Goal: Task Accomplishment & Management: Complete application form

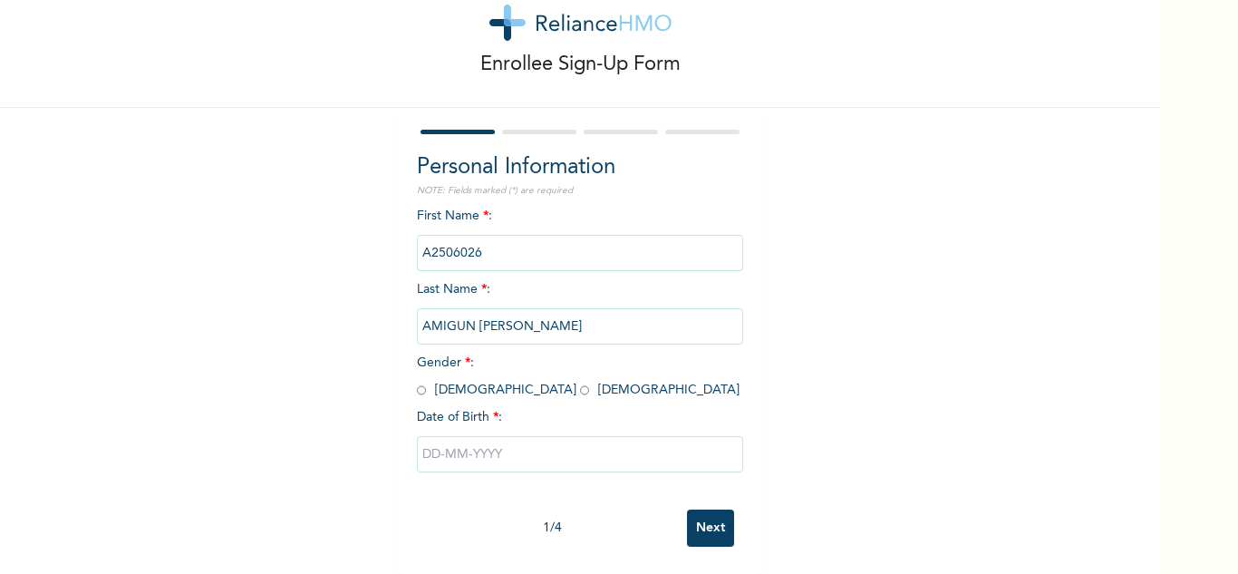
scroll to position [63, 0]
click at [580, 382] on input "radio" at bounding box center [584, 390] width 9 height 17
radio input "true"
click at [551, 451] on input "text" at bounding box center [580, 454] width 326 height 36
select select "7"
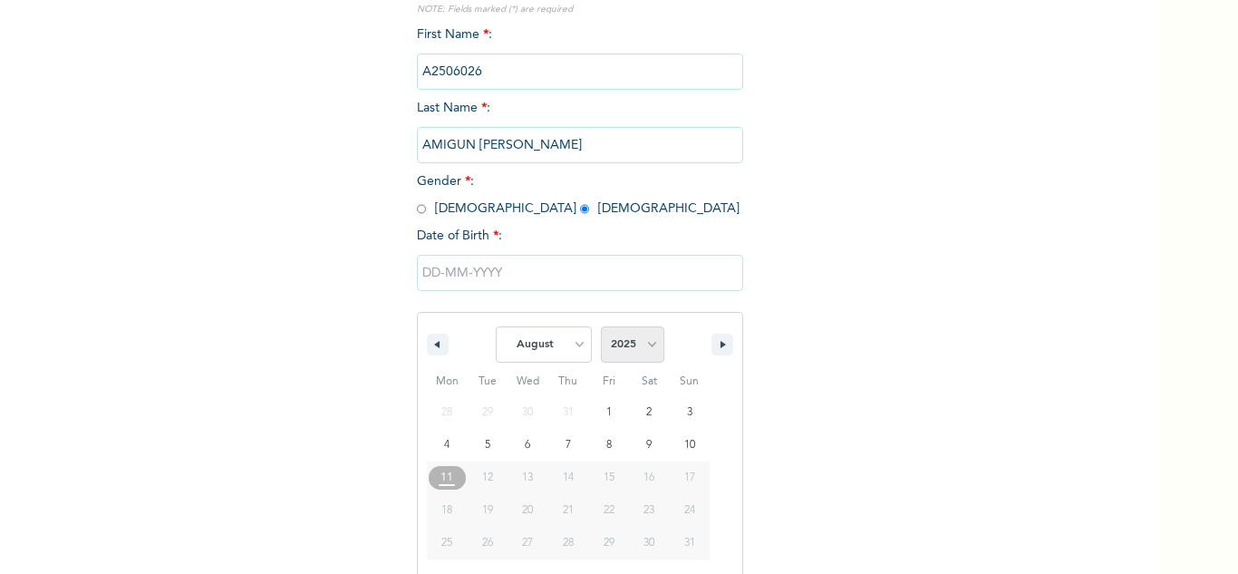
scroll to position [250, 0]
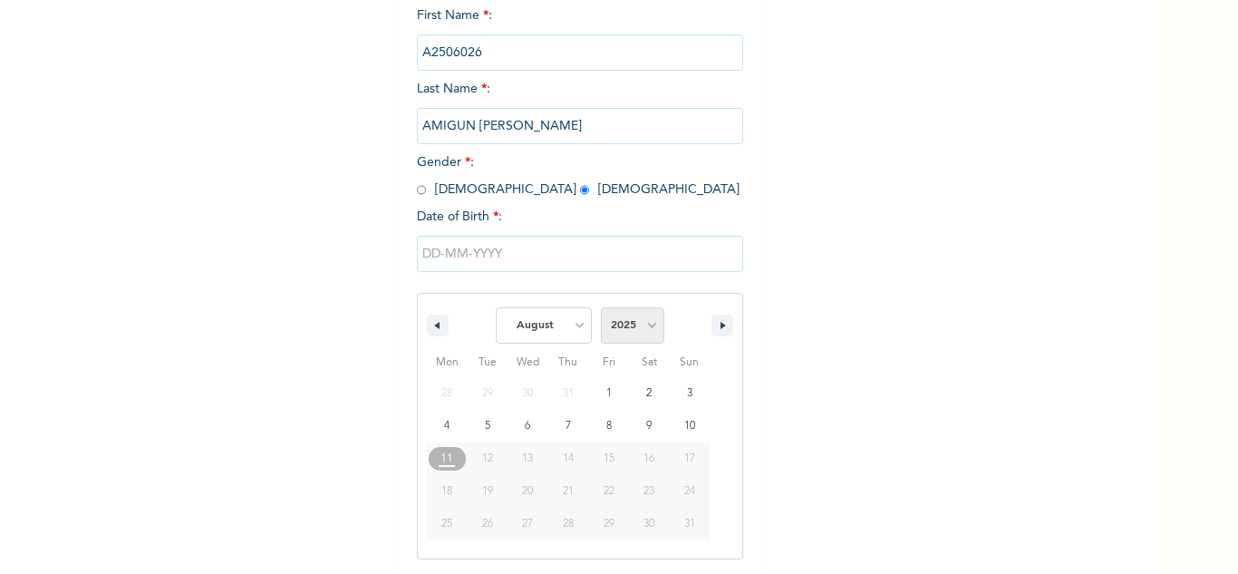
drag, startPoint x: 648, startPoint y: 328, endPoint x: 642, endPoint y: 310, distance: 19.2
click at [645, 328] on select "2025 2024 2023 2022 2021 2020 2019 2018 2017 2016 2015 2014 2013 2012 2011 2010…" at bounding box center [632, 325] width 63 height 36
select select "1992"
click at [601, 308] on select "2025 2024 2023 2022 2021 2020 2019 2018 2017 2016 2015 2014 2013 2012 2011 2010…" at bounding box center [632, 325] width 63 height 36
click at [552, 326] on select "January February March April May June July August September October November De…" at bounding box center [544, 325] width 96 height 36
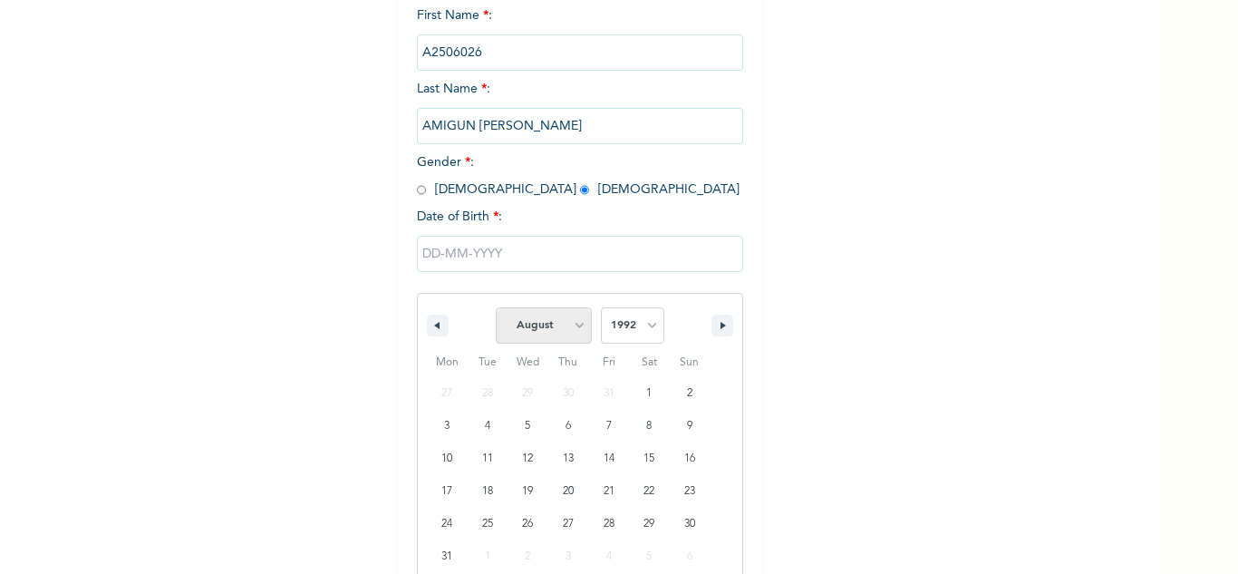
select select "11"
click at [496, 308] on select "January February March April May June July August September October November De…" at bounding box center [544, 325] width 96 height 36
type input "12/12/1992"
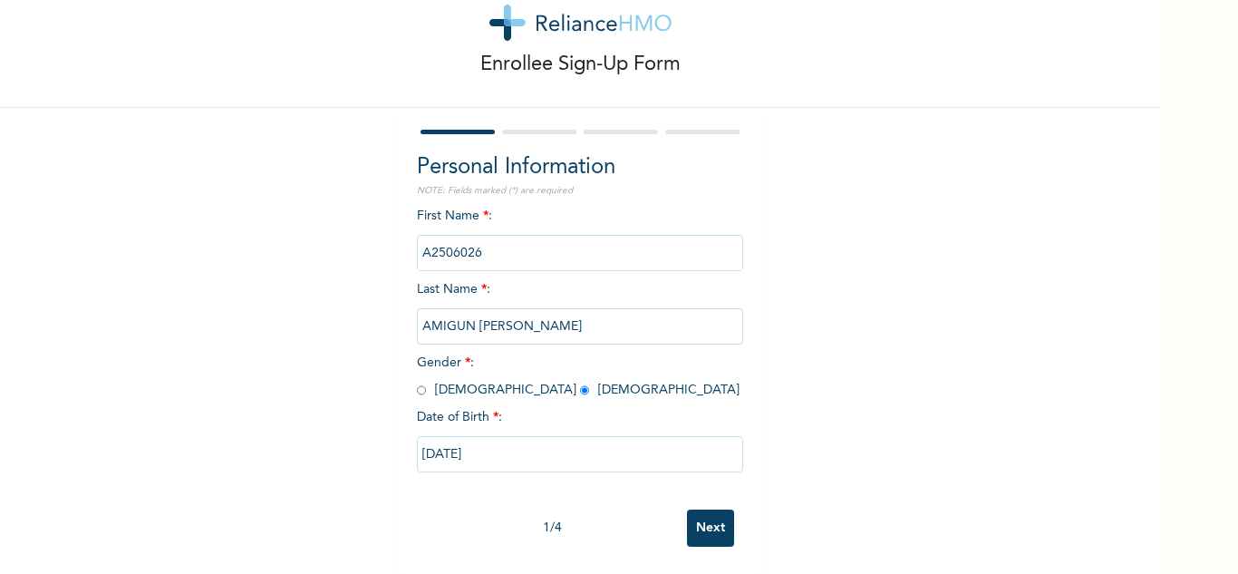
click at [708, 513] on input "Next" at bounding box center [710, 527] width 47 height 37
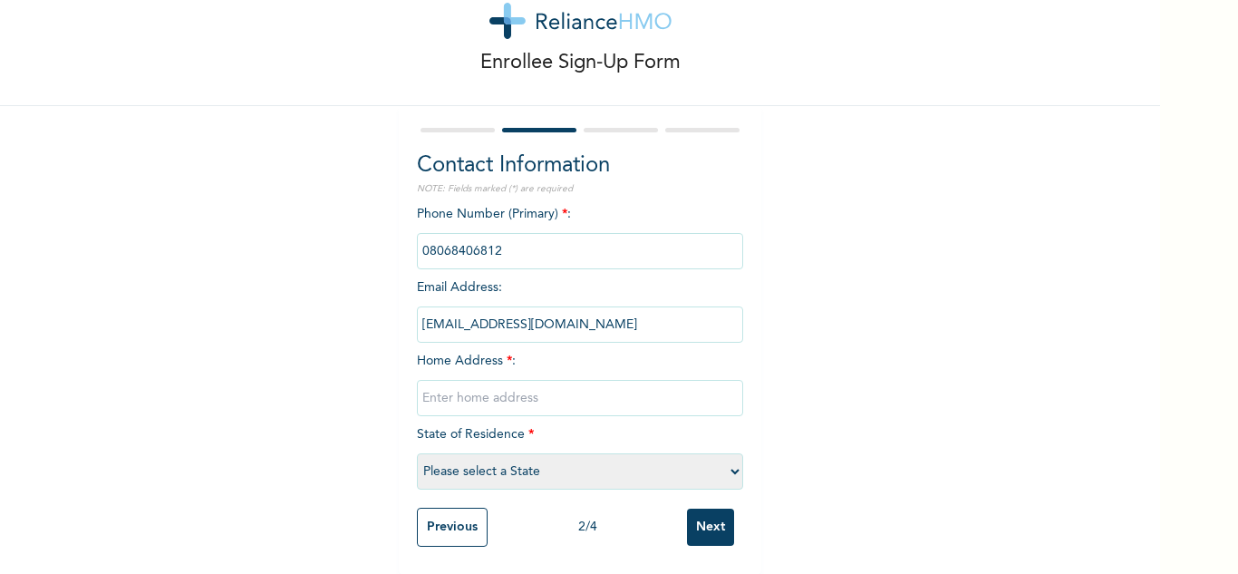
click at [500, 391] on input "text" at bounding box center [580, 398] width 326 height 36
type input "Shagamu"
click at [514, 453] on select "Please select a State [PERSON_NAME] (FCT) [PERSON_NAME] Ibom [GEOGRAPHIC_DATA] …" at bounding box center [580, 471] width 326 height 36
select select "28"
click at [417, 453] on select "Please select a State [PERSON_NAME] (FCT) [PERSON_NAME] Ibom [GEOGRAPHIC_DATA] …" at bounding box center [580, 471] width 326 height 36
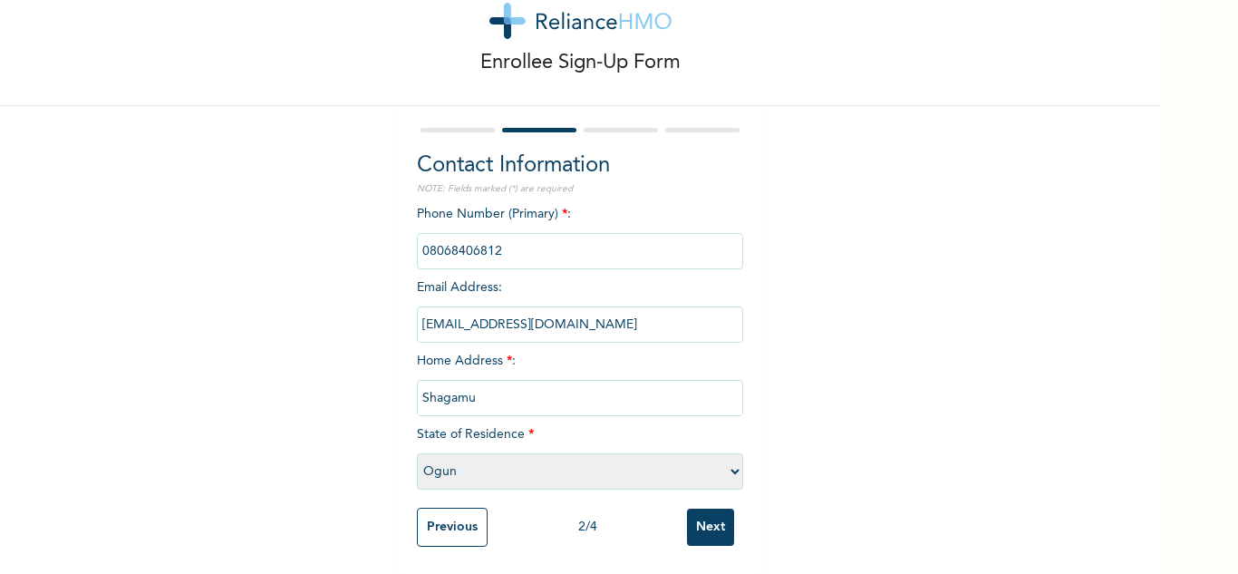
click at [697, 516] on input "Next" at bounding box center [710, 527] width 47 height 37
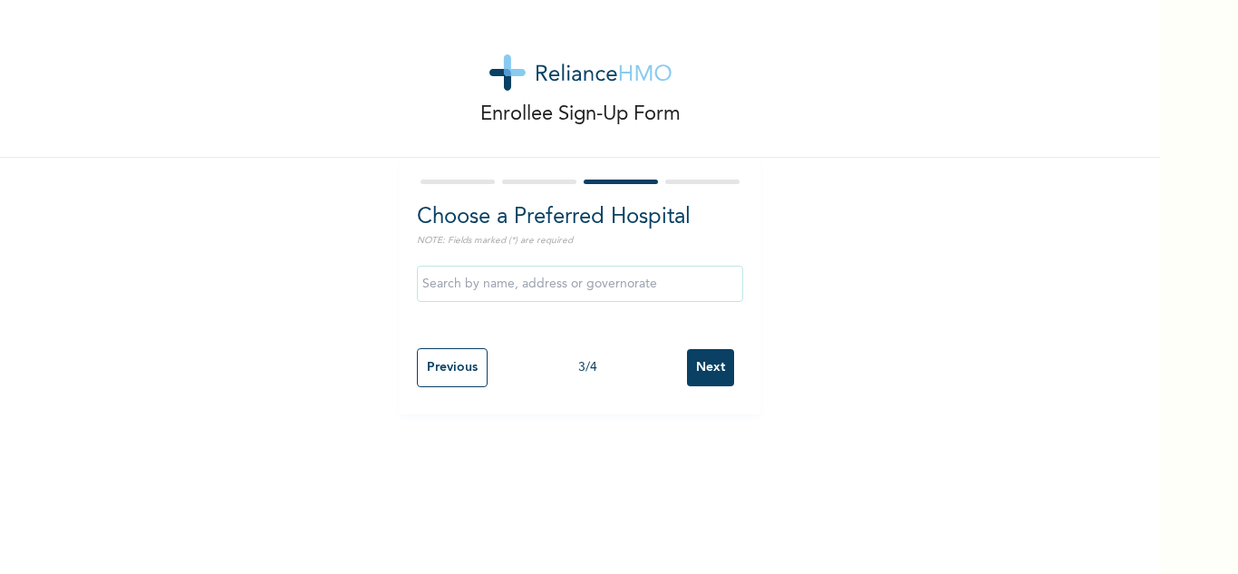
scroll to position [0, 0]
click at [711, 372] on input "Next" at bounding box center [710, 367] width 47 height 37
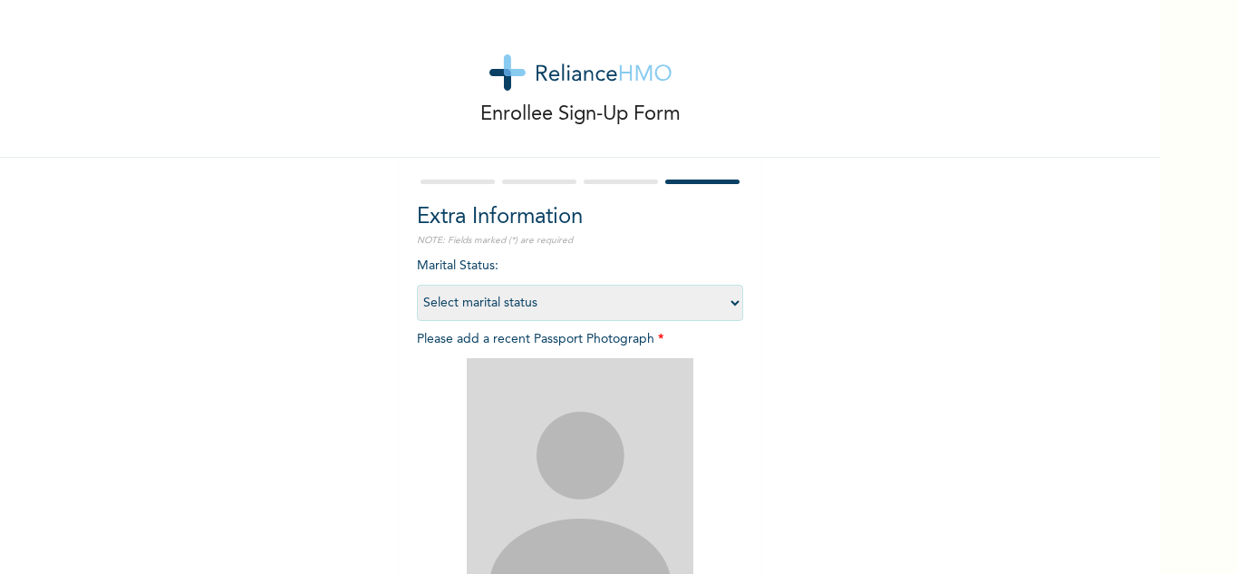
scroll to position [220, 0]
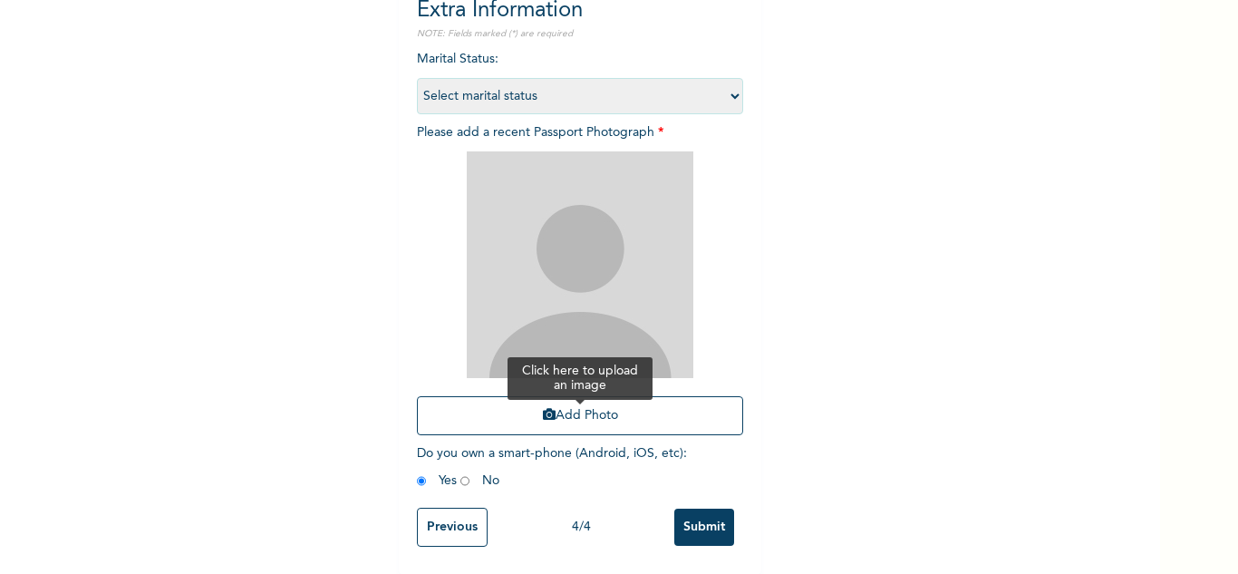
click at [528, 412] on button "Add Photo" at bounding box center [580, 415] width 326 height 39
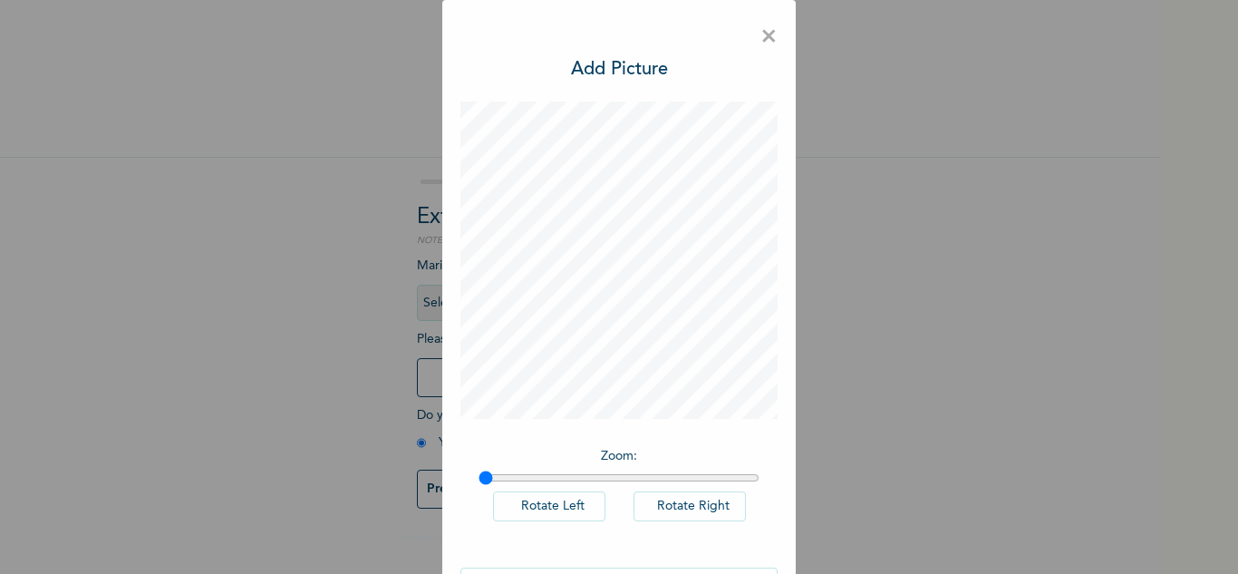
scroll to position [59, 0]
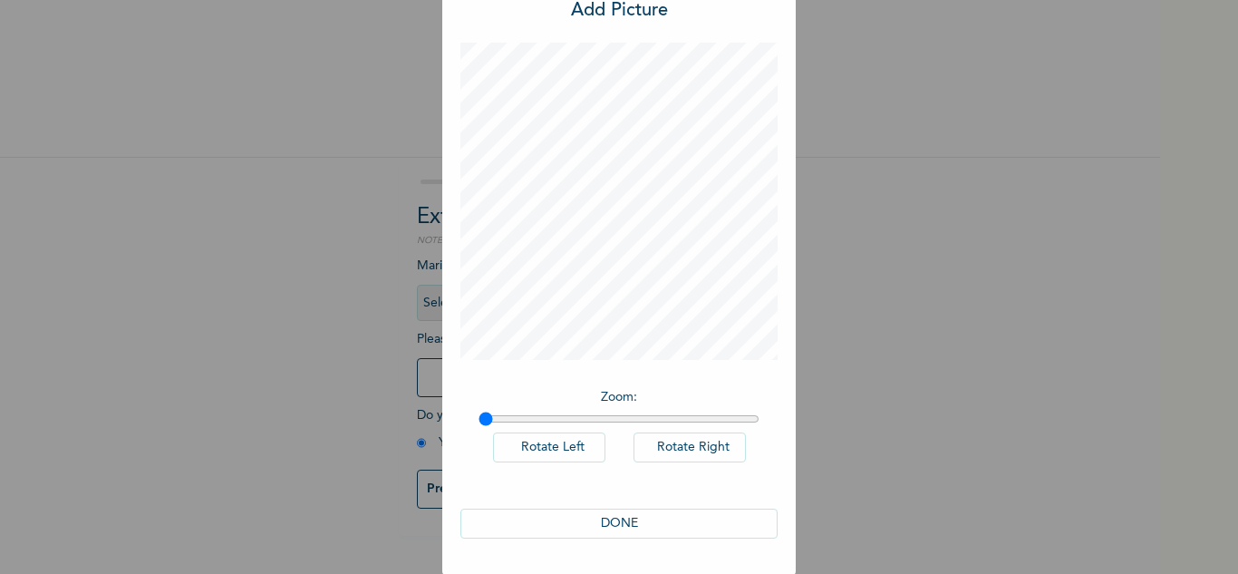
click at [606, 521] on button "DONE" at bounding box center [618, 524] width 317 height 30
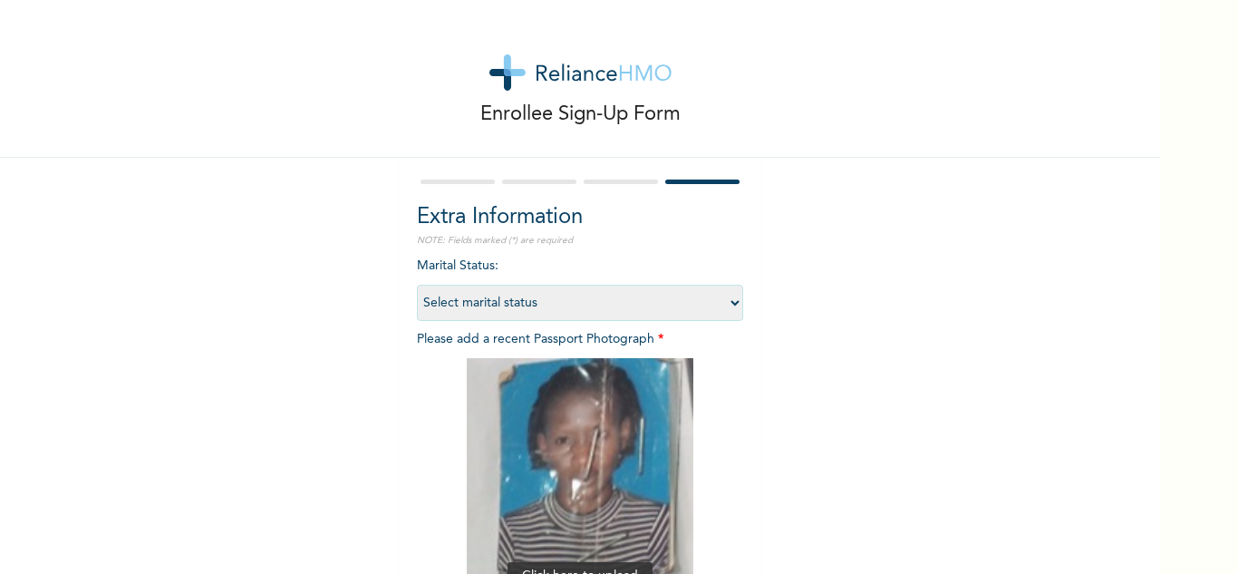
scroll to position [218, 0]
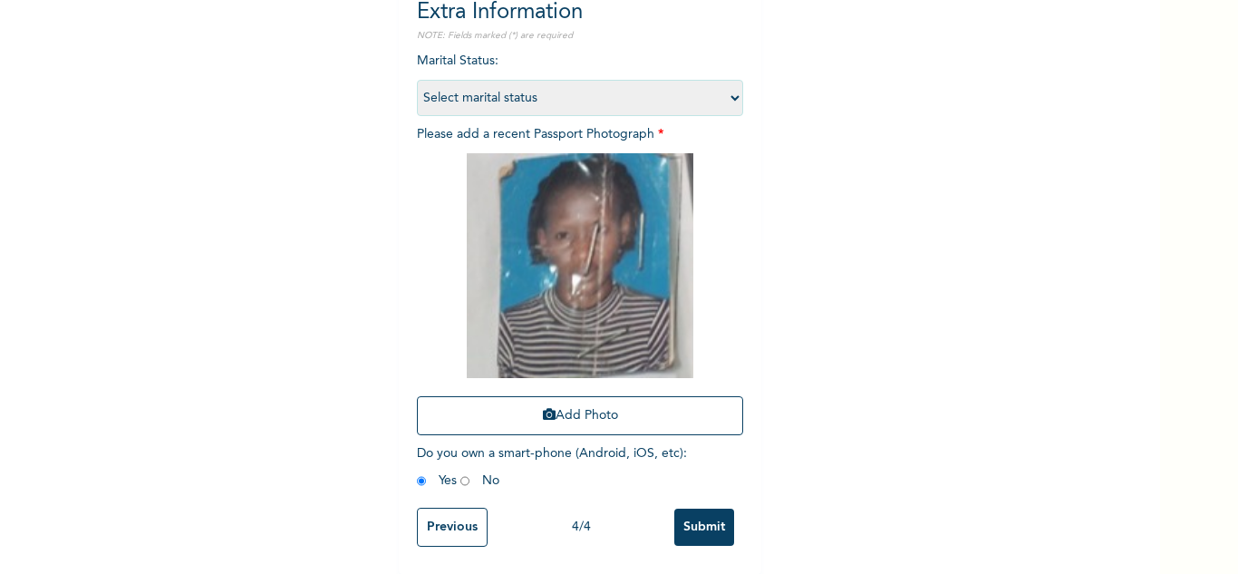
click at [691, 518] on input "Submit" at bounding box center [704, 527] width 60 height 37
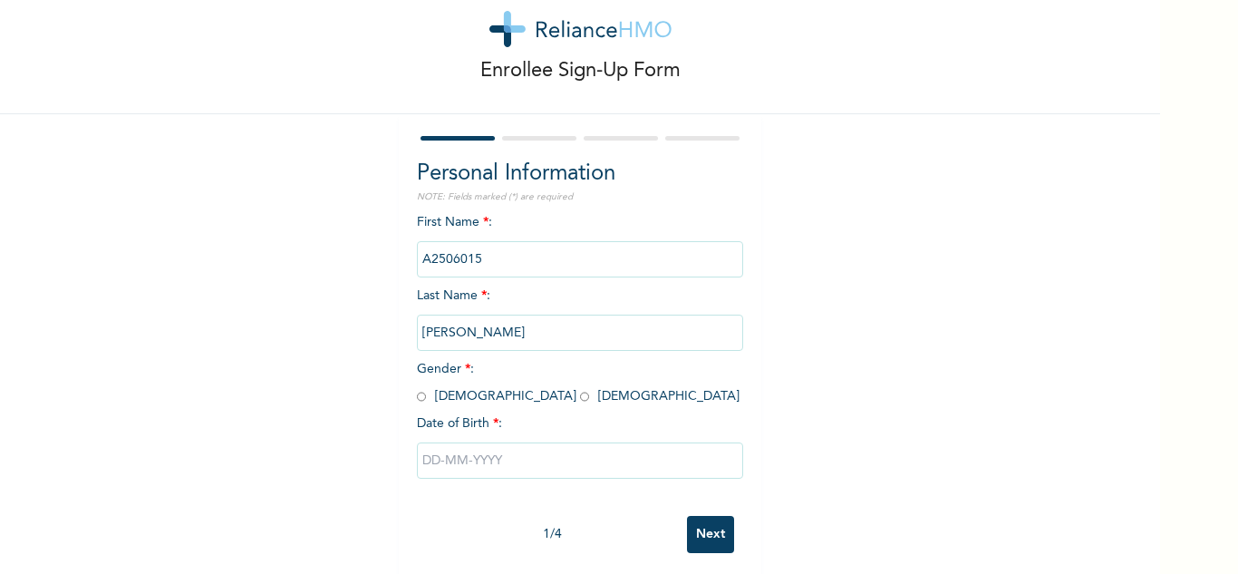
scroll to position [63, 0]
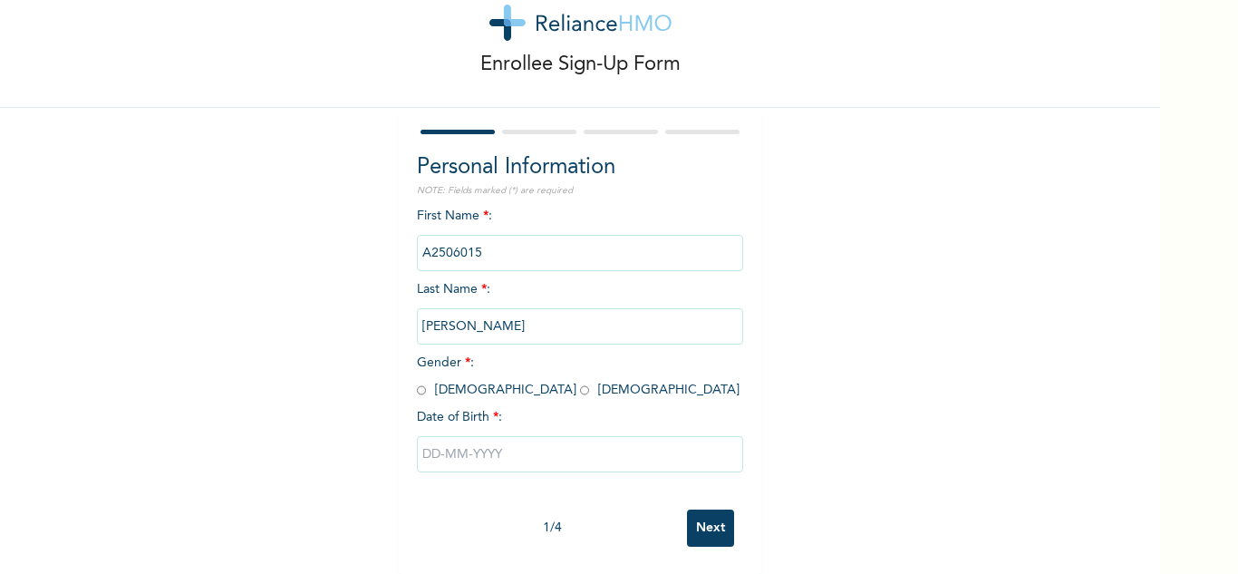
click at [417, 382] on input "radio" at bounding box center [421, 390] width 9 height 17
radio input "true"
click at [488, 442] on input "text" at bounding box center [580, 454] width 326 height 36
select select "7"
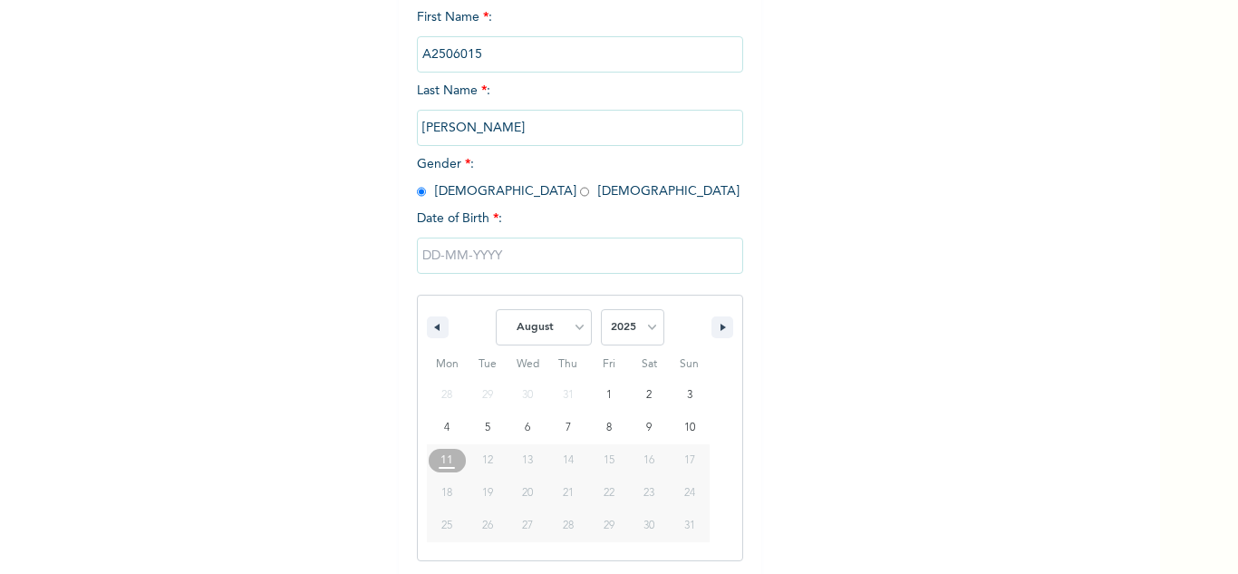
scroll to position [250, 0]
click at [632, 324] on select "2025 2024 2023 2022 2021 2020 2019 2018 2017 2016 2015 2014 2013 2012 2011 2010…" at bounding box center [632, 325] width 63 height 36
select select "1970"
click at [601, 308] on select "2025 2024 2023 2022 2021 2020 2019 2018 2017 2016 2015 2014 2013 2012 2011 2010…" at bounding box center [632, 325] width 63 height 36
click at [541, 318] on select "January February March April May June July August September October November De…" at bounding box center [544, 325] width 96 height 36
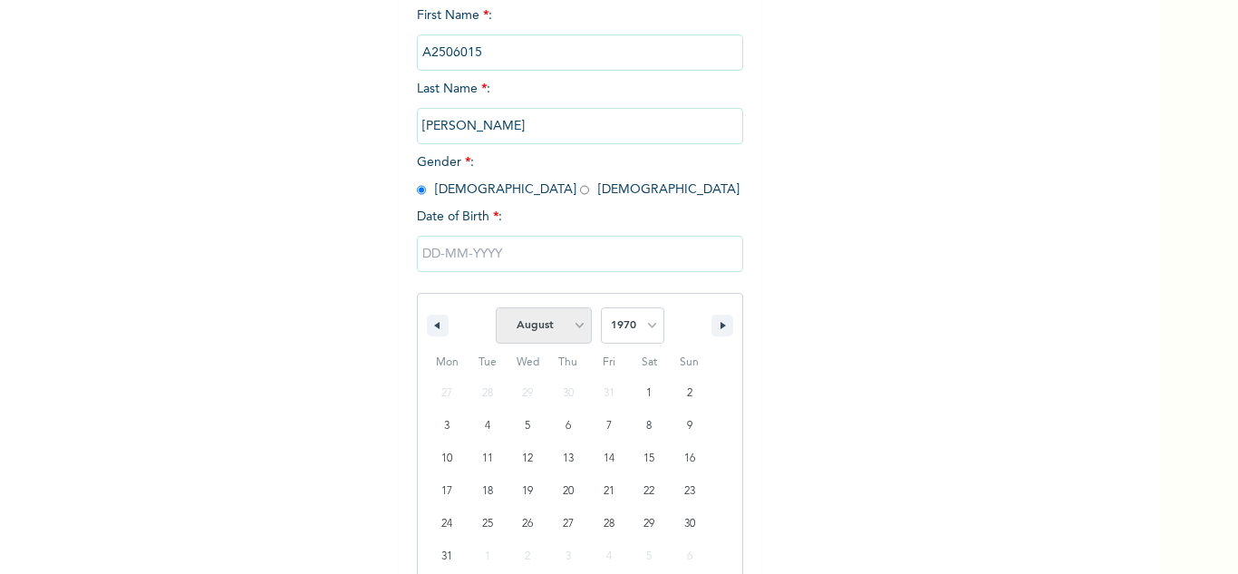
select select "2"
click at [496, 308] on select "January February March April May June July August September October November De…" at bounding box center [544, 325] width 96 height 36
type input "03/12/1970"
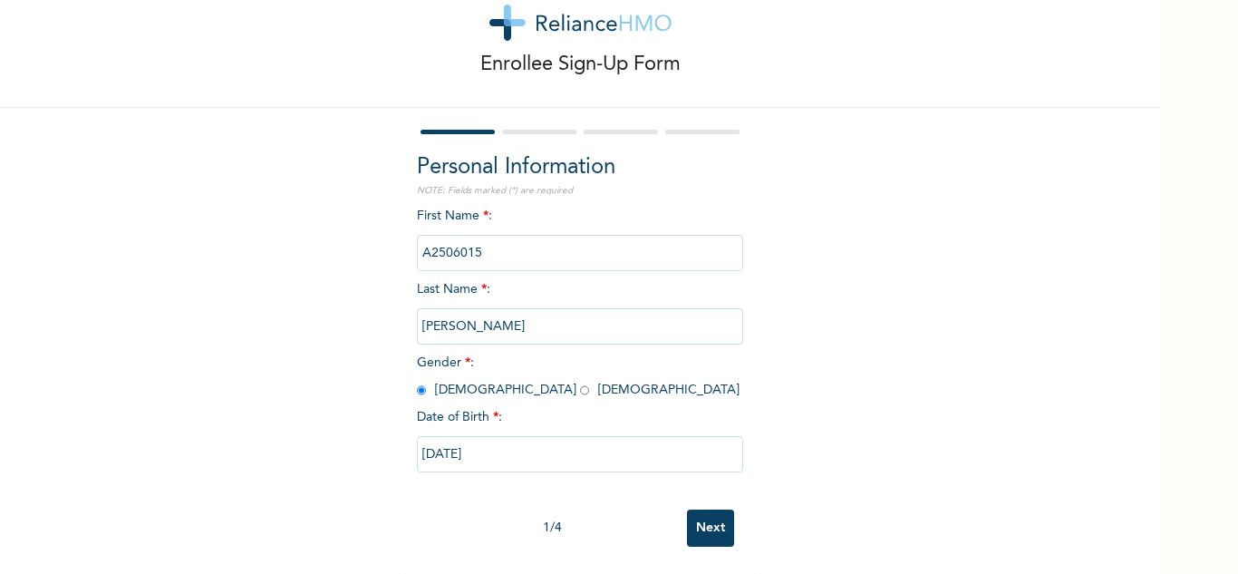
scroll to position [63, 0]
click at [690, 509] on input "Next" at bounding box center [710, 527] width 47 height 37
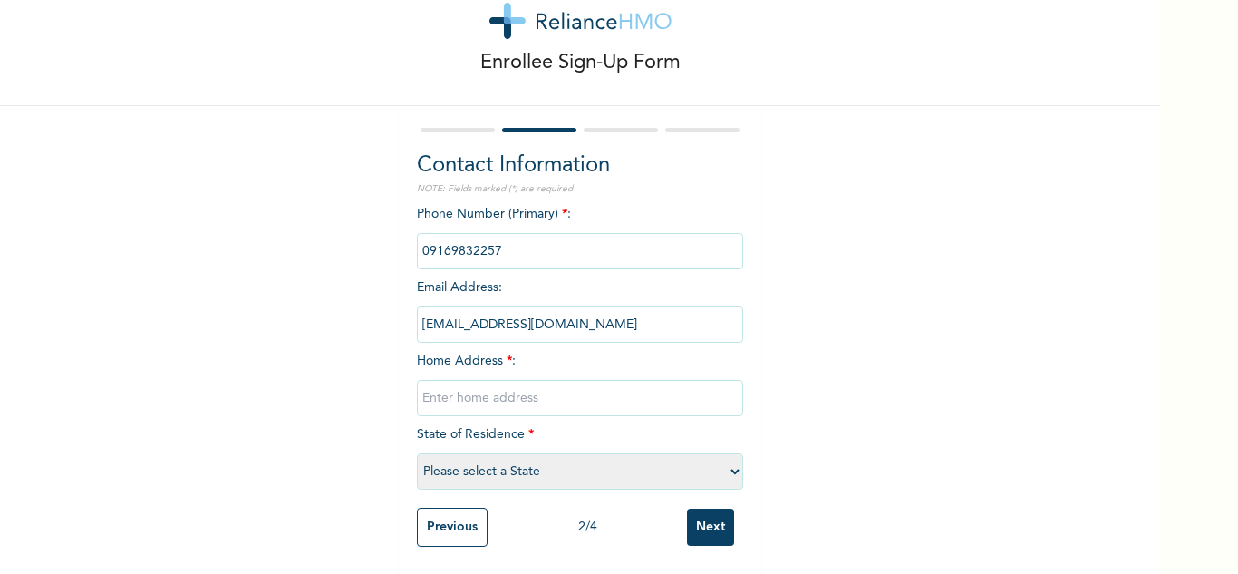
click at [528, 366] on div "Phone Number (Primary) * : Email Address : olorunfemigideon3@gmail.com Home Add…" at bounding box center [580, 352] width 326 height 294
click at [528, 382] on input "text" at bounding box center [580, 398] width 326 height 36
type input "Mowe"
click at [522, 456] on select "Please select a State [PERSON_NAME] (FCT) [PERSON_NAME] Ibom [GEOGRAPHIC_DATA] …" at bounding box center [580, 471] width 326 height 36
select select "28"
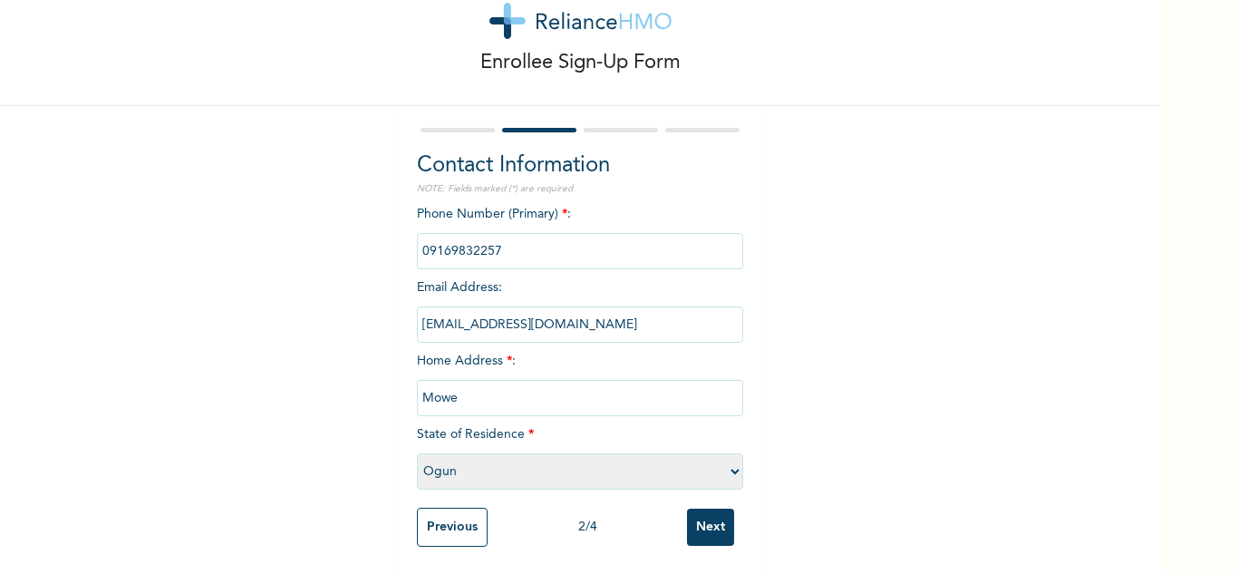
click at [417, 453] on select "Please select a State [PERSON_NAME] (FCT) [PERSON_NAME] Ibom [GEOGRAPHIC_DATA] …" at bounding box center [580, 471] width 326 height 36
click at [711, 509] on input "Next" at bounding box center [710, 527] width 47 height 37
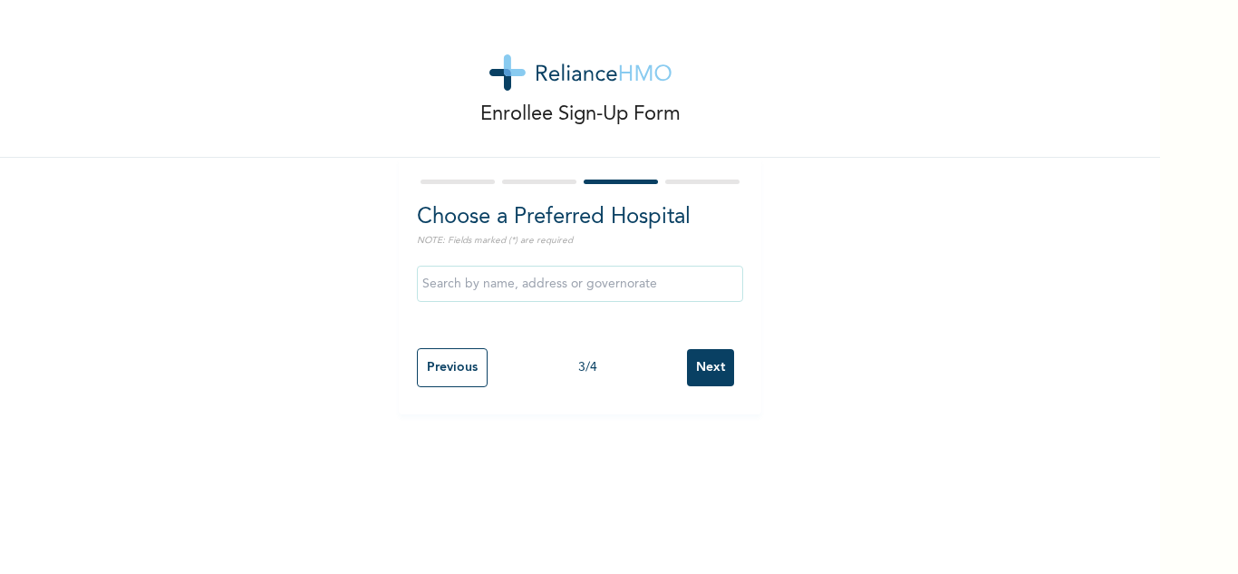
scroll to position [0, 0]
click at [701, 367] on input "Next" at bounding box center [710, 367] width 47 height 37
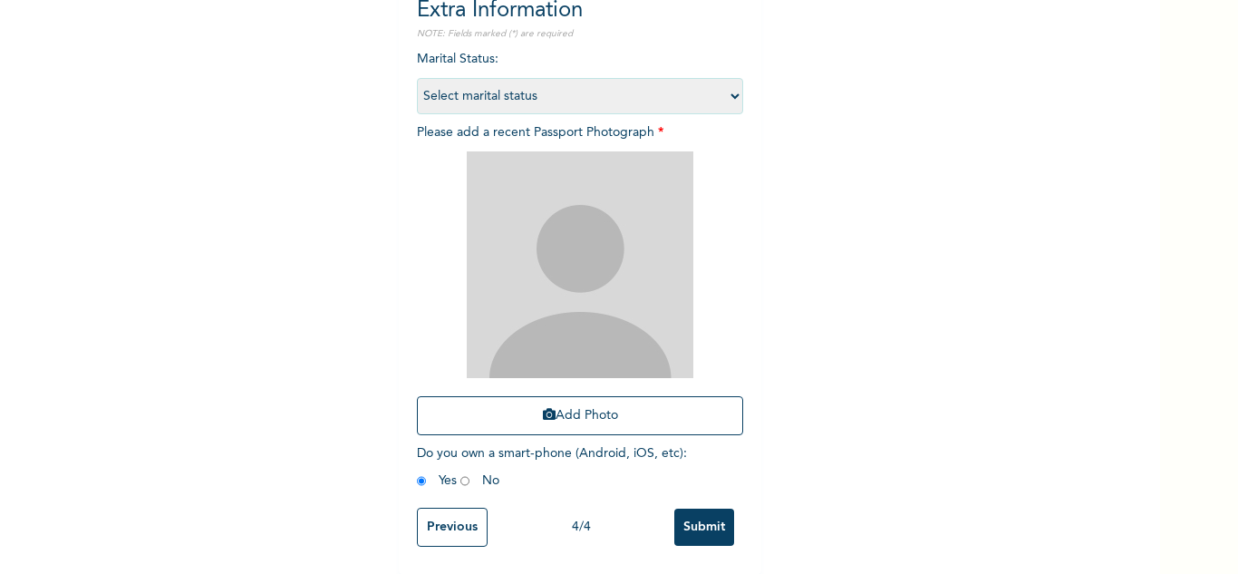
scroll to position [220, 0]
click at [557, 412] on button "Add Photo" at bounding box center [580, 415] width 326 height 39
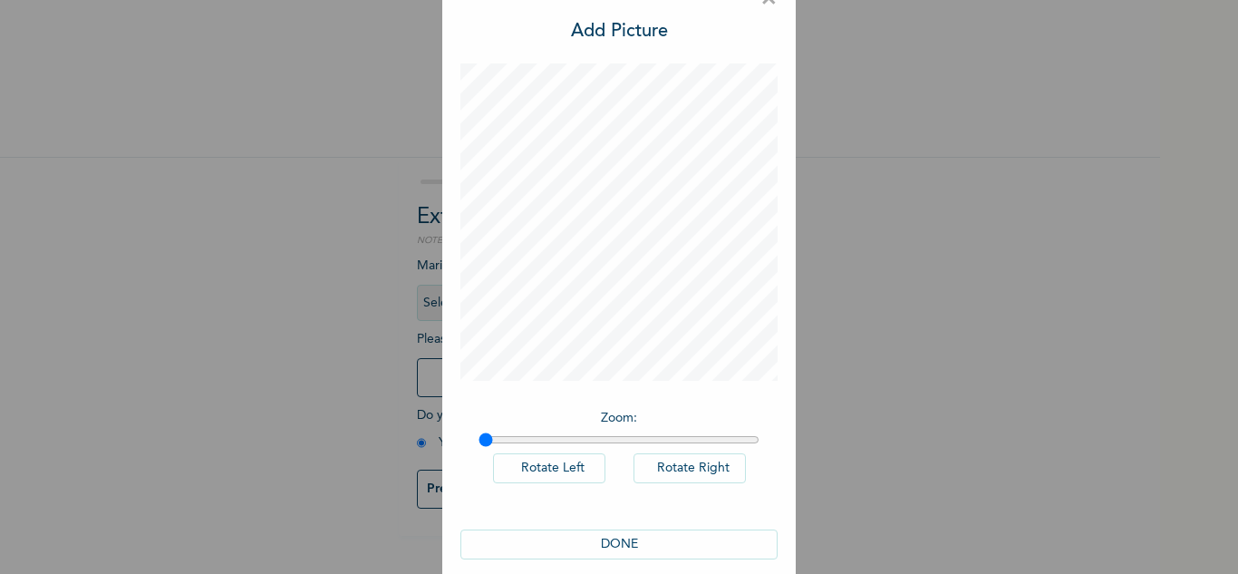
scroll to position [59, 0]
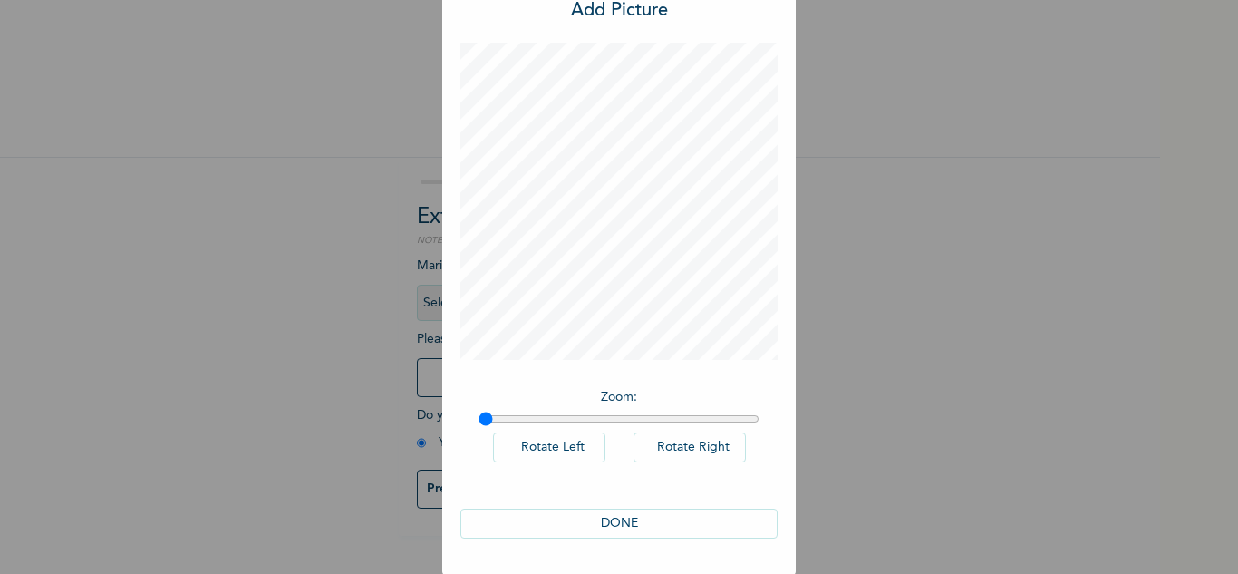
click at [615, 528] on button "DONE" at bounding box center [618, 524] width 317 height 30
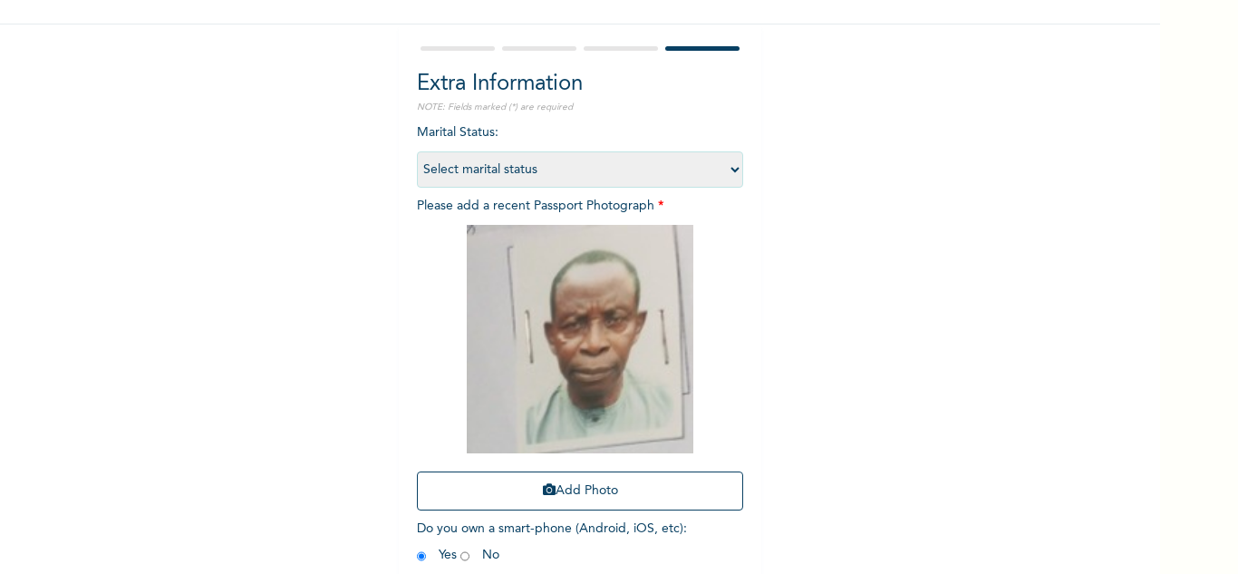
scroll to position [222, 0]
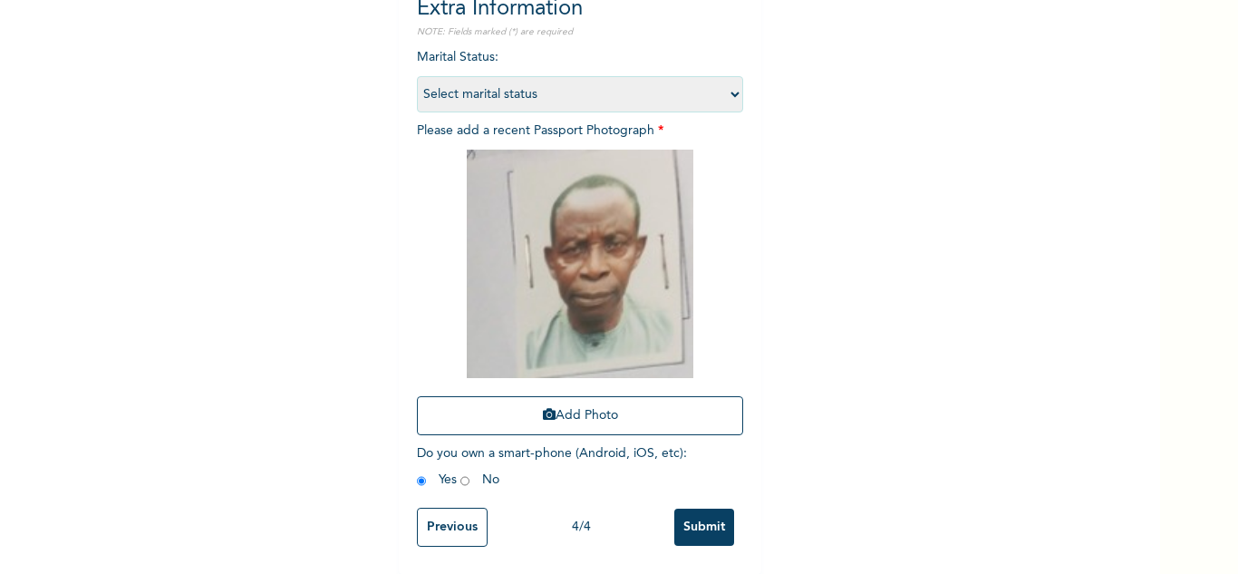
click at [713, 509] on input "Submit" at bounding box center [704, 527] width 60 height 37
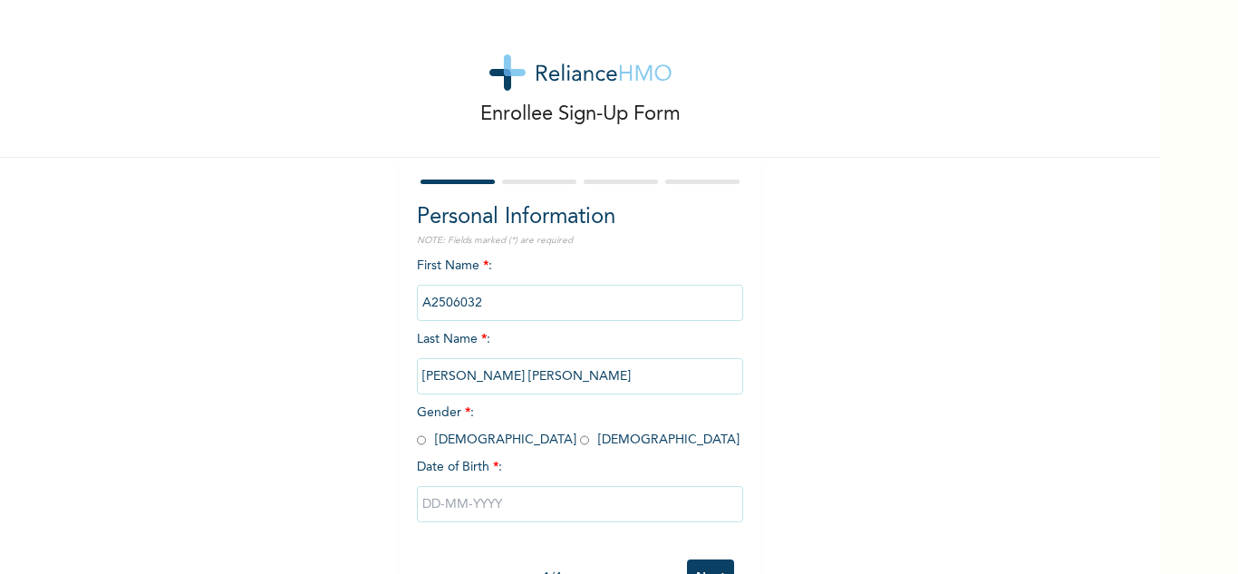
drag, startPoint x: 415, startPoint y: 442, endPoint x: 424, endPoint y: 456, distance: 16.3
click at [417, 442] on input "radio" at bounding box center [421, 439] width 9 height 17
radio input "true"
click at [472, 441] on span "Gender * : [DEMOGRAPHIC_DATA] [DEMOGRAPHIC_DATA]" at bounding box center [578, 426] width 323 height 40
click at [580, 439] on input "radio" at bounding box center [584, 439] width 9 height 17
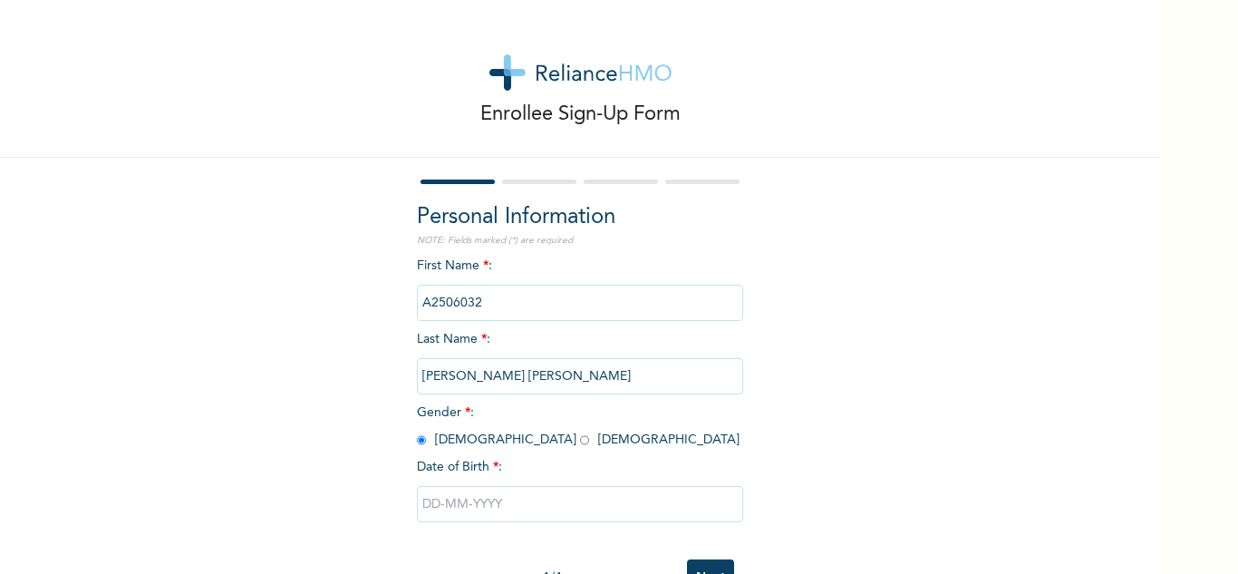
radio input "true"
click at [494, 492] on input "text" at bounding box center [580, 504] width 326 height 36
select select "7"
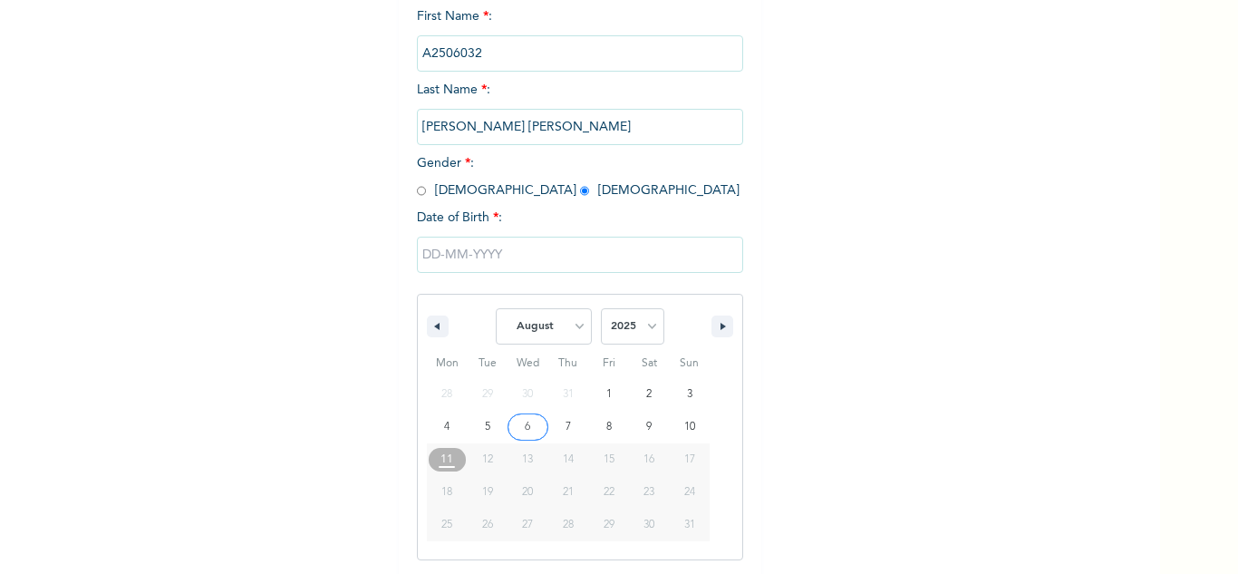
scroll to position [250, 0]
click at [616, 336] on select "2025 2024 2023 2022 2021 2020 2019 2018 2017 2016 2015 2014 2013 2012 2011 2010…" at bounding box center [632, 325] width 63 height 36
select select "1974"
click at [601, 308] on select "2025 2024 2023 2022 2021 2020 2019 2018 2017 2016 2015 2014 2013 2012 2011 2010…" at bounding box center [632, 325] width 63 height 36
click at [534, 321] on select "January February March April May June July August September October November De…" at bounding box center [544, 325] width 96 height 36
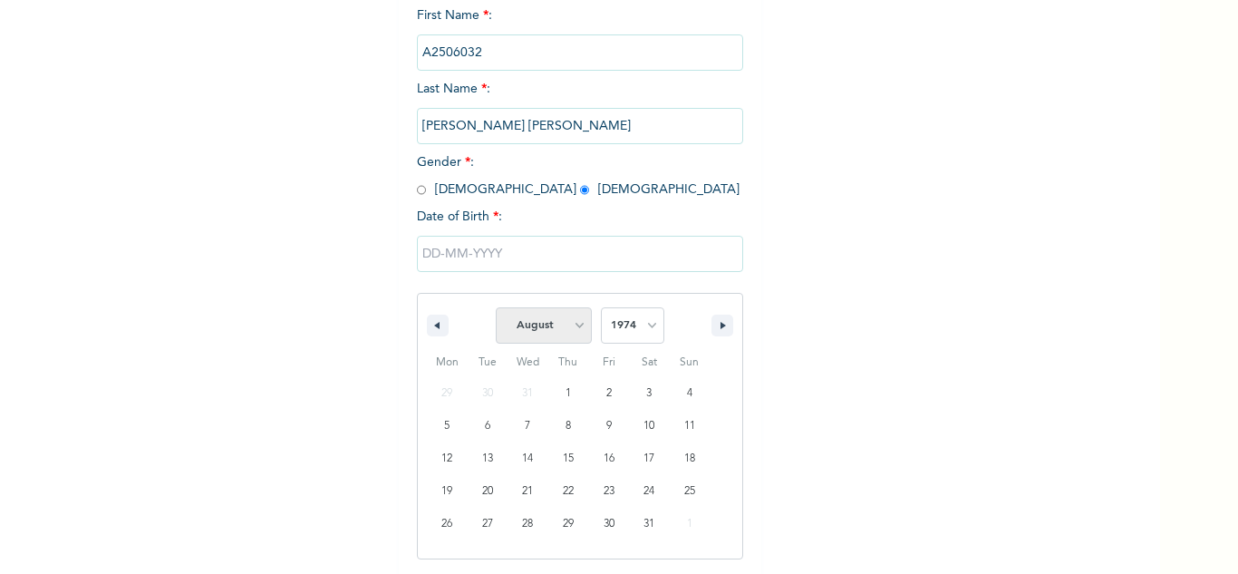
select select "9"
click at [496, 308] on select "January February March April May June July August September October November De…" at bounding box center [544, 325] width 96 height 36
type input "[DATE]"
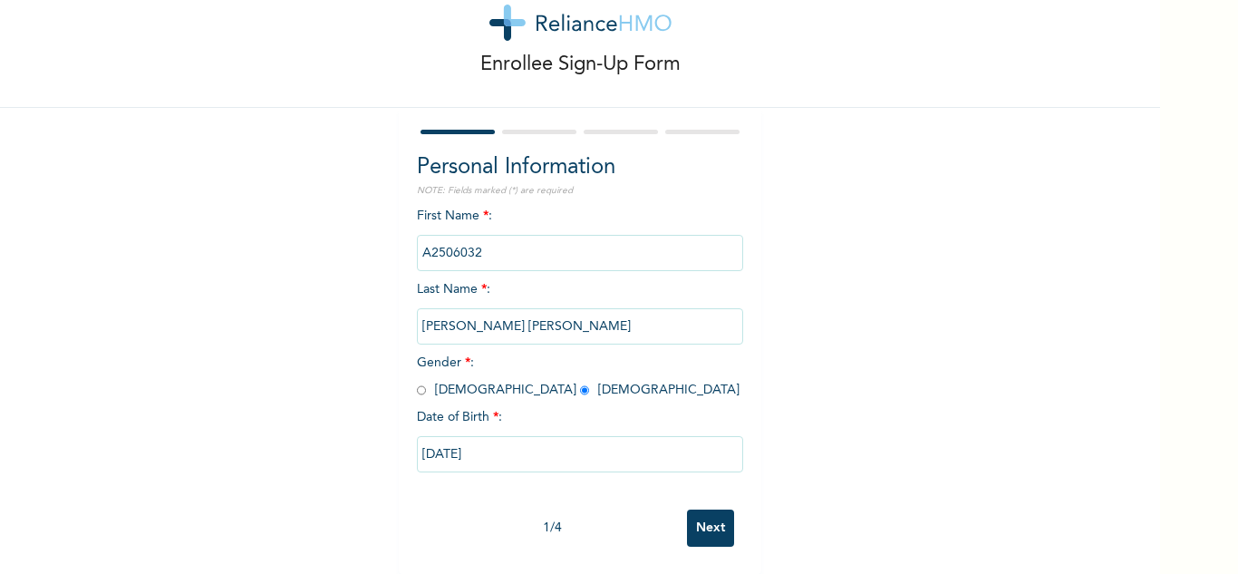
scroll to position [63, 0]
click at [702, 521] on input "Next" at bounding box center [710, 527] width 47 height 37
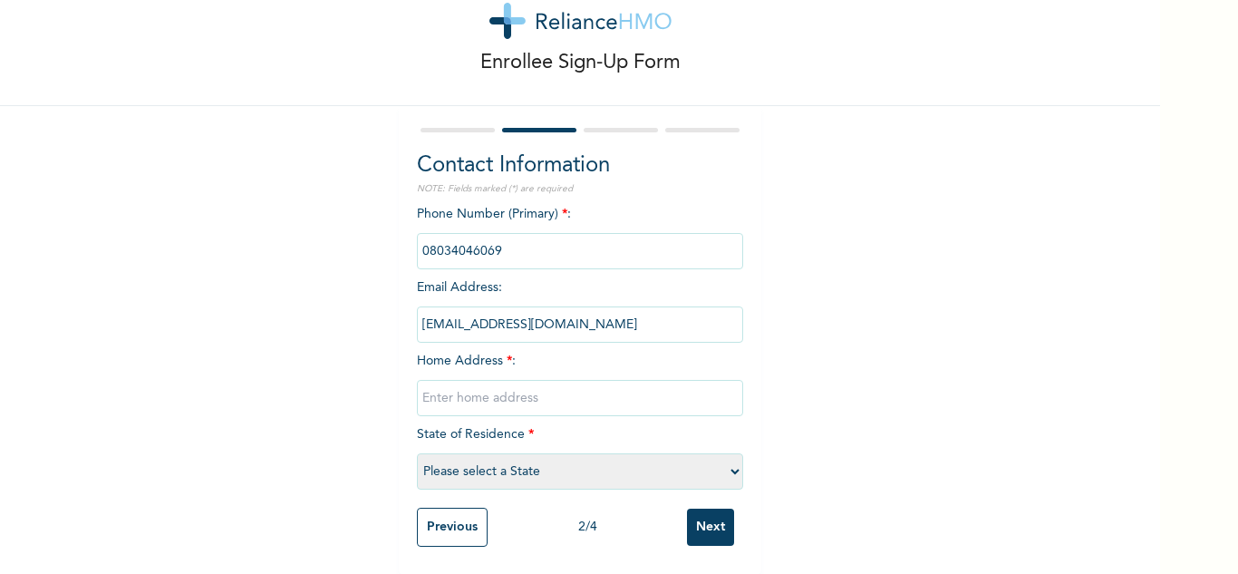
click at [565, 381] on input "text" at bounding box center [580, 398] width 326 height 36
type input "Ibafo"
click at [543, 460] on select "Please select a State [PERSON_NAME] (FCT) [PERSON_NAME] Ibom [GEOGRAPHIC_DATA] …" at bounding box center [580, 471] width 326 height 36
select select "28"
click at [417, 453] on select "Please select a State [PERSON_NAME] (FCT) [PERSON_NAME] Ibom [GEOGRAPHIC_DATA] …" at bounding box center [580, 471] width 326 height 36
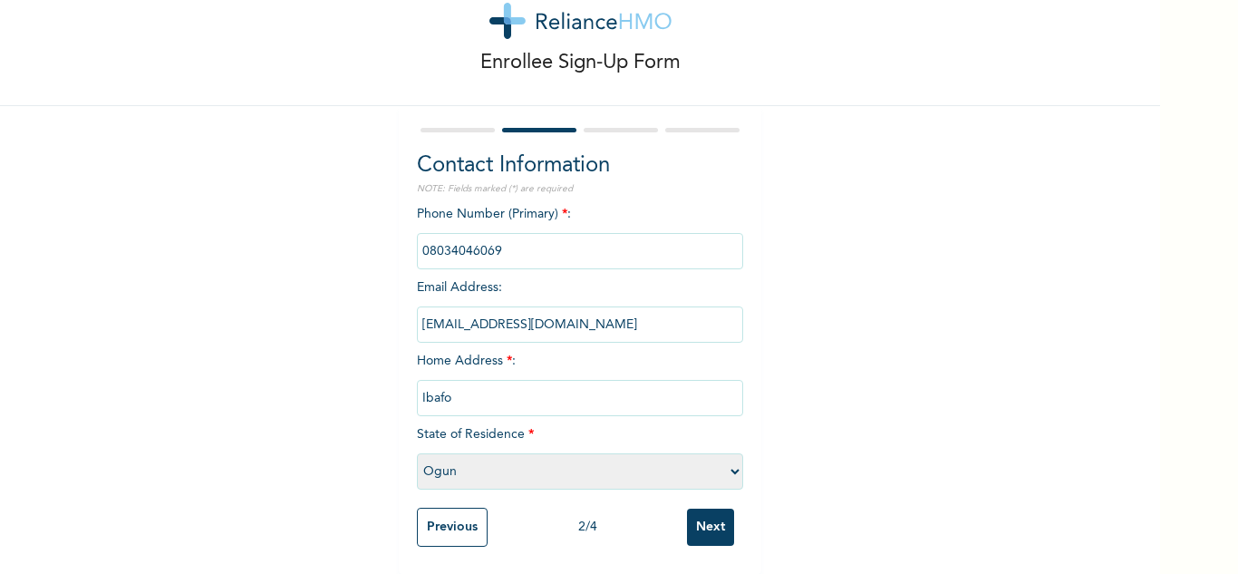
scroll to position [65, 0]
click at [718, 511] on input "Next" at bounding box center [710, 527] width 47 height 37
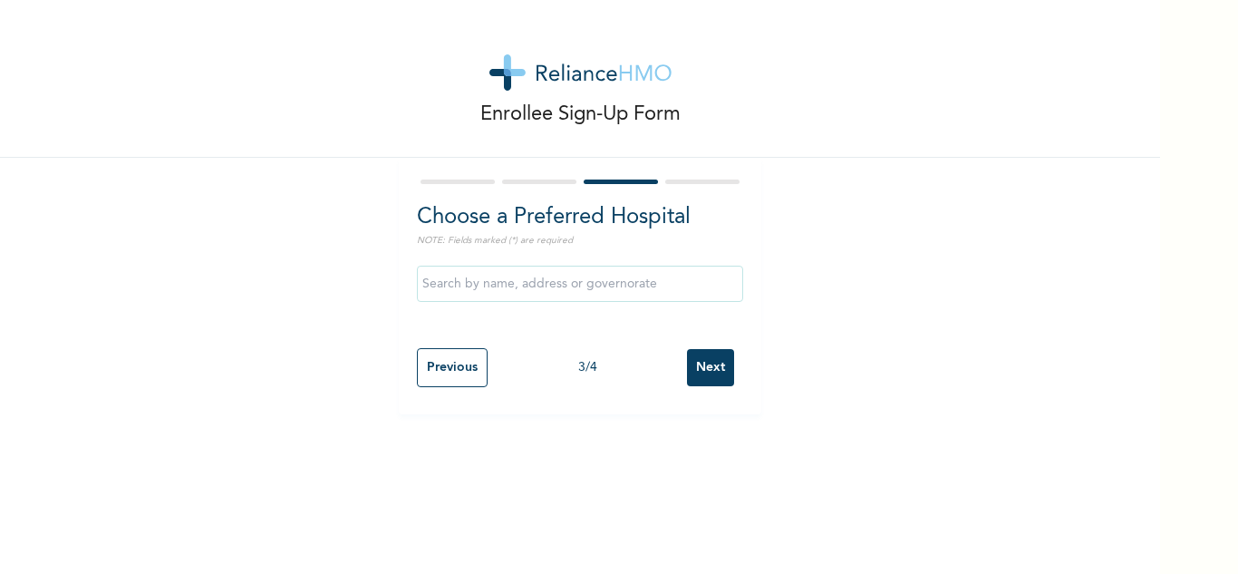
scroll to position [0, 0]
click at [707, 363] on input "Next" at bounding box center [710, 367] width 47 height 37
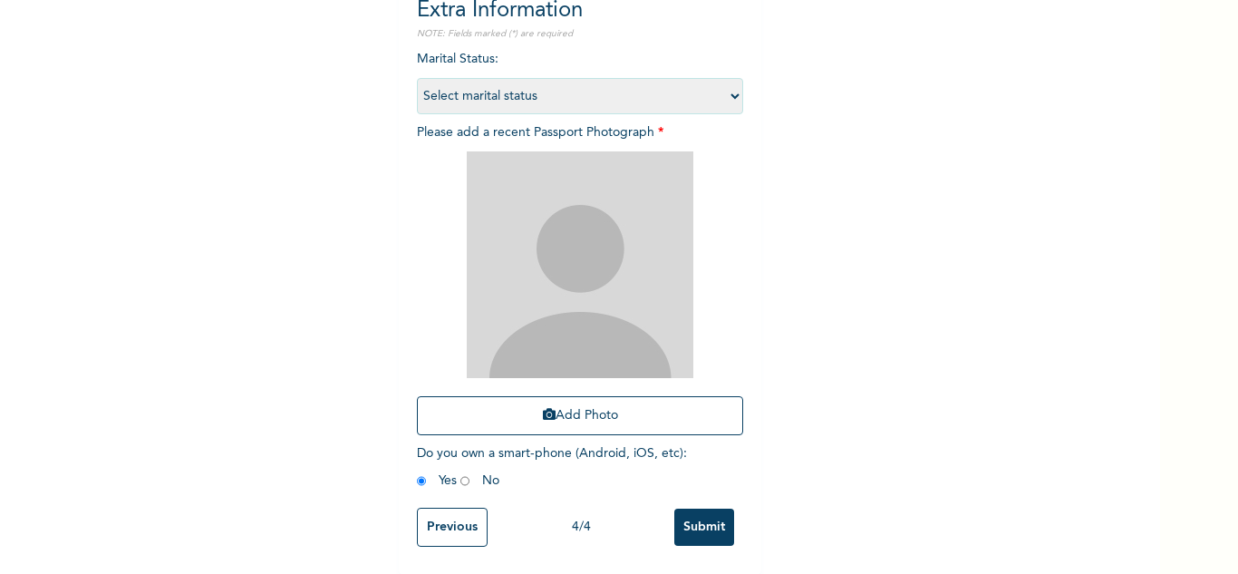
scroll to position [220, 0]
click at [586, 396] on button "Add Photo" at bounding box center [580, 415] width 326 height 39
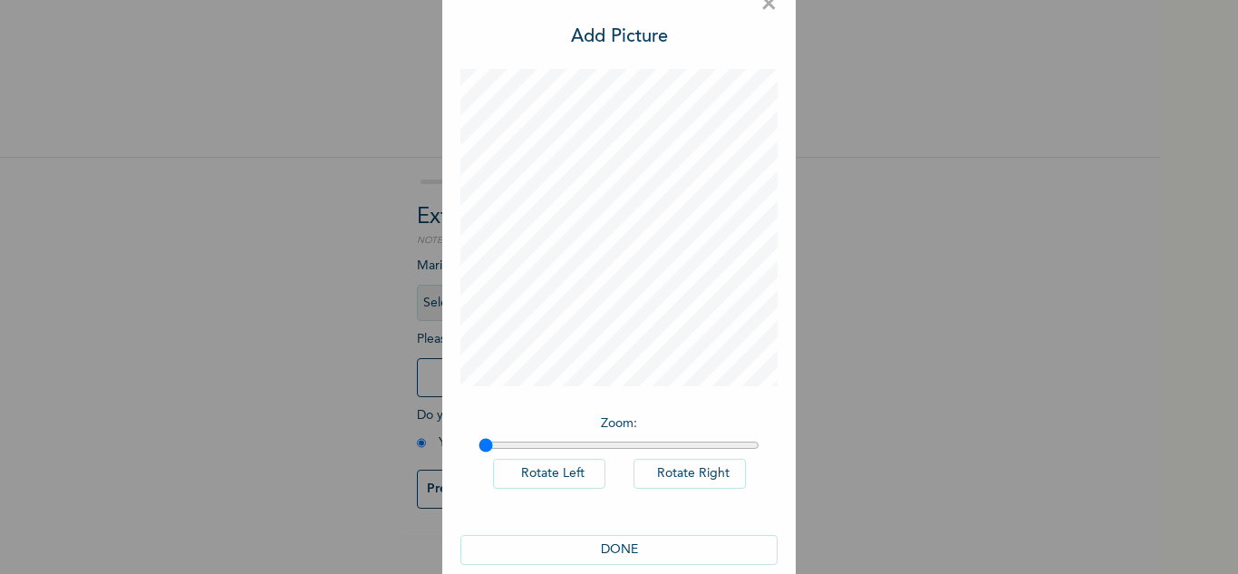
scroll to position [59, 0]
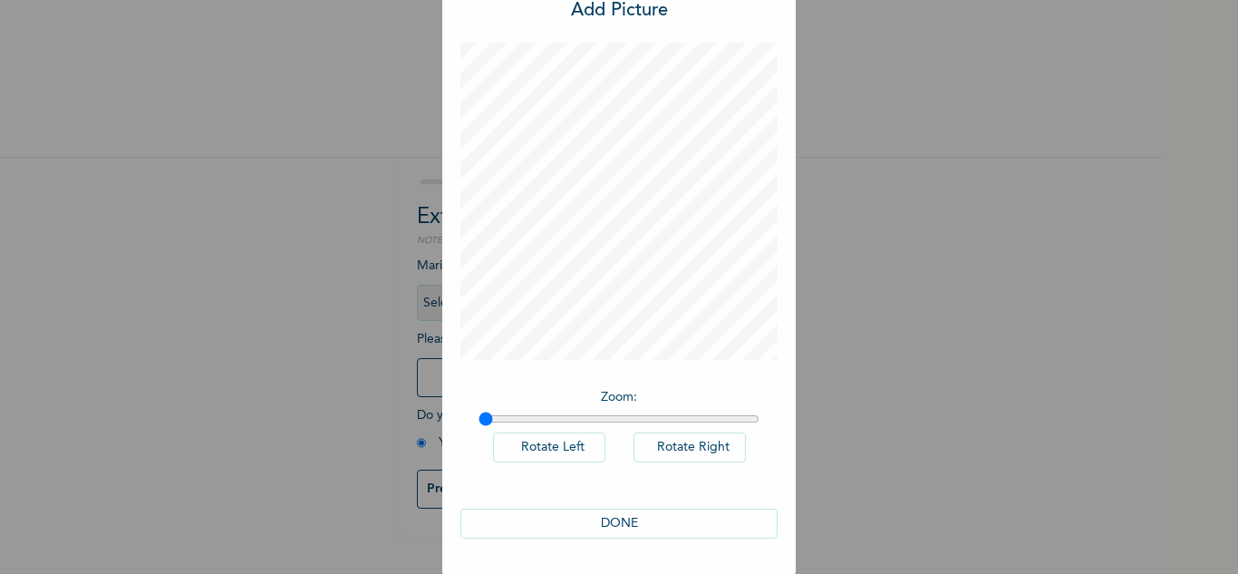
click at [608, 521] on button "DONE" at bounding box center [618, 524] width 317 height 30
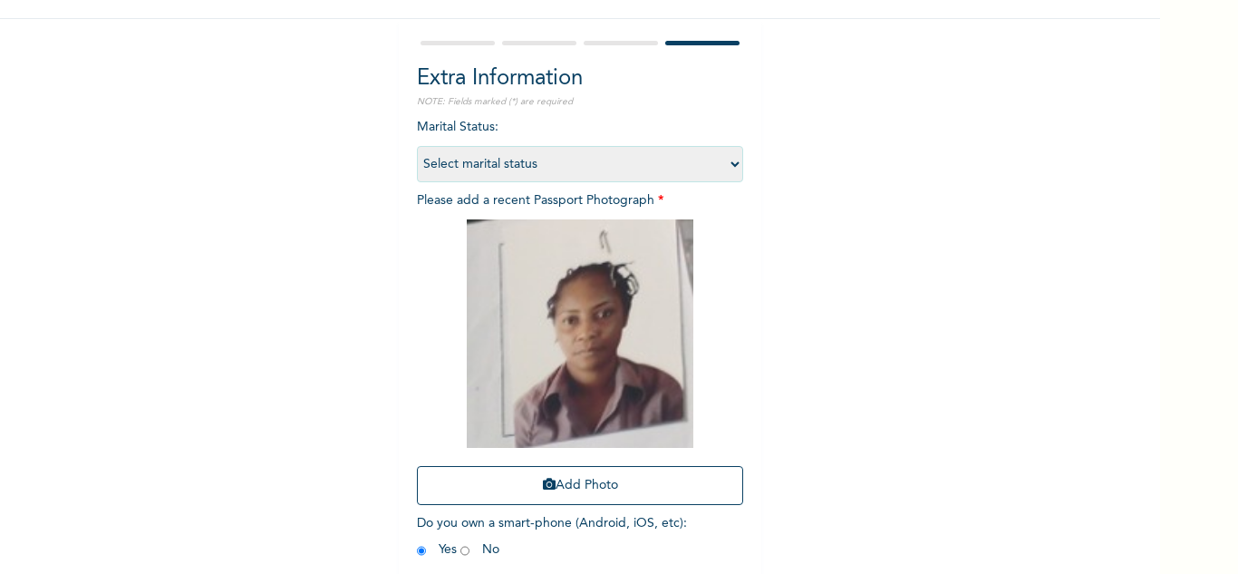
scroll to position [222, 0]
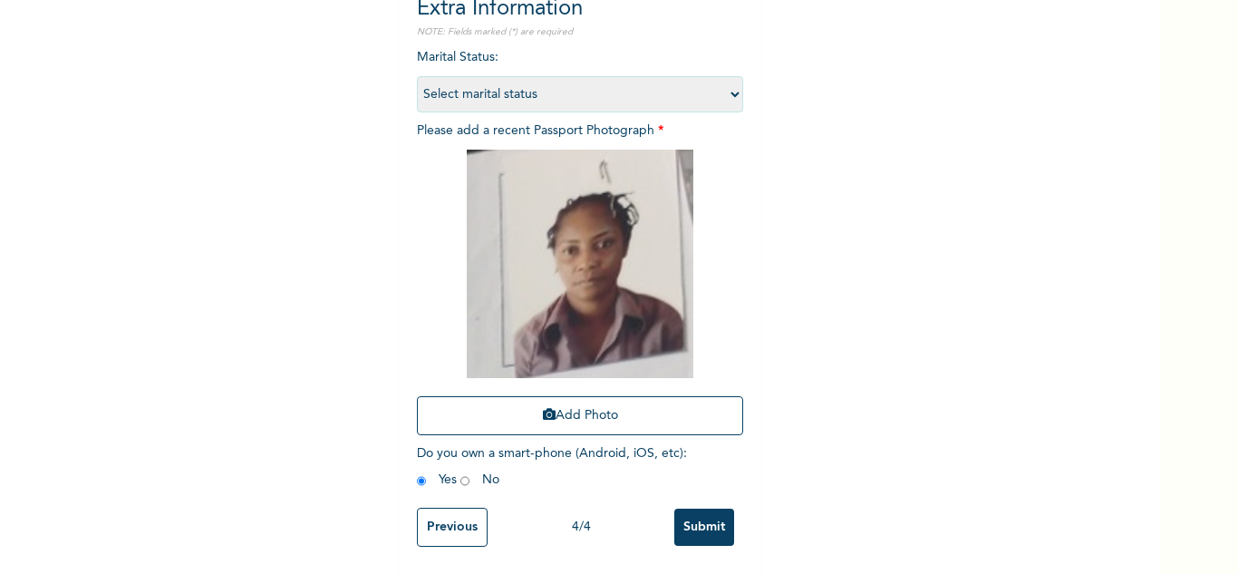
click at [703, 517] on input "Submit" at bounding box center [704, 527] width 60 height 37
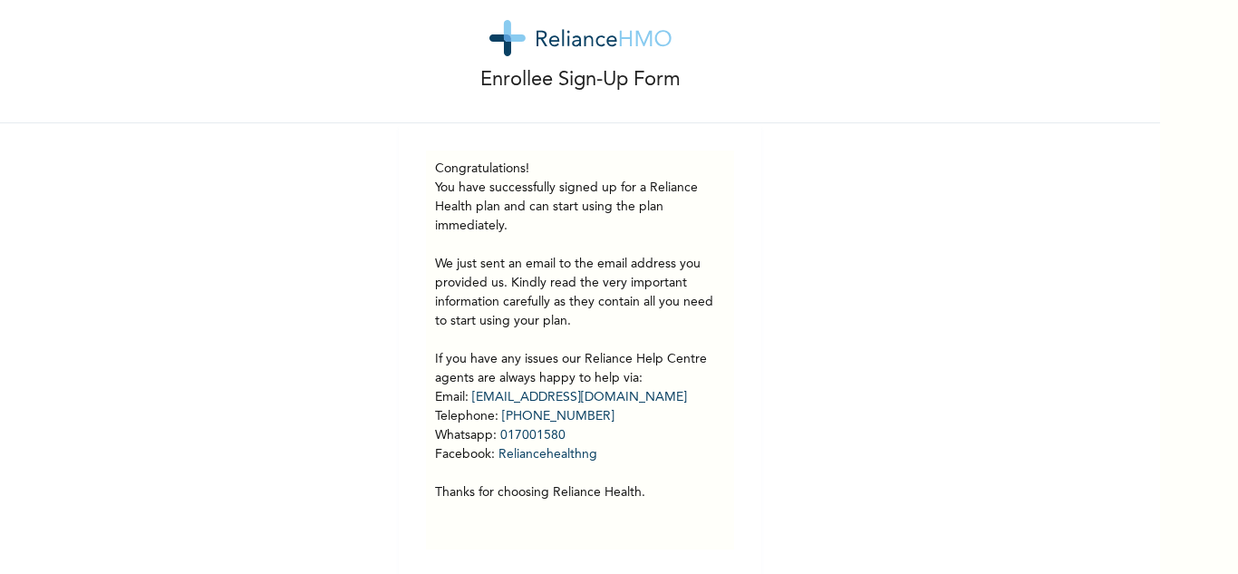
scroll to position [51, 0]
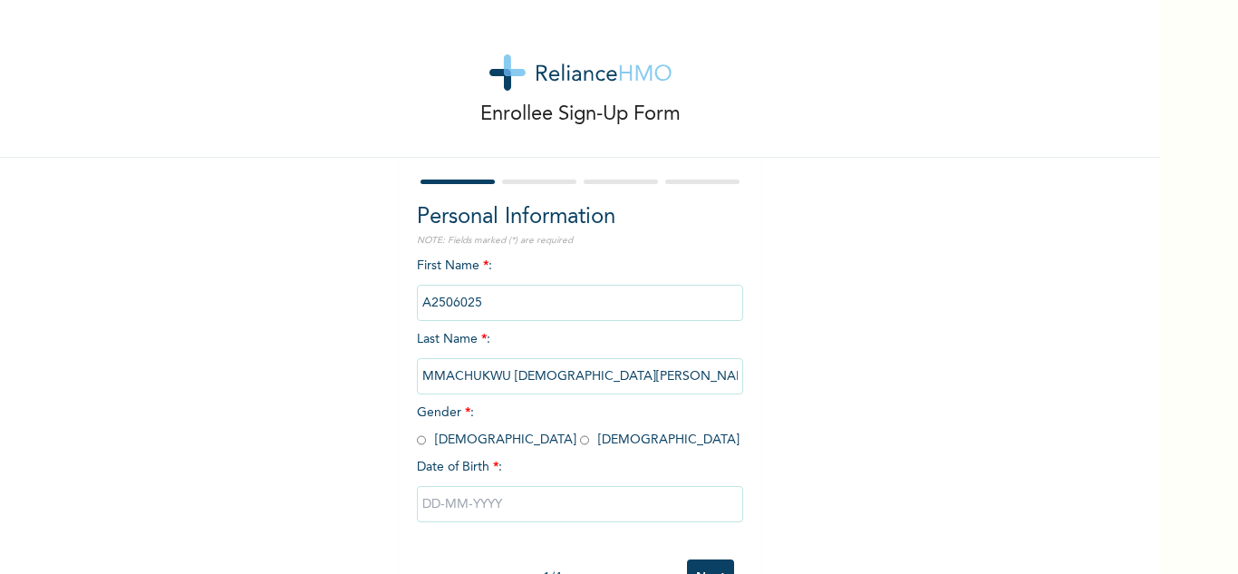
drag, startPoint x: 470, startPoint y: 442, endPoint x: 469, endPoint y: 451, distance: 9.1
click at [470, 444] on span "Gender * : [DEMOGRAPHIC_DATA] [DEMOGRAPHIC_DATA]" at bounding box center [578, 426] width 323 height 40
click at [580, 443] on input "radio" at bounding box center [584, 439] width 9 height 17
radio input "true"
click at [471, 509] on input "text" at bounding box center [580, 504] width 326 height 36
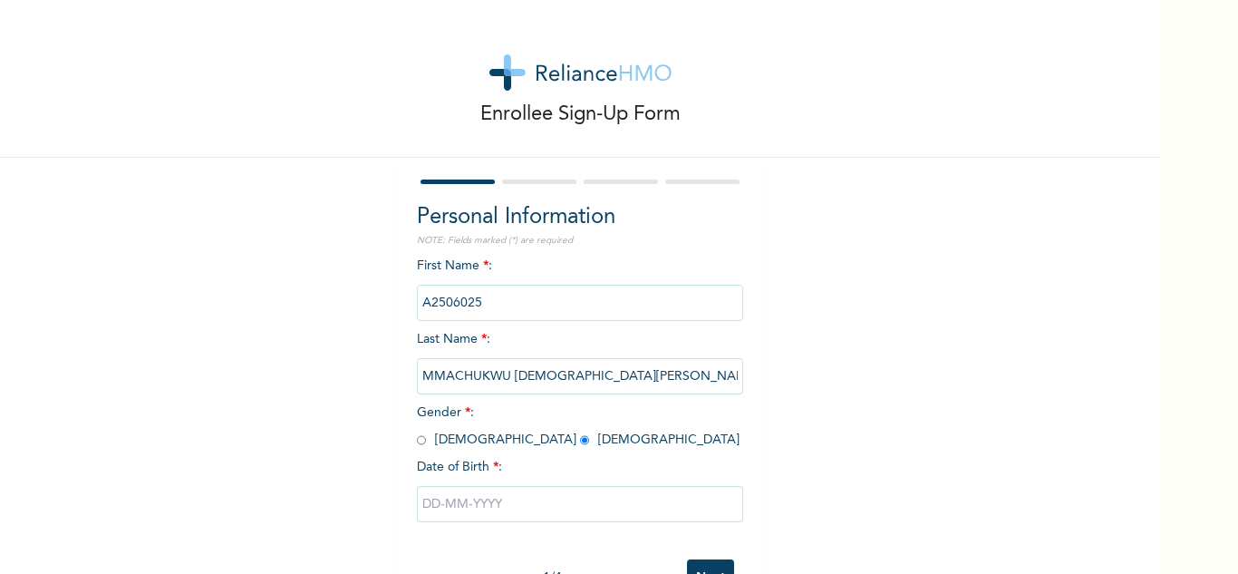
select select "7"
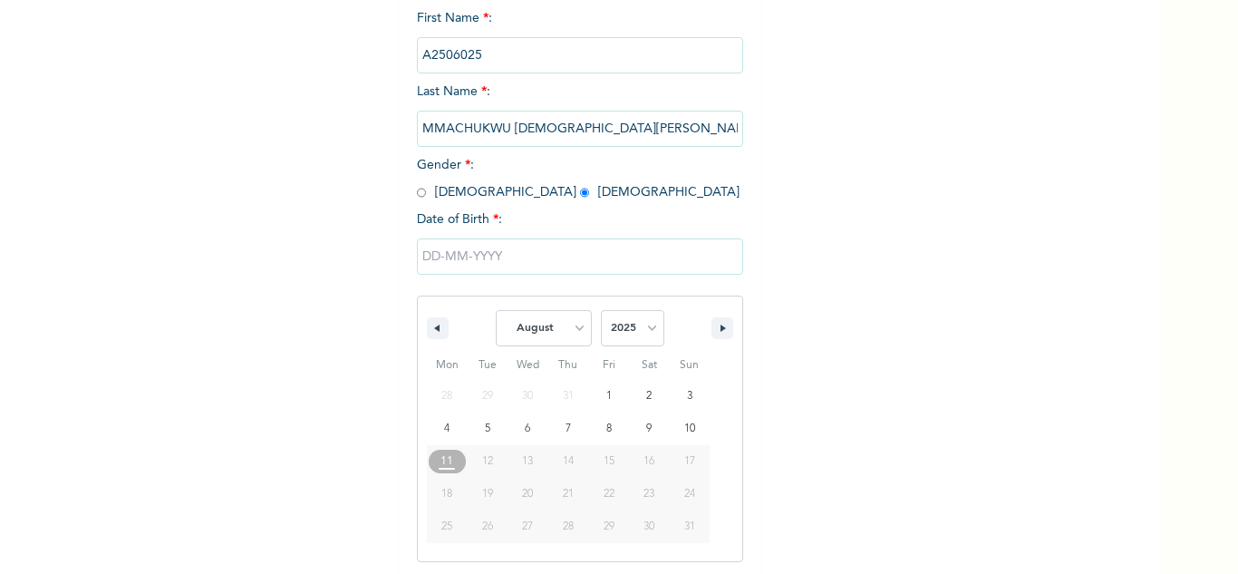
scroll to position [250, 0]
click at [610, 338] on select "2025 2024 2023 2022 2021 2020 2019 2018 2017 2016 2015 2014 2013 2012 2011 2010…" at bounding box center [632, 325] width 63 height 36
select select "1994"
click at [601, 308] on select "2025 2024 2023 2022 2021 2020 2019 2018 2017 2016 2015 2014 2013 2012 2011 2010…" at bounding box center [632, 325] width 63 height 36
click at [550, 333] on select "January February March April May June July August September October November De…" at bounding box center [544, 325] width 96 height 36
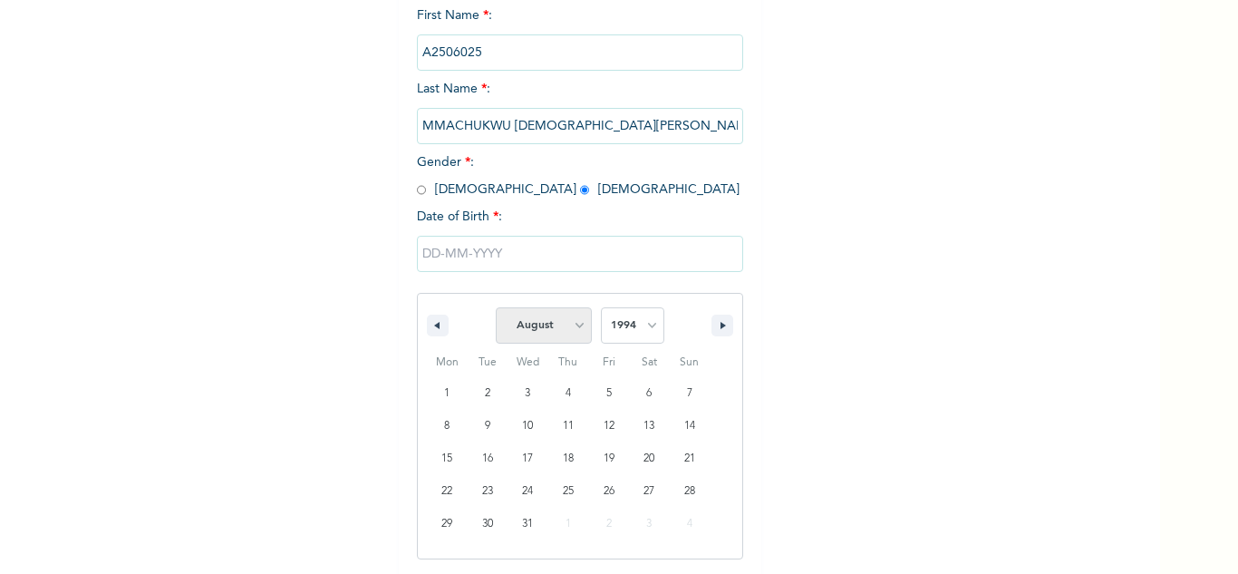
select select "11"
click at [496, 308] on select "January February March April May June July August September October November De…" at bounding box center [544, 325] width 96 height 36
type input "12/12/1994"
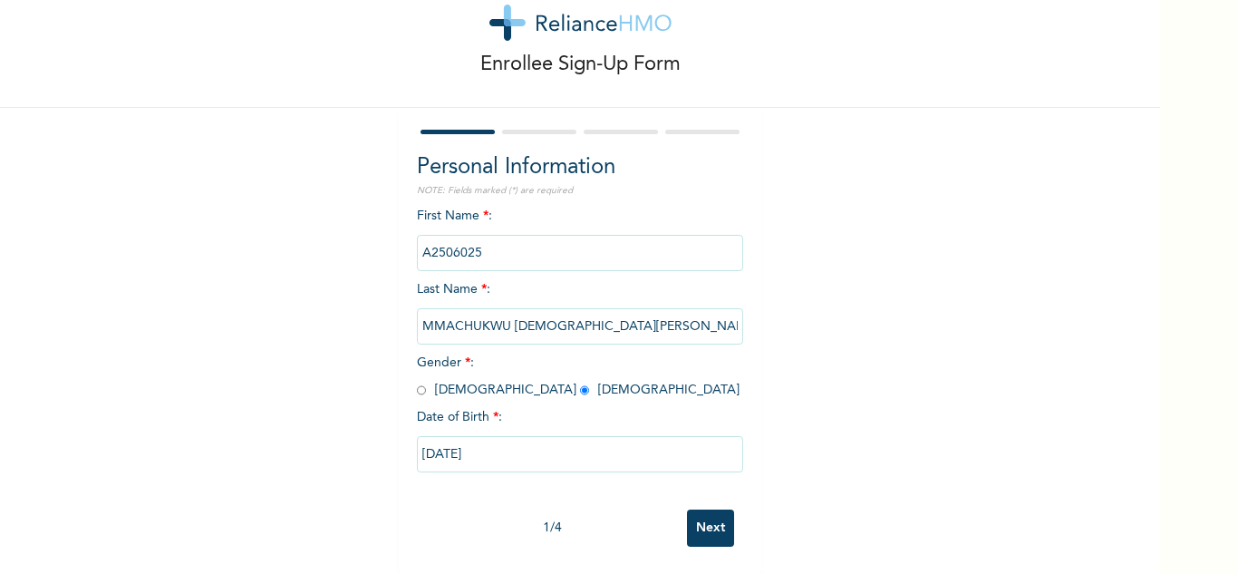
scroll to position [63, 0]
click at [704, 513] on input "Next" at bounding box center [710, 527] width 47 height 37
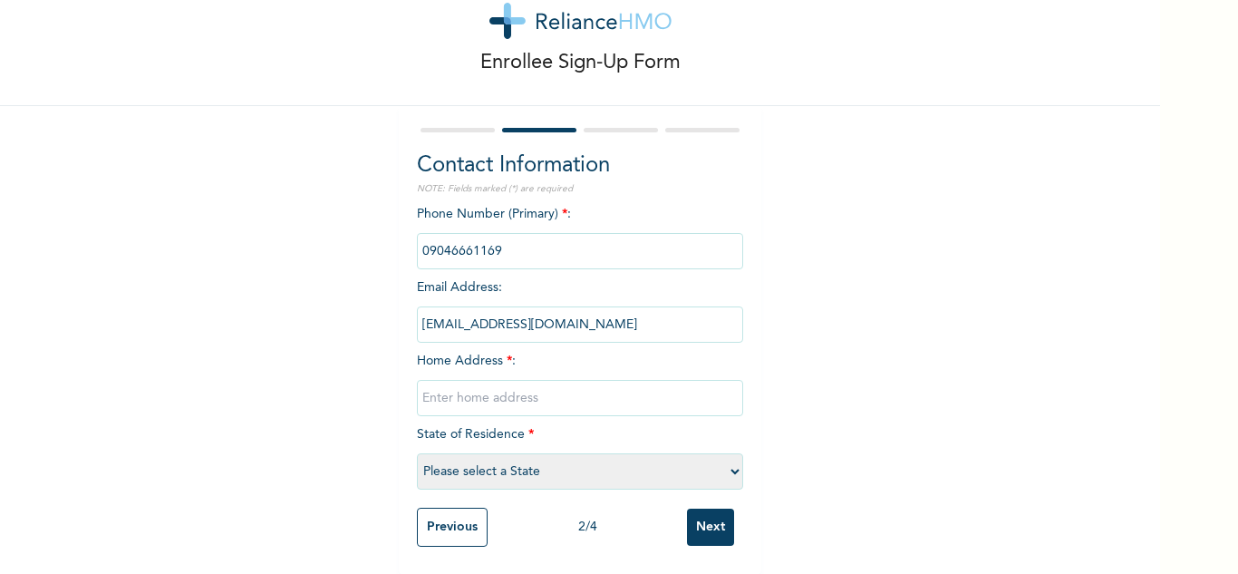
click at [481, 398] on input "text" at bounding box center [580, 398] width 326 height 36
type input "Shagamu"
click at [519, 460] on select "Please select a State [PERSON_NAME] (FCT) [PERSON_NAME] Ibom [GEOGRAPHIC_DATA] …" at bounding box center [580, 471] width 326 height 36
select select "28"
click at [417, 453] on select "Please select a State [PERSON_NAME] (FCT) [PERSON_NAME] Ibom [GEOGRAPHIC_DATA] …" at bounding box center [580, 471] width 326 height 36
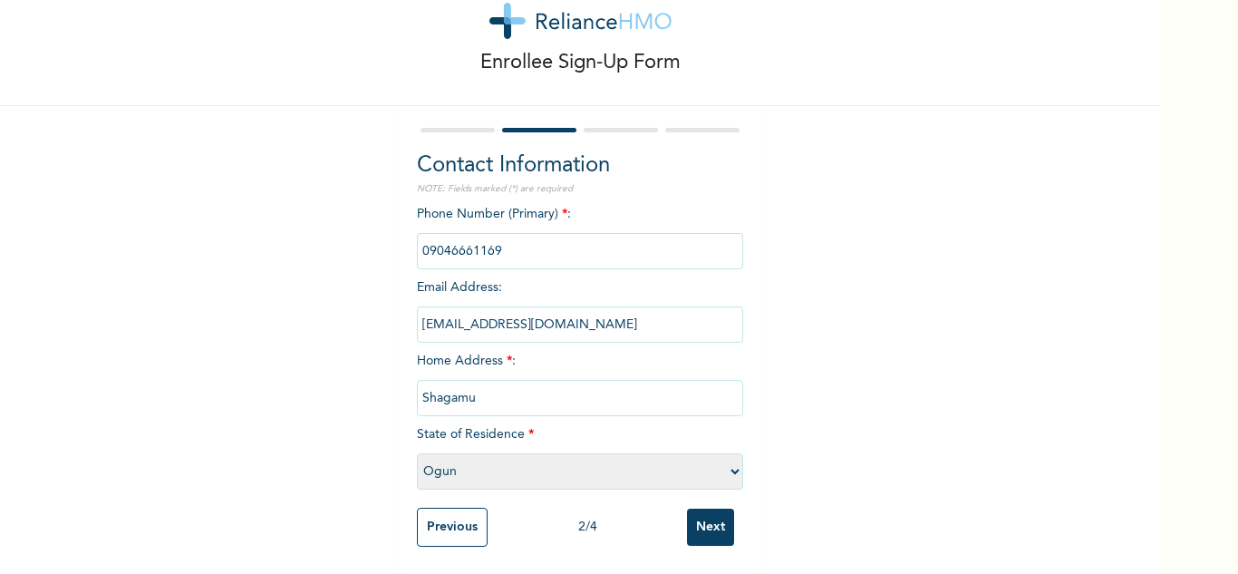
click at [707, 525] on input "Next" at bounding box center [710, 527] width 47 height 37
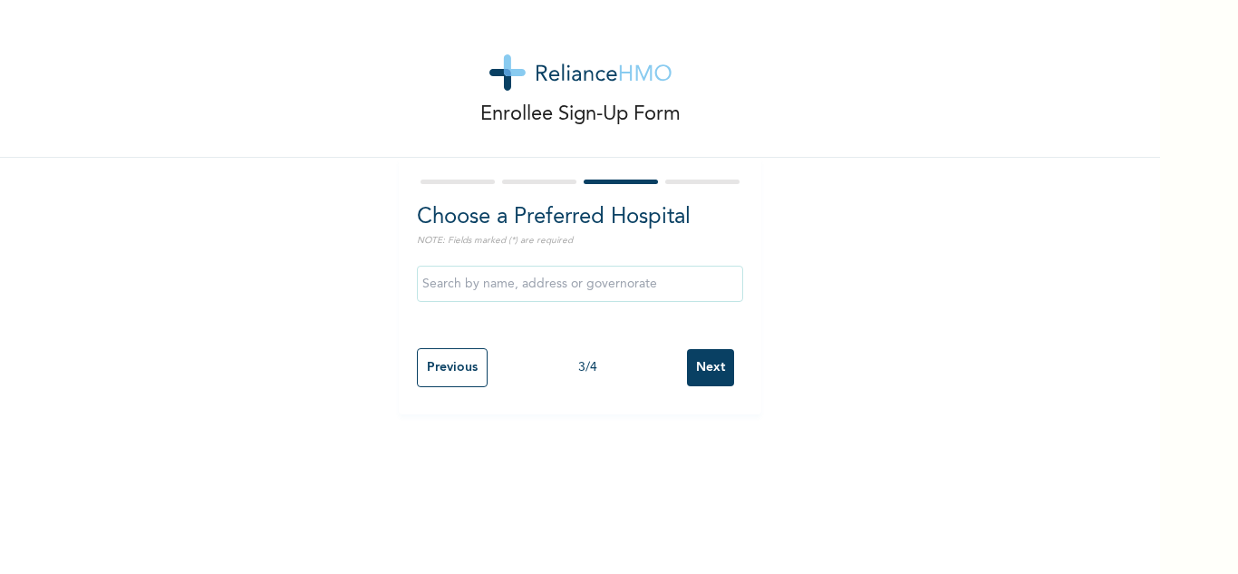
scroll to position [0, 0]
click at [711, 362] on input "Next" at bounding box center [710, 367] width 47 height 37
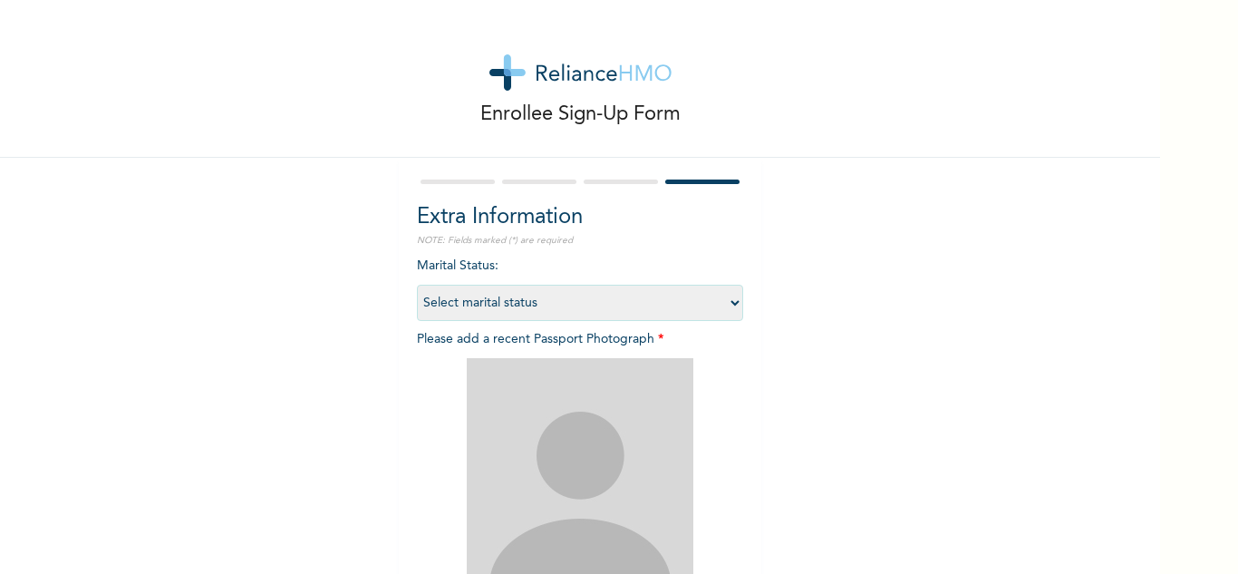
click at [538, 303] on select "Select marital status Single Married Divorced Widow/Widower" at bounding box center [580, 303] width 326 height 36
select select "1"
click at [417, 285] on select "Select marital status Single Married Divorced Widow/Widower" at bounding box center [580, 303] width 326 height 36
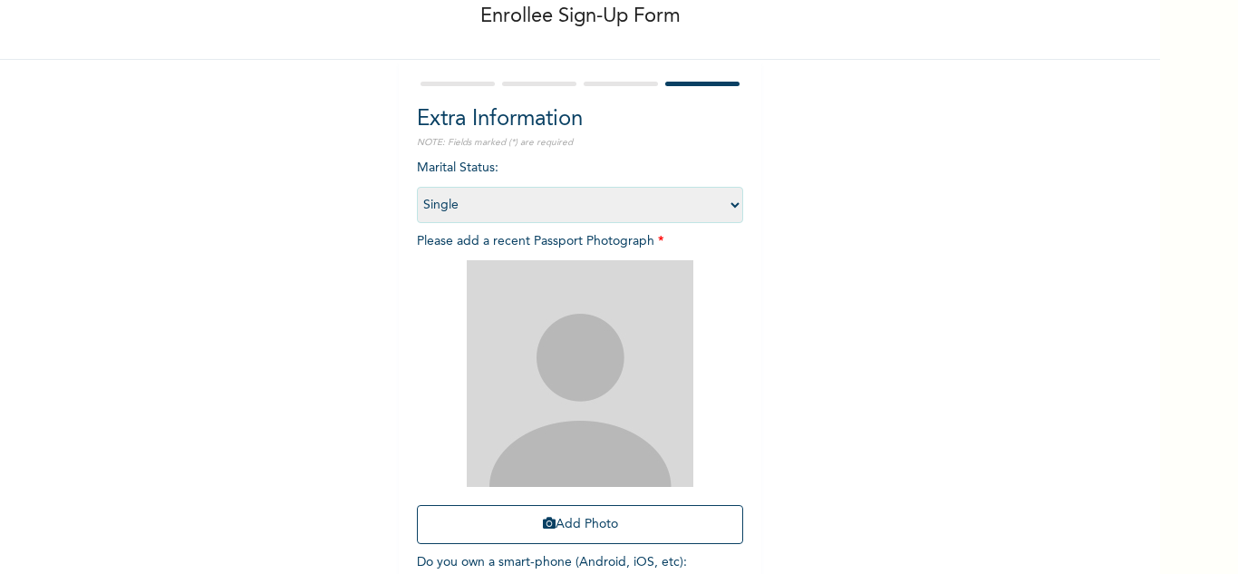
scroll to position [220, 0]
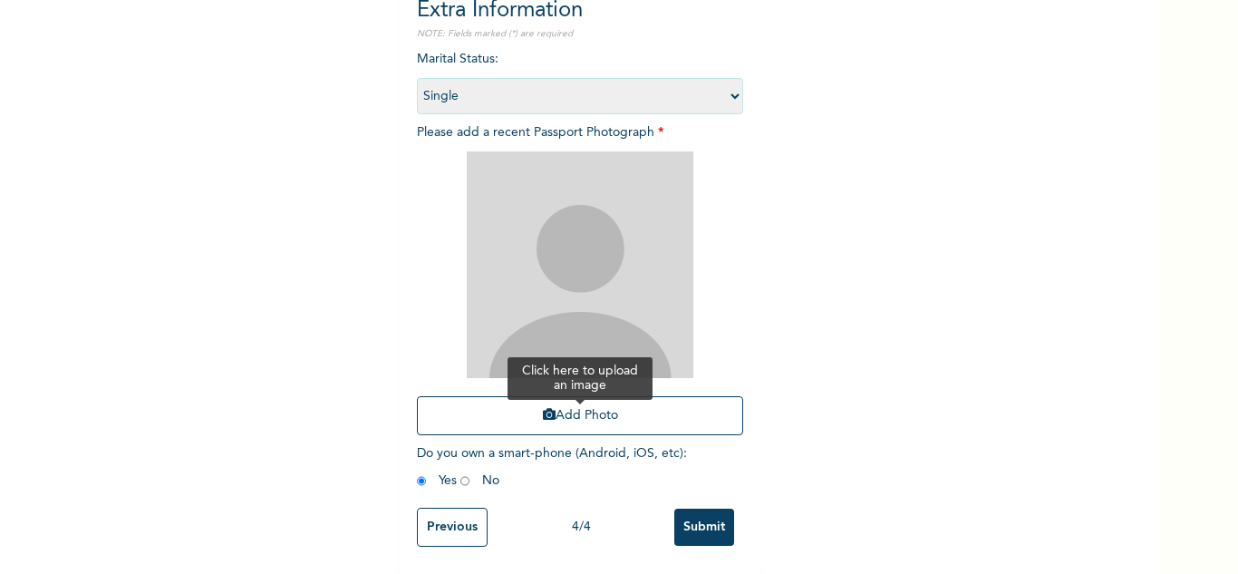
click at [520, 399] on button "Add Photo" at bounding box center [580, 415] width 326 height 39
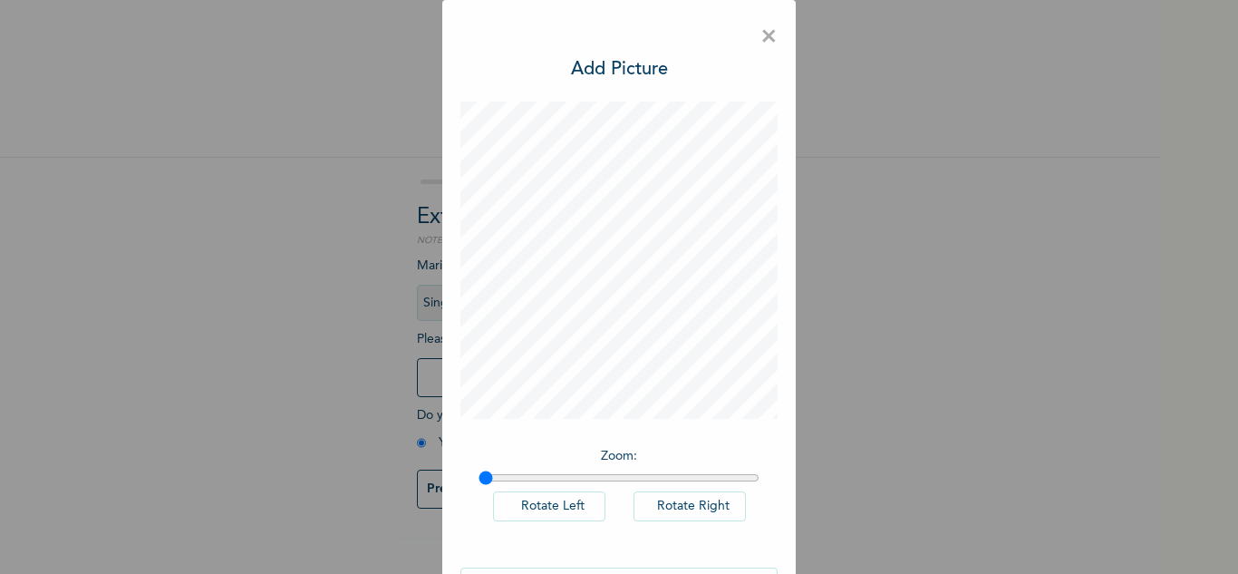
scroll to position [59, 0]
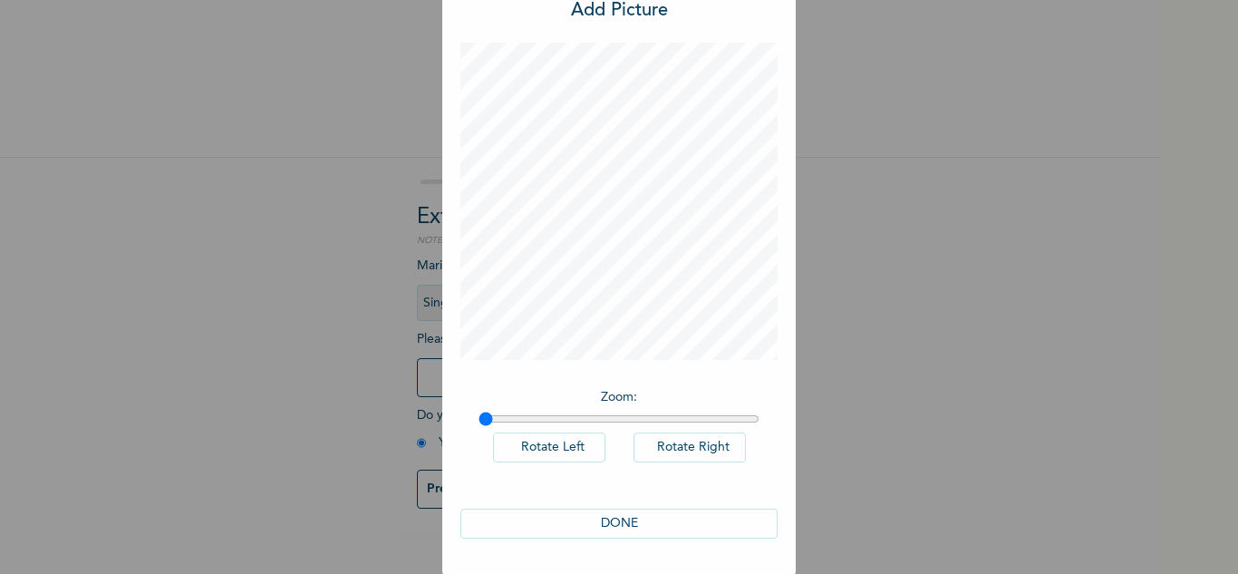
click at [614, 526] on button "DONE" at bounding box center [618, 524] width 317 height 30
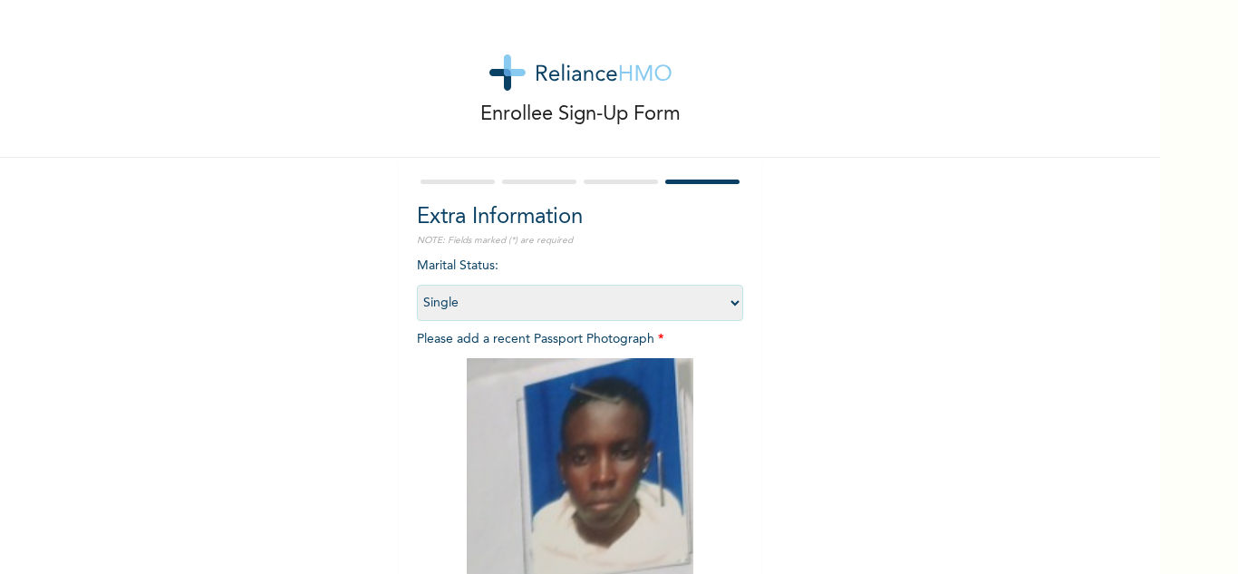
scroll to position [222, 0]
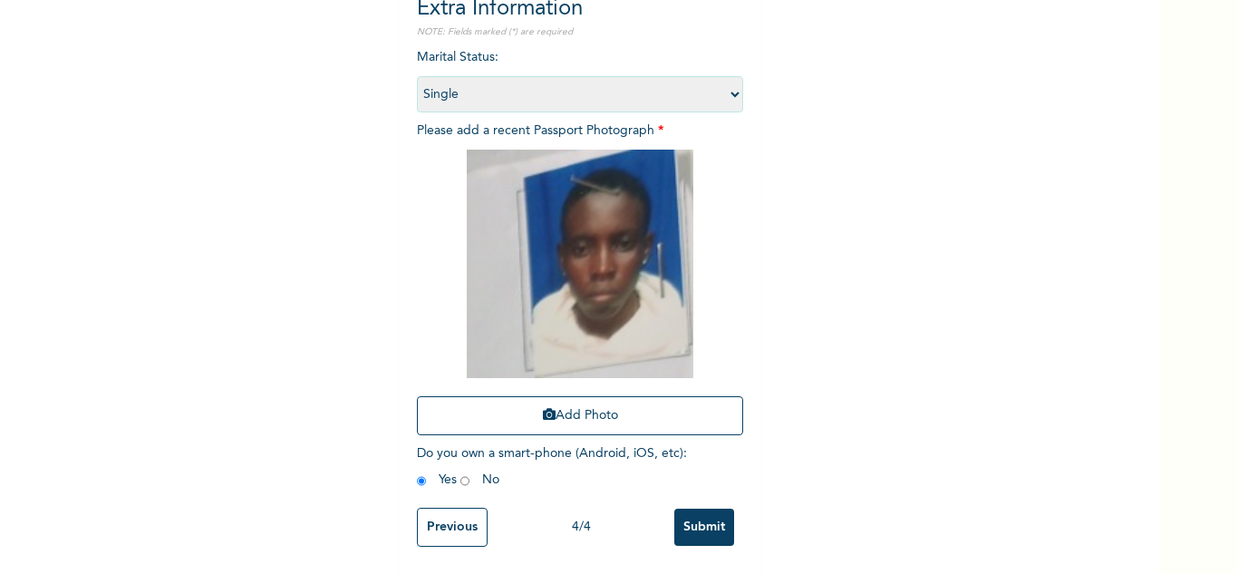
click at [693, 509] on input "Submit" at bounding box center [704, 527] width 60 height 37
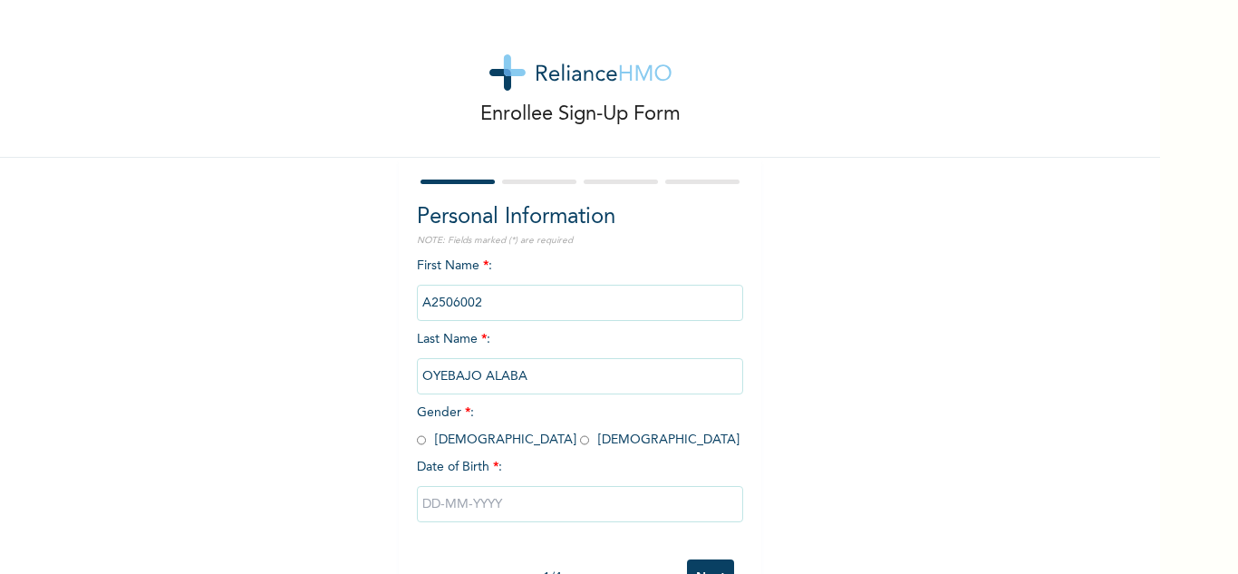
scroll to position [63, 0]
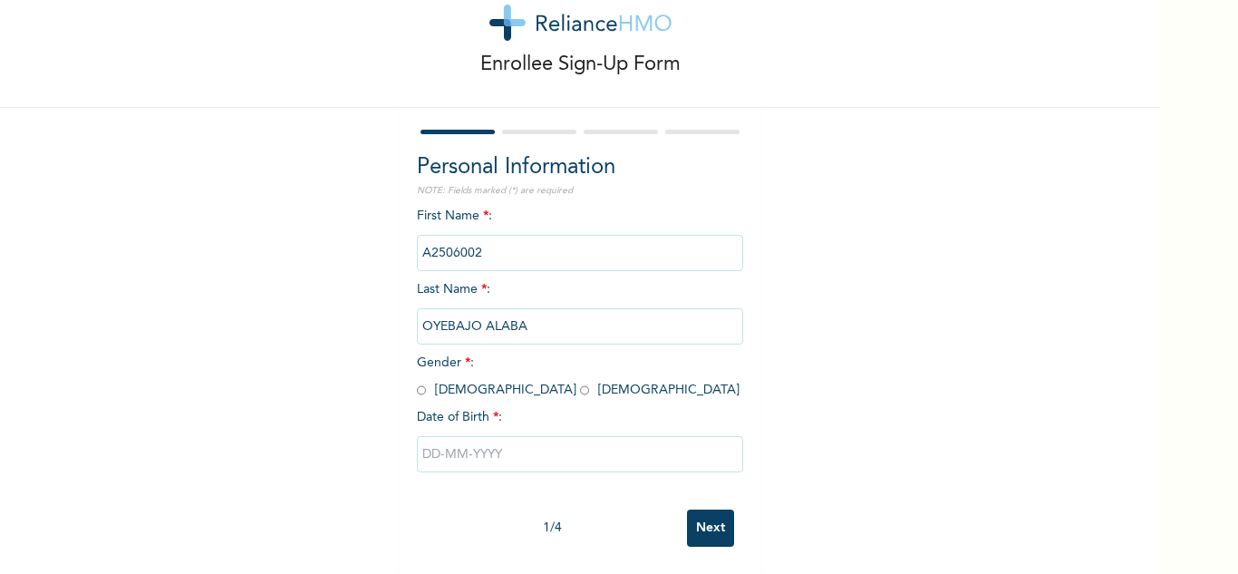
click at [580, 382] on input "radio" at bounding box center [584, 390] width 9 height 17
radio input "true"
click at [481, 443] on input "text" at bounding box center [580, 454] width 326 height 36
select select "7"
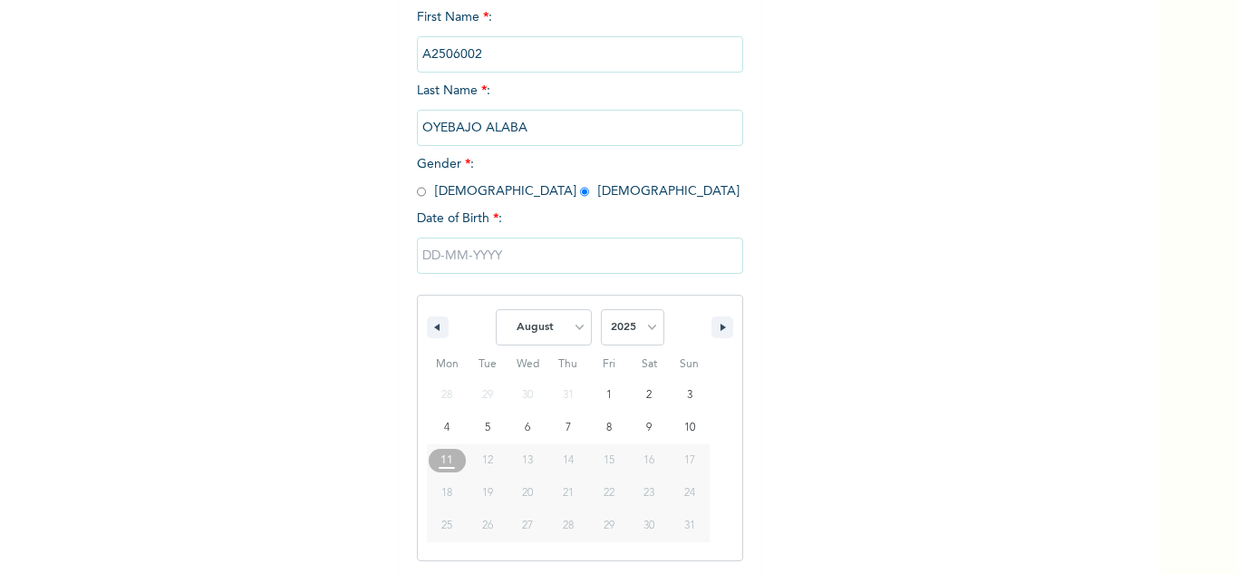
scroll to position [250, 0]
drag, startPoint x: 615, startPoint y: 329, endPoint x: 633, endPoint y: 308, distance: 27.0
click at [615, 329] on select "2025 2024 2023 2022 2021 2020 2019 2018 2017 2016 2015 2014 2013 2012 2011 2010…" at bounding box center [632, 325] width 63 height 36
select select "1987"
click at [601, 308] on select "2025 2024 2023 2022 2021 2020 2019 2018 2017 2016 2015 2014 2013 2012 2011 2010…" at bounding box center [632, 325] width 63 height 36
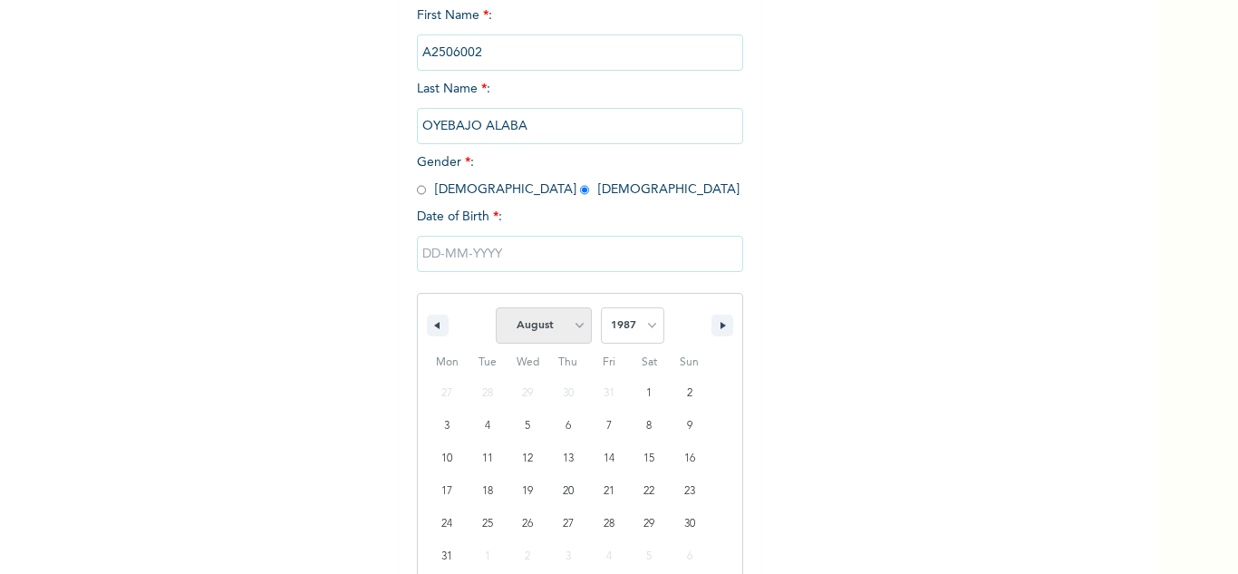
click at [553, 325] on select "January February March April May June July August September October November De…" at bounding box center [544, 325] width 96 height 36
select select "5"
click at [496, 308] on select "January February March April May June July August September October November De…" at bounding box center [544, 325] width 96 height 36
type input "06/26/1987"
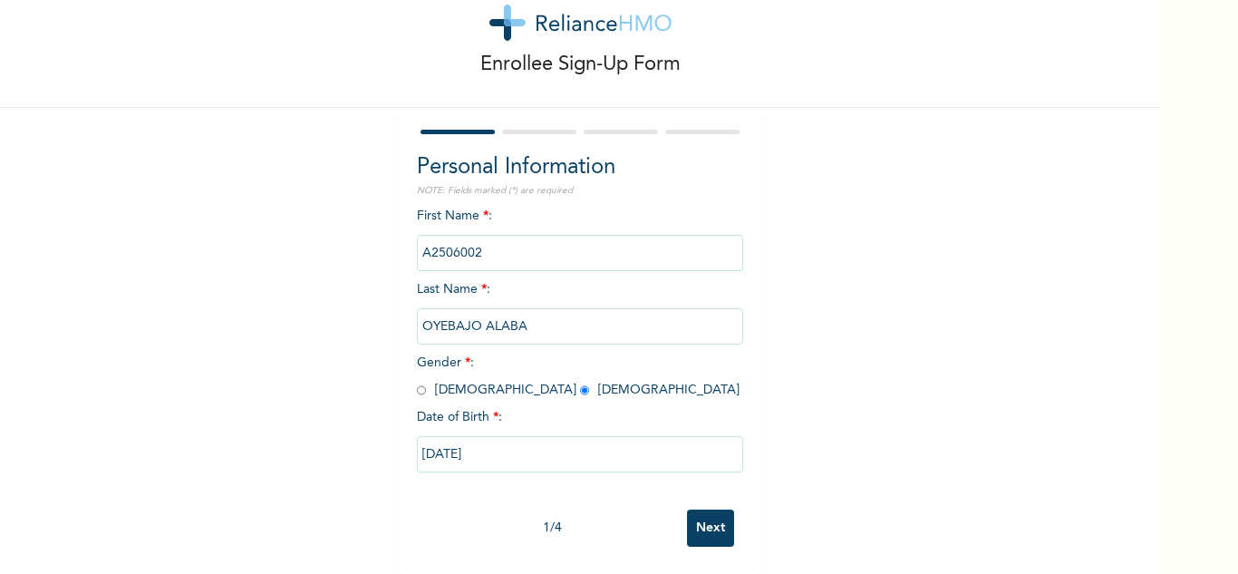
scroll to position [63, 0]
click at [708, 515] on input "Next" at bounding box center [710, 527] width 47 height 37
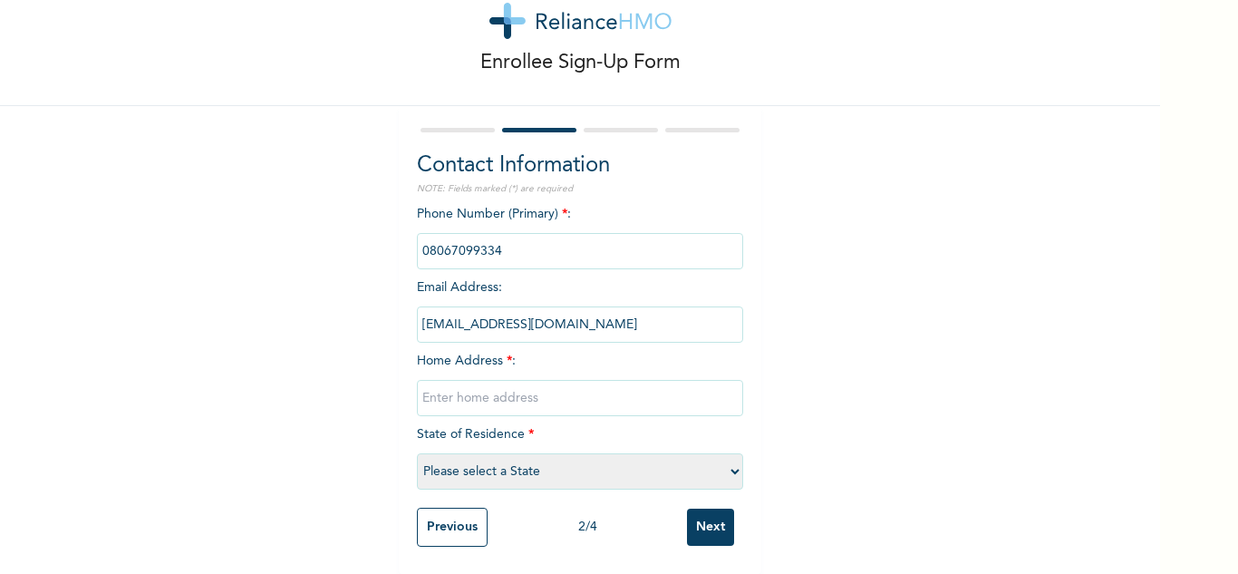
click at [482, 383] on input "text" at bounding box center [580, 398] width 326 height 36
type input "Shagamu"
click at [513, 461] on select "Please select a State [PERSON_NAME] (FCT) [PERSON_NAME] Ibom [GEOGRAPHIC_DATA] …" at bounding box center [580, 471] width 326 height 36
select select "28"
click at [417, 453] on select "Please select a State [PERSON_NAME] (FCT) [PERSON_NAME] Ibom [GEOGRAPHIC_DATA] …" at bounding box center [580, 471] width 326 height 36
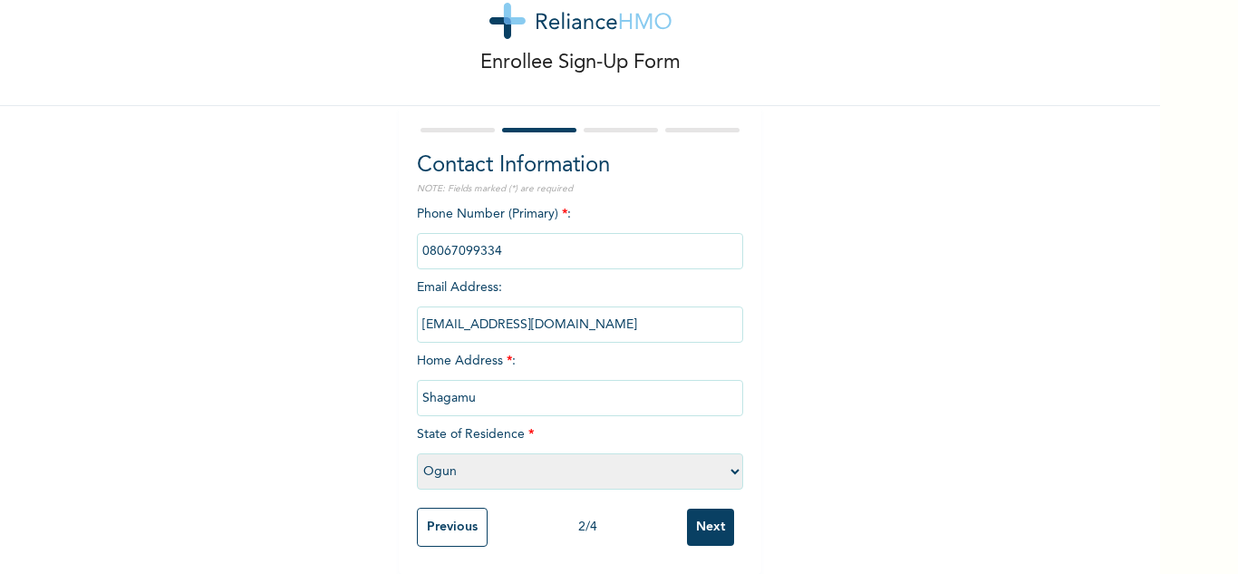
click at [690, 509] on input "Next" at bounding box center [710, 527] width 47 height 37
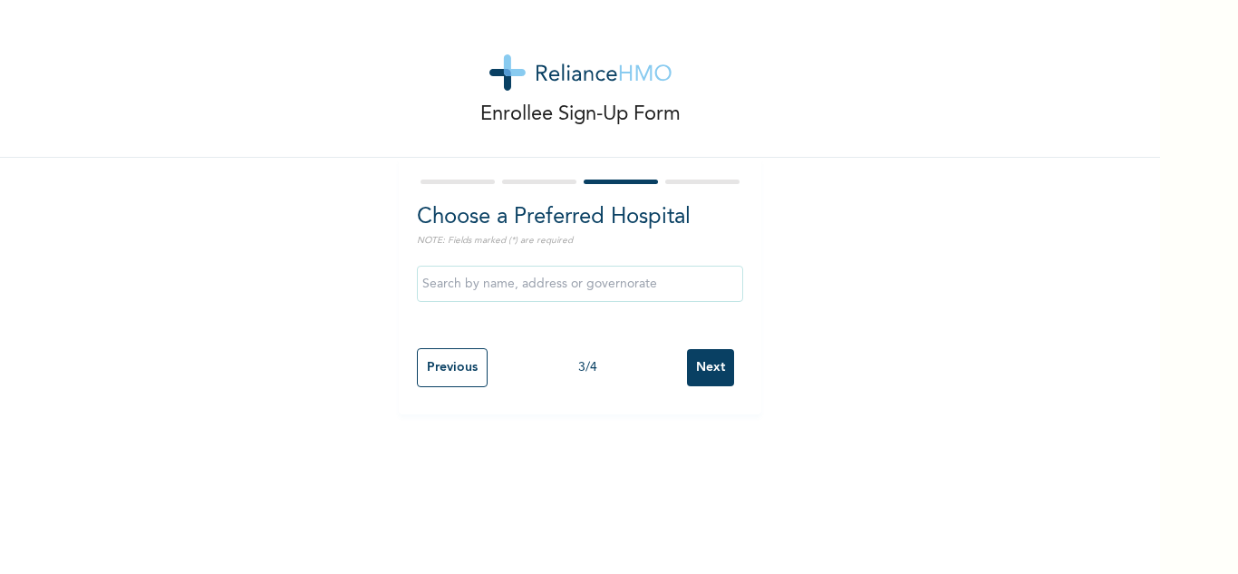
click at [687, 364] on input "Next" at bounding box center [710, 367] width 47 height 37
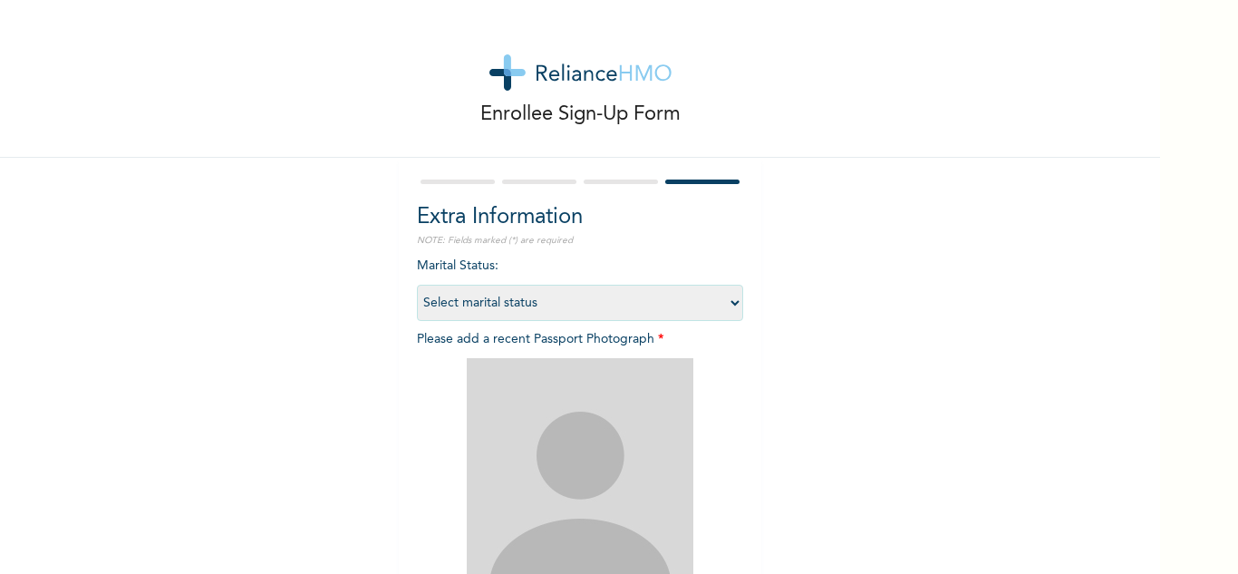
drag, startPoint x: 557, startPoint y: 309, endPoint x: 542, endPoint y: 318, distance: 17.9
click at [557, 309] on select "Select marital status [DEMOGRAPHIC_DATA] Married [DEMOGRAPHIC_DATA] Widow/[DEMO…" at bounding box center [580, 303] width 326 height 36
select select "1"
click at [417, 285] on select "Select marital status [DEMOGRAPHIC_DATA] Married [DEMOGRAPHIC_DATA] Widow/[DEMO…" at bounding box center [580, 303] width 326 height 36
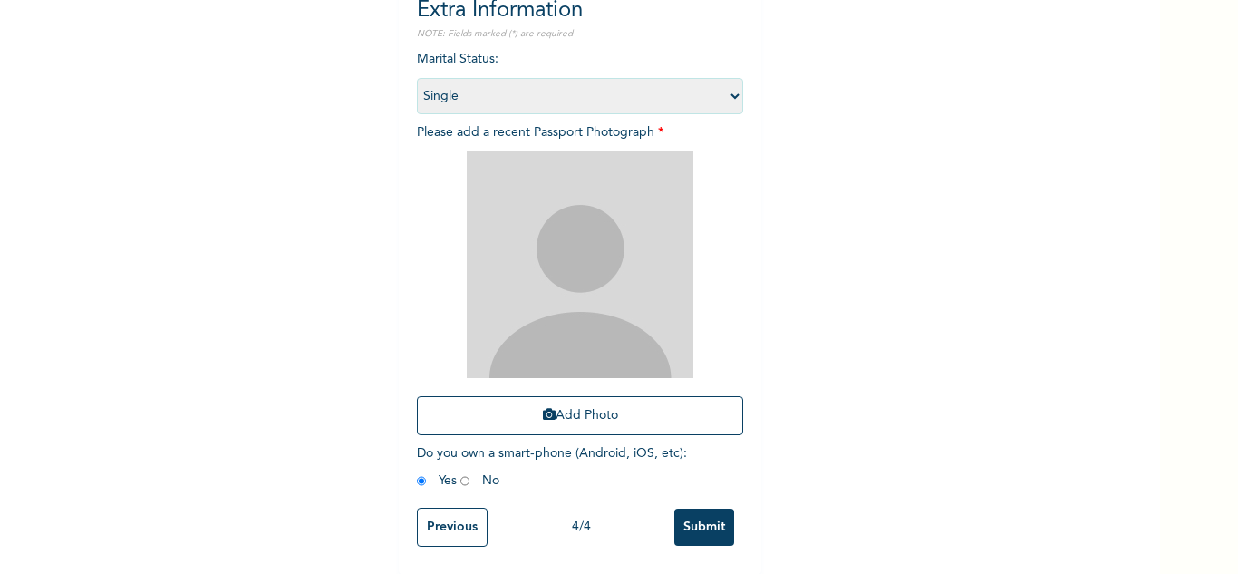
scroll to position [220, 0]
click at [511, 407] on button "Add Photo" at bounding box center [580, 415] width 326 height 39
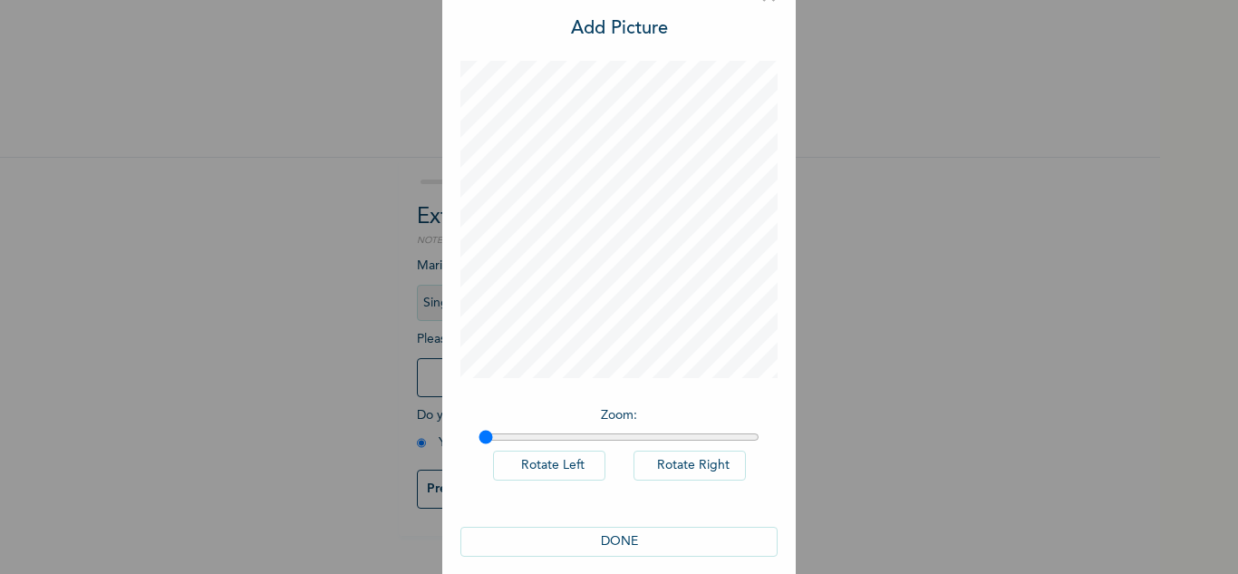
scroll to position [59, 0]
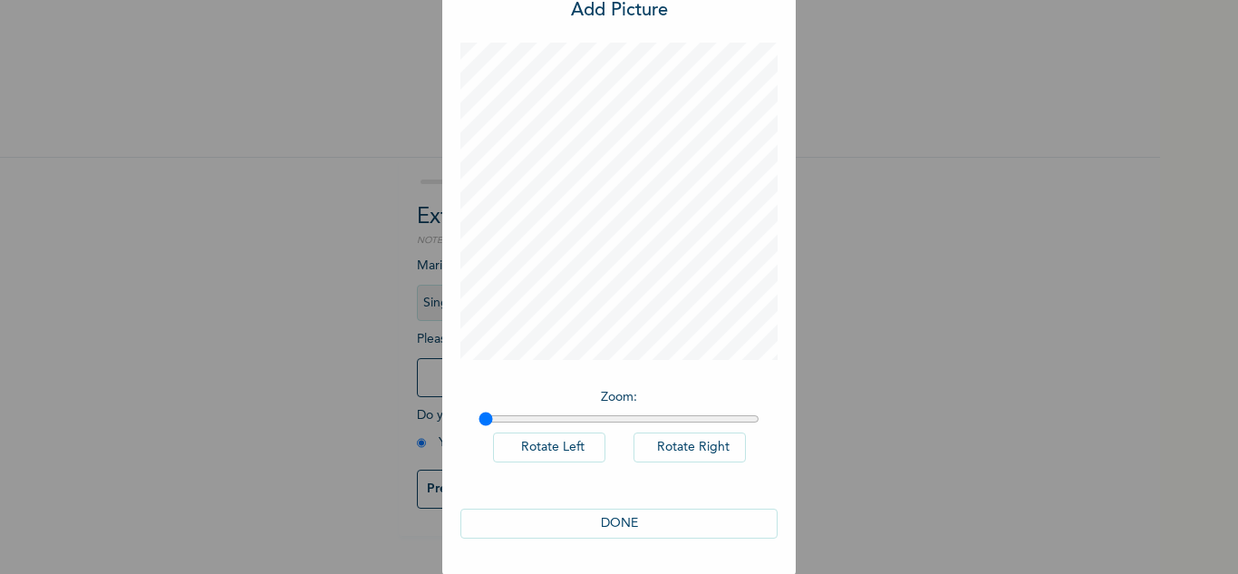
click at [577, 528] on button "DONE" at bounding box center [618, 524] width 317 height 30
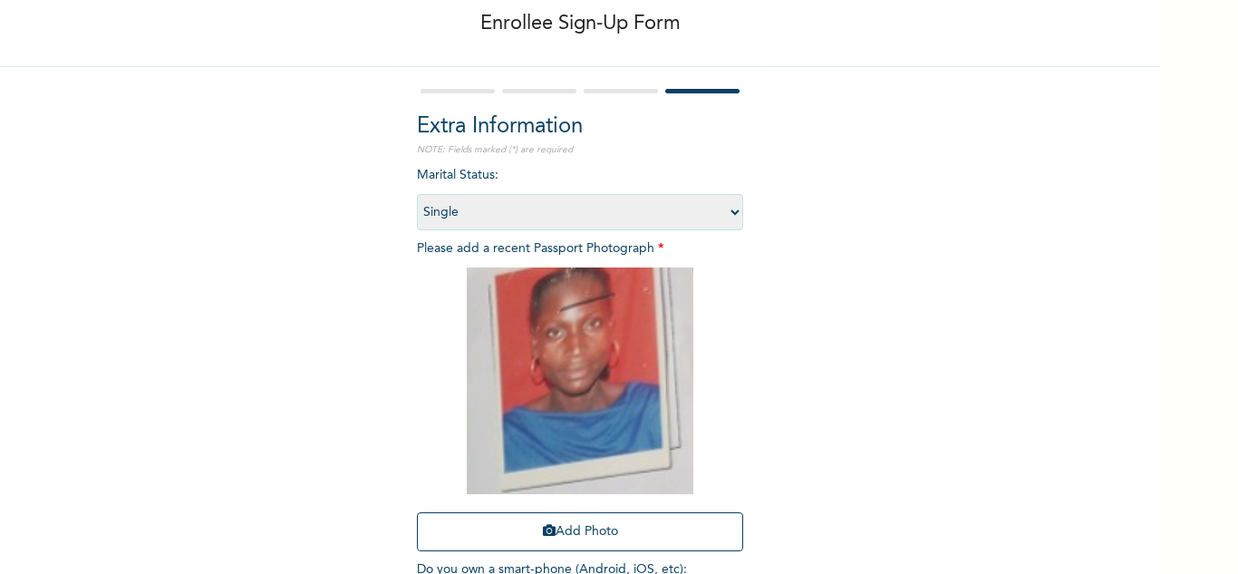
scroll to position [220, 0]
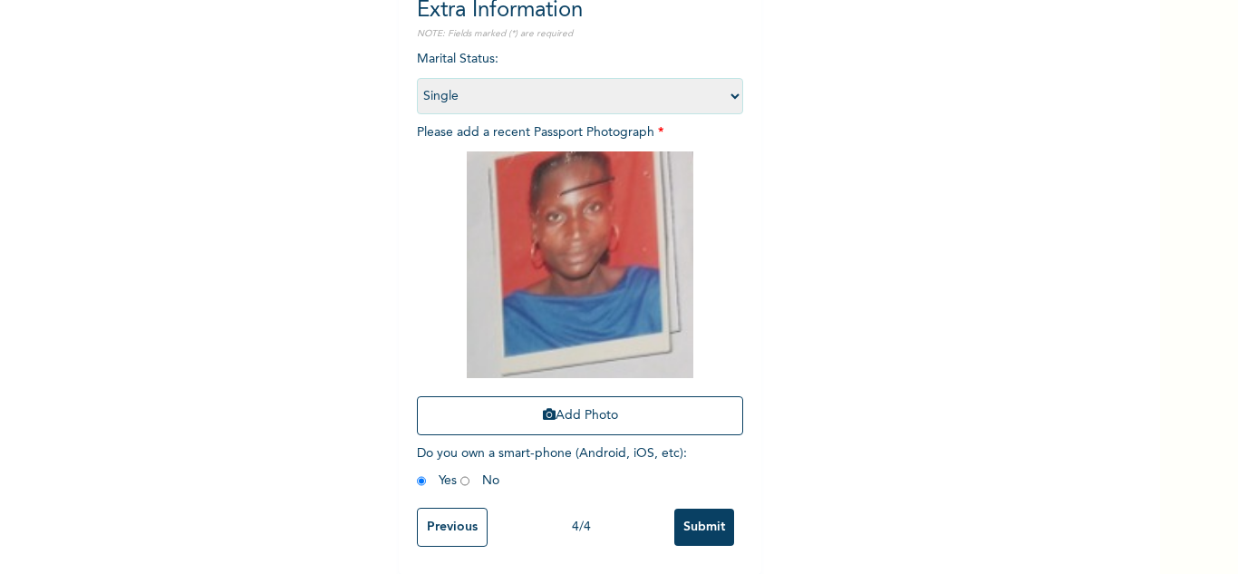
click at [688, 509] on input "Submit" at bounding box center [704, 527] width 60 height 37
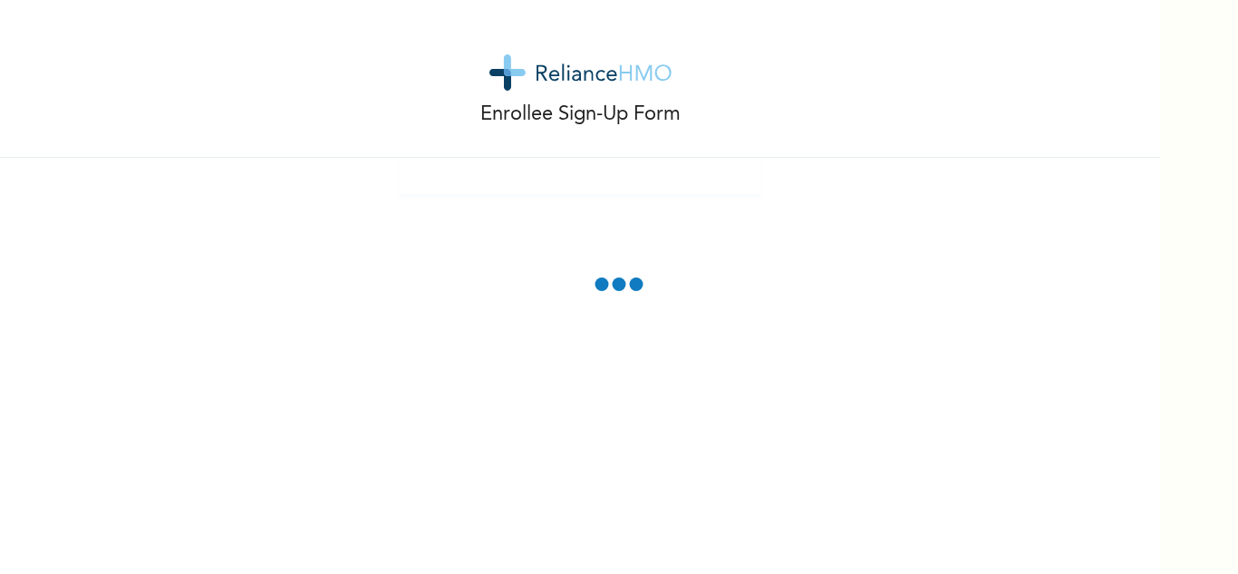
scroll to position [0, 0]
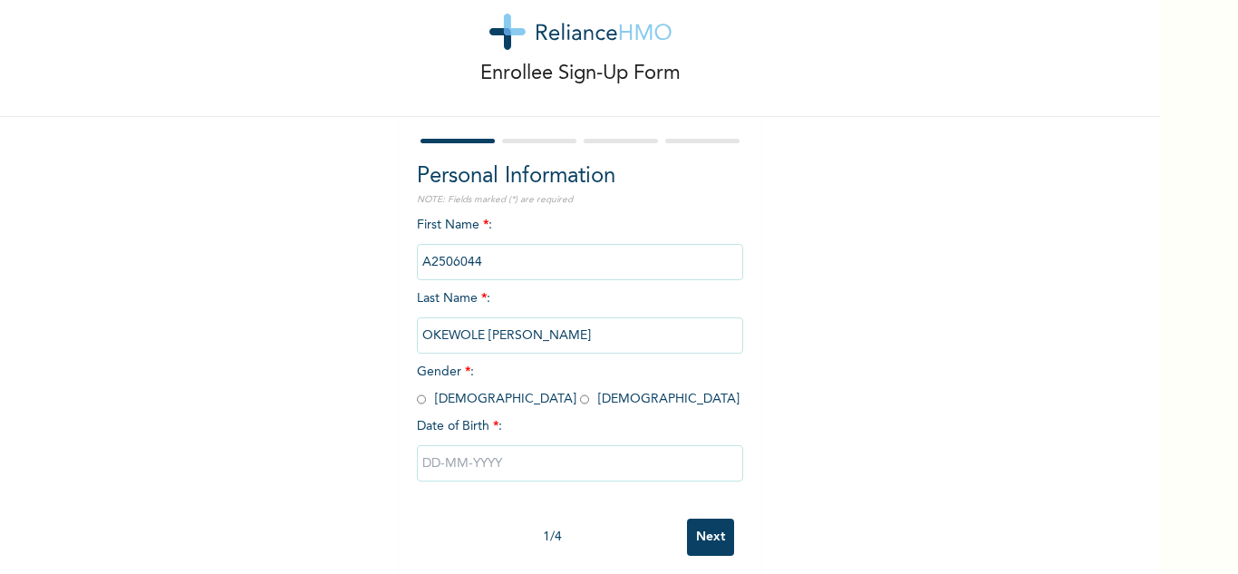
scroll to position [63, 0]
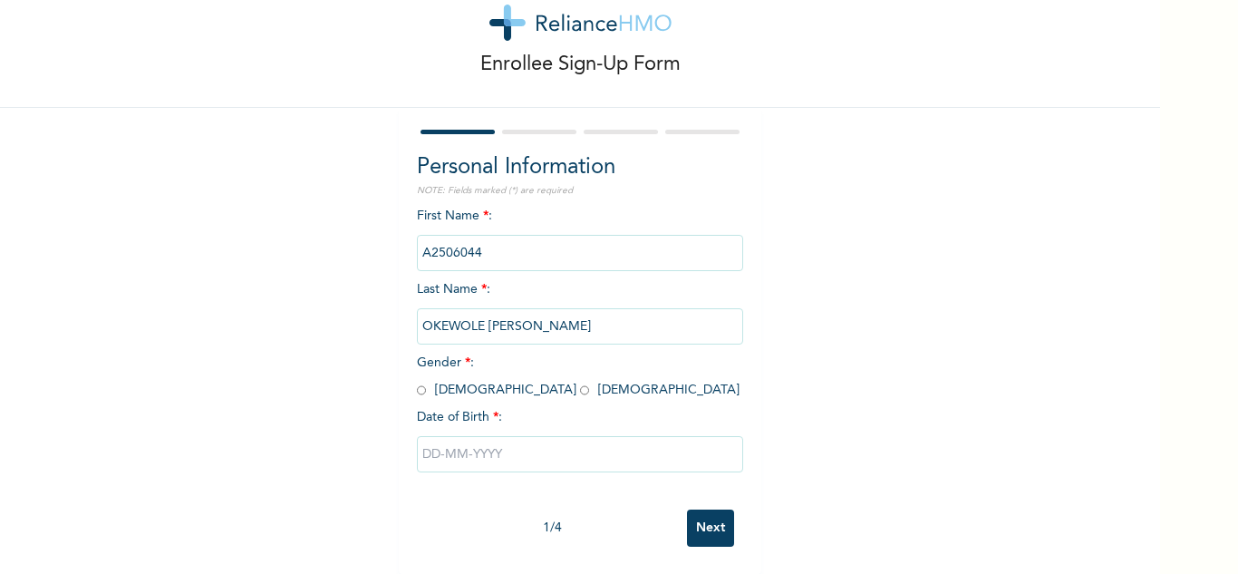
click at [417, 382] on input "radio" at bounding box center [421, 390] width 9 height 17
radio input "true"
click at [502, 437] on input "text" at bounding box center [580, 454] width 326 height 36
select select "7"
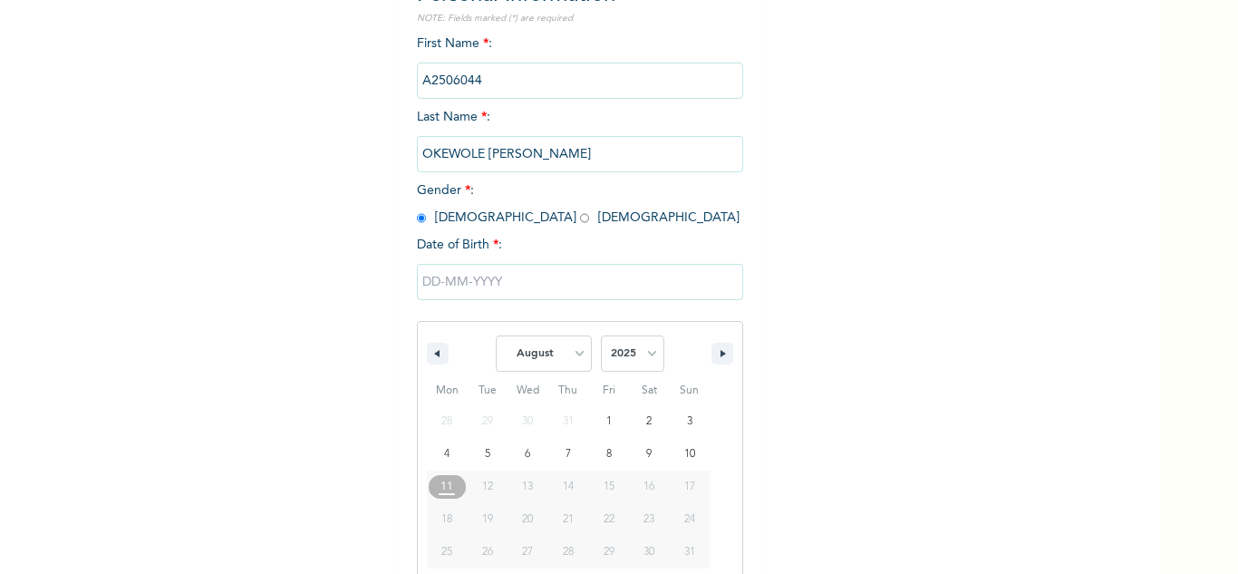
scroll to position [250, 0]
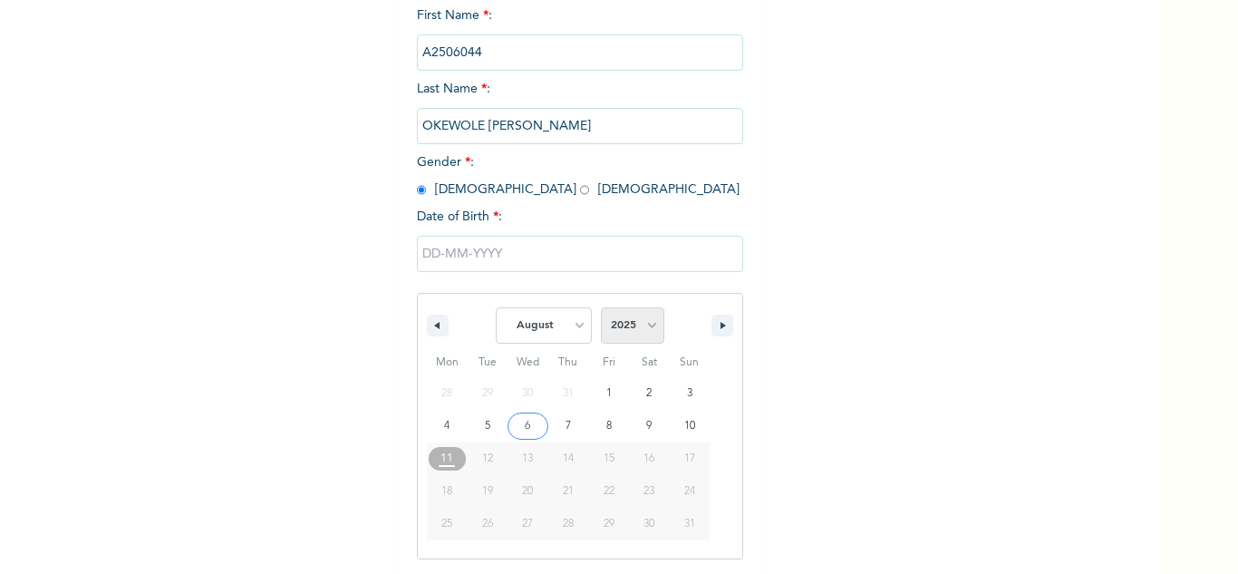
click at [614, 324] on select "2025 2024 2023 2022 2021 2020 2019 2018 2017 2016 2015 2014 2013 2012 2011 2010…" at bounding box center [632, 325] width 63 height 36
select select "1973"
click at [601, 308] on select "2025 2024 2023 2022 2021 2020 2019 2018 2017 2016 2015 2014 2013 2012 2011 2010…" at bounding box center [632, 325] width 63 height 36
click at [543, 326] on select "January February March April May June July August September October November De…" at bounding box center [544, 325] width 96 height 36
select select "2"
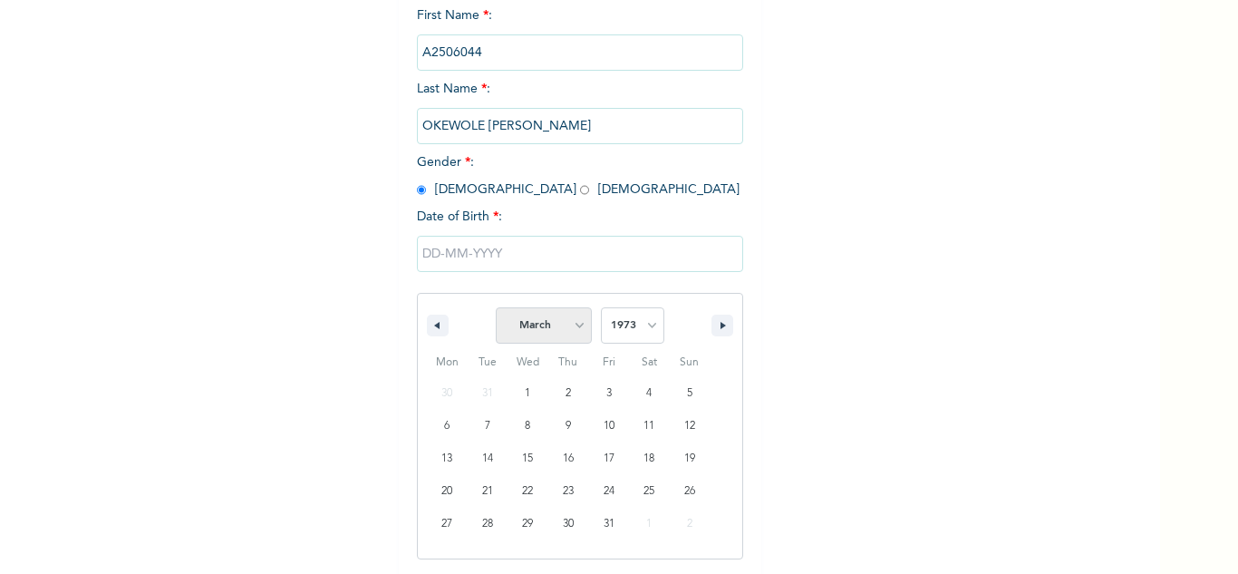
click at [496, 308] on select "January February March April May June July August September October November De…" at bounding box center [544, 325] width 96 height 36
type input "03/17/1973"
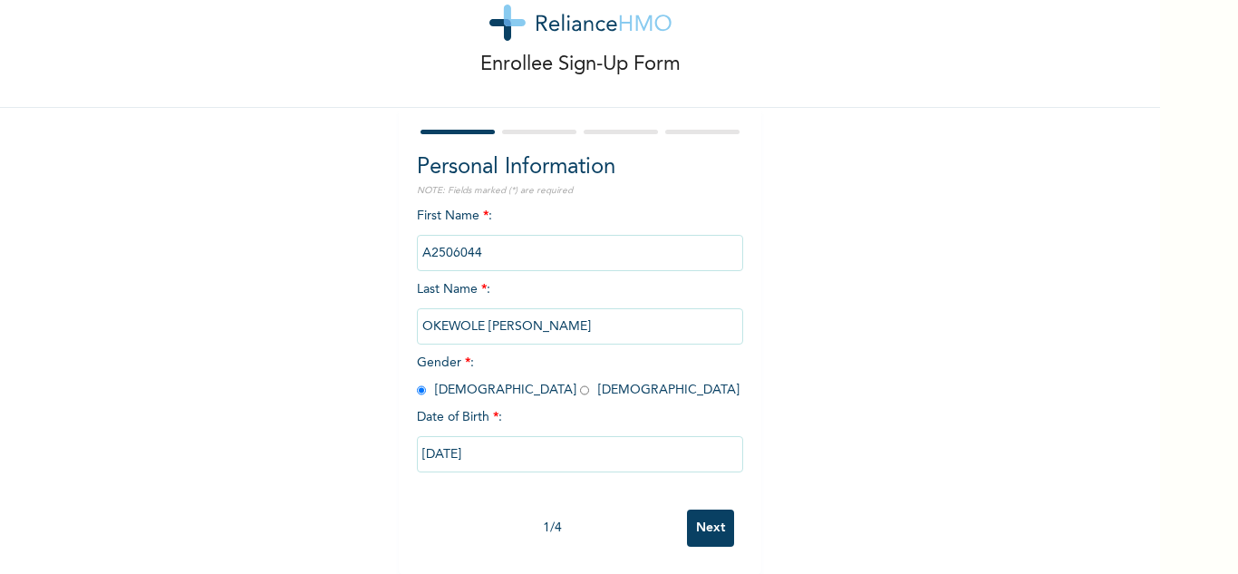
scroll to position [63, 0]
click at [678, 500] on div "1 / 4 Next" at bounding box center [580, 527] width 326 height 55
click at [710, 509] on input "Next" at bounding box center [710, 527] width 47 height 37
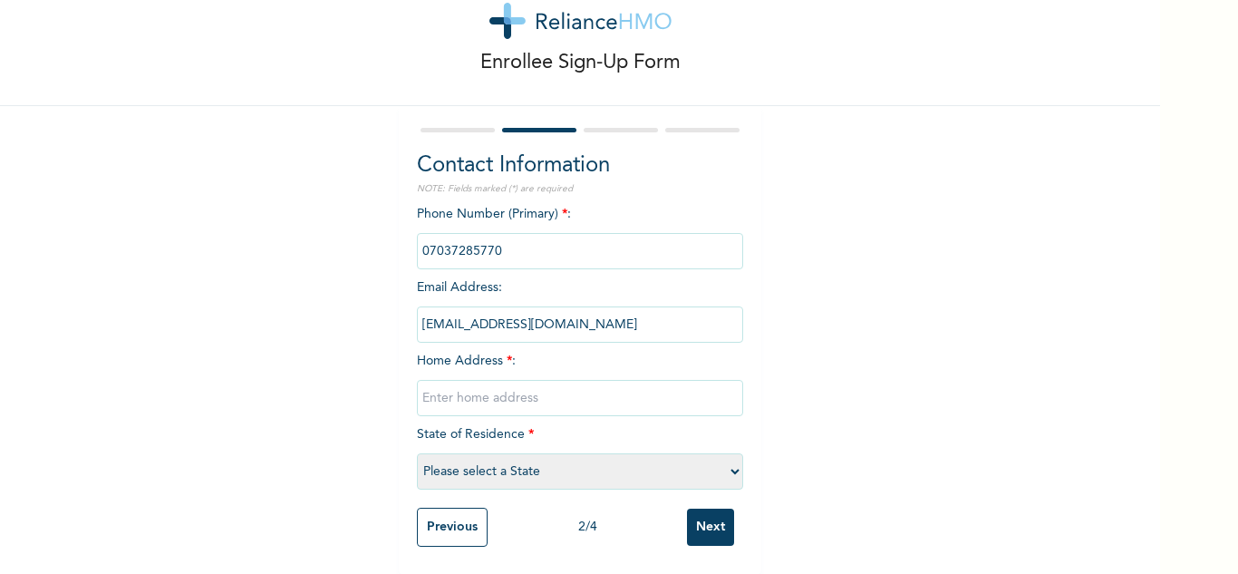
scroll to position [65, 0]
click at [527, 392] on input "text" at bounding box center [580, 398] width 326 height 36
type input "Mowe"
click at [527, 455] on select "Please select a State [PERSON_NAME] (FCT) [PERSON_NAME] Ibom [GEOGRAPHIC_DATA] …" at bounding box center [580, 471] width 326 height 36
select select "28"
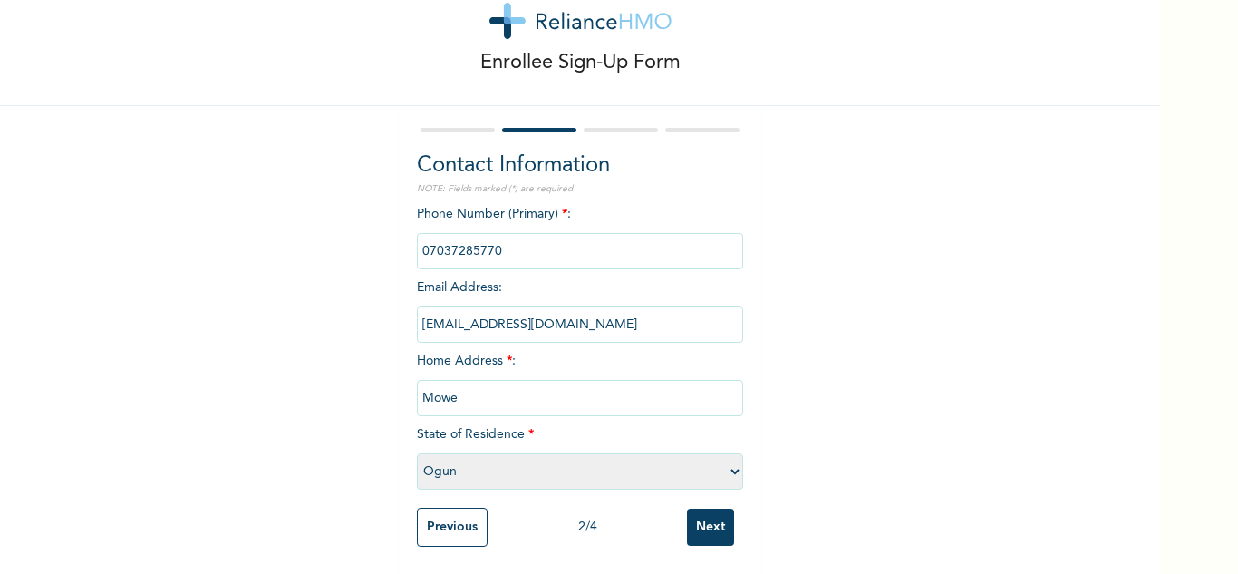
click at [417, 453] on select "Please select a State [PERSON_NAME] (FCT) [PERSON_NAME] Ibom [GEOGRAPHIC_DATA] …" at bounding box center [580, 471] width 326 height 36
click at [700, 515] on input "Next" at bounding box center [710, 527] width 47 height 37
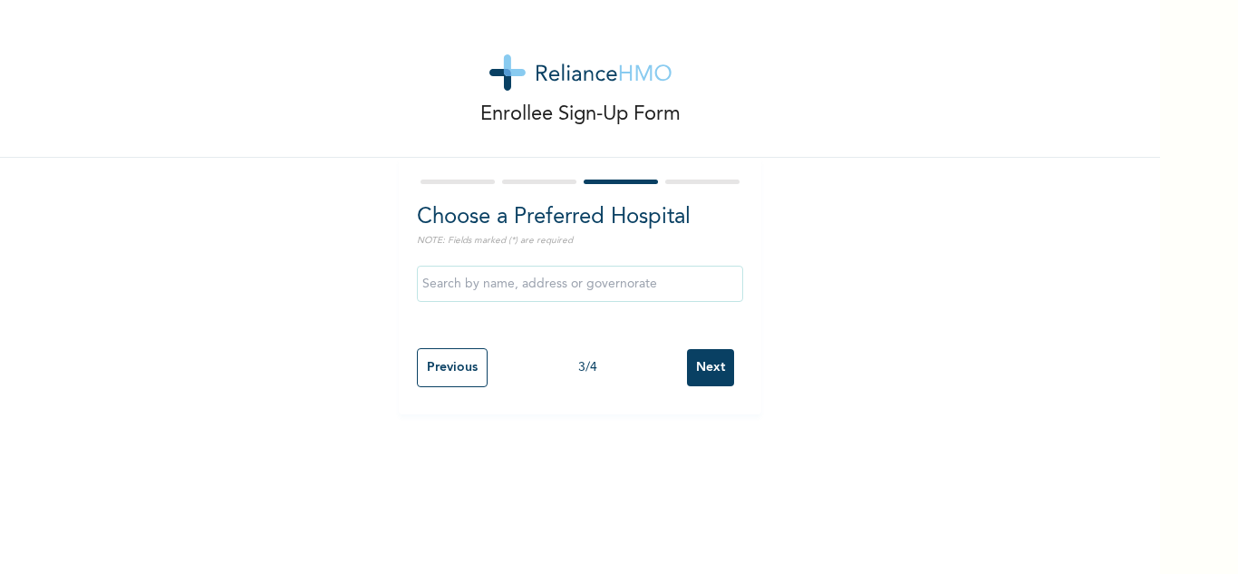
click at [716, 360] on input "Next" at bounding box center [710, 367] width 47 height 37
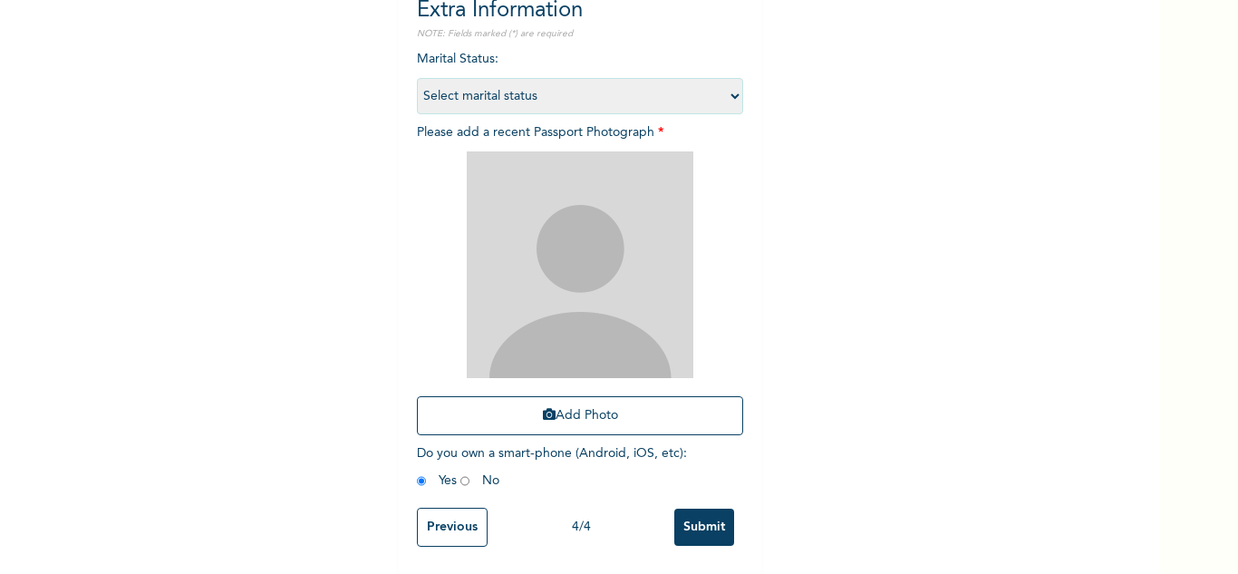
scroll to position [220, 0]
click at [557, 396] on button "Add Photo" at bounding box center [580, 415] width 326 height 39
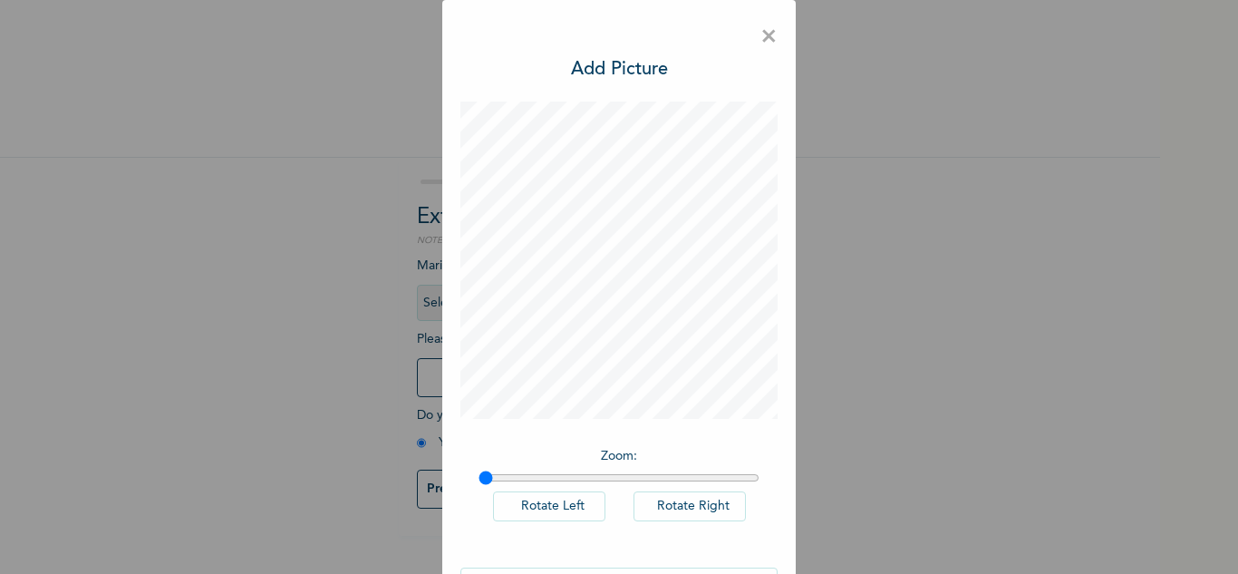
scroll to position [59, 0]
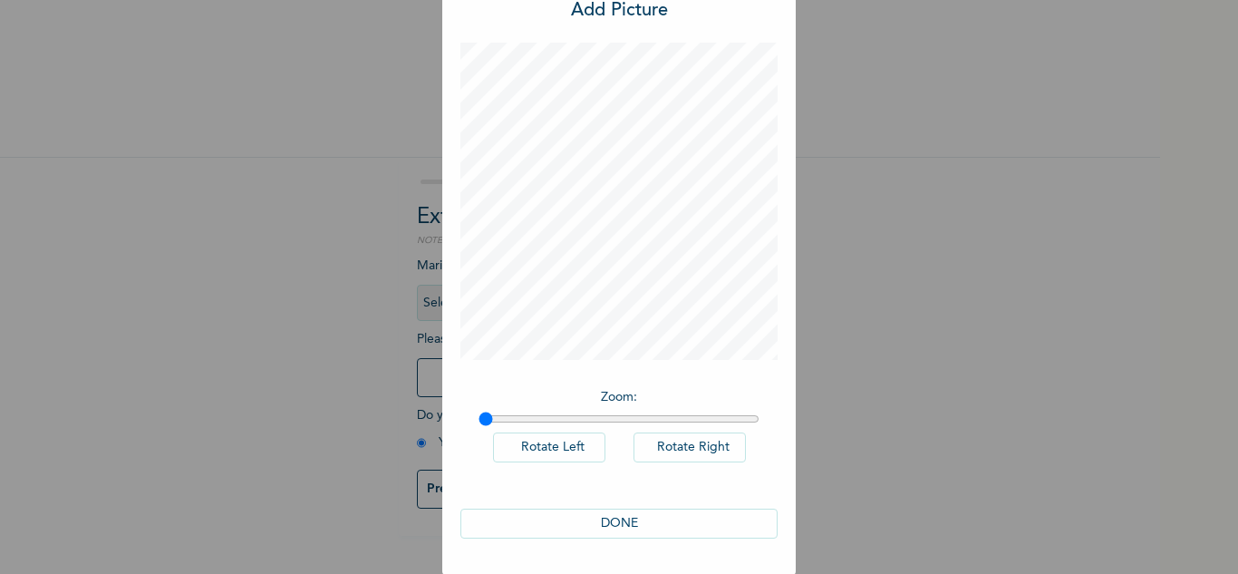
click at [564, 514] on button "DONE" at bounding box center [618, 524] width 317 height 30
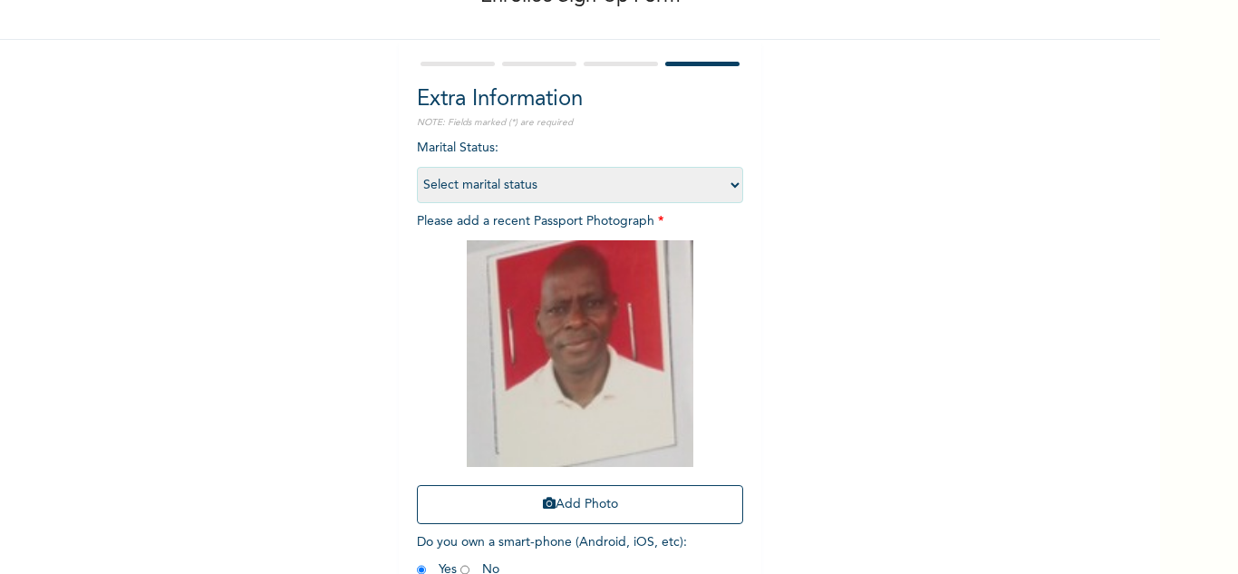
scroll to position [220, 0]
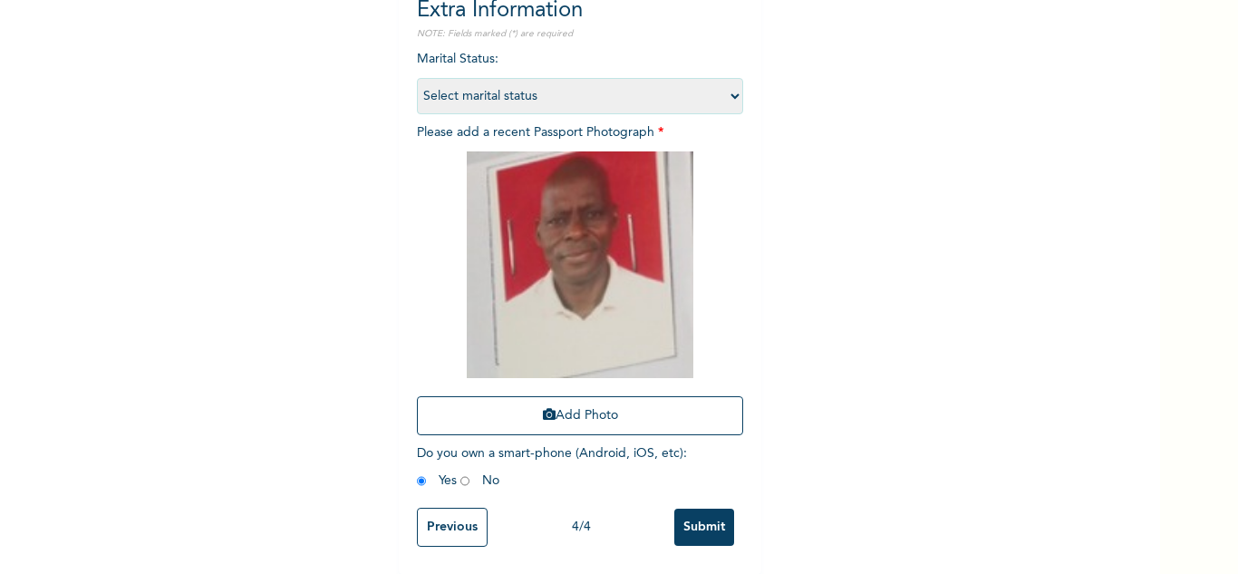
click at [704, 528] on input "Submit" at bounding box center [704, 527] width 60 height 37
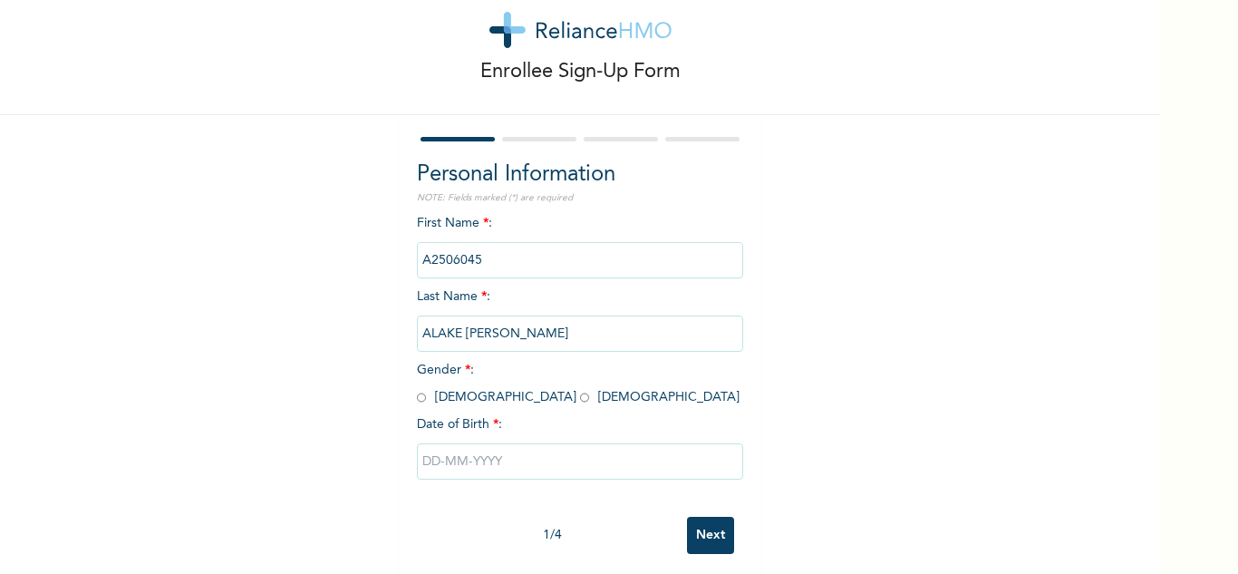
scroll to position [63, 0]
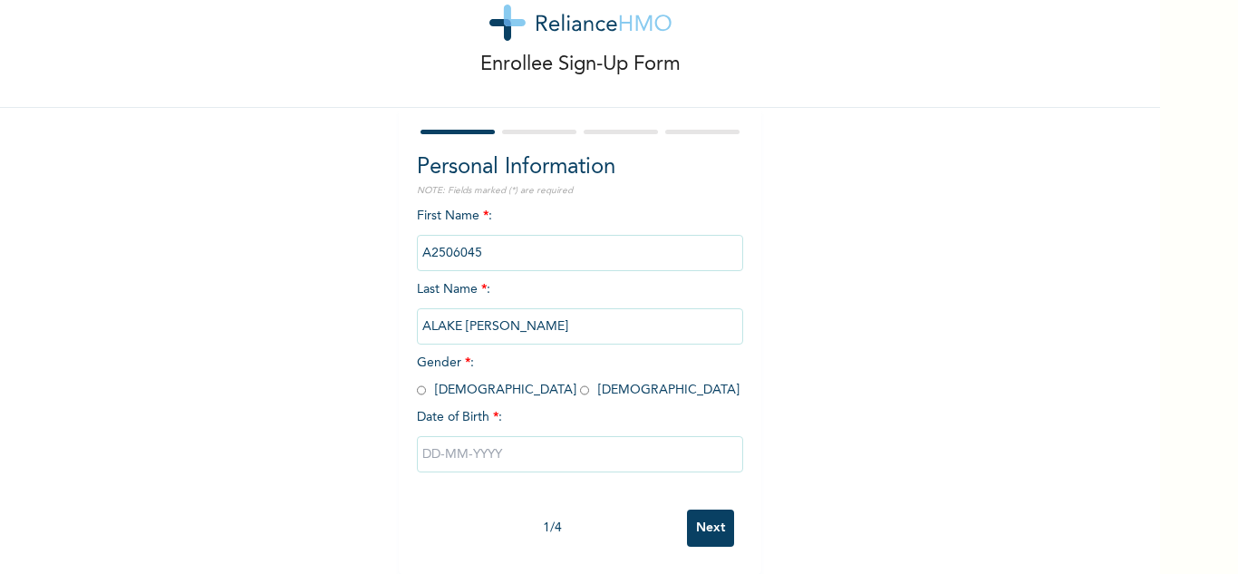
click at [417, 382] on input "radio" at bounding box center [421, 390] width 9 height 17
radio input "true"
click at [534, 436] on input "text" at bounding box center [580, 454] width 326 height 36
select select "7"
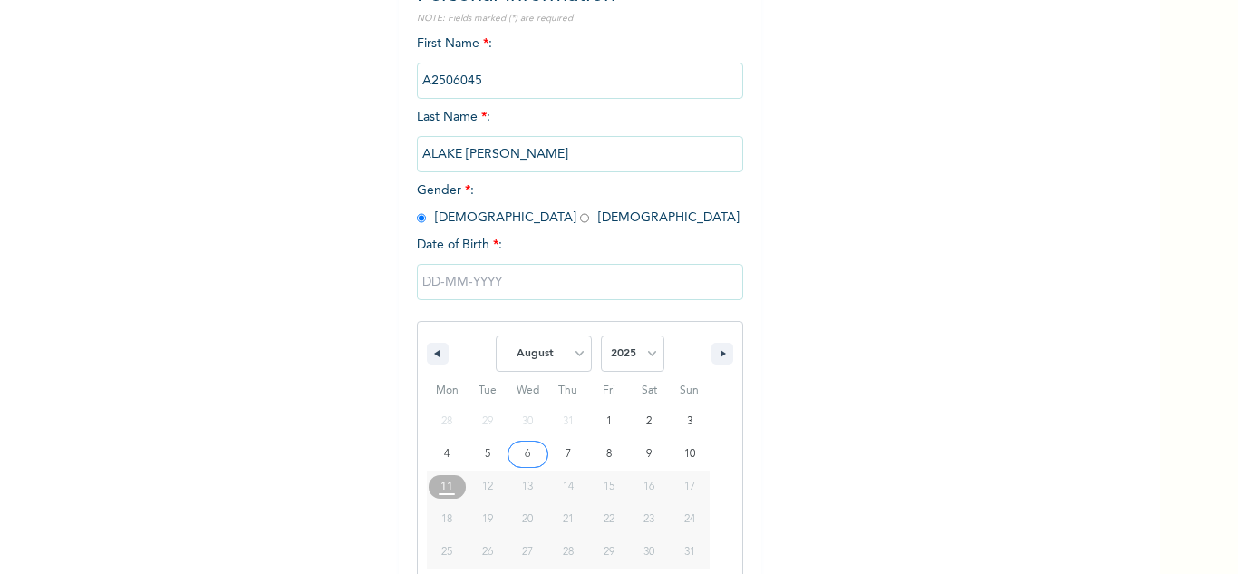
scroll to position [250, 0]
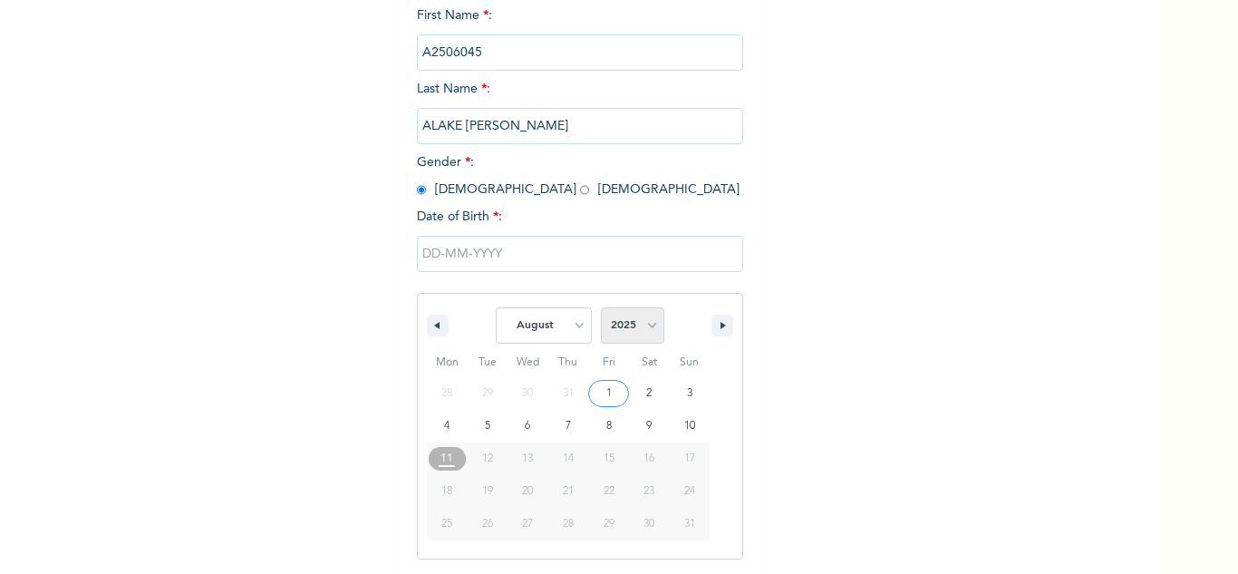
click at [634, 319] on select "2025 2024 2023 2022 2021 2020 2019 2018 2017 2016 2015 2014 2013 2012 2011 2010…" at bounding box center [632, 325] width 63 height 36
select select "1960"
click at [601, 308] on select "2025 2024 2023 2022 2021 2020 2019 2018 2017 2016 2015 2014 2013 2012 2011 2010…" at bounding box center [632, 325] width 63 height 36
click at [527, 334] on select "January February March April May June July August September October November De…" at bounding box center [544, 325] width 96 height 36
click at [496, 308] on select "January February March April May June July August September October November De…" at bounding box center [544, 325] width 96 height 36
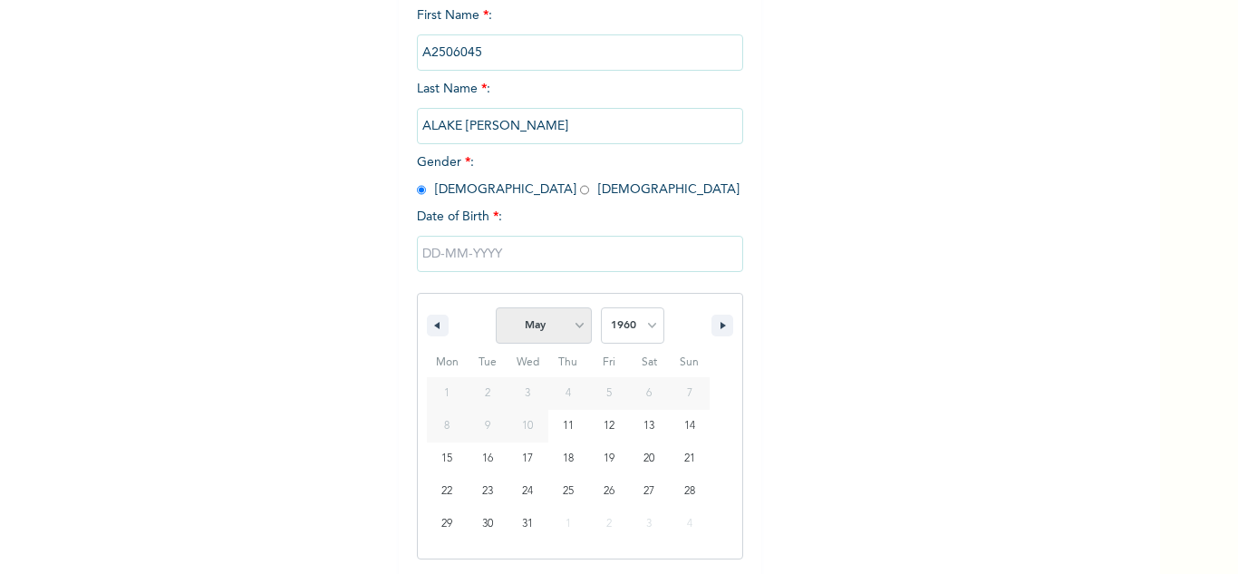
select select "7"
type input "08/23/1960"
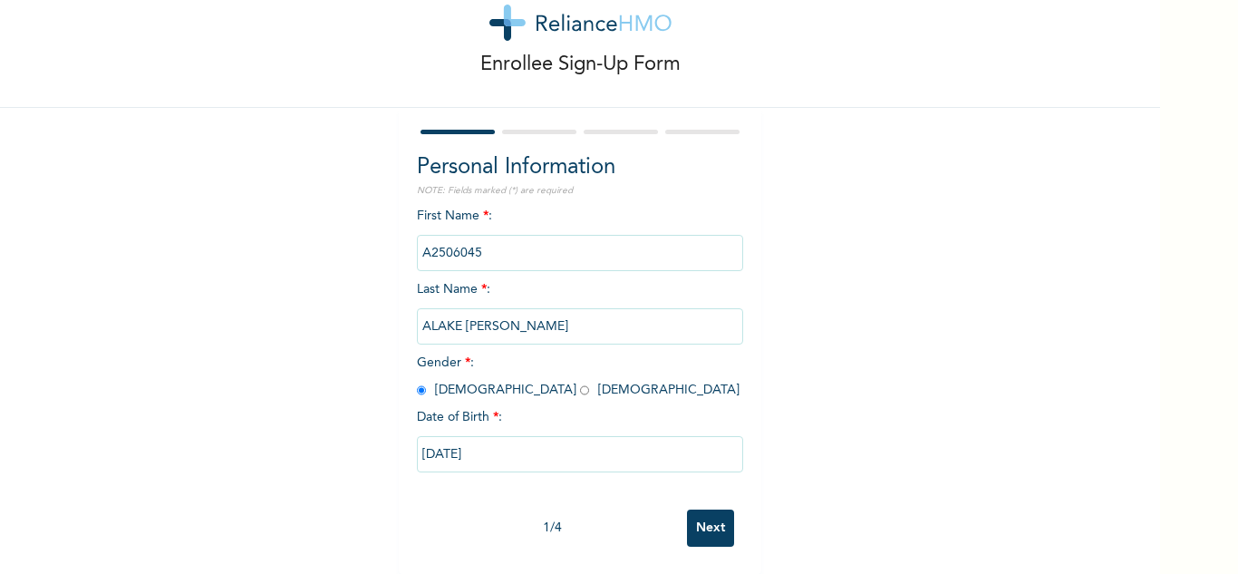
scroll to position [63, 0]
click at [448, 437] on input "08/23/1960" at bounding box center [580, 454] width 326 height 36
select select "7"
select select "1960"
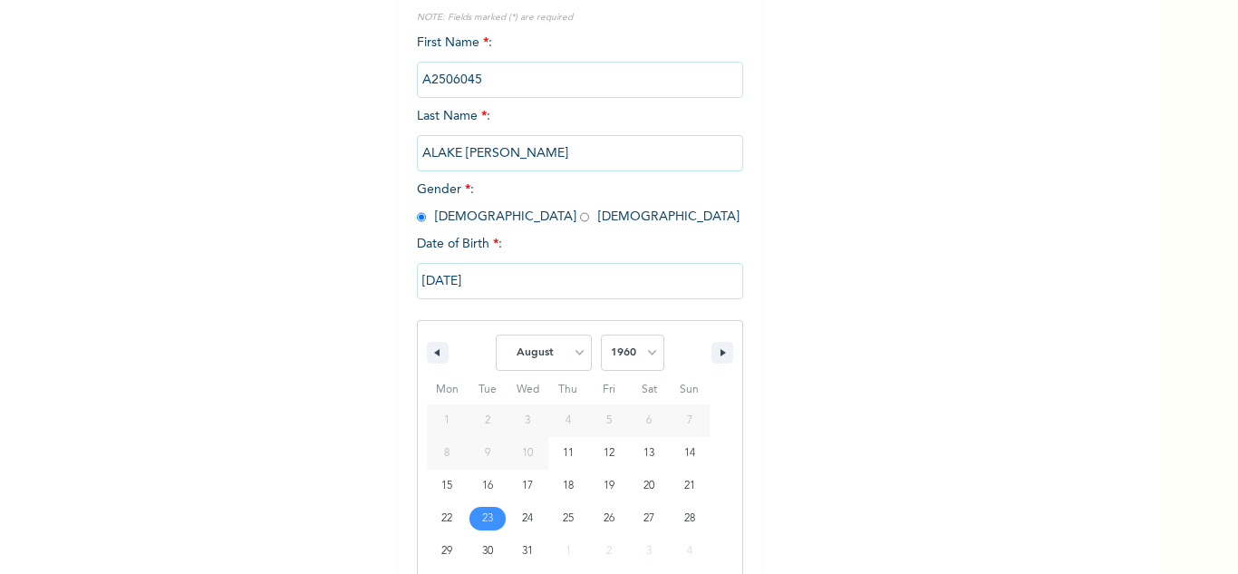
scroll to position [250, 0]
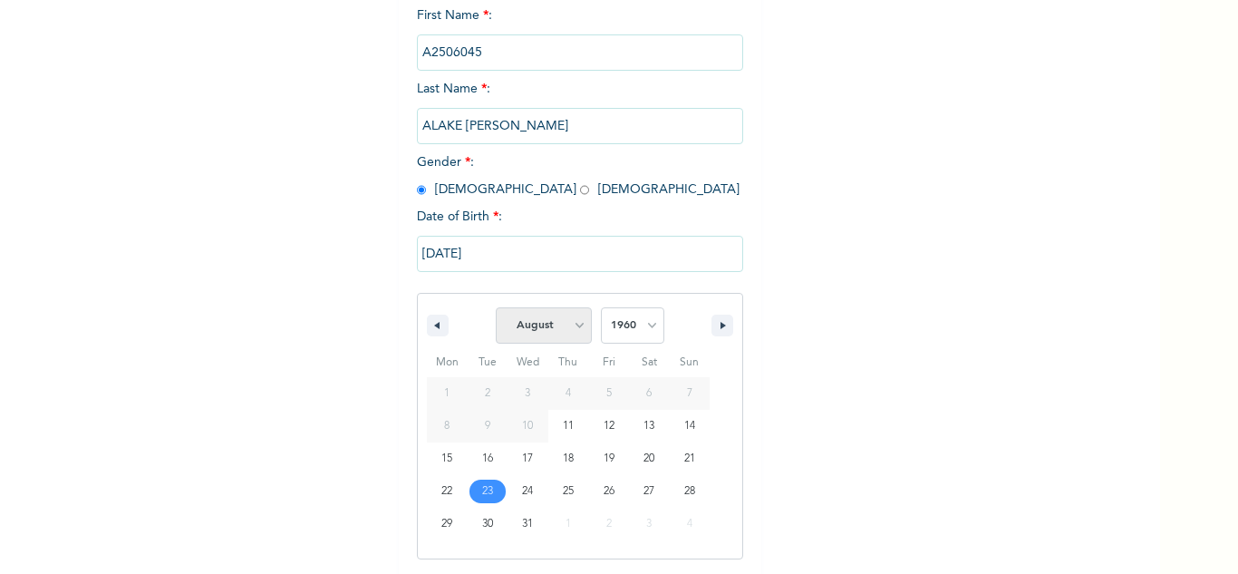
click at [564, 325] on select "January February March April May June July August September October November De…" at bounding box center [544, 325] width 96 height 36
click at [496, 308] on select "January February March April May June July August September October November De…" at bounding box center [544, 325] width 96 height 36
click at [546, 332] on select "January February March April May June July August September October November De…" at bounding box center [544, 325] width 96 height 36
click at [496, 308] on select "January February March April May June July August September October November De…" at bounding box center [544, 325] width 96 height 36
select select "7"
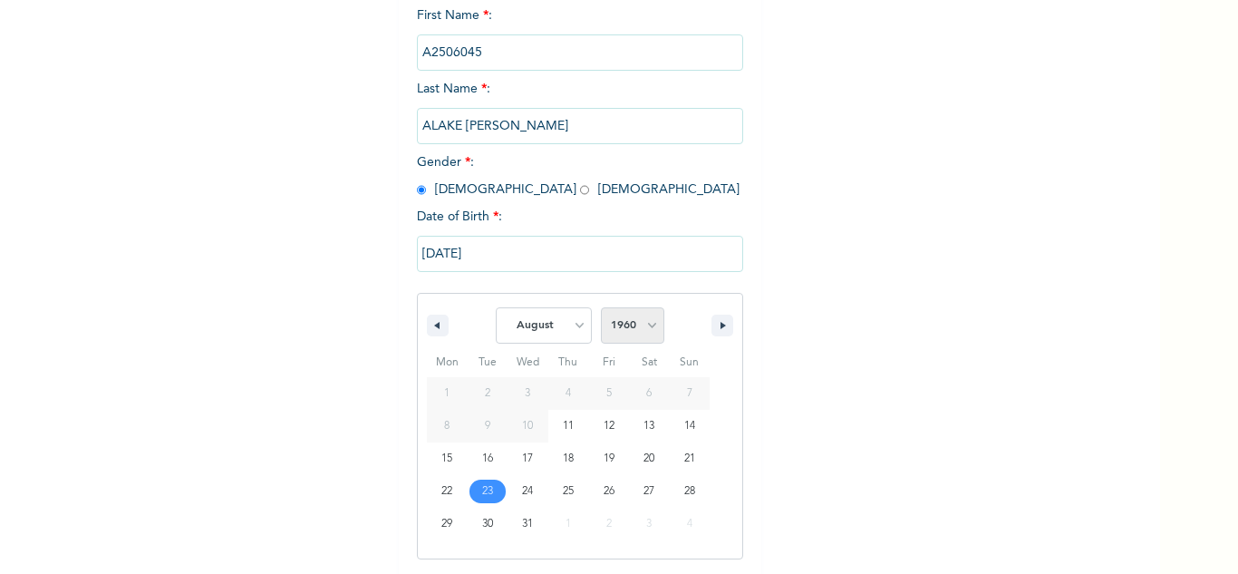
click at [636, 331] on select "2025 2024 2023 2022 2021 2020 2019 2018 2017 2016 2015 2014 2013 2012 2011 2010…" at bounding box center [632, 325] width 63 height 36
select select "1961"
click at [601, 308] on select "2025 2024 2023 2022 2021 2020 2019 2018 2017 2016 2015 2014 2013 2012 2011 2010…" at bounding box center [632, 325] width 63 height 36
click at [528, 327] on select "January February March April May June July August September October November De…" at bounding box center [544, 325] width 96 height 36
select select "4"
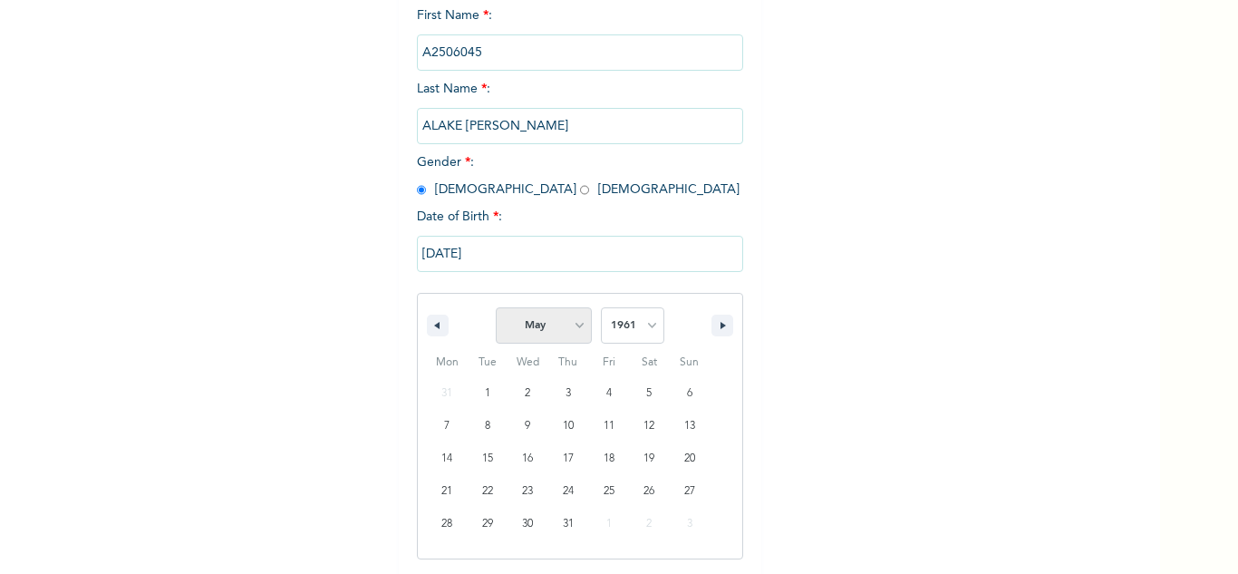
click at [496, 308] on select "January February March April May June July August September October November De…" at bounding box center [544, 325] width 96 height 36
type input "05/23/1961"
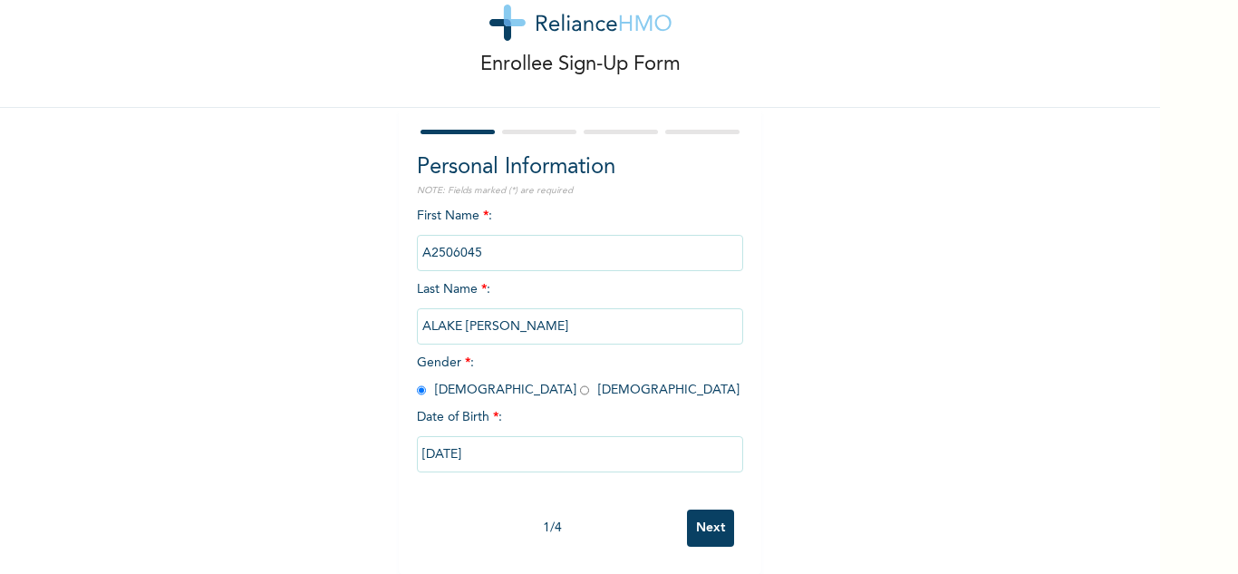
click at [694, 512] on input "Next" at bounding box center [710, 527] width 47 height 37
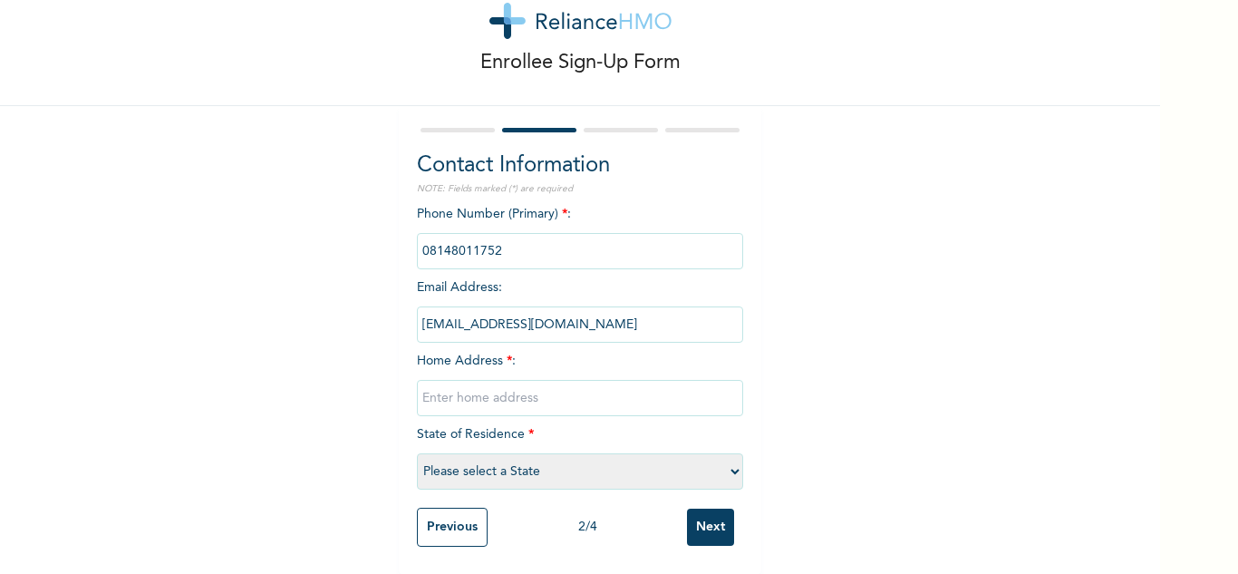
click at [543, 386] on input "text" at bounding box center [580, 398] width 326 height 36
type input "Mowe"
click at [509, 456] on select "Please select a State [PERSON_NAME] (FCT) [PERSON_NAME] Ibom [GEOGRAPHIC_DATA] …" at bounding box center [580, 471] width 326 height 36
select select "28"
click at [417, 453] on select "Please select a State [PERSON_NAME] (FCT) [PERSON_NAME] Ibom [GEOGRAPHIC_DATA] …" at bounding box center [580, 471] width 326 height 36
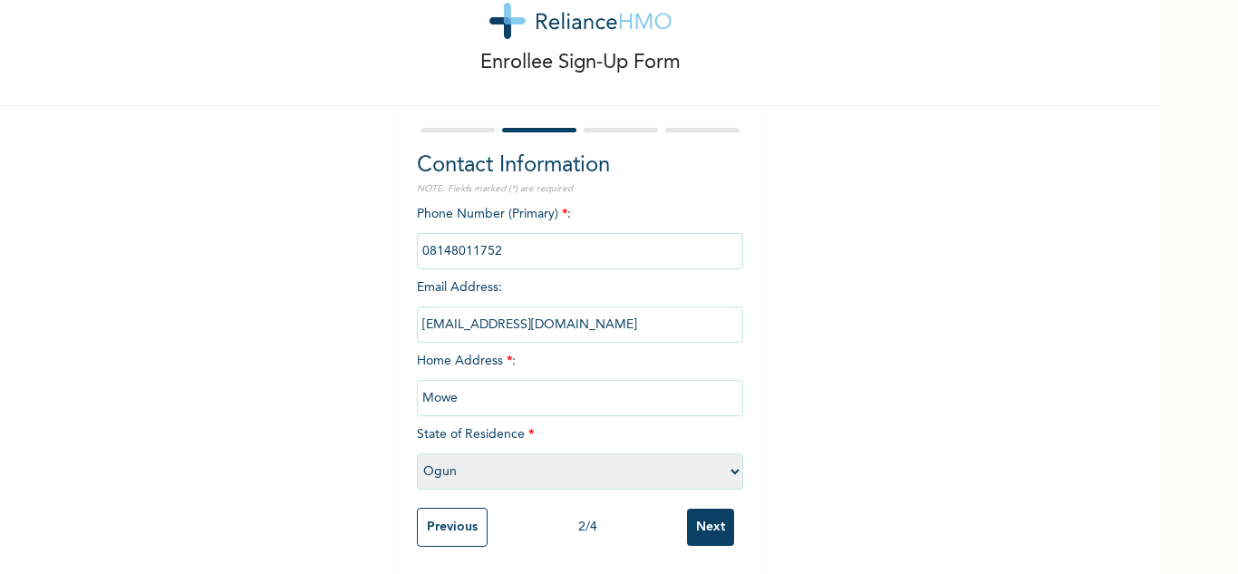
click at [704, 519] on input "Next" at bounding box center [710, 527] width 47 height 37
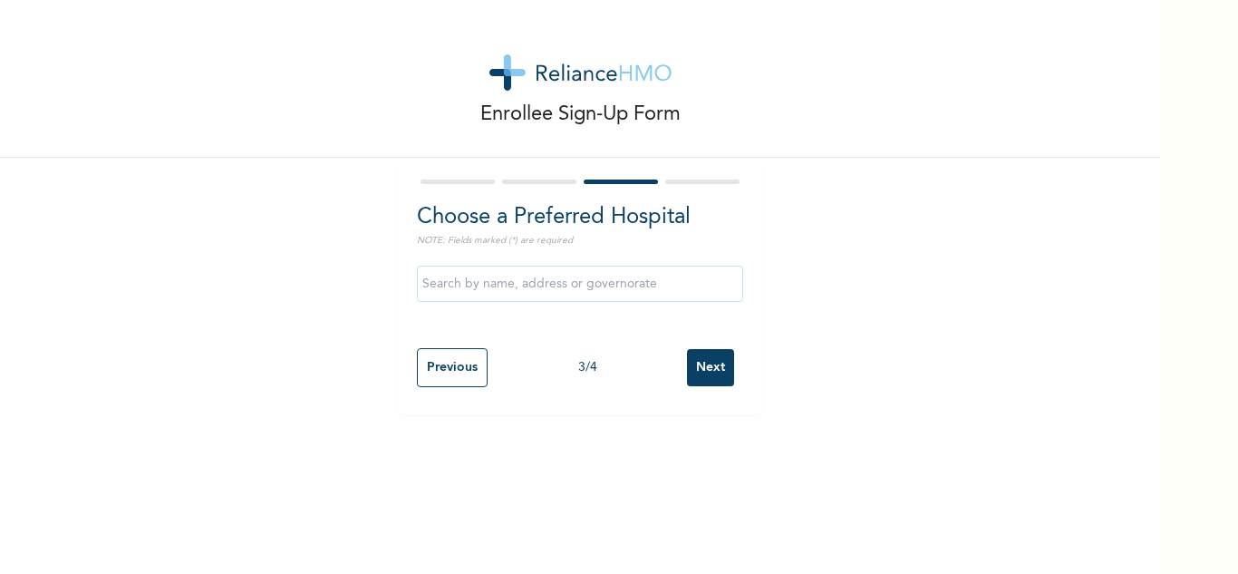
scroll to position [0, 0]
click at [713, 363] on input "Next" at bounding box center [710, 367] width 47 height 37
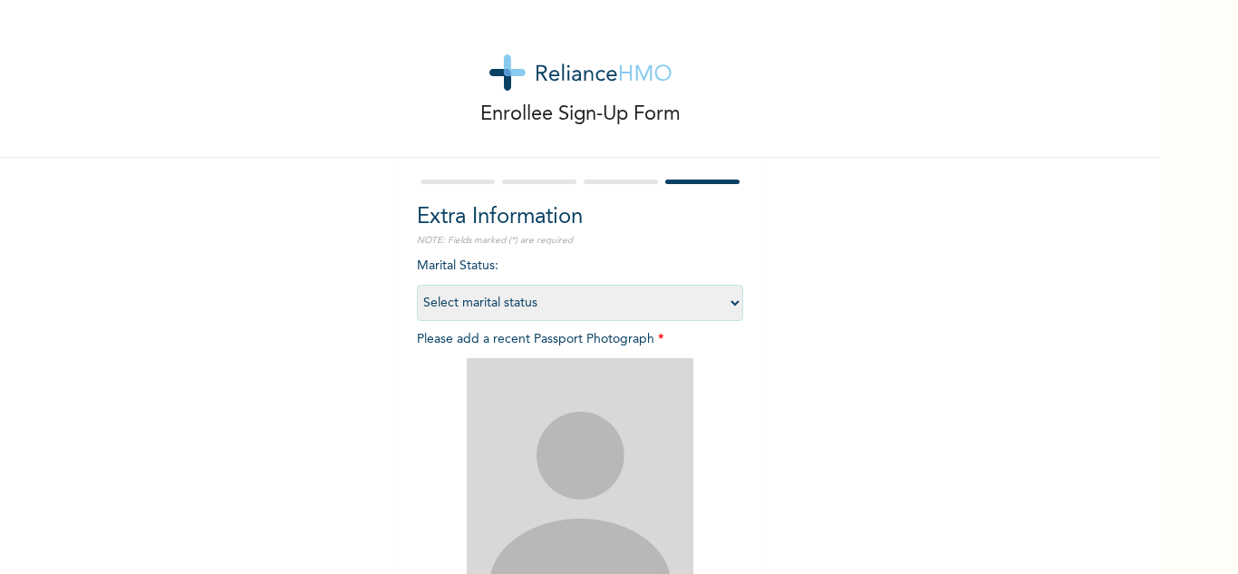
click at [504, 303] on select "Select marital status Single Married Divorced Widow/Widower" at bounding box center [580, 303] width 326 height 36
select select "2"
click at [417, 285] on select "Select marital status Single Married Divorced Widow/Widower" at bounding box center [580, 303] width 326 height 36
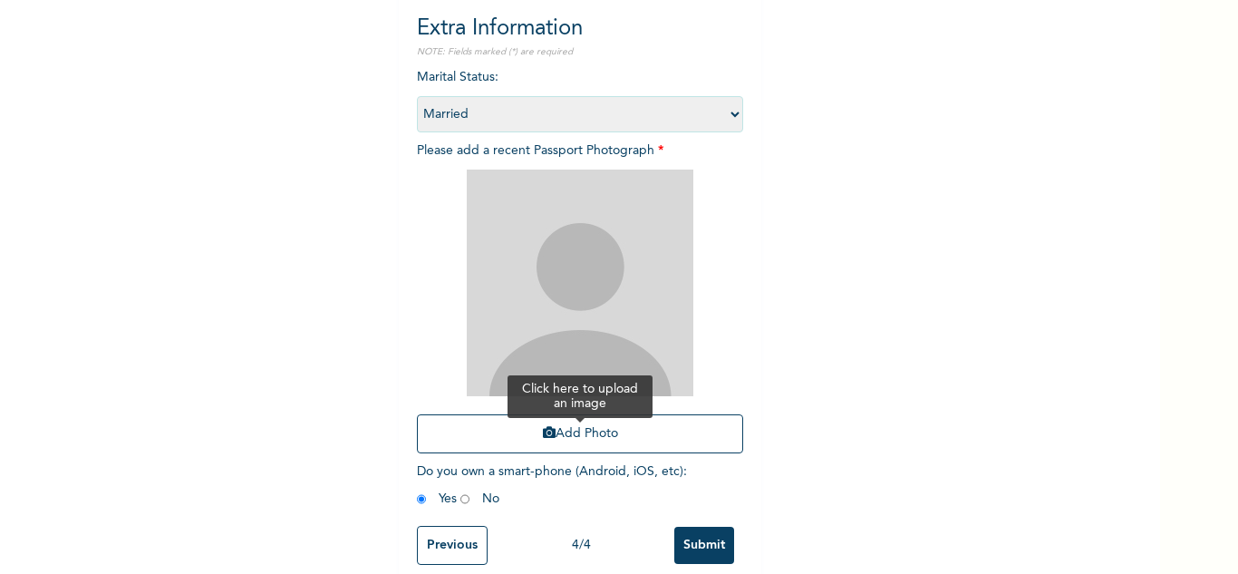
scroll to position [220, 0]
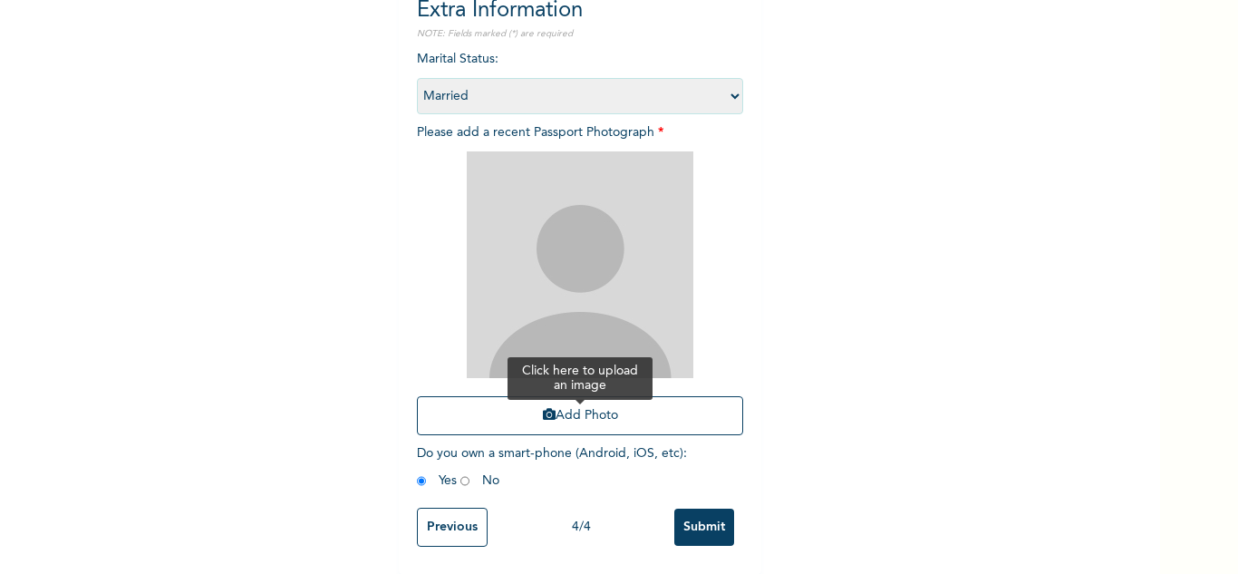
click at [510, 407] on button "Add Photo" at bounding box center [580, 415] width 326 height 39
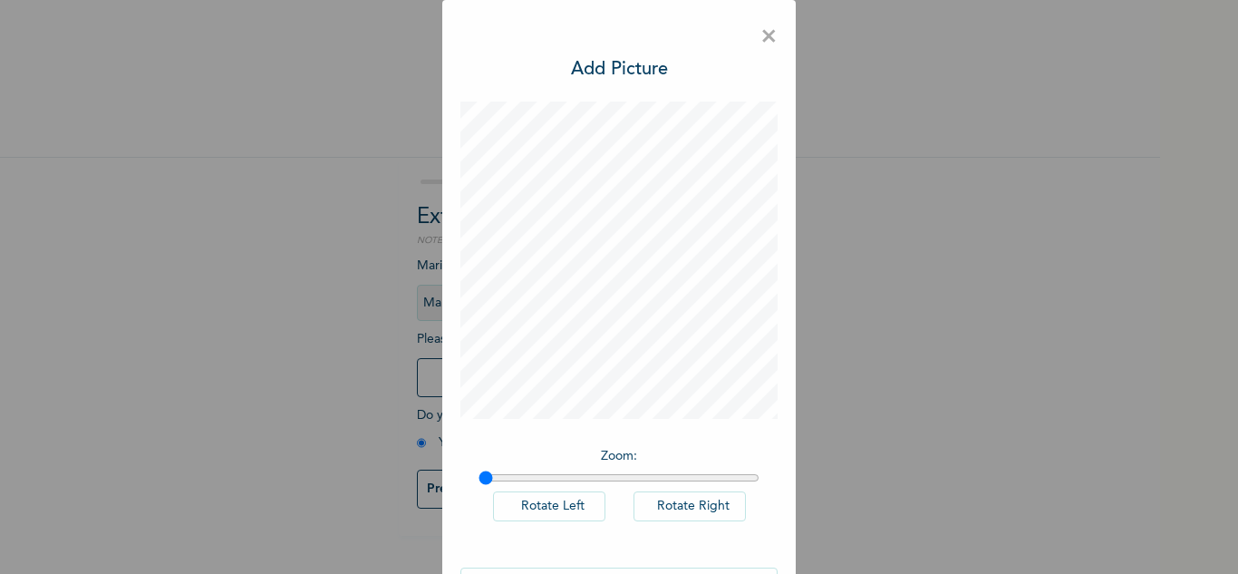
scroll to position [59, 0]
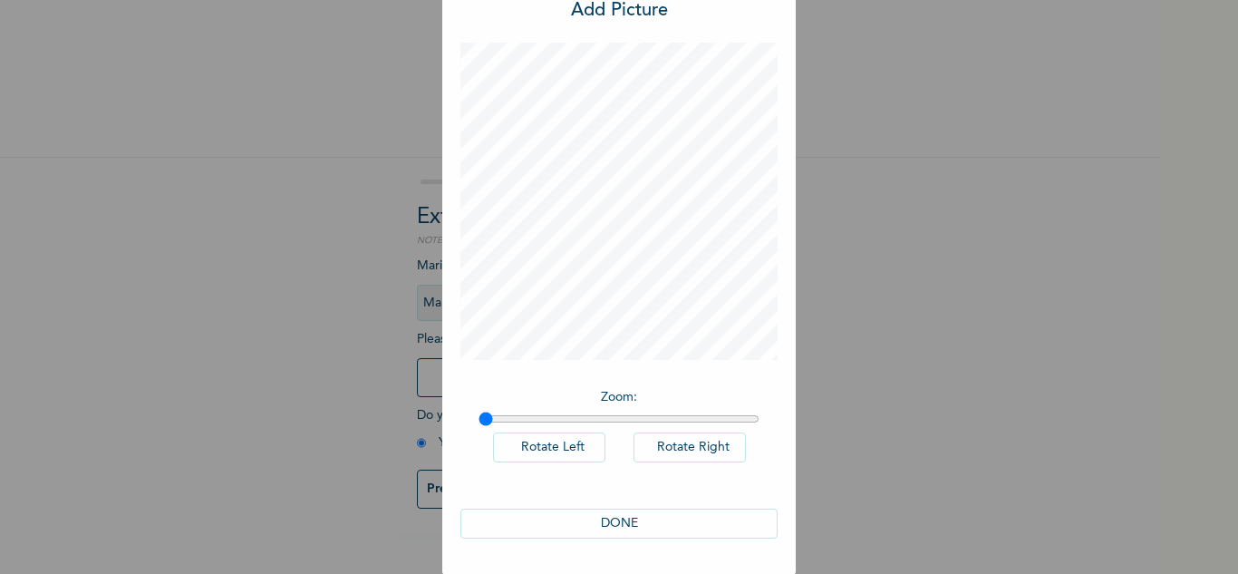
click at [611, 513] on button "DONE" at bounding box center [618, 524] width 317 height 30
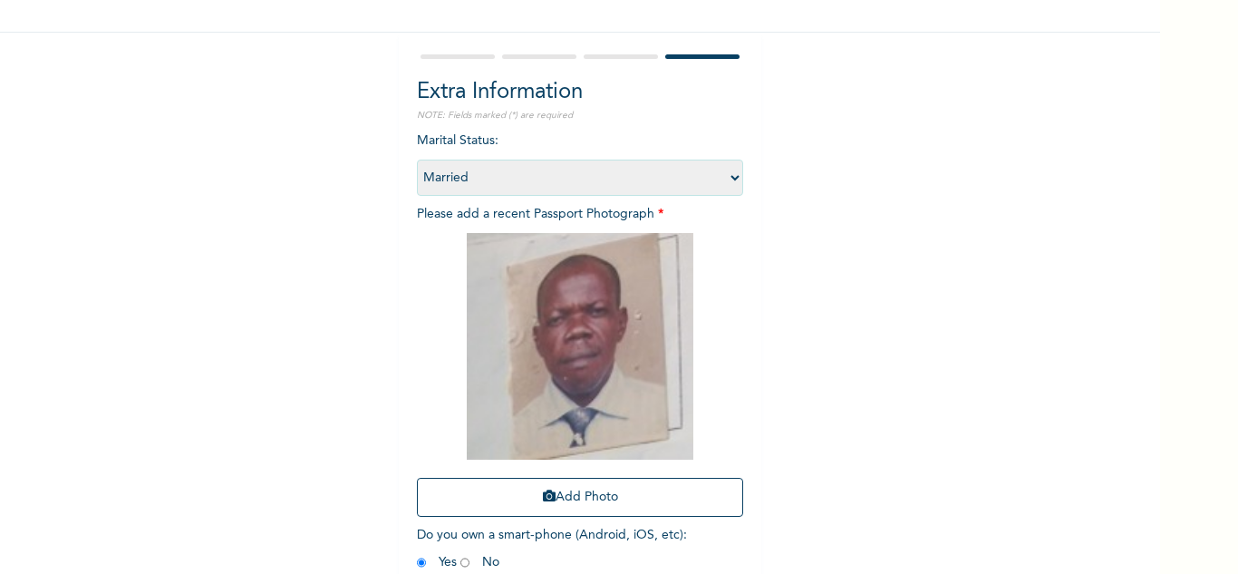
scroll to position [220, 0]
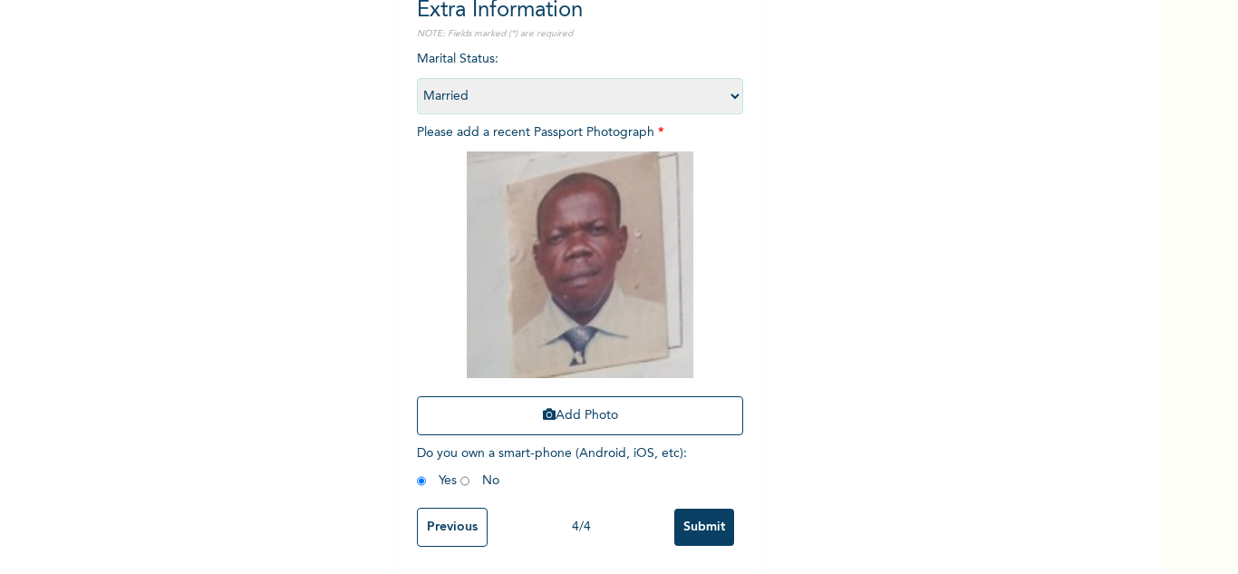
click at [705, 509] on input "Submit" at bounding box center [704, 527] width 60 height 37
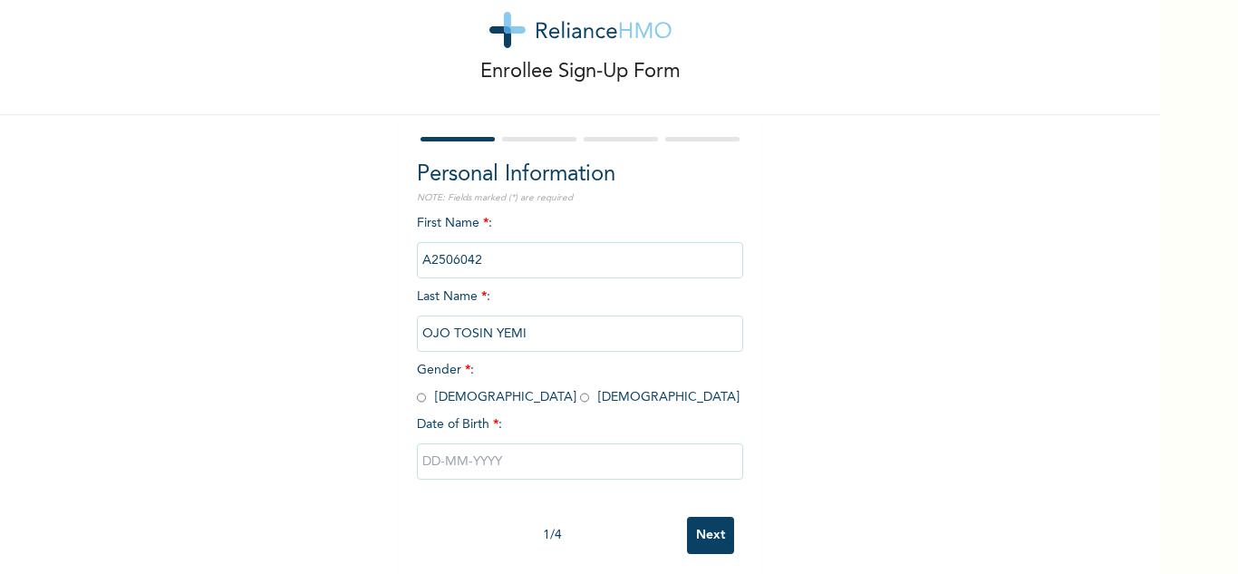
scroll to position [63, 0]
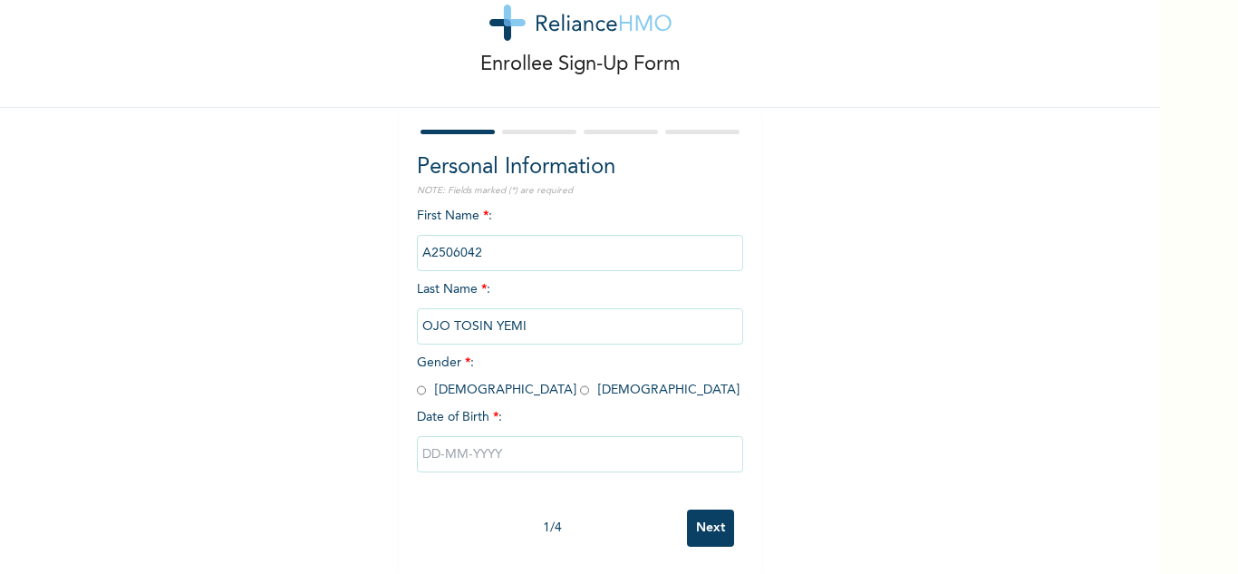
drag, startPoint x: 414, startPoint y: 375, endPoint x: 421, endPoint y: 394, distance: 20.1
click at [417, 382] on input "radio" at bounding box center [421, 390] width 9 height 17
radio input "true"
click at [495, 445] on input "text" at bounding box center [580, 454] width 326 height 36
select select "7"
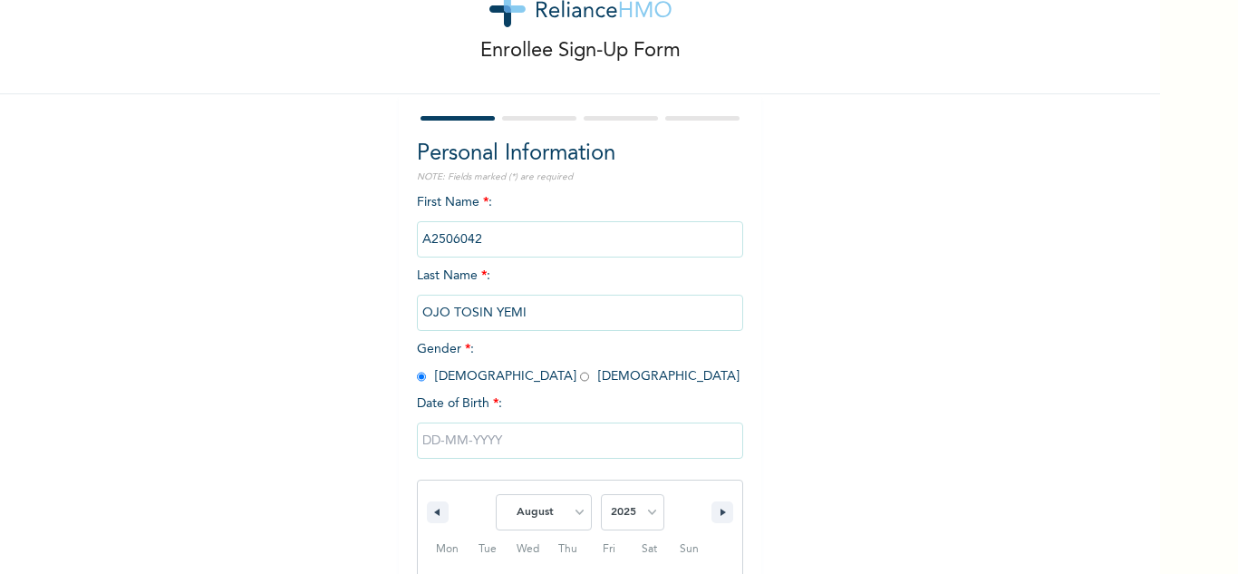
scroll to position [250, 0]
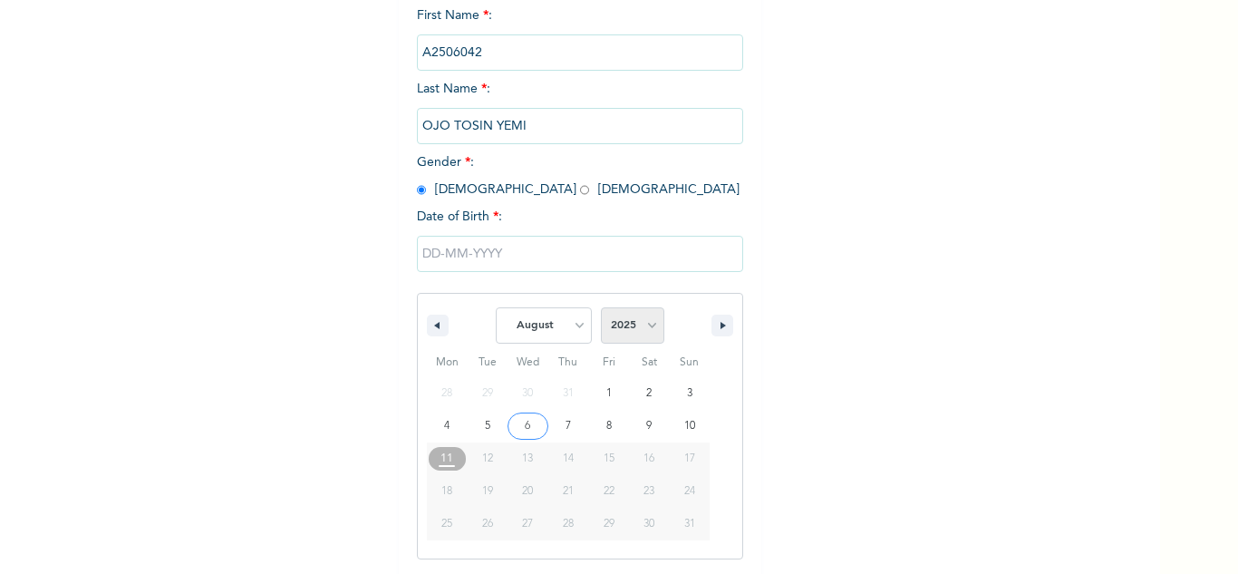
drag, startPoint x: 615, startPoint y: 330, endPoint x: 625, endPoint y: 315, distance: 17.9
click at [615, 330] on select "2025 2024 2023 2022 2021 2020 2019 2018 2017 2016 2015 2014 2013 2012 2011 2010…" at bounding box center [632, 325] width 63 height 36
select select "1989"
click at [601, 308] on select "2025 2024 2023 2022 2021 2020 2019 2018 2017 2016 2015 2014 2013 2012 2011 2010…" at bounding box center [632, 325] width 63 height 36
click at [540, 326] on select "January February March April May June July August September October November De…" at bounding box center [544, 325] width 96 height 36
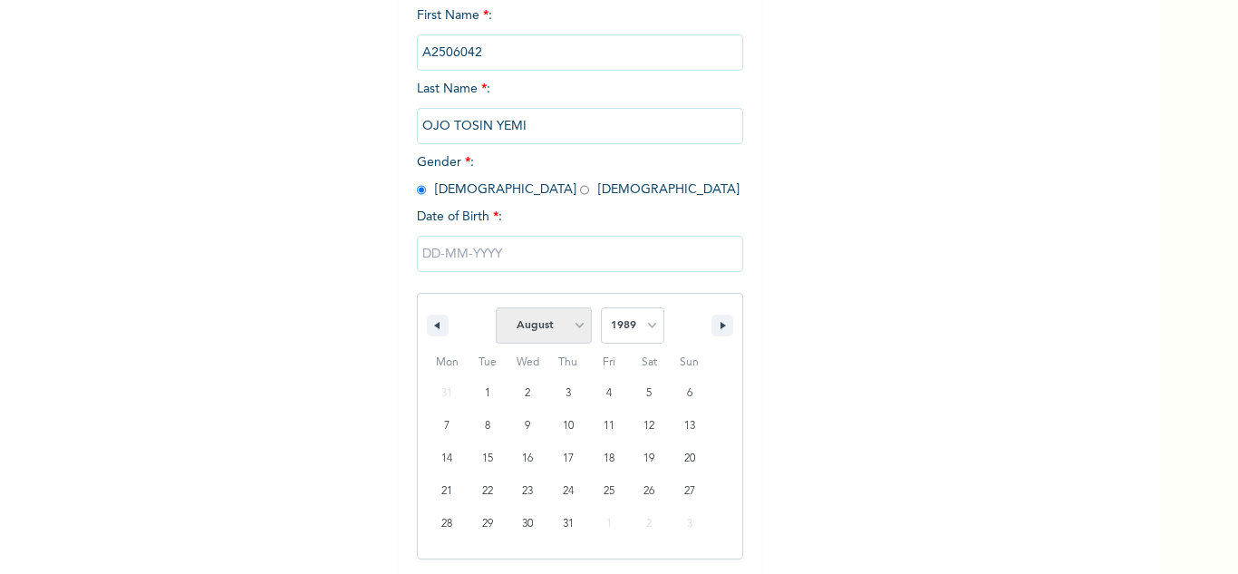
select select "5"
click at [496, 308] on select "January February March April May June July August September October November De…" at bounding box center [544, 325] width 96 height 36
type input "[DATE]"
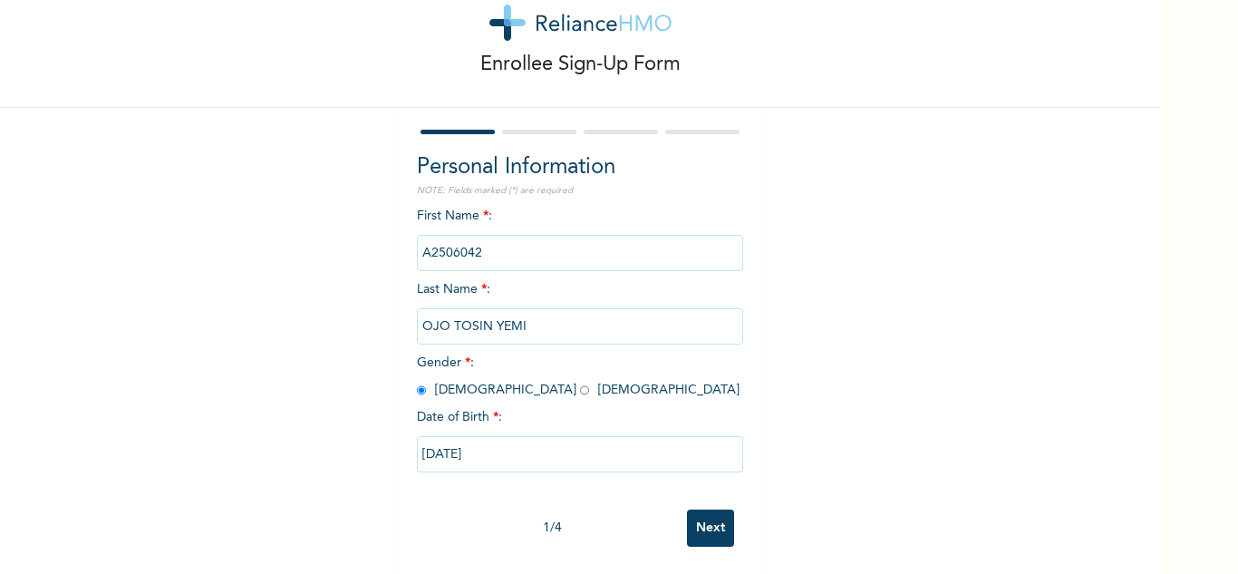
scroll to position [63, 0]
click at [696, 511] on input "Next" at bounding box center [710, 527] width 47 height 37
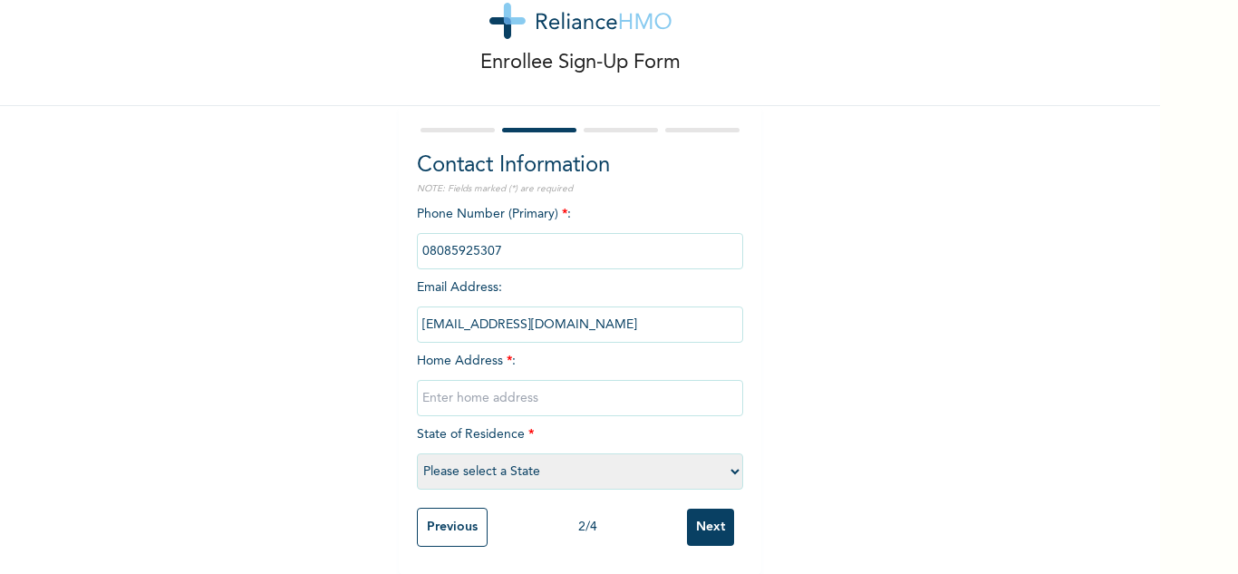
click at [549, 393] on input "text" at bounding box center [580, 398] width 326 height 36
type input "Mowe"
click at [511, 453] on select "Please select a State [PERSON_NAME] (FCT) [PERSON_NAME] Ibom [GEOGRAPHIC_DATA] …" at bounding box center [580, 471] width 326 height 36
select select "28"
click at [417, 453] on select "Please select a State [PERSON_NAME] (FCT) [PERSON_NAME] Ibom [GEOGRAPHIC_DATA] …" at bounding box center [580, 471] width 326 height 36
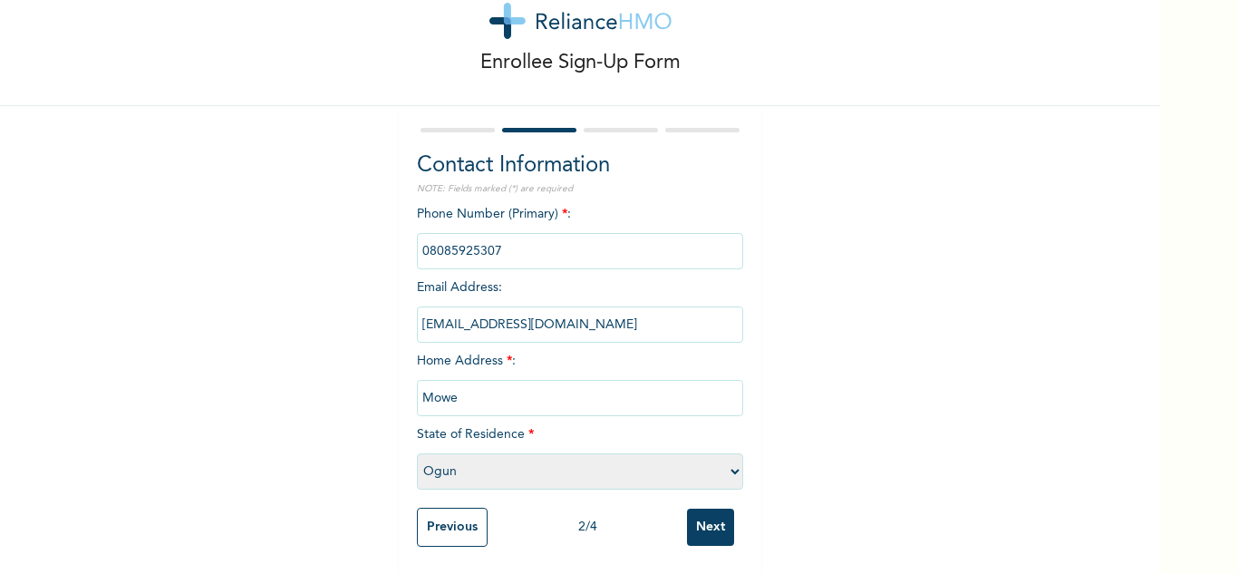
click at [702, 513] on input "Next" at bounding box center [710, 527] width 47 height 37
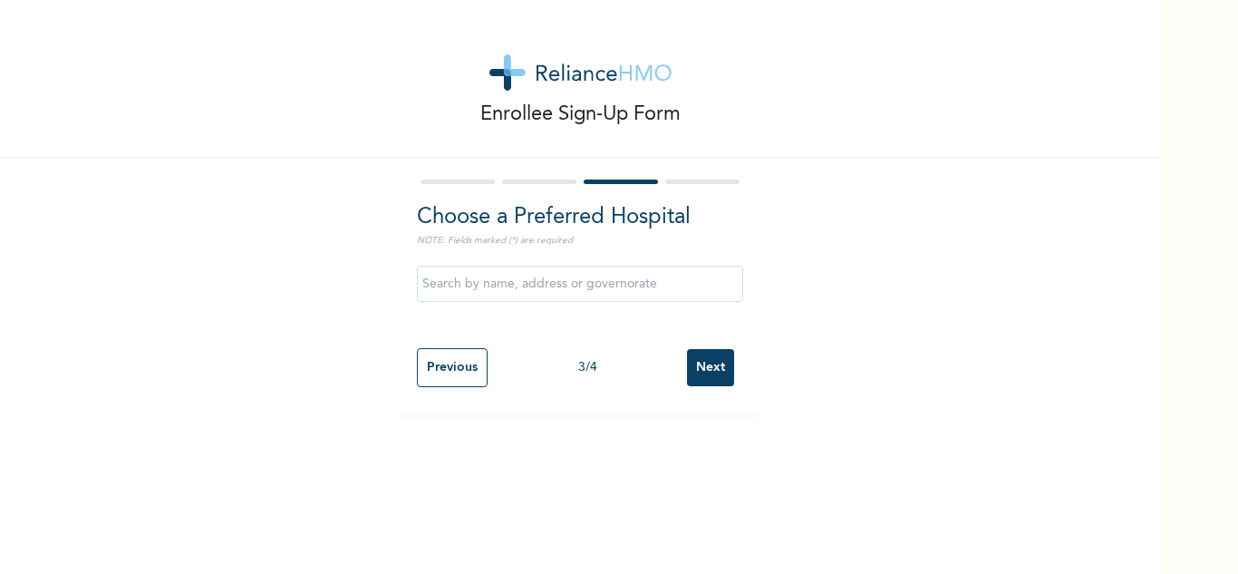
scroll to position [0, 0]
click at [707, 362] on input "Next" at bounding box center [710, 367] width 47 height 37
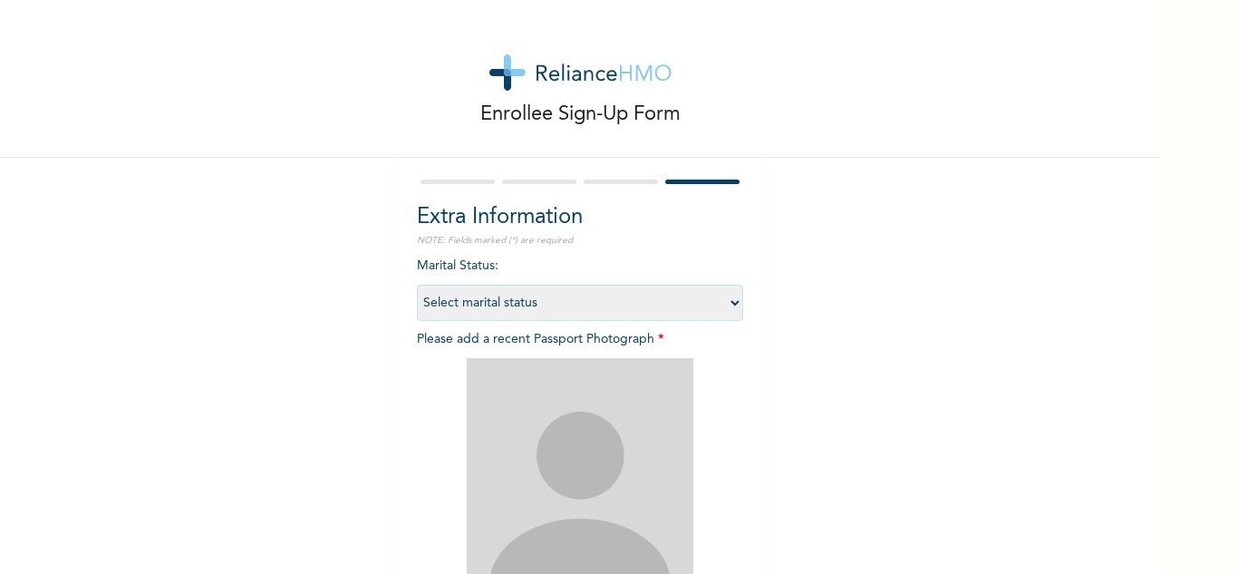
click at [480, 308] on select "Select marital status [DEMOGRAPHIC_DATA] Married [DEMOGRAPHIC_DATA] Widow/[DEMO…" at bounding box center [580, 303] width 326 height 36
select select "1"
click at [417, 285] on select "Select marital status [DEMOGRAPHIC_DATA] Married [DEMOGRAPHIC_DATA] Widow/[DEMO…" at bounding box center [580, 303] width 326 height 36
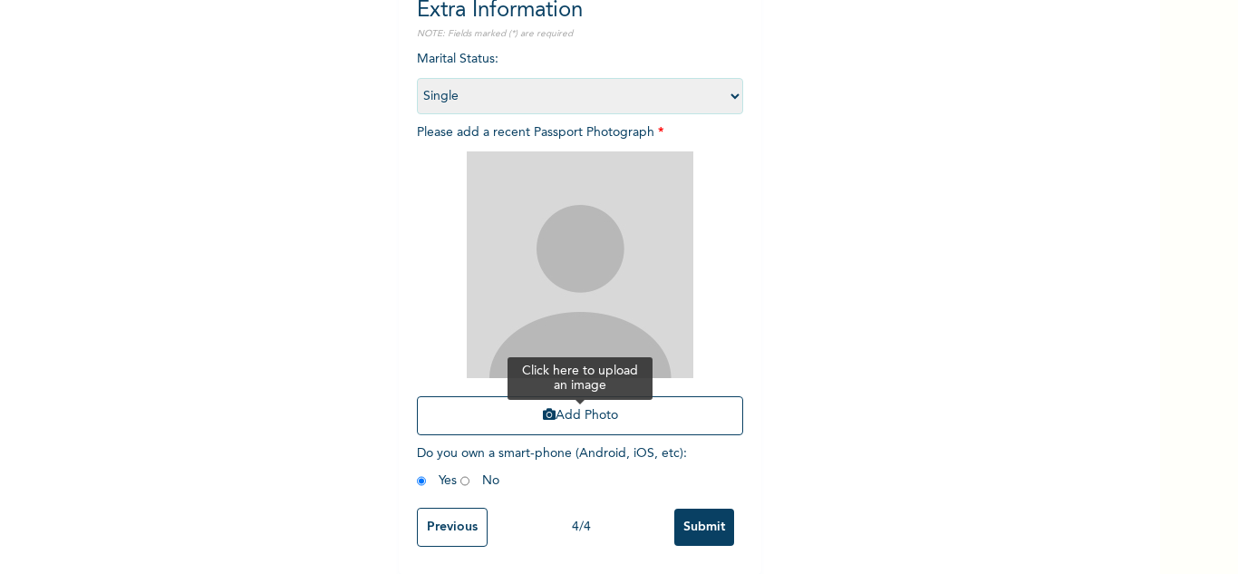
scroll to position [220, 0]
click at [529, 398] on button "Add Photo" at bounding box center [580, 415] width 326 height 39
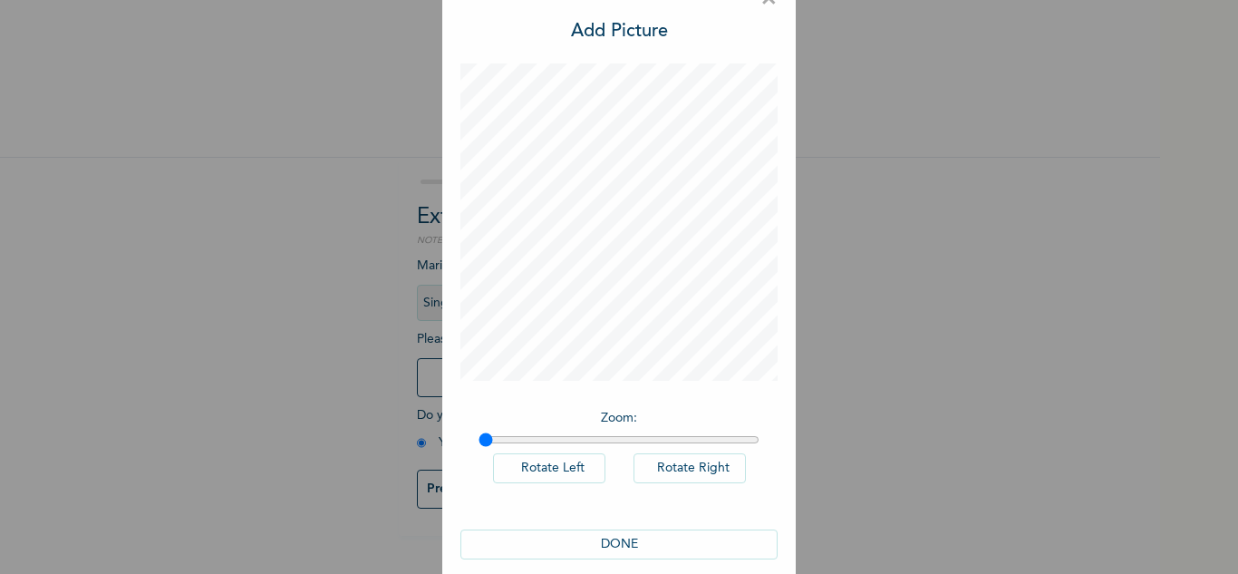
scroll to position [59, 0]
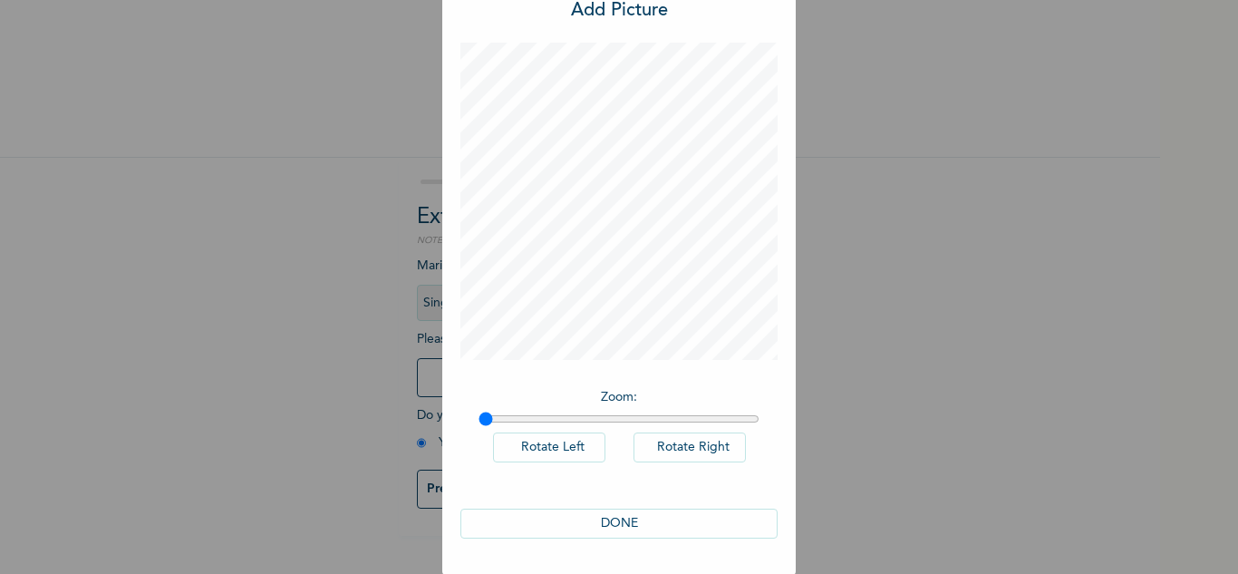
click at [622, 524] on button "DONE" at bounding box center [618, 524] width 317 height 30
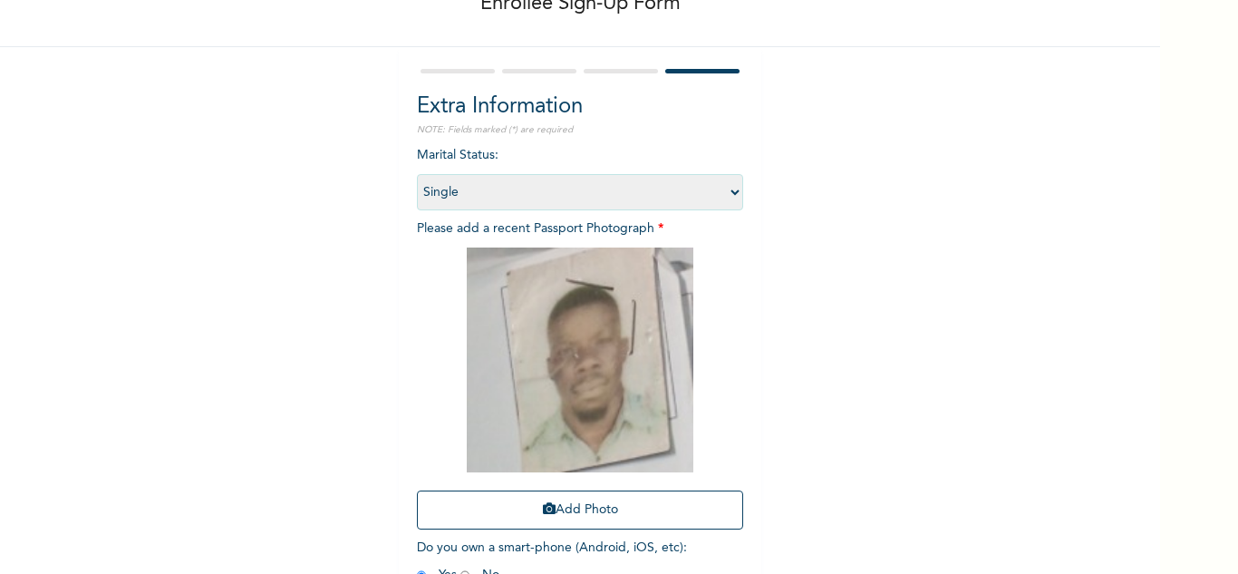
scroll to position [218, 0]
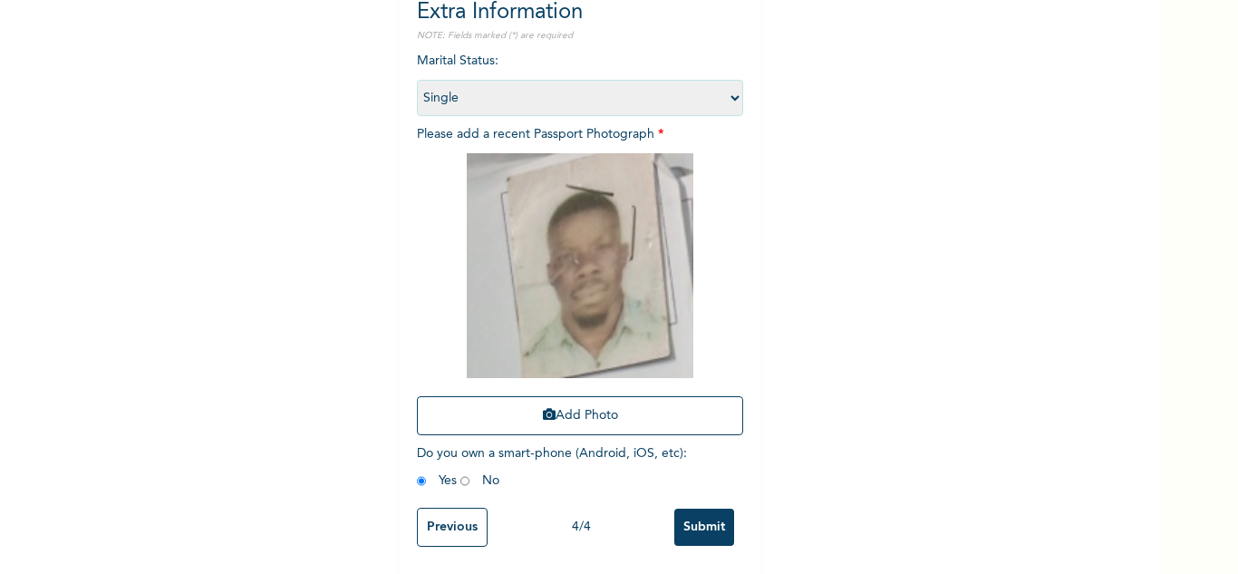
click at [693, 509] on input "Submit" at bounding box center [704, 527] width 60 height 37
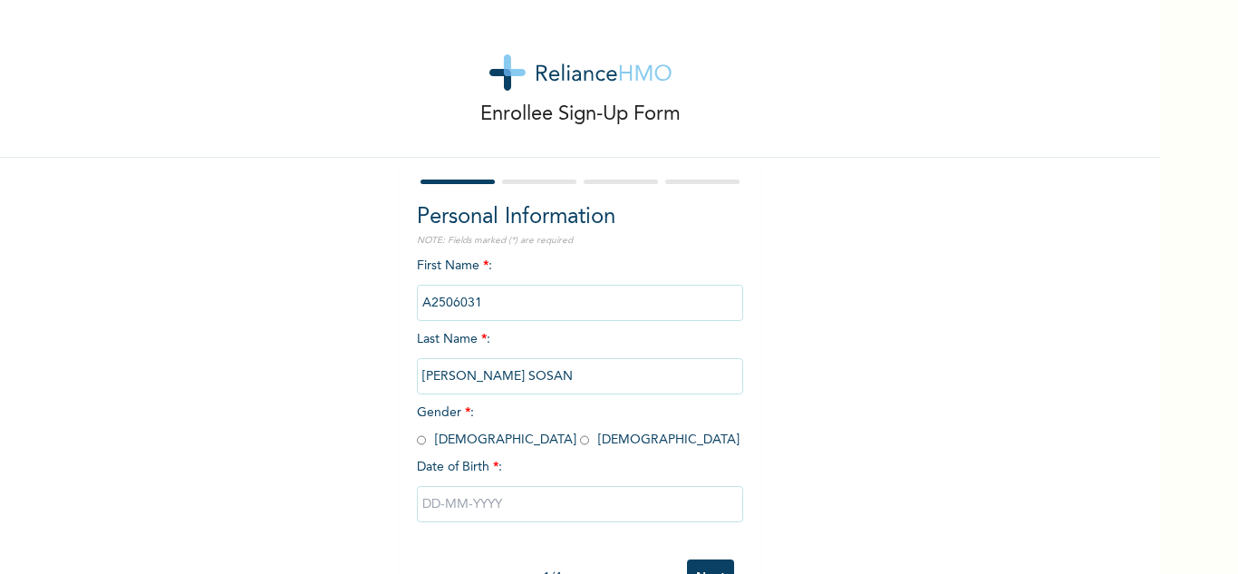
click at [417, 438] on input "radio" at bounding box center [421, 439] width 9 height 17
radio input "true"
click at [480, 509] on input "text" at bounding box center [580, 504] width 326 height 36
select select "7"
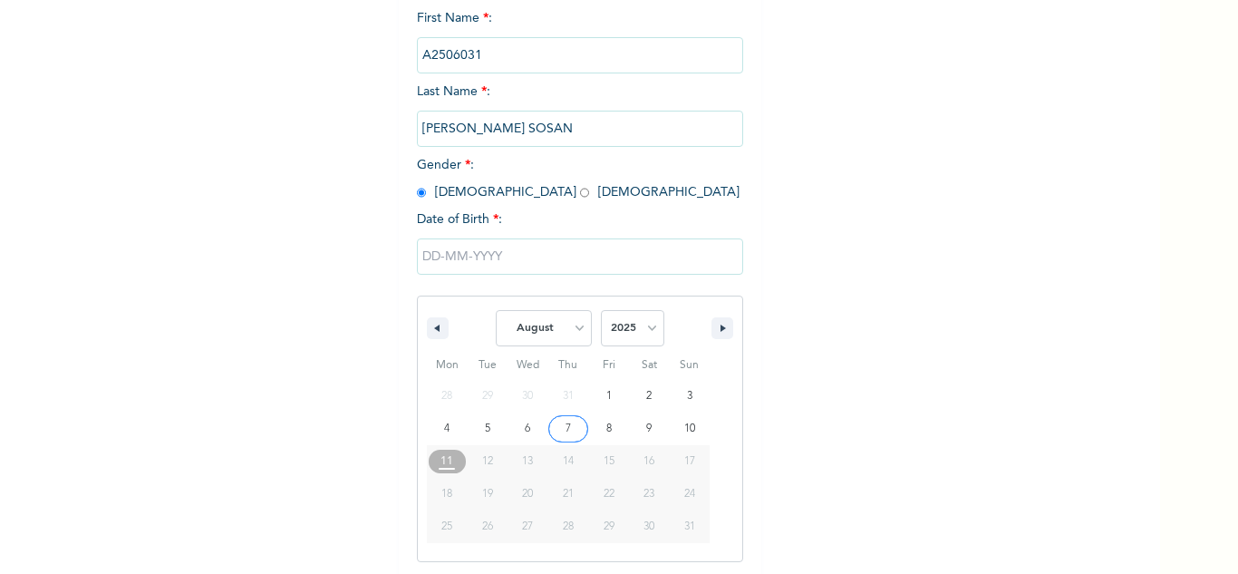
scroll to position [250, 0]
click at [615, 330] on select "2025 2024 2023 2022 2021 2020 2019 2018 2017 2016 2015 2014 2013 2012 2011 2010…" at bounding box center [632, 325] width 63 height 36
select select "1971"
click at [601, 308] on select "2025 2024 2023 2022 2021 2020 2019 2018 2017 2016 2015 2014 2013 2012 2011 2010…" at bounding box center [632, 325] width 63 height 36
click at [575, 322] on select "January February March April May June July August September October November De…" at bounding box center [544, 325] width 96 height 36
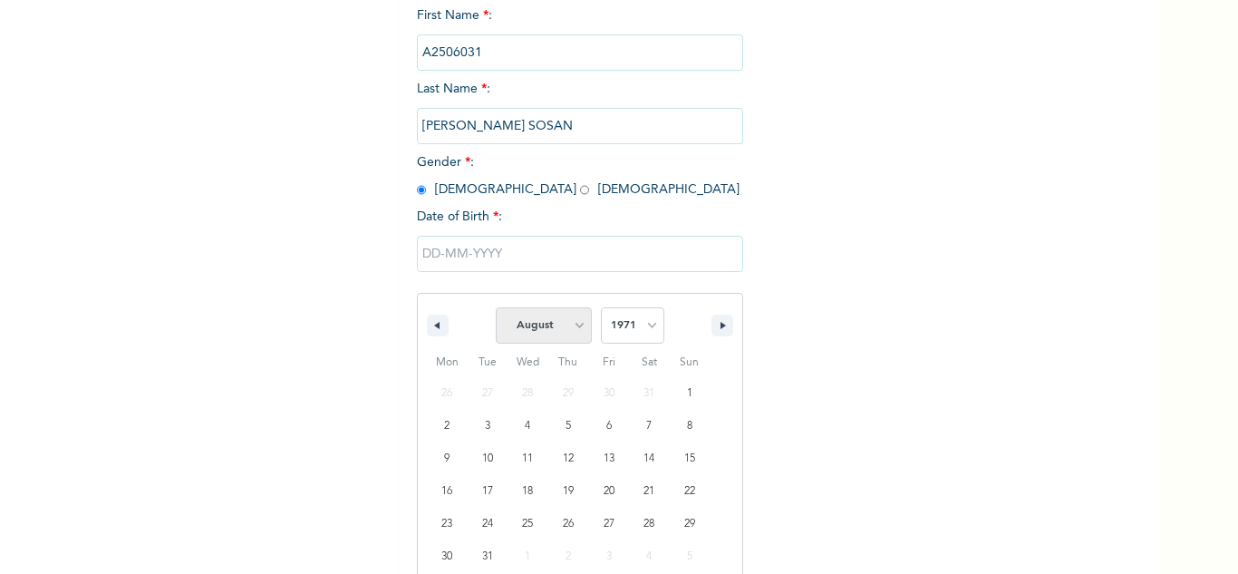
select select "5"
click at [496, 308] on select "January February March April May June July August September October November De…" at bounding box center [544, 325] width 96 height 36
type input "06/18/1971"
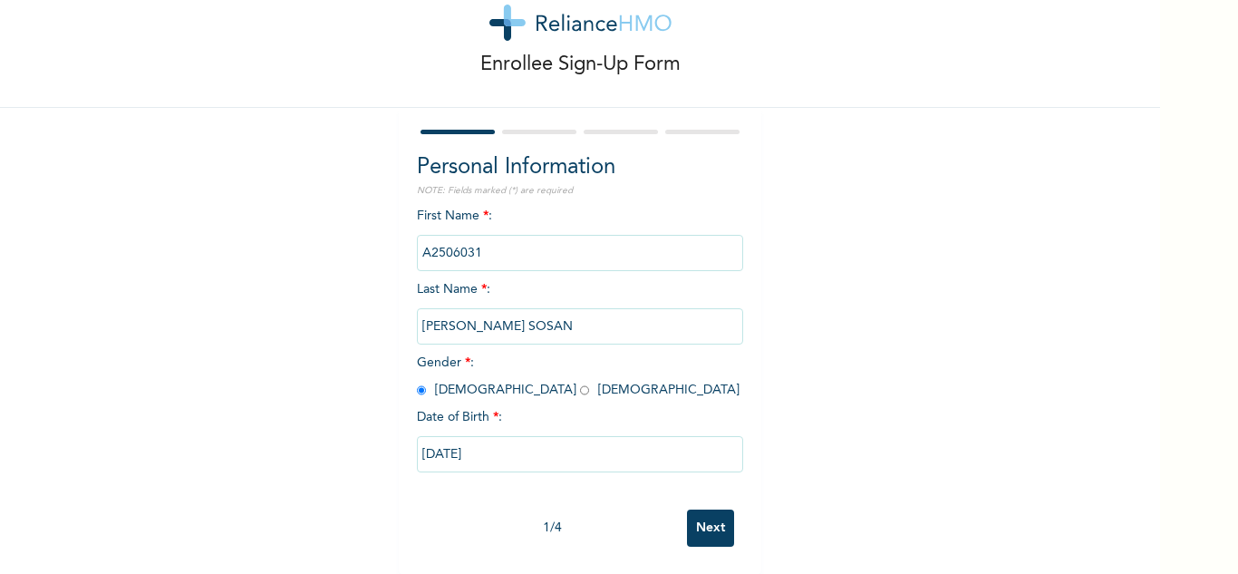
scroll to position [63, 0]
click at [692, 511] on input "Next" at bounding box center [710, 527] width 47 height 37
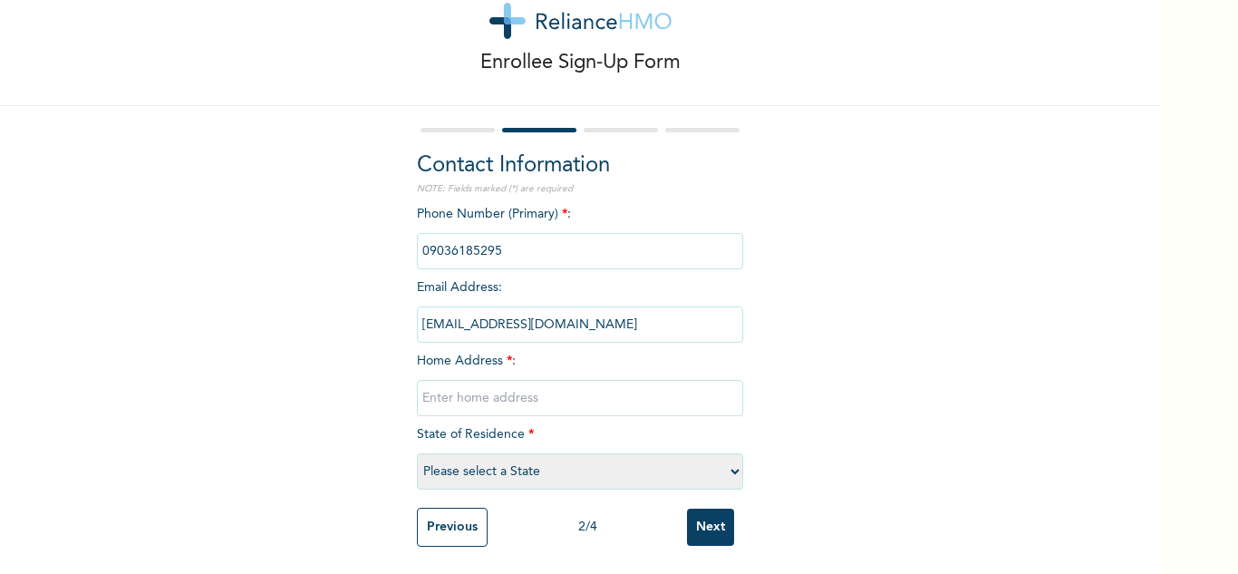
click at [525, 396] on input "text" at bounding box center [580, 398] width 326 height 36
type input "Shagamu"
click at [516, 460] on select "Please select a State [PERSON_NAME] (FCT) [PERSON_NAME] Ibom [GEOGRAPHIC_DATA] …" at bounding box center [580, 471] width 326 height 36
select select "28"
click at [417, 453] on select "Please select a State [PERSON_NAME] (FCT) [PERSON_NAME] Ibom [GEOGRAPHIC_DATA] …" at bounding box center [580, 471] width 326 height 36
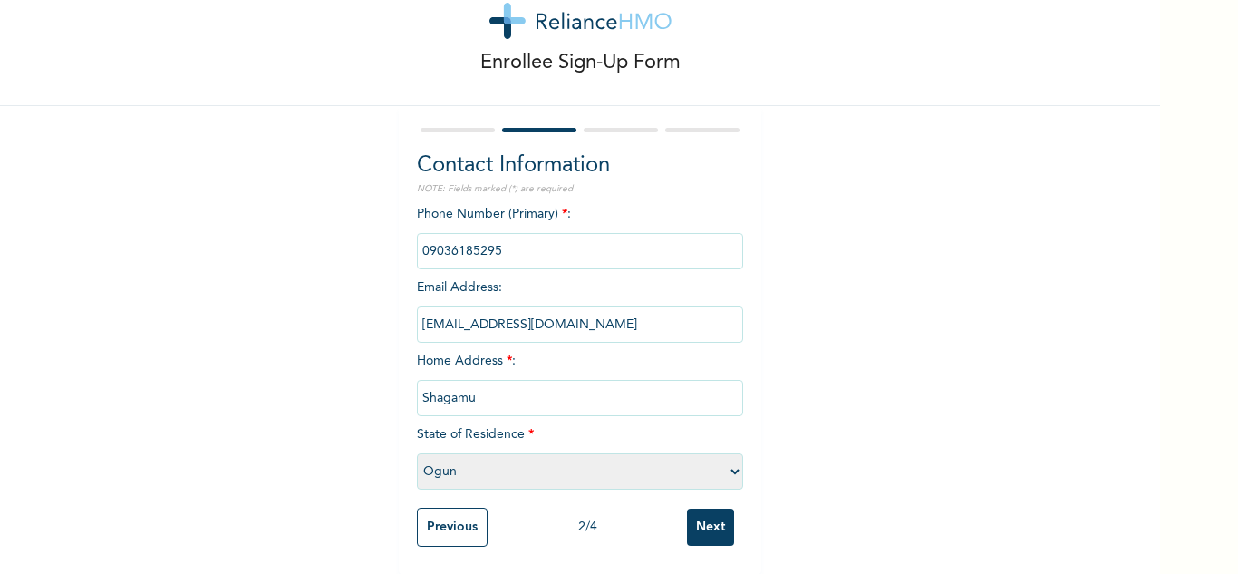
click at [701, 521] on input "Next" at bounding box center [710, 527] width 47 height 37
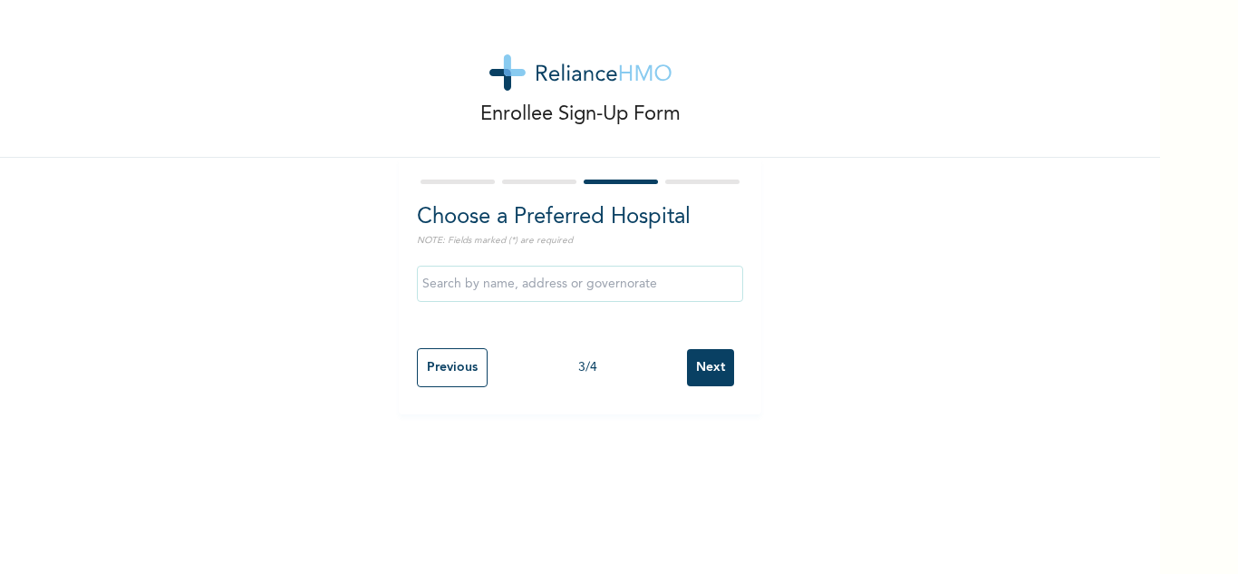
scroll to position [0, 0]
click at [700, 369] on input "Next" at bounding box center [710, 367] width 47 height 37
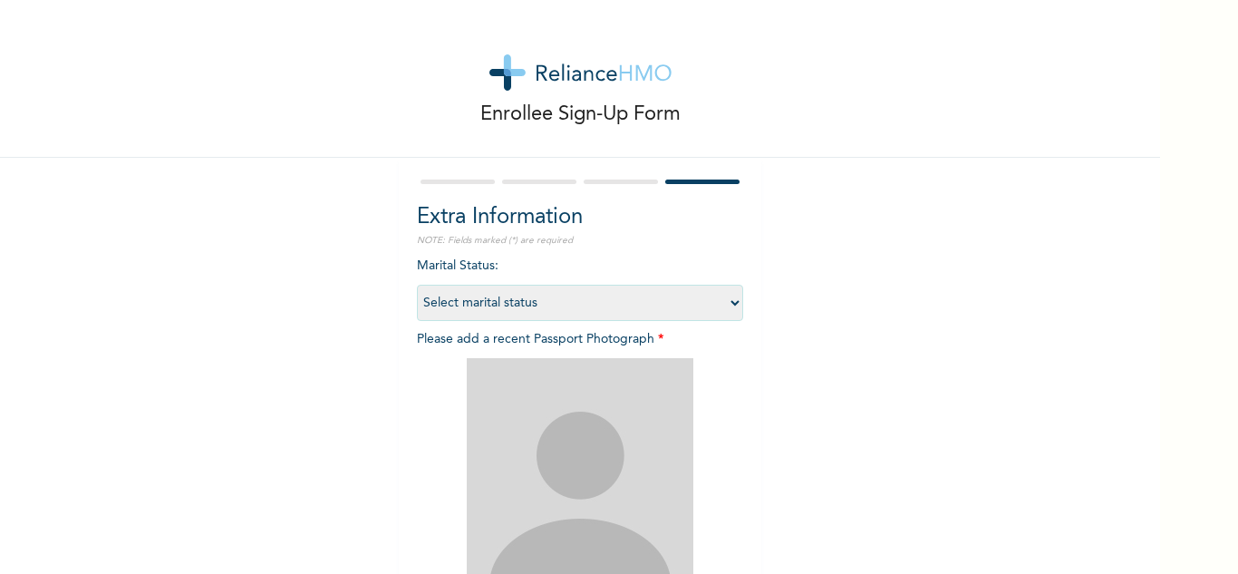
click at [518, 308] on select "Select marital status Single Married Divorced Widow/Widower" at bounding box center [580, 303] width 326 height 36
select select "2"
click at [417, 285] on select "Select marital status Single Married Divorced Widow/Widower" at bounding box center [580, 303] width 326 height 36
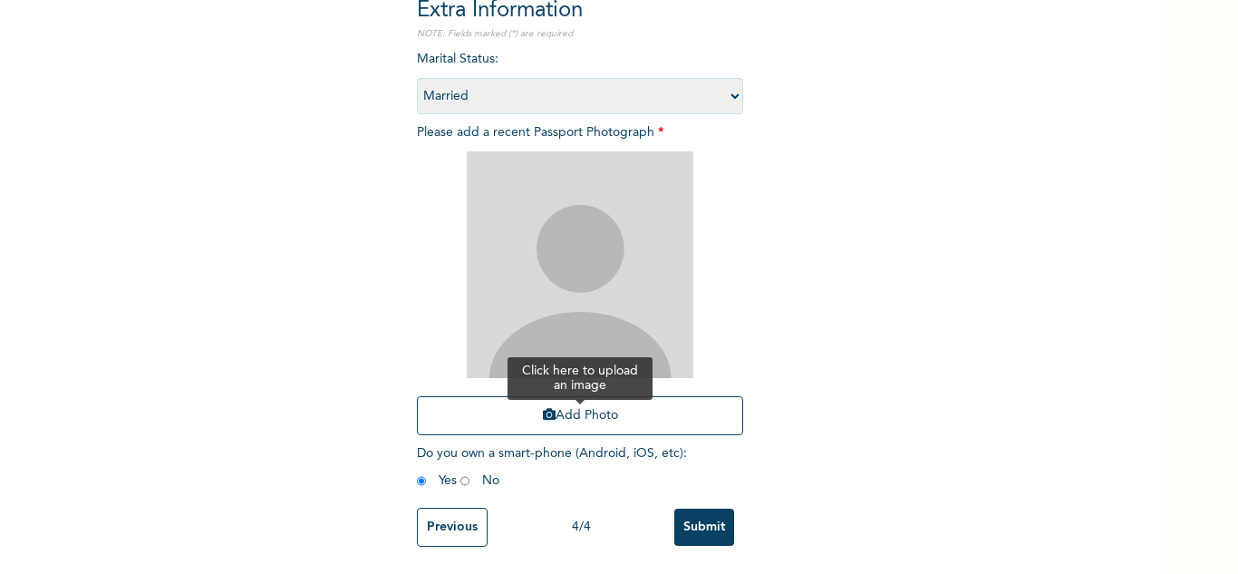
click at [525, 405] on button "Add Photo" at bounding box center [580, 415] width 326 height 39
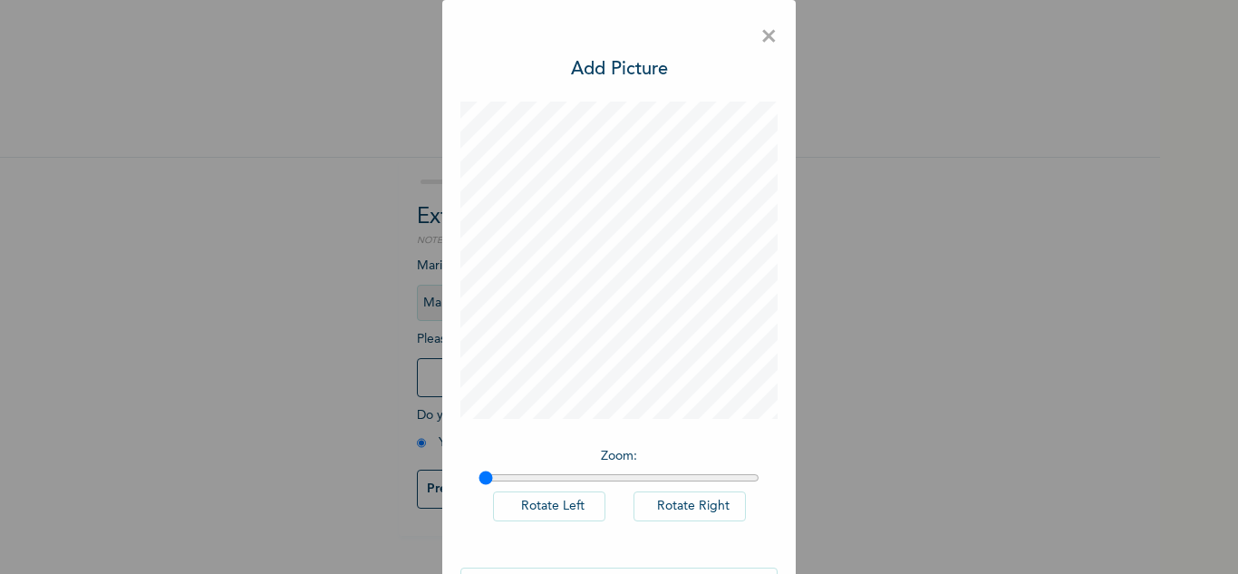
scroll to position [59, 0]
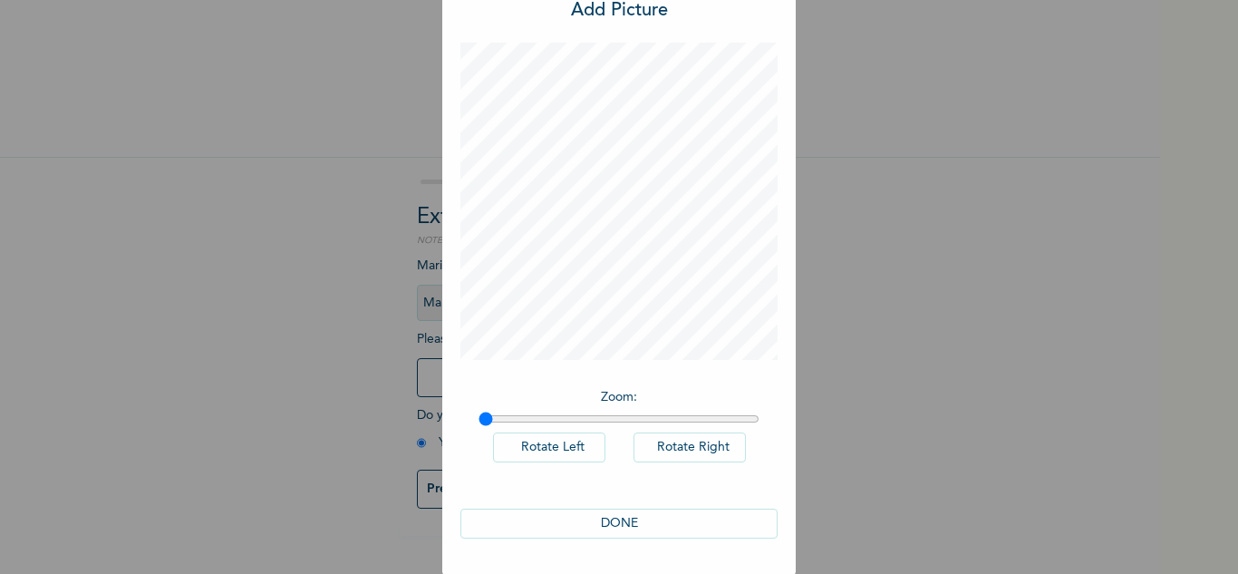
click at [606, 521] on button "DONE" at bounding box center [618, 524] width 317 height 30
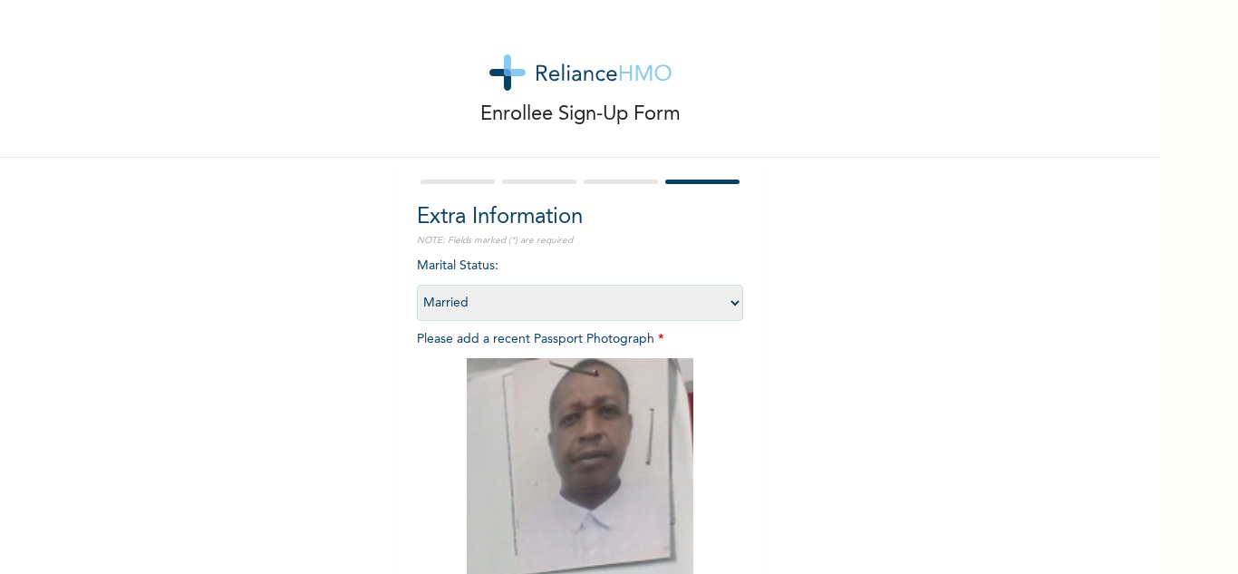
scroll to position [220, 0]
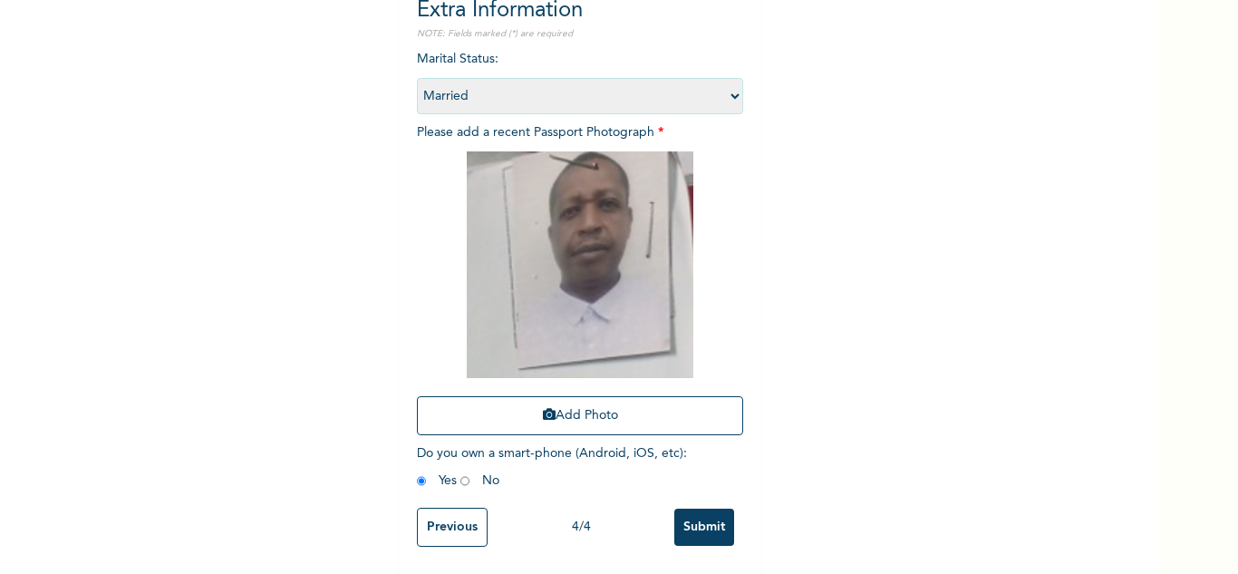
click at [681, 510] on input "Submit" at bounding box center [704, 527] width 60 height 37
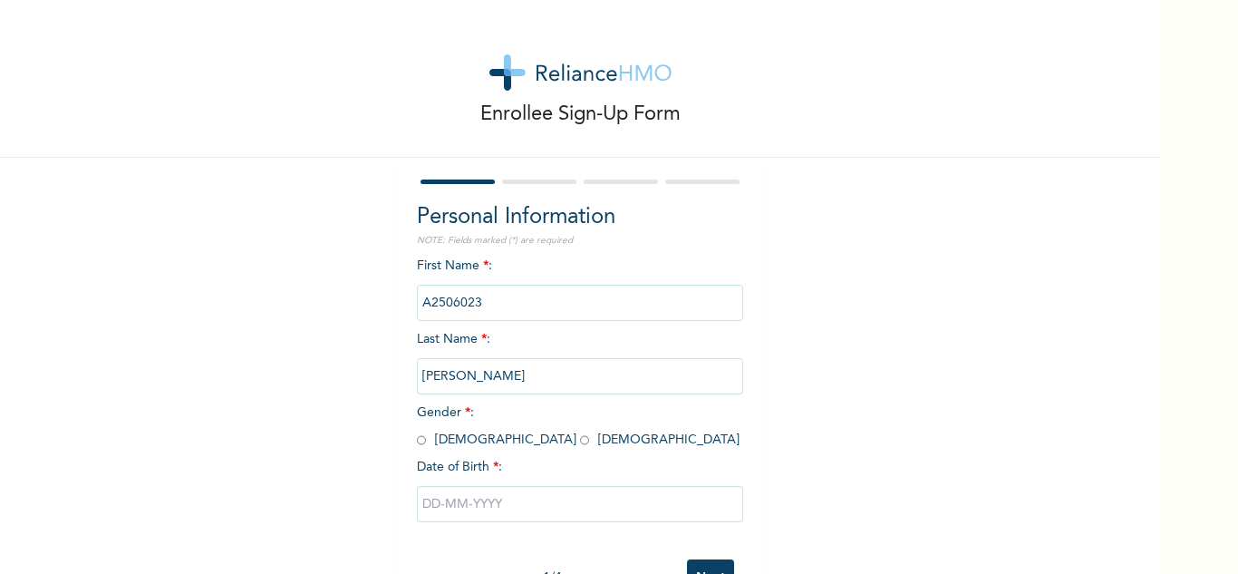
click at [580, 440] on input "radio" at bounding box center [584, 439] width 9 height 17
radio input "true"
click at [475, 527] on div at bounding box center [580, 504] width 326 height 54
click at [484, 511] on input "text" at bounding box center [580, 504] width 326 height 36
select select "7"
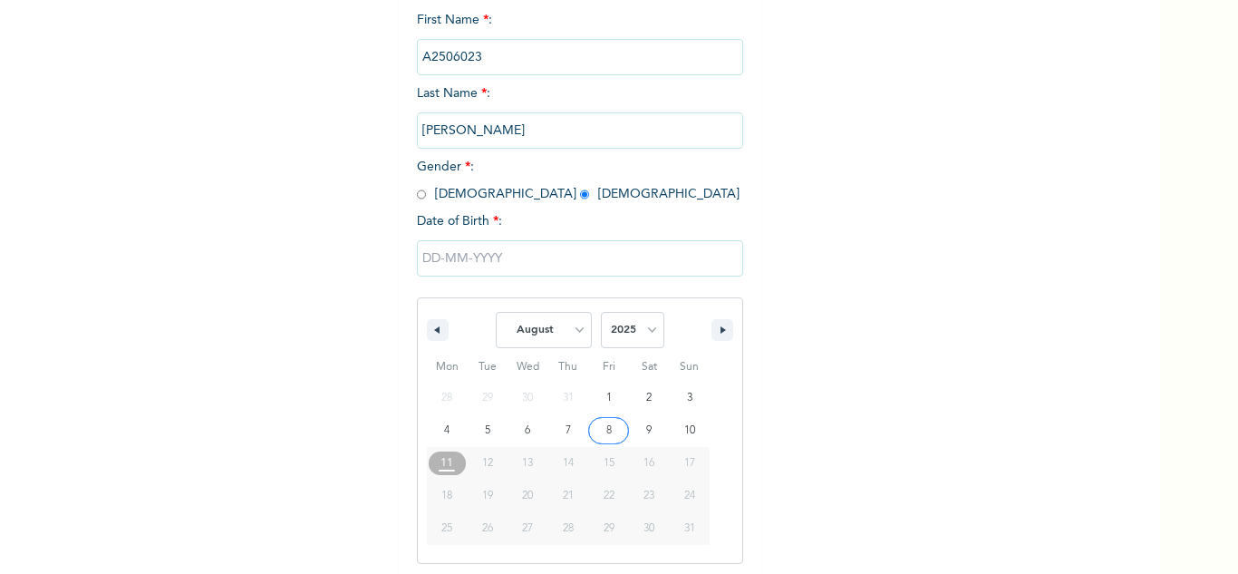
scroll to position [250, 0]
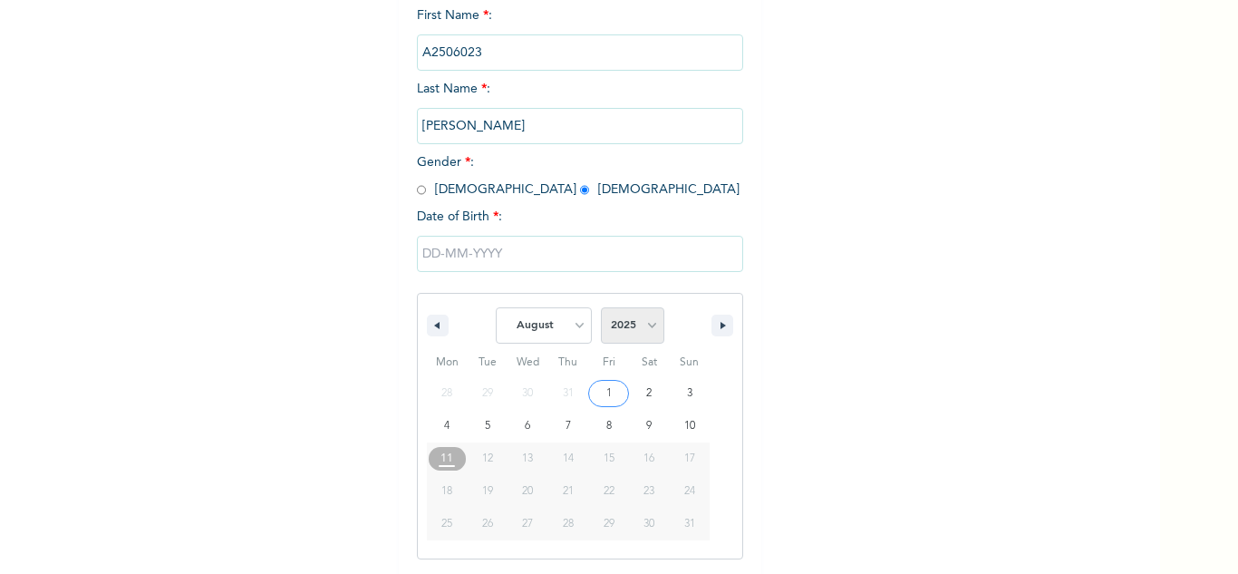
click at [615, 335] on select "2025 2024 2023 2022 2021 2020 2019 2018 2017 2016 2015 2014 2013 2012 2011 2010…" at bounding box center [632, 325] width 63 height 36
select select "1996"
click at [601, 308] on select "2025 2024 2023 2022 2021 2020 2019 2018 2017 2016 2015 2014 2013 2012 2011 2010…" at bounding box center [632, 325] width 63 height 36
type input "08/08/1996"
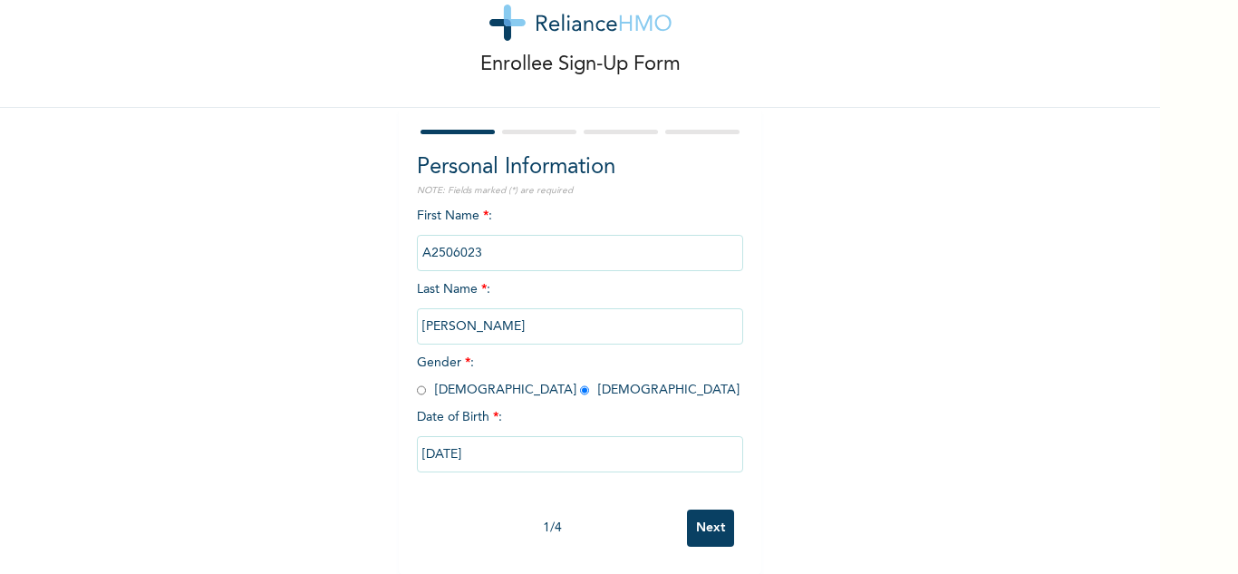
scroll to position [63, 0]
click at [703, 511] on input "Next" at bounding box center [710, 527] width 47 height 37
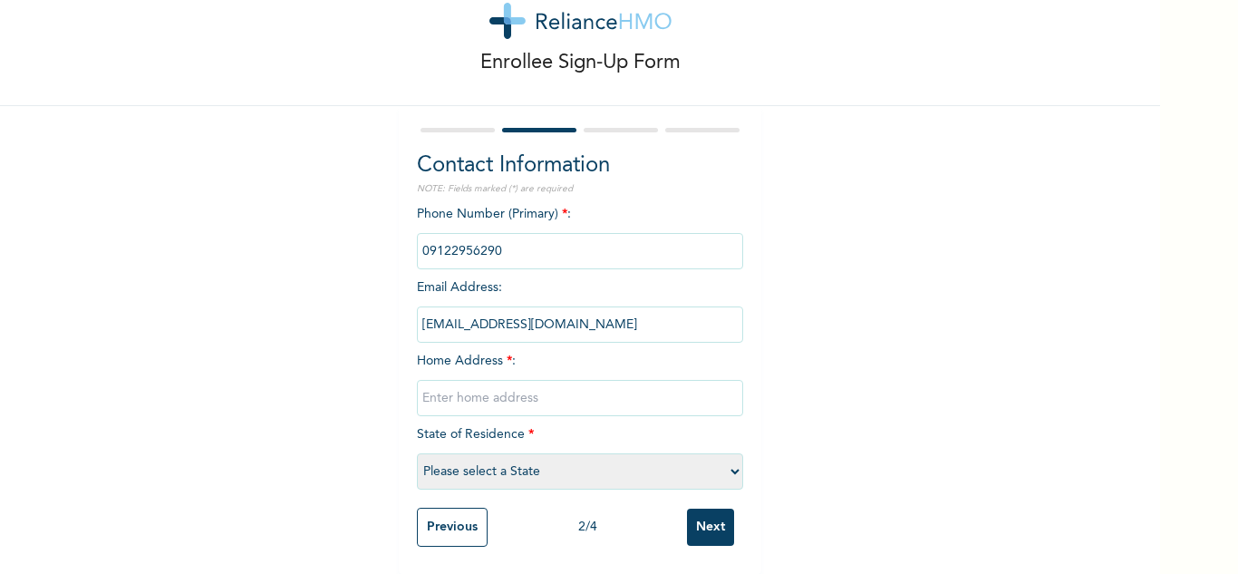
click at [535, 399] on input "text" at bounding box center [580, 398] width 326 height 36
type input "Mowe"
click at [519, 459] on select "Please select a State [PERSON_NAME] (FCT) [PERSON_NAME] Ibom [GEOGRAPHIC_DATA] …" at bounding box center [580, 471] width 326 height 36
select select "28"
click at [417, 453] on select "Please select a State [PERSON_NAME] (FCT) [PERSON_NAME] Ibom [GEOGRAPHIC_DATA] …" at bounding box center [580, 471] width 326 height 36
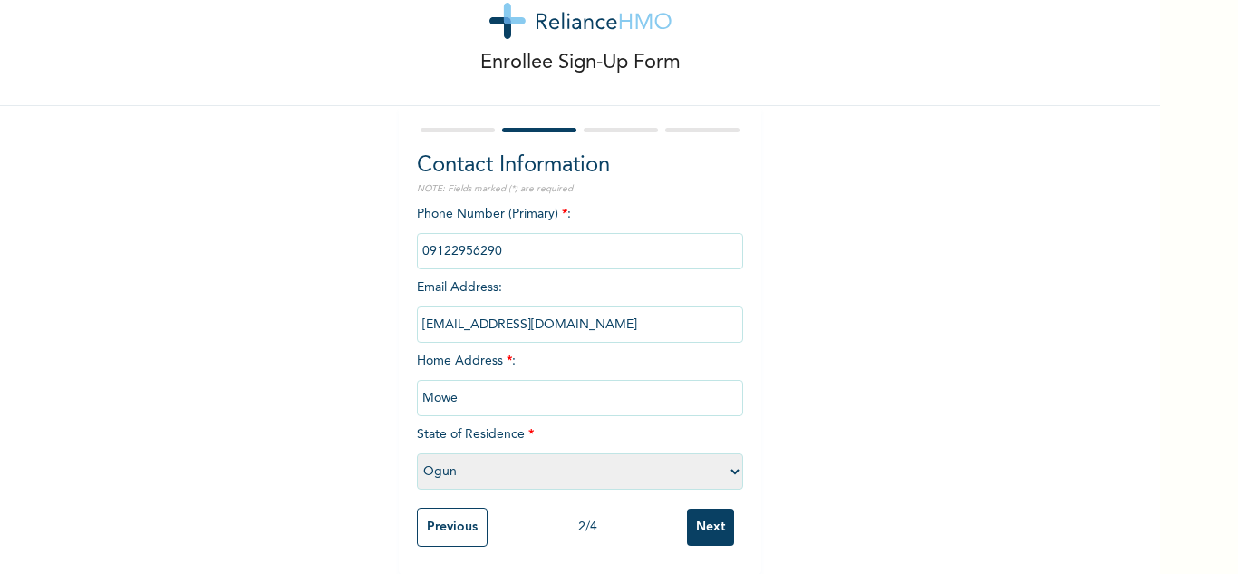
click at [707, 515] on input "Next" at bounding box center [710, 527] width 47 height 37
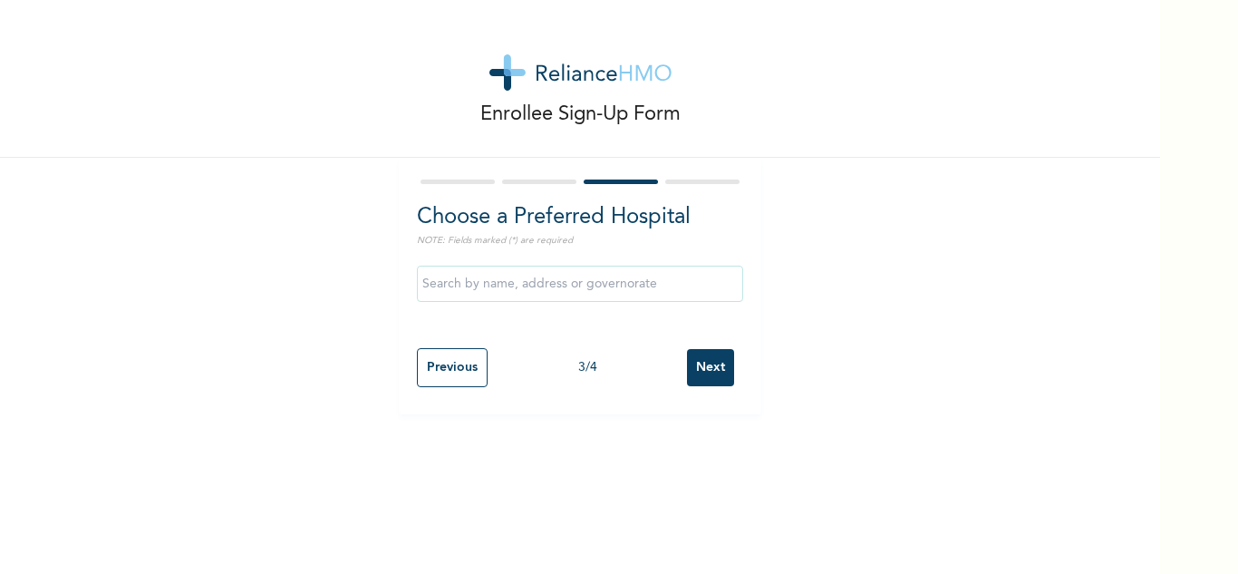
click at [698, 361] on input "Next" at bounding box center [710, 367] width 47 height 37
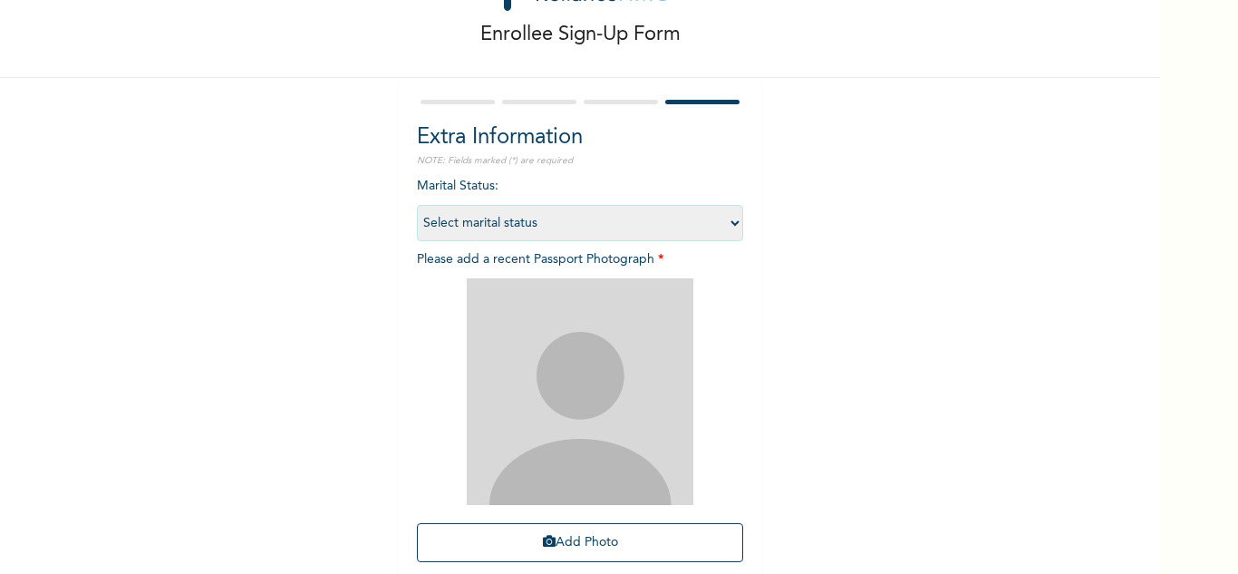
scroll to position [220, 0]
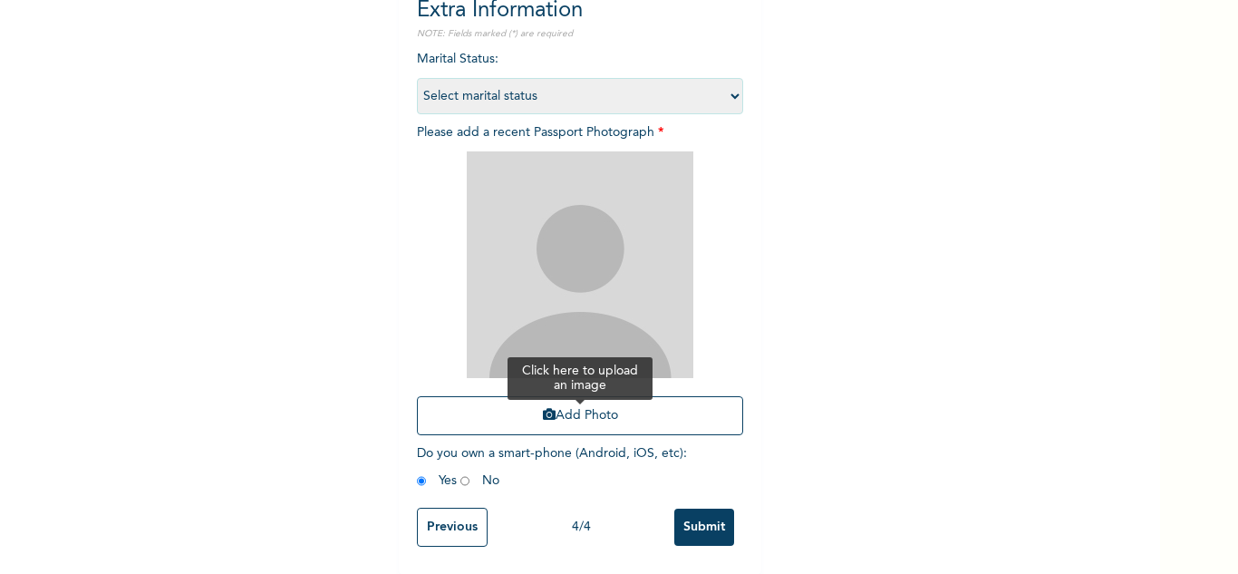
click at [529, 411] on button "Add Photo" at bounding box center [580, 415] width 326 height 39
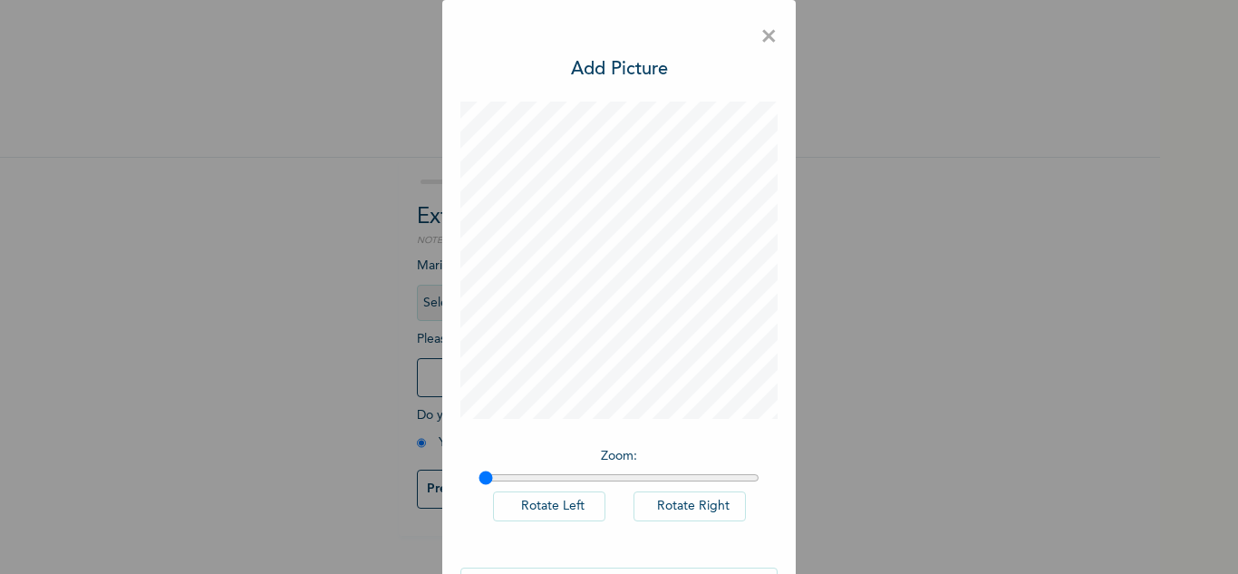
scroll to position [59, 0]
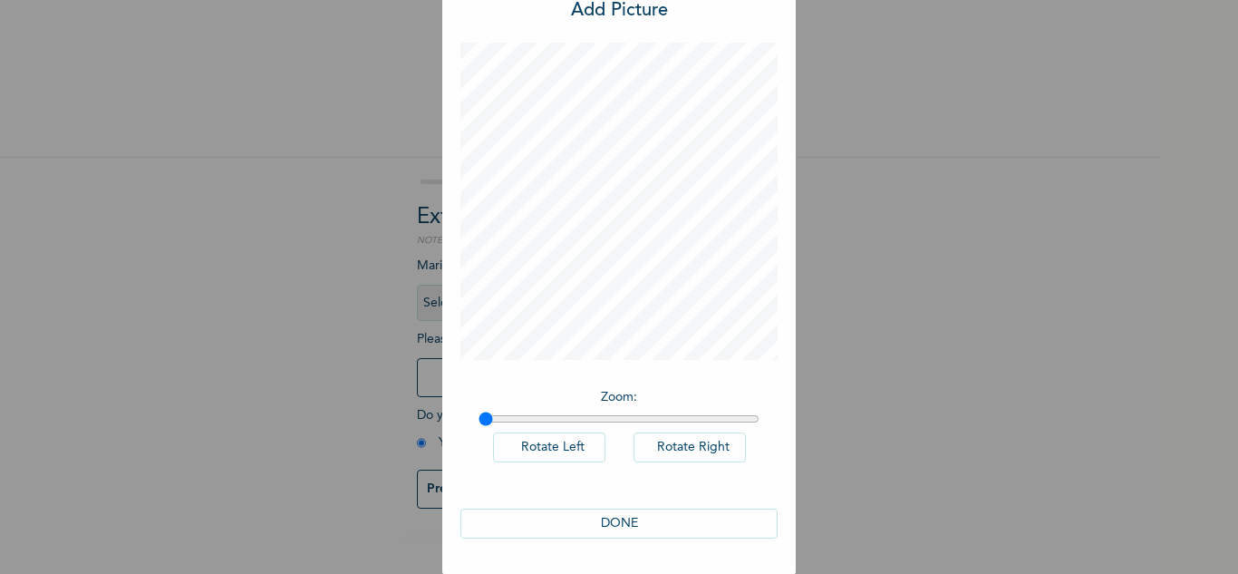
click at [560, 524] on button "DONE" at bounding box center [618, 524] width 317 height 30
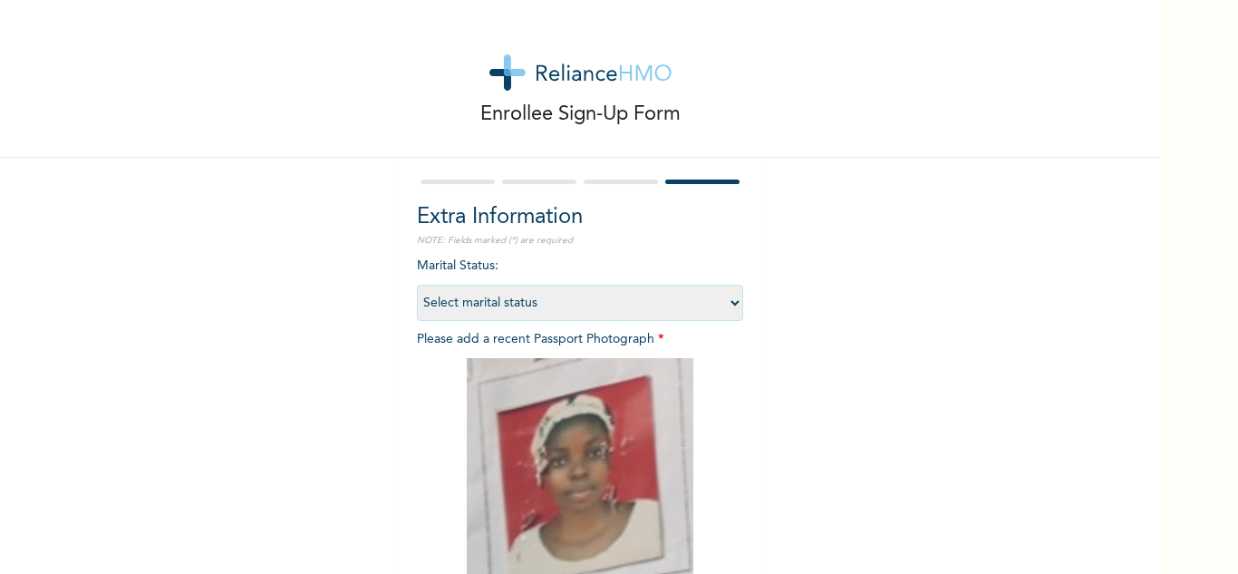
scroll to position [220, 0]
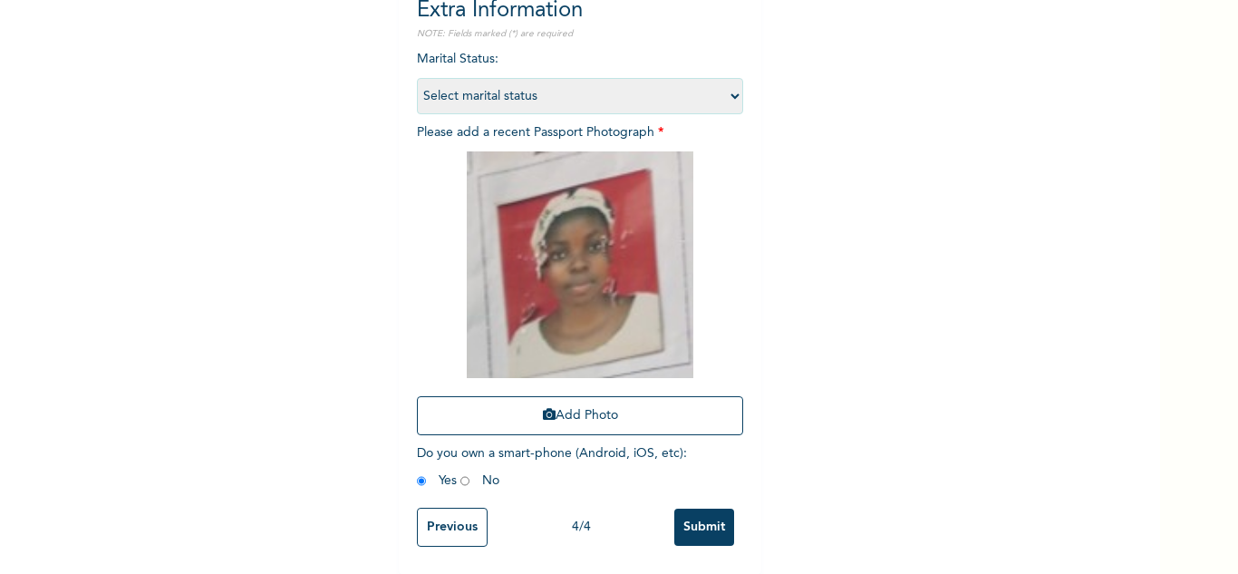
click at [709, 509] on input "Submit" at bounding box center [704, 527] width 60 height 37
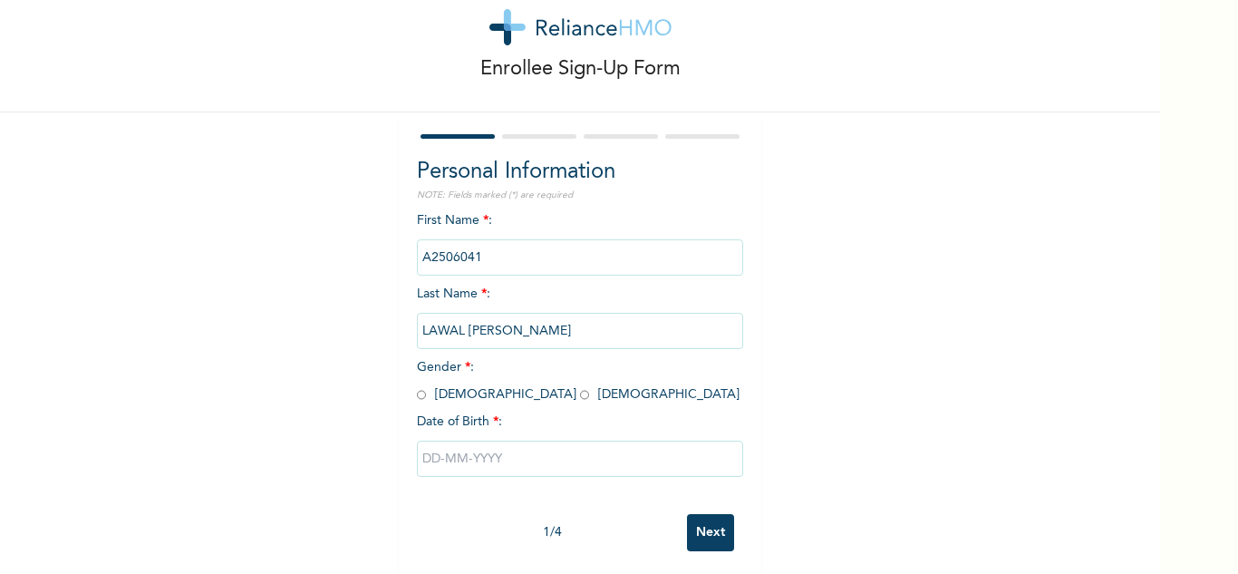
scroll to position [63, 0]
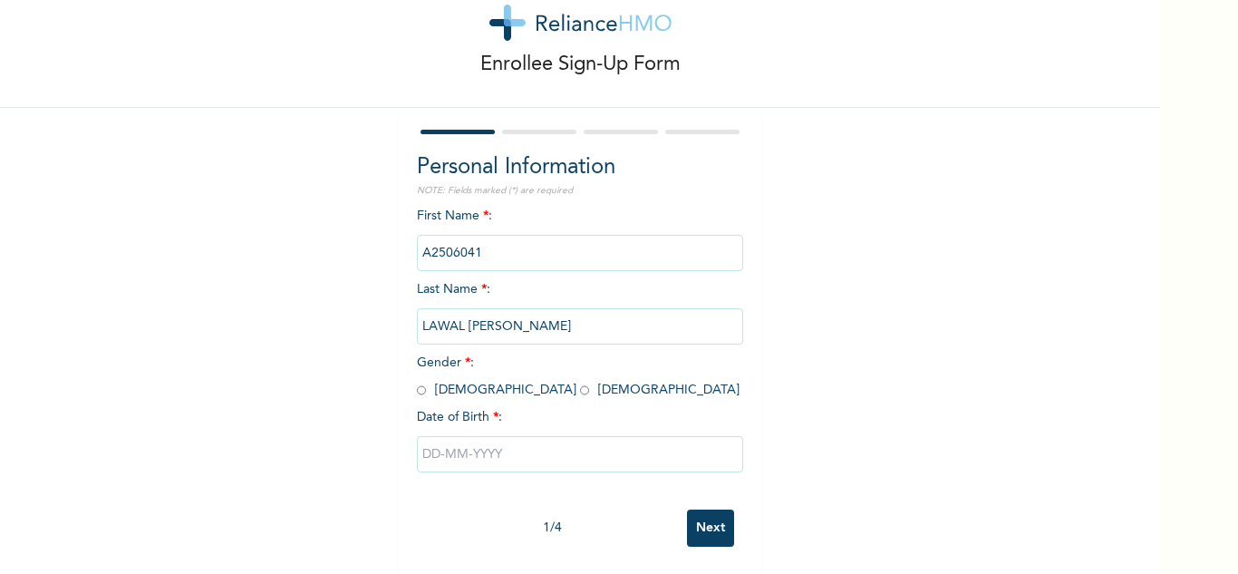
click at [418, 382] on input "radio" at bounding box center [421, 390] width 9 height 17
radio input "true"
click at [476, 438] on input "text" at bounding box center [580, 454] width 326 height 36
select select "7"
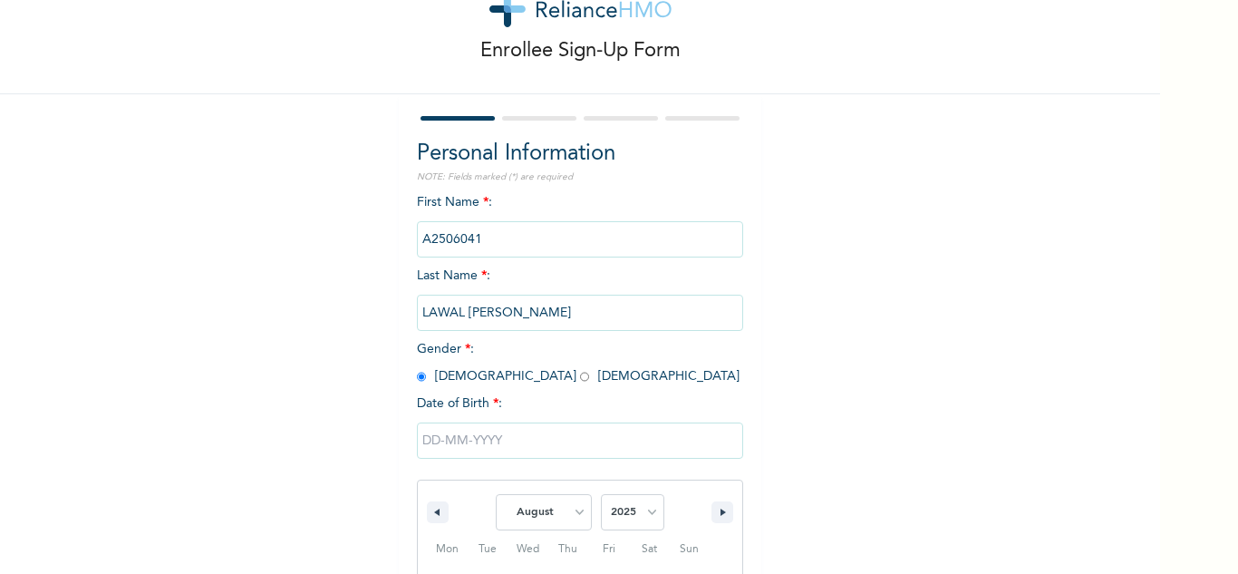
scroll to position [250, 0]
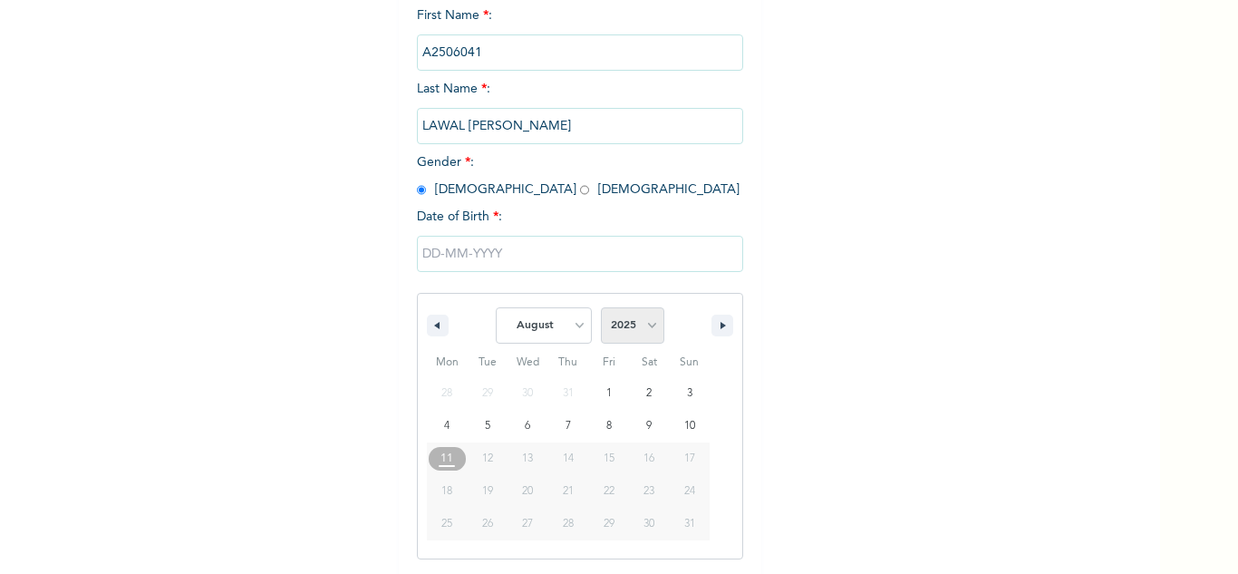
click at [620, 311] on select "2025 2024 2023 2022 2021 2020 2019 2018 2017 2016 2015 2014 2013 2012 2011 2010…" at bounding box center [632, 325] width 63 height 36
select select "1994"
click at [601, 308] on select "2025 2024 2023 2022 2021 2020 2019 2018 2017 2016 2015 2014 2013 2012 2011 2010…" at bounding box center [632, 325] width 63 height 36
click at [535, 331] on select "January February March April May June July August September October November De…" at bounding box center [544, 325] width 96 height 36
select select "0"
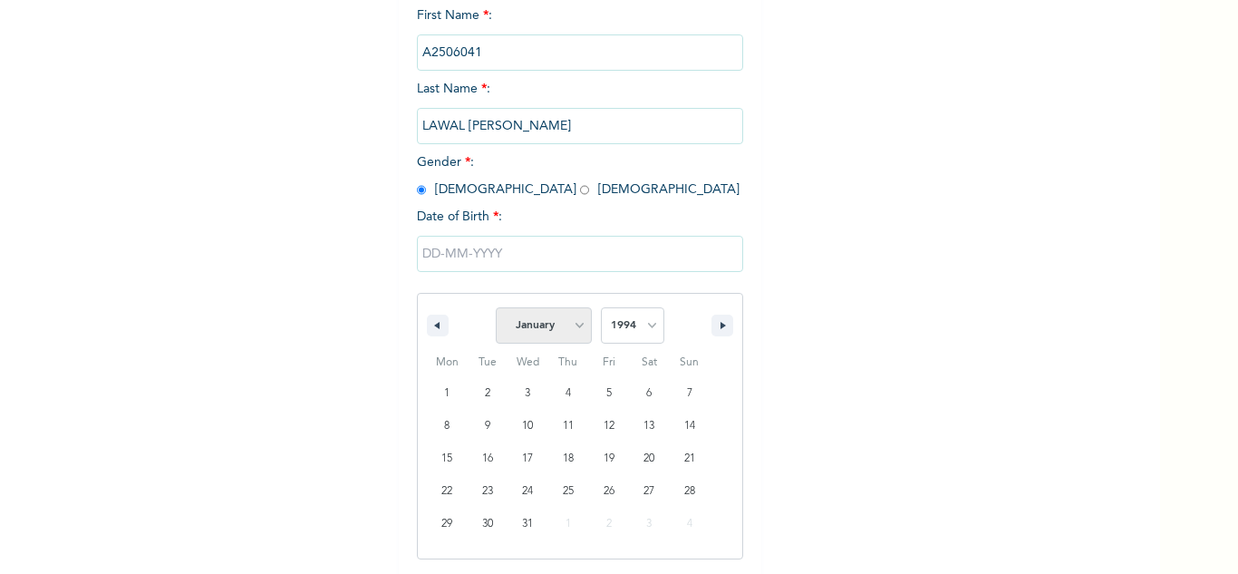
click at [496, 308] on select "January February March April May June July August September October November De…" at bounding box center [544, 325] width 96 height 36
drag, startPoint x: 482, startPoint y: 422, endPoint x: 499, endPoint y: 424, distance: 17.3
type input "[DATE]"
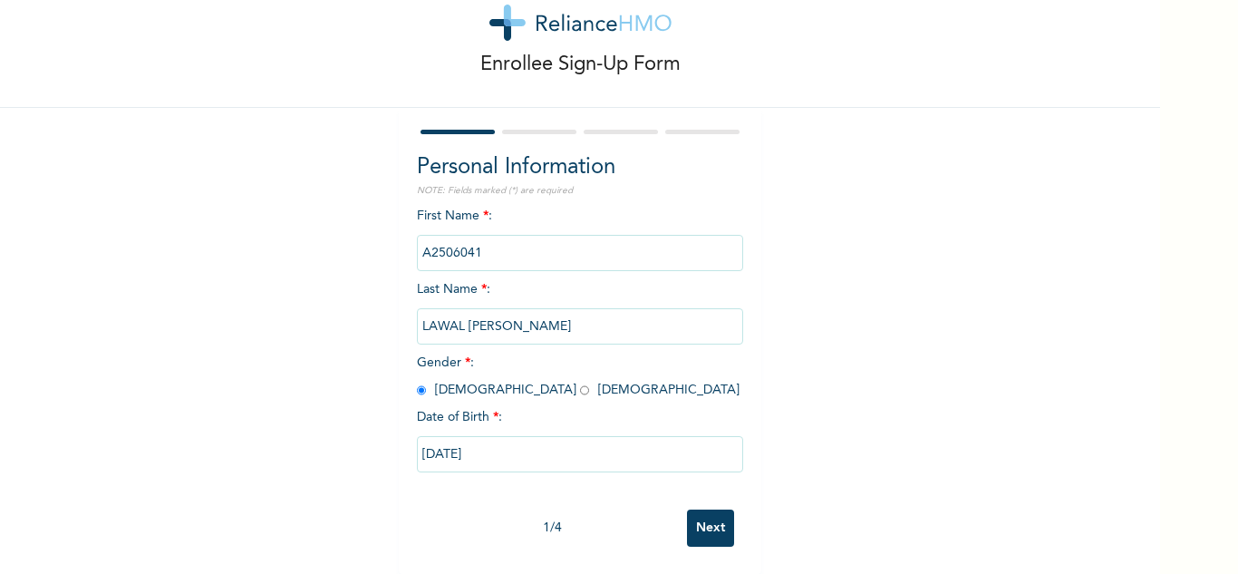
scroll to position [63, 0]
click at [699, 509] on input "Next" at bounding box center [710, 527] width 47 height 37
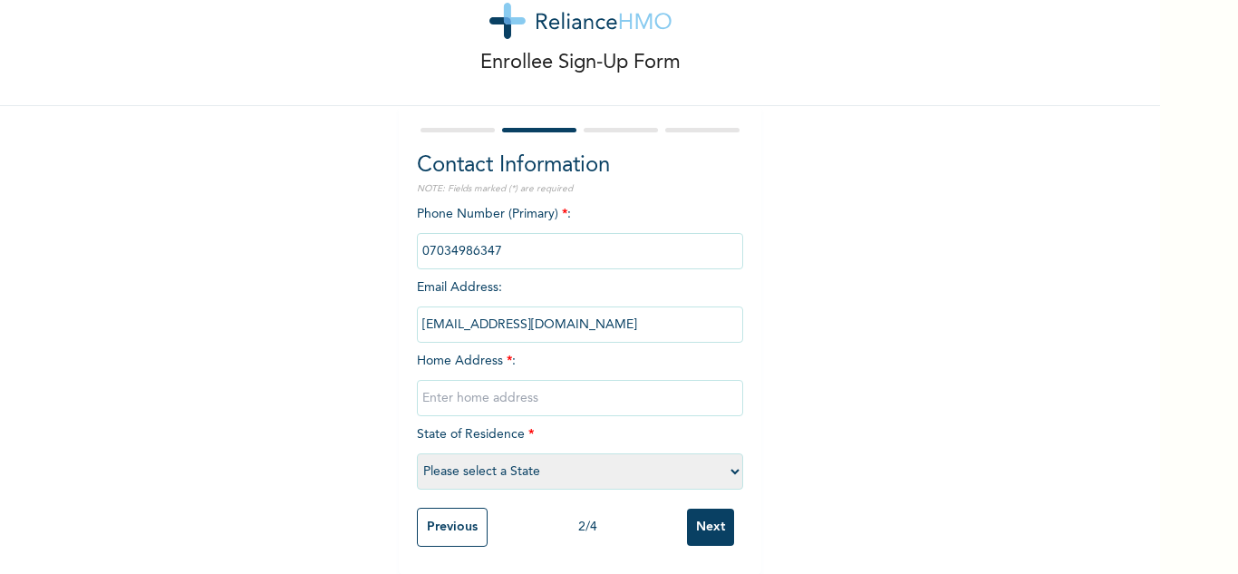
click at [548, 391] on input "text" at bounding box center [580, 398] width 326 height 36
type input "Mowe"
click at [526, 461] on select "Please select a State [PERSON_NAME] (FCT) [PERSON_NAME] Ibom [GEOGRAPHIC_DATA] …" at bounding box center [580, 471] width 326 height 36
select select "28"
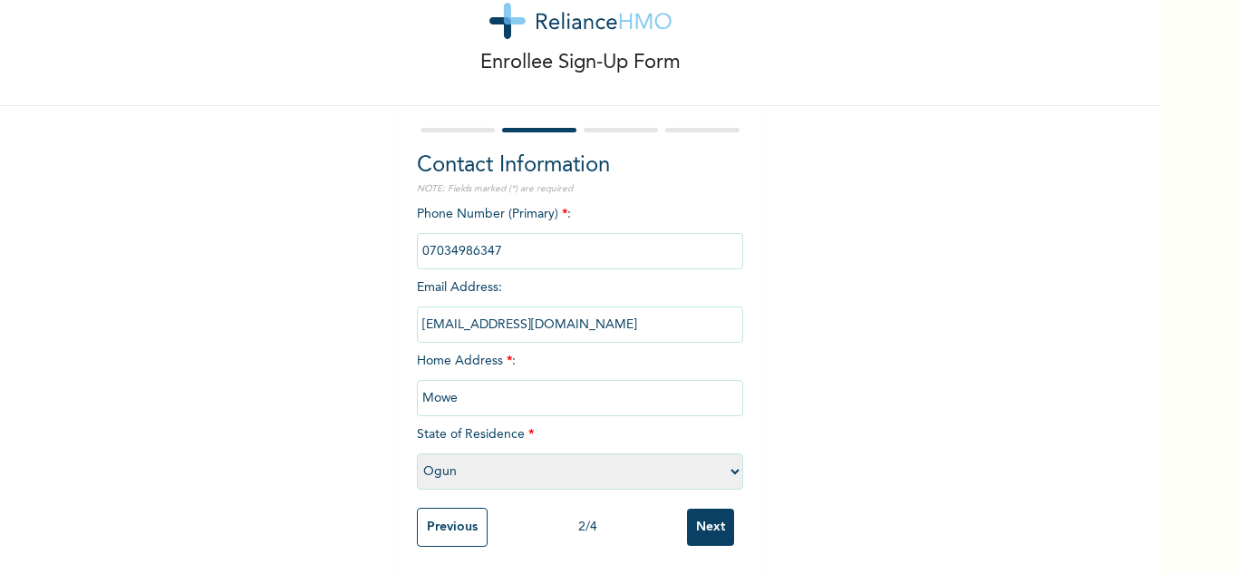
click at [417, 453] on select "Please select a State [PERSON_NAME] (FCT) [PERSON_NAME] Ibom [GEOGRAPHIC_DATA] …" at bounding box center [580, 471] width 326 height 36
click at [701, 509] on input "Next" at bounding box center [710, 527] width 47 height 37
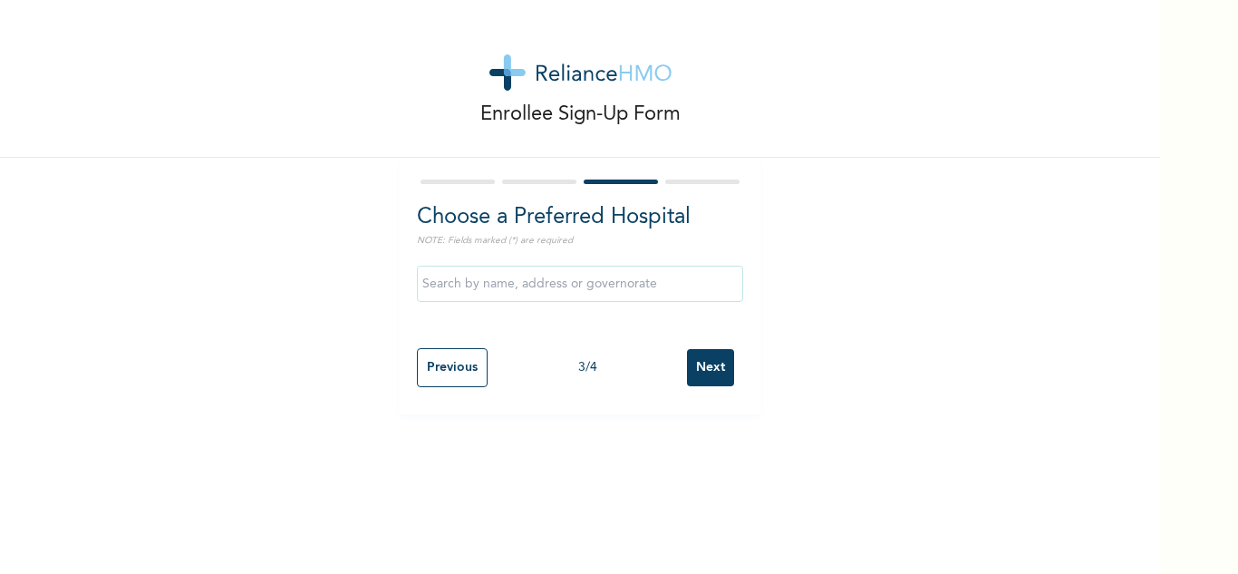
click at [699, 363] on input "Next" at bounding box center [710, 367] width 47 height 37
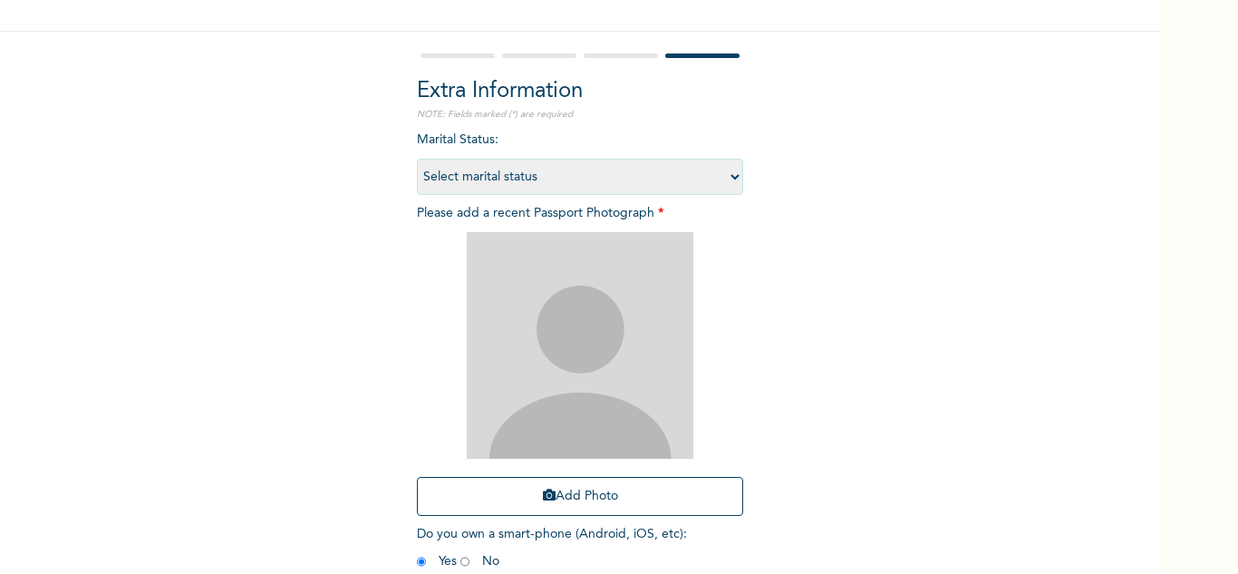
scroll to position [220, 0]
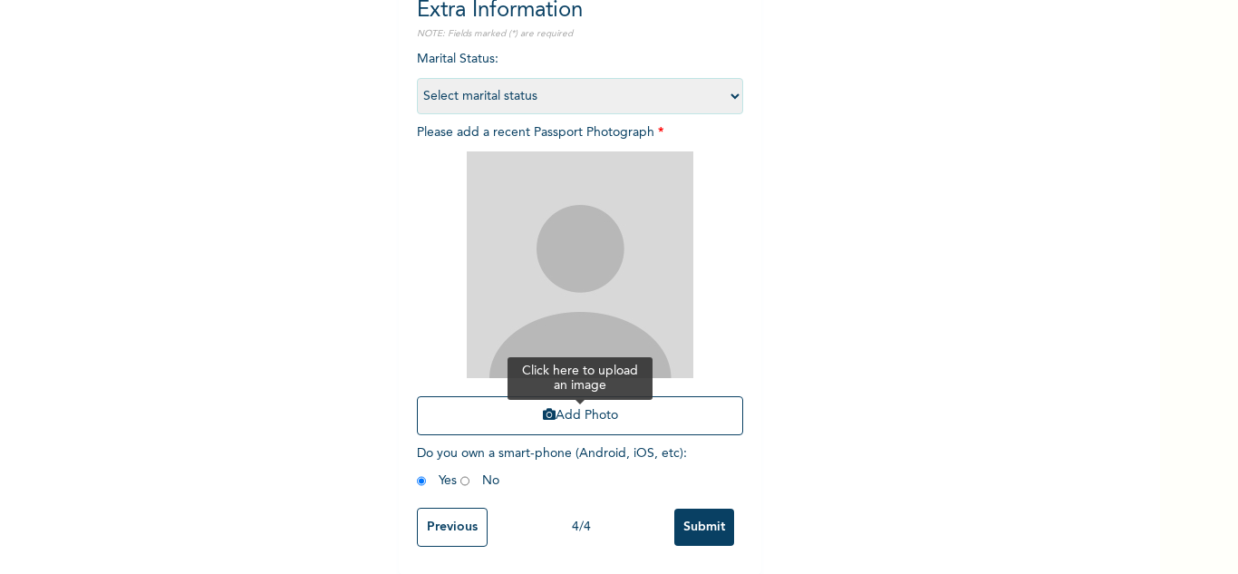
click at [509, 411] on button "Add Photo" at bounding box center [580, 415] width 326 height 39
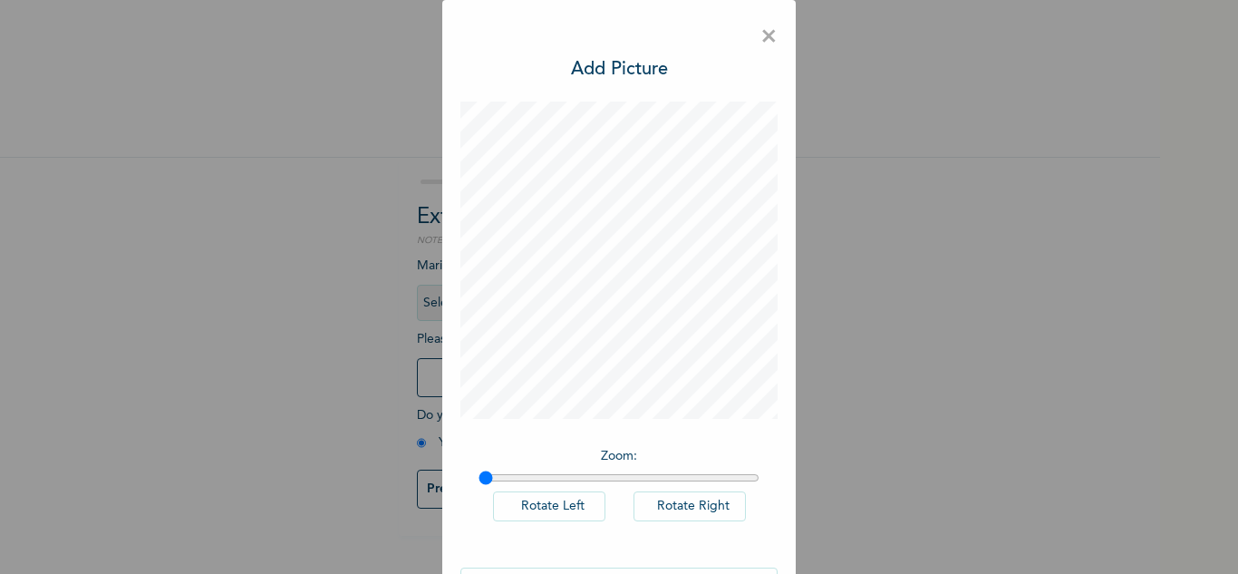
scroll to position [59, 0]
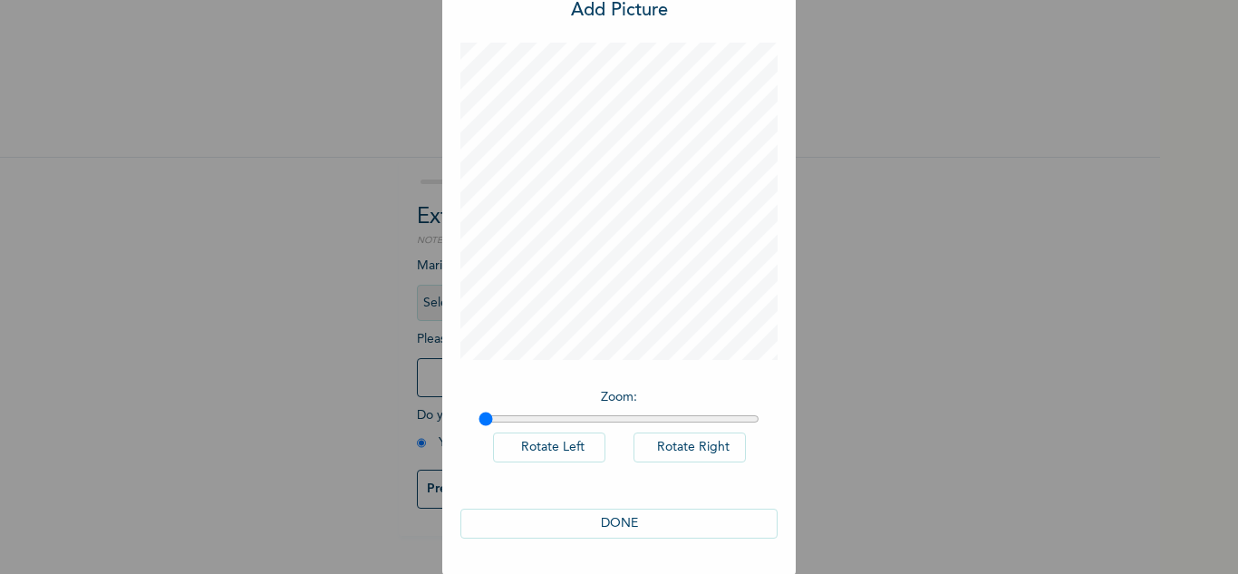
click at [614, 528] on button "DONE" at bounding box center [618, 524] width 317 height 30
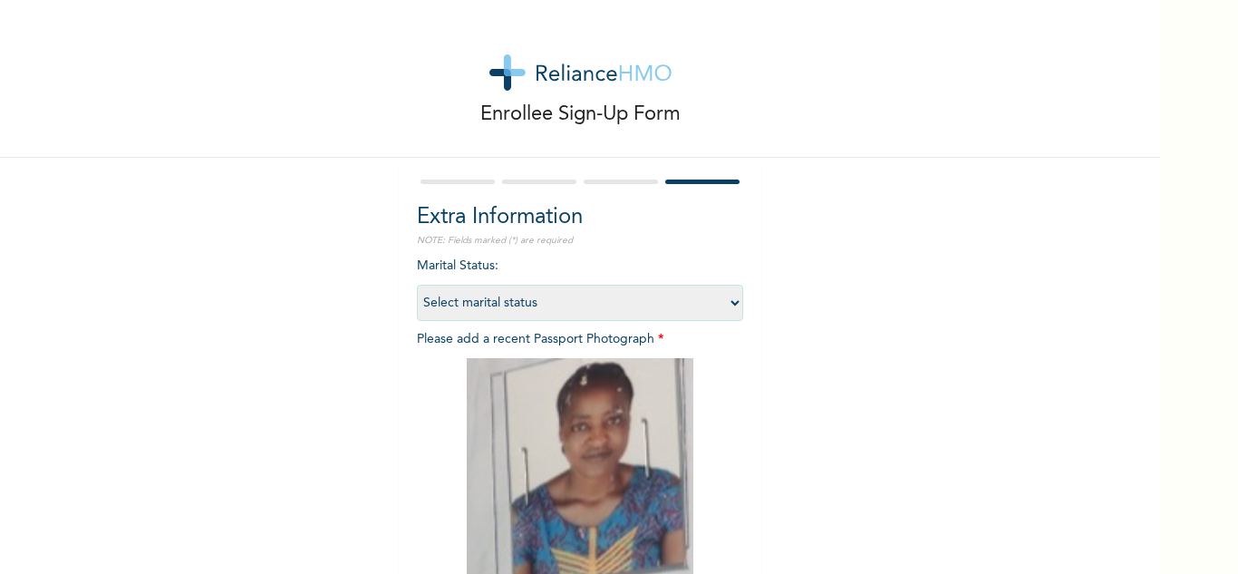
scroll to position [220, 0]
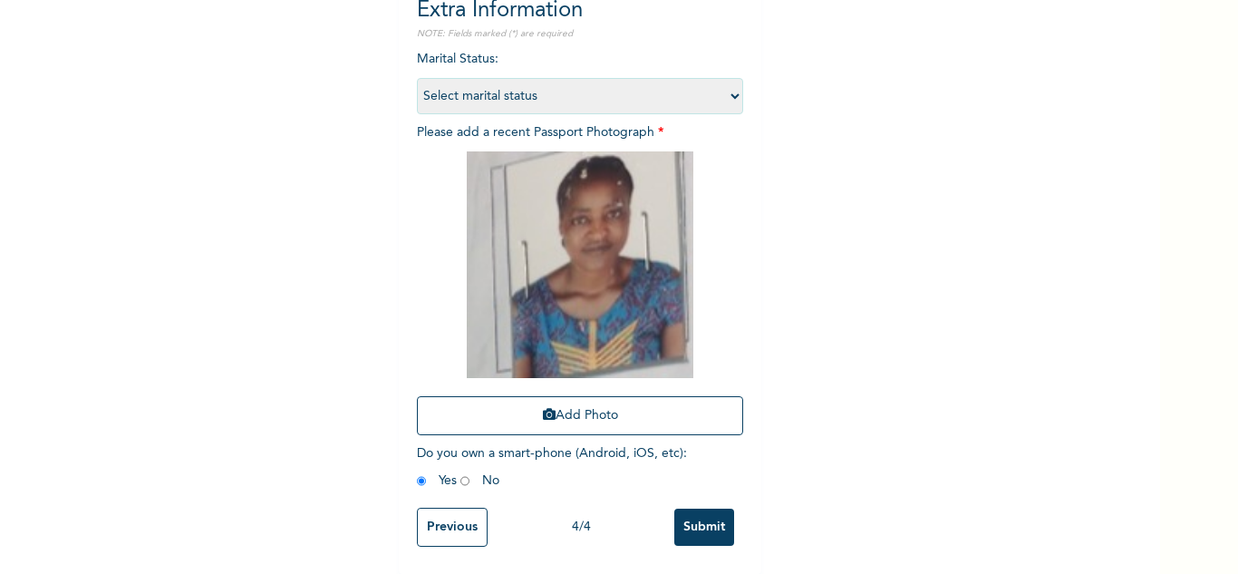
click at [693, 509] on input "Submit" at bounding box center [704, 527] width 60 height 37
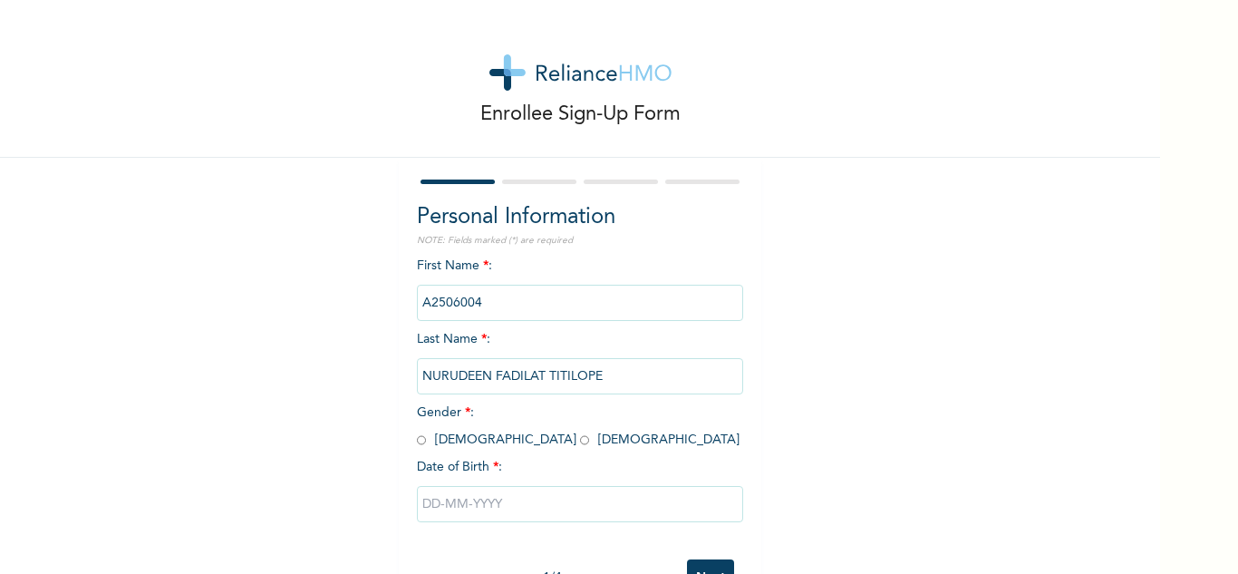
scroll to position [63, 0]
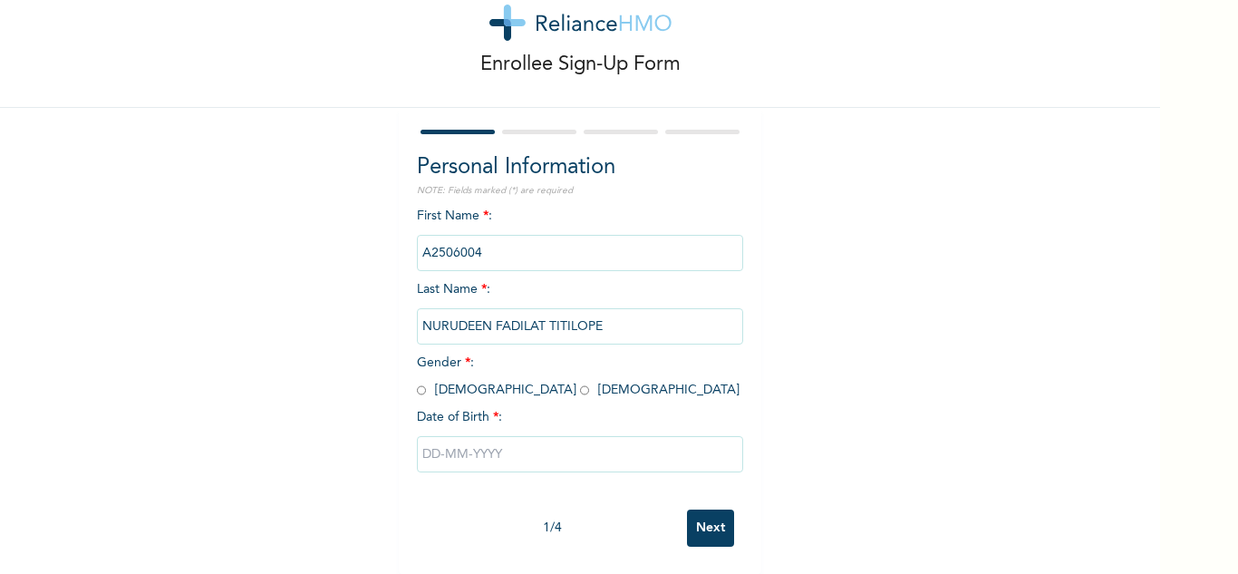
click at [580, 382] on input "radio" at bounding box center [584, 390] width 9 height 17
radio input "true"
click at [472, 436] on input "text" at bounding box center [580, 454] width 326 height 36
select select "7"
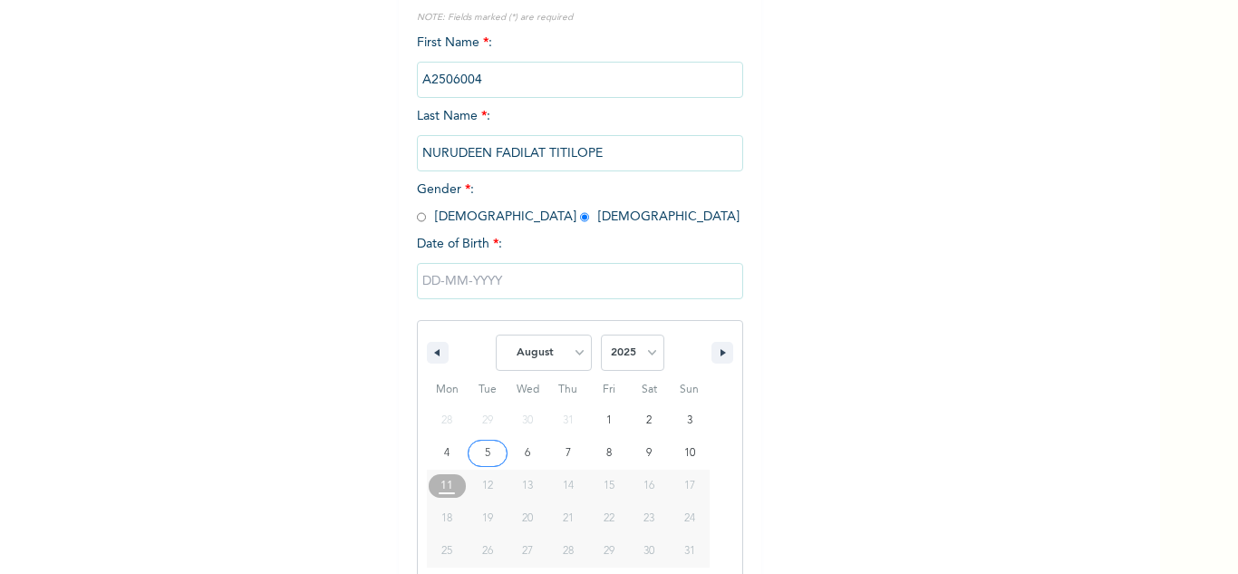
scroll to position [250, 0]
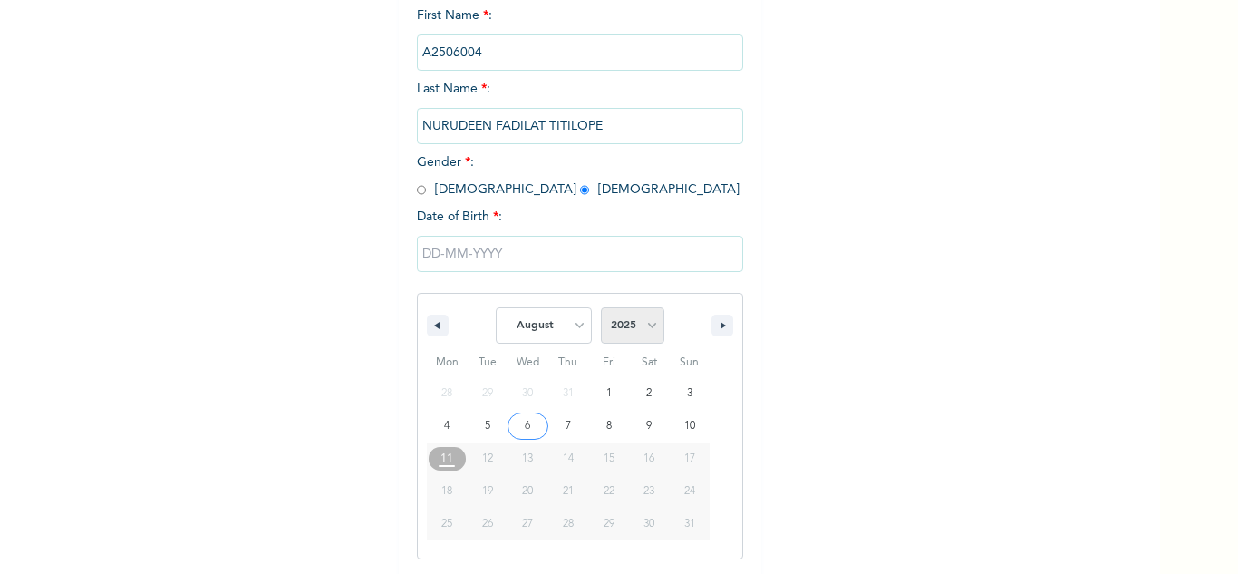
drag, startPoint x: 635, startPoint y: 323, endPoint x: 653, endPoint y: 313, distance: 20.7
click at [635, 323] on select "2025 2024 2023 2022 2021 2020 2019 2018 2017 2016 2015 2014 2013 2012 2011 2010…" at bounding box center [632, 325] width 63 height 36
select select "2003"
click at [601, 308] on select "2025 2024 2023 2022 2021 2020 2019 2018 2017 2016 2015 2014 2013 2012 2011 2010…" at bounding box center [632, 325] width 63 height 36
click at [539, 340] on select "January February March April May June July August September October November De…" at bounding box center [544, 325] width 96 height 36
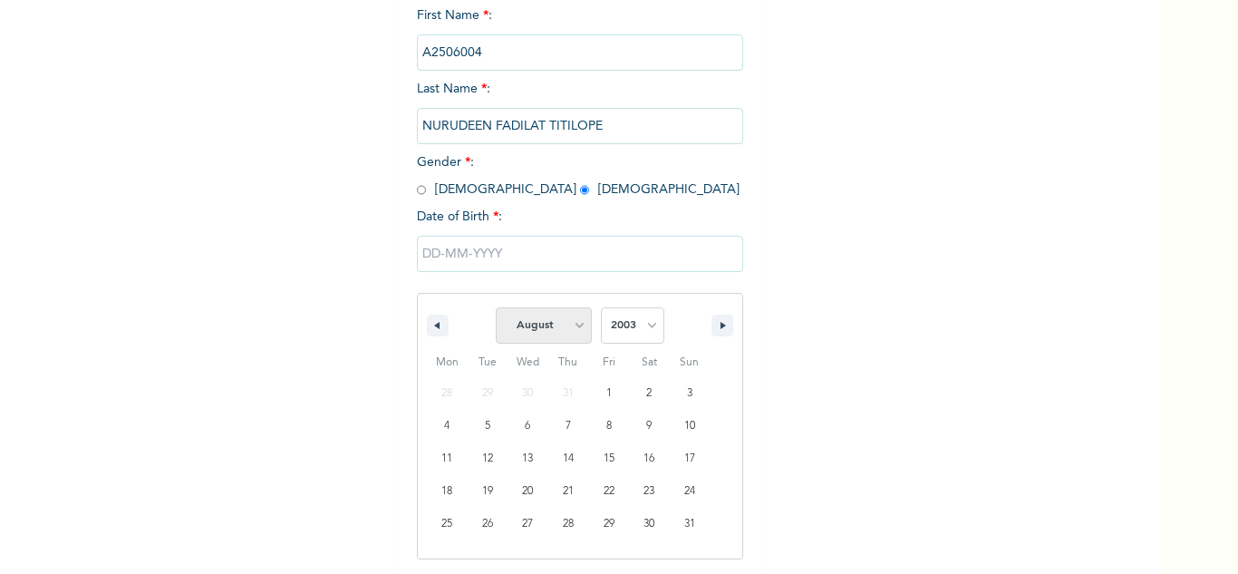
select select "3"
click at [496, 308] on select "January February March April May June July August September October November De…" at bounding box center [544, 325] width 96 height 36
type input "04/04/2003"
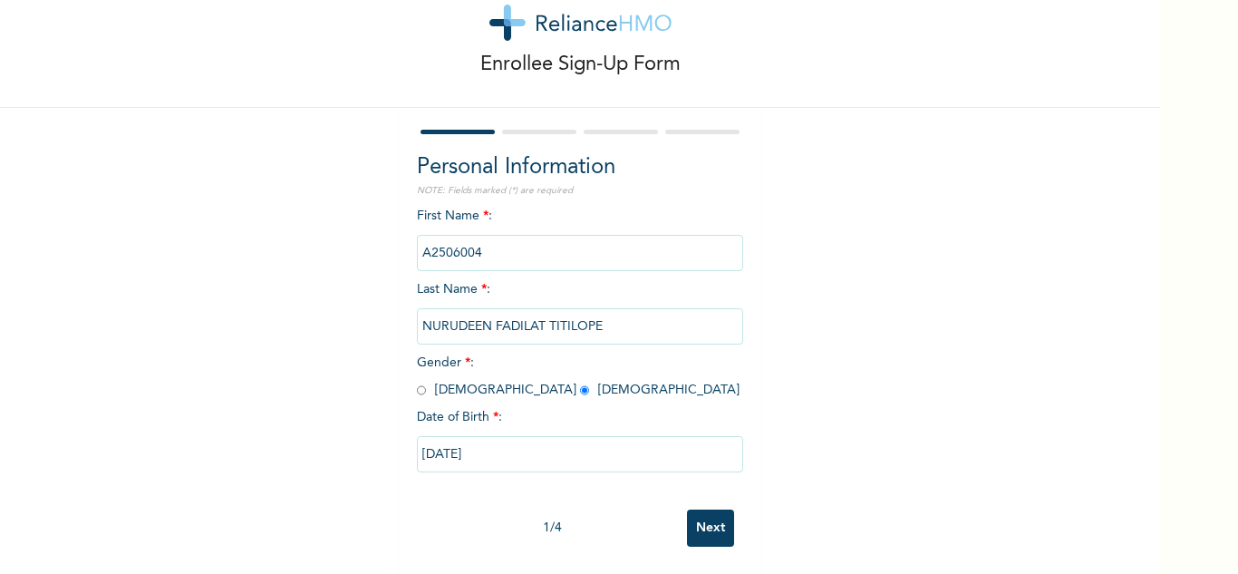
scroll to position [63, 0]
click at [707, 509] on input "Next" at bounding box center [710, 527] width 47 height 37
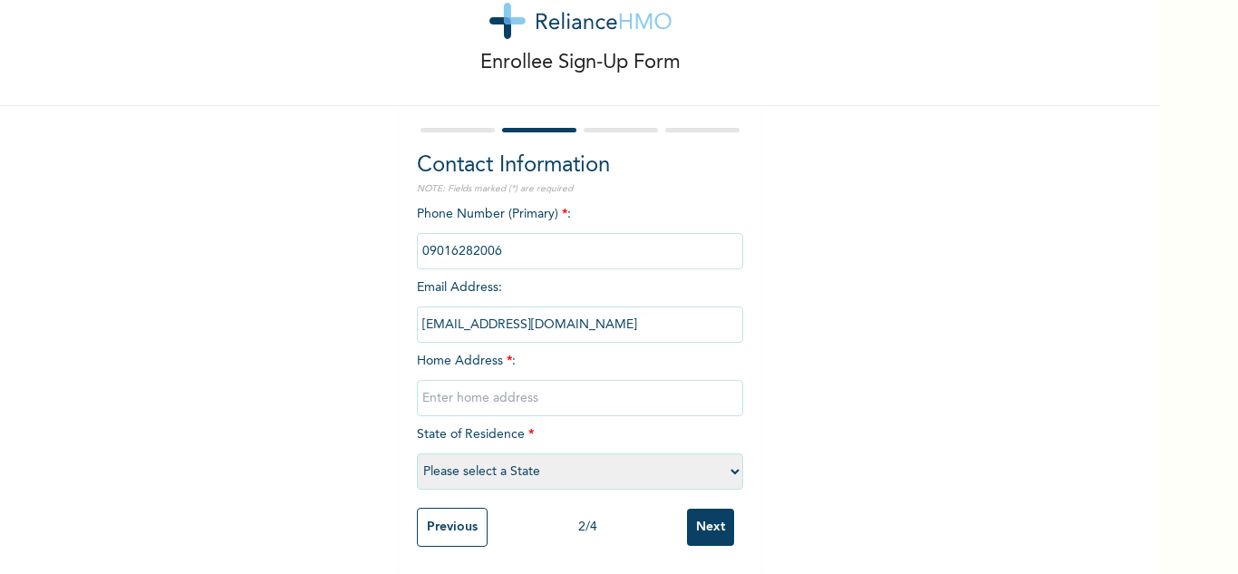
click at [507, 395] on input "text" at bounding box center [580, 398] width 326 height 36
type input "Shagamu"
click at [511, 464] on select "Please select a State [PERSON_NAME] (FCT) [PERSON_NAME] Ibom [GEOGRAPHIC_DATA] …" at bounding box center [580, 471] width 326 height 36
select select "28"
click at [417, 453] on select "Please select a State [PERSON_NAME] (FCT) [PERSON_NAME] Ibom [GEOGRAPHIC_DATA] …" at bounding box center [580, 471] width 326 height 36
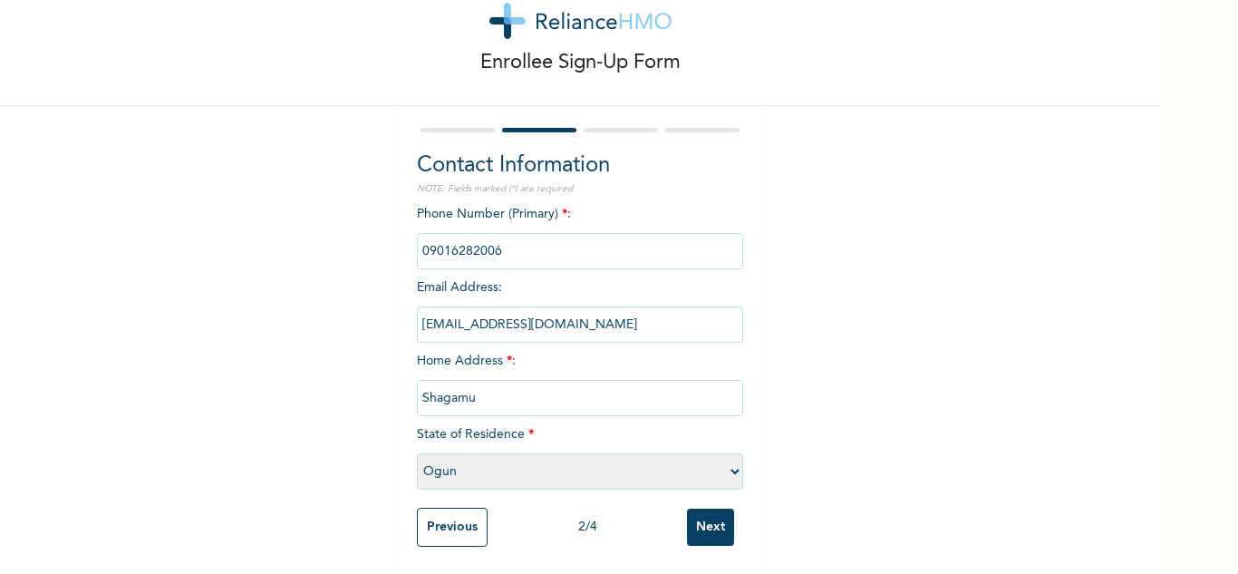
click at [693, 511] on input "Next" at bounding box center [710, 527] width 47 height 37
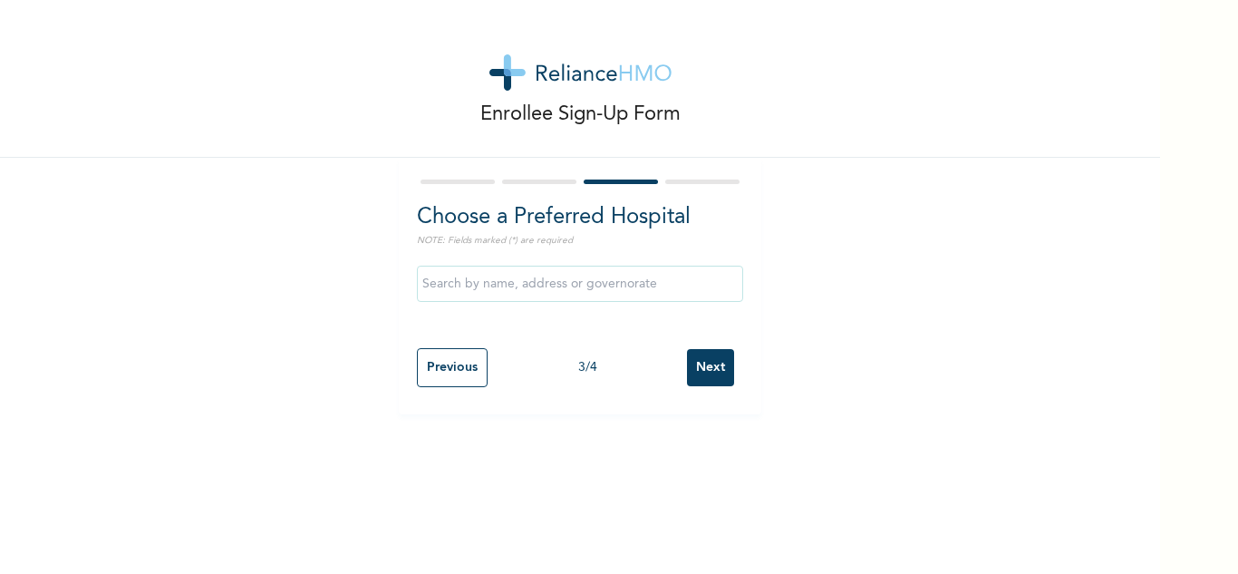
scroll to position [0, 0]
click at [705, 365] on input "Next" at bounding box center [710, 367] width 47 height 37
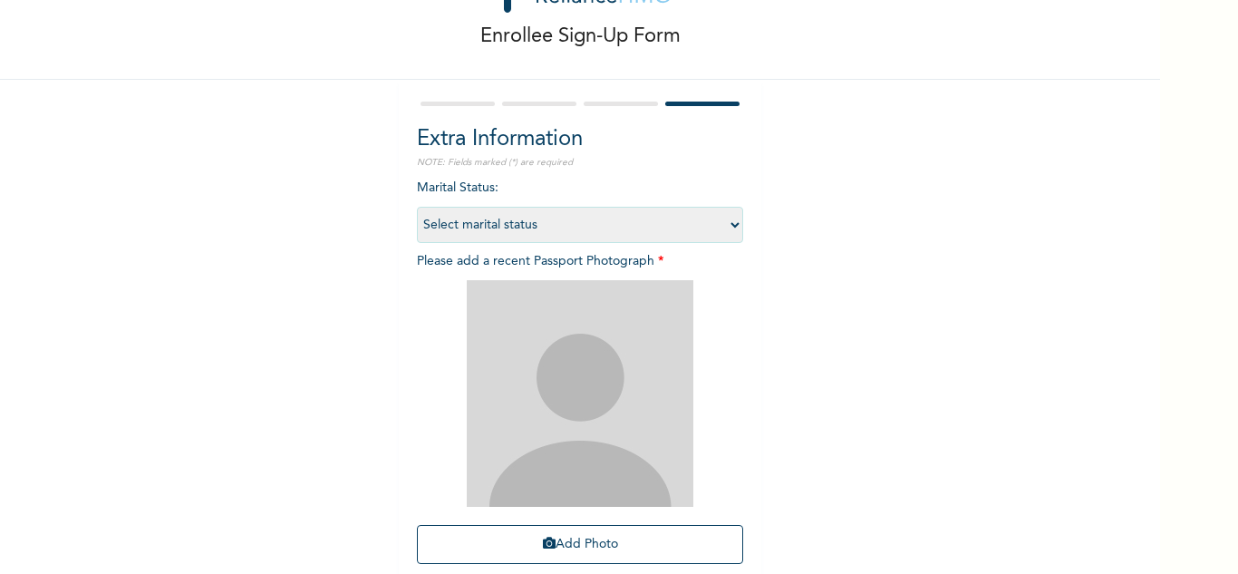
scroll to position [220, 0]
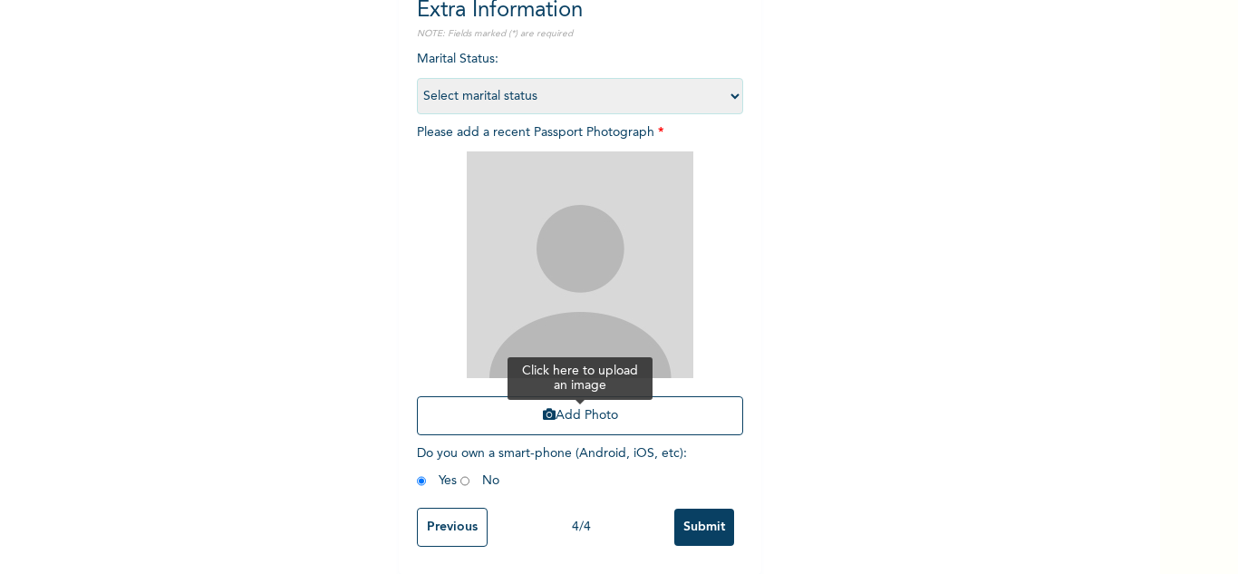
click at [572, 415] on button "Add Photo" at bounding box center [580, 415] width 326 height 39
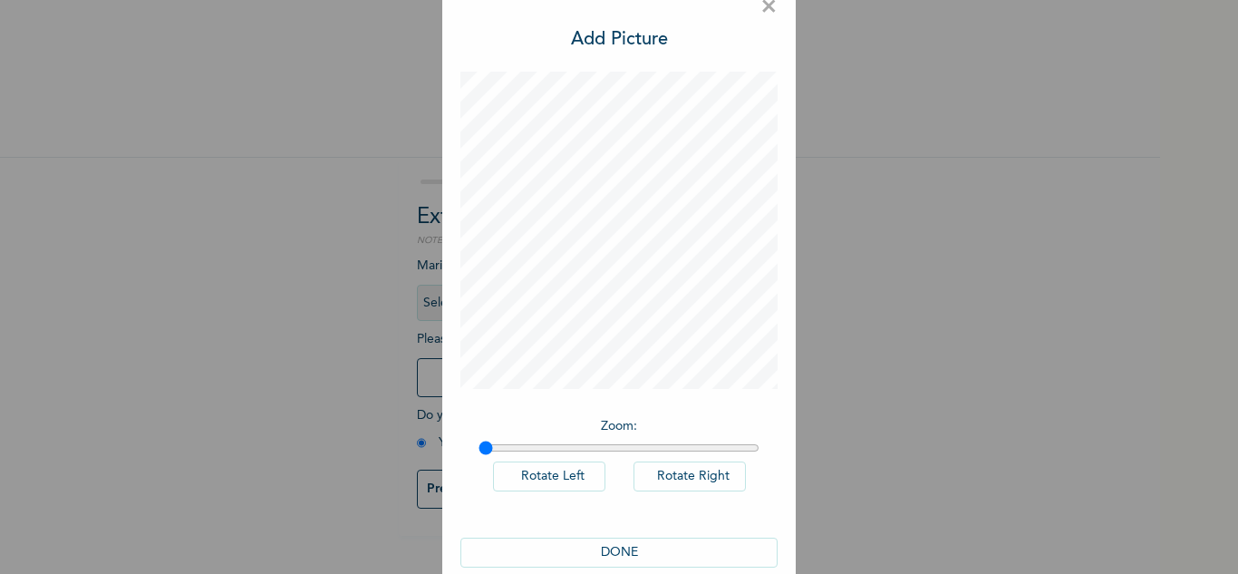
scroll to position [59, 0]
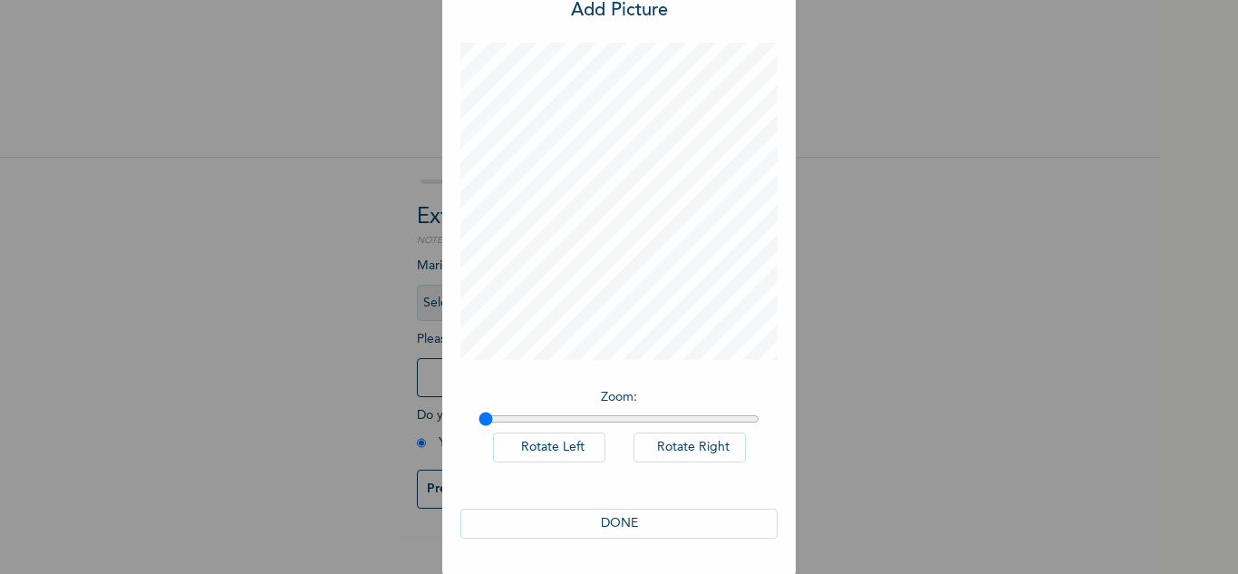
click at [551, 515] on button "DONE" at bounding box center [618, 524] width 317 height 30
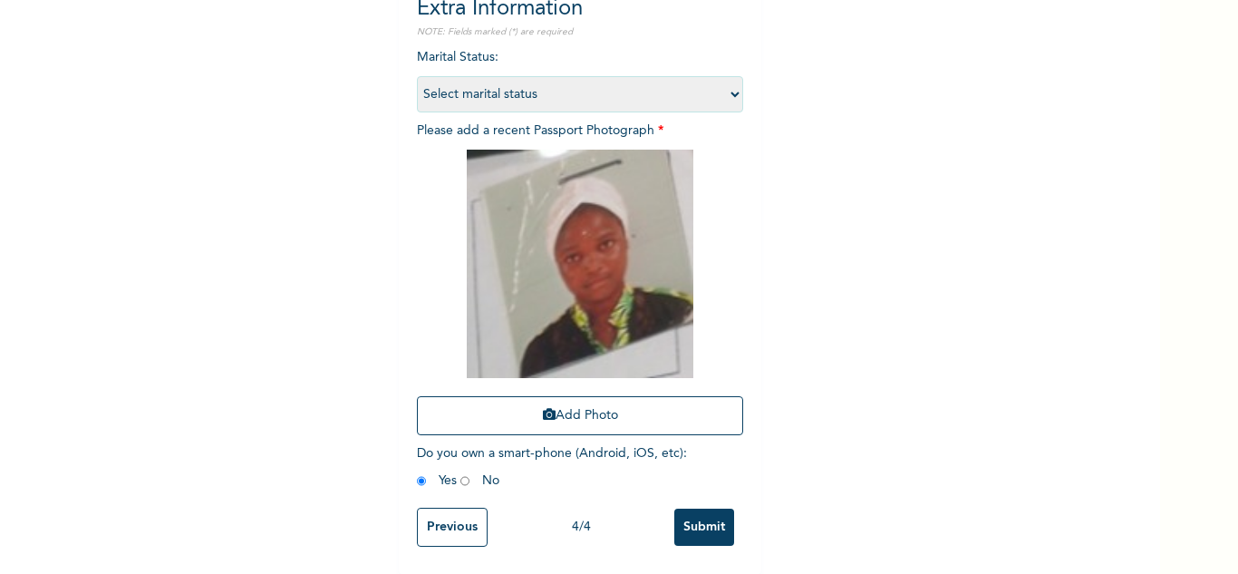
scroll to position [222, 0]
click at [693, 512] on input "Submit" at bounding box center [704, 527] width 60 height 37
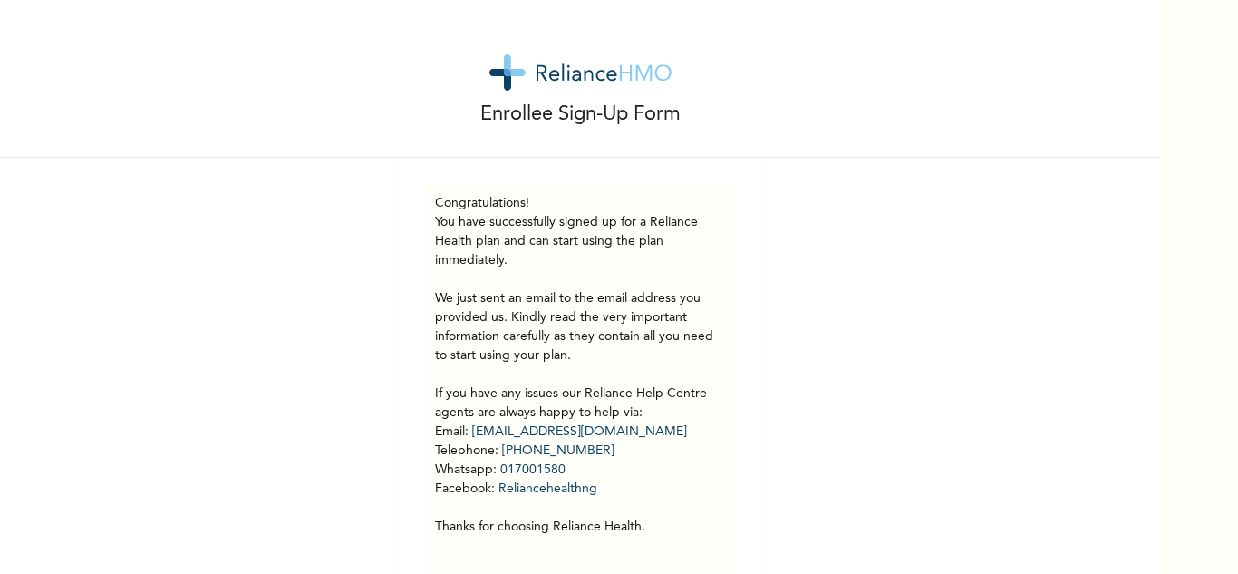
scroll to position [51, 0]
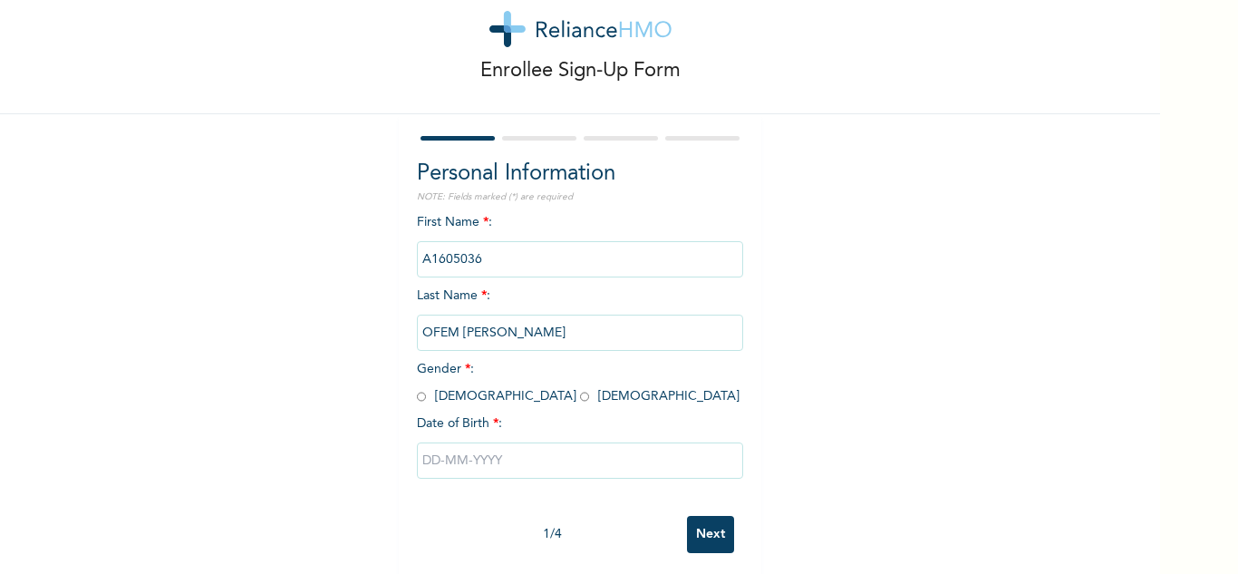
scroll to position [63, 0]
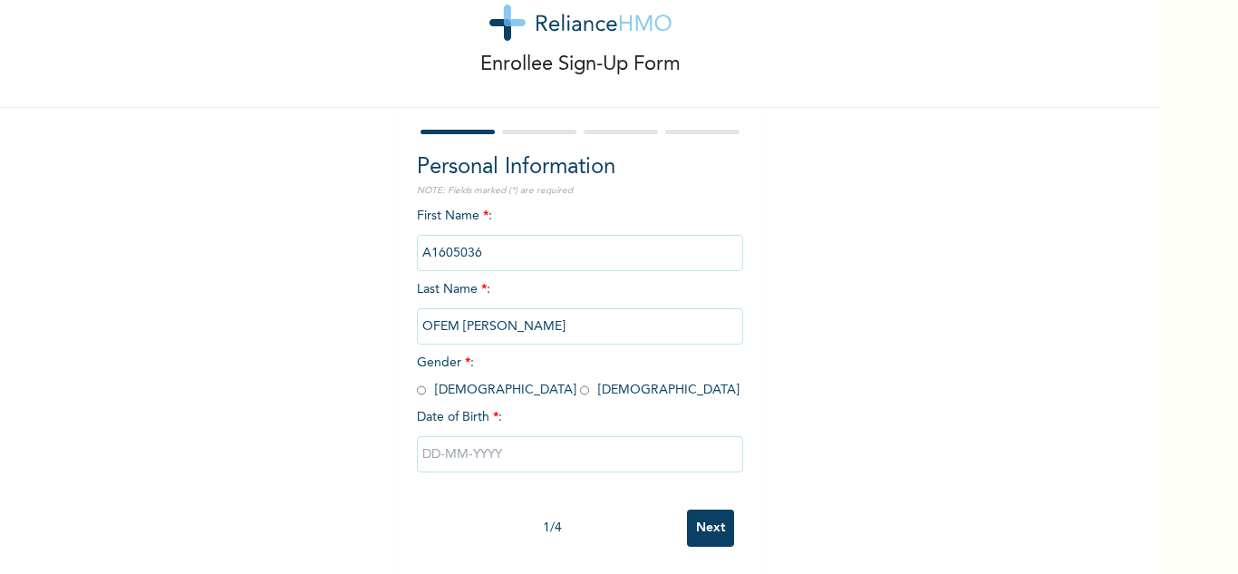
click at [417, 382] on input "radio" at bounding box center [421, 390] width 9 height 17
radio input "true"
click at [448, 451] on input "text" at bounding box center [580, 454] width 326 height 36
select select "7"
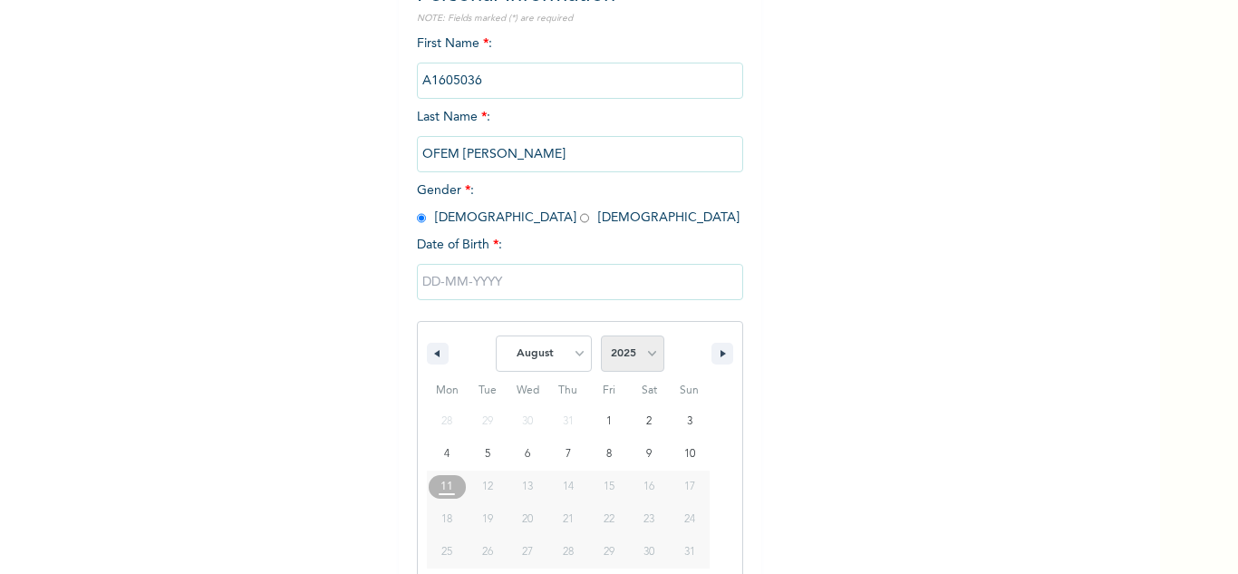
scroll to position [250, 0]
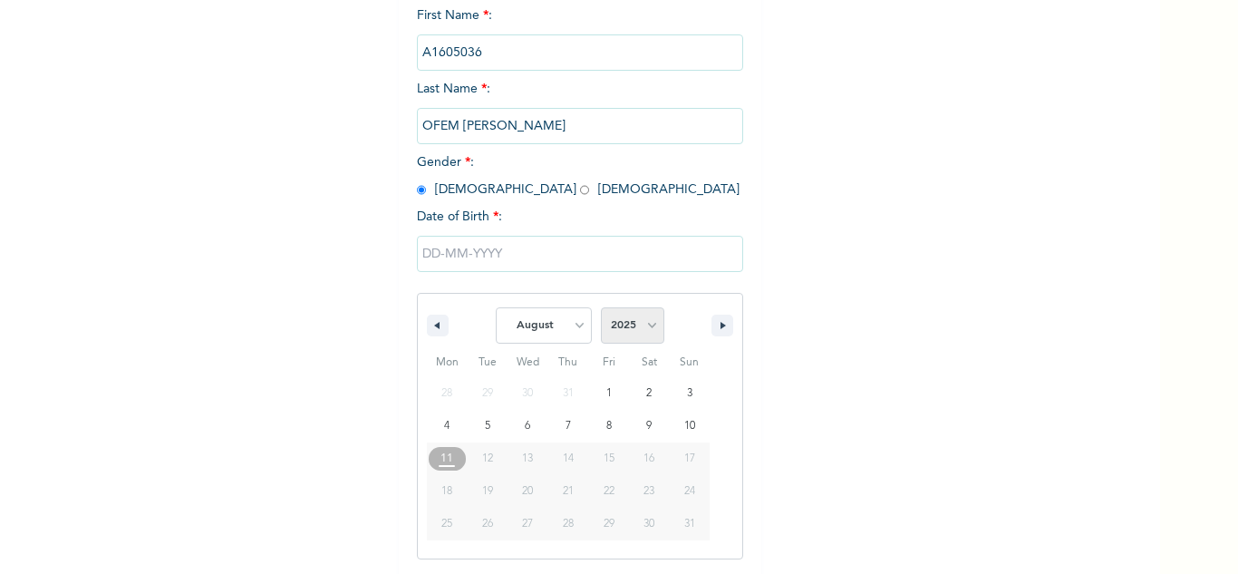
click at [629, 333] on select "2025 2024 2023 2022 2021 2020 2019 2018 2017 2016 2015 2014 2013 2012 2011 2010…" at bounding box center [632, 325] width 63 height 36
select select "1987"
click at [601, 308] on select "2025 2024 2023 2022 2021 2020 2019 2018 2017 2016 2015 2014 2013 2012 2011 2010…" at bounding box center [632, 325] width 63 height 36
click at [538, 332] on select "January February March April May June July August September October November De…" at bounding box center [544, 325] width 96 height 36
select select "3"
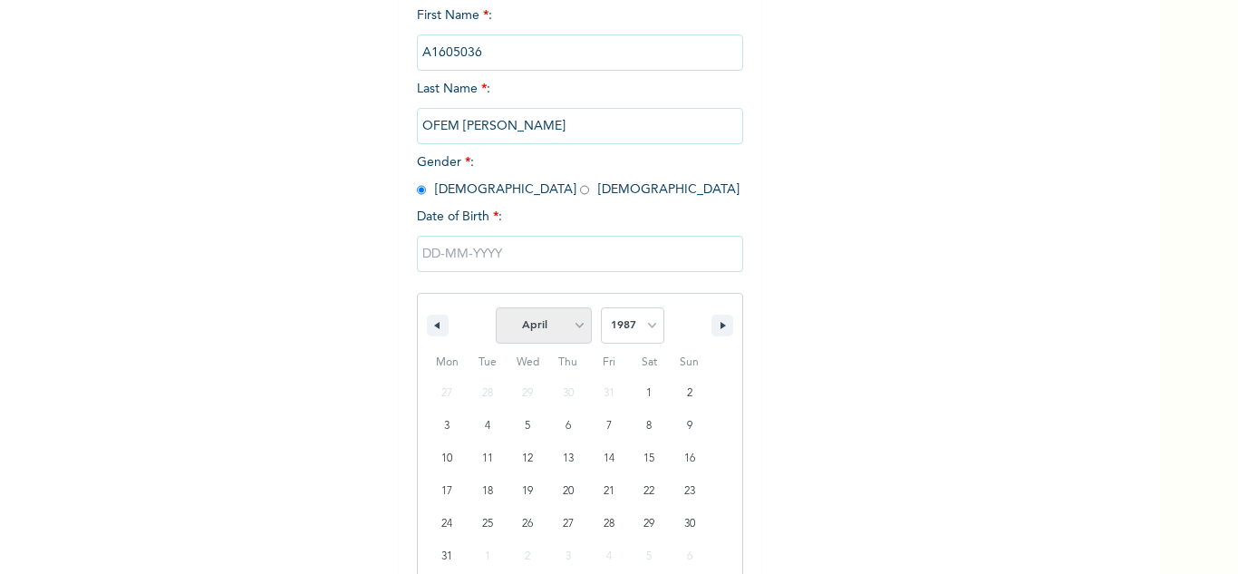
click at [496, 308] on select "January February March April May June July August September October November De…" at bounding box center [544, 325] width 96 height 36
type input "04/12/1987"
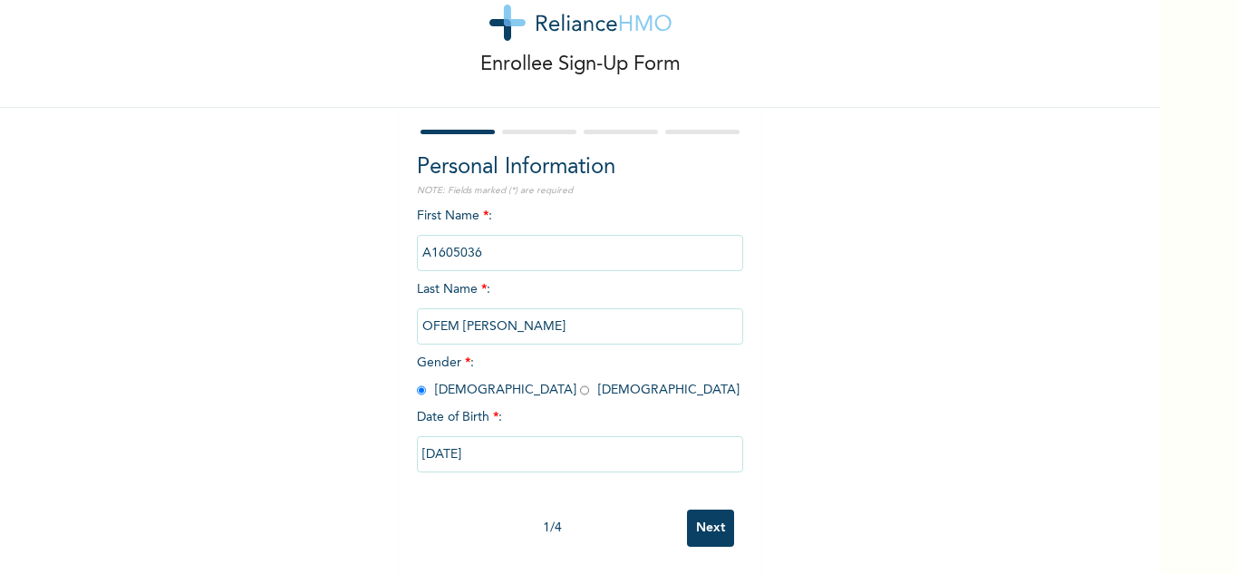
scroll to position [63, 0]
click at [693, 509] on input "Next" at bounding box center [710, 527] width 47 height 37
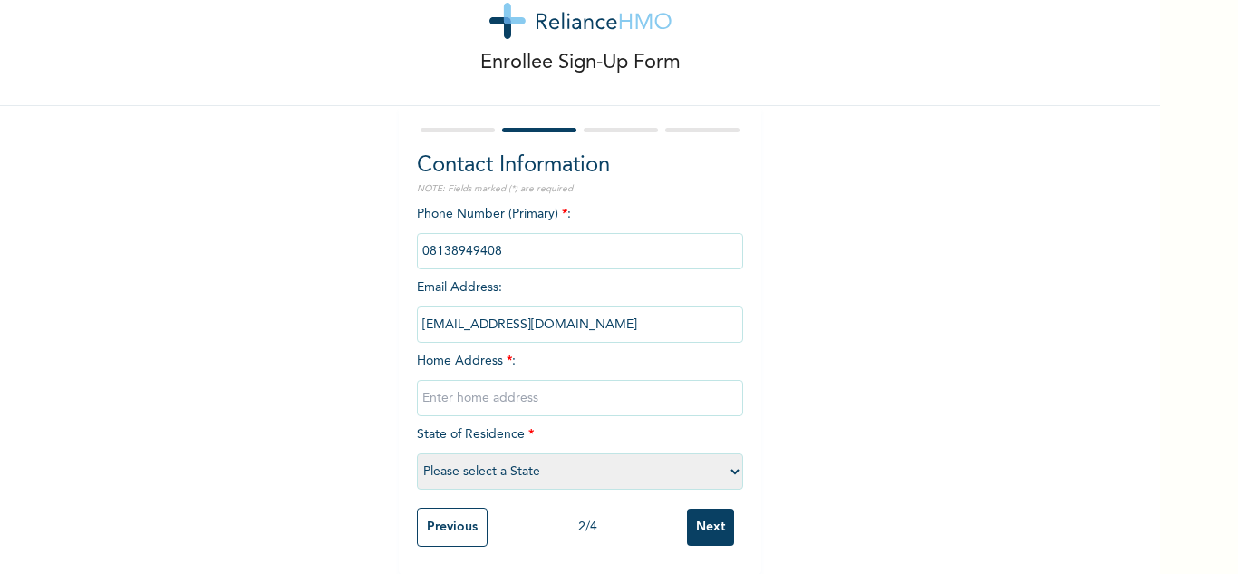
click at [543, 393] on input "text" at bounding box center [580, 398] width 326 height 36
type input "Ipaja"
click at [540, 453] on select "Please select a State [PERSON_NAME] (FCT) [PERSON_NAME] Ibom [GEOGRAPHIC_DATA] …" at bounding box center [580, 471] width 326 height 36
select select "25"
click at [417, 453] on select "Please select a State [PERSON_NAME] (FCT) [PERSON_NAME] Ibom [GEOGRAPHIC_DATA] …" at bounding box center [580, 471] width 326 height 36
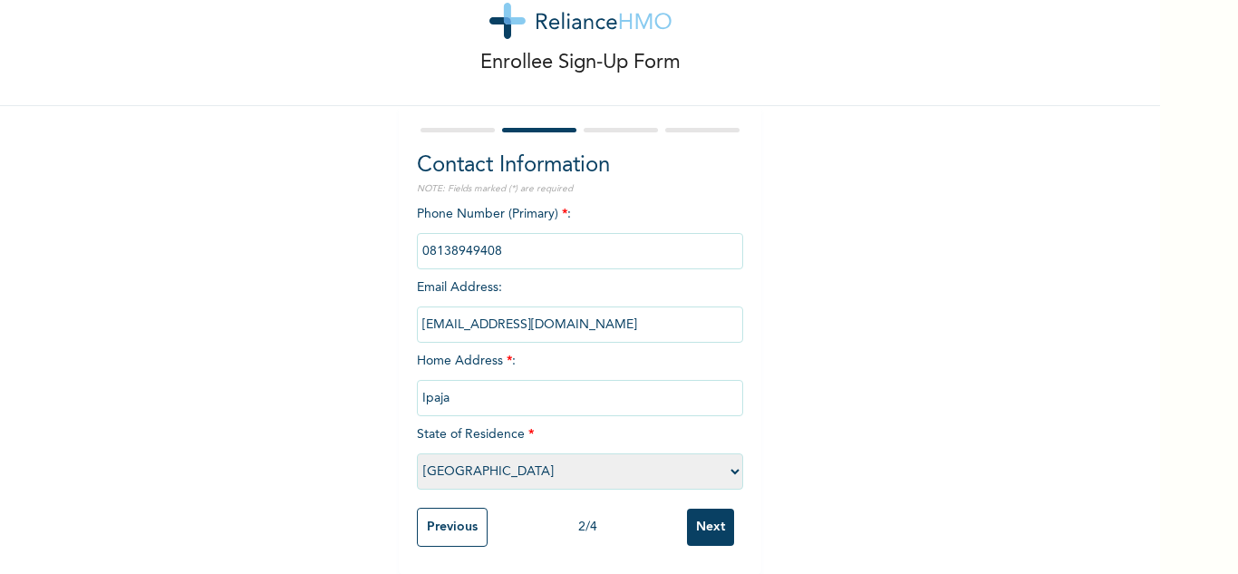
click at [709, 517] on input "Next" at bounding box center [710, 527] width 47 height 37
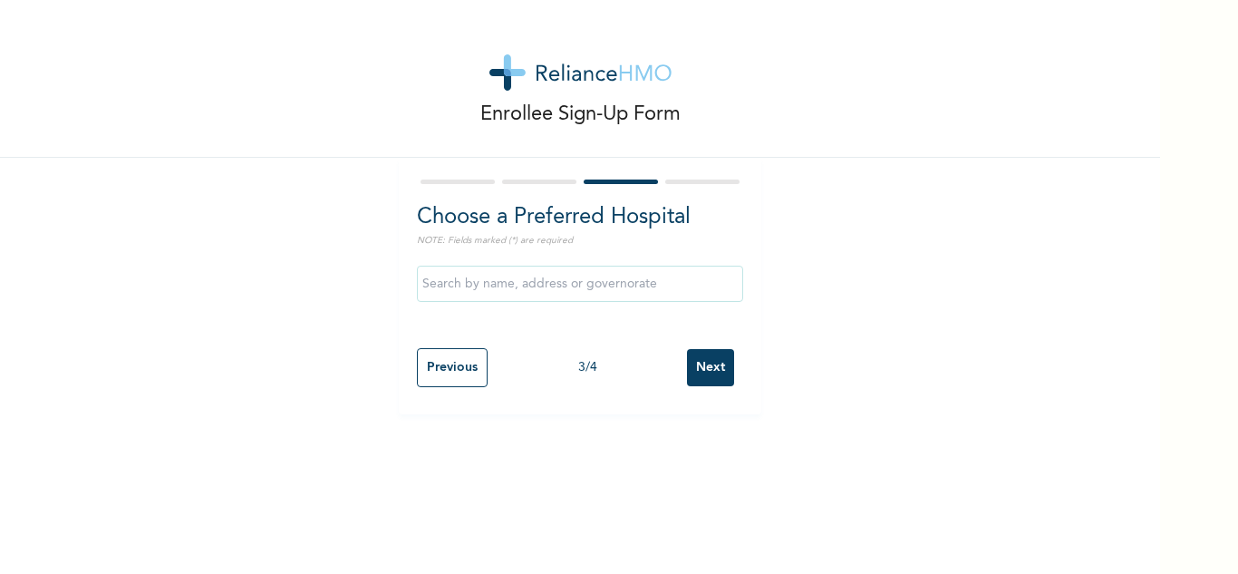
scroll to position [0, 0]
click at [703, 358] on input "Next" at bounding box center [710, 367] width 47 height 37
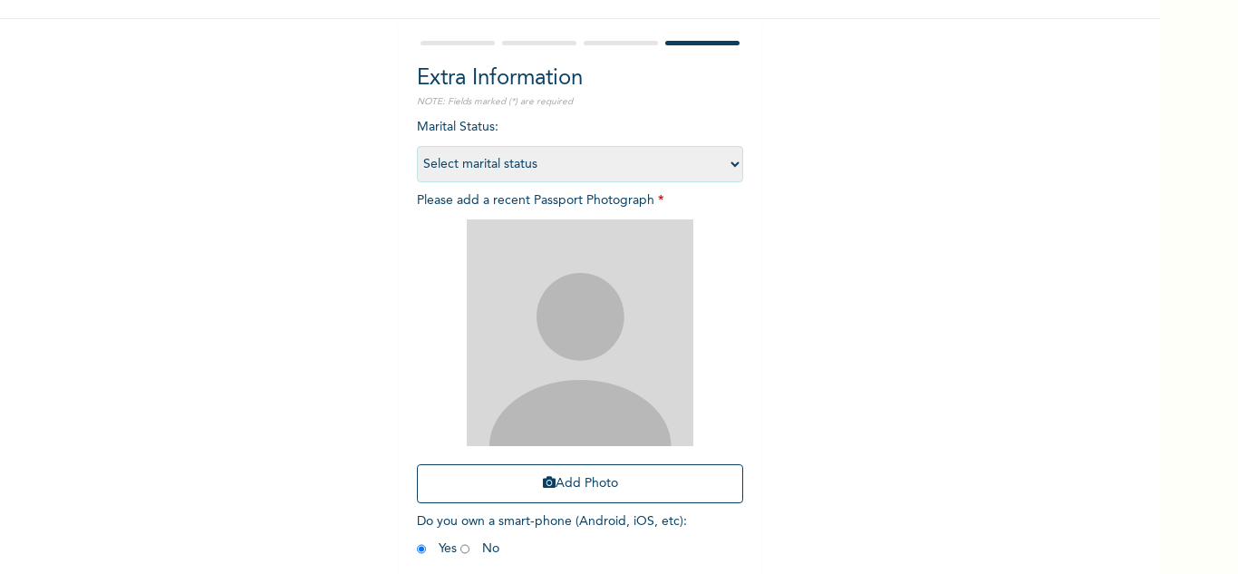
scroll to position [220, 0]
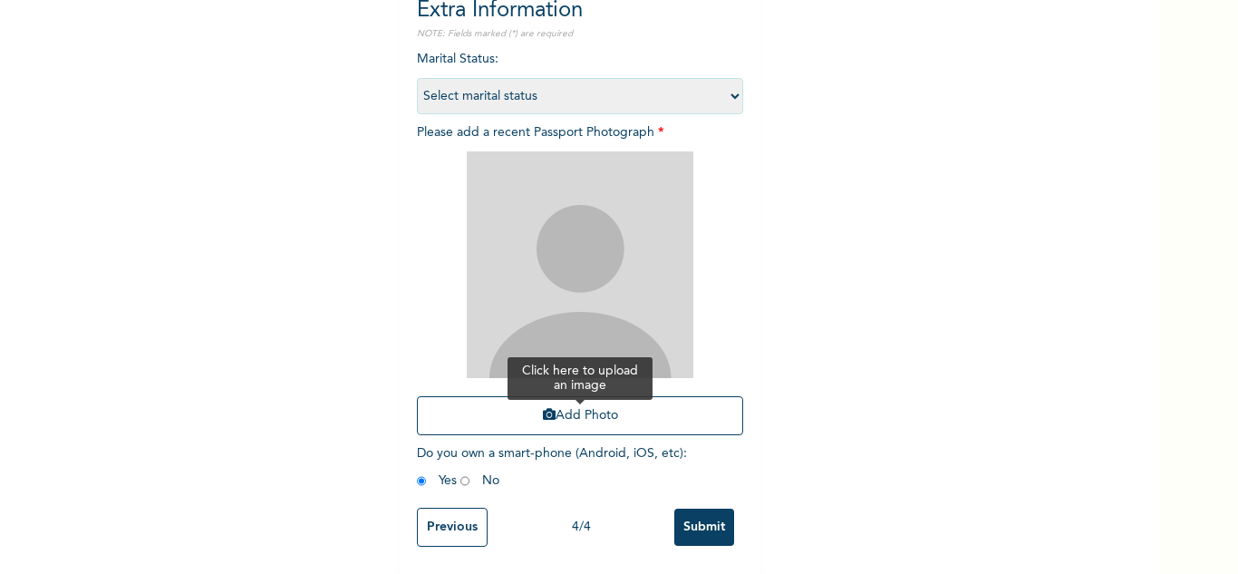
click at [543, 408] on icon "button" at bounding box center [549, 414] width 13 height 13
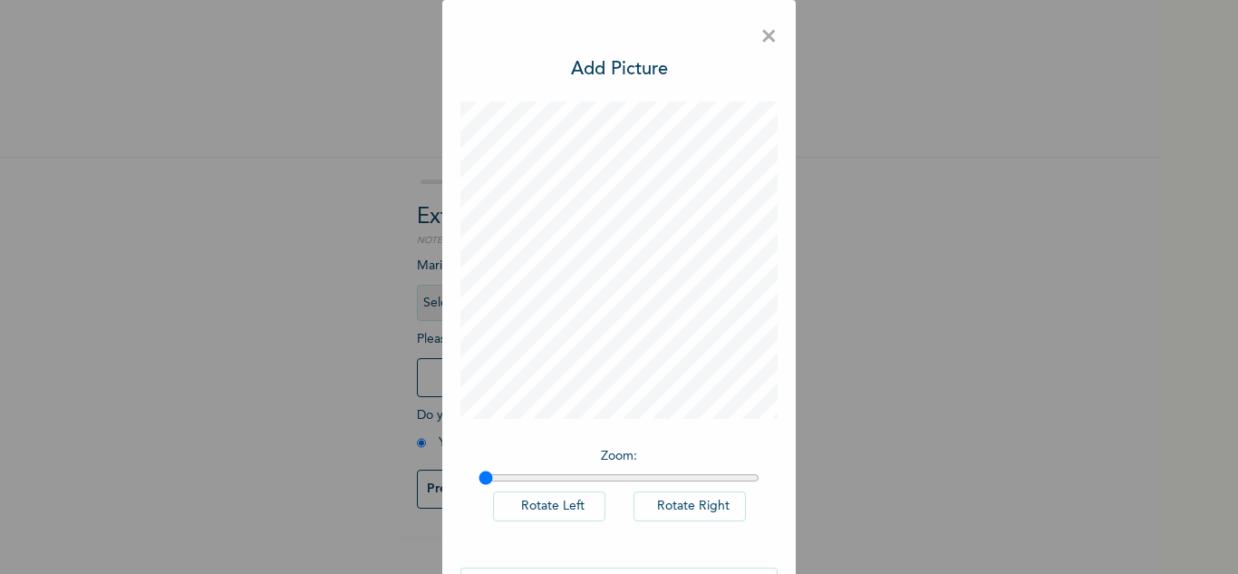
scroll to position [59, 0]
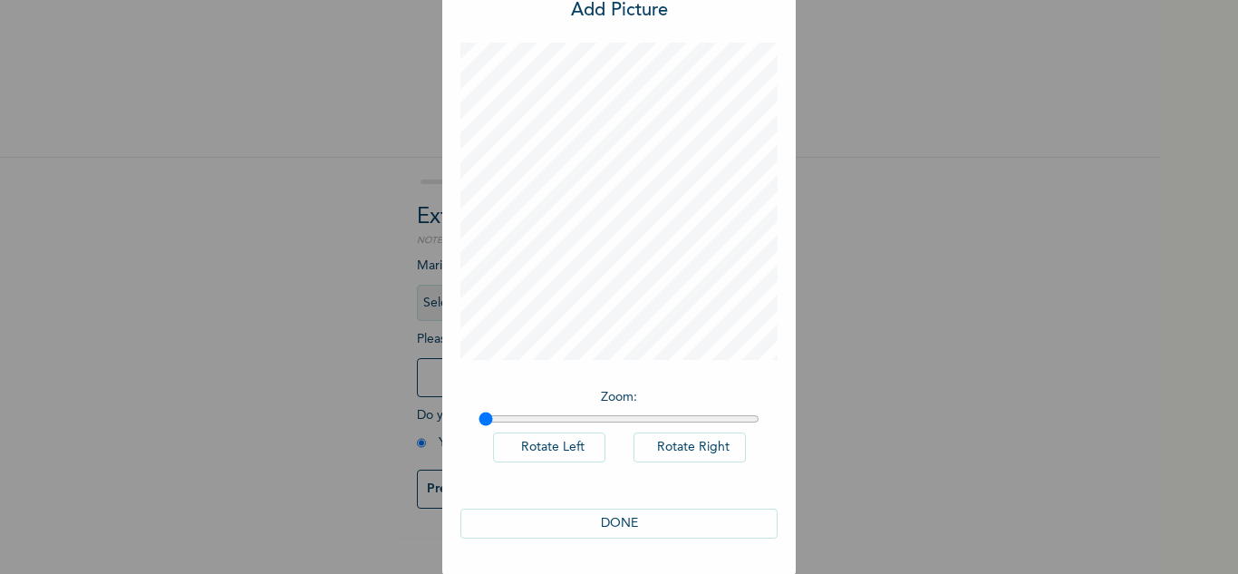
click at [594, 522] on button "DONE" at bounding box center [618, 524] width 317 height 30
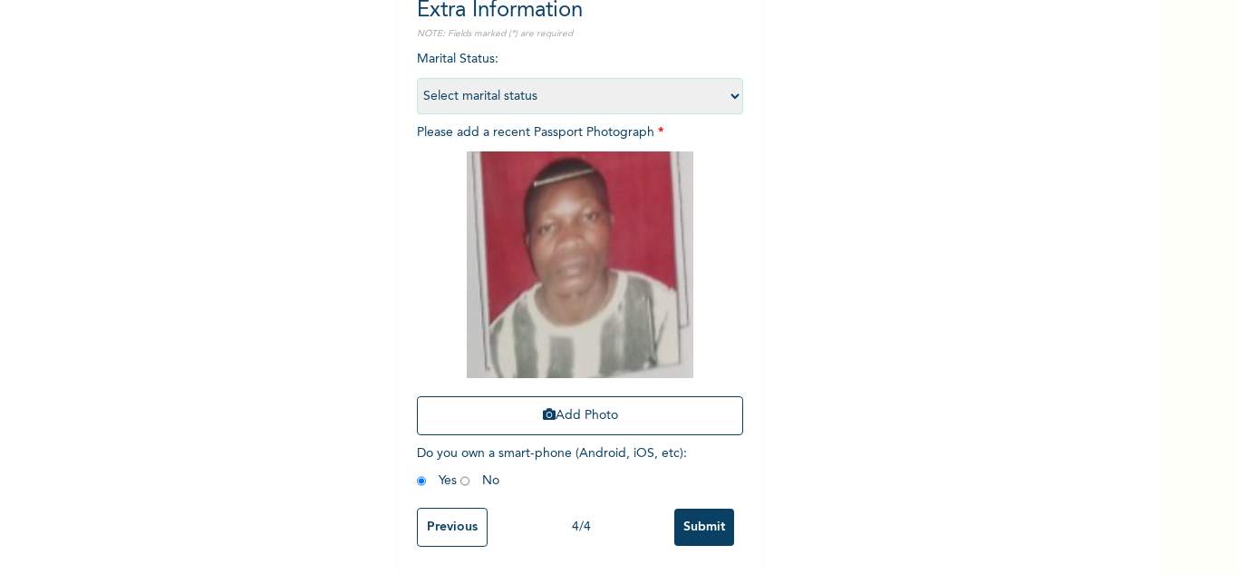
scroll to position [220, 0]
click at [724, 509] on input "Submit" at bounding box center [704, 527] width 60 height 37
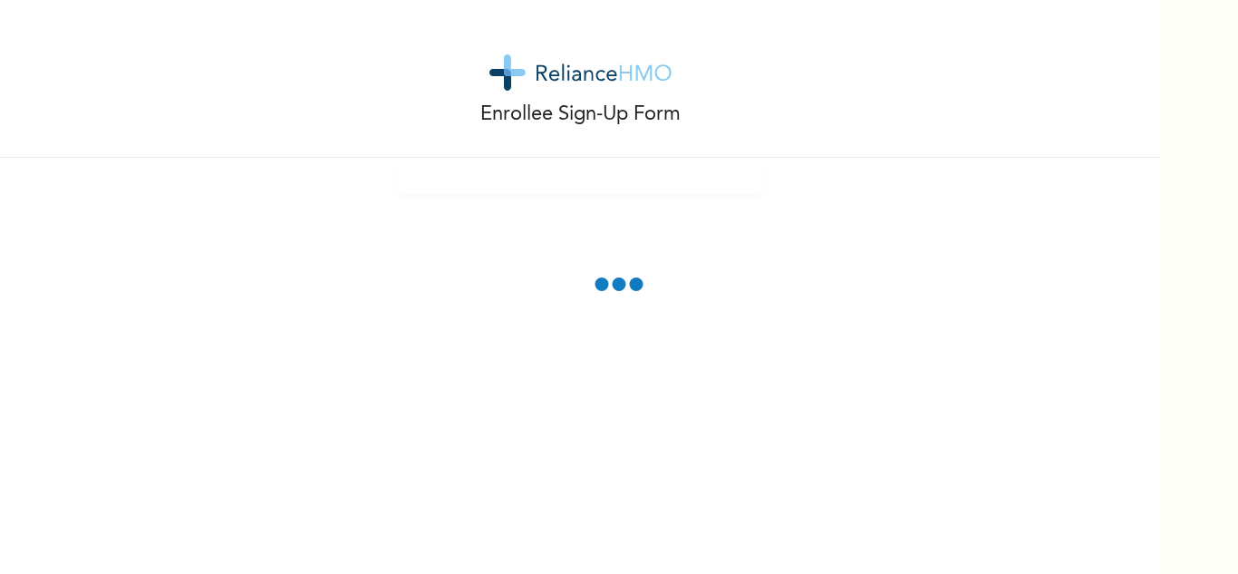
scroll to position [0, 0]
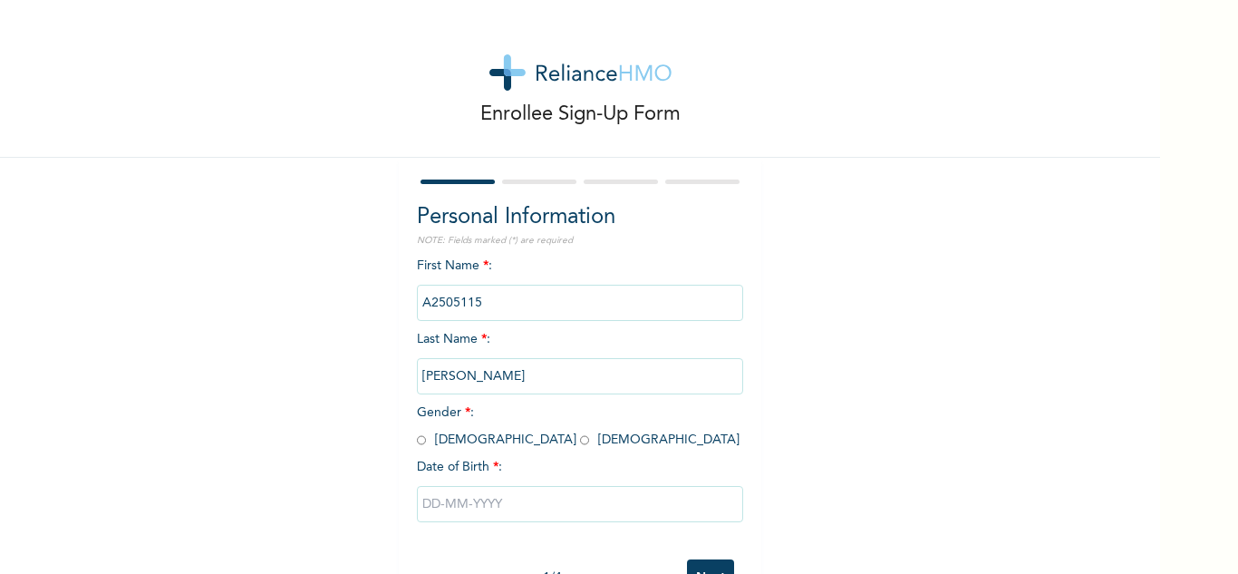
click at [417, 442] on input "radio" at bounding box center [421, 439] width 9 height 17
radio input "true"
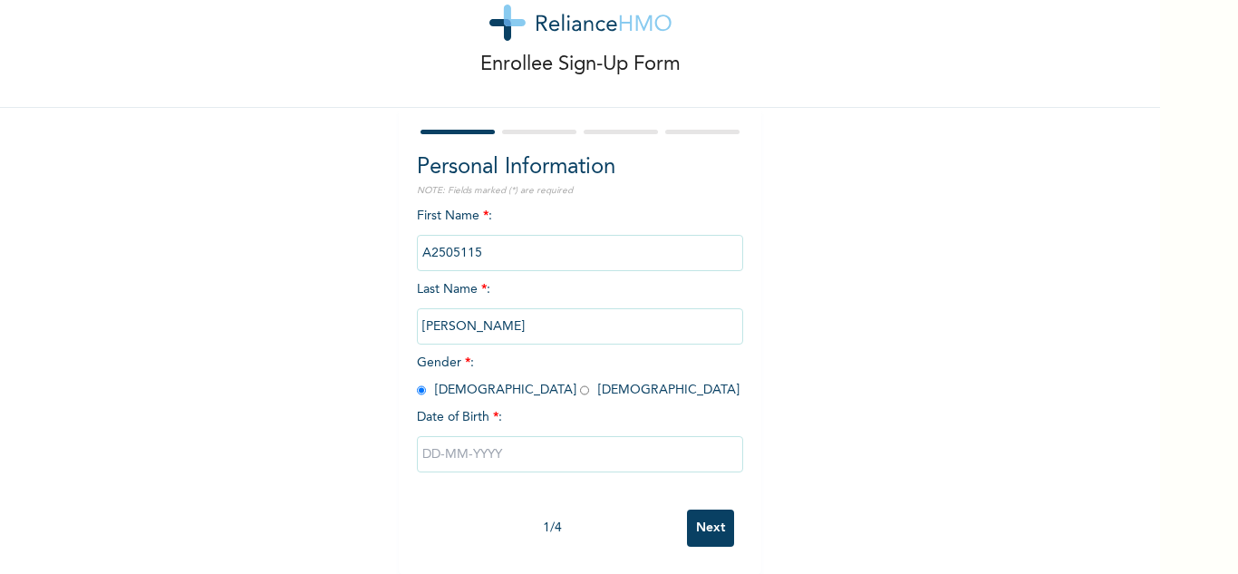
click at [524, 436] on input "text" at bounding box center [580, 454] width 326 height 36
select select "7"
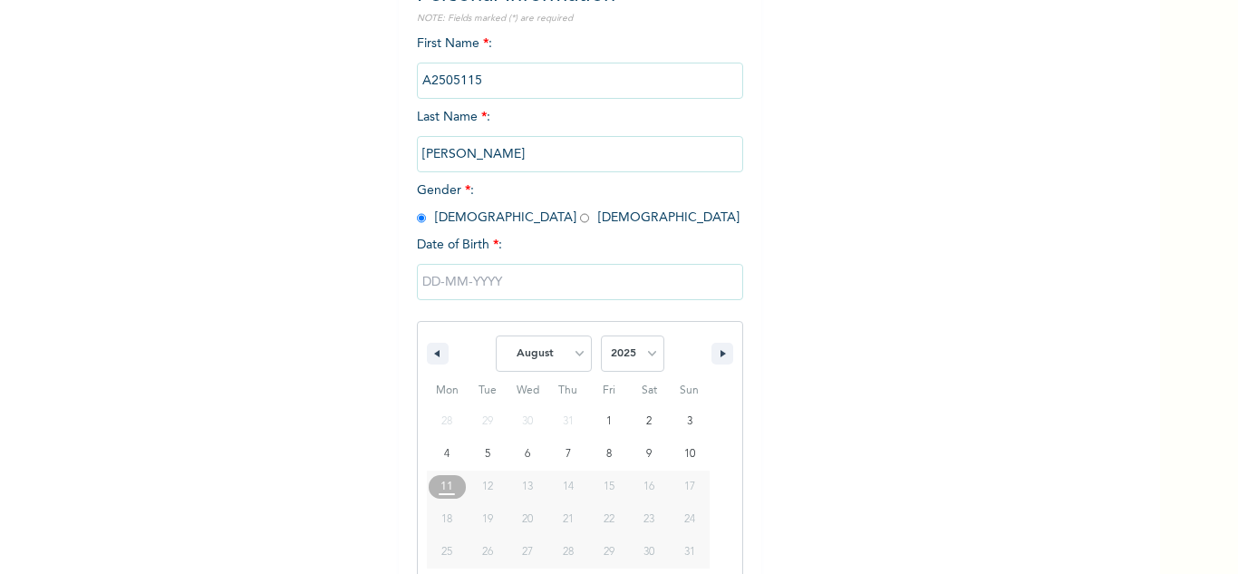
scroll to position [250, 0]
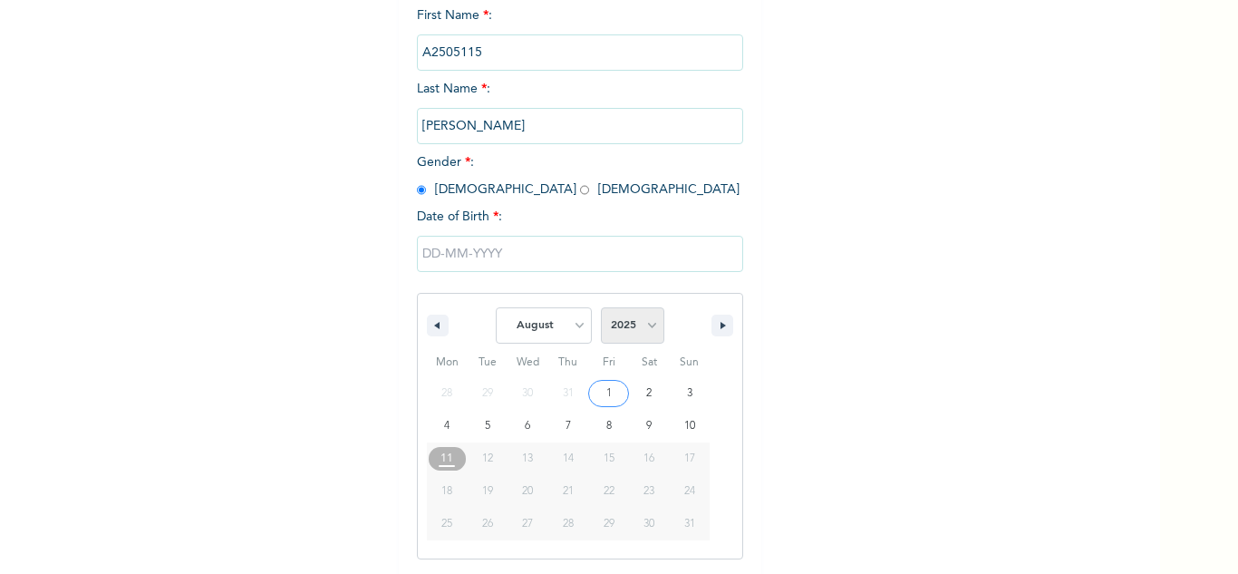
drag, startPoint x: 621, startPoint y: 332, endPoint x: 630, endPoint y: 315, distance: 19.5
click at [621, 332] on select "2025 2024 2023 2022 2021 2020 2019 2018 2017 2016 2015 2014 2013 2012 2011 2010…" at bounding box center [632, 325] width 63 height 36
select select "1969"
click at [601, 308] on select "2025 2024 2023 2022 2021 2020 2019 2018 2017 2016 2015 2014 2013 2012 2011 2010…" at bounding box center [632, 325] width 63 height 36
click at [546, 307] on span "January February March April May June July August September October November De…" at bounding box center [544, 325] width 96 height 54
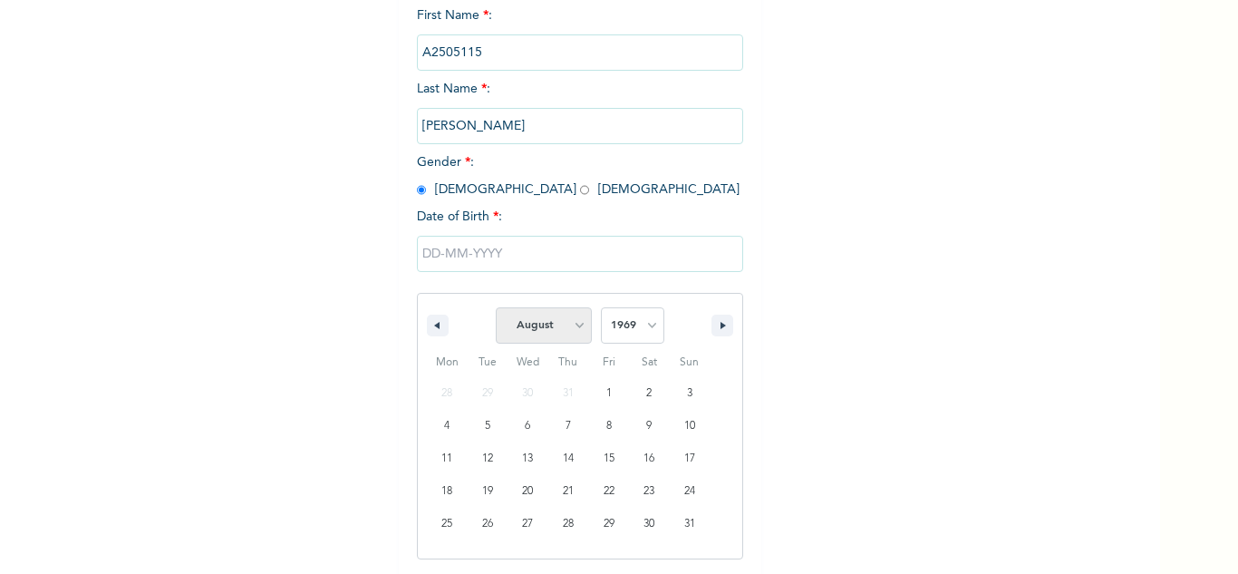
click at [558, 330] on select "January February March April May June July August September October November De…" at bounding box center [544, 325] width 96 height 36
select select "6"
click at [496, 308] on select "January February March April May June July August September October November De…" at bounding box center [544, 325] width 96 height 36
type input "07/15/1969"
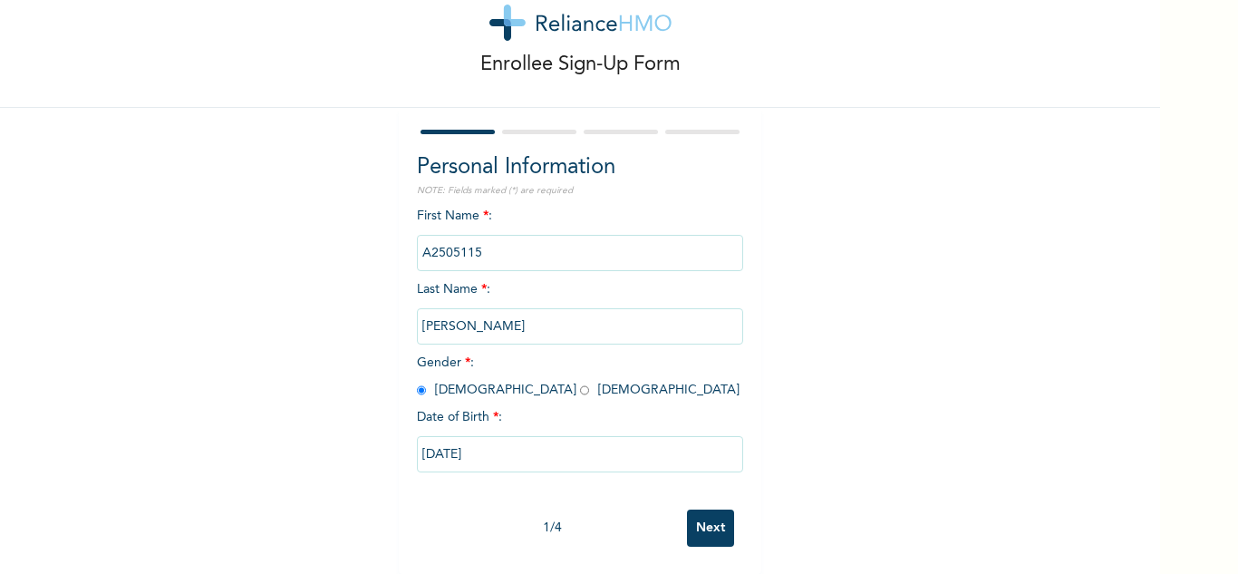
scroll to position [63, 0]
click at [708, 509] on input "Next" at bounding box center [710, 527] width 47 height 37
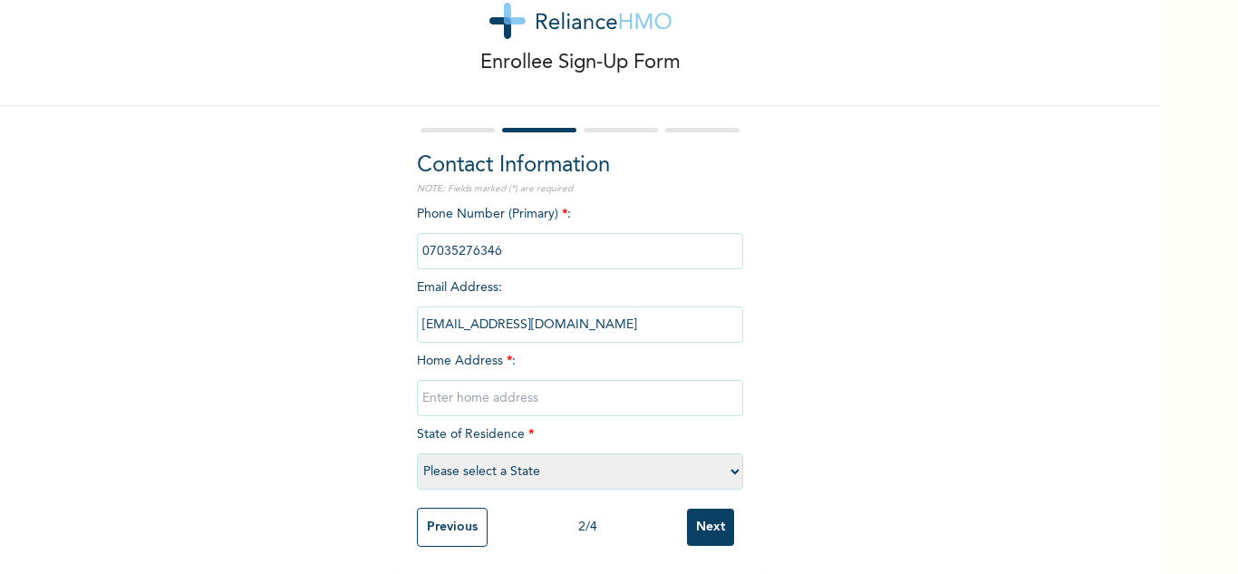
scroll to position [65, 0]
click at [499, 390] on input "text" at bounding box center [580, 398] width 326 height 36
type input "Mainland"
click at [526, 453] on select "Please select a State [PERSON_NAME] (FCT) [PERSON_NAME] Ibom [GEOGRAPHIC_DATA] …" at bounding box center [580, 471] width 326 height 36
select select "25"
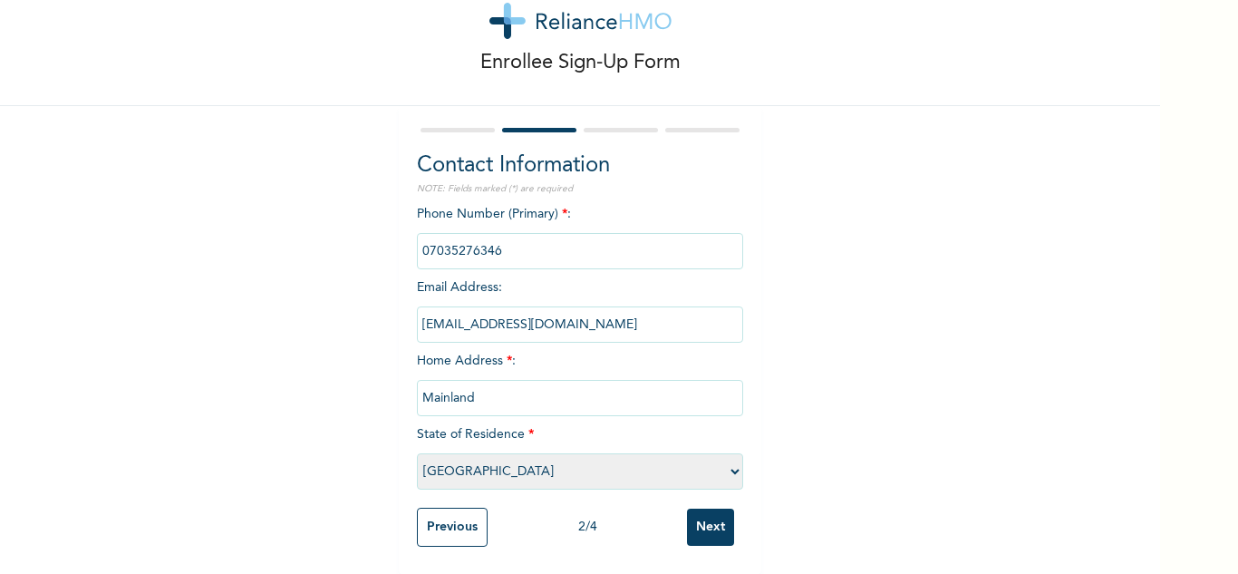
click at [417, 453] on select "Please select a State [PERSON_NAME] (FCT) [PERSON_NAME] Ibom [GEOGRAPHIC_DATA] …" at bounding box center [580, 471] width 326 height 36
click at [703, 509] on input "Next" at bounding box center [710, 527] width 47 height 37
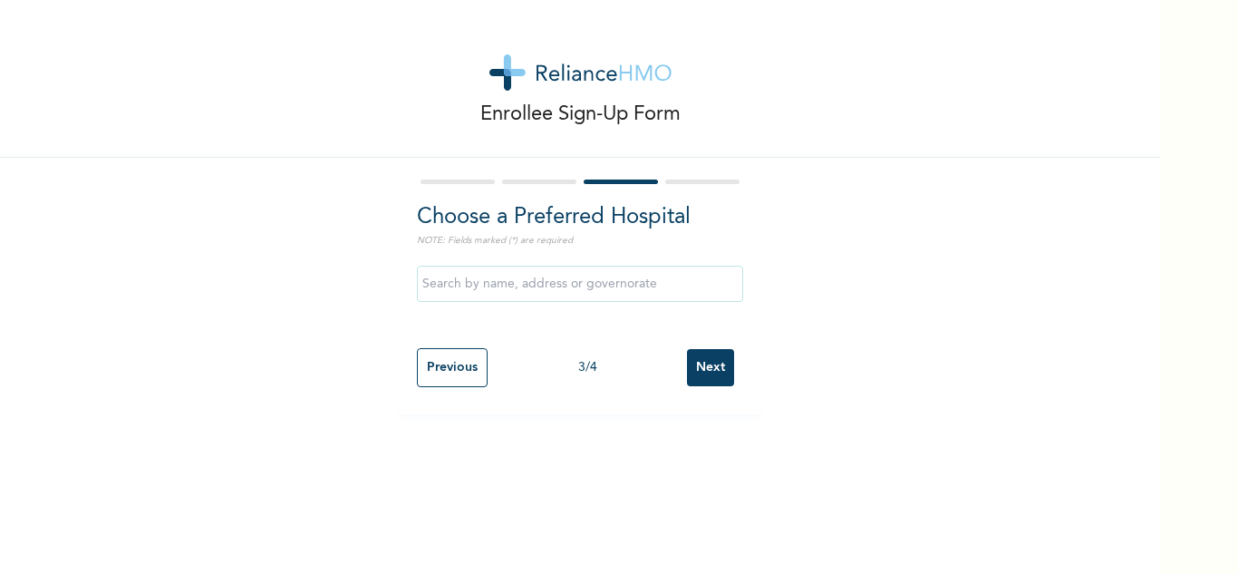
click at [703, 373] on input "Next" at bounding box center [710, 367] width 47 height 37
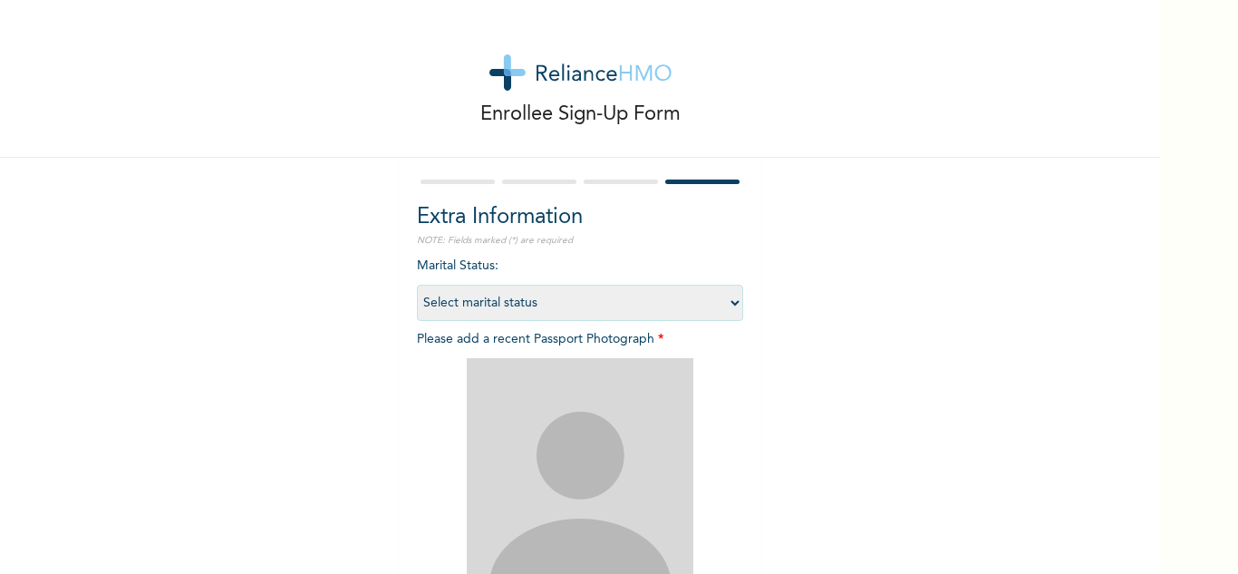
scroll to position [220, 0]
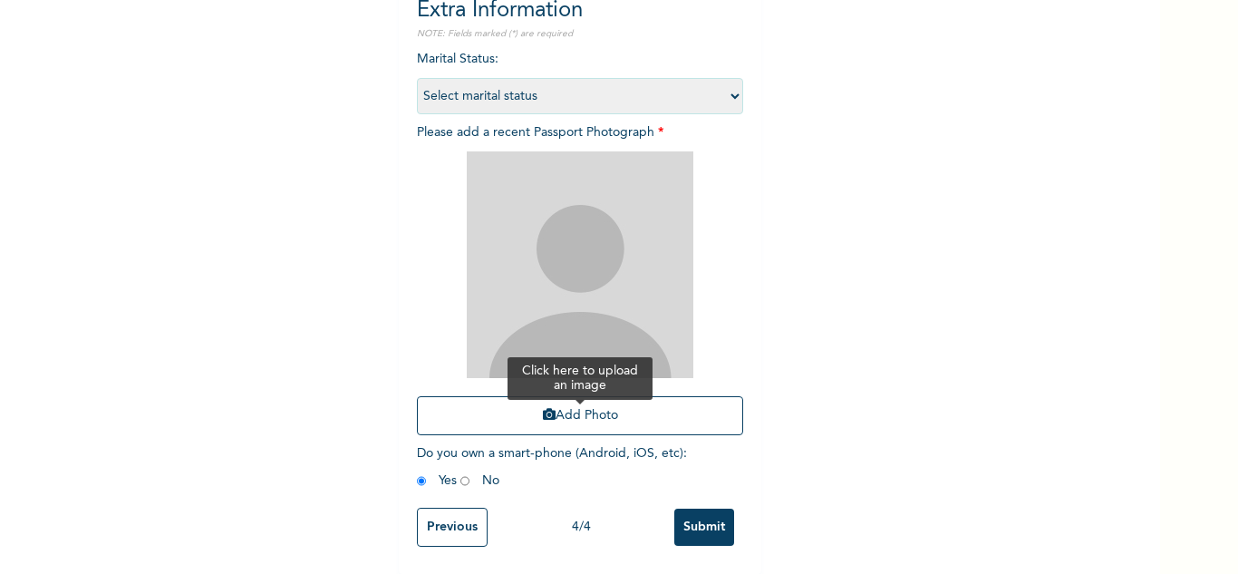
click at [575, 396] on button "Add Photo" at bounding box center [580, 415] width 326 height 39
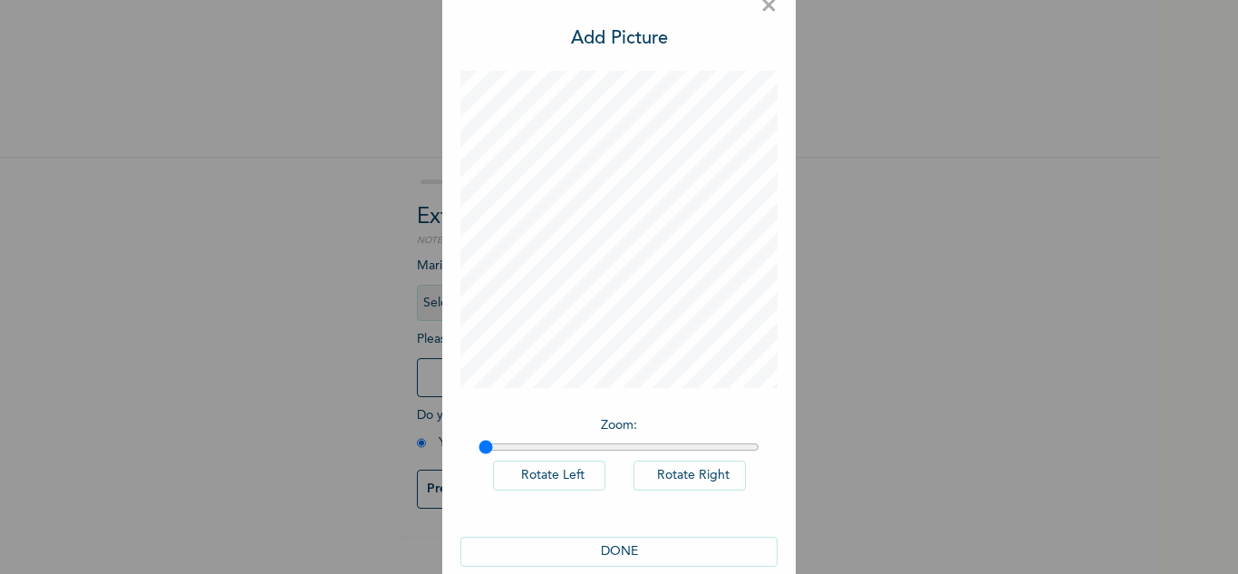
scroll to position [59, 0]
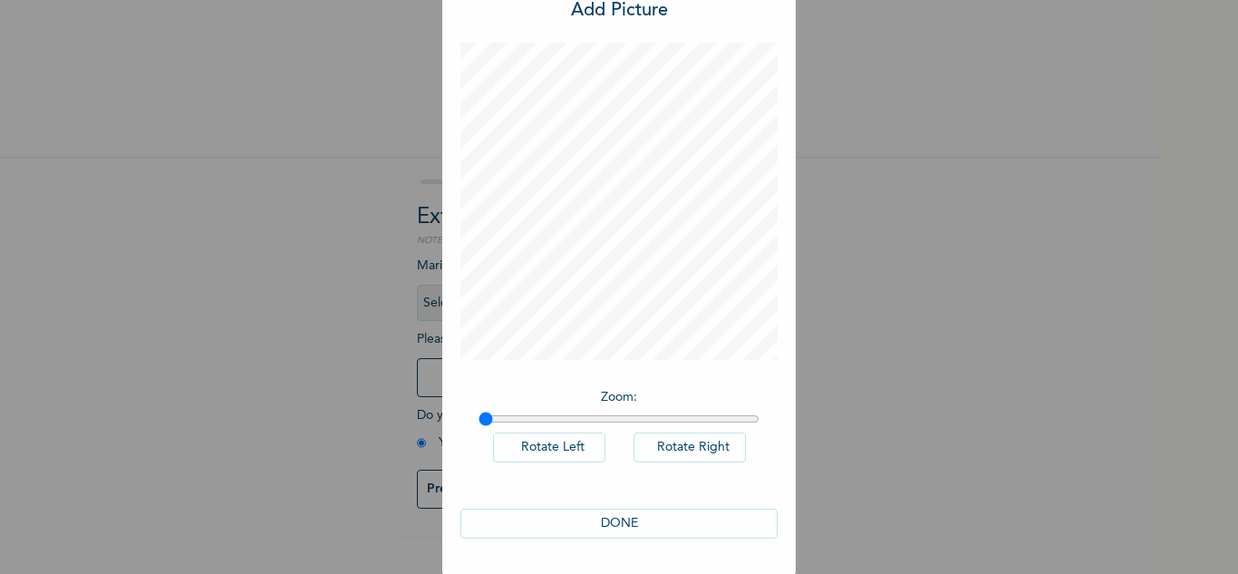
click at [623, 521] on button "DONE" at bounding box center [618, 524] width 317 height 30
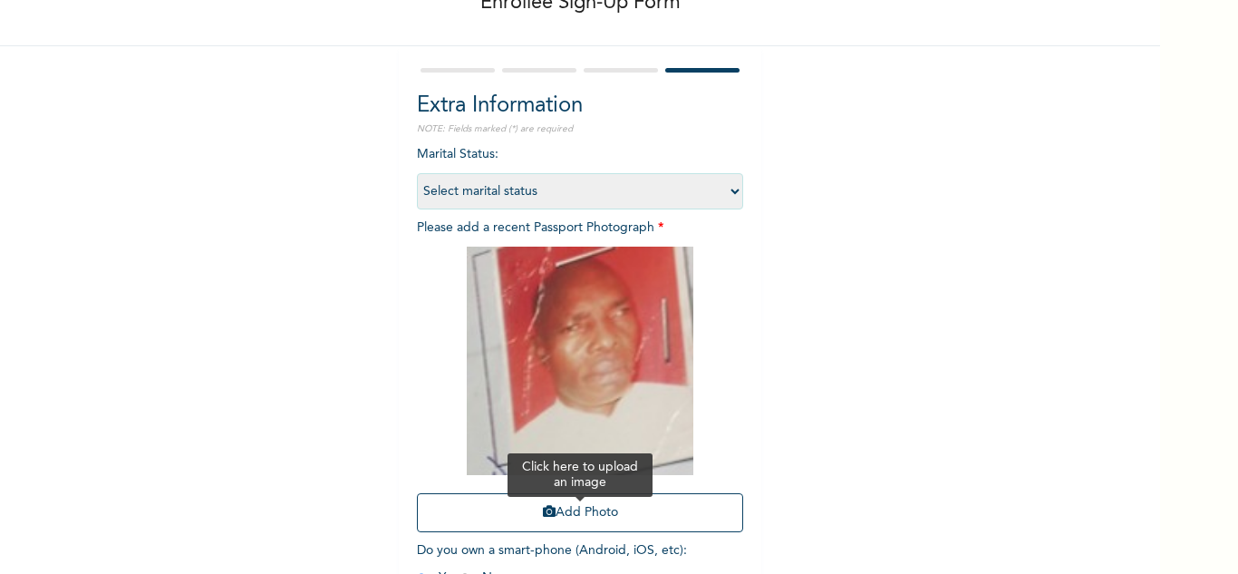
scroll to position [222, 0]
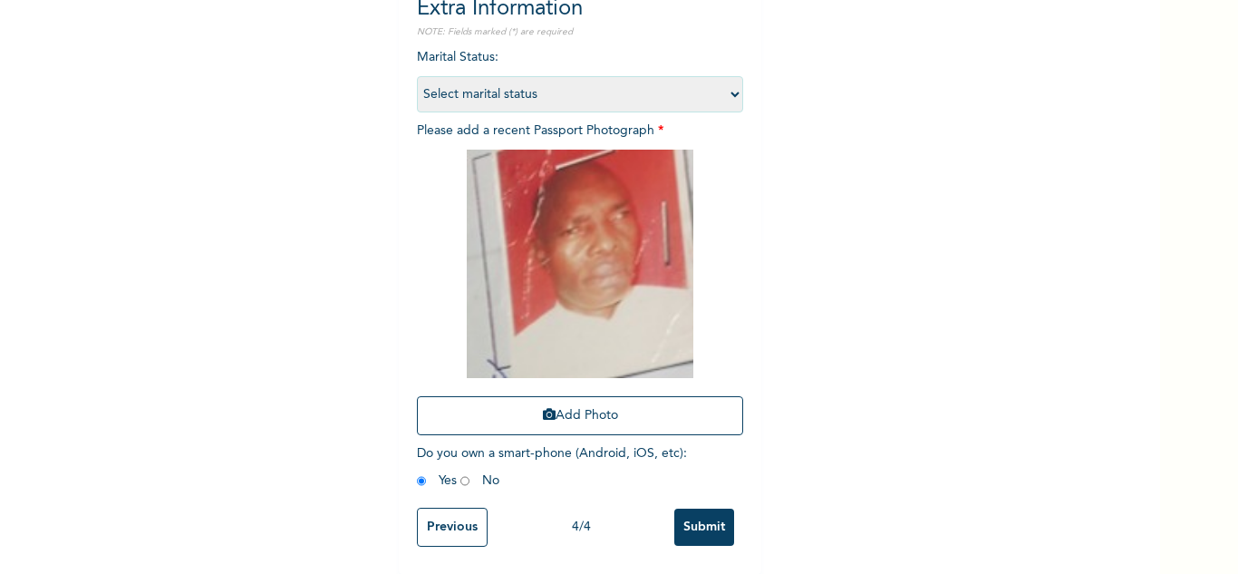
click at [685, 527] on input "Submit" at bounding box center [704, 527] width 60 height 37
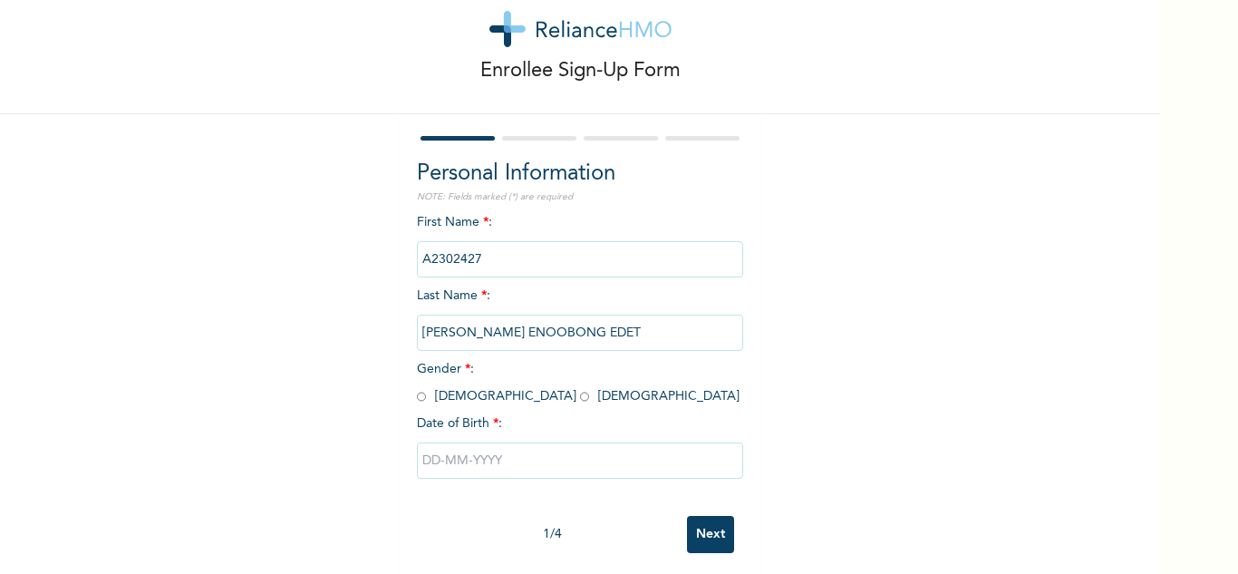
scroll to position [63, 0]
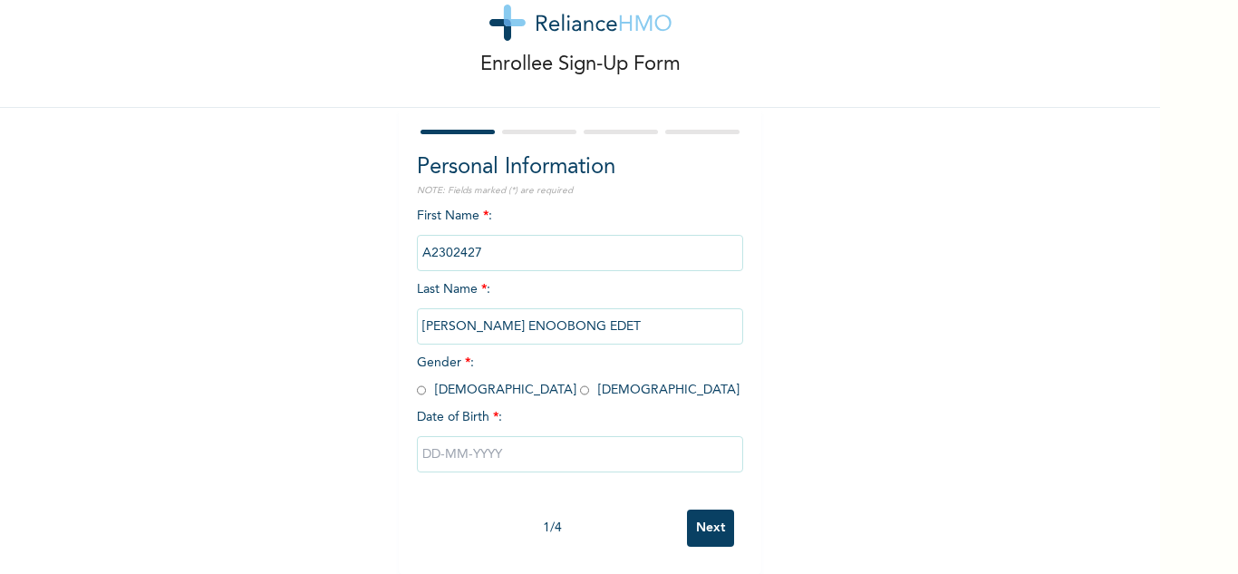
click at [417, 382] on input "radio" at bounding box center [421, 390] width 9 height 17
radio input "true"
click at [443, 439] on input "text" at bounding box center [580, 454] width 326 height 36
select select "7"
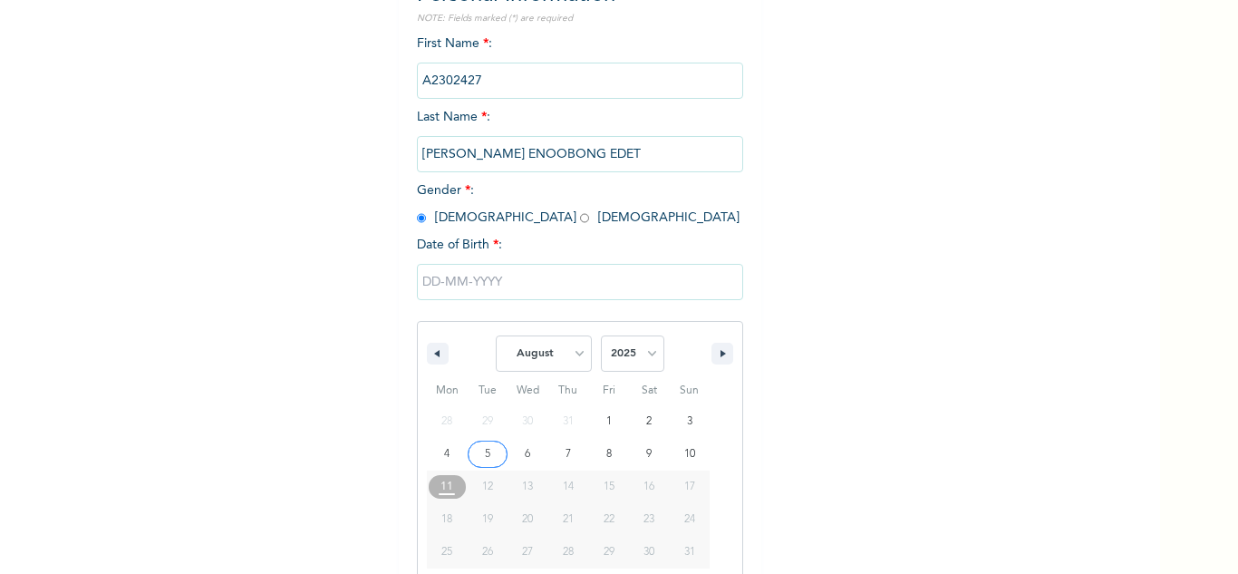
scroll to position [250, 0]
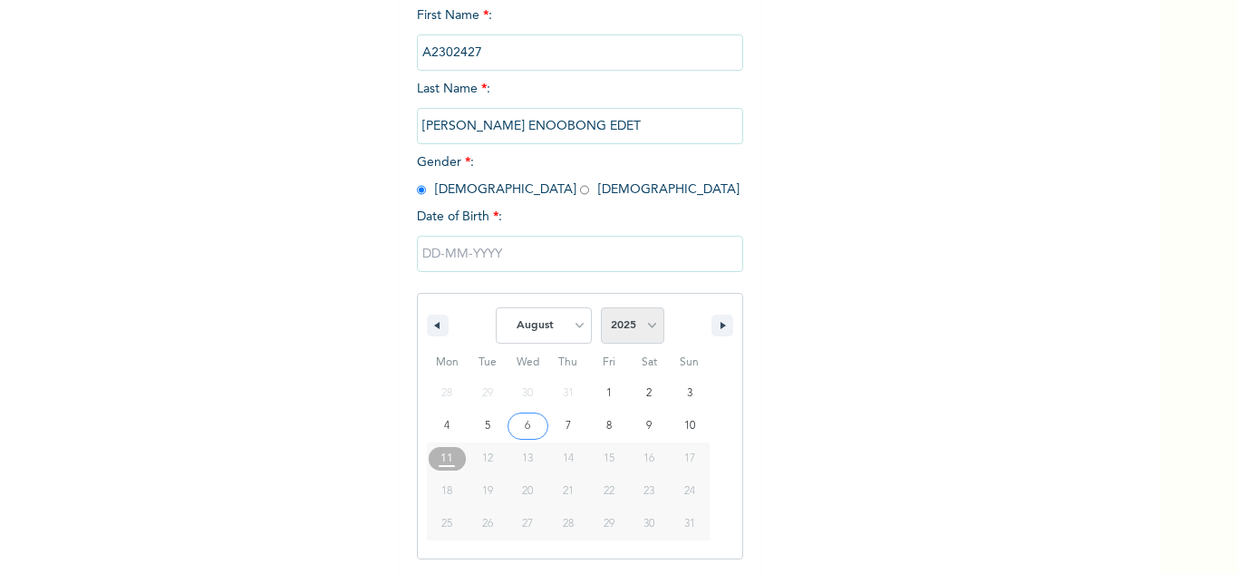
click at [601, 332] on select "2025 2024 2023 2022 2021 2020 2019 2018 2017 2016 2015 2014 2013 2012 2011 2010…" at bounding box center [632, 325] width 63 height 36
select select "1972"
click at [601, 308] on select "2025 2024 2023 2022 2021 2020 2019 2018 2017 2016 2015 2014 2013 2012 2011 2010…" at bounding box center [632, 325] width 63 height 36
click at [552, 323] on select "January February March April May June July August September October November De…" at bounding box center [544, 325] width 96 height 36
select select "8"
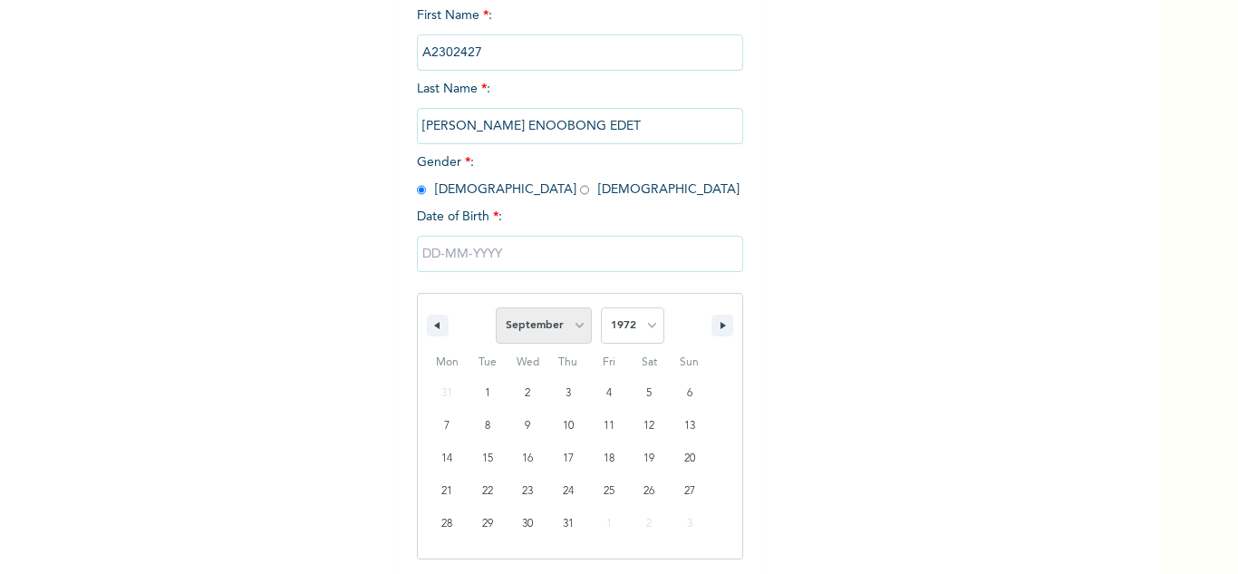
click at [496, 308] on select "January February March April May June July August September October November De…" at bounding box center [544, 325] width 96 height 36
type input "09/19/1972"
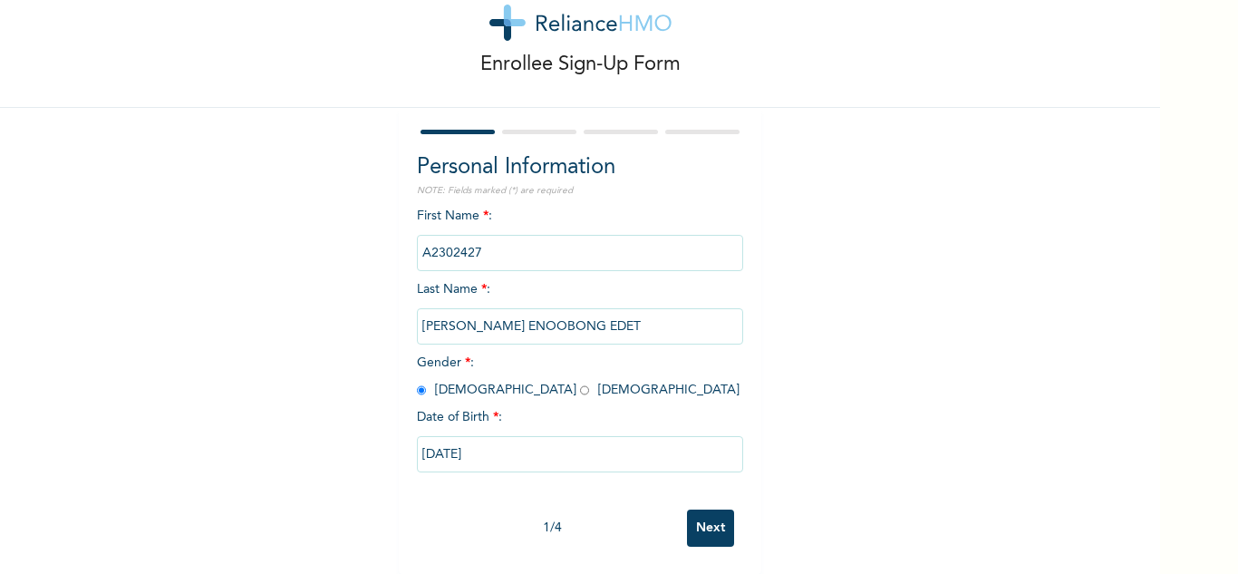
scroll to position [63, 0]
click at [701, 513] on input "Next" at bounding box center [710, 527] width 47 height 37
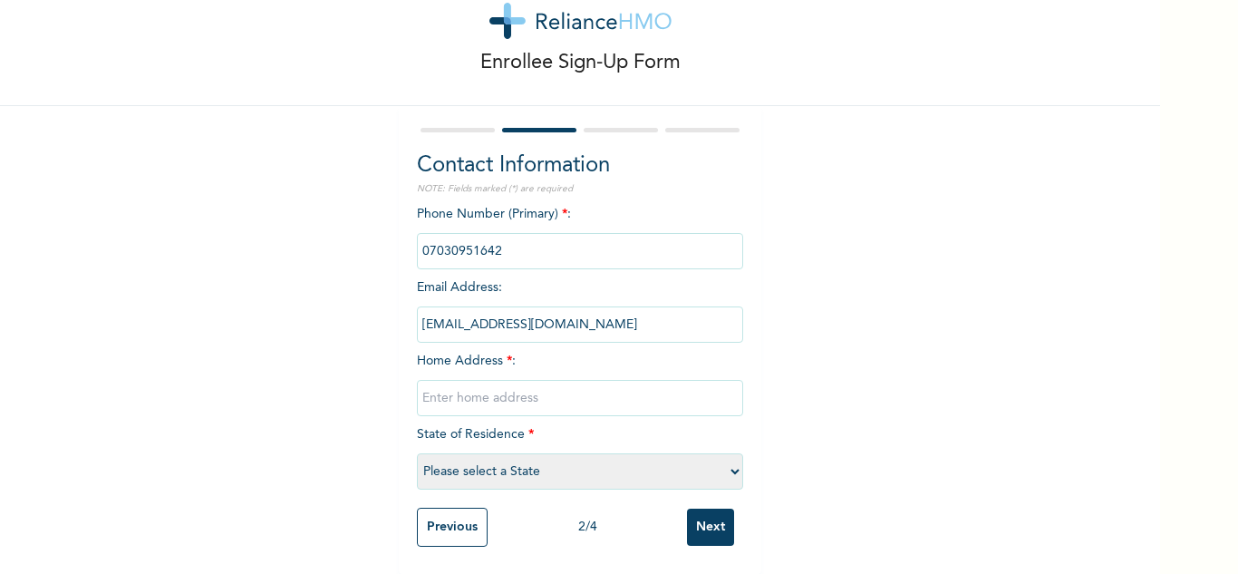
click at [556, 399] on input "text" at bounding box center [580, 398] width 326 height 36
type input "Ikotun"
click at [531, 457] on select "Please select a State [PERSON_NAME] (FCT) [PERSON_NAME] Ibom [GEOGRAPHIC_DATA] …" at bounding box center [580, 471] width 326 height 36
select select "25"
click at [417, 453] on select "Please select a State [PERSON_NAME] (FCT) [PERSON_NAME] Ibom [GEOGRAPHIC_DATA] …" at bounding box center [580, 471] width 326 height 36
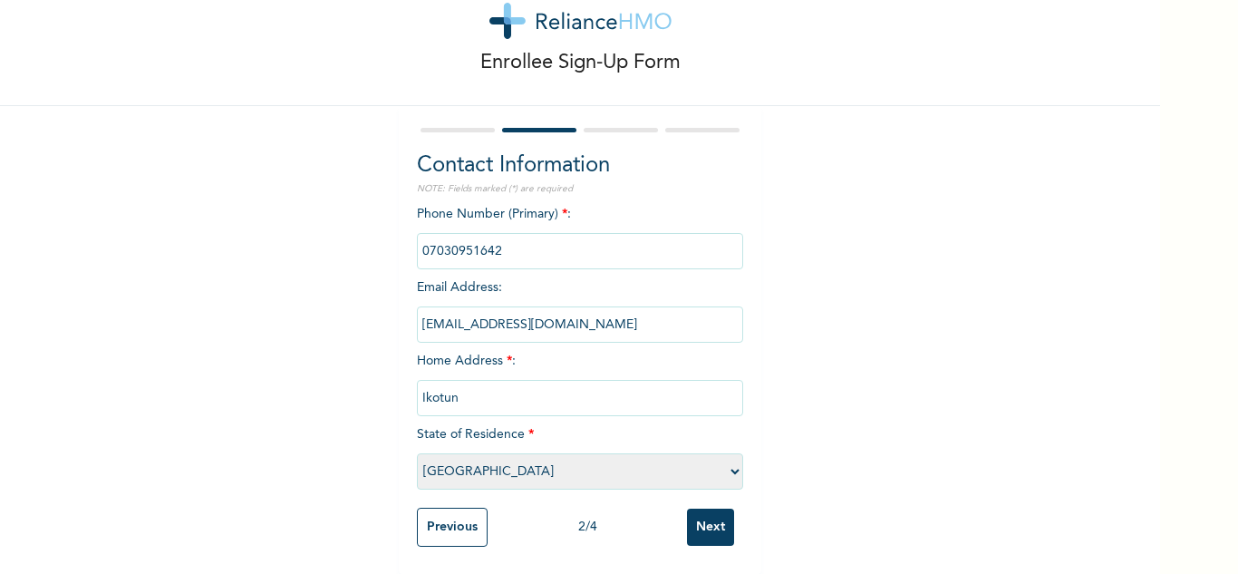
click at [695, 513] on input "Next" at bounding box center [710, 527] width 47 height 37
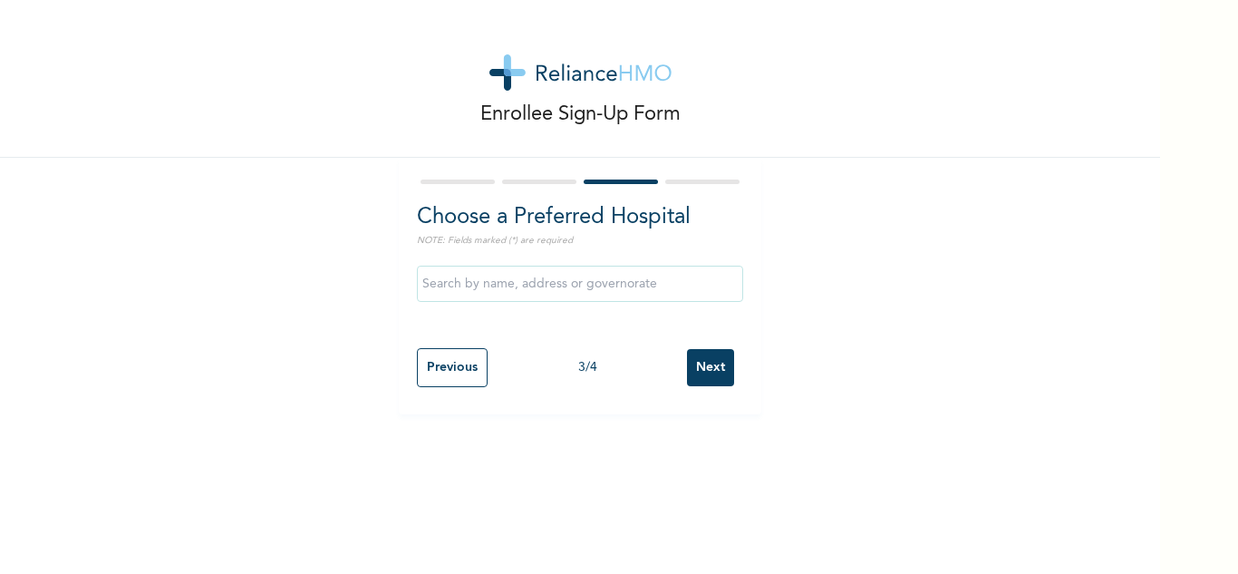
scroll to position [0, 0]
click at [711, 368] on input "Next" at bounding box center [710, 367] width 47 height 37
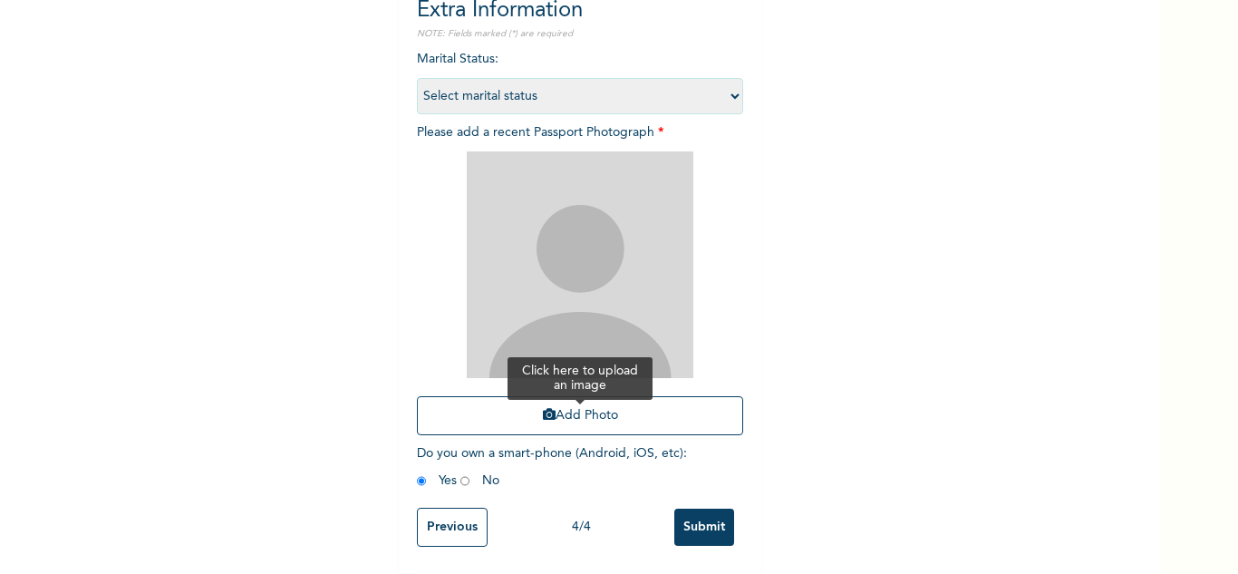
scroll to position [220, 0]
click at [543, 408] on icon "button" at bounding box center [549, 414] width 13 height 13
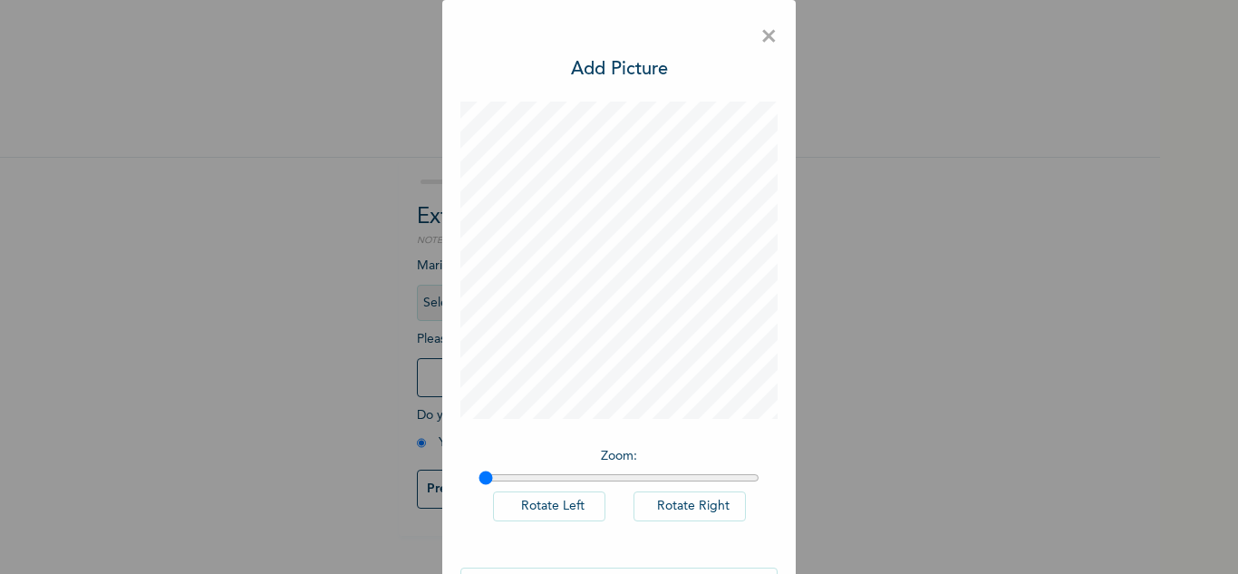
scroll to position [59, 0]
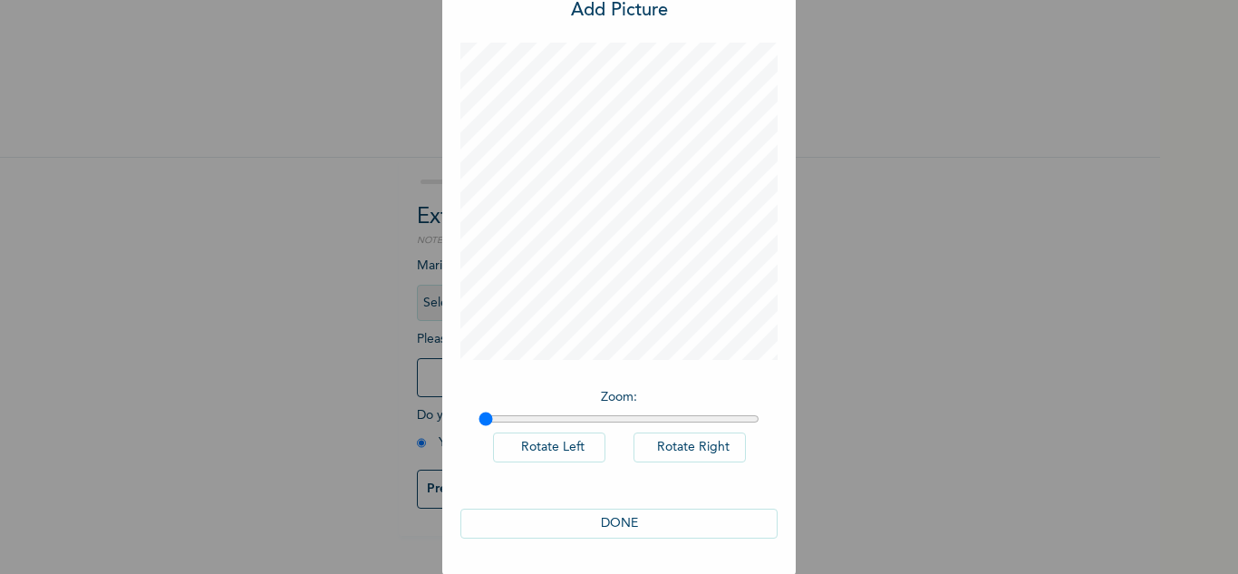
click at [534, 519] on button "DONE" at bounding box center [618, 524] width 317 height 30
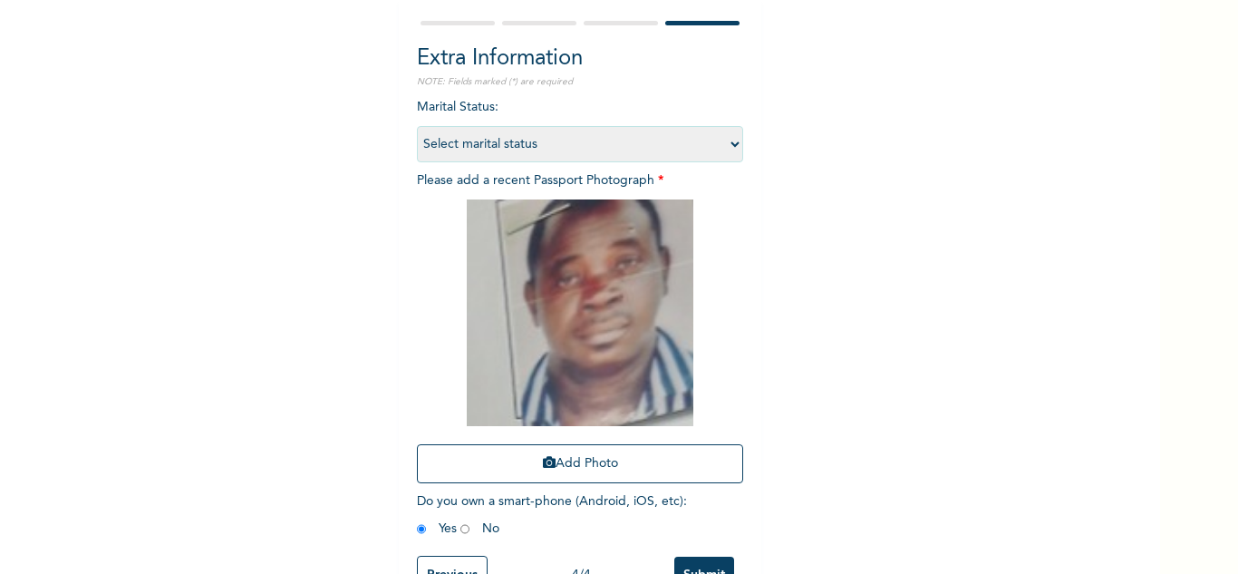
scroll to position [220, 0]
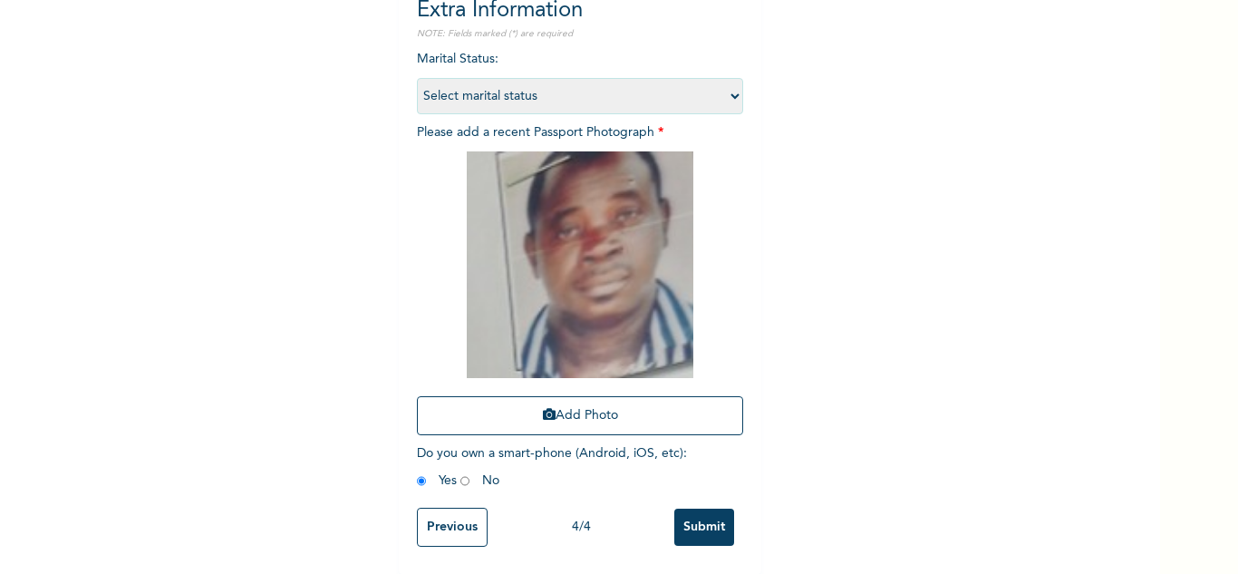
click at [704, 517] on input "Submit" at bounding box center [704, 527] width 60 height 37
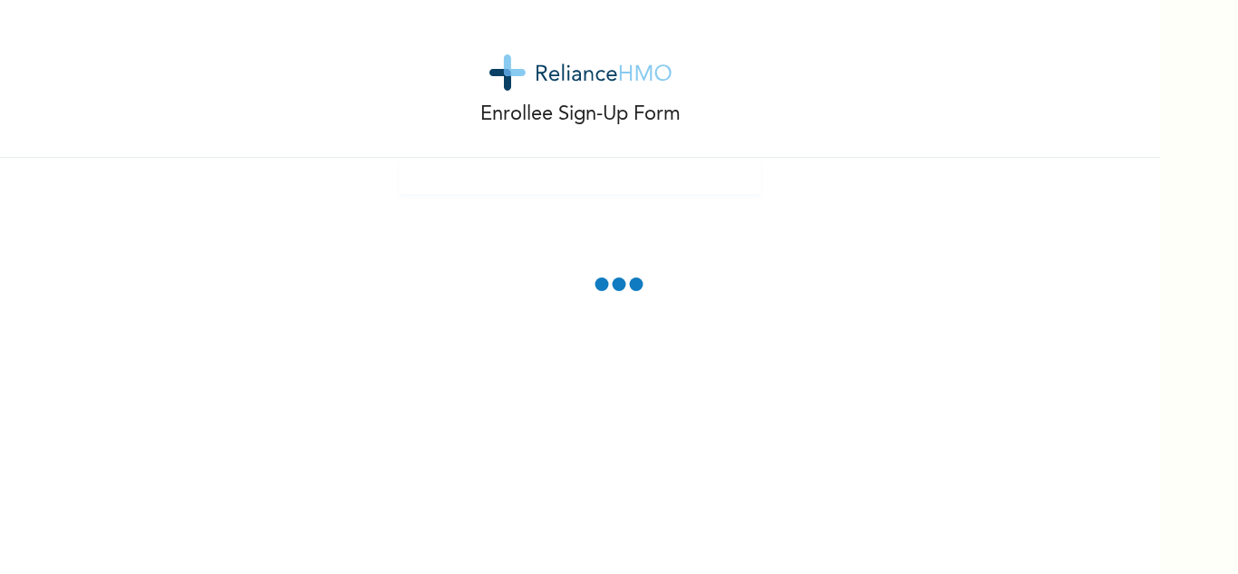
scroll to position [0, 0]
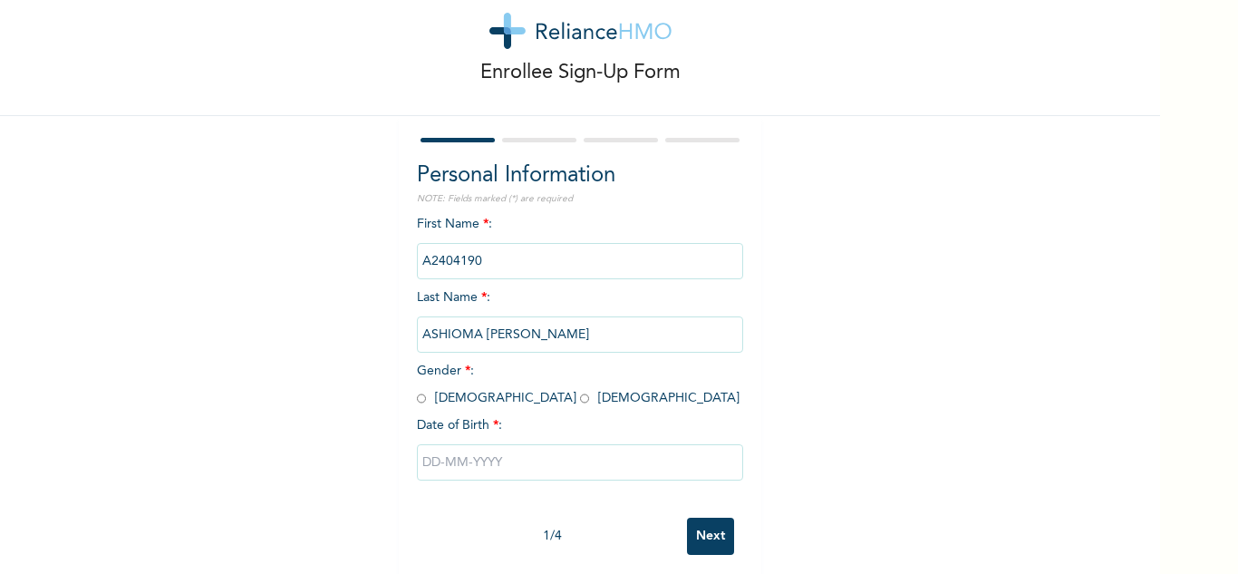
scroll to position [63, 0]
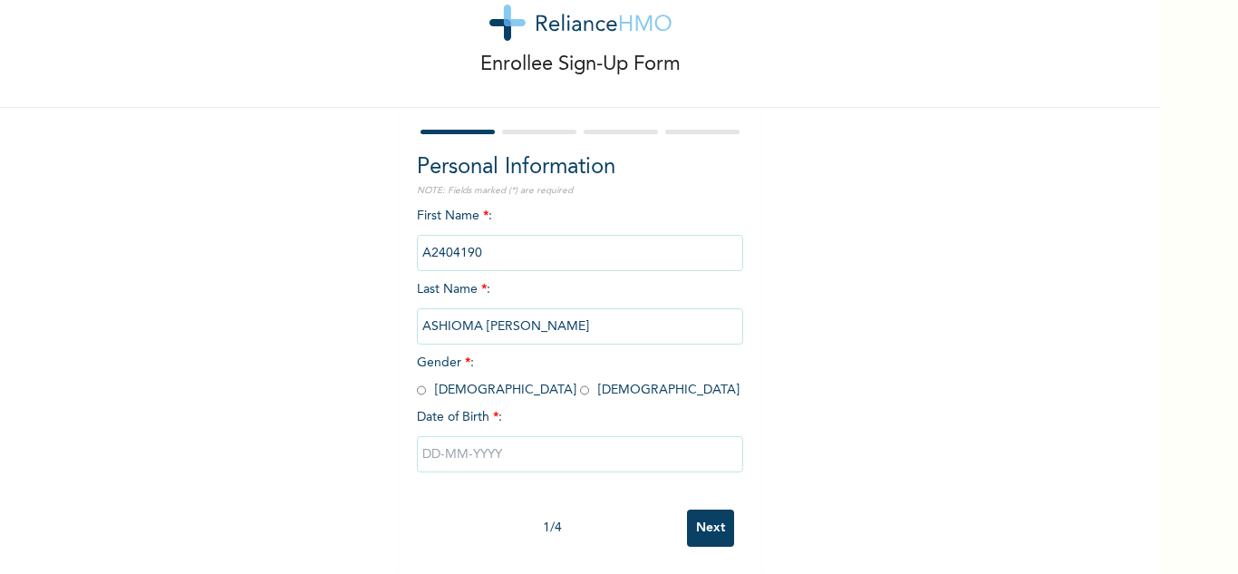
click at [419, 382] on input "radio" at bounding box center [421, 390] width 9 height 17
radio input "true"
click at [522, 457] on input "text" at bounding box center [580, 454] width 326 height 36
select select "7"
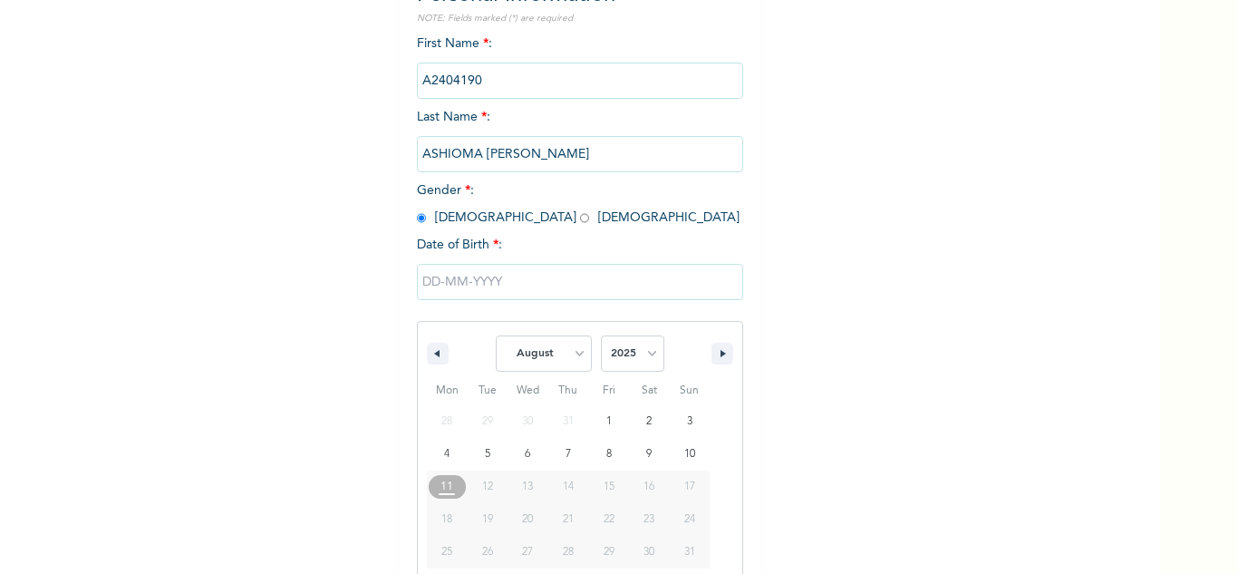
scroll to position [250, 0]
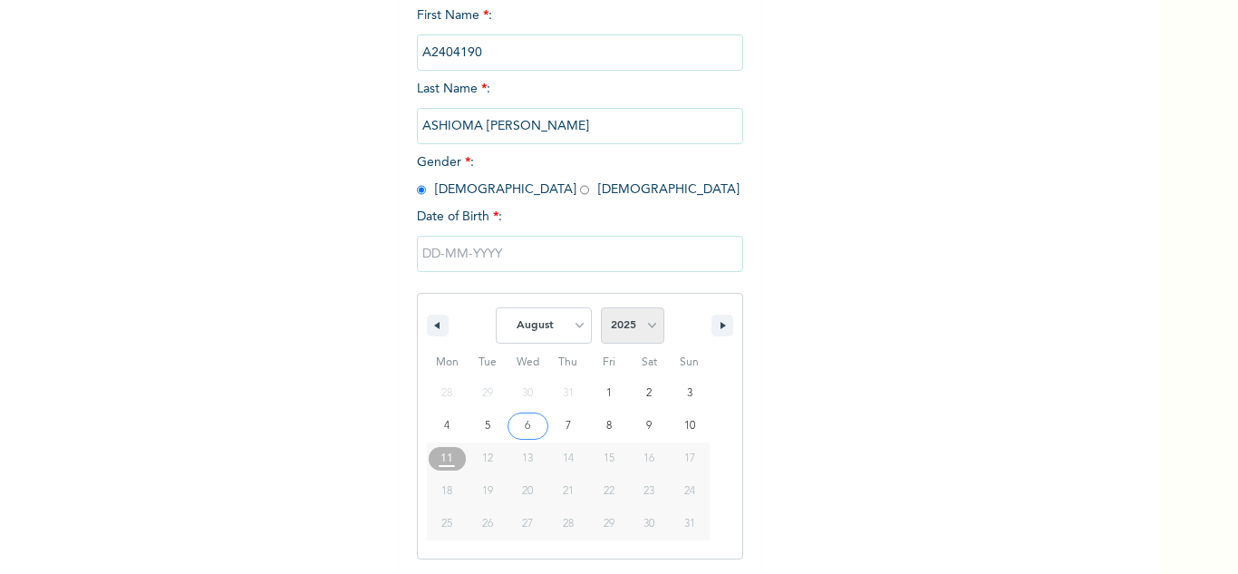
click at [625, 328] on select "2025 2024 2023 2022 2021 2020 2019 2018 2017 2016 2015 2014 2013 2012 2011 2010…" at bounding box center [632, 325] width 63 height 36
select select "1984"
click at [601, 308] on select "2025 2024 2023 2022 2021 2020 2019 2018 2017 2016 2015 2014 2013 2012 2011 2010…" at bounding box center [632, 325] width 63 height 36
click at [538, 322] on select "January February March April May June July August September October November De…" at bounding box center [544, 325] width 96 height 36
select select "6"
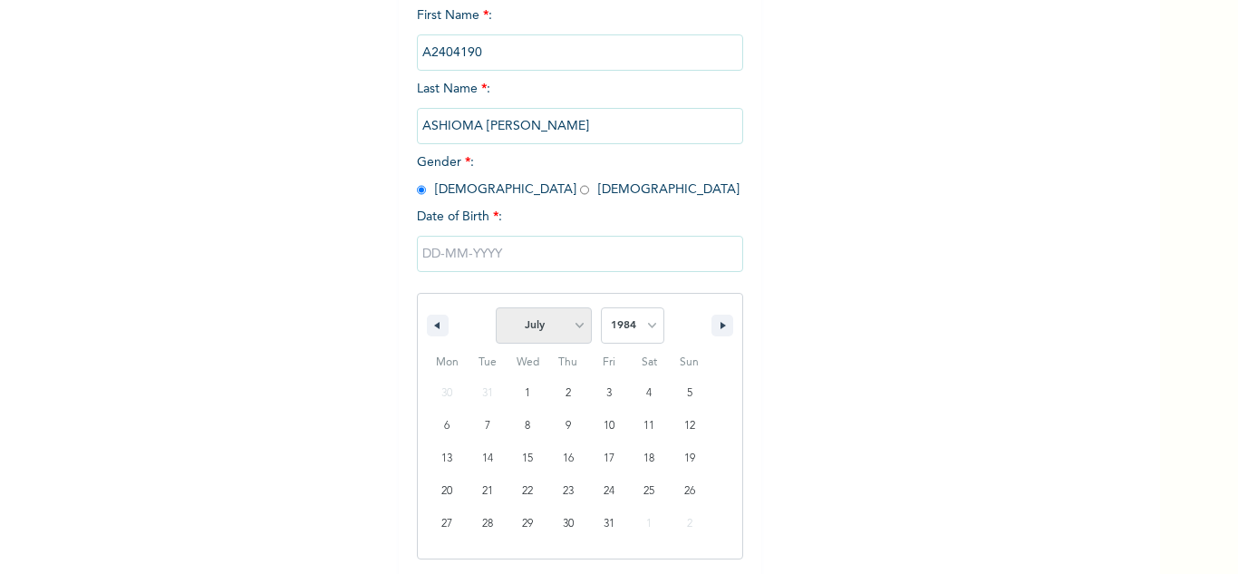
click at [496, 308] on select "January February March April May June July August September October November De…" at bounding box center [544, 325] width 96 height 36
type input "07/21/1984"
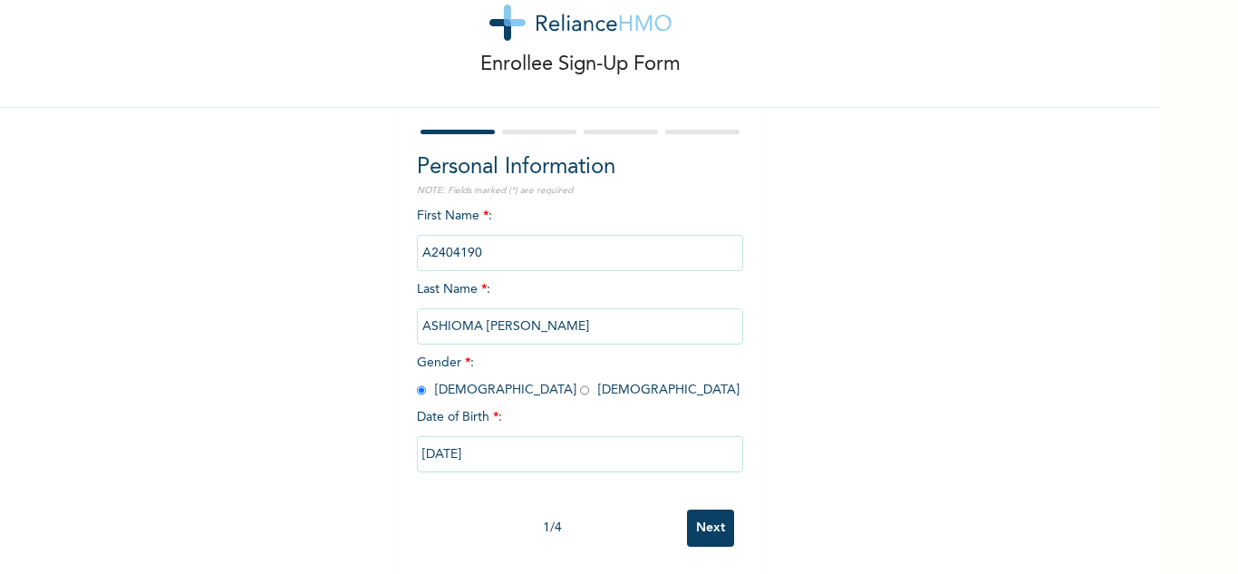
click at [717, 518] on input "Next" at bounding box center [710, 527] width 47 height 37
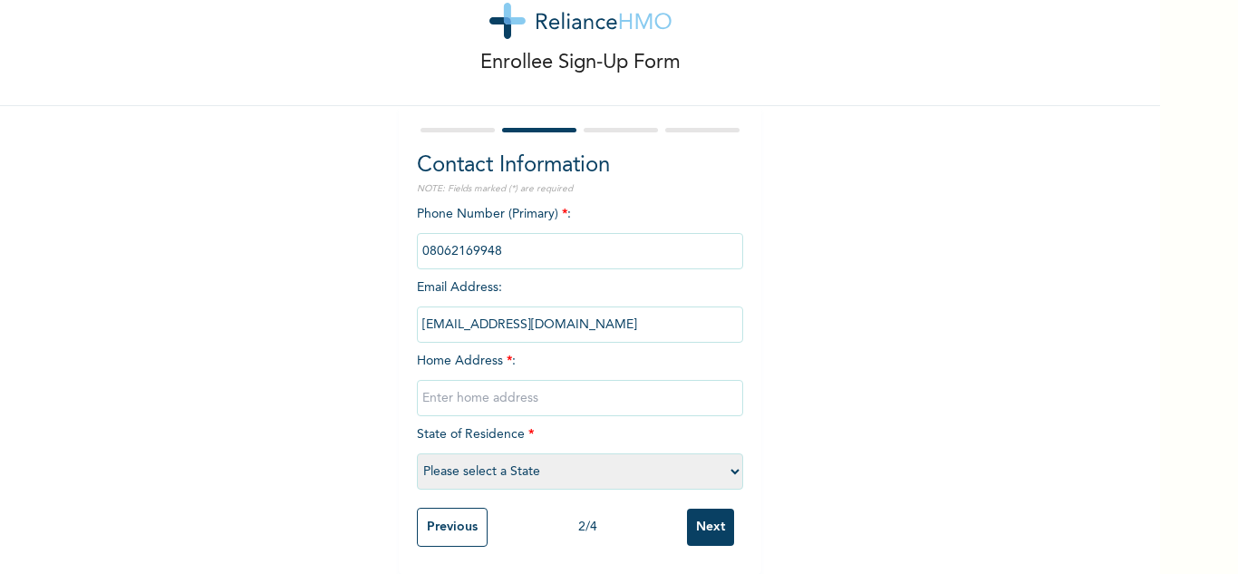
click at [538, 389] on input "text" at bounding box center [580, 398] width 326 height 36
type input "Ilasamaja"
click at [558, 466] on select "Please select a State [PERSON_NAME] (FCT) [PERSON_NAME] Ibom [GEOGRAPHIC_DATA] …" at bounding box center [580, 471] width 326 height 36
select select "25"
click at [417, 453] on select "Please select a State [PERSON_NAME] (FCT) [PERSON_NAME] Ibom [GEOGRAPHIC_DATA] …" at bounding box center [580, 471] width 326 height 36
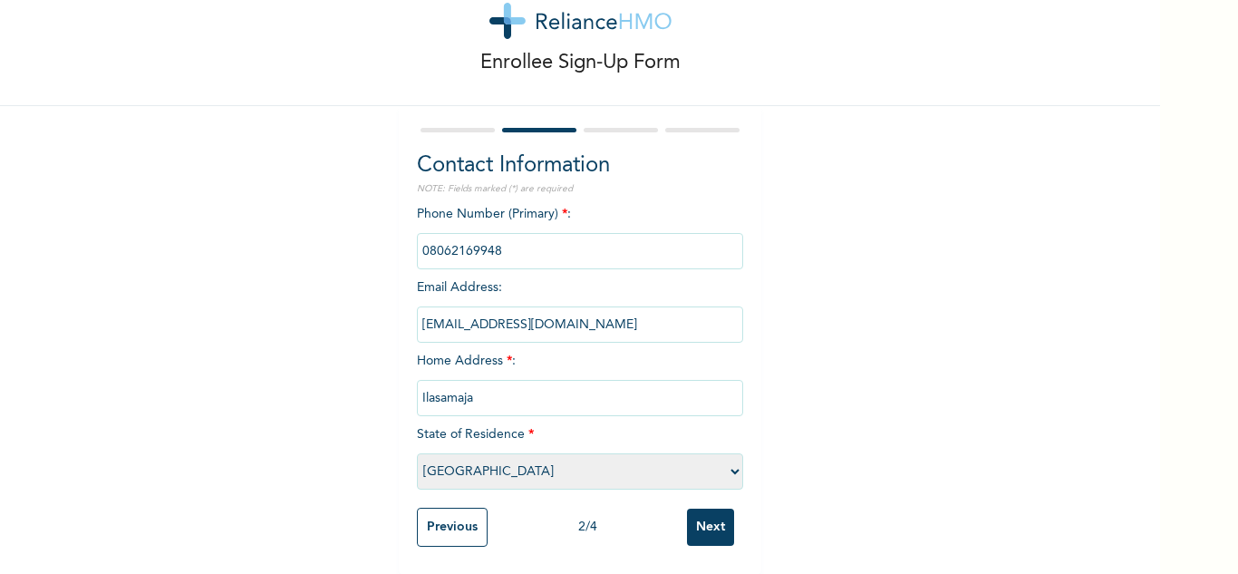
click at [699, 516] on input "Next" at bounding box center [710, 527] width 47 height 37
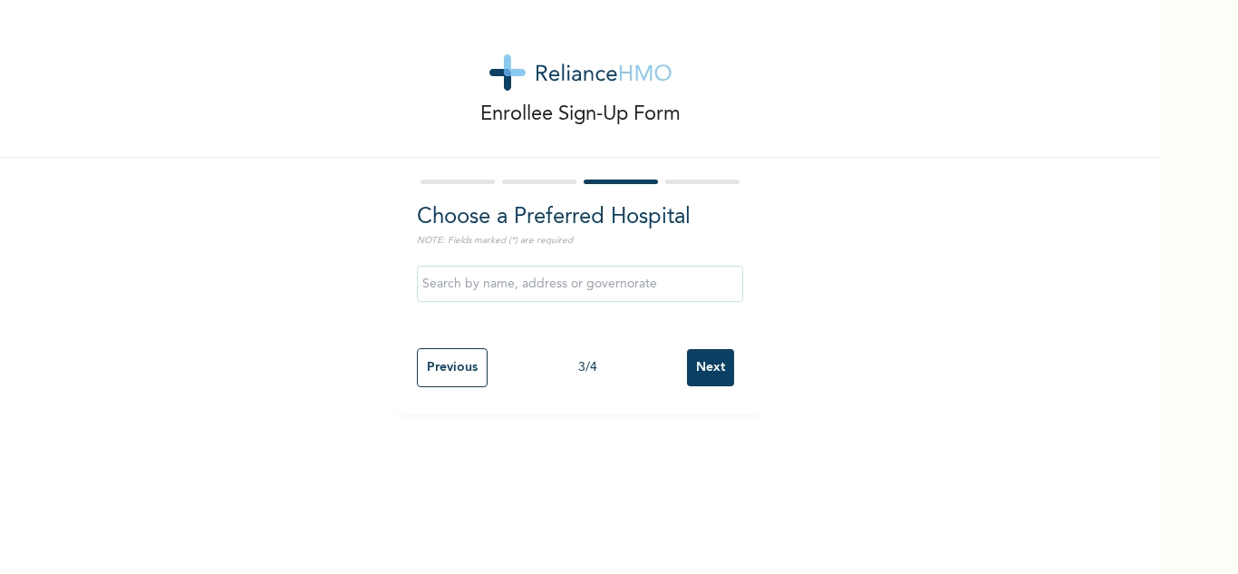
scroll to position [0, 0]
click at [702, 373] on input "Next" at bounding box center [710, 367] width 47 height 37
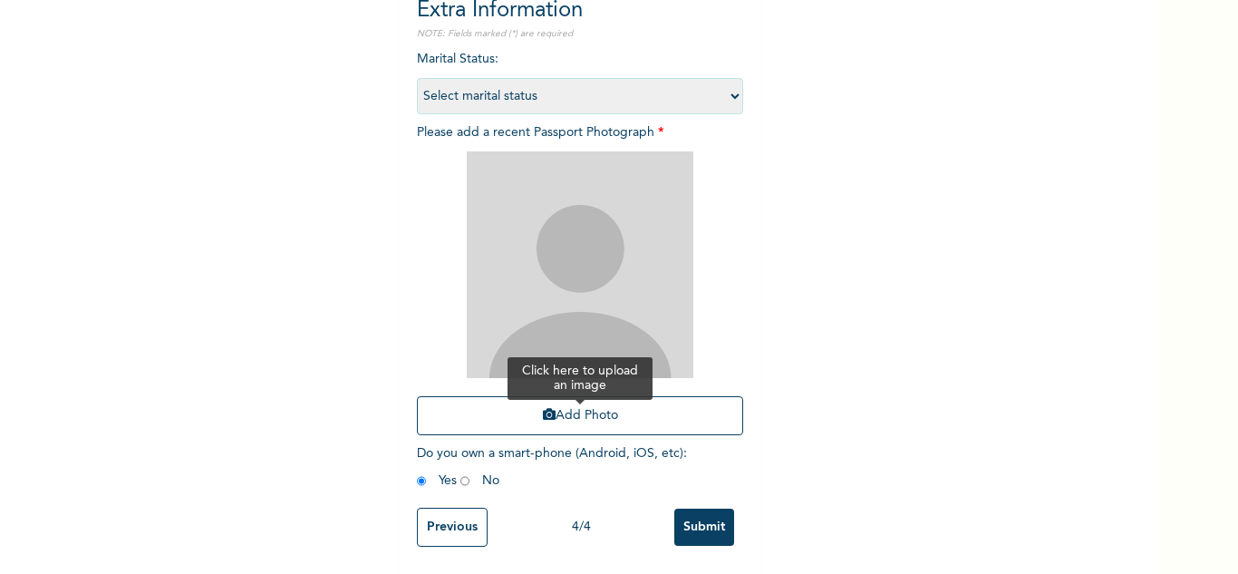
scroll to position [220, 0]
click at [533, 396] on button "Add Photo" at bounding box center [580, 415] width 326 height 39
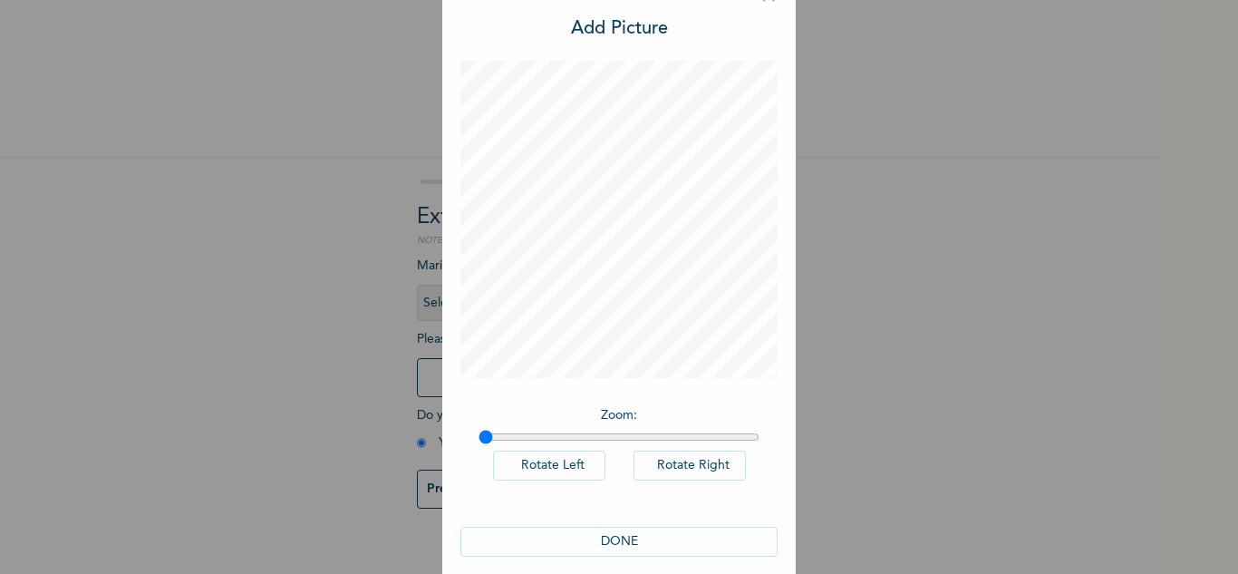
scroll to position [59, 0]
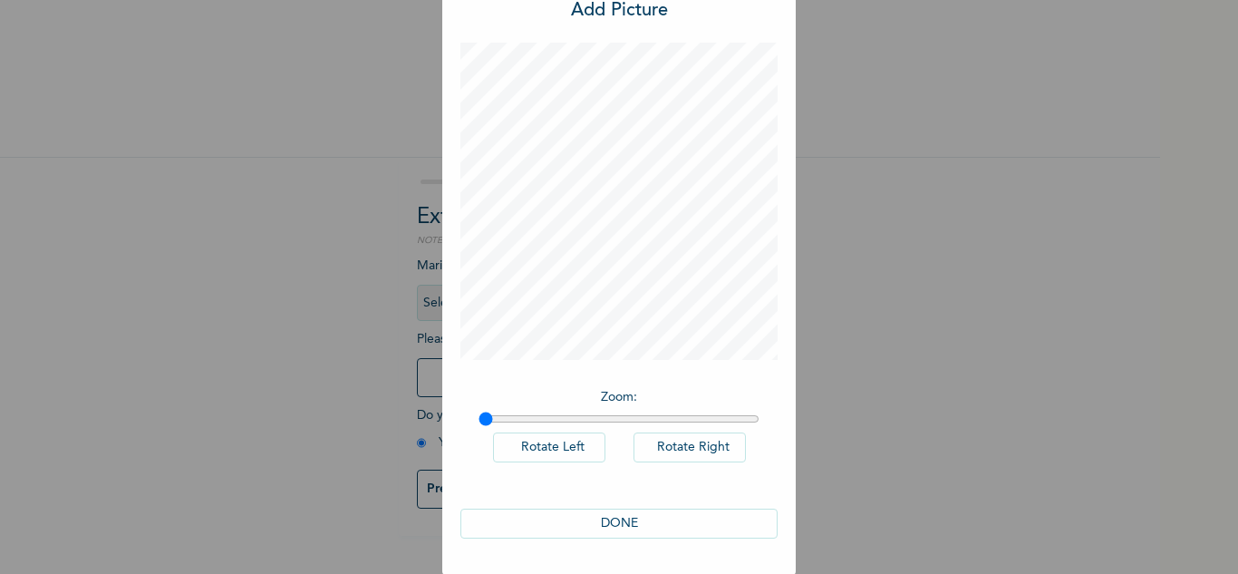
click at [627, 522] on button "DONE" at bounding box center [618, 524] width 317 height 30
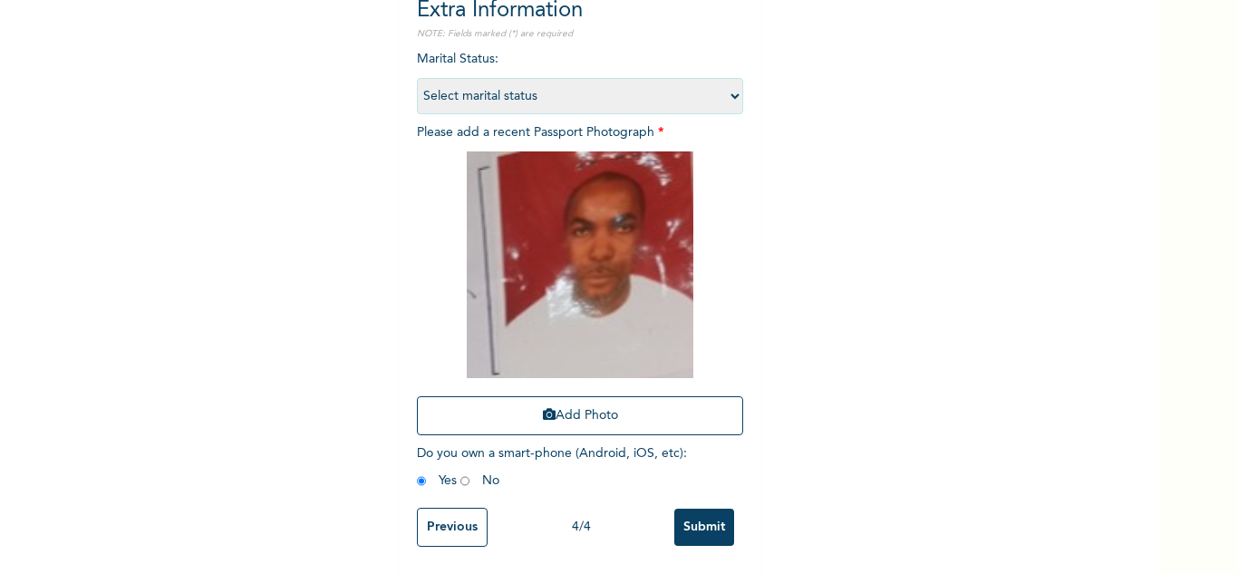
scroll to position [220, 0]
click at [688, 509] on input "Submit" at bounding box center [704, 527] width 60 height 37
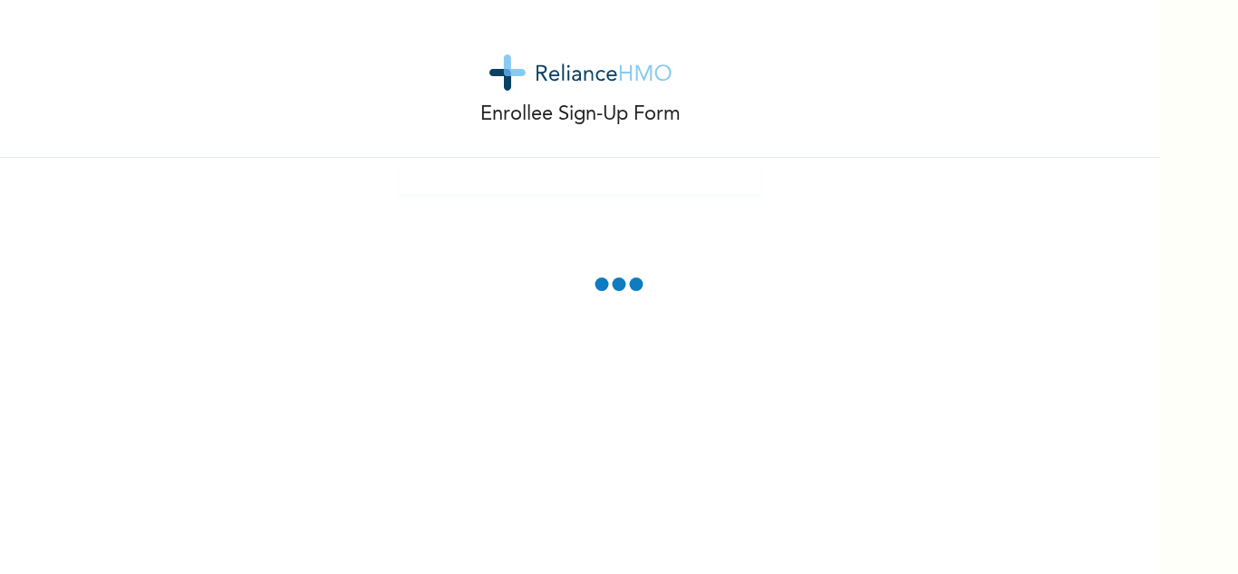
scroll to position [0, 0]
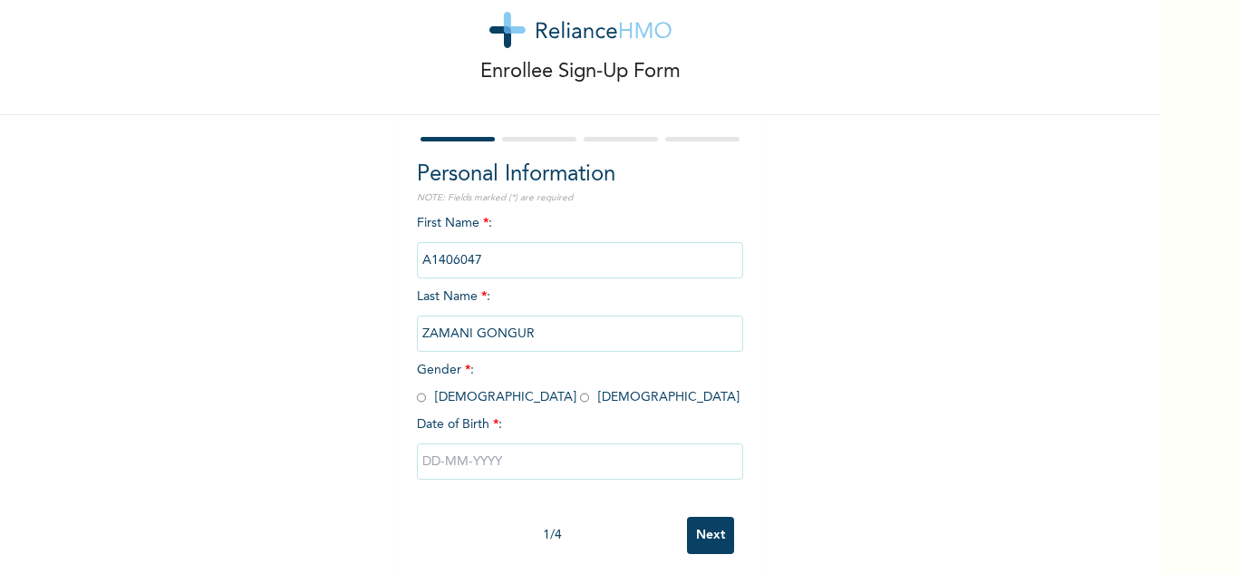
scroll to position [63, 0]
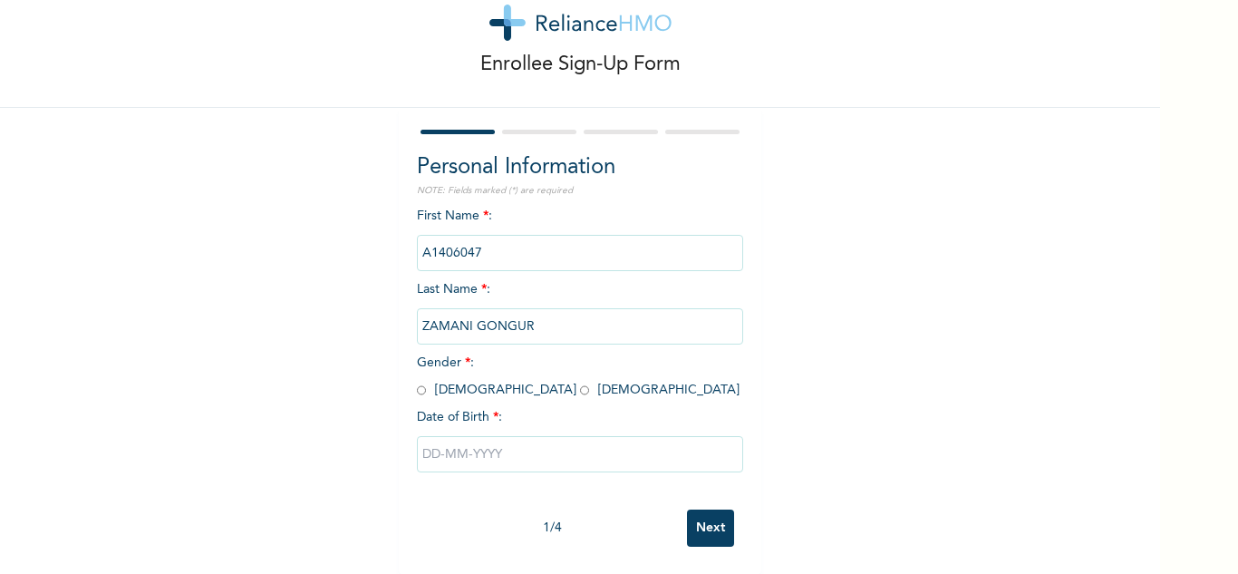
drag, startPoint x: 414, startPoint y: 379, endPoint x: 435, endPoint y: 412, distance: 38.7
click at [417, 382] on input "radio" at bounding box center [421, 390] width 9 height 17
radio input "true"
click at [445, 436] on input "text" at bounding box center [580, 454] width 326 height 36
select select "7"
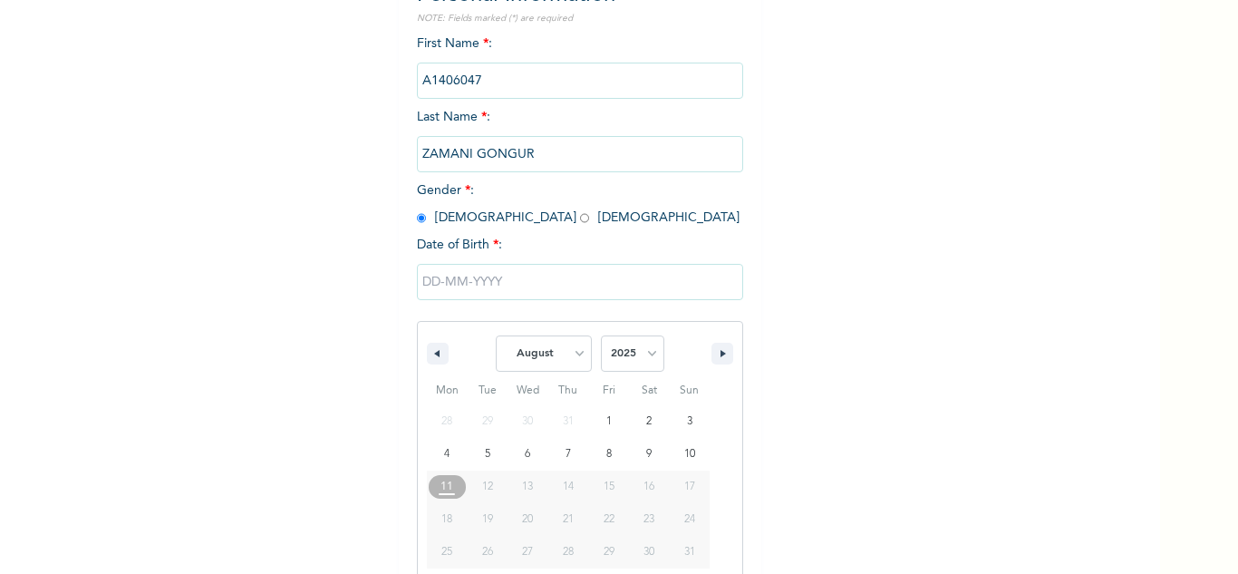
scroll to position [250, 0]
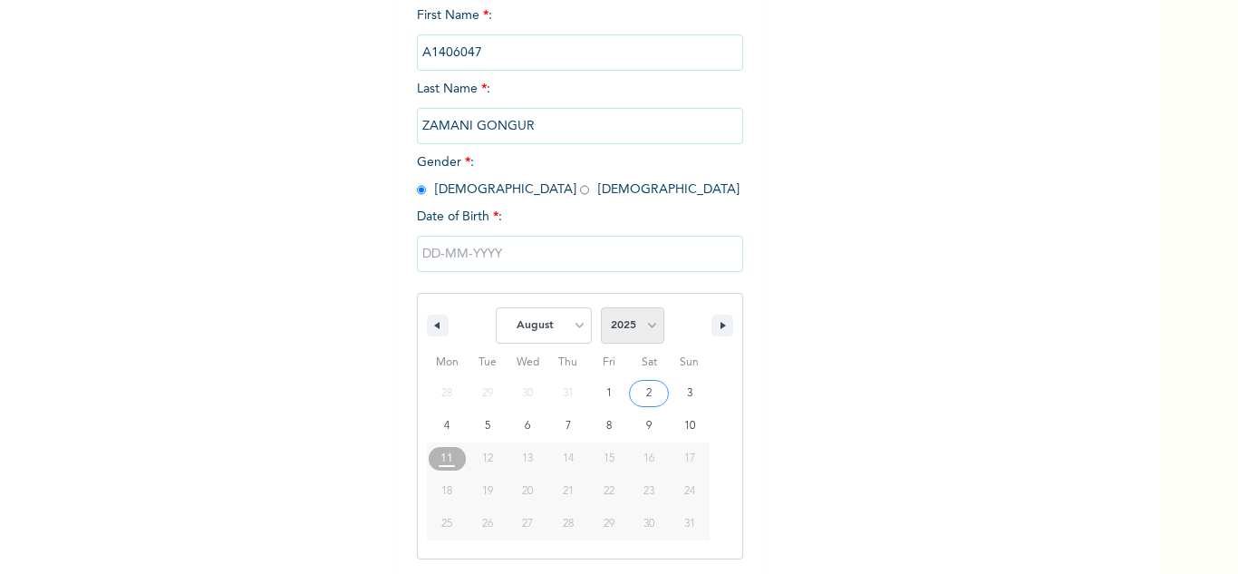
click at [624, 332] on select "2025 2024 2023 2022 2021 2020 2019 2018 2017 2016 2015 2014 2013 2012 2011 2010…" at bounding box center [632, 325] width 63 height 36
select select "1966"
click at [601, 308] on select "2025 2024 2023 2022 2021 2020 2019 2018 2017 2016 2015 2014 2013 2012 2011 2010…" at bounding box center [632, 325] width 63 height 36
click at [554, 326] on select "January February March April May June July August September October November De…" at bounding box center [544, 325] width 96 height 36
select select "2"
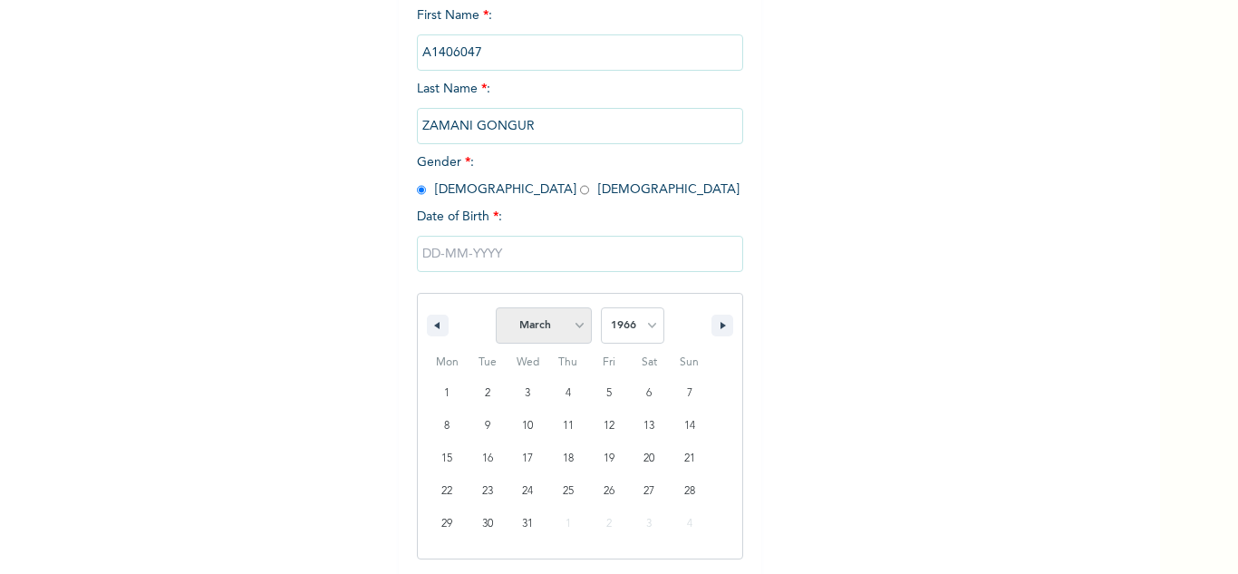
click at [496, 308] on select "January February March April May June July August September October November De…" at bounding box center [544, 325] width 96 height 36
type input "[DATE]"
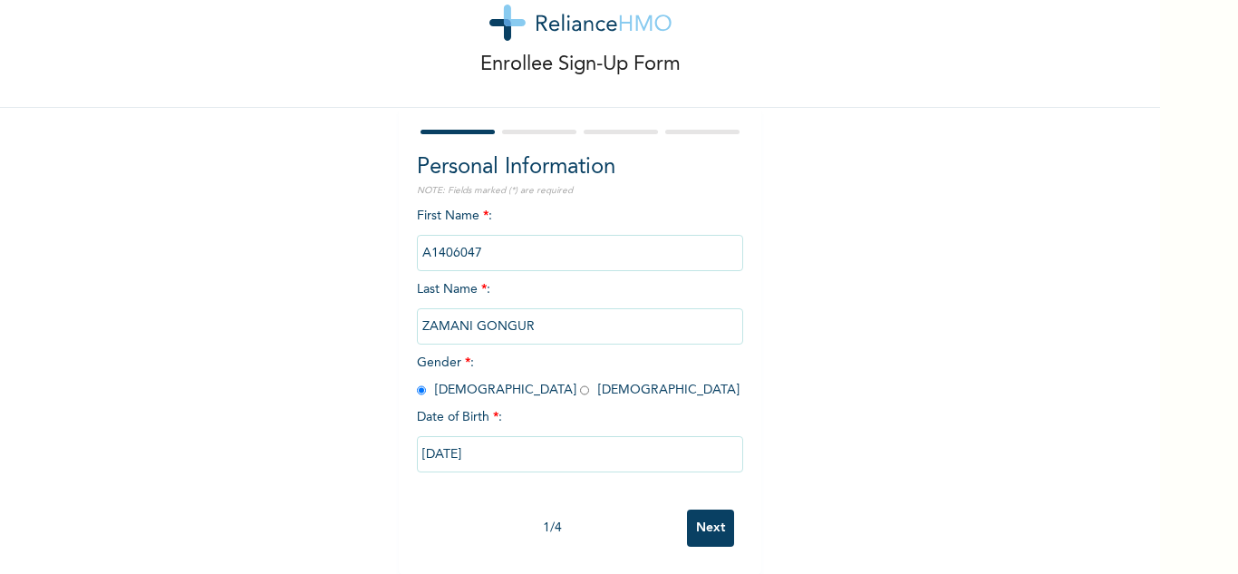
scroll to position [63, 0]
click at [705, 511] on input "Next" at bounding box center [710, 527] width 47 height 37
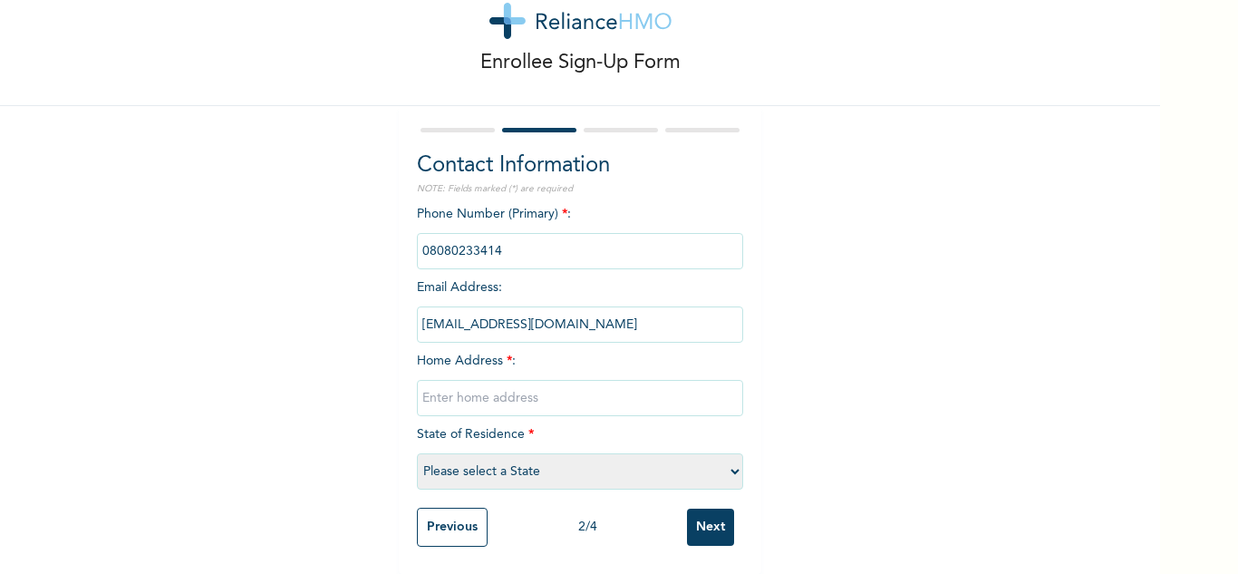
click at [451, 389] on input "text" at bounding box center [580, 398] width 326 height 36
type input "Lekki"
click at [450, 467] on select "Please select a State [PERSON_NAME] (FCT) [PERSON_NAME] Ibom [GEOGRAPHIC_DATA] …" at bounding box center [580, 471] width 326 height 36
select select "25"
click at [417, 453] on select "Please select a State [PERSON_NAME] (FCT) [PERSON_NAME] Ibom [GEOGRAPHIC_DATA] …" at bounding box center [580, 471] width 326 height 36
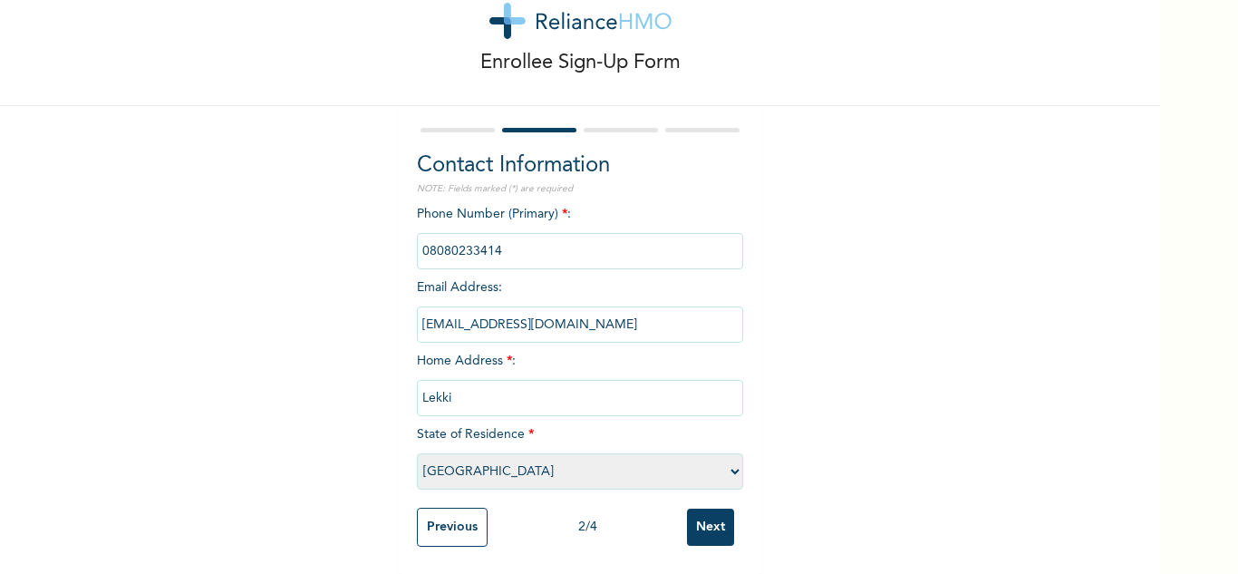
click at [707, 509] on input "Next" at bounding box center [710, 527] width 47 height 37
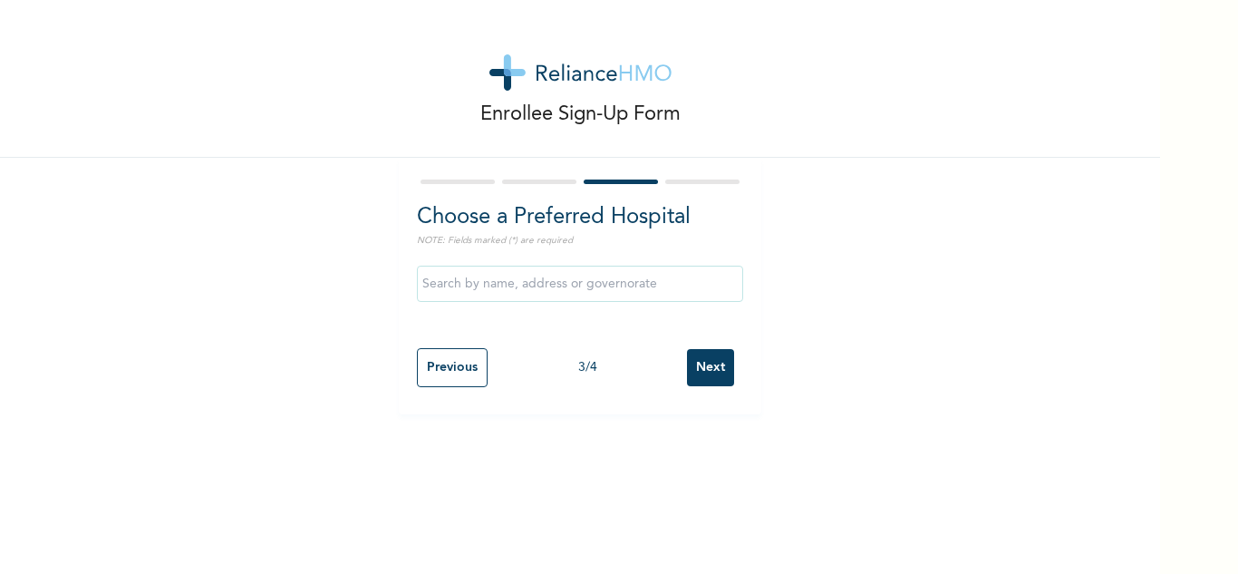
click at [700, 366] on input "Next" at bounding box center [710, 367] width 47 height 37
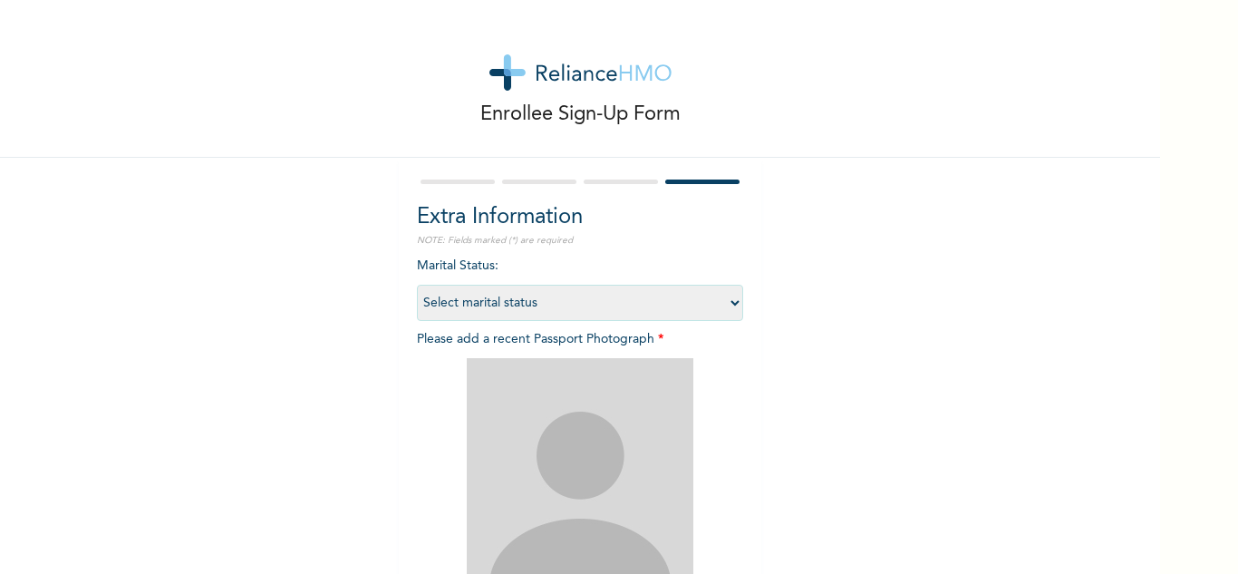
click at [587, 313] on select "Select marital status [DEMOGRAPHIC_DATA] Married [DEMOGRAPHIC_DATA] Widow/[DEMO…" at bounding box center [580, 303] width 326 height 36
select select "1"
click at [417, 285] on select "Select marital status [DEMOGRAPHIC_DATA] Married [DEMOGRAPHIC_DATA] Widow/[DEMO…" at bounding box center [580, 303] width 326 height 36
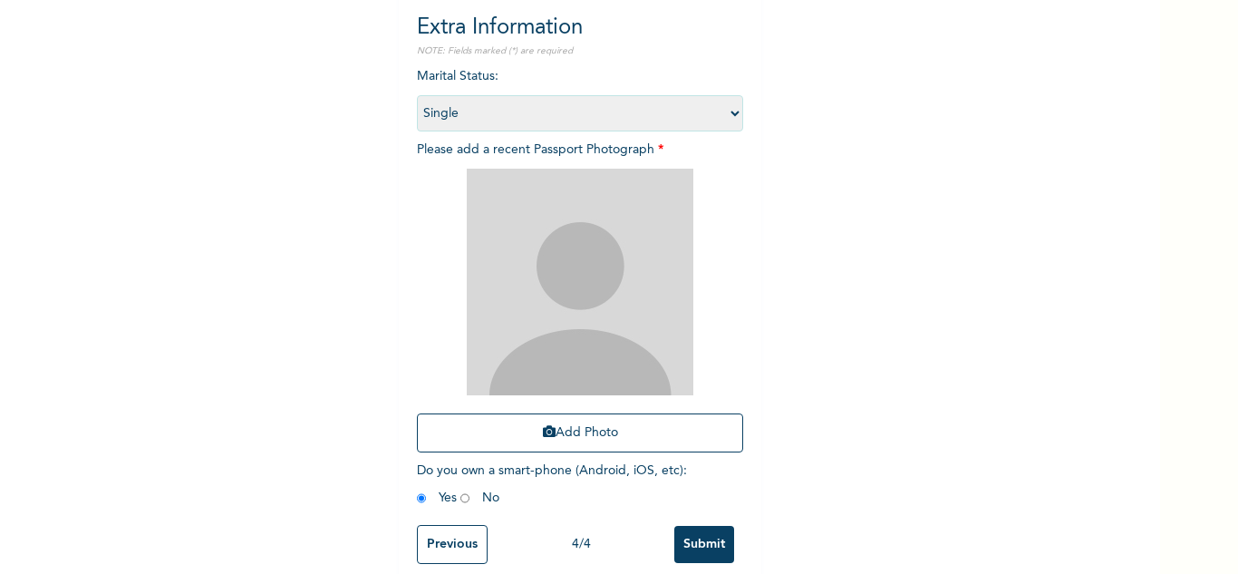
scroll to position [220, 0]
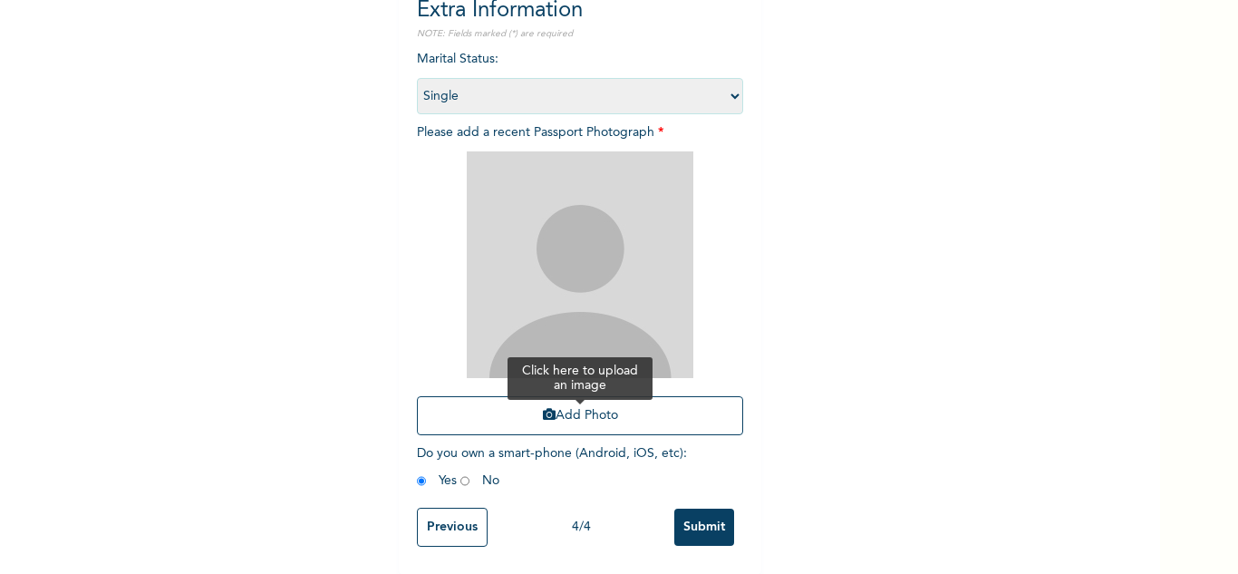
click at [528, 412] on button "Add Photo" at bounding box center [580, 415] width 326 height 39
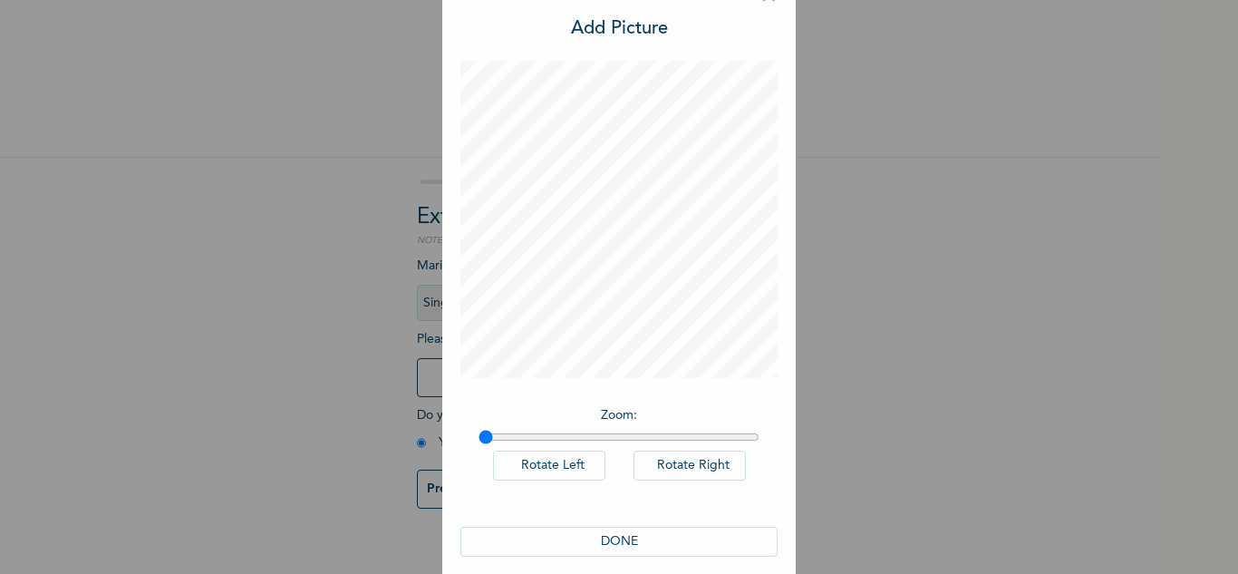
scroll to position [59, 0]
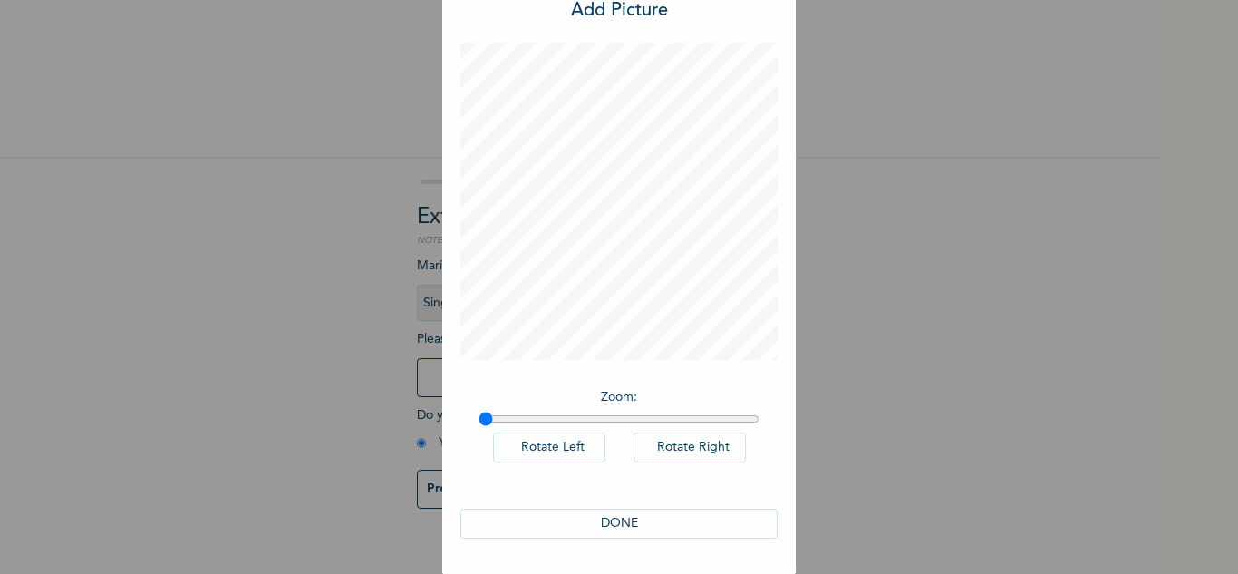
click at [580, 529] on button "DONE" at bounding box center [618, 524] width 317 height 30
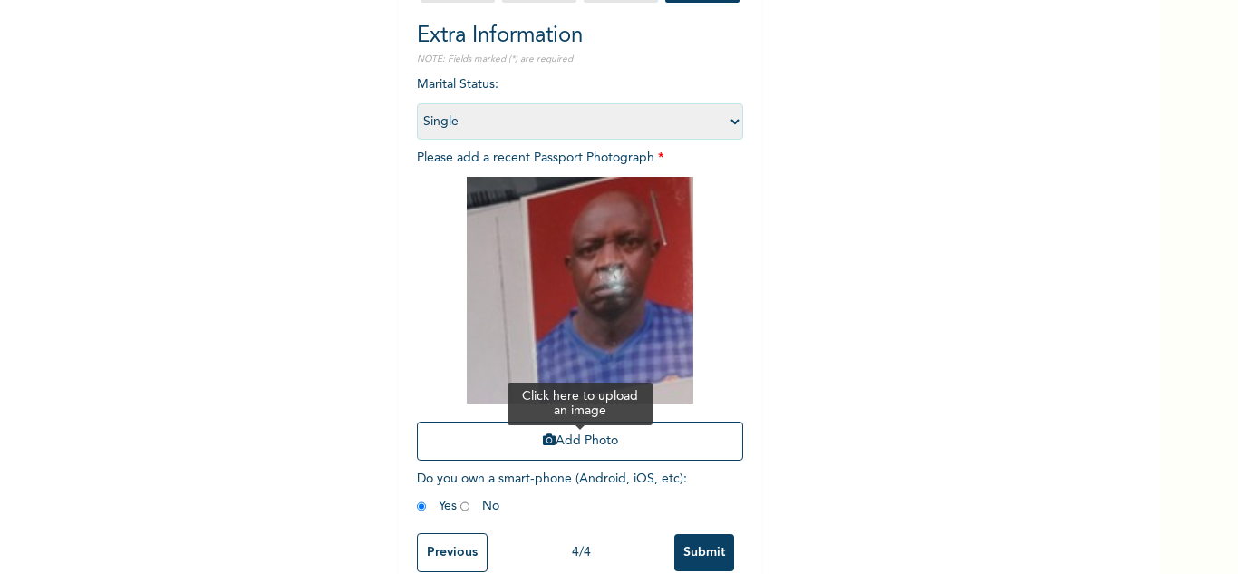
scroll to position [220, 0]
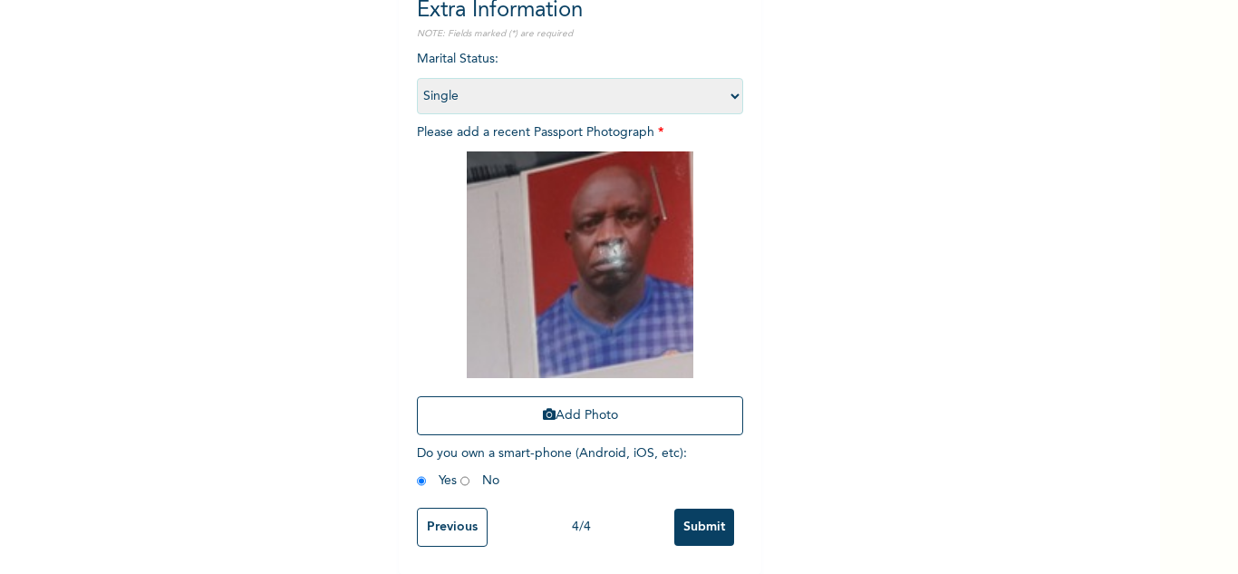
click at [675, 509] on input "Submit" at bounding box center [704, 527] width 60 height 37
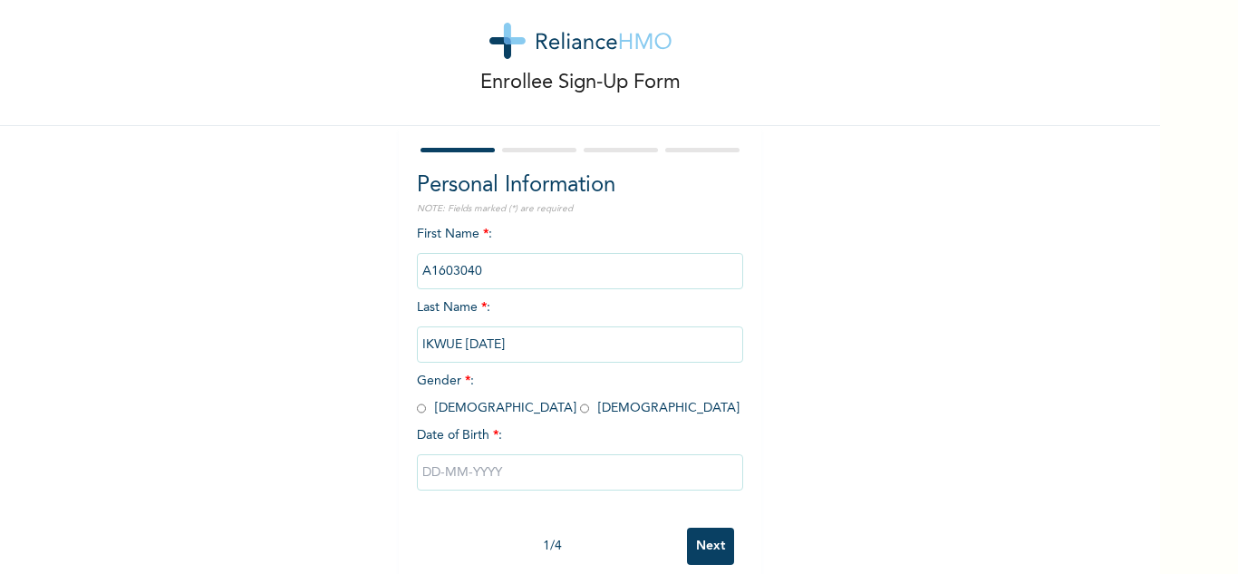
scroll to position [63, 0]
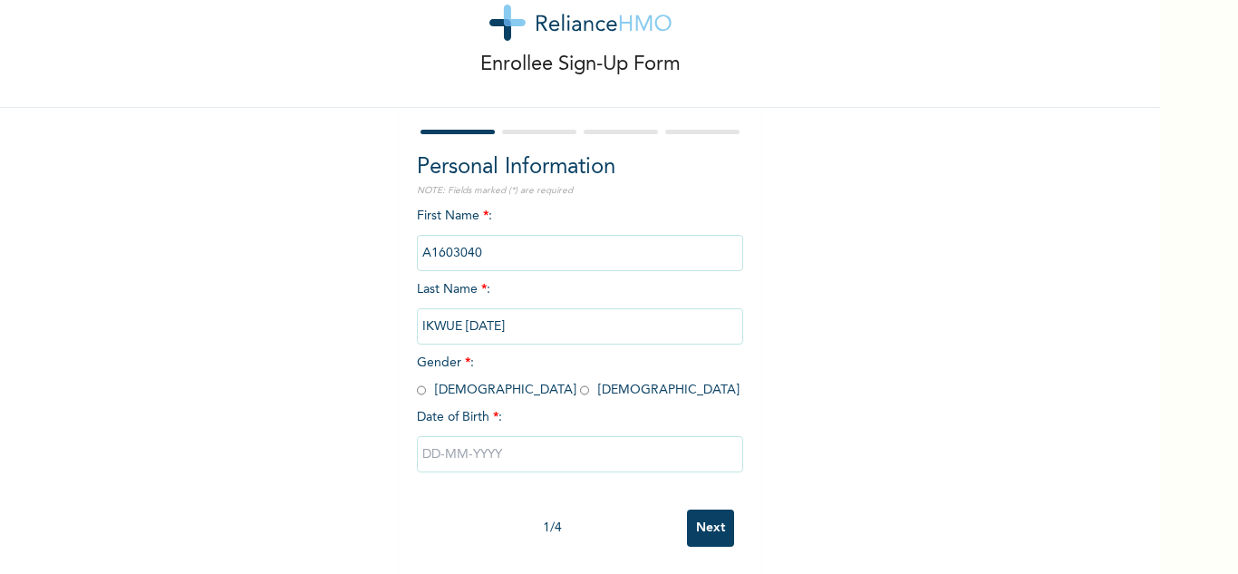
click at [417, 382] on input "radio" at bounding box center [421, 390] width 9 height 17
radio input "true"
click at [470, 445] on input "text" at bounding box center [580, 454] width 326 height 36
select select "7"
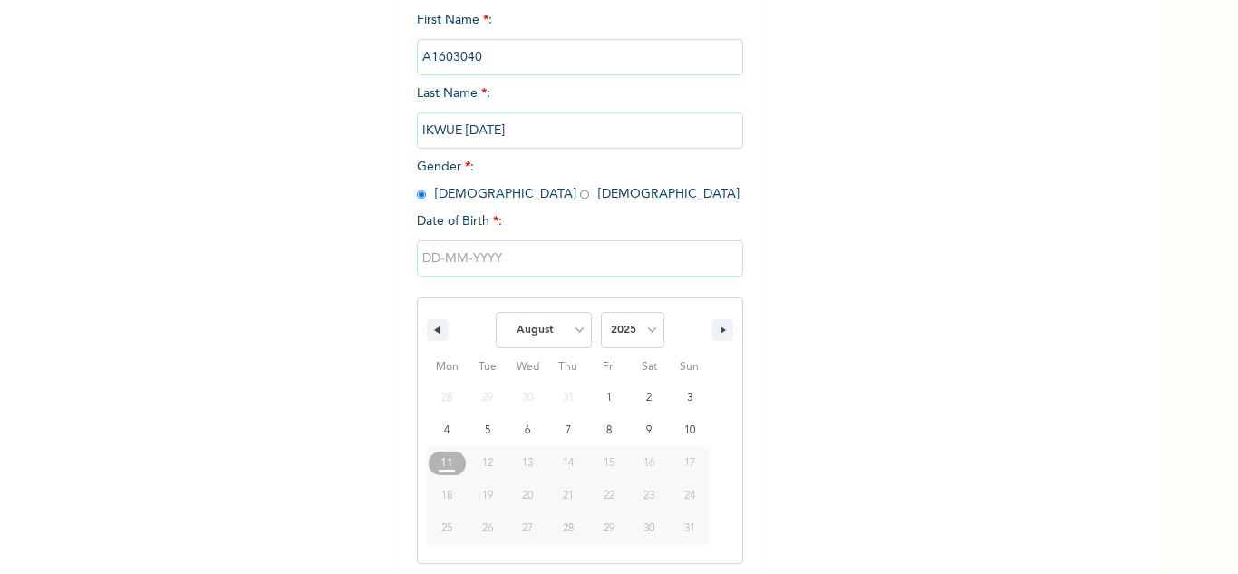
scroll to position [250, 0]
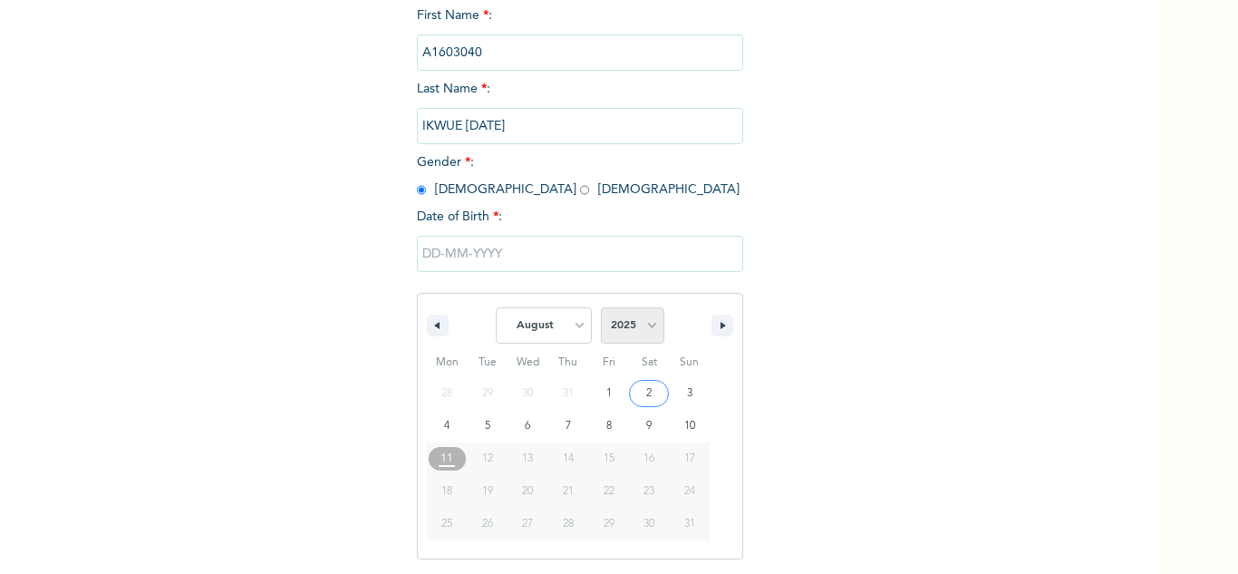
click at [631, 328] on select "2025 2024 2023 2022 2021 2020 2019 2018 2017 2016 2015 2014 2013 2012 2011 2010…" at bounding box center [632, 325] width 63 height 36
select select "1967"
click at [601, 308] on select "2025 2024 2023 2022 2021 2020 2019 2018 2017 2016 2015 2014 2013 2012 2011 2010…" at bounding box center [632, 325] width 63 height 36
click at [542, 329] on select "January February March April May June July August September October November De…" at bounding box center [544, 325] width 96 height 36
select select "4"
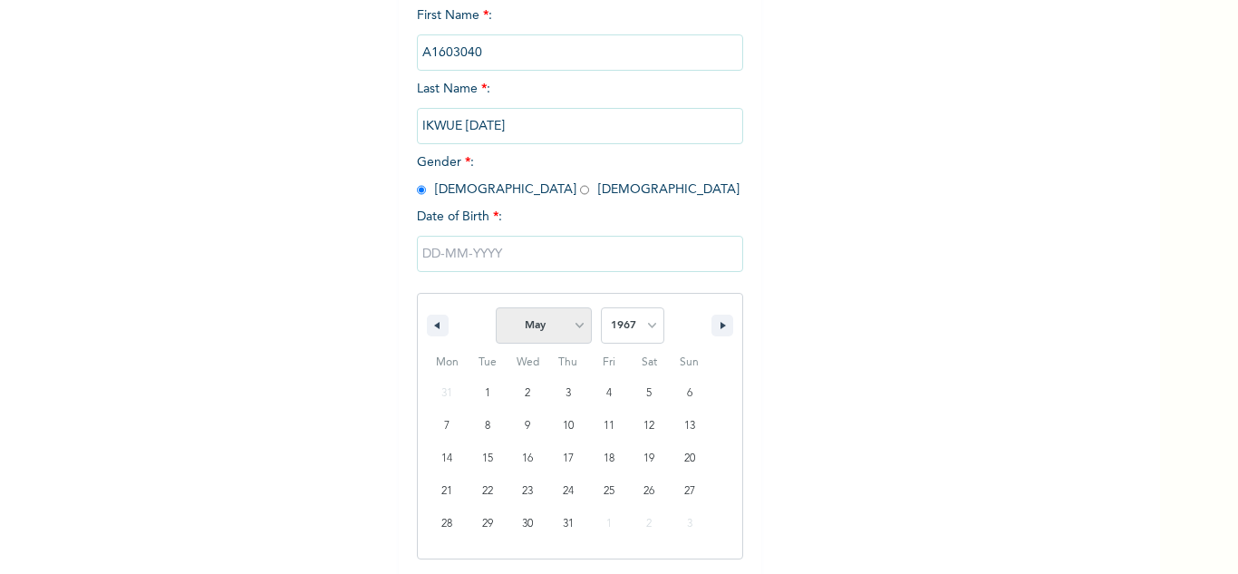
click at [496, 308] on select "January February March April May June July August September October November De…" at bounding box center [544, 325] width 96 height 36
type input "[DATE]"
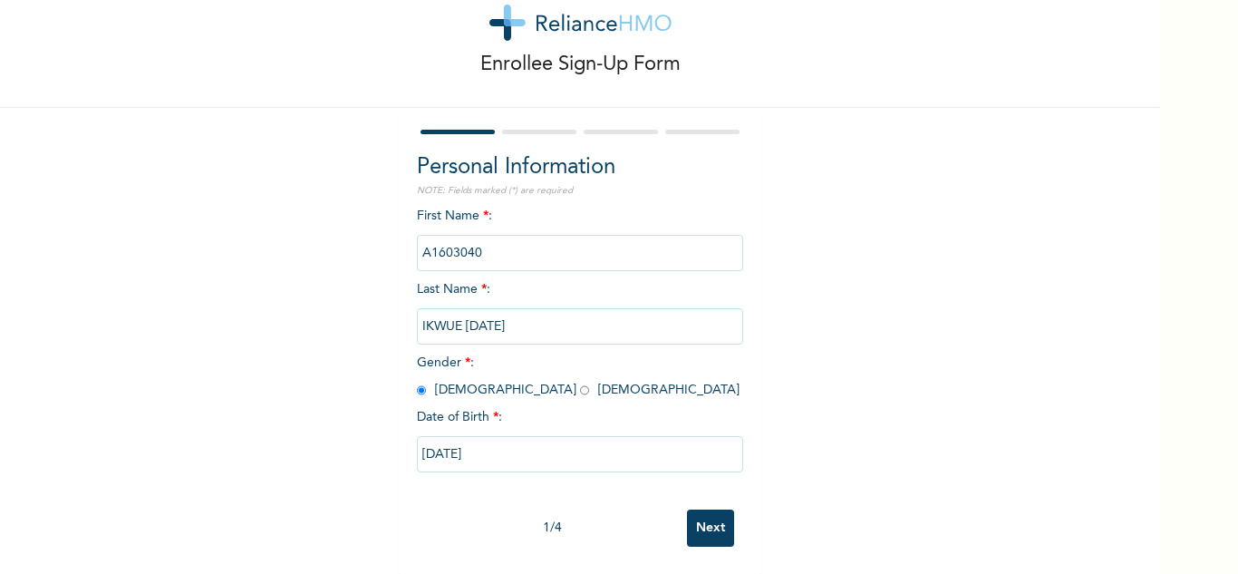
click at [689, 509] on input "Next" at bounding box center [710, 527] width 47 height 37
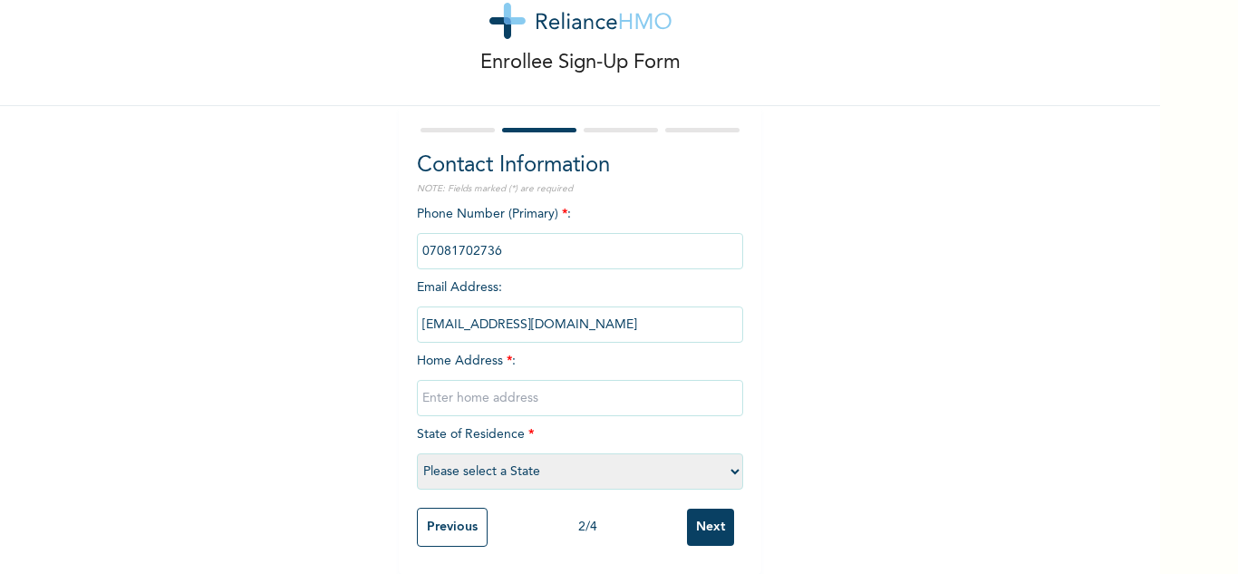
click at [533, 399] on input "text" at bounding box center [580, 398] width 326 height 36
type input "Oworo"
click at [534, 470] on select "Please select a State [PERSON_NAME] (FCT) [PERSON_NAME] Ibom [GEOGRAPHIC_DATA] …" at bounding box center [580, 471] width 326 height 36
select select "25"
click at [417, 453] on select "Please select a State [PERSON_NAME] (FCT) [PERSON_NAME] Ibom [GEOGRAPHIC_DATA] …" at bounding box center [580, 471] width 326 height 36
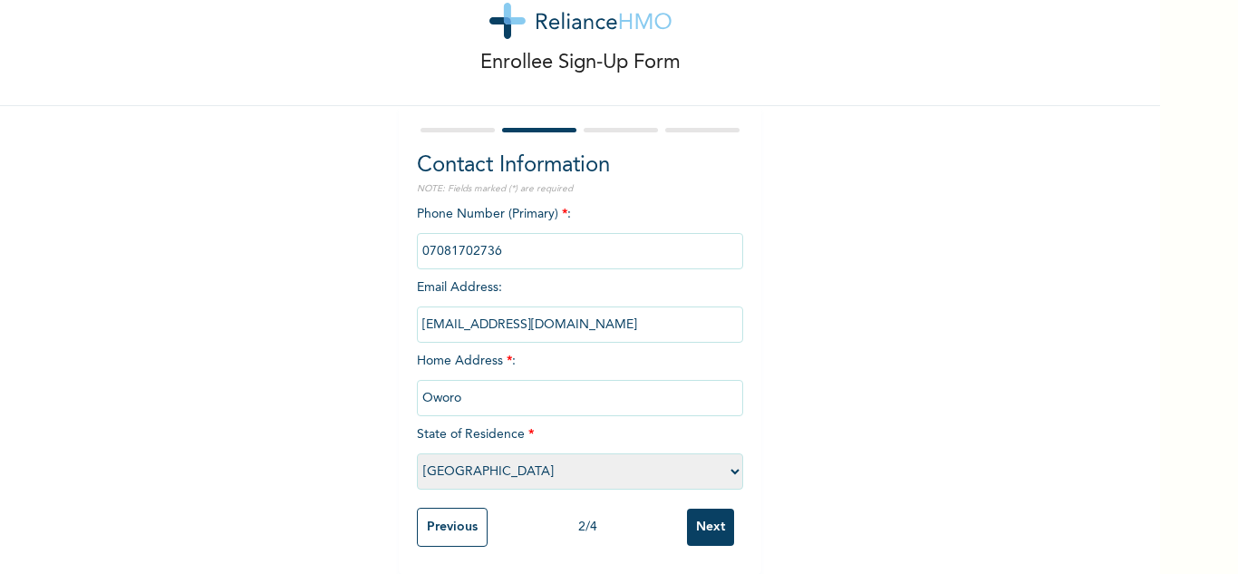
click at [706, 513] on input "Next" at bounding box center [710, 527] width 47 height 37
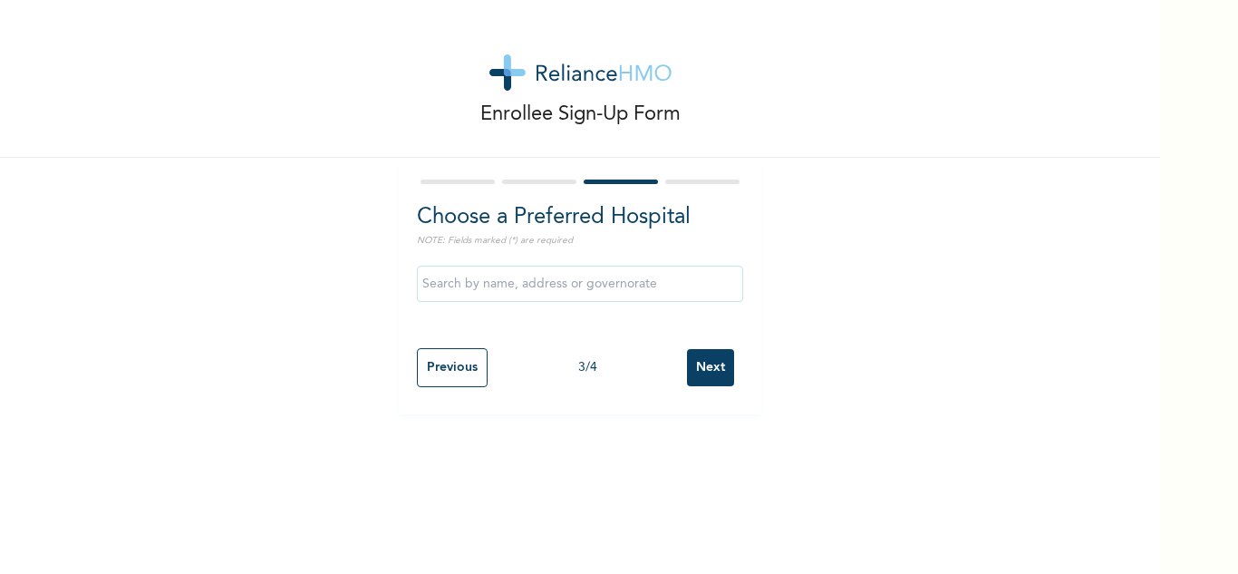
scroll to position [0, 0]
click at [700, 358] on input "Next" at bounding box center [710, 367] width 47 height 37
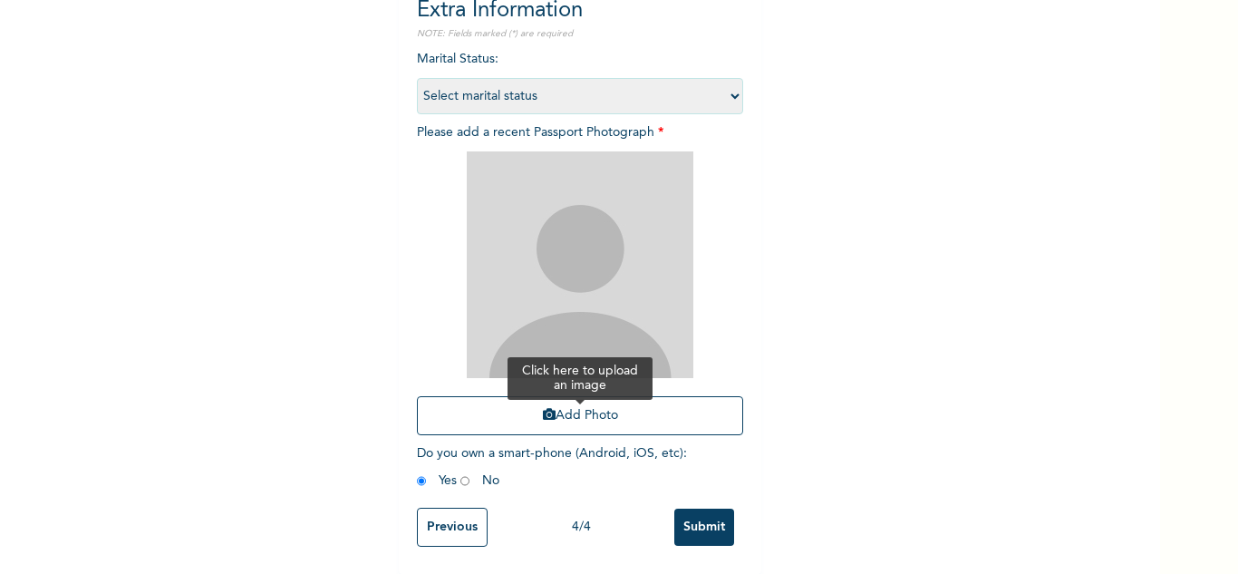
scroll to position [220, 0]
click at [577, 401] on button "Add Photo" at bounding box center [580, 415] width 326 height 39
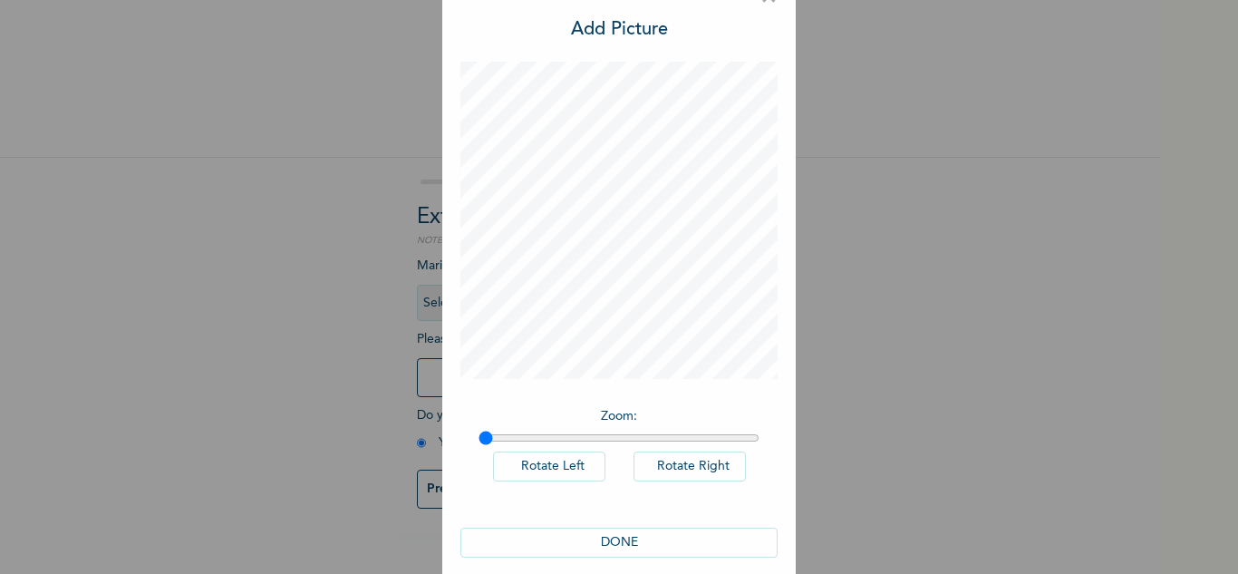
scroll to position [59, 0]
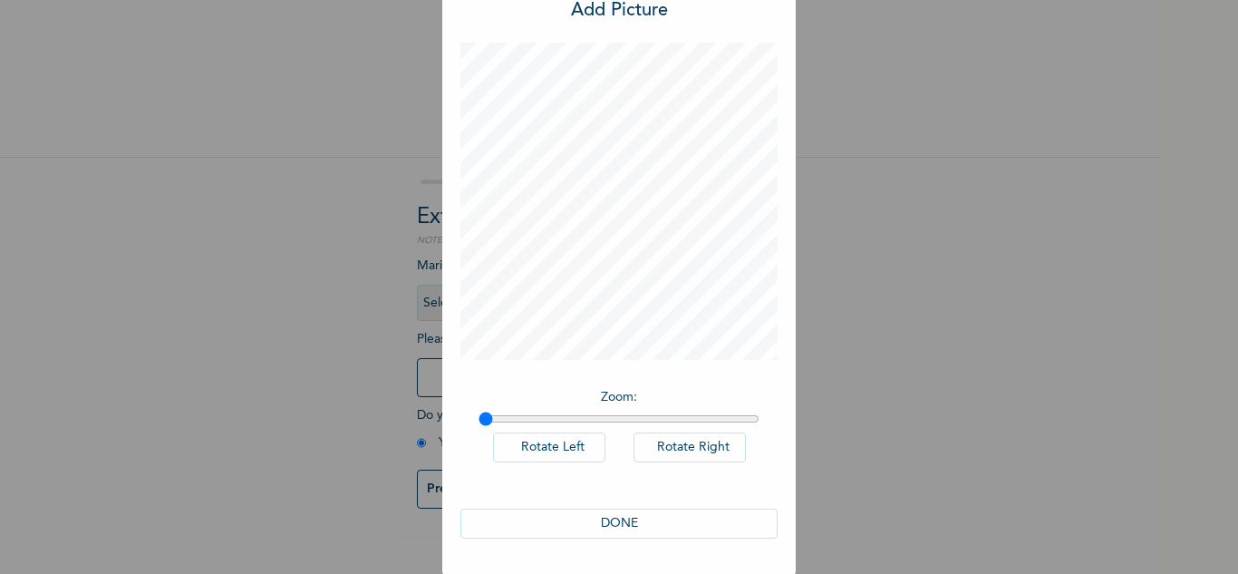
click at [564, 521] on button "DONE" at bounding box center [618, 524] width 317 height 30
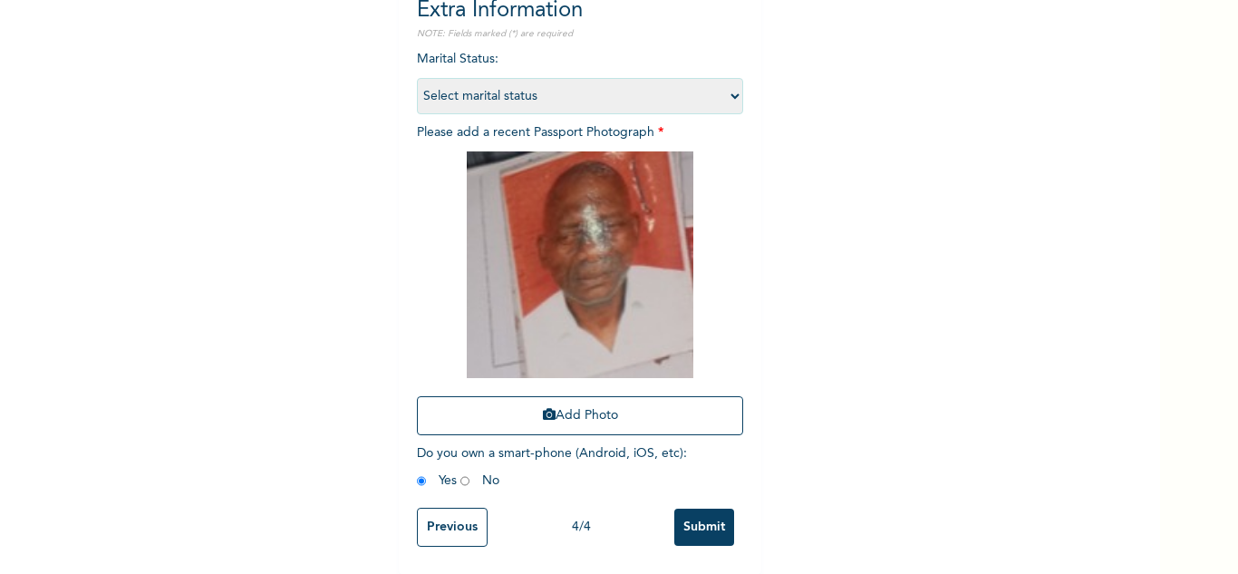
scroll to position [220, 0]
click at [695, 509] on input "Submit" at bounding box center [704, 527] width 60 height 37
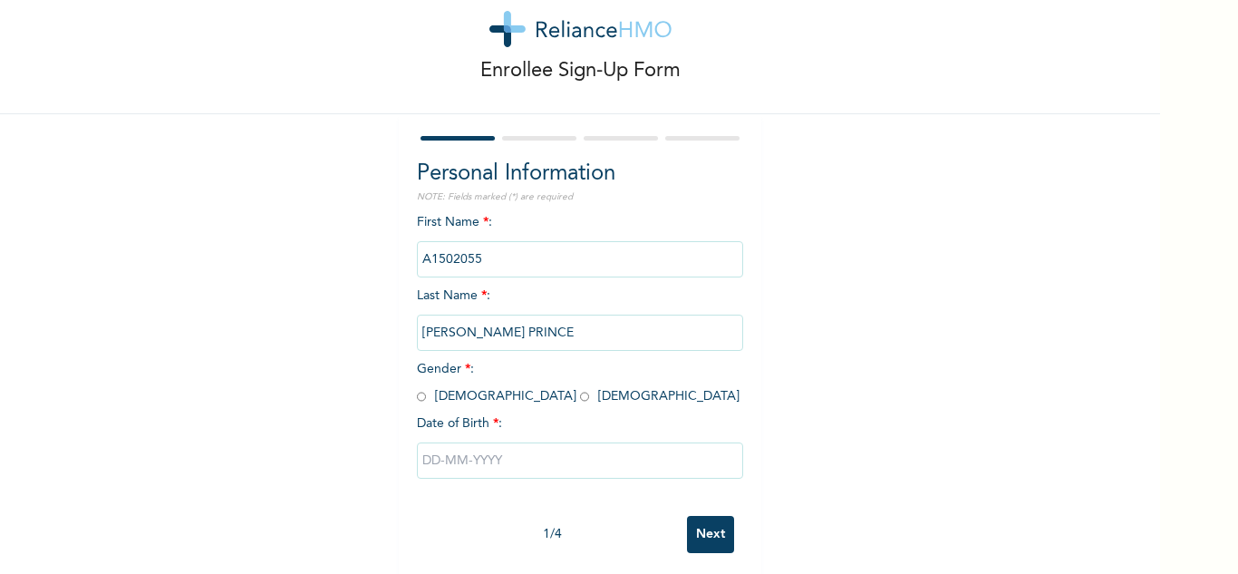
scroll to position [63, 0]
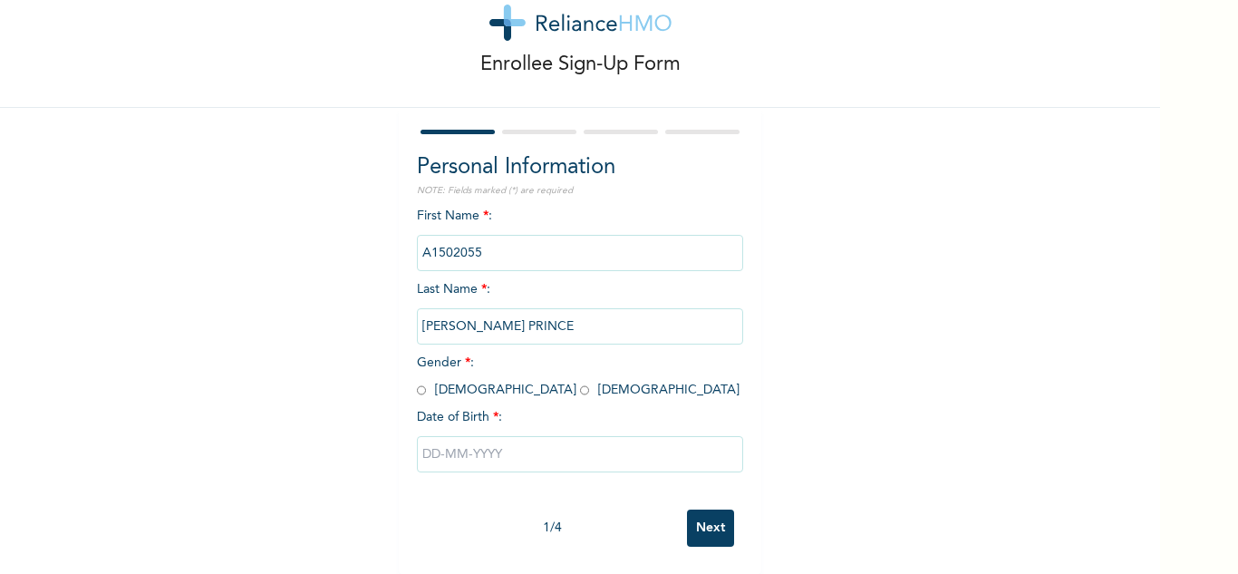
click at [417, 382] on input "radio" at bounding box center [421, 390] width 9 height 17
radio input "true"
click at [459, 449] on input "text" at bounding box center [580, 454] width 326 height 36
select select "7"
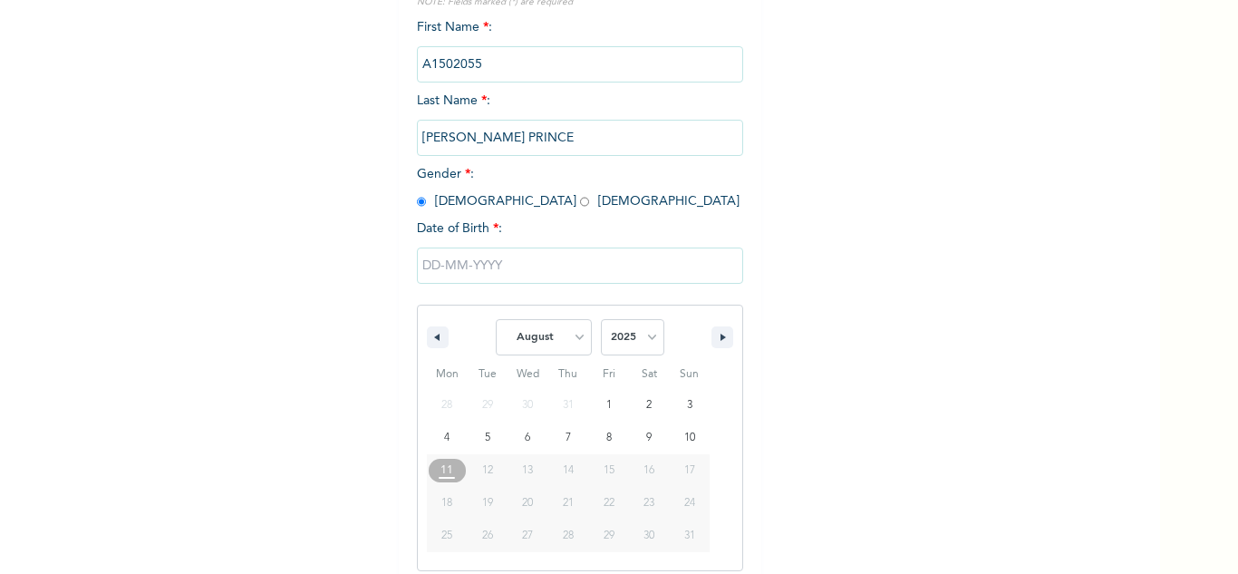
scroll to position [250, 0]
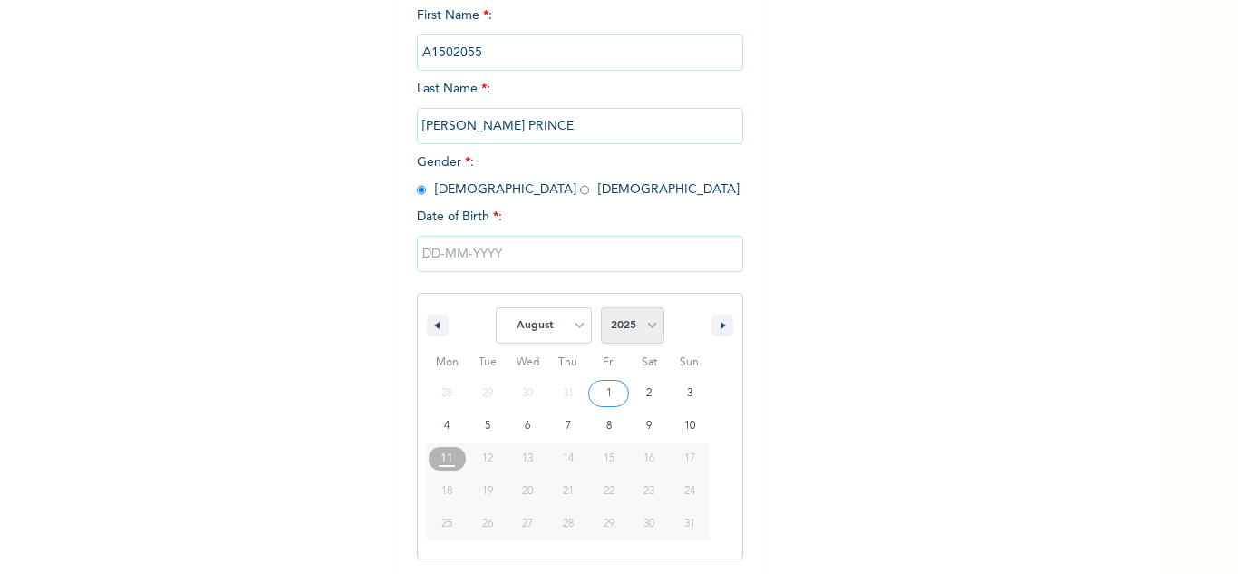
click at [630, 334] on select "2025 2024 2023 2022 2021 2020 2019 2018 2017 2016 2015 2014 2013 2012 2011 2010…" at bounding box center [632, 325] width 63 height 36
select select "1990"
click at [601, 308] on select "2025 2024 2023 2022 2021 2020 2019 2018 2017 2016 2015 2014 2013 2012 2011 2010…" at bounding box center [632, 325] width 63 height 36
click at [553, 330] on select "January February March April May June July August September October November De…" at bounding box center [544, 325] width 96 height 36
select select "6"
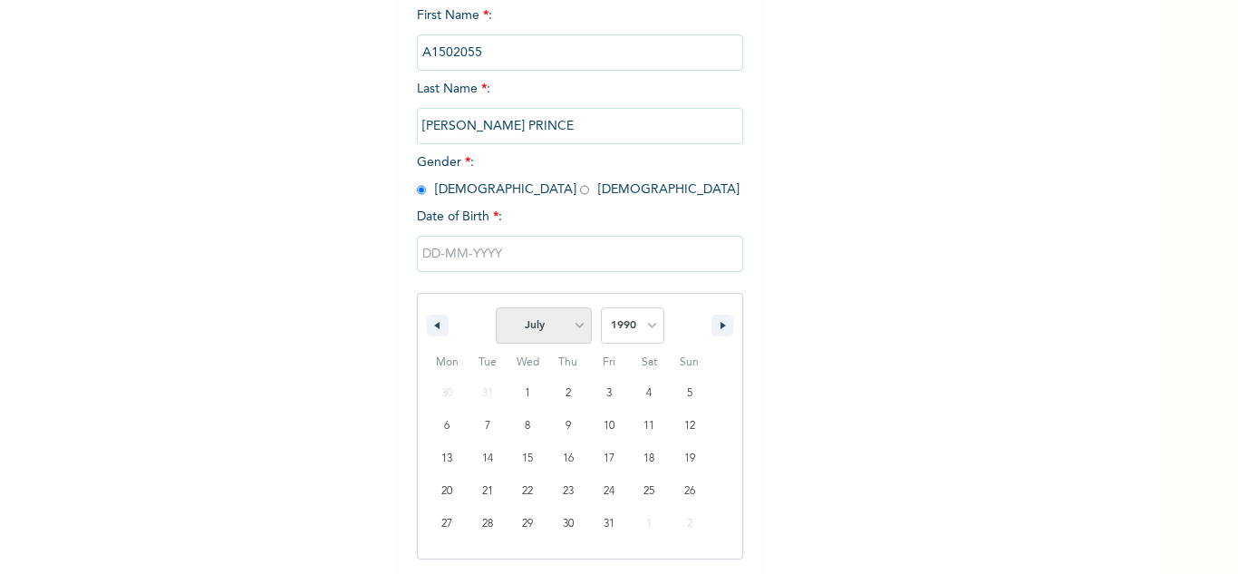
click at [496, 308] on select "January February March April May June July August September October November De…" at bounding box center [544, 325] width 96 height 36
type input "07/03/1990"
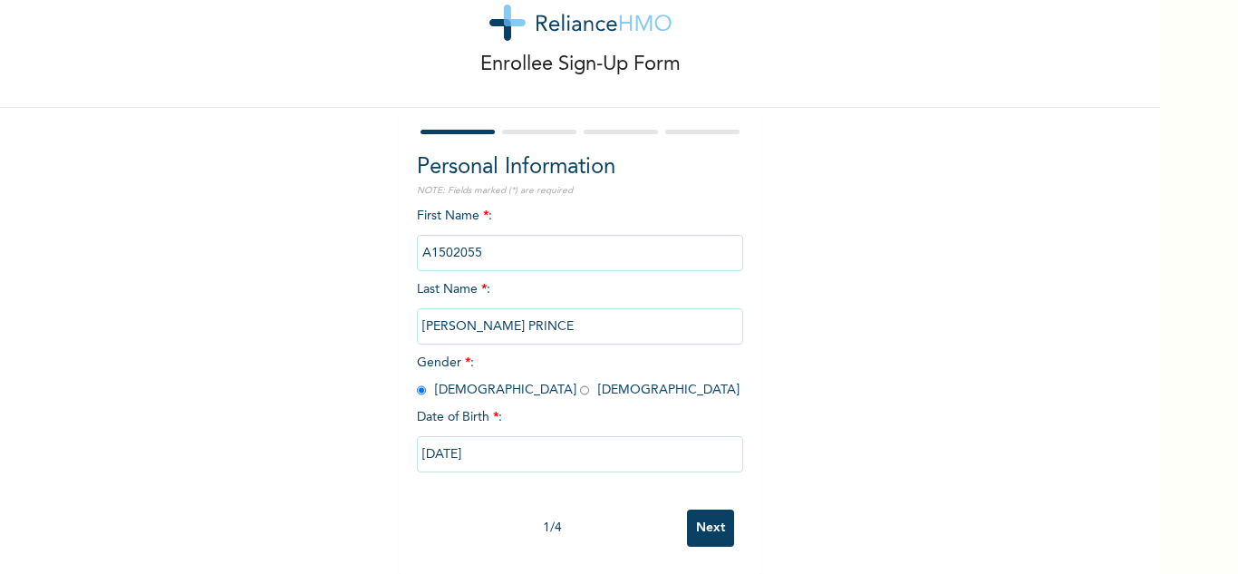
scroll to position [63, 0]
click at [704, 515] on input "Next" at bounding box center [710, 527] width 47 height 37
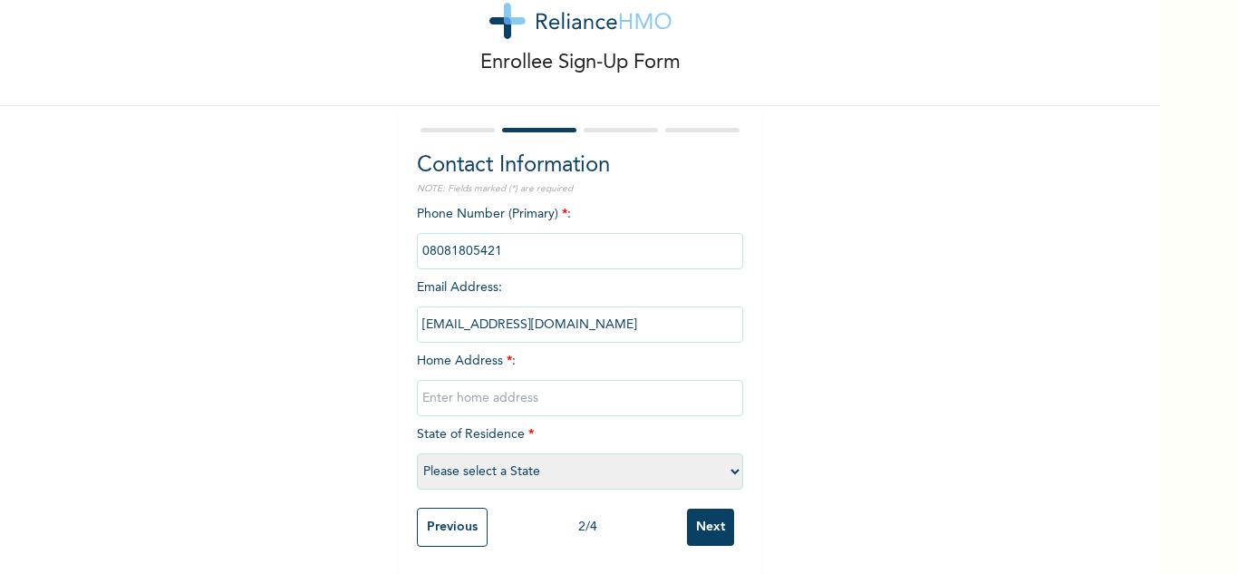
click at [517, 389] on input "text" at bounding box center [580, 398] width 326 height 36
type input "Surulere"
click at [529, 463] on select "Please select a State [PERSON_NAME] (FCT) [PERSON_NAME] Ibom [GEOGRAPHIC_DATA] …" at bounding box center [580, 471] width 326 height 36
select select "25"
click at [417, 453] on select "Please select a State [PERSON_NAME] (FCT) [PERSON_NAME] Ibom [GEOGRAPHIC_DATA] …" at bounding box center [580, 471] width 326 height 36
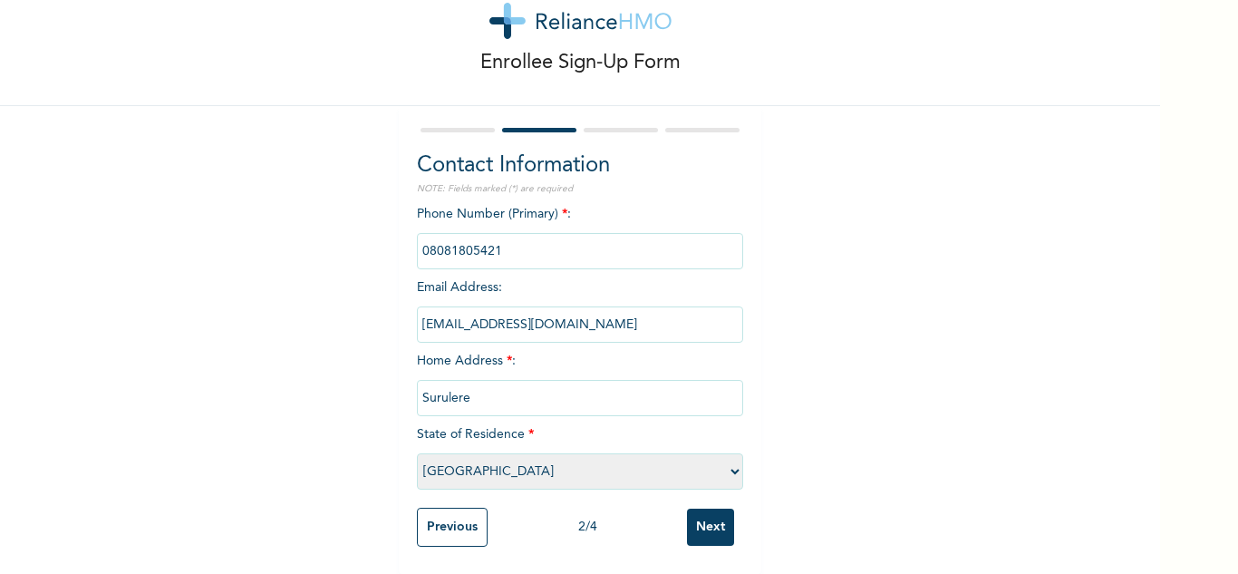
click at [711, 509] on input "Next" at bounding box center [710, 527] width 47 height 37
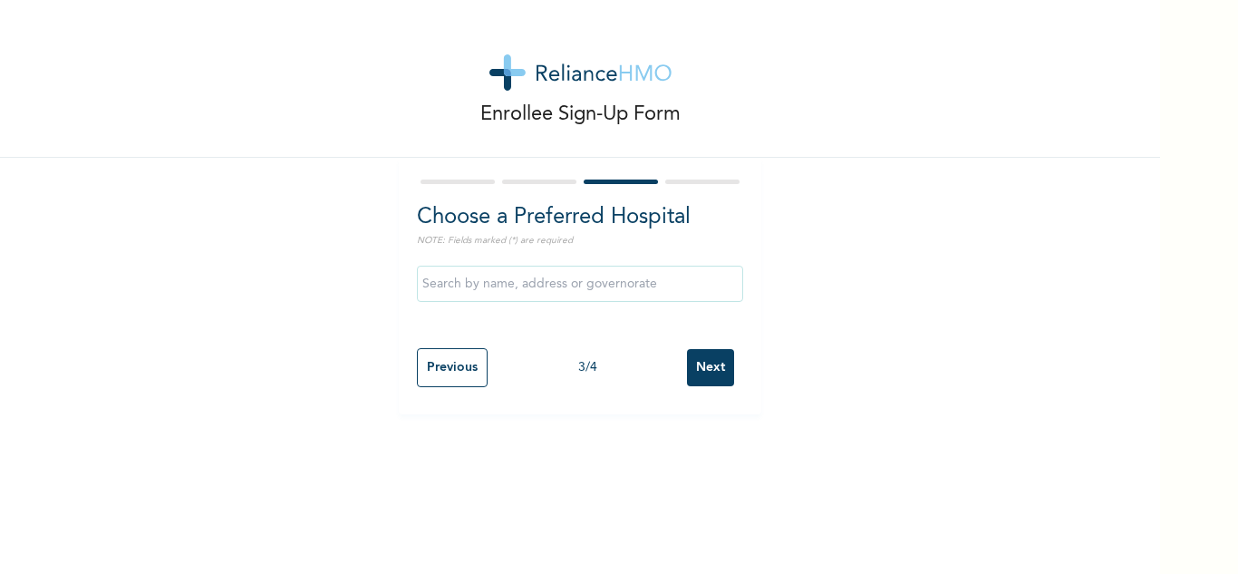
click at [692, 365] on input "Next" at bounding box center [710, 367] width 47 height 37
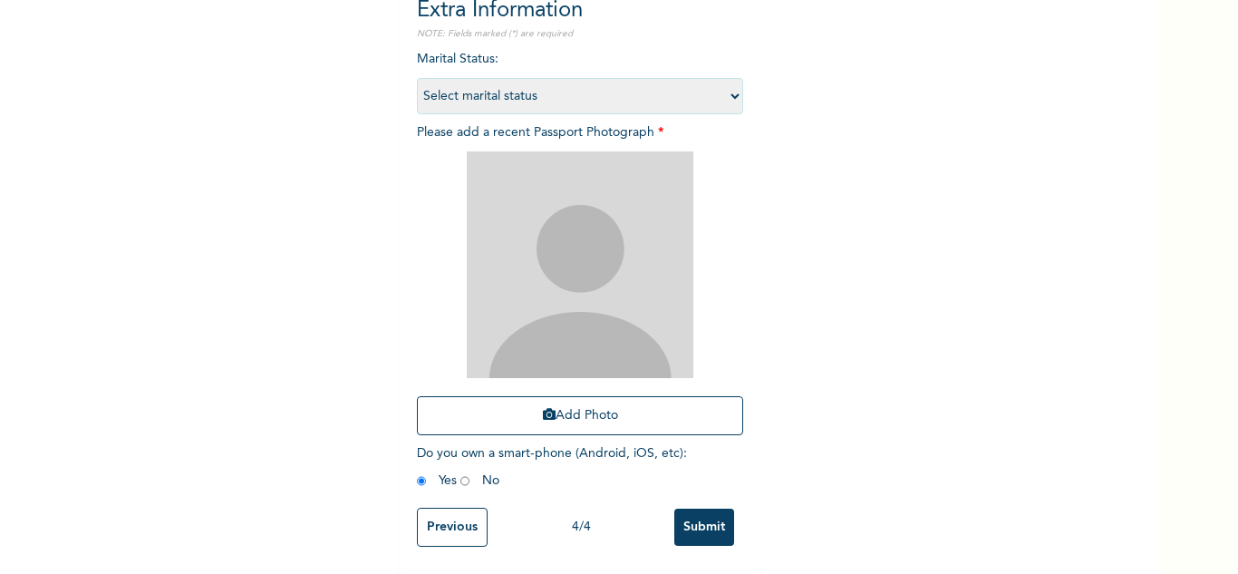
scroll to position [220, 0]
click at [520, 408] on button "Add Photo" at bounding box center [580, 415] width 326 height 39
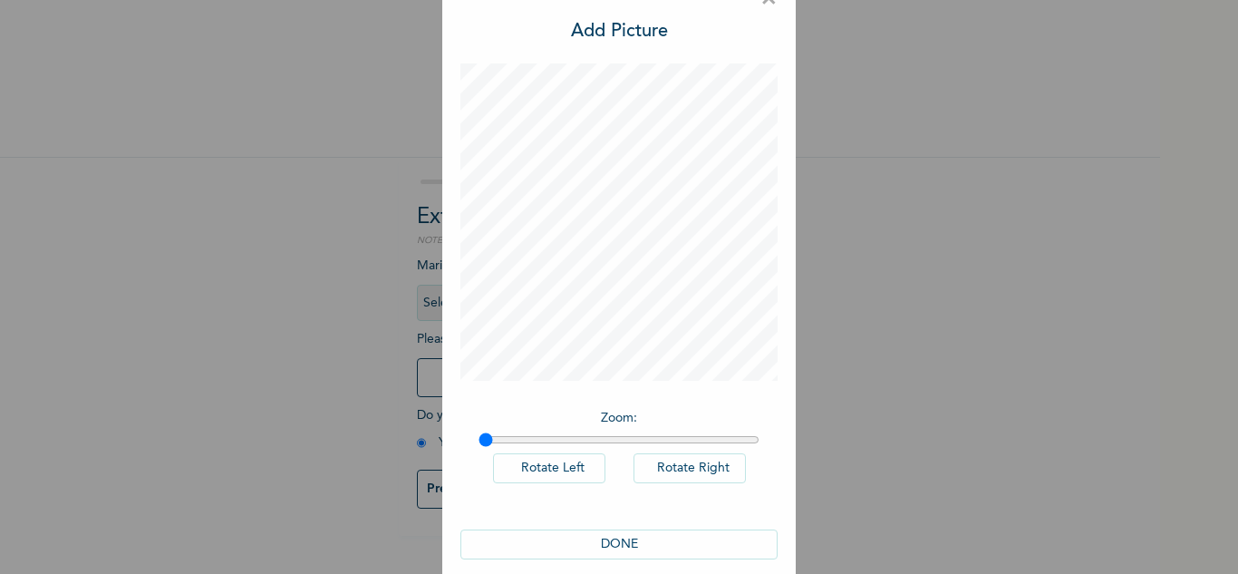
scroll to position [59, 0]
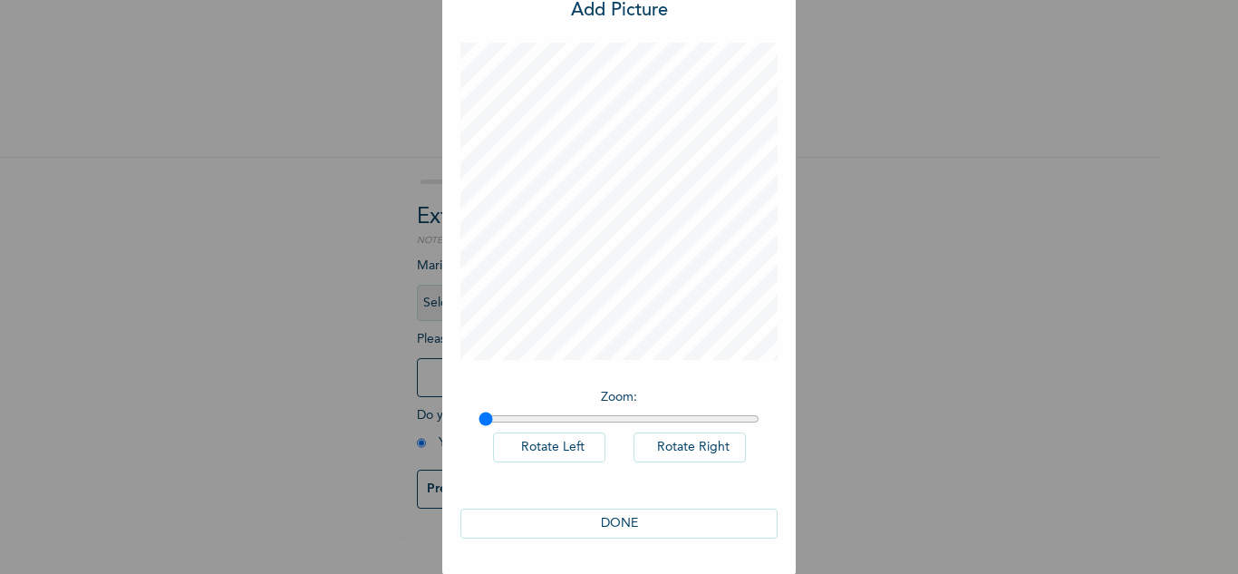
click at [618, 515] on button "DONE" at bounding box center [618, 524] width 317 height 30
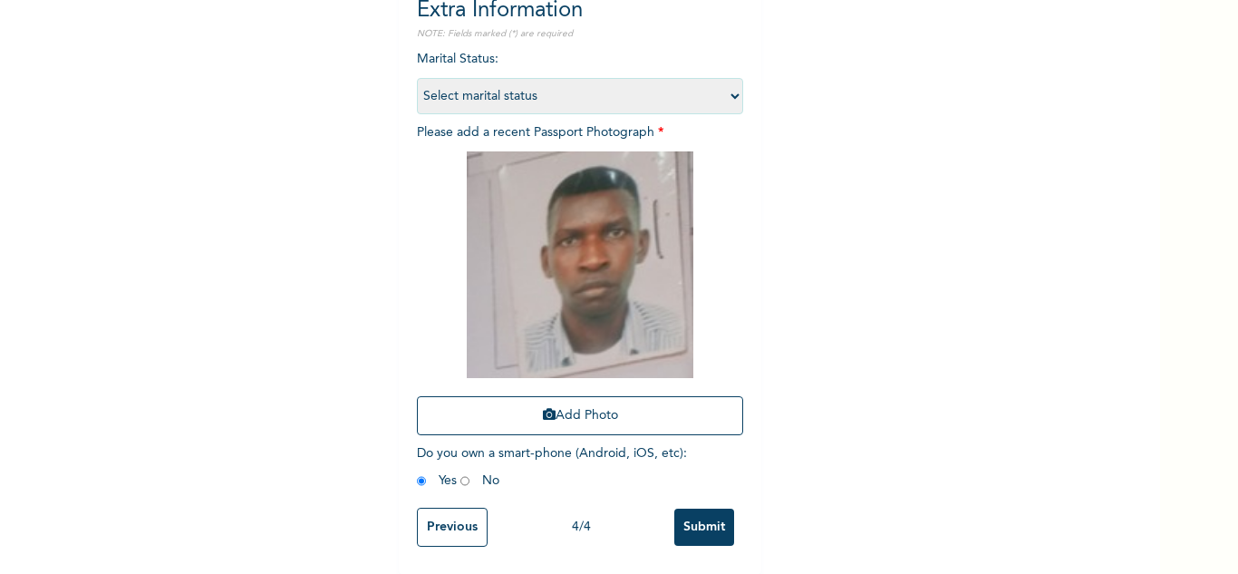
scroll to position [220, 0]
click at [697, 509] on input "Submit" at bounding box center [704, 527] width 60 height 37
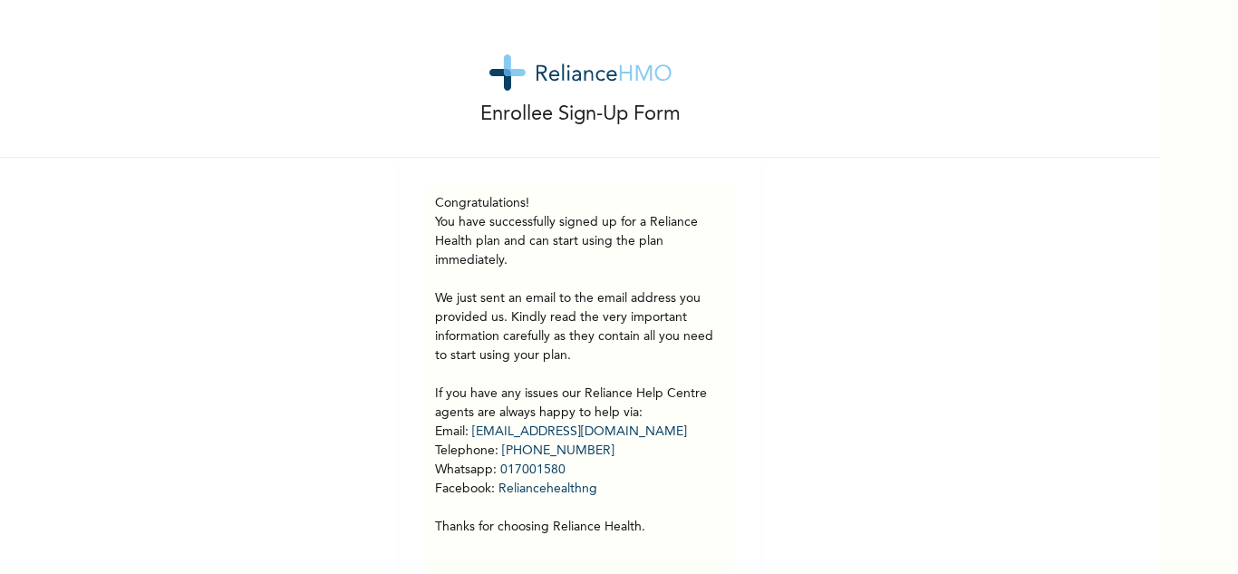
scroll to position [51, 0]
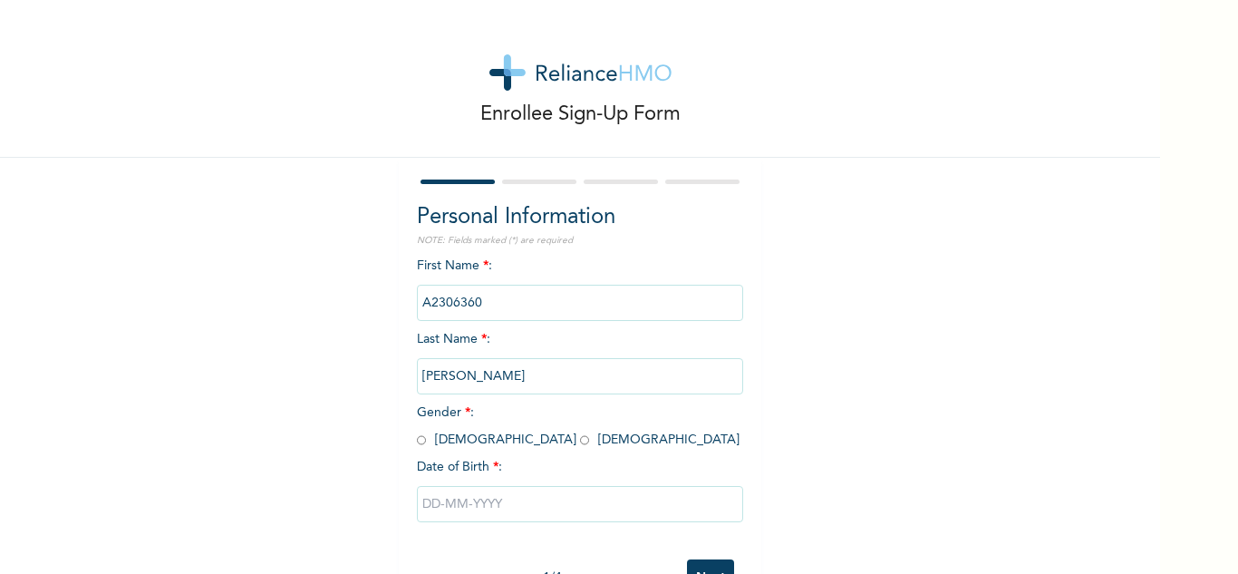
click at [831, 409] on div "Enrollee Sign-Up Form Personal Information NOTE: Fields marked (*) are required…" at bounding box center [580, 312] width 1160 height 624
click at [417, 438] on input "radio" at bounding box center [421, 439] width 9 height 17
radio input "true"
click at [456, 499] on input "text" at bounding box center [580, 504] width 326 height 36
select select "7"
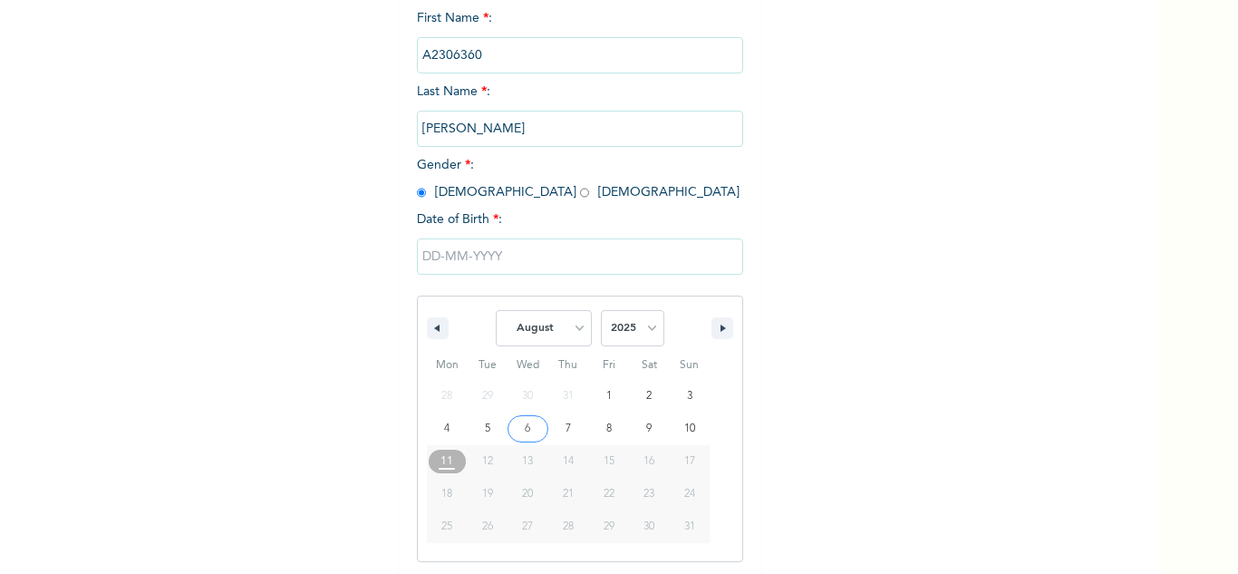
scroll to position [250, 0]
drag, startPoint x: 632, startPoint y: 323, endPoint x: 635, endPoint y: 311, distance: 12.3
click at [632, 323] on select "2025 2024 2023 2022 2021 2020 2019 2018 2017 2016 2015 2014 2013 2012 2011 2010…" at bounding box center [632, 325] width 63 height 36
select select "1978"
click at [601, 308] on select "2025 2024 2023 2022 2021 2020 2019 2018 2017 2016 2015 2014 2013 2012 2011 2010…" at bounding box center [632, 325] width 63 height 36
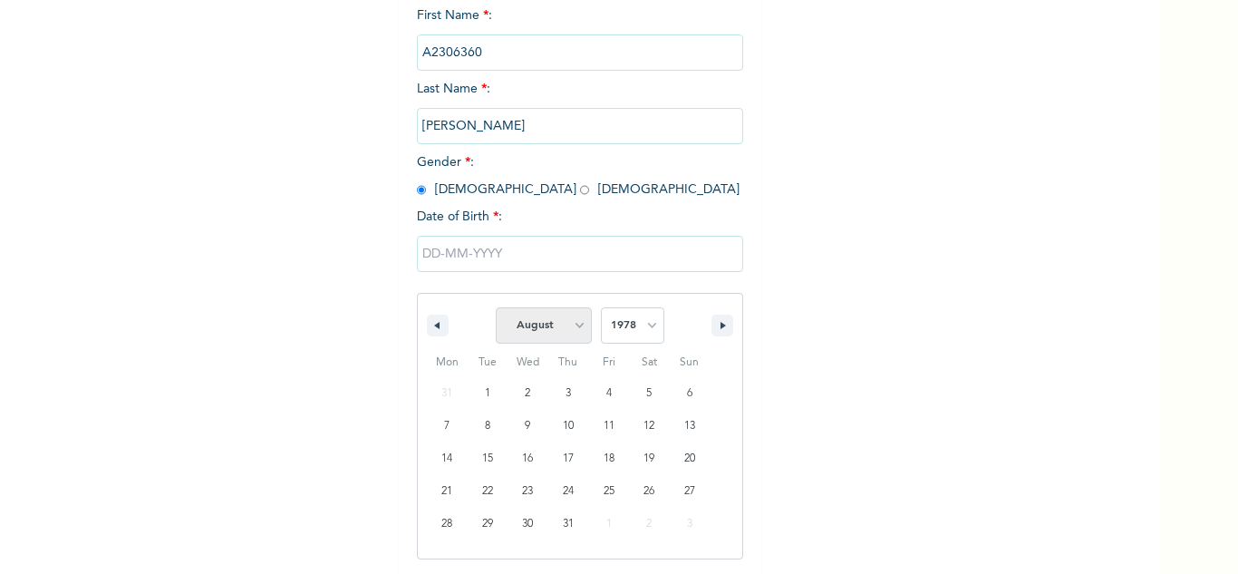
click at [548, 329] on select "January February March April May June July August September October November De…" at bounding box center [544, 325] width 96 height 36
select select "3"
click at [496, 308] on select "January February March April May June July August September October November De…" at bounding box center [544, 325] width 96 height 36
type input "[DATE]"
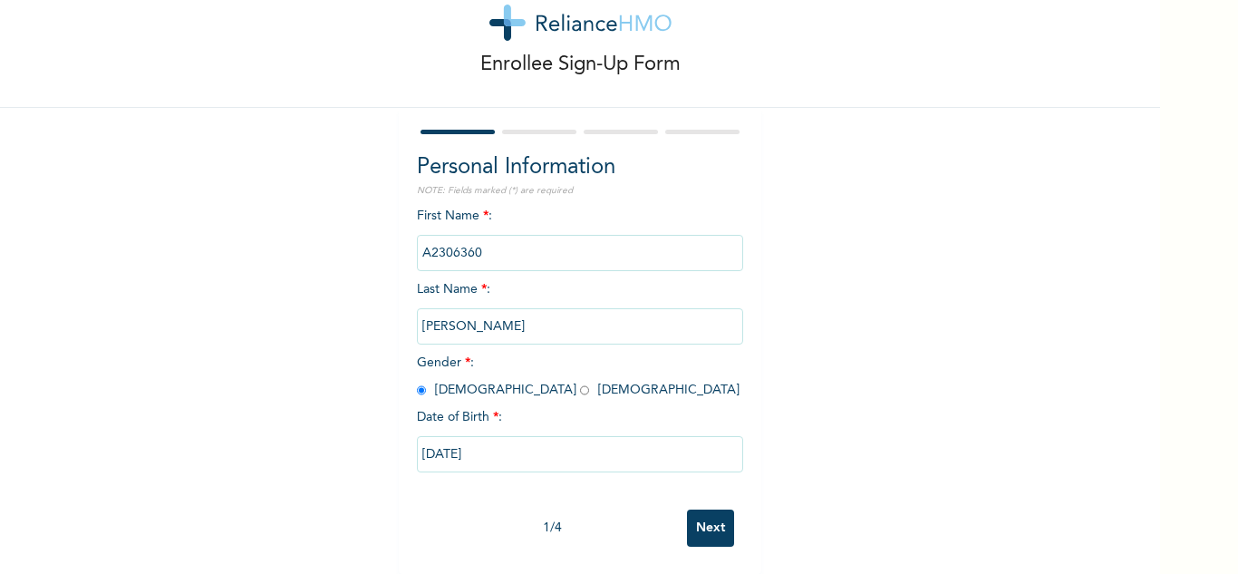
scroll to position [63, 0]
click at [707, 511] on input "Next" at bounding box center [710, 527] width 47 height 37
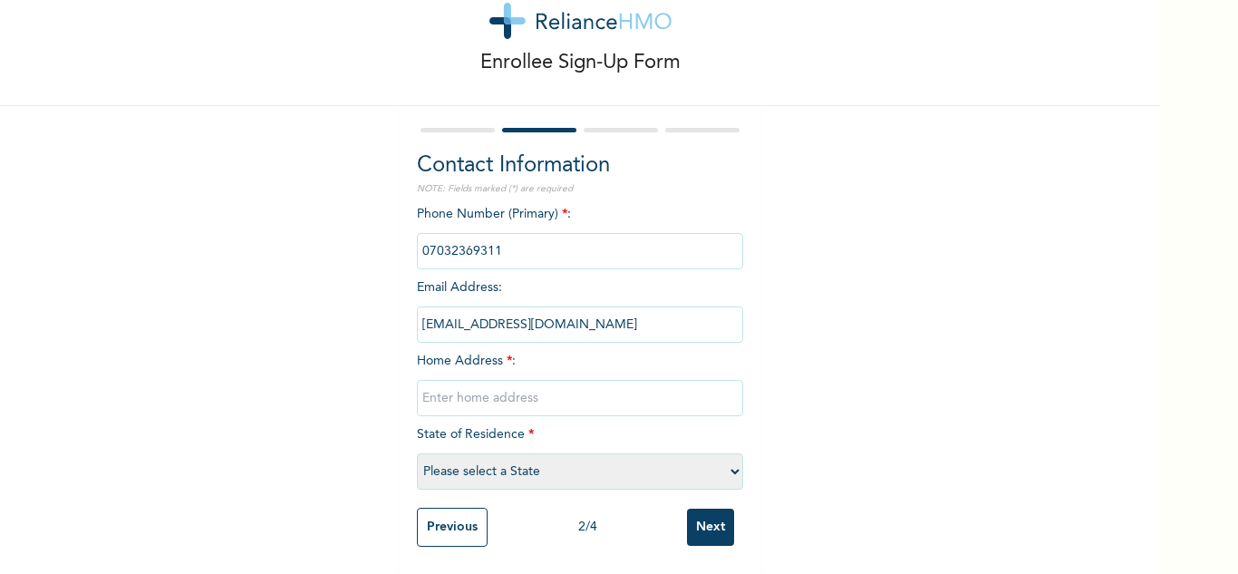
scroll to position [65, 0]
click at [536, 395] on input "text" at bounding box center [580, 398] width 326 height 36
type input "Bariga"
click at [460, 473] on select "Please select a State [PERSON_NAME] (FCT) [PERSON_NAME] Ibom [GEOGRAPHIC_DATA] …" at bounding box center [580, 471] width 326 height 36
select select "25"
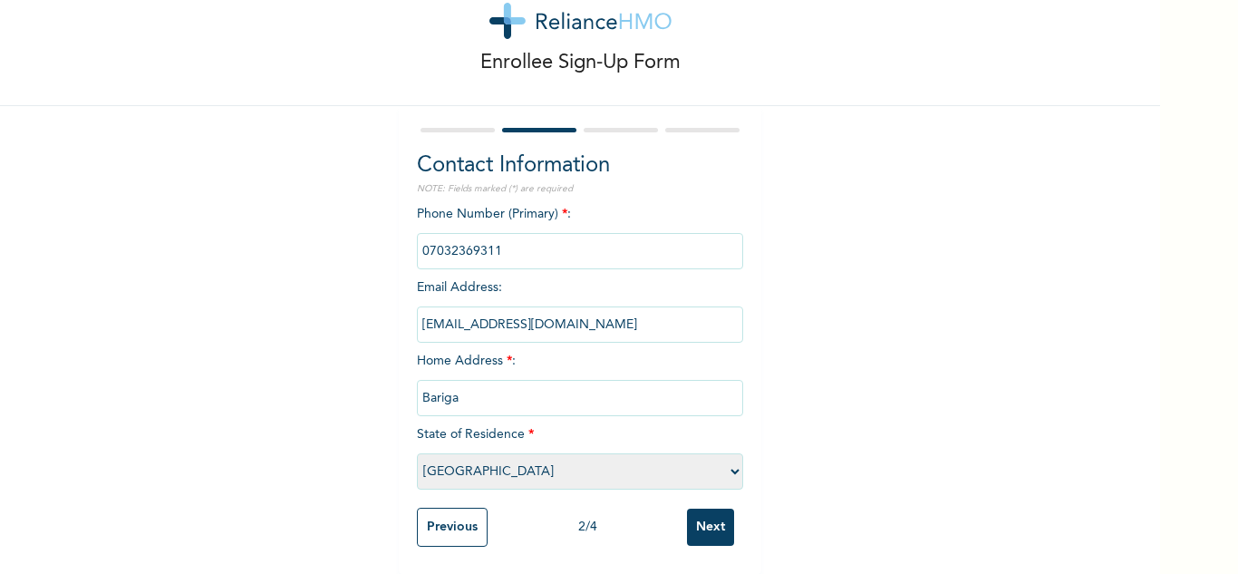
click at [417, 453] on select "Please select a State [PERSON_NAME] (FCT) [PERSON_NAME] Ibom [GEOGRAPHIC_DATA] …" at bounding box center [580, 471] width 326 height 36
click at [714, 521] on input "Next" at bounding box center [710, 527] width 47 height 37
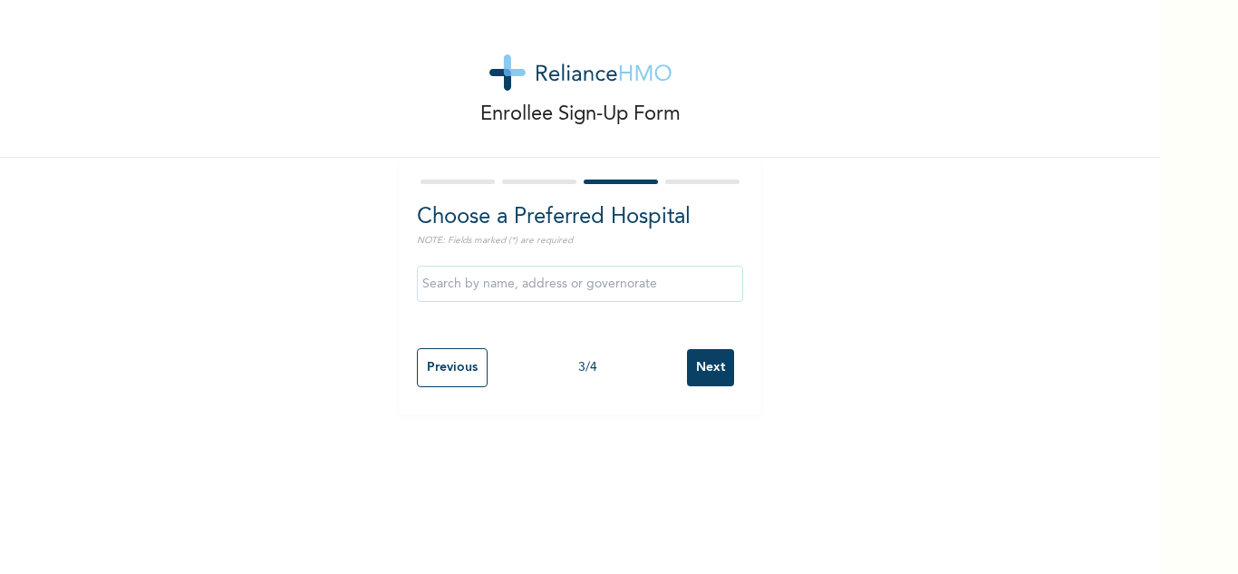
click at [714, 372] on input "Next" at bounding box center [710, 367] width 47 height 37
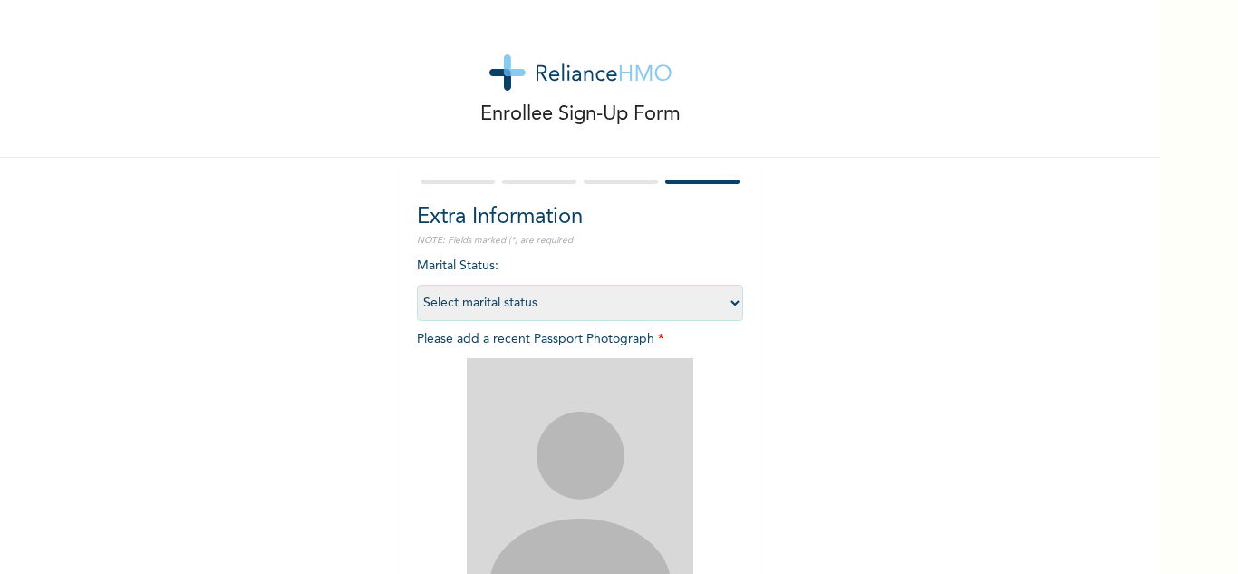
click at [638, 307] on select "Select marital status [DEMOGRAPHIC_DATA] Married [DEMOGRAPHIC_DATA] Widow/[DEMO…" at bounding box center [580, 303] width 326 height 36
select select "2"
click at [417, 285] on select "Select marital status [DEMOGRAPHIC_DATA] Married [DEMOGRAPHIC_DATA] Widow/[DEMO…" at bounding box center [580, 303] width 326 height 36
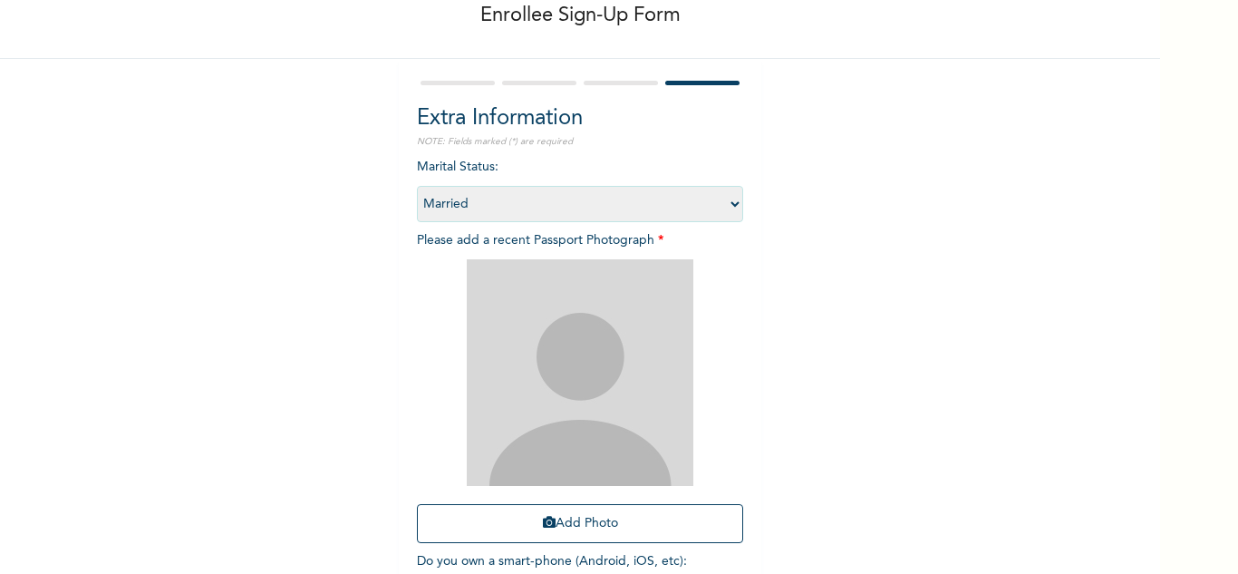
scroll to position [220, 0]
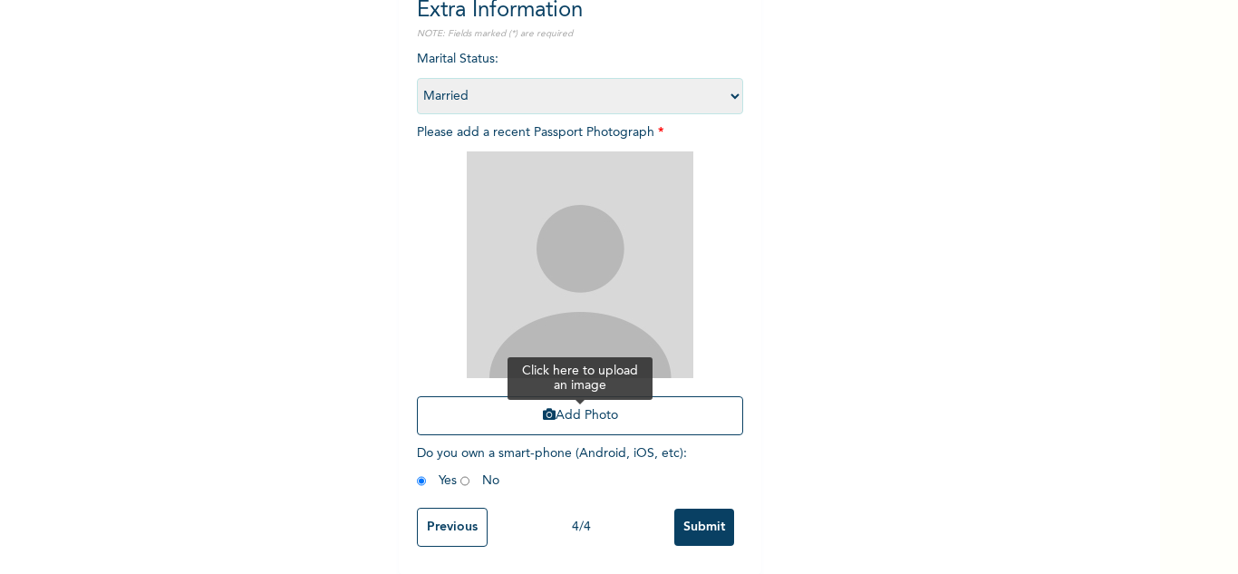
click at [521, 396] on button "Add Photo" at bounding box center [580, 415] width 326 height 39
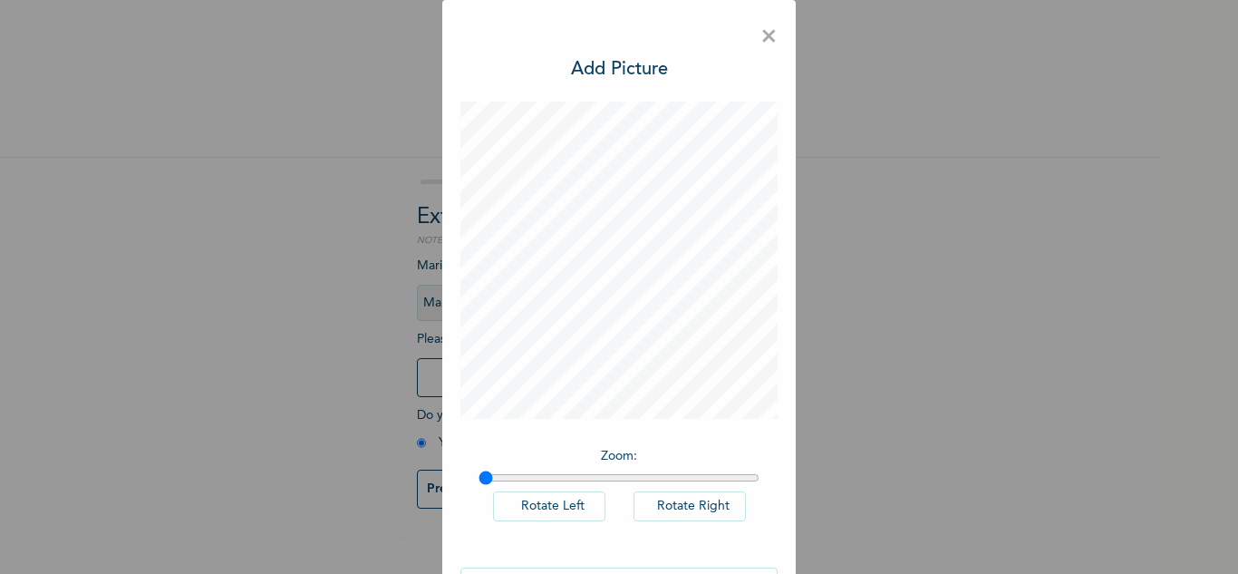
scroll to position [59, 0]
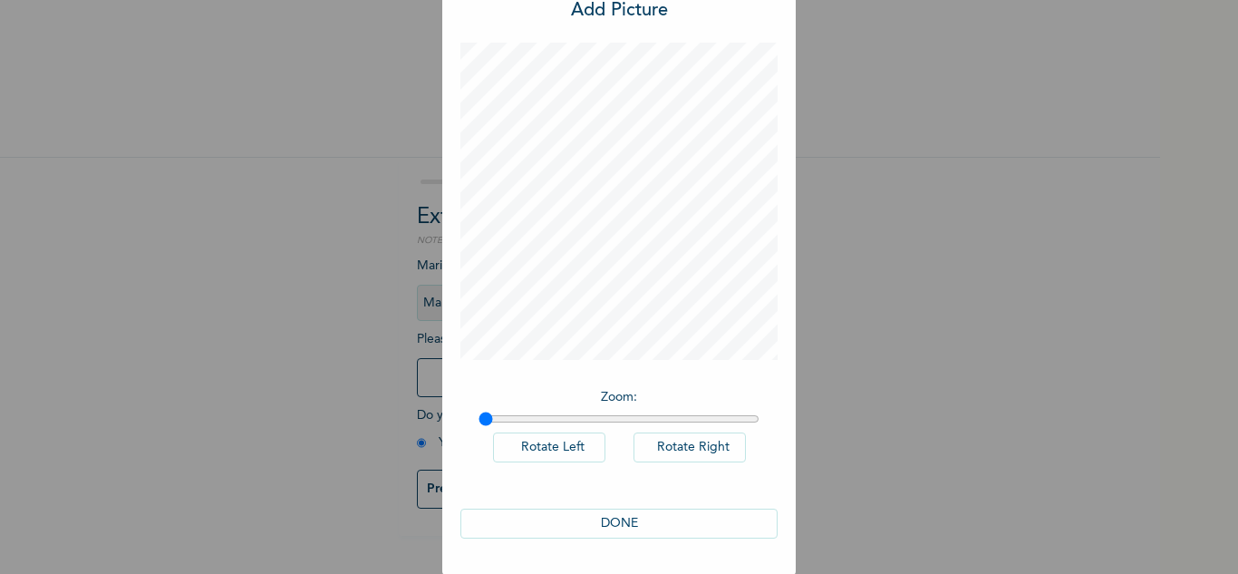
click at [573, 523] on button "DONE" at bounding box center [618, 524] width 317 height 30
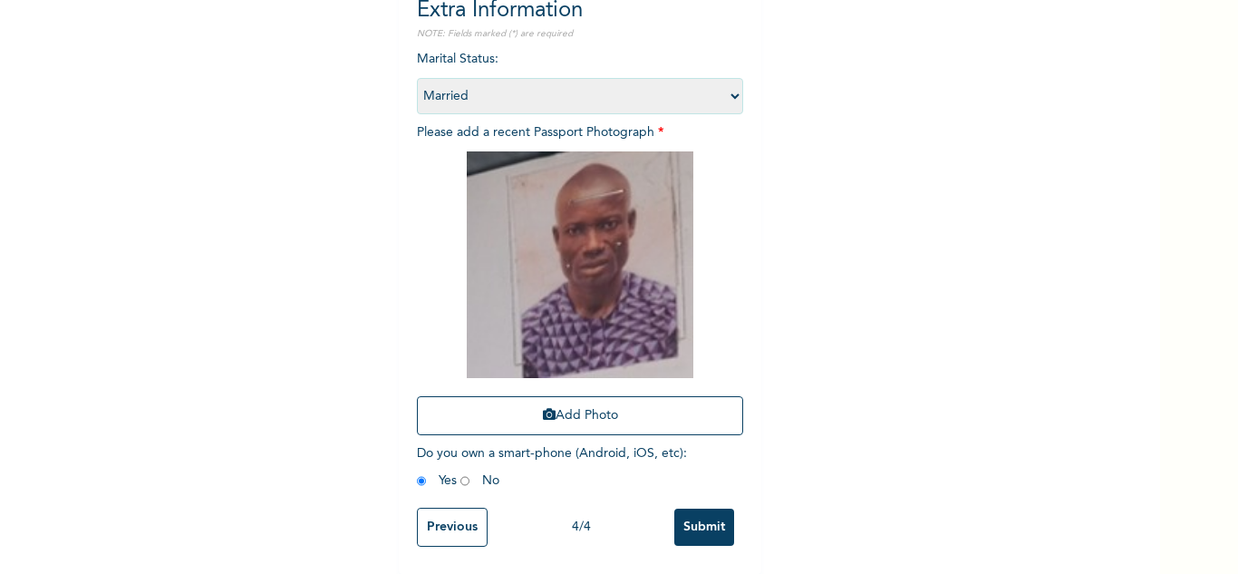
scroll to position [220, 0]
click at [698, 509] on input "Submit" at bounding box center [704, 527] width 60 height 37
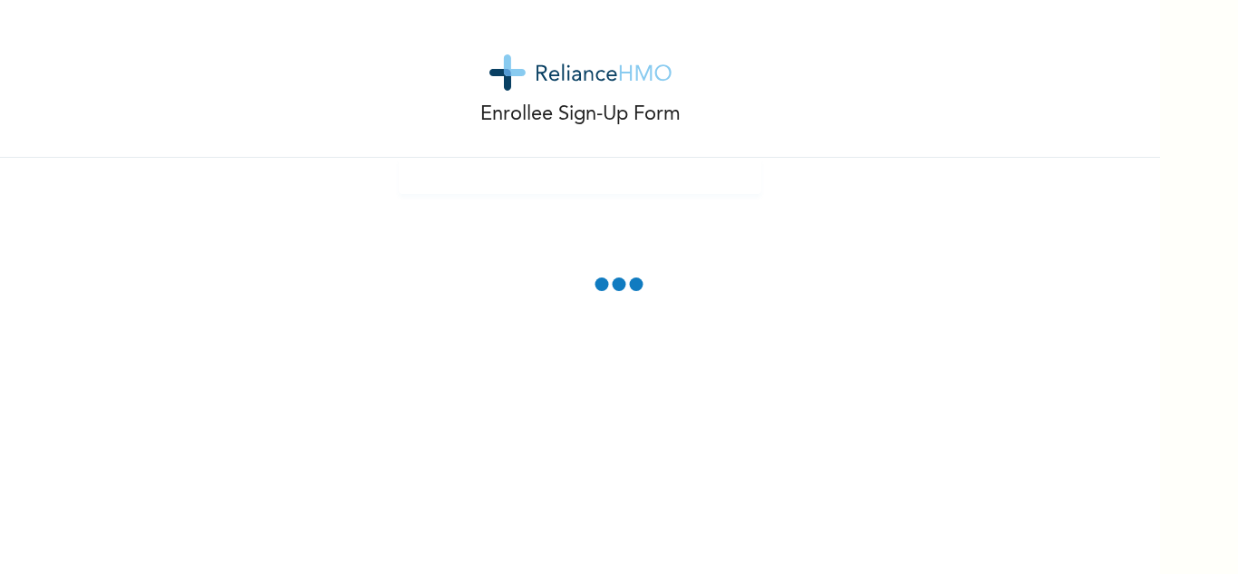
scroll to position [0, 0]
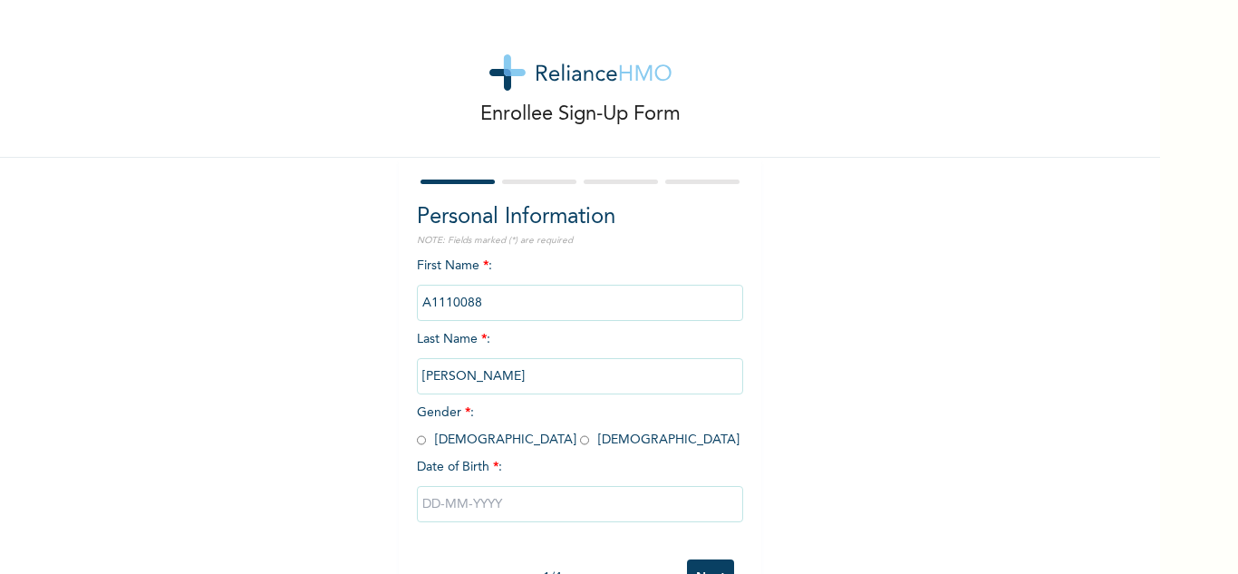
scroll to position [63, 0]
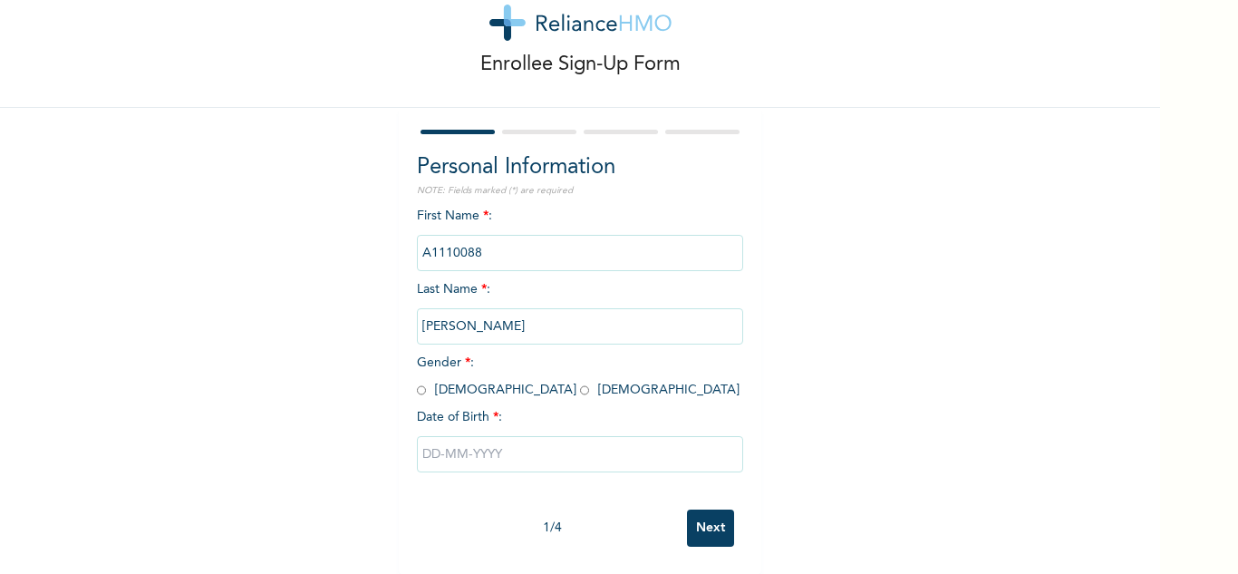
click at [417, 382] on input "radio" at bounding box center [421, 390] width 9 height 17
radio input "true"
click at [454, 440] on input "text" at bounding box center [580, 454] width 326 height 36
select select "7"
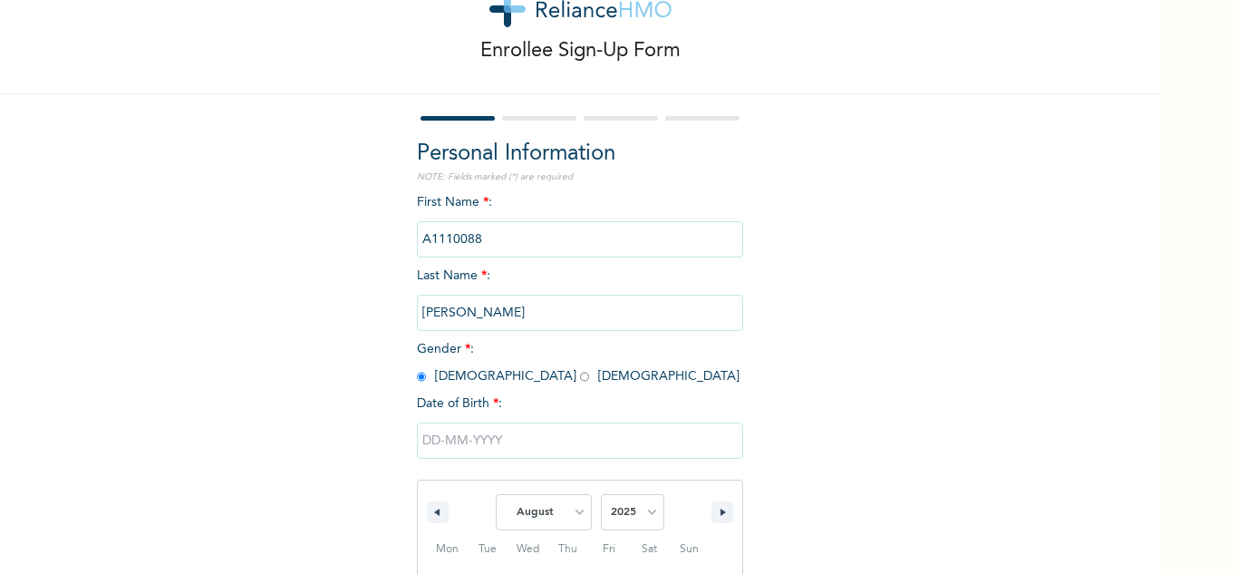
scroll to position [250, 0]
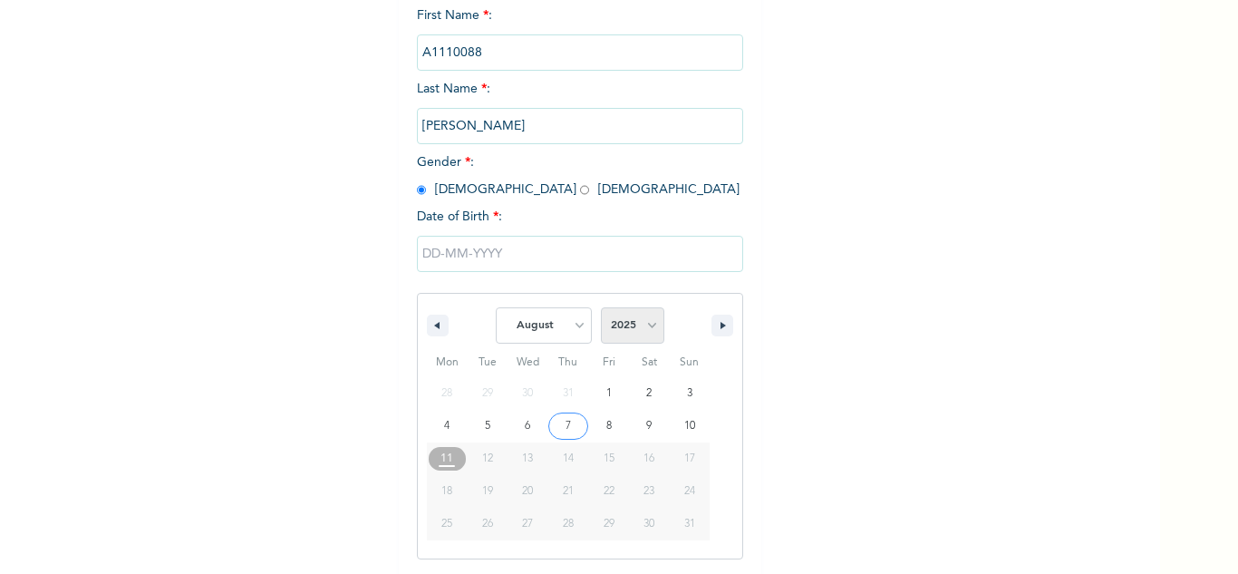
drag, startPoint x: 612, startPoint y: 340, endPoint x: 621, endPoint y: 326, distance: 16.3
click at [612, 338] on select "2025 2024 2023 2022 2021 2020 2019 2018 2017 2016 2015 2014 2013 2012 2011 2010…" at bounding box center [632, 325] width 63 height 36
select select "1984"
click at [601, 308] on select "2025 2024 2023 2022 2021 2020 2019 2018 2017 2016 2015 2014 2013 2012 2011 2010…" at bounding box center [632, 325] width 63 height 36
click at [552, 322] on select "January February March April May June July August September October November De…" at bounding box center [544, 325] width 96 height 36
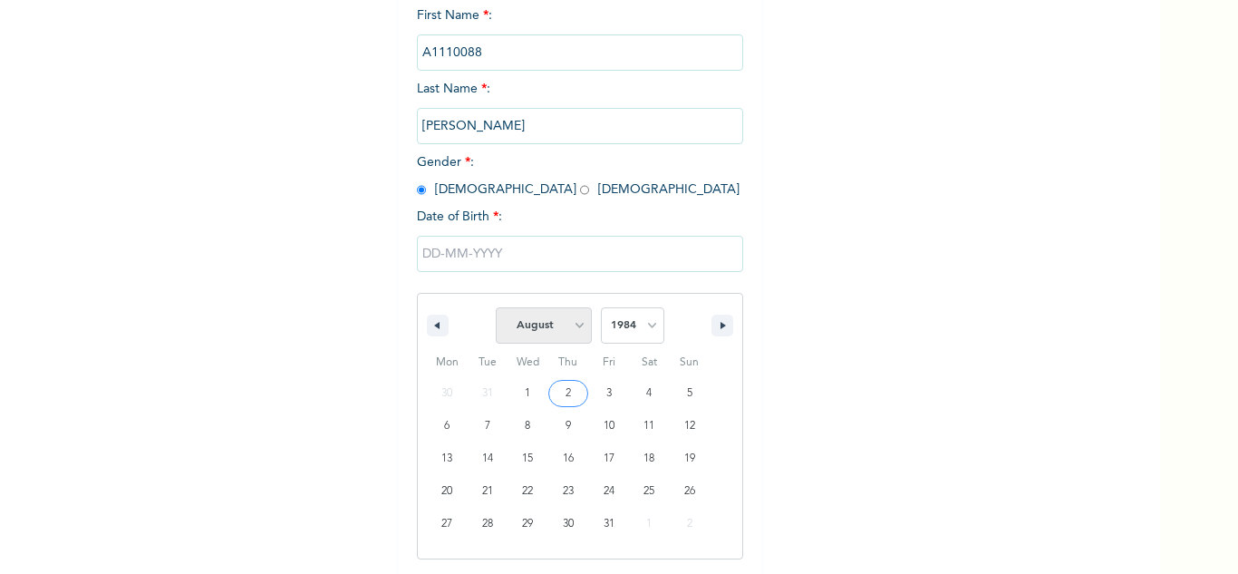
select select "11"
click at [496, 308] on select "January February March April May June July August September October November De…" at bounding box center [544, 325] width 96 height 36
type input "12/28/1984"
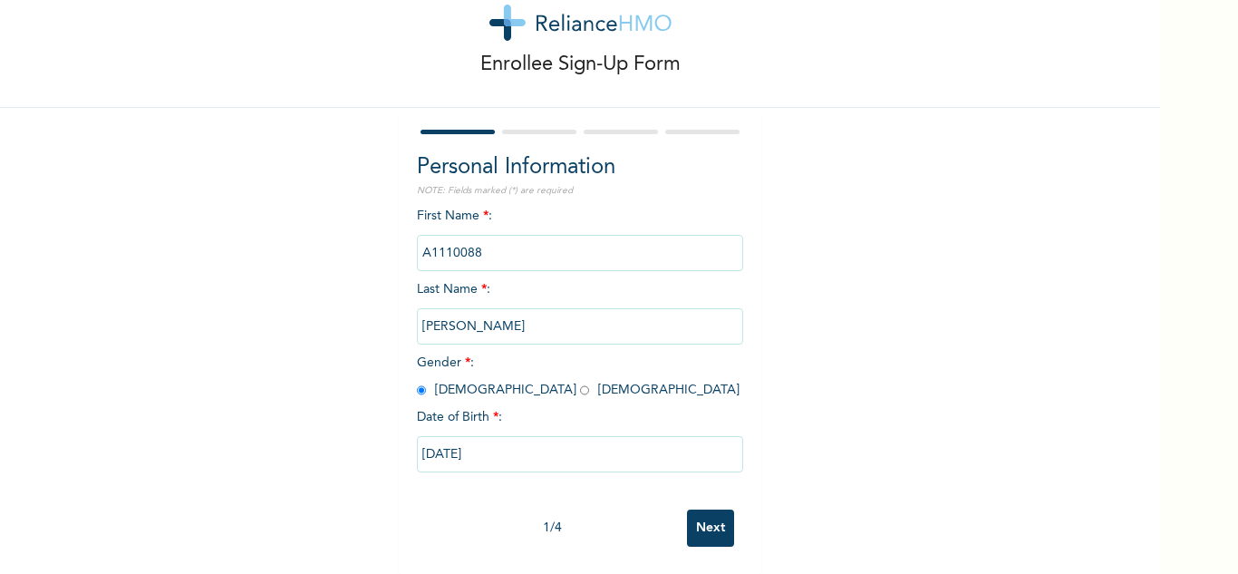
click at [697, 509] on input "Next" at bounding box center [710, 527] width 47 height 37
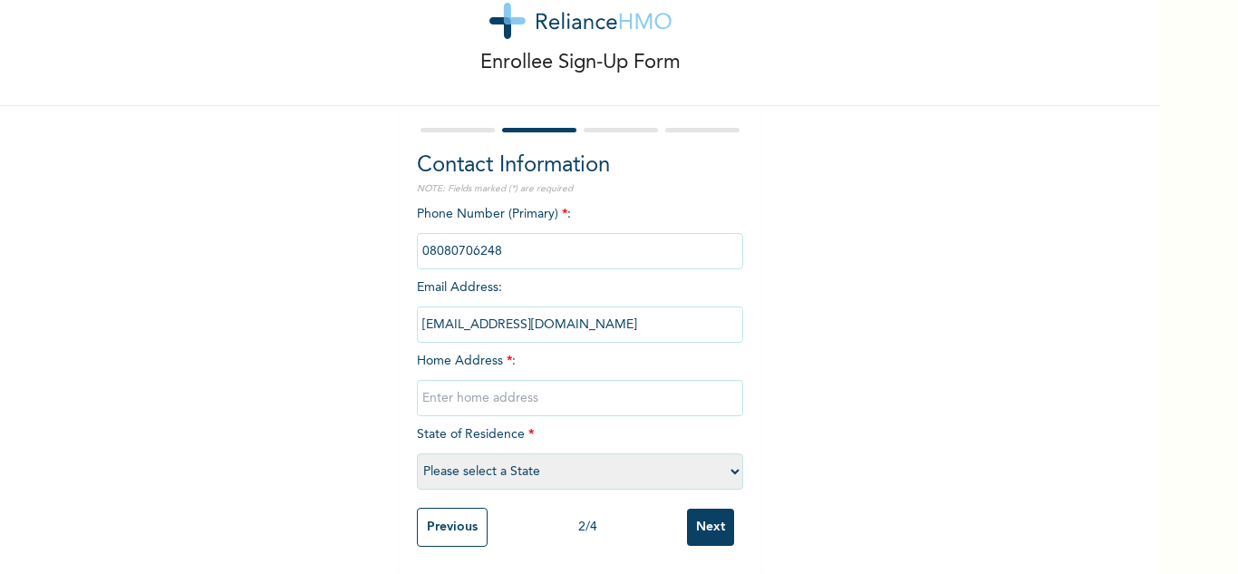
click at [559, 380] on input "text" at bounding box center [580, 398] width 326 height 36
type input "Mushin"
click at [547, 459] on select "Please select a State [PERSON_NAME] (FCT) [PERSON_NAME] Ibom [GEOGRAPHIC_DATA] …" at bounding box center [580, 471] width 326 height 36
click at [496, 454] on select "Please select a State [PERSON_NAME] (FCT) [PERSON_NAME] Ibom [GEOGRAPHIC_DATA] …" at bounding box center [580, 471] width 326 height 36
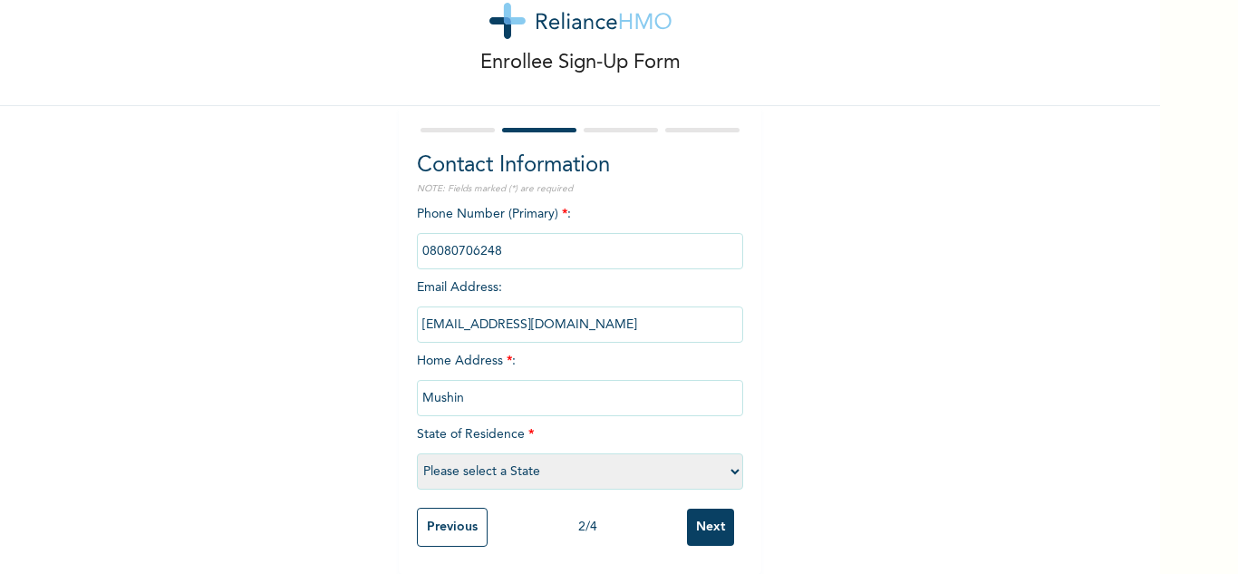
select select "25"
click at [417, 453] on select "Please select a State [PERSON_NAME] (FCT) [PERSON_NAME] Ibom [GEOGRAPHIC_DATA] …" at bounding box center [580, 471] width 326 height 36
click at [704, 519] on input "Next" at bounding box center [710, 527] width 47 height 37
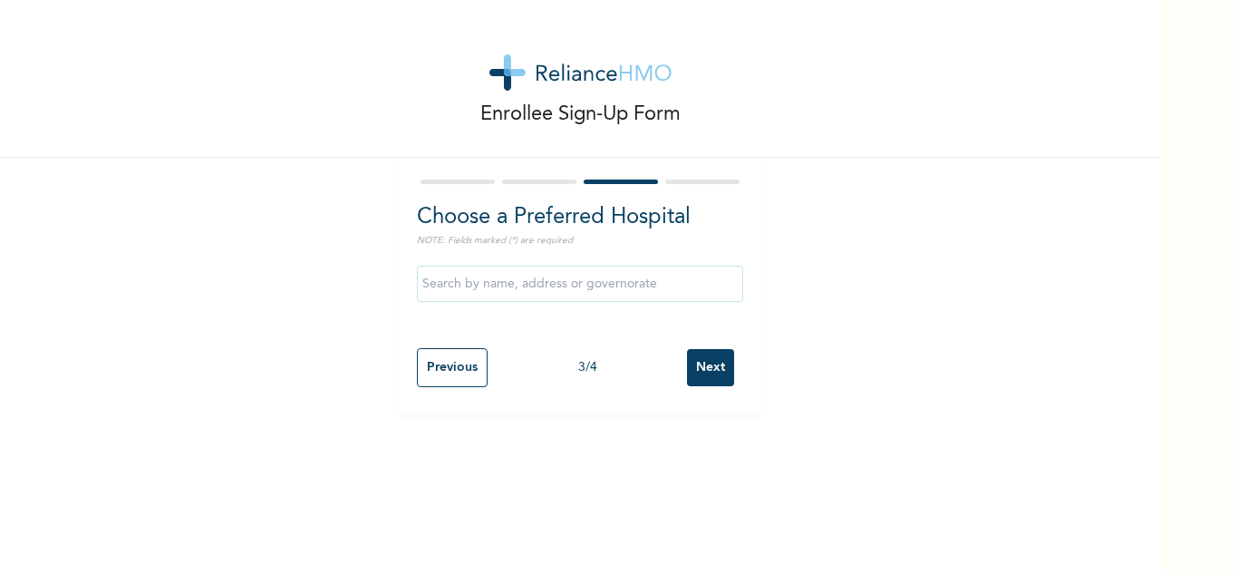
scroll to position [0, 0]
click at [690, 371] on input "Next" at bounding box center [710, 367] width 47 height 37
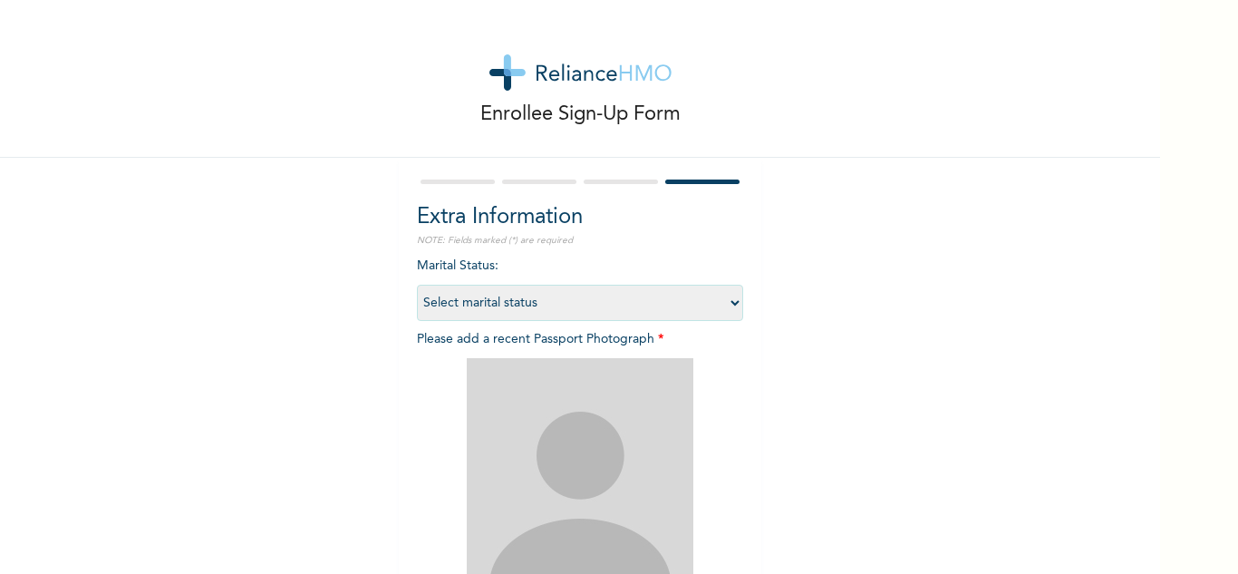
click at [529, 300] on select "Select marital status Single Married Divorced Widow/Widower" at bounding box center [580, 303] width 326 height 36
select select "2"
click at [417, 285] on select "Select marital status Single Married Divorced Widow/Widower" at bounding box center [580, 303] width 326 height 36
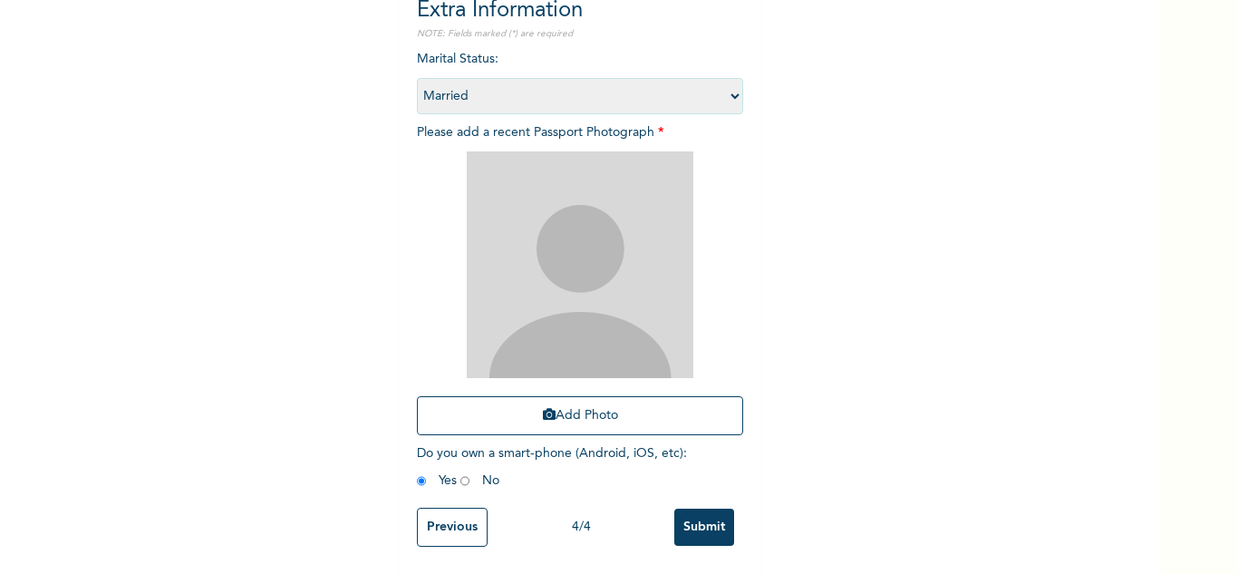
scroll to position [220, 0]
click at [519, 406] on button "Add Photo" at bounding box center [580, 415] width 326 height 39
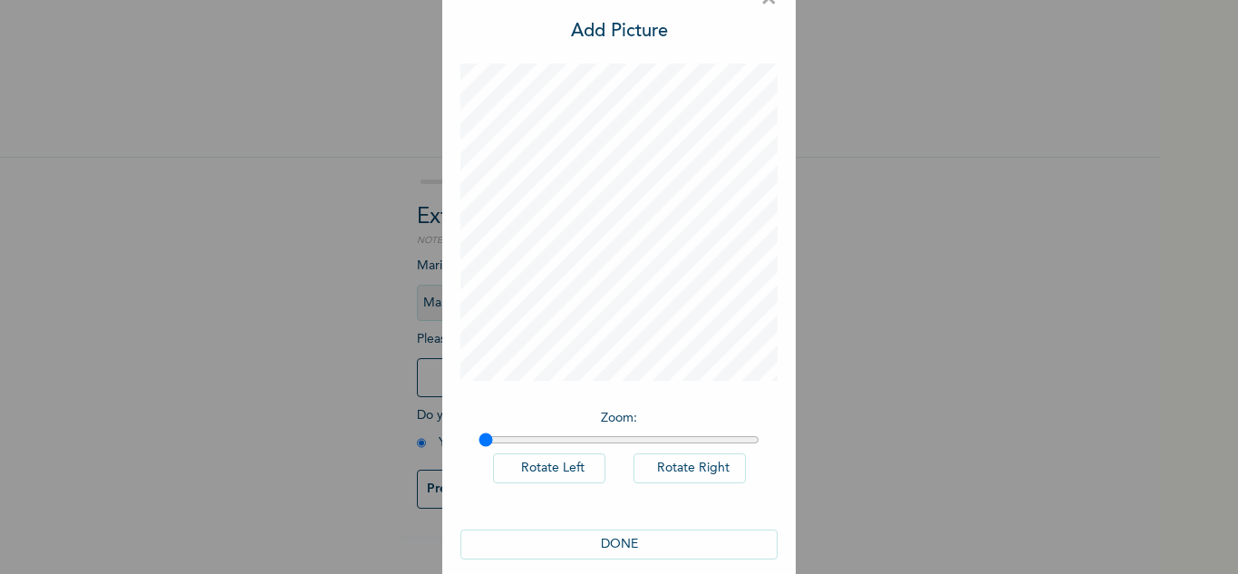
scroll to position [59, 0]
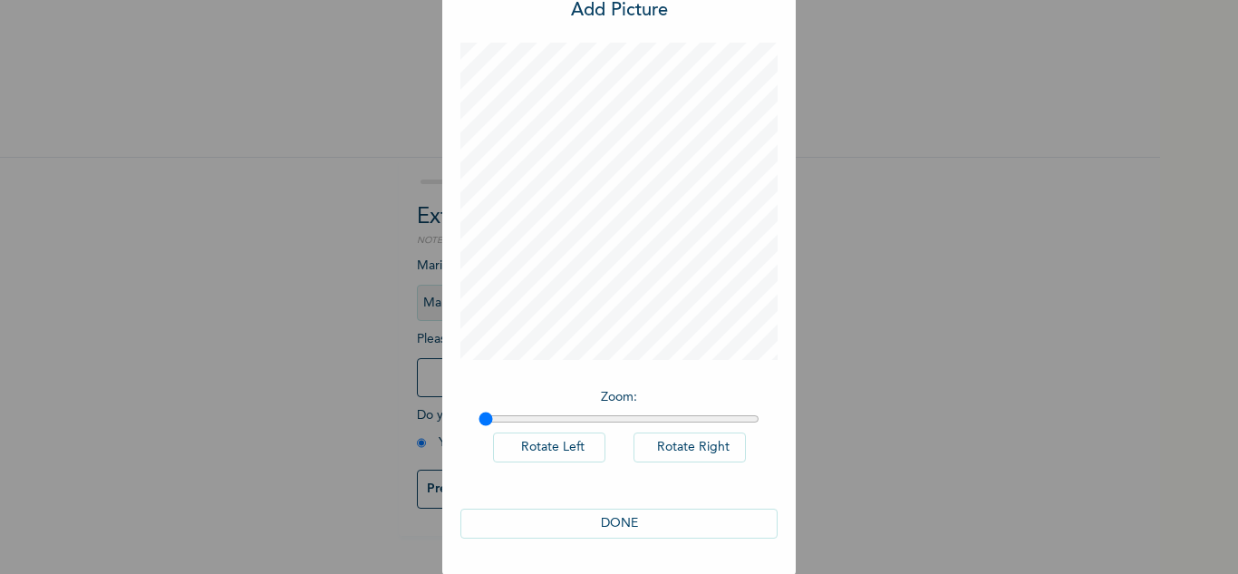
click at [601, 528] on button "DONE" at bounding box center [618, 524] width 317 height 30
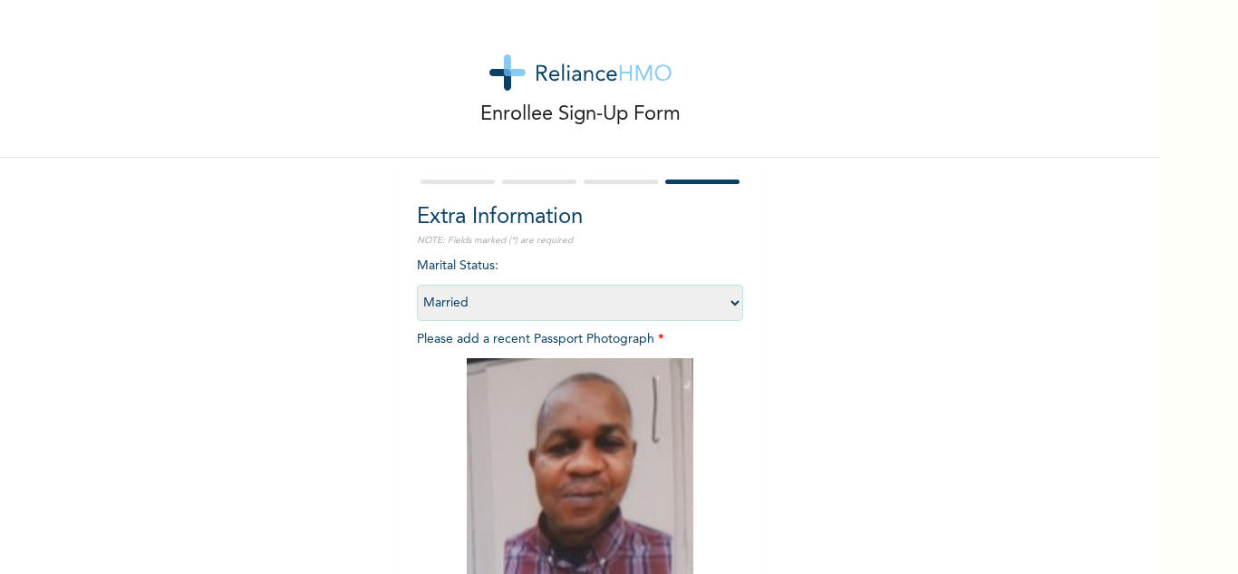
scroll to position [220, 0]
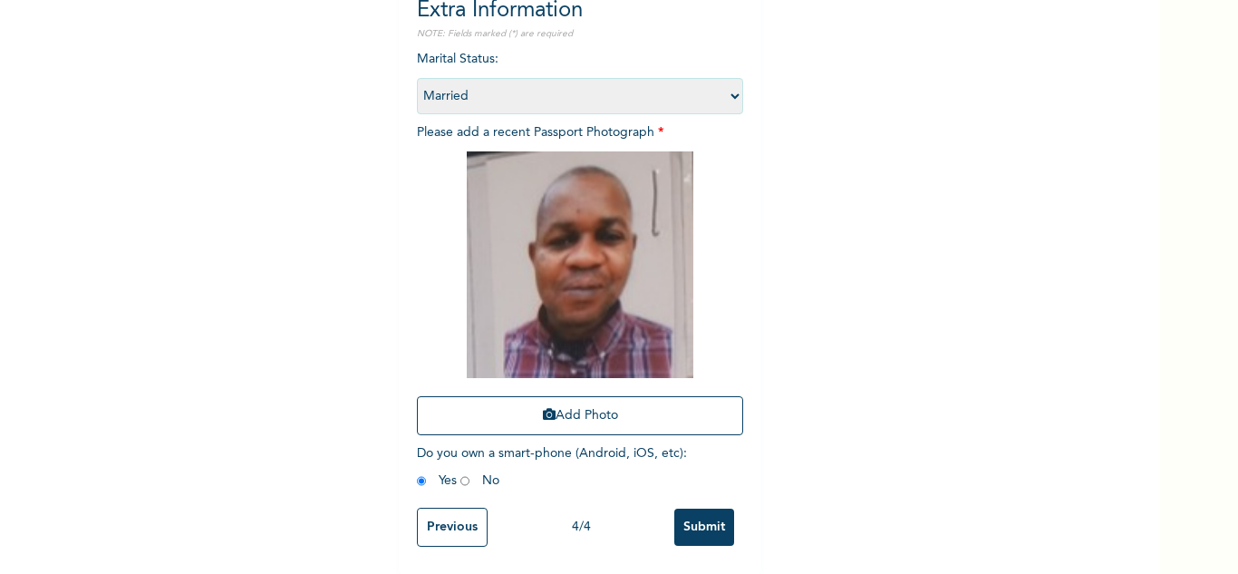
click at [682, 511] on input "Submit" at bounding box center [704, 527] width 60 height 37
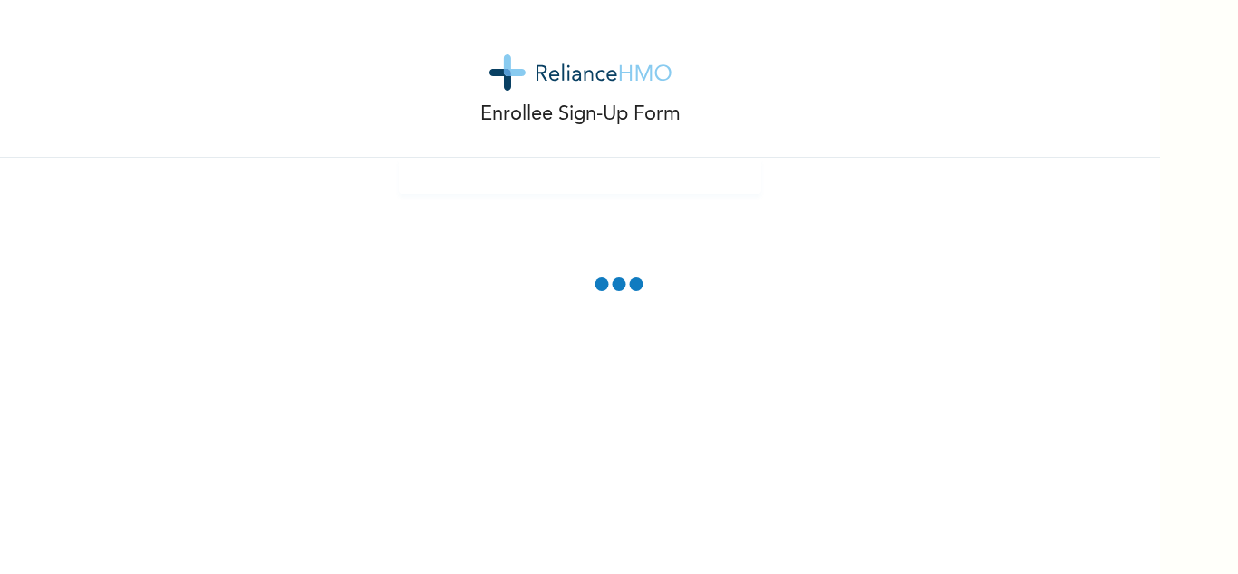
scroll to position [0, 0]
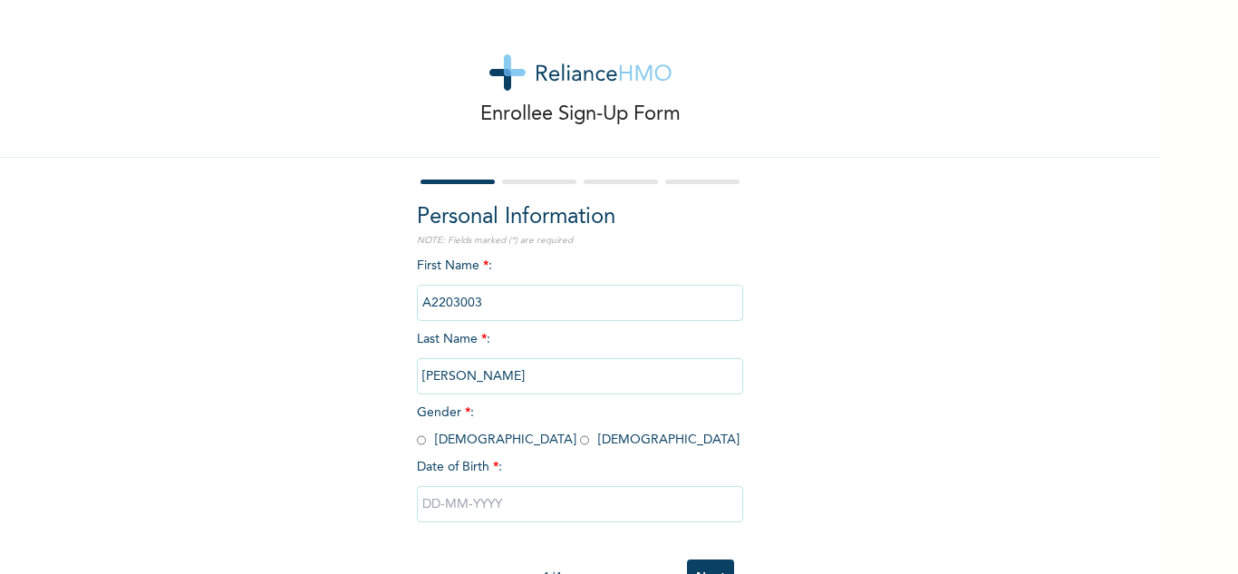
scroll to position [63, 0]
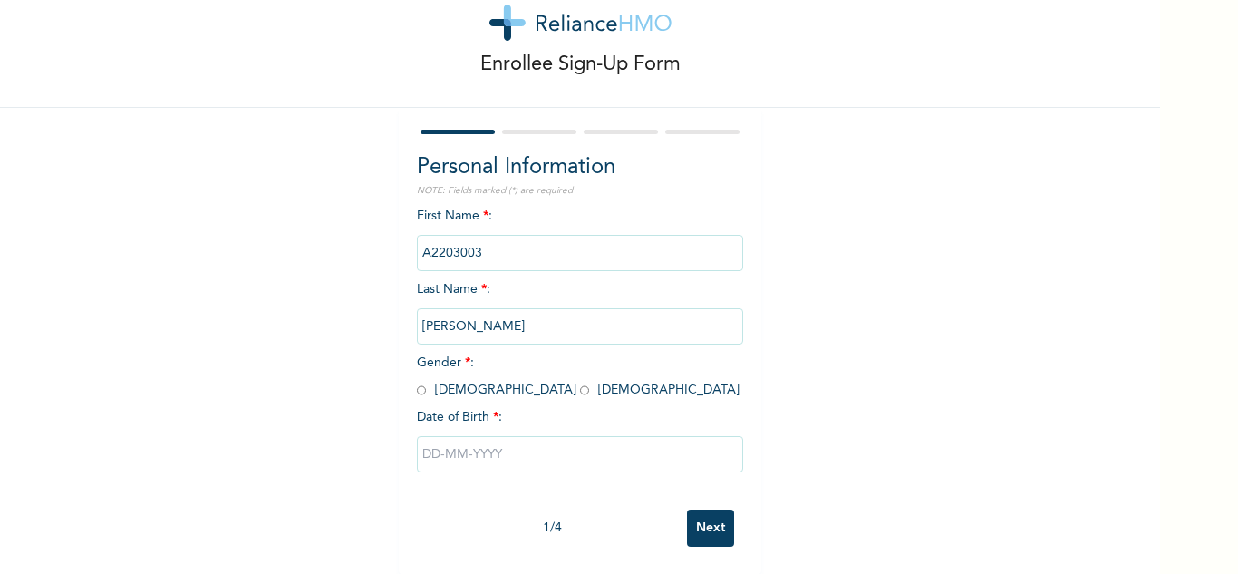
click at [417, 382] on input "radio" at bounding box center [421, 390] width 9 height 17
radio input "true"
click at [450, 448] on input "text" at bounding box center [580, 454] width 326 height 36
select select "7"
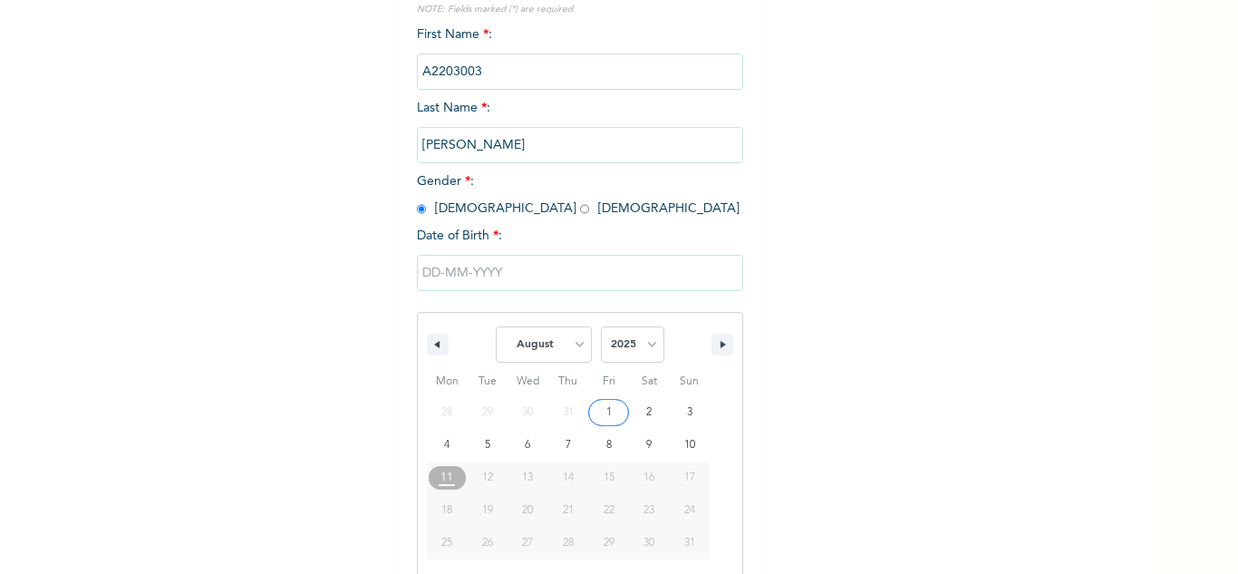
scroll to position [250, 0]
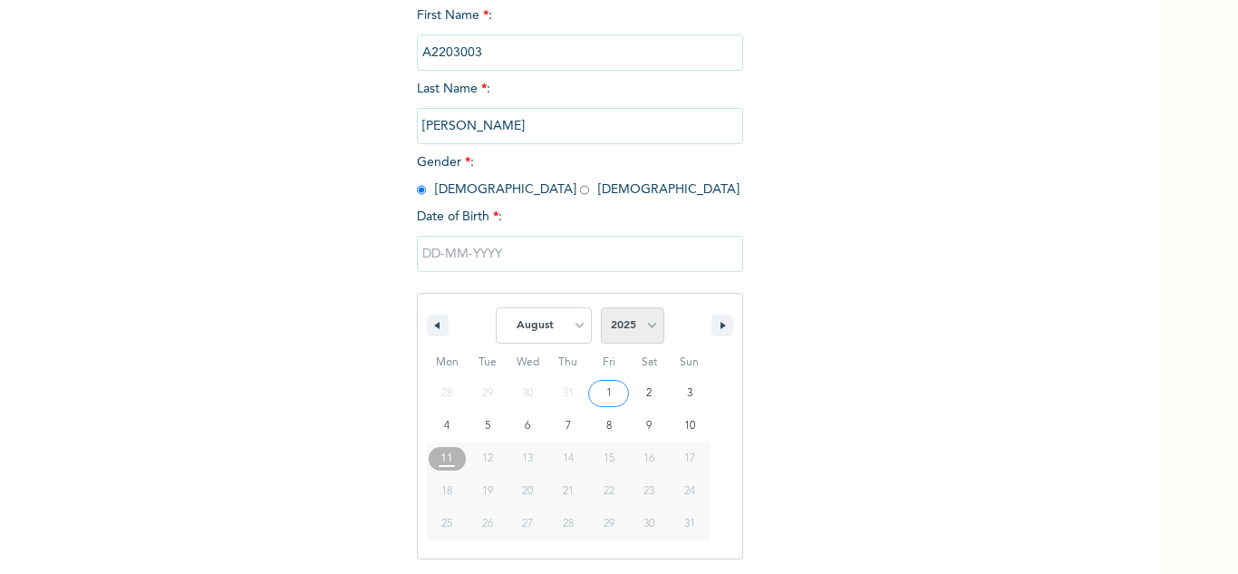
click at [634, 325] on select "2025 2024 2023 2022 2021 2020 2019 2018 2017 2016 2015 2014 2013 2012 2011 2010…" at bounding box center [632, 325] width 63 height 36
select select "1972"
click at [601, 308] on select "2025 2024 2023 2022 2021 2020 2019 2018 2017 2016 2015 2014 2013 2012 2011 2010…" at bounding box center [632, 325] width 63 height 36
click at [544, 334] on select "January February March April May June July August September October November De…" at bounding box center [544, 325] width 96 height 36
select select "4"
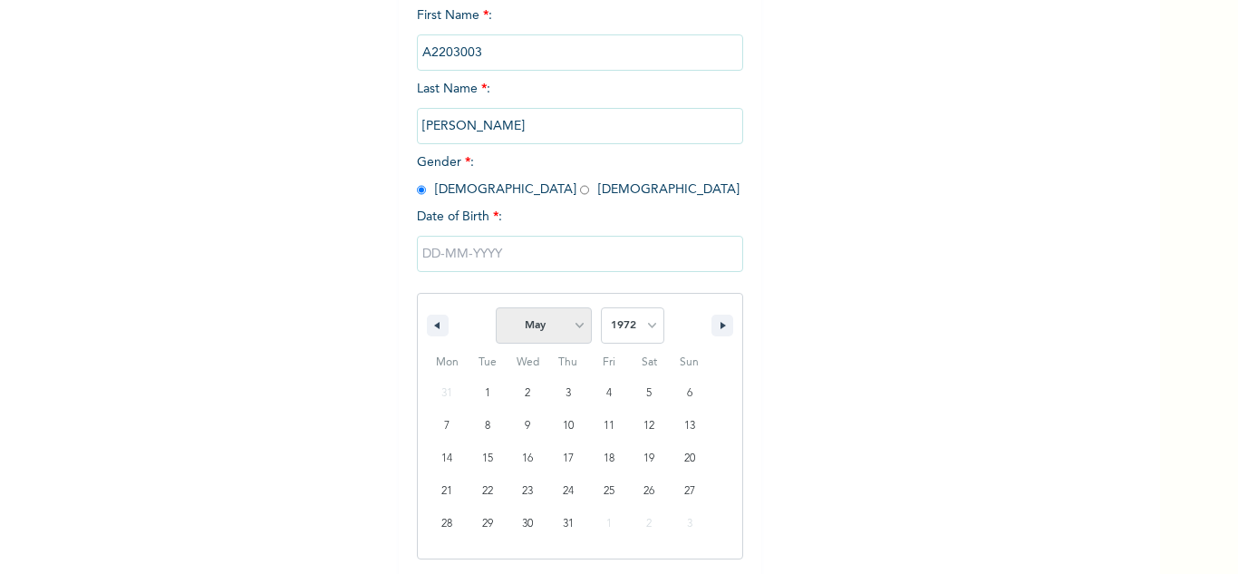
click at [496, 308] on select "January February March April May June July August September October November De…" at bounding box center [544, 325] width 96 height 36
type input "[DATE]"
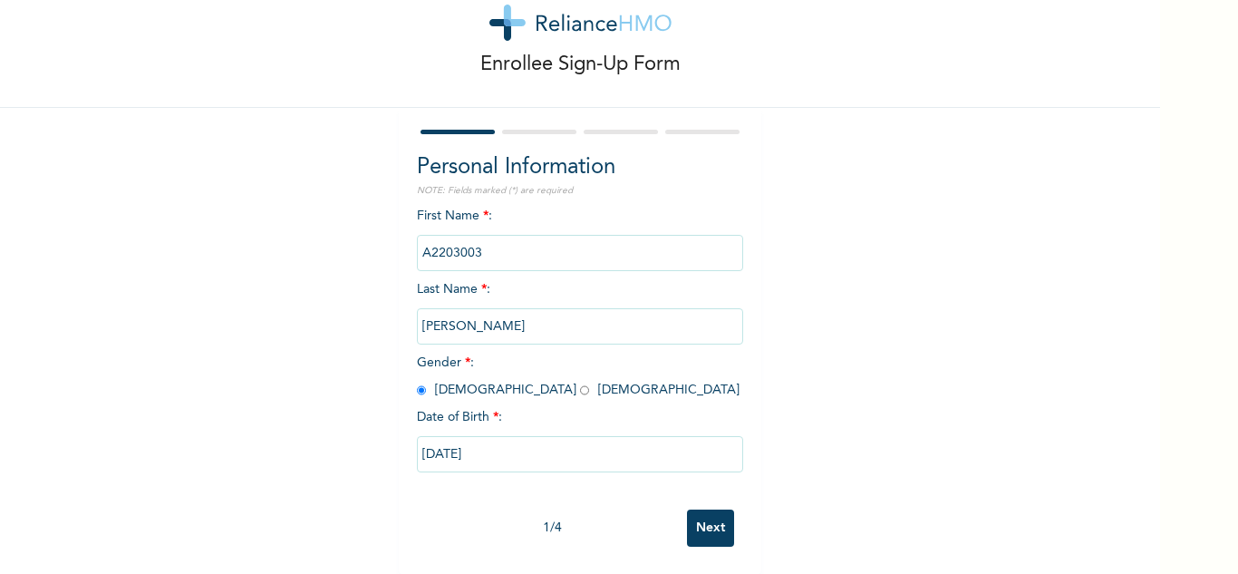
scroll to position [63, 0]
click at [724, 516] on input "Next" at bounding box center [710, 527] width 47 height 37
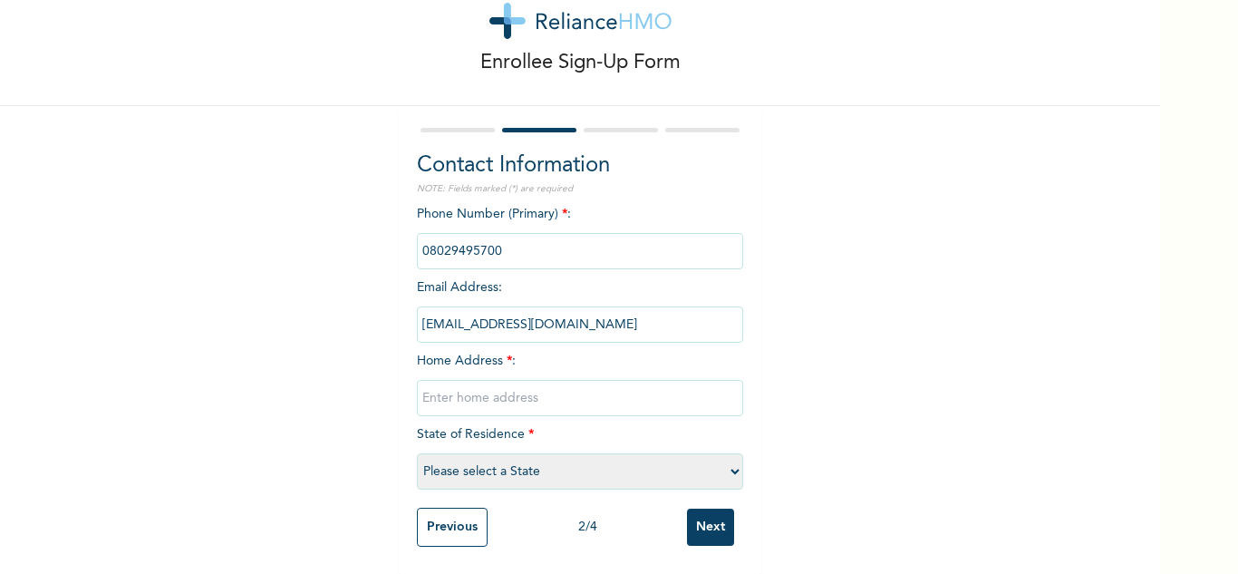
click at [528, 366] on div "Phone Number (Primary) * : Email Address : [EMAIL_ADDRESS][DOMAIN_NAME] Home Ad…" at bounding box center [580, 352] width 326 height 294
click at [530, 381] on input "text" at bounding box center [580, 398] width 326 height 36
type input "Apapa Lagos"
click at [496, 453] on select "Please select a State [PERSON_NAME] (FCT) [PERSON_NAME] Ibom [GEOGRAPHIC_DATA] …" at bounding box center [580, 471] width 326 height 36
select select "25"
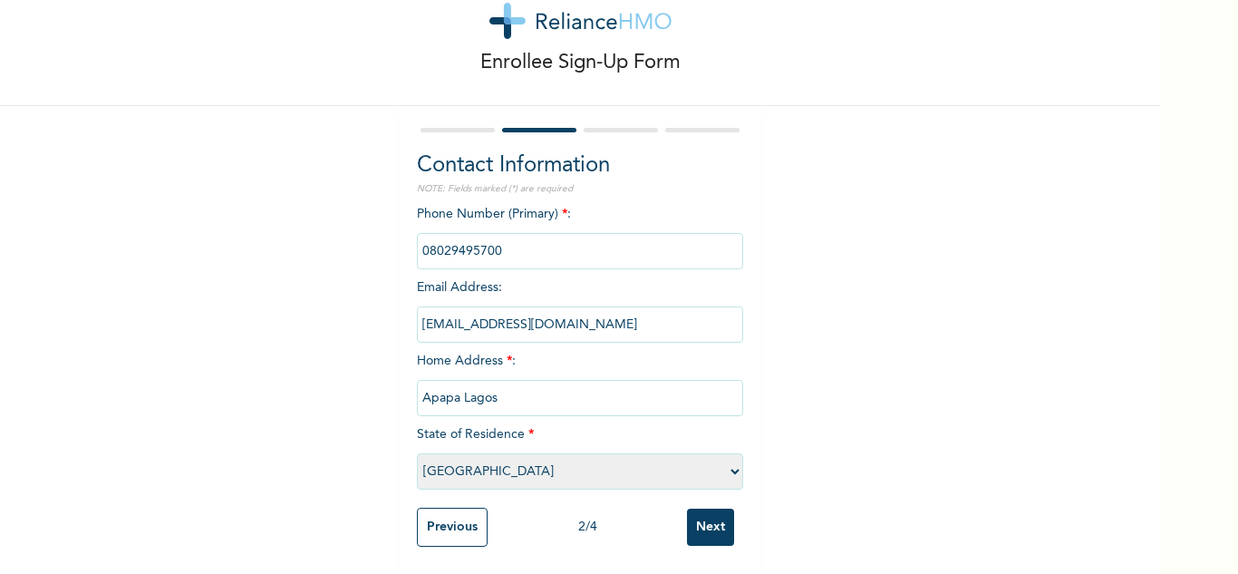
click at [417, 453] on select "Please select a State [PERSON_NAME] (FCT) [PERSON_NAME] Ibom [GEOGRAPHIC_DATA] …" at bounding box center [580, 471] width 326 height 36
click at [718, 522] on input "Next" at bounding box center [710, 527] width 47 height 37
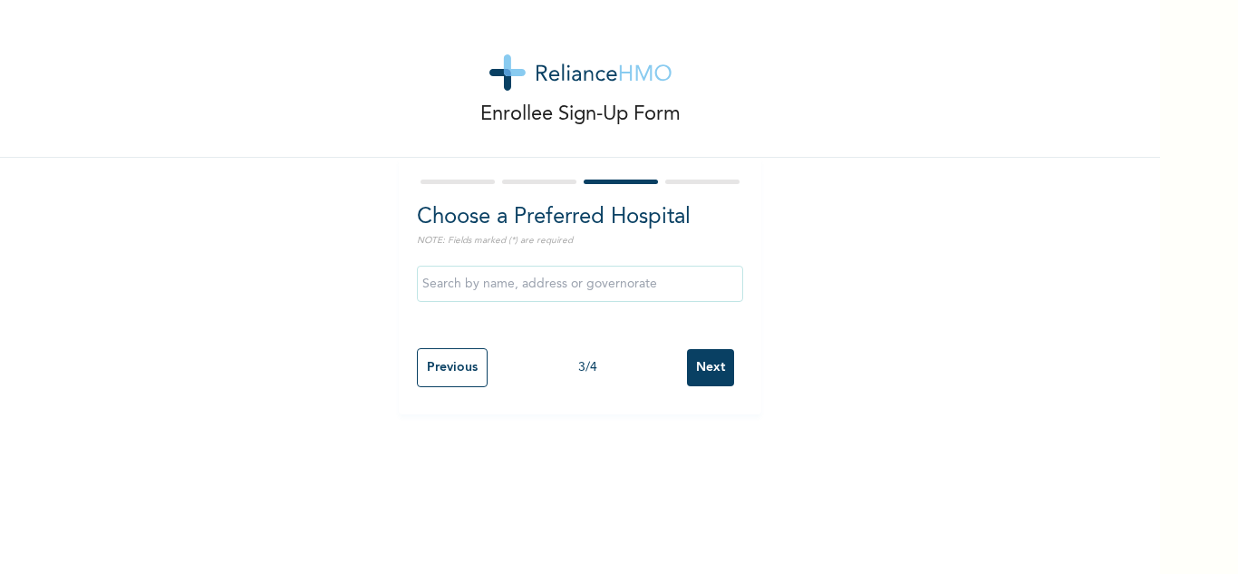
scroll to position [0, 0]
click at [725, 357] on input "Next" at bounding box center [710, 367] width 47 height 37
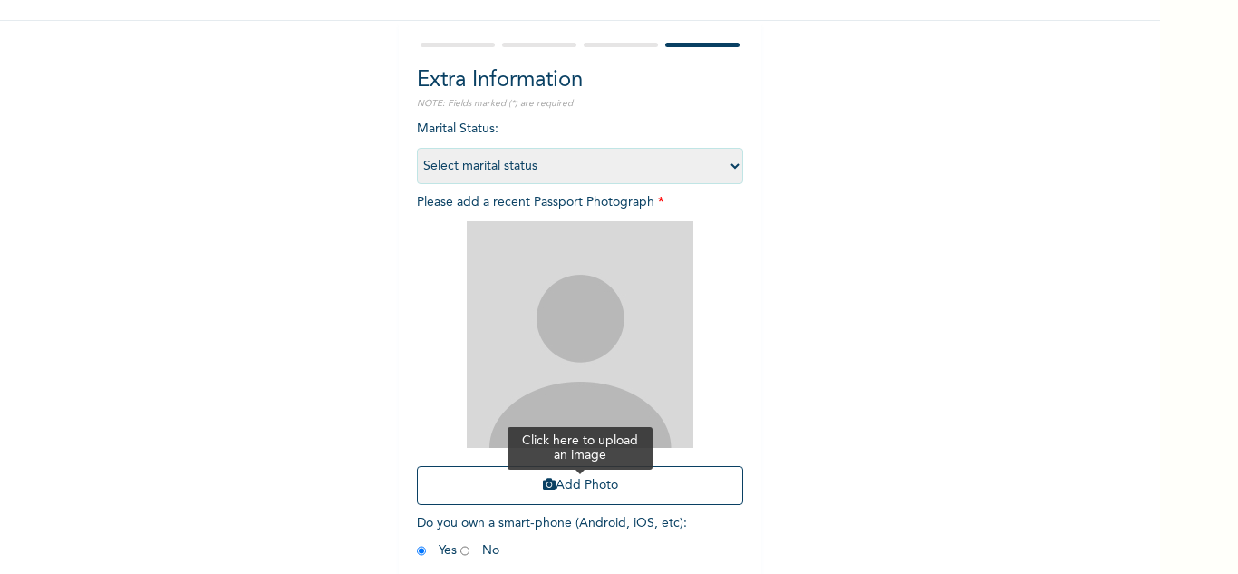
scroll to position [220, 0]
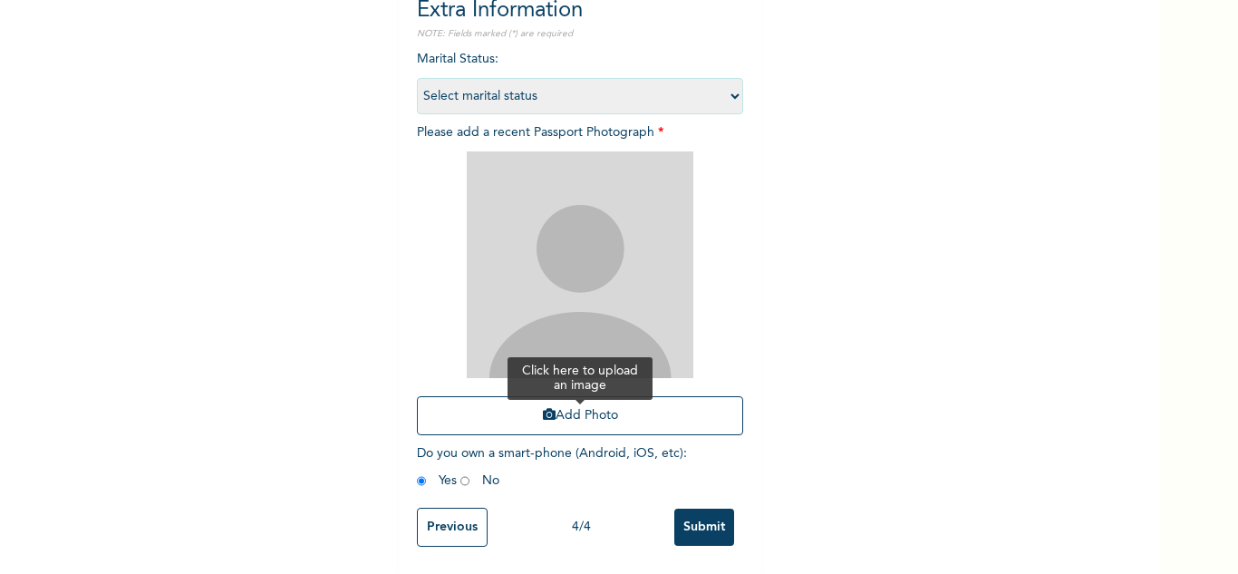
click at [577, 396] on button "Add Photo" at bounding box center [580, 415] width 326 height 39
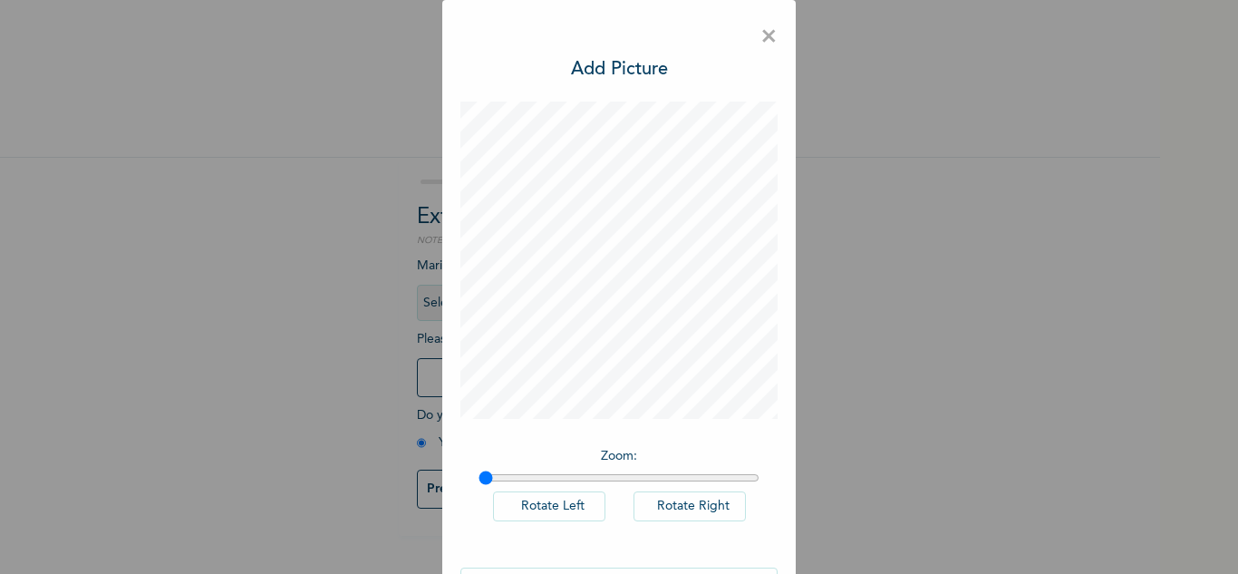
scroll to position [59, 0]
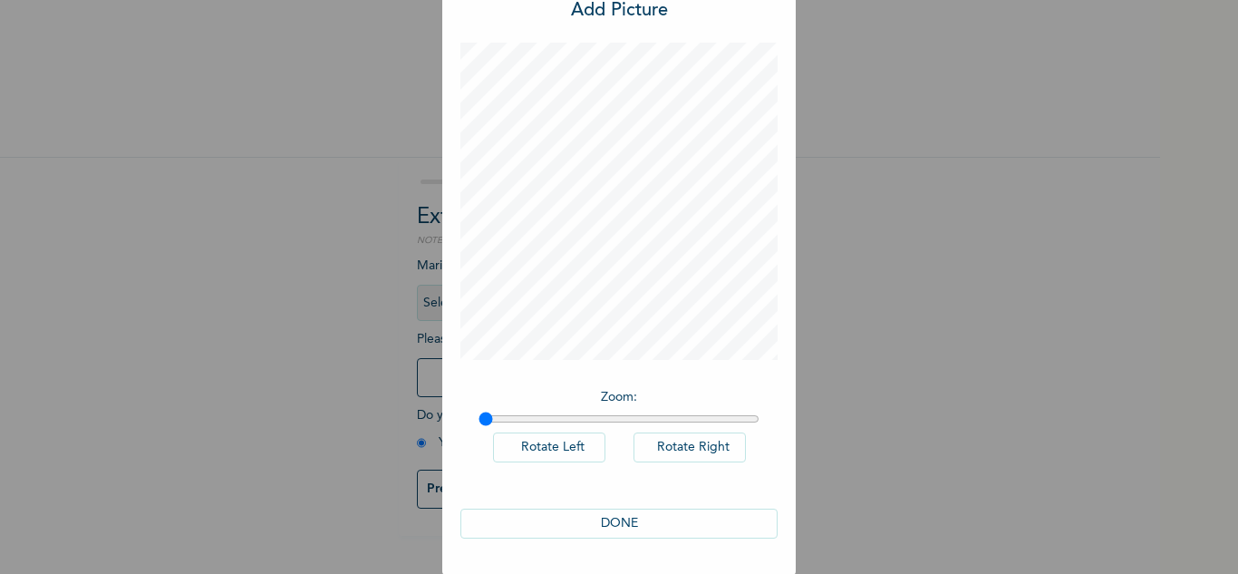
click at [601, 532] on button "DONE" at bounding box center [618, 524] width 317 height 30
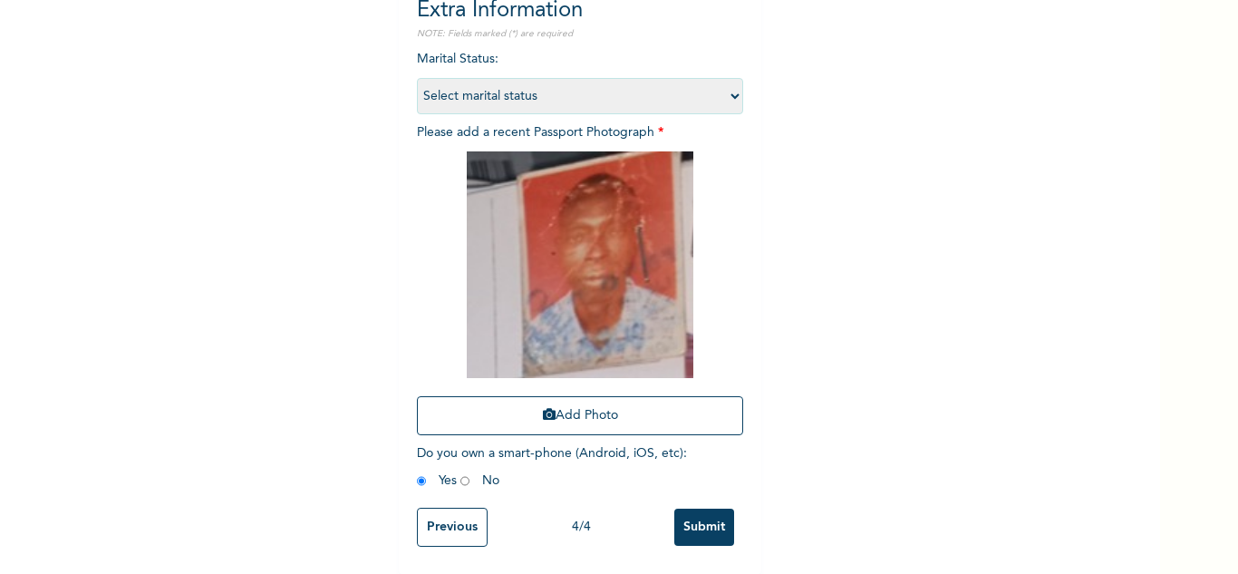
scroll to position [220, 0]
click at [710, 519] on input "Submit" at bounding box center [704, 527] width 60 height 37
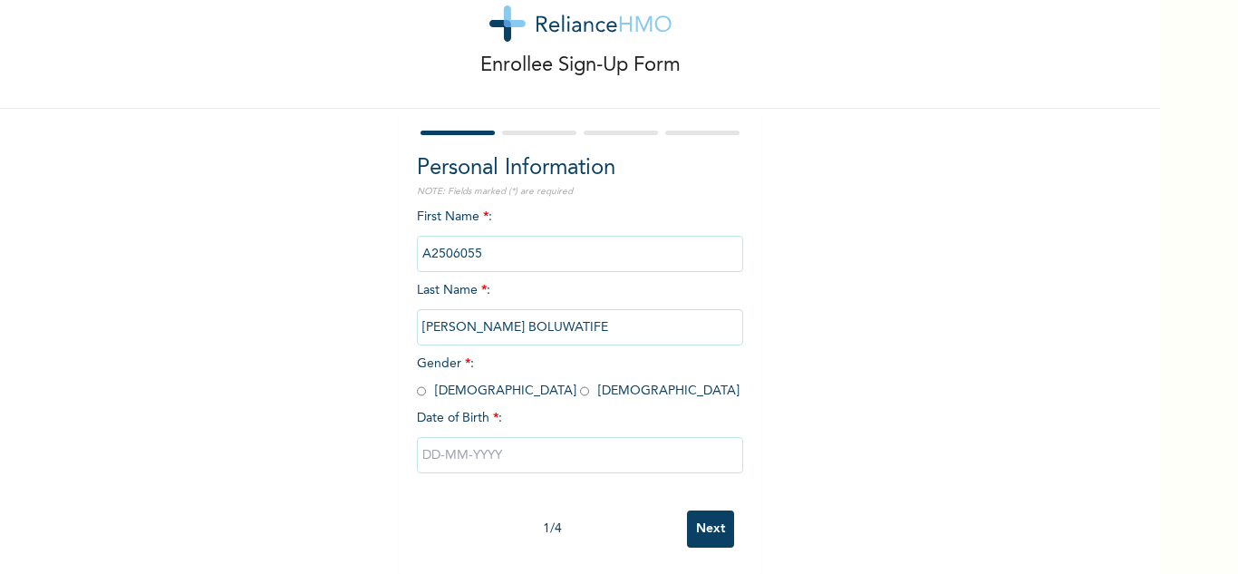
scroll to position [63, 0]
click at [419, 382] on input "radio" at bounding box center [421, 390] width 9 height 17
radio input "true"
click at [483, 443] on input "text" at bounding box center [580, 454] width 326 height 36
select select "7"
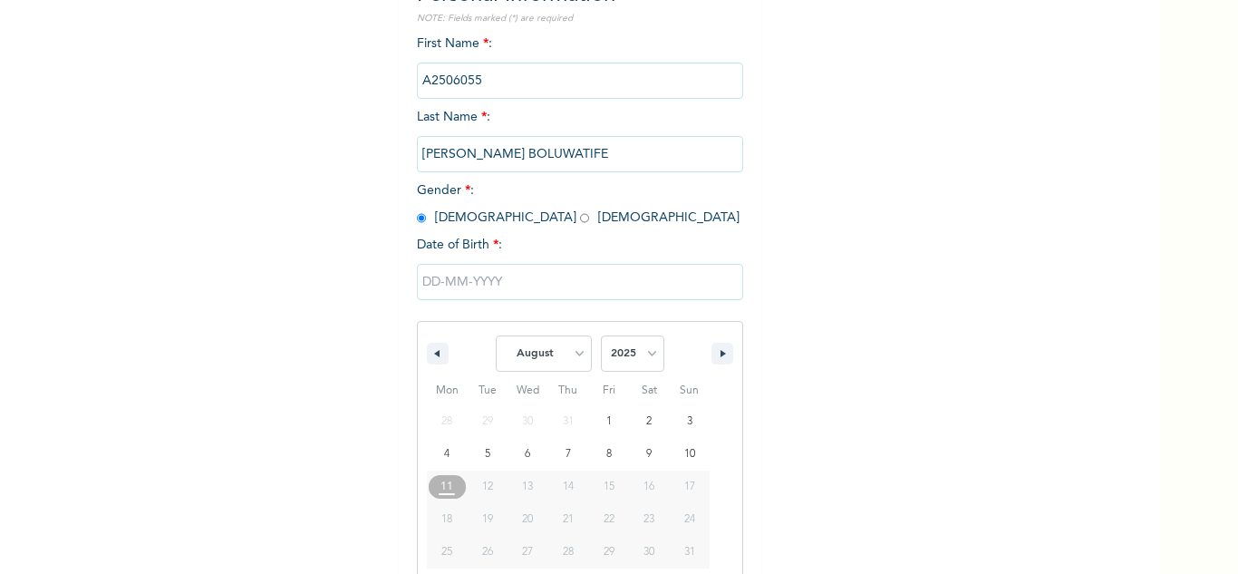
scroll to position [250, 0]
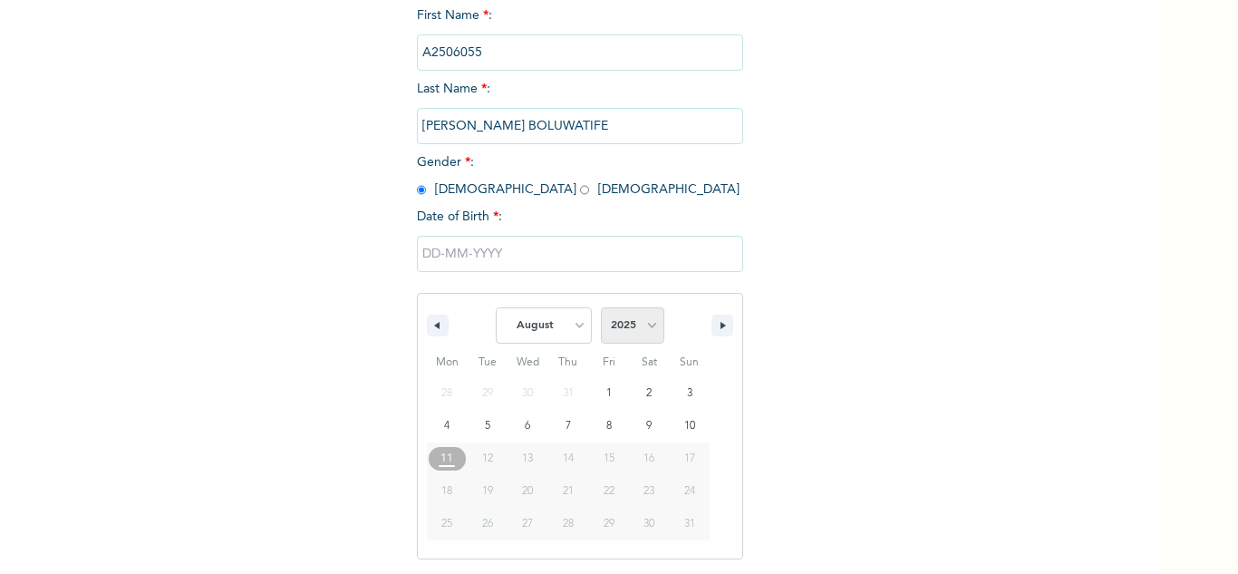
click at [619, 321] on select "2025 2024 2023 2022 2021 2020 2019 2018 2017 2016 2015 2014 2013 2012 2011 2010…" at bounding box center [632, 325] width 63 height 36
select select "2001"
click at [601, 308] on select "2025 2024 2023 2022 2021 2020 2019 2018 2017 2016 2015 2014 2013 2012 2011 2010…" at bounding box center [632, 325] width 63 height 36
click at [533, 330] on select "January February March April May June July August September October November De…" at bounding box center [544, 325] width 96 height 36
select select "11"
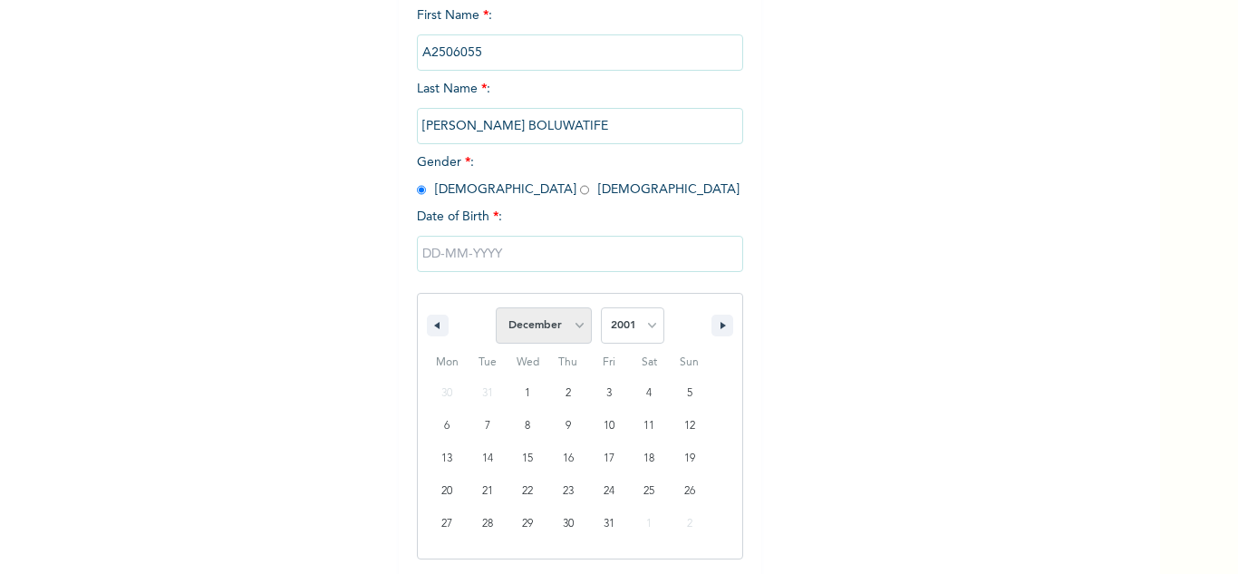
click at [496, 308] on select "January February March April May June July August September October November De…" at bounding box center [544, 325] width 96 height 36
type input "12/06/2001"
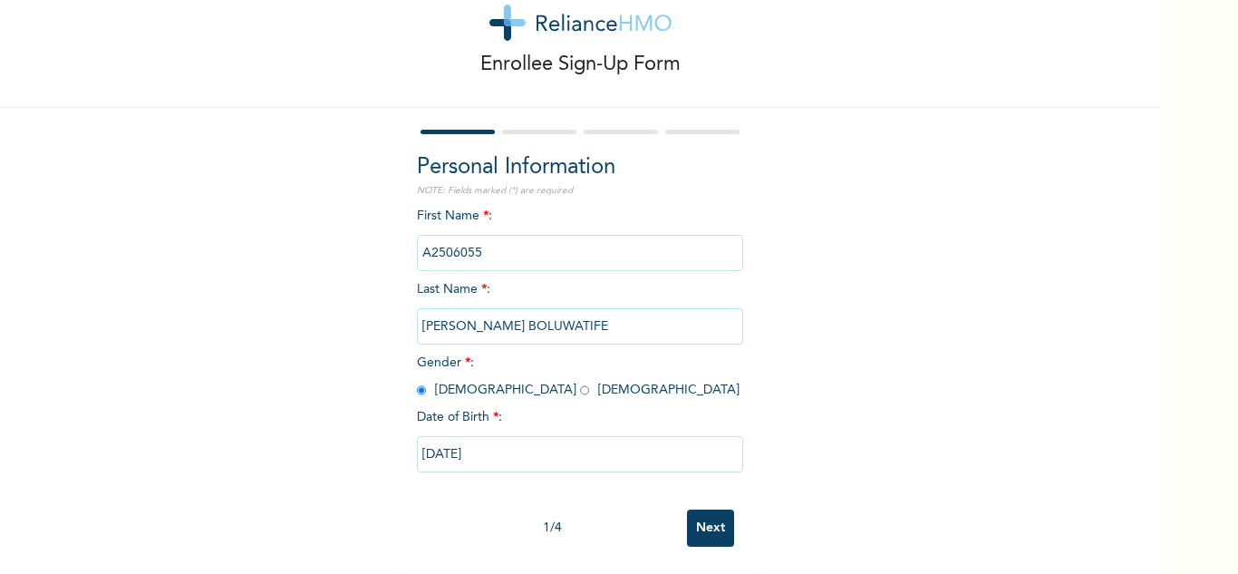
click at [698, 525] on input "Next" at bounding box center [710, 527] width 47 height 37
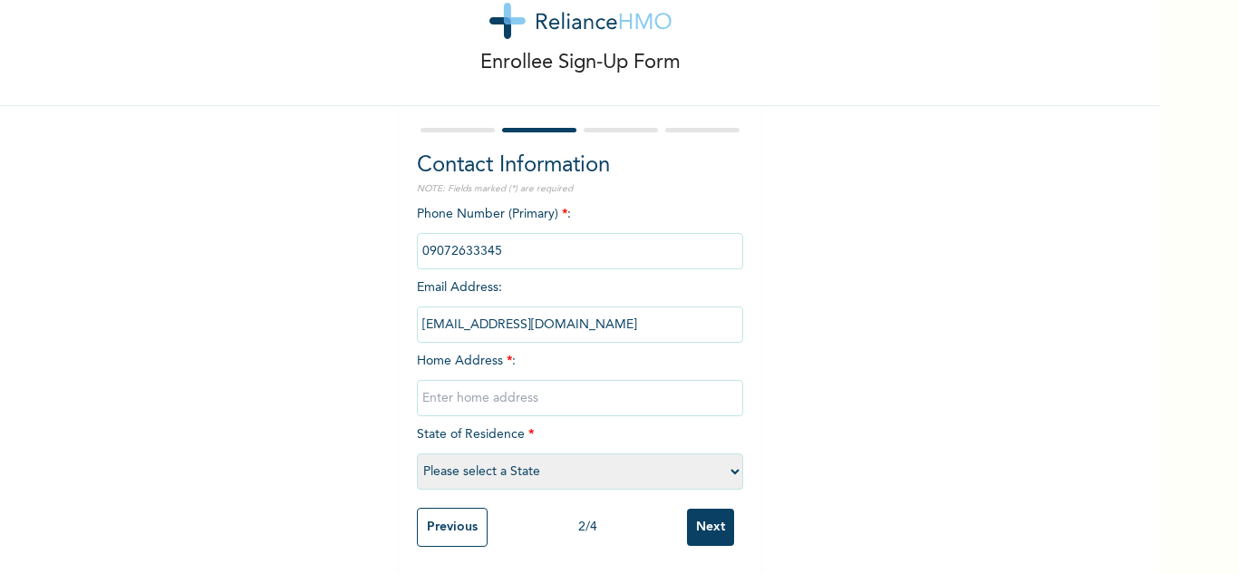
click at [499, 394] on input "text" at bounding box center [580, 398] width 326 height 36
type input "Agege"
click at [520, 457] on select "Please select a State [PERSON_NAME] (FCT) [PERSON_NAME] Ibom [GEOGRAPHIC_DATA] …" at bounding box center [580, 471] width 326 height 36
select select "25"
click at [417, 453] on select "Please select a State [PERSON_NAME] (FCT) [PERSON_NAME] Ibom [GEOGRAPHIC_DATA] …" at bounding box center [580, 471] width 326 height 36
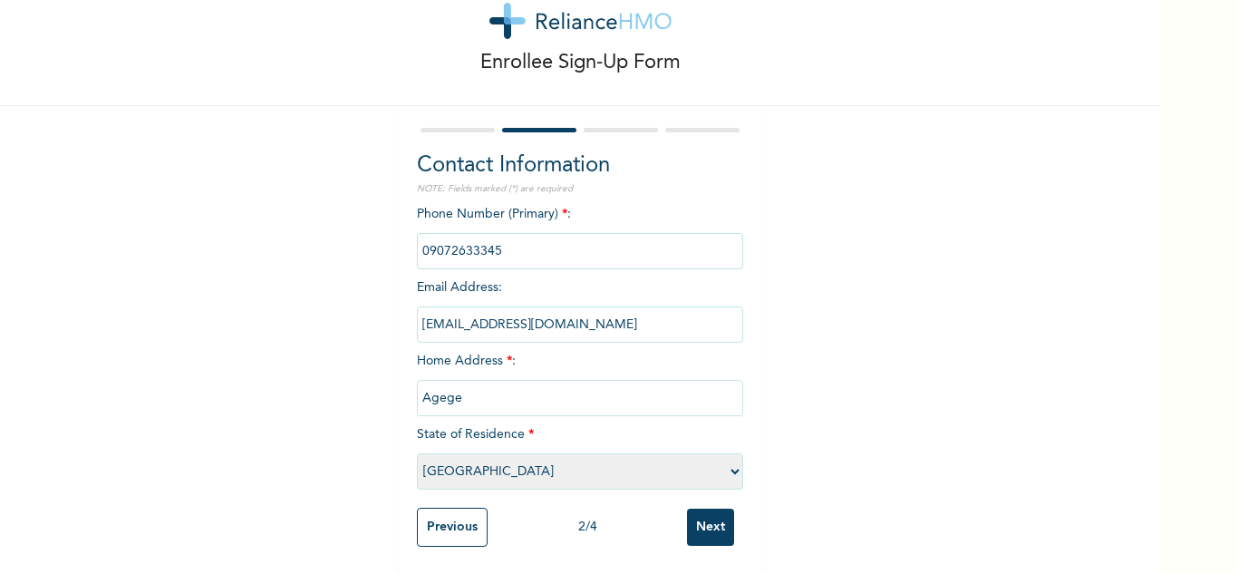
click at [694, 519] on input "Next" at bounding box center [710, 527] width 47 height 37
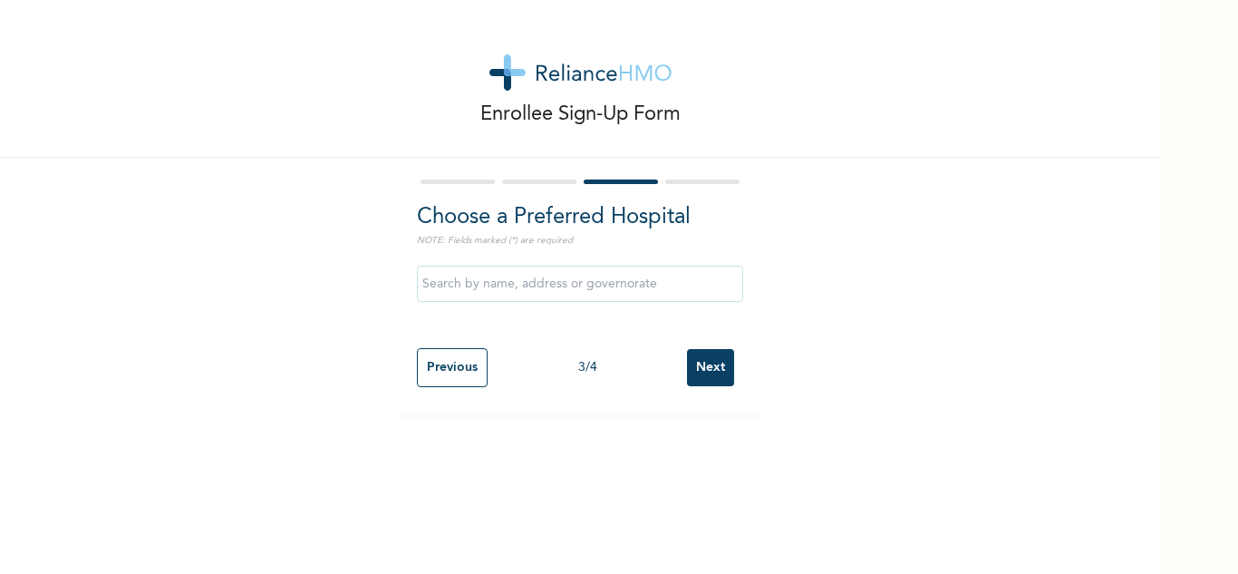
click at [703, 373] on input "Next" at bounding box center [710, 367] width 47 height 37
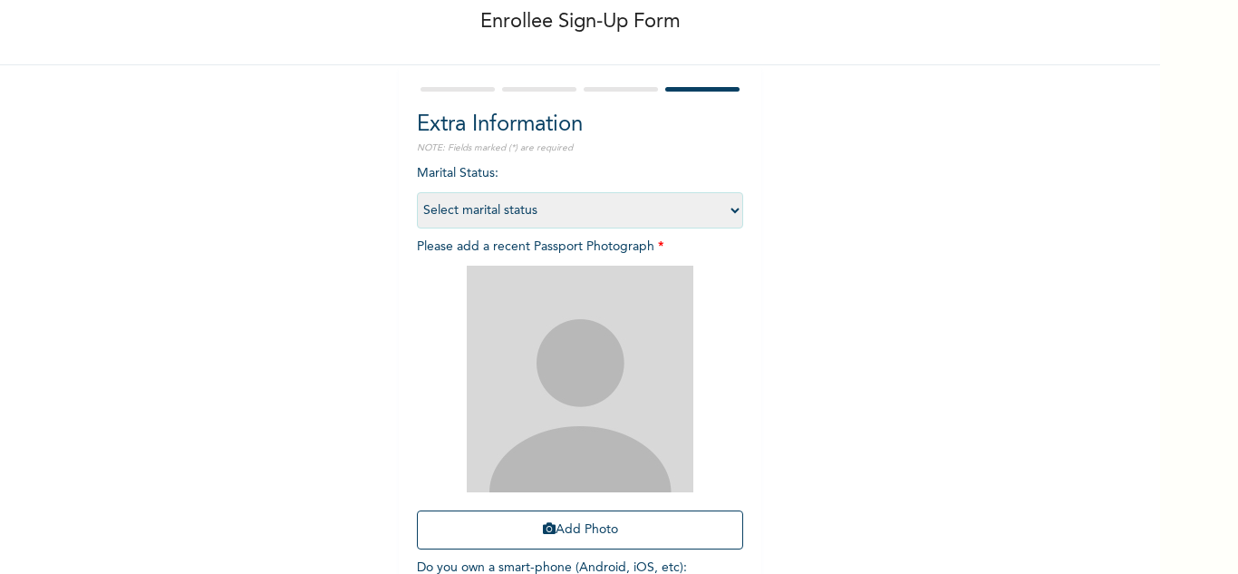
scroll to position [220, 0]
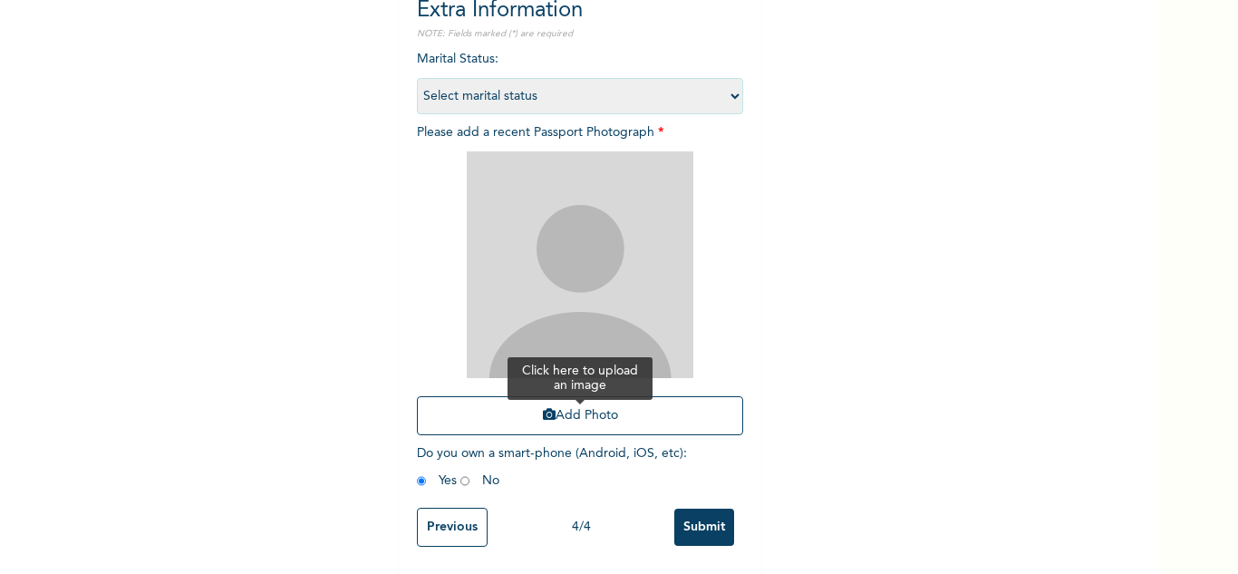
click at [549, 402] on button "Add Photo" at bounding box center [580, 415] width 326 height 39
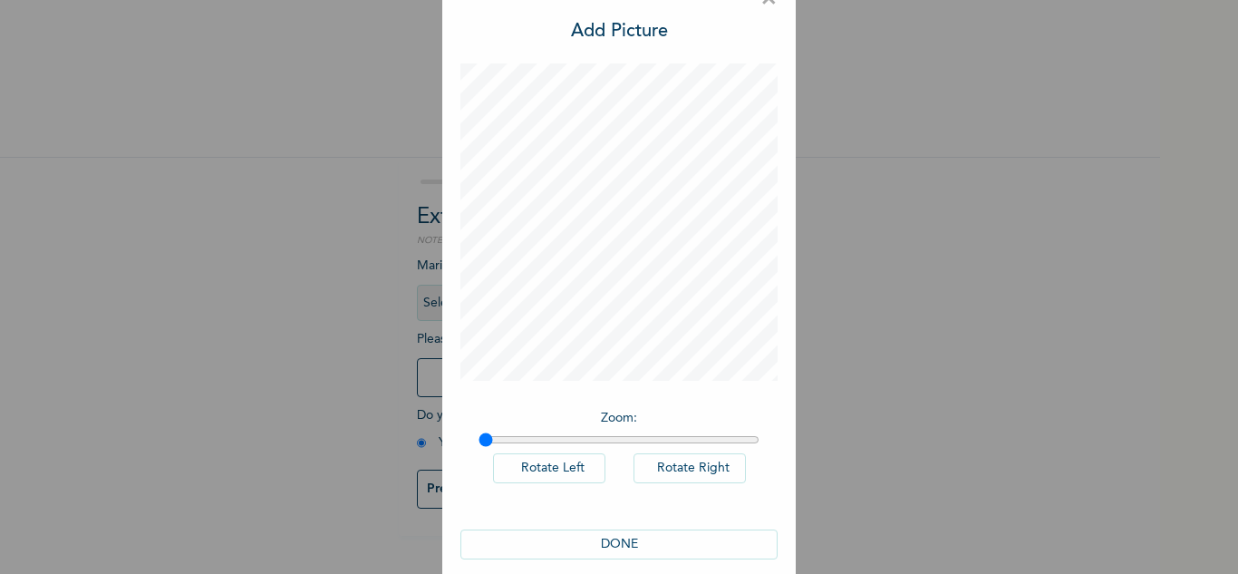
scroll to position [59, 0]
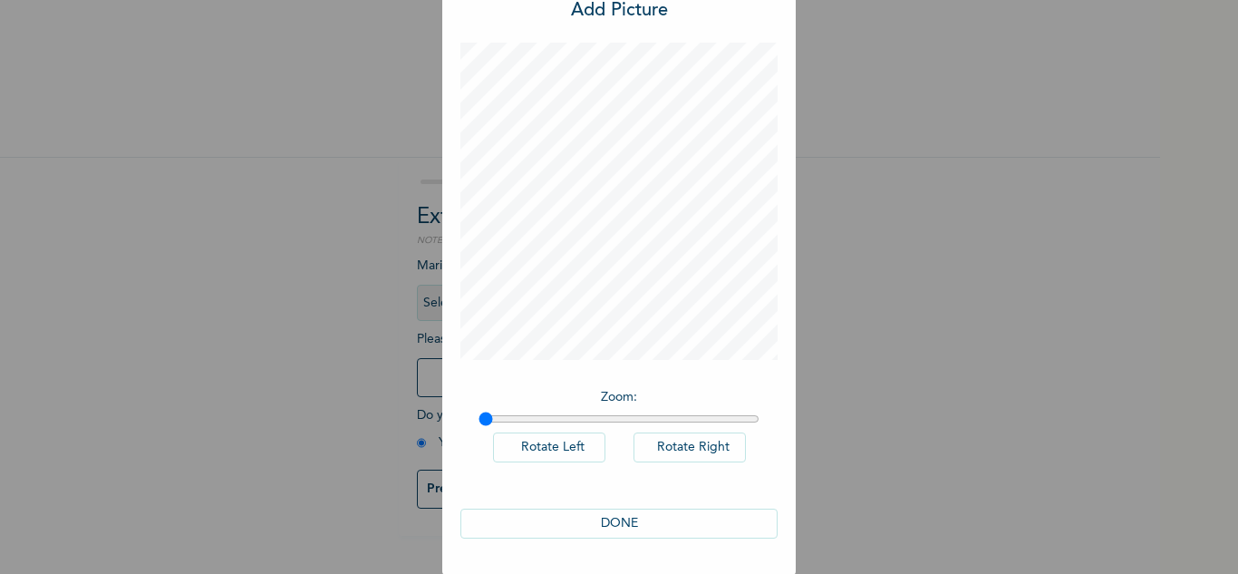
click at [570, 500] on div "DONE" at bounding box center [618, 523] width 317 height 66
click at [586, 526] on button "DONE" at bounding box center [618, 524] width 317 height 30
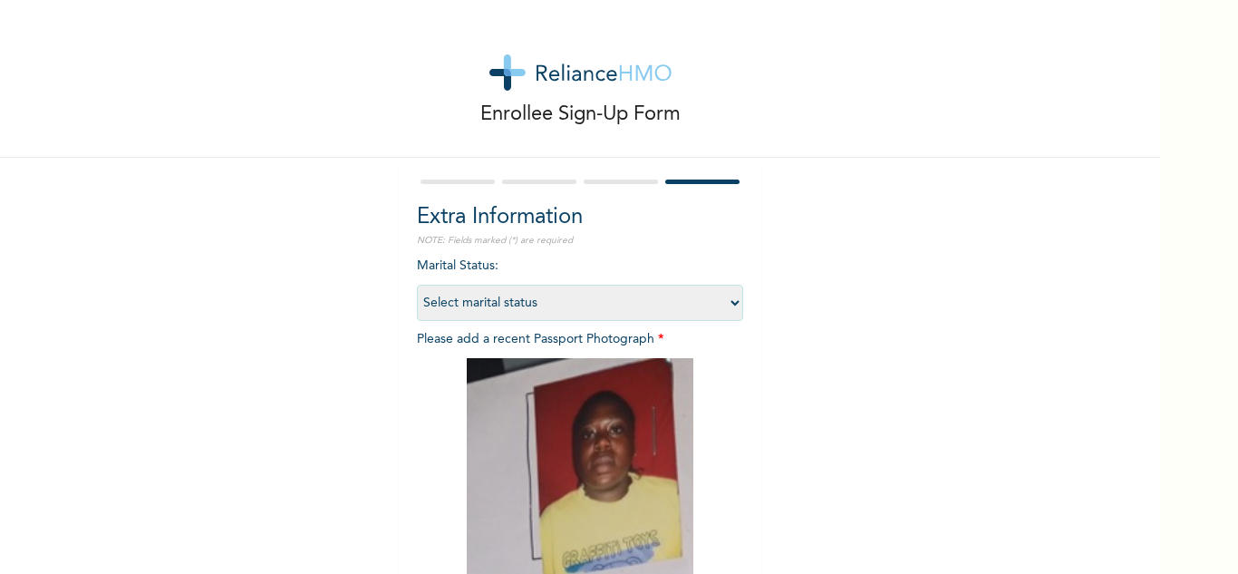
scroll to position [220, 0]
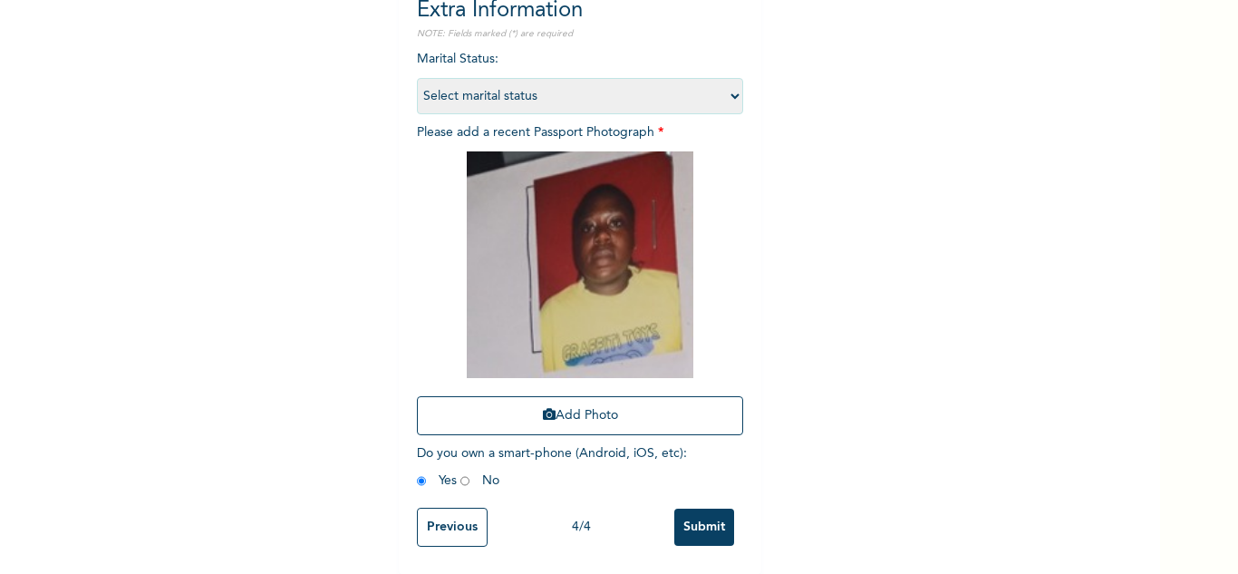
click at [693, 516] on input "Submit" at bounding box center [704, 527] width 60 height 37
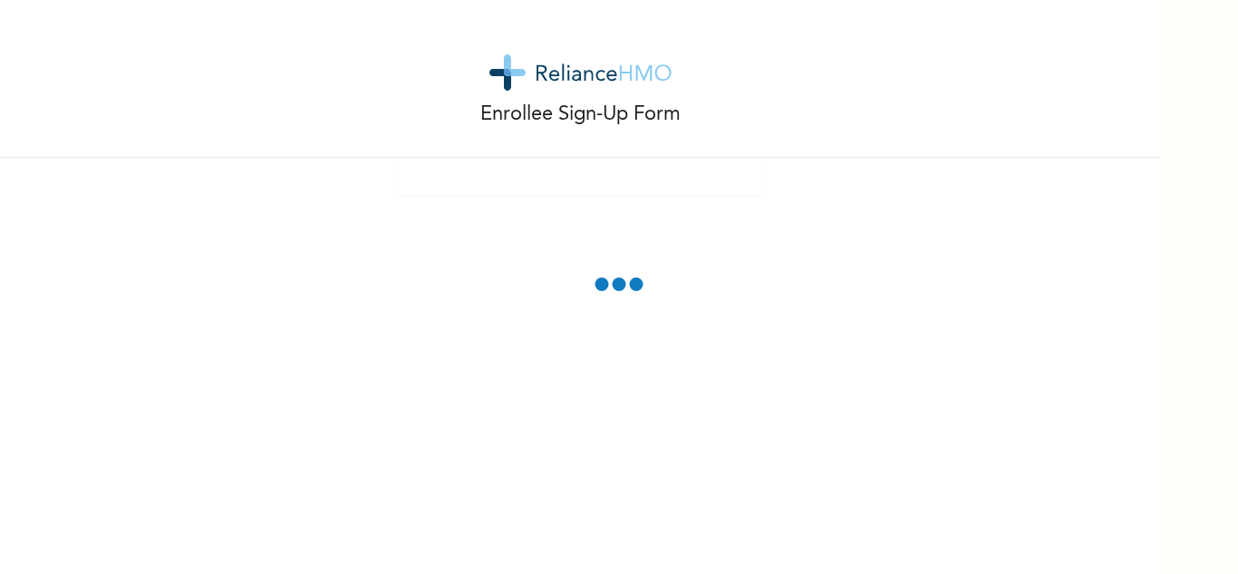
scroll to position [0, 0]
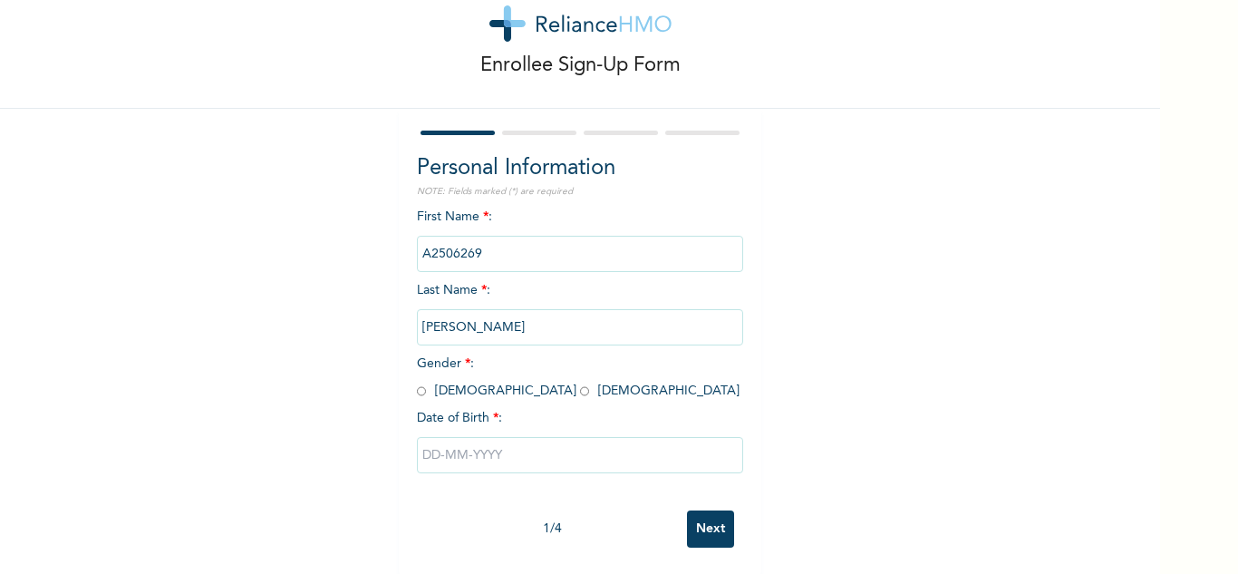
scroll to position [63, 0]
click at [417, 382] on input "radio" at bounding box center [421, 390] width 9 height 17
radio input "true"
click at [465, 465] on div at bounding box center [580, 454] width 326 height 54
click at [463, 437] on input "text" at bounding box center [580, 454] width 326 height 36
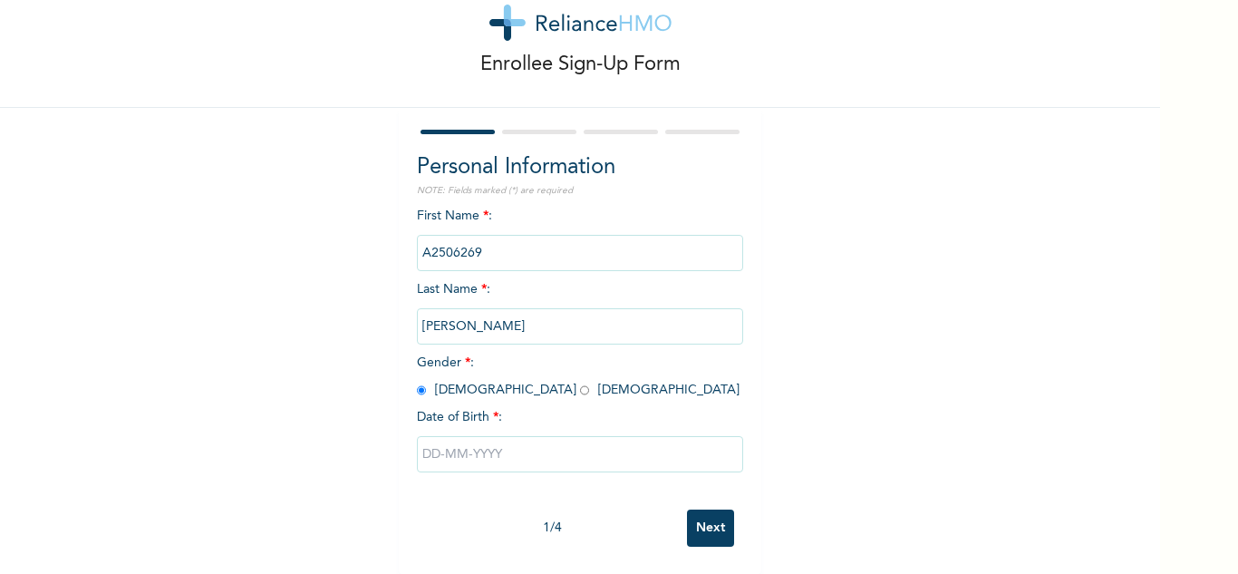
select select "7"
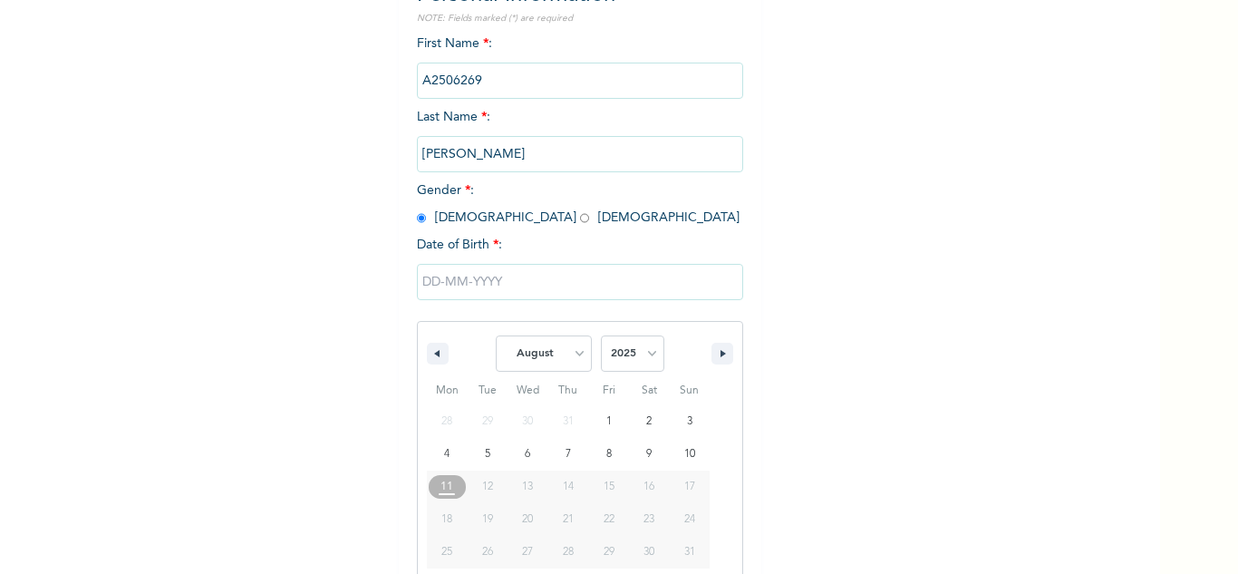
scroll to position [250, 0]
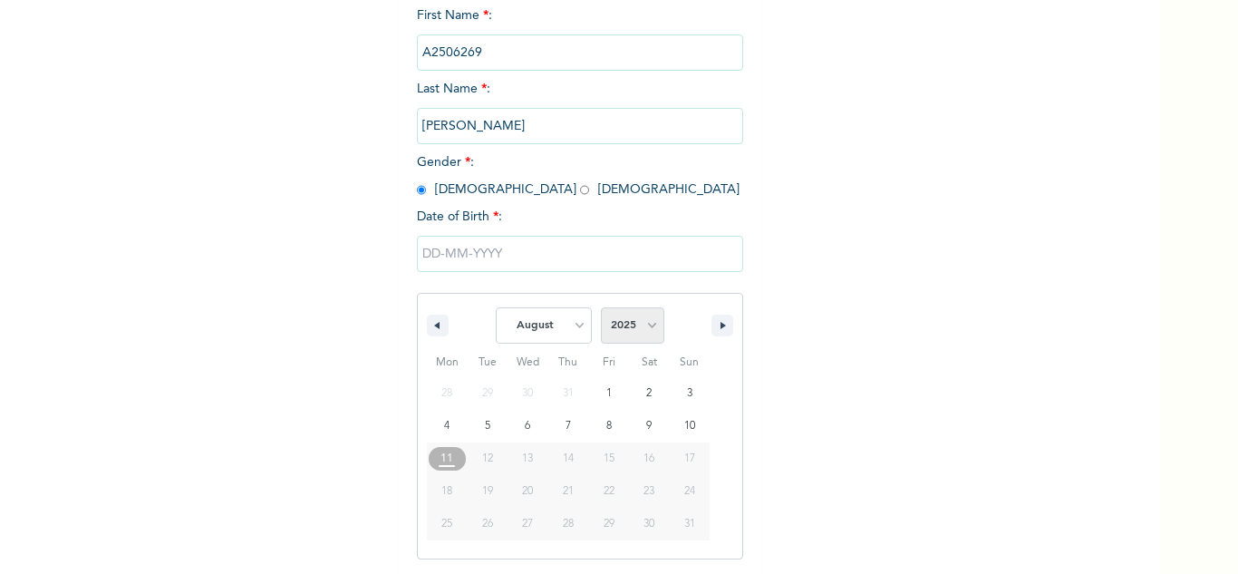
click at [625, 326] on select "2025 2024 2023 2022 2021 2020 2019 2018 2017 2016 2015 2014 2013 2012 2011 2010…" at bounding box center [632, 325] width 63 height 36
select select "1980"
click at [601, 308] on select "2025 2024 2023 2022 2021 2020 2019 2018 2017 2016 2015 2014 2013 2012 2011 2010…" at bounding box center [632, 325] width 63 height 36
type input "[DATE]"
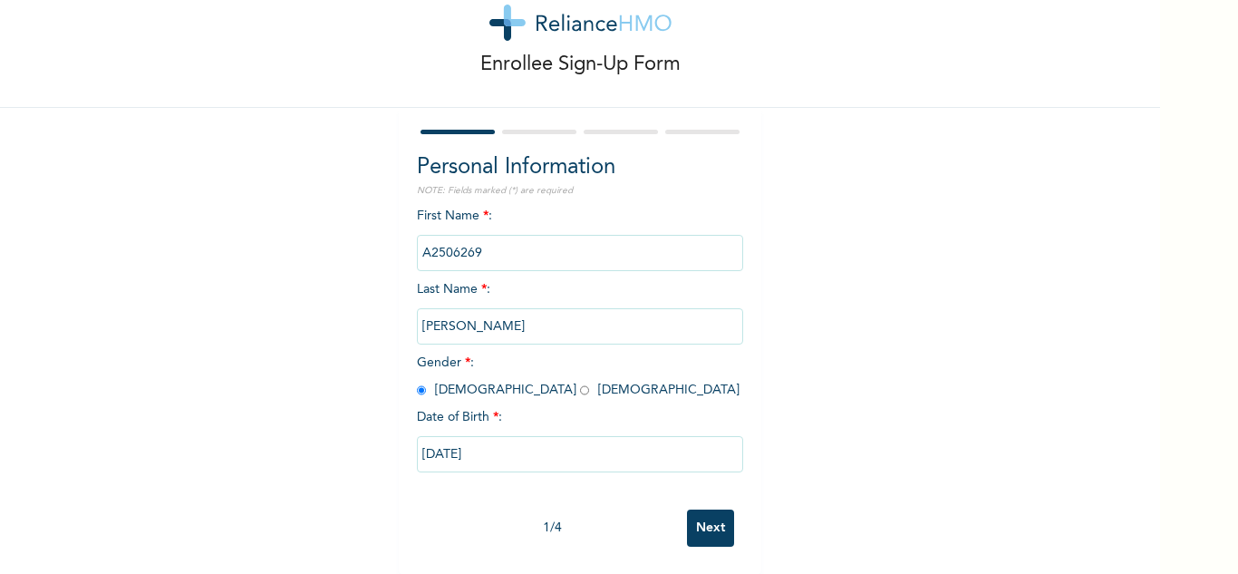
scroll to position [63, 0]
click at [696, 520] on input "Next" at bounding box center [710, 527] width 47 height 37
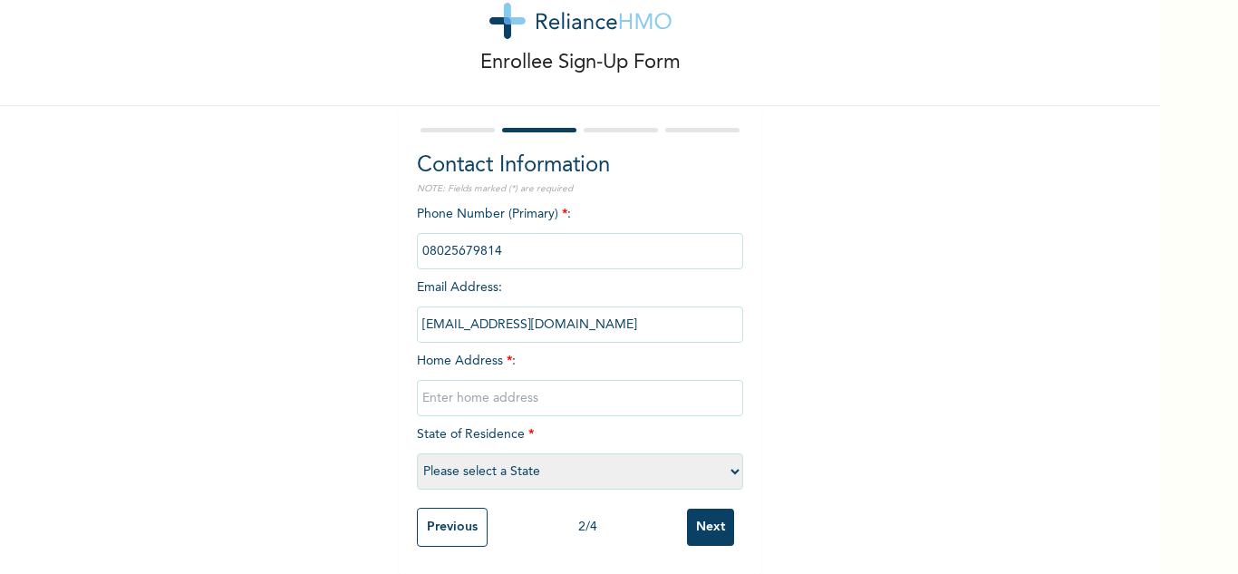
click at [548, 398] on input "text" at bounding box center [580, 398] width 326 height 36
type input "Mowe"
click at [505, 459] on select "Please select a State [PERSON_NAME] (FCT) [PERSON_NAME] Ibom [GEOGRAPHIC_DATA] …" at bounding box center [580, 471] width 326 height 36
select select "28"
click at [417, 453] on select "Please select a State [PERSON_NAME] (FCT) [PERSON_NAME] Ibom [GEOGRAPHIC_DATA] …" at bounding box center [580, 471] width 326 height 36
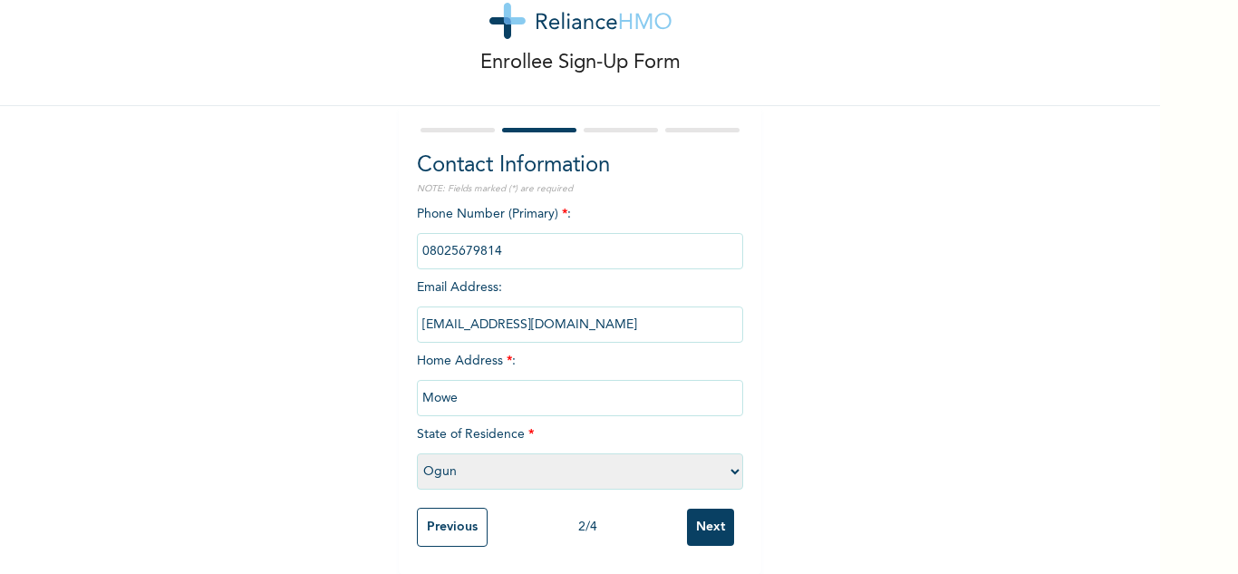
click at [704, 514] on input "Next" at bounding box center [710, 527] width 47 height 37
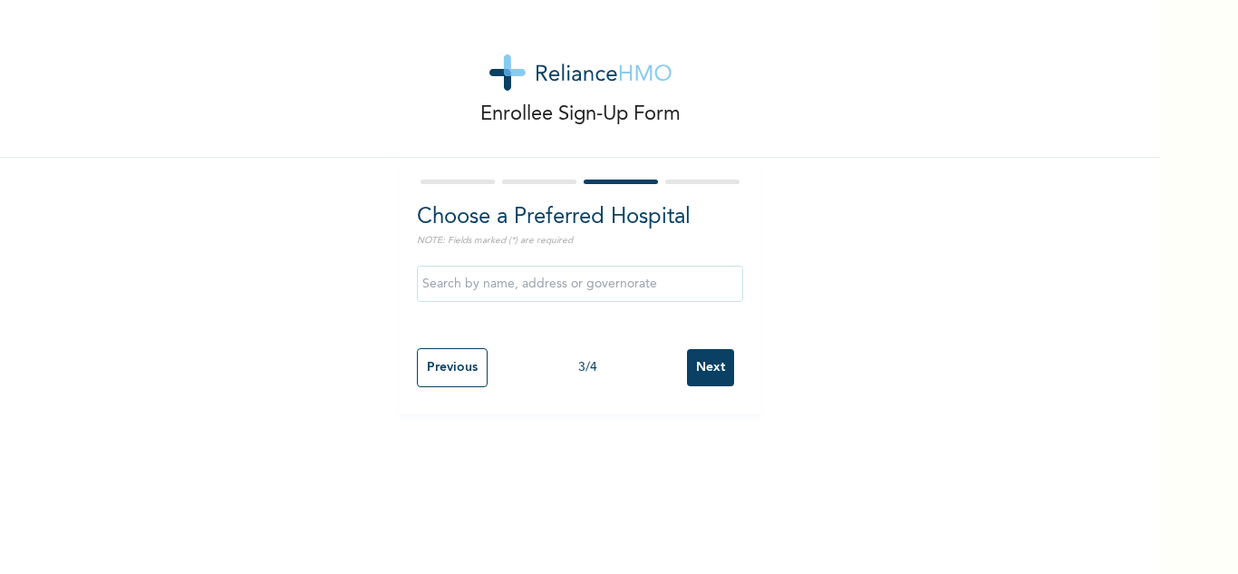
scroll to position [0, 0]
click at [719, 370] on input "Next" at bounding box center [710, 367] width 47 height 37
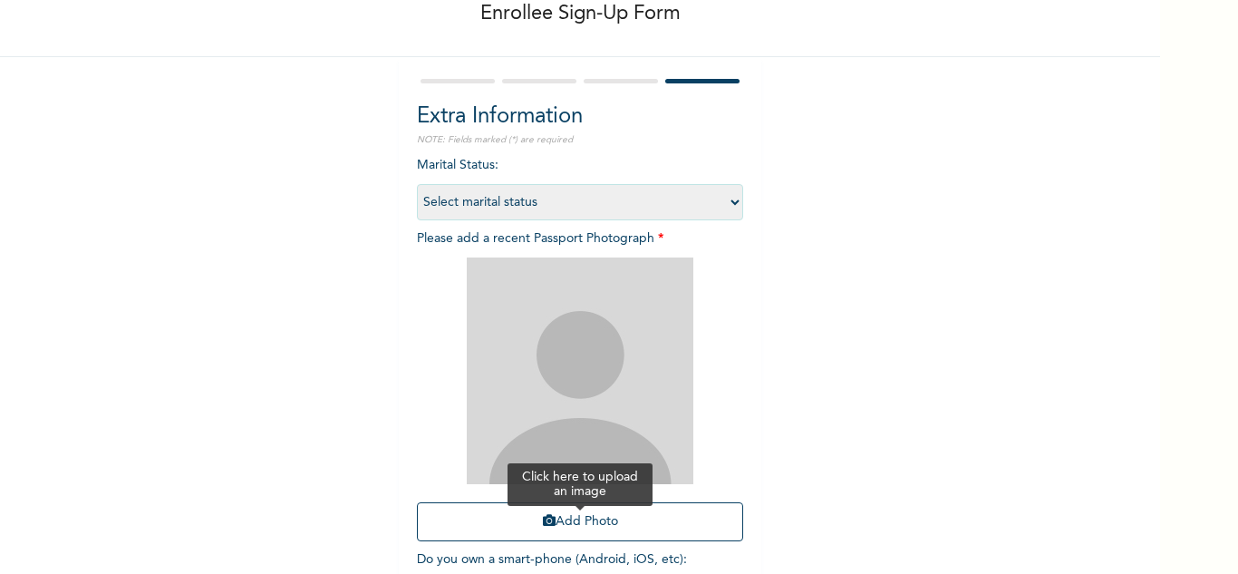
scroll to position [220, 0]
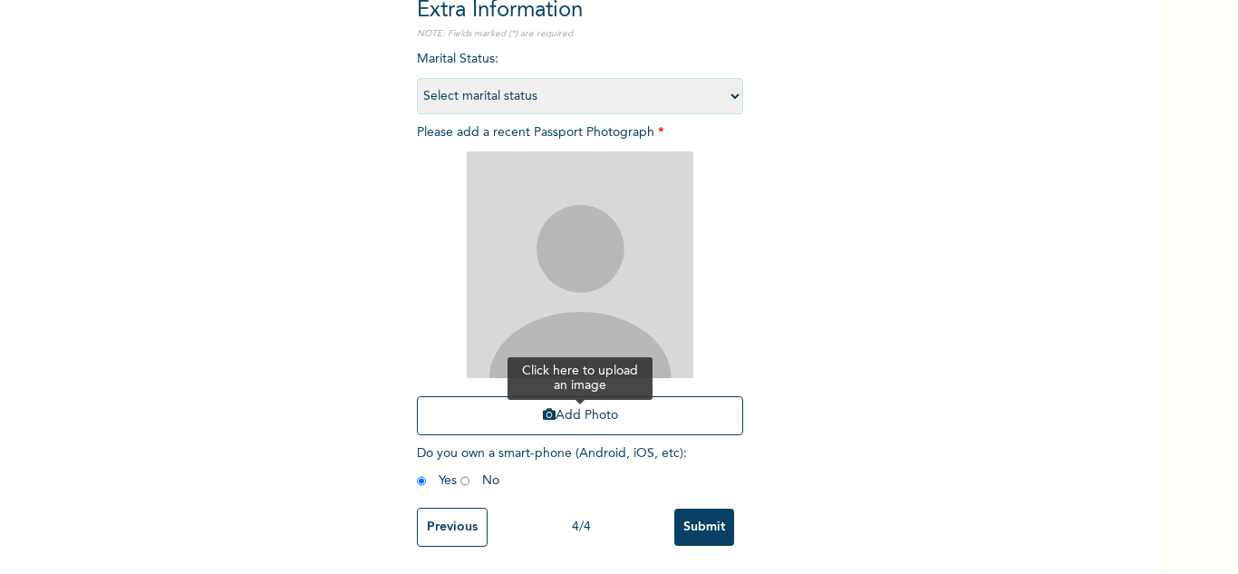
click at [555, 403] on button "Add Photo" at bounding box center [580, 415] width 326 height 39
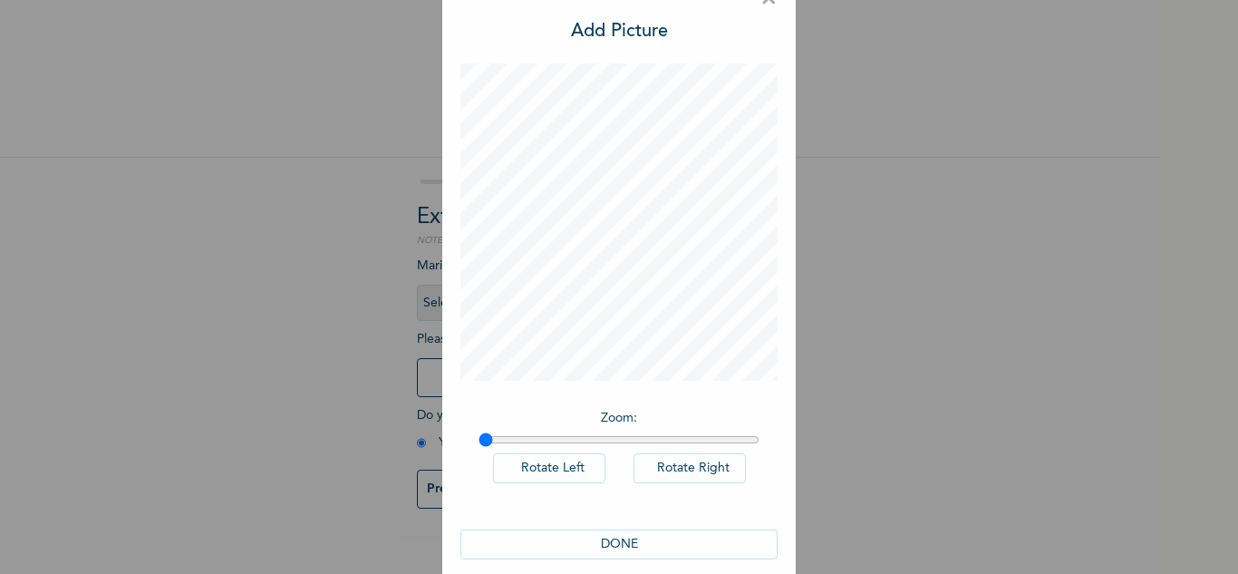
scroll to position [59, 0]
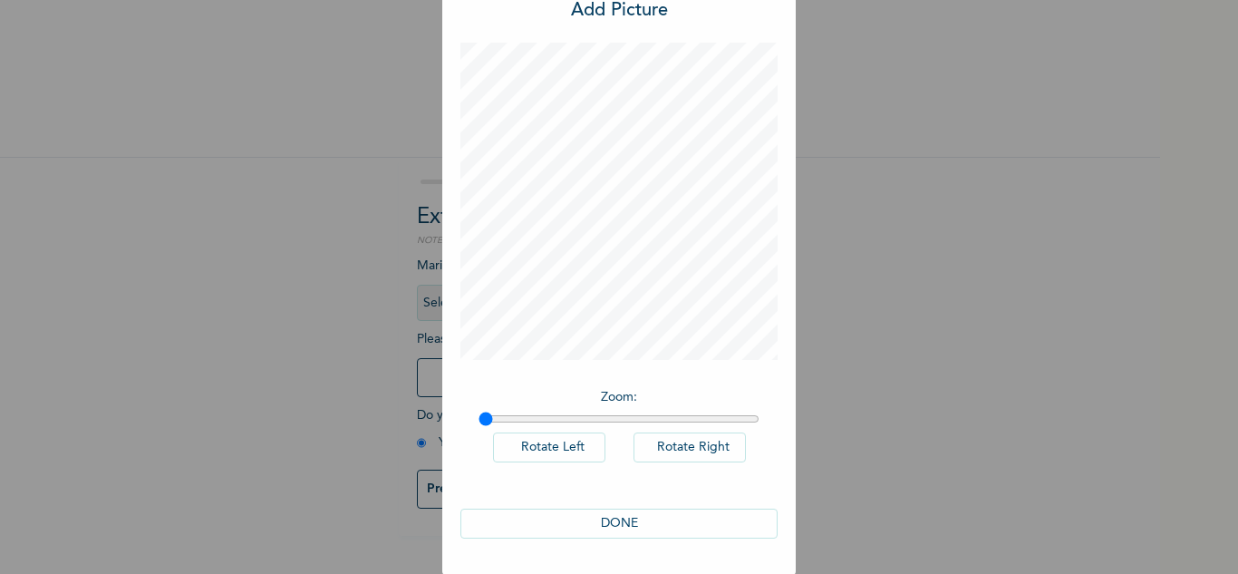
click at [586, 531] on button "DONE" at bounding box center [618, 524] width 317 height 30
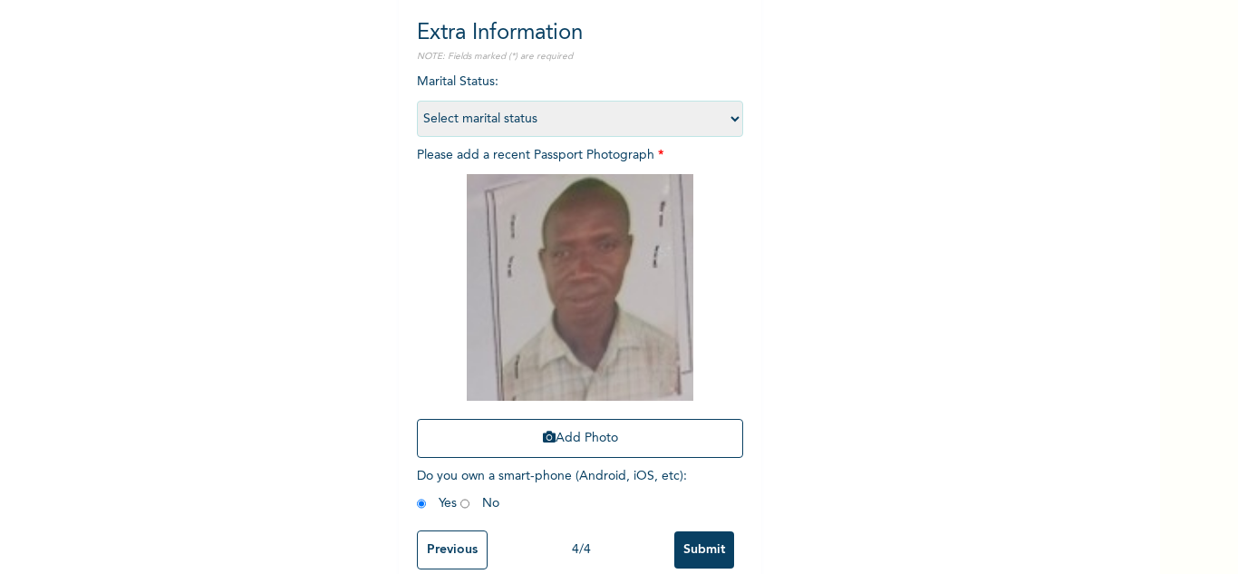
scroll to position [220, 0]
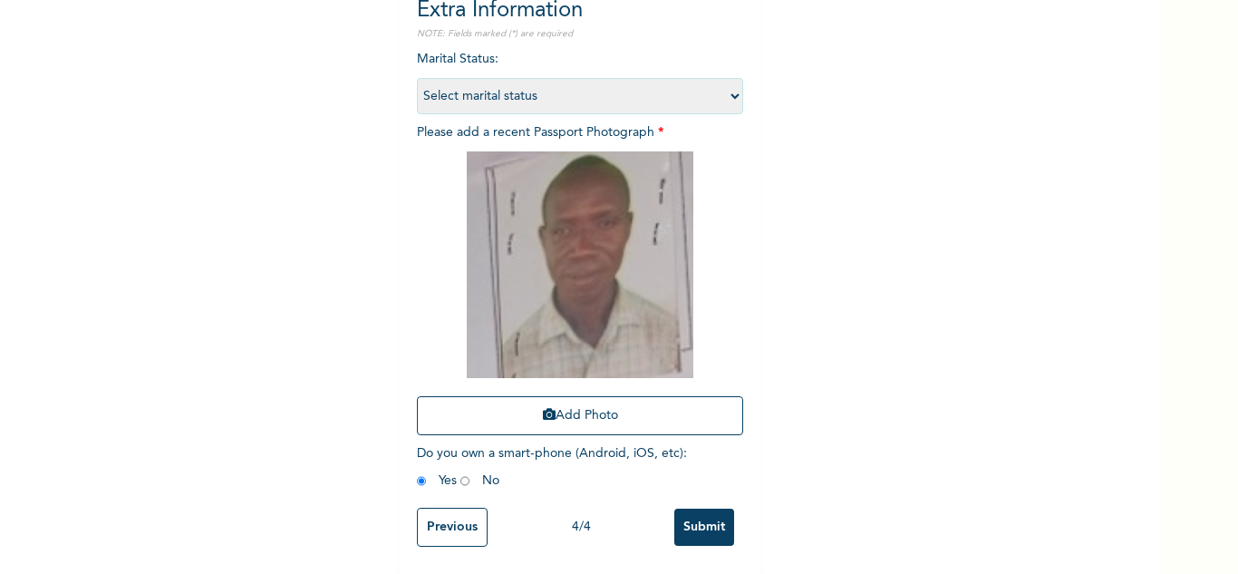
click at [701, 513] on input "Submit" at bounding box center [704, 527] width 60 height 37
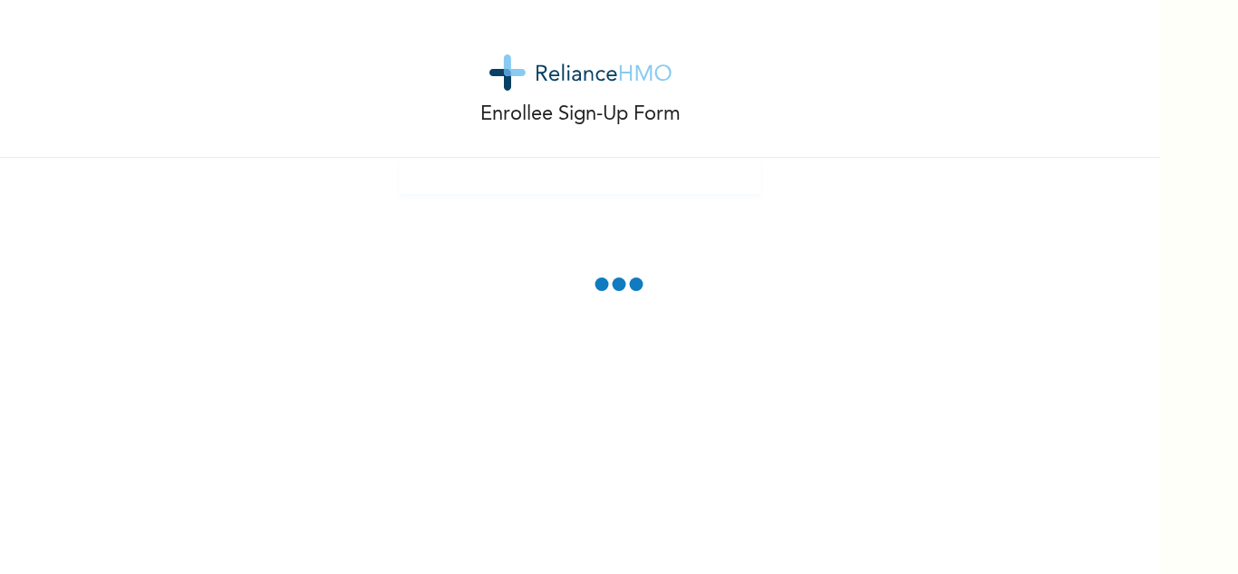
scroll to position [0, 0]
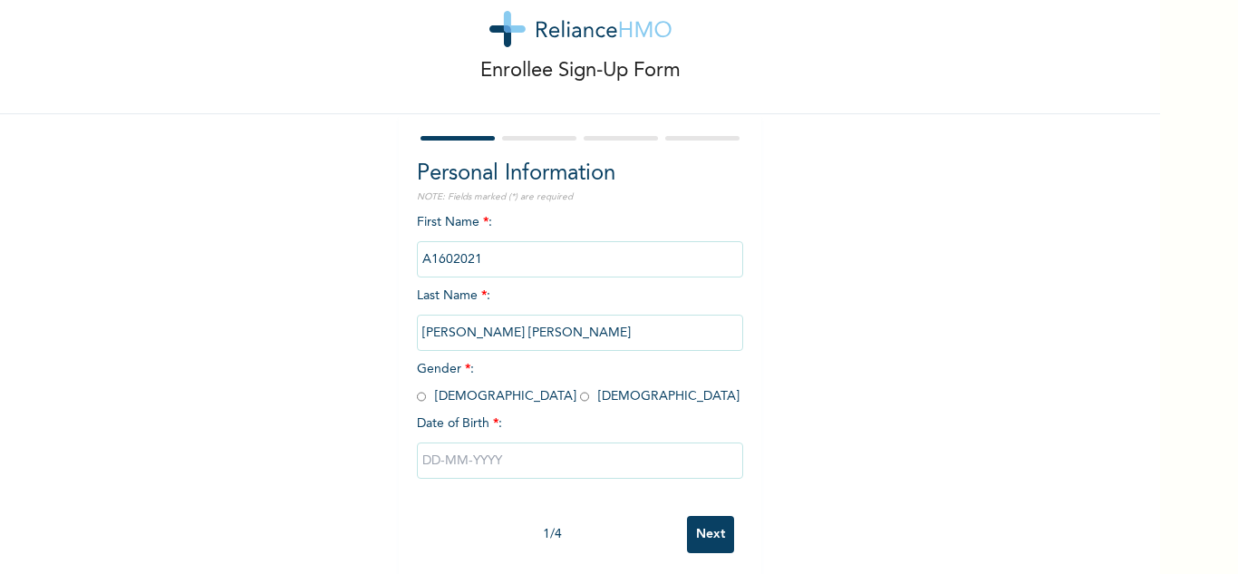
scroll to position [63, 0]
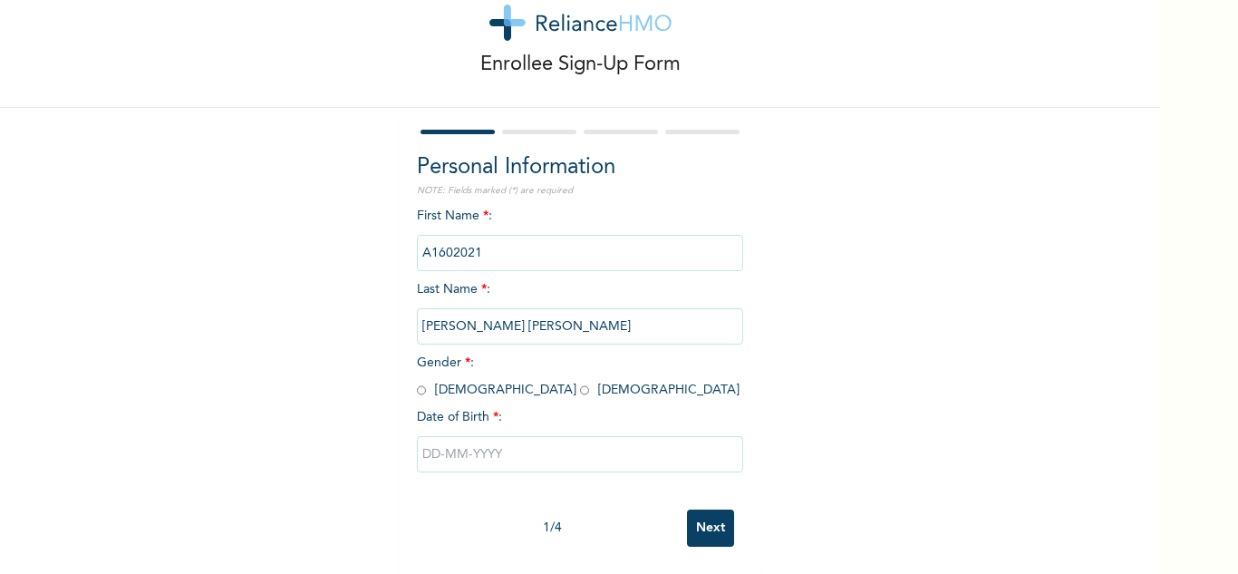
drag, startPoint x: 416, startPoint y: 374, endPoint x: 439, endPoint y: 437, distance: 66.5
click at [417, 382] on input "radio" at bounding box center [421, 390] width 9 height 17
radio input "true"
click at [448, 449] on input "text" at bounding box center [580, 454] width 326 height 36
select select "7"
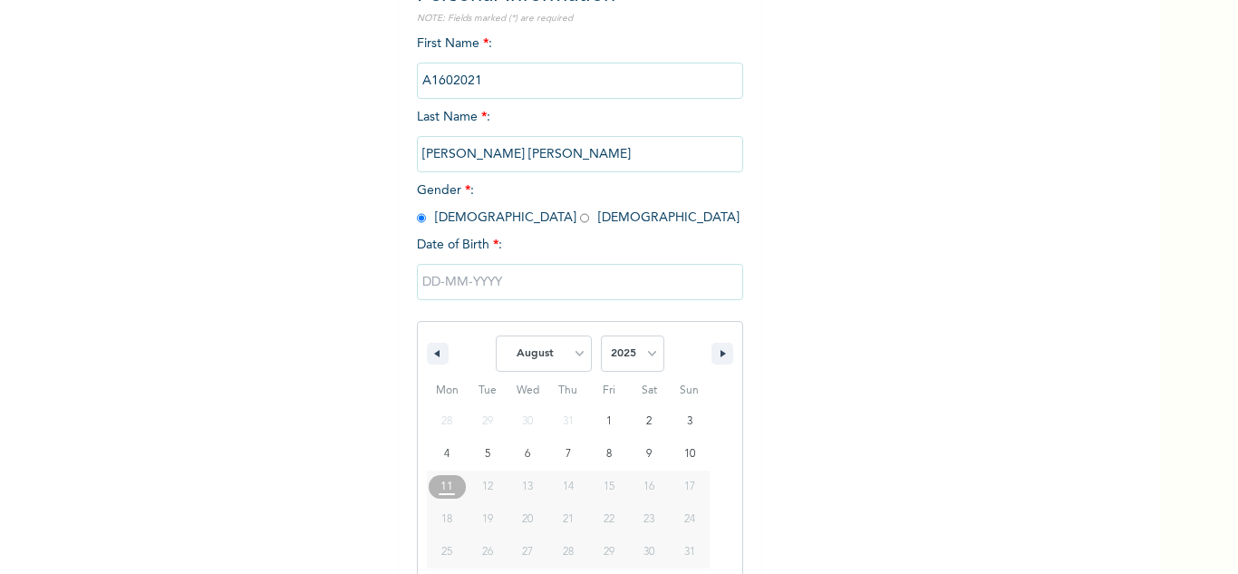
scroll to position [250, 0]
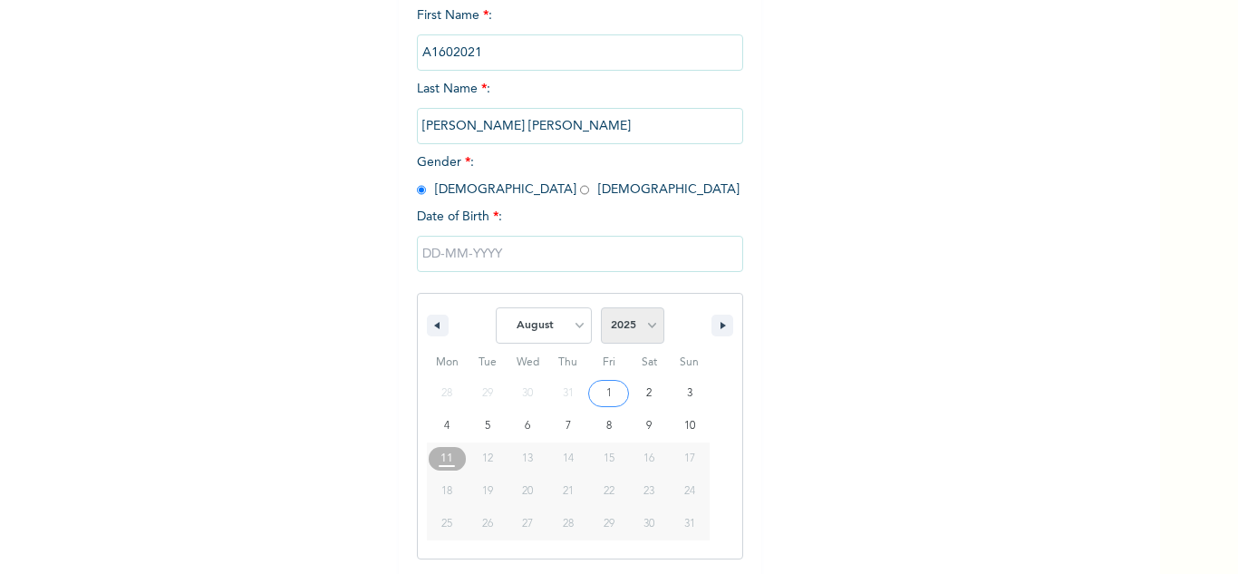
drag, startPoint x: 625, startPoint y: 329, endPoint x: 635, endPoint y: 310, distance: 21.5
click at [625, 329] on select "2025 2024 2023 2022 2021 2020 2019 2018 2017 2016 2015 2014 2013 2012 2011 2010…" at bounding box center [632, 325] width 63 height 36
select select "1972"
click at [601, 308] on select "2025 2024 2023 2022 2021 2020 2019 2018 2017 2016 2015 2014 2013 2012 2011 2010…" at bounding box center [632, 325] width 63 height 36
click at [577, 325] on select "January February March April May June July August September October November De…" at bounding box center [544, 325] width 96 height 36
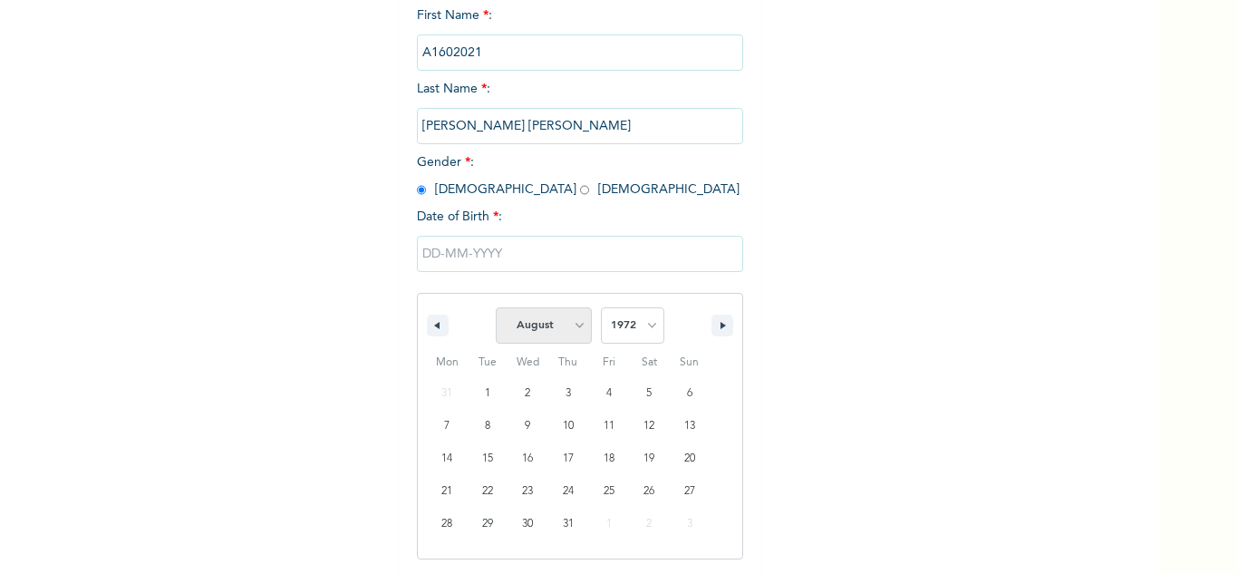
select select "6"
click at [496, 308] on select "January February March April May June July August September October November De…" at bounding box center [544, 325] width 96 height 36
drag, startPoint x: 432, startPoint y: 486, endPoint x: 457, endPoint y: 496, distance: 26.4
type input "[DATE]"
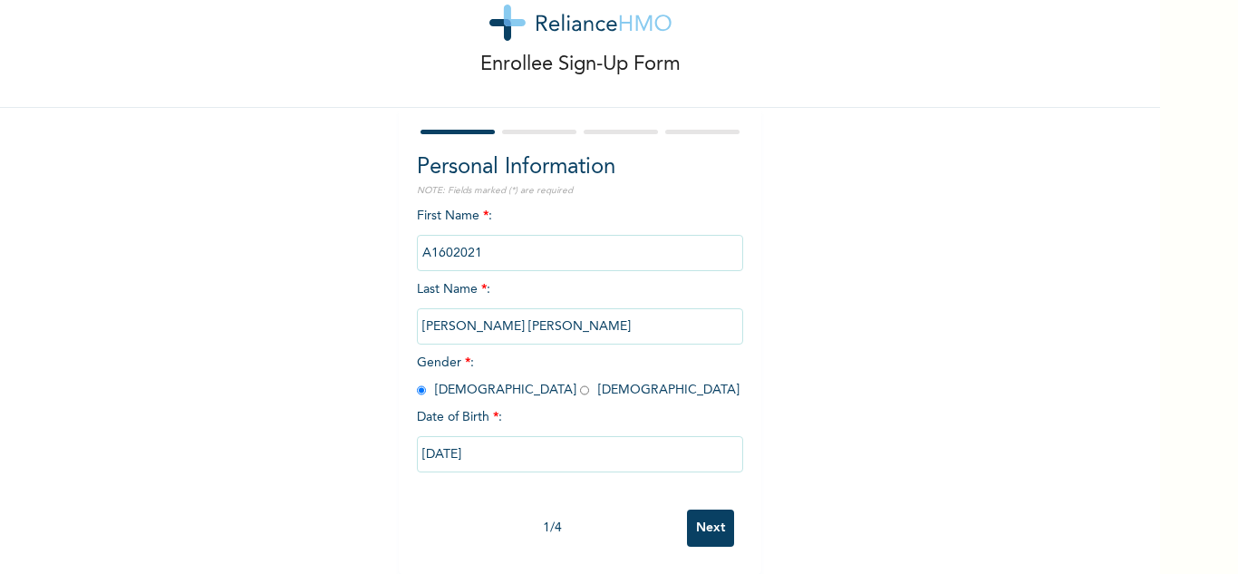
click at [698, 511] on input "Next" at bounding box center [710, 527] width 47 height 37
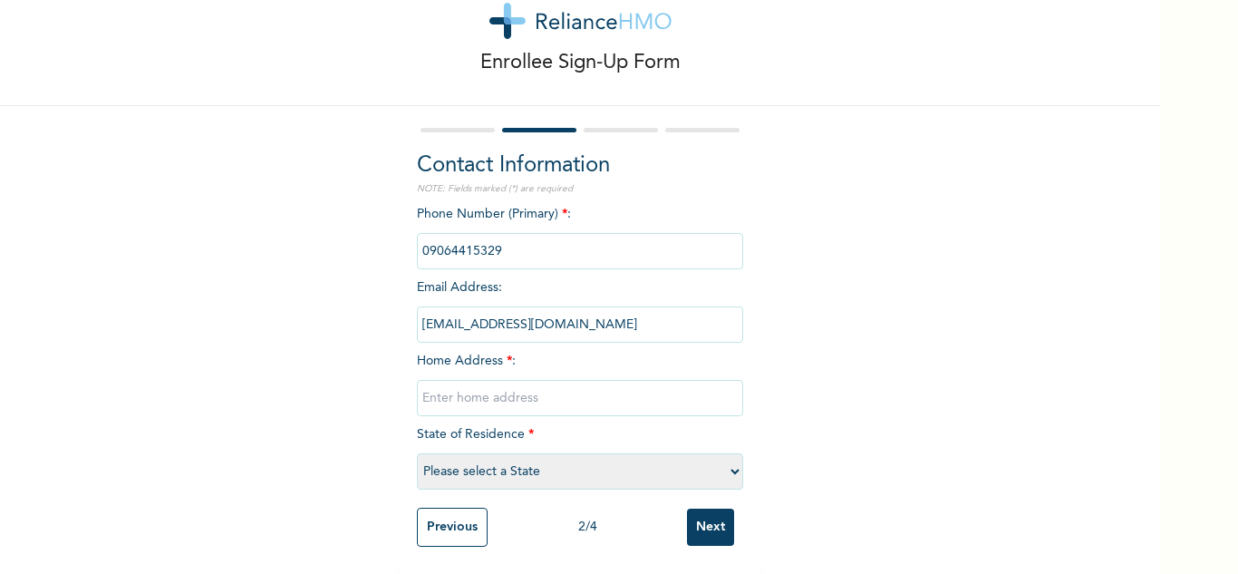
click at [542, 394] on input "text" at bounding box center [580, 398] width 326 height 36
type input "Iyana-Ipaja"
click at [703, 513] on input "Next" at bounding box center [710, 527] width 47 height 37
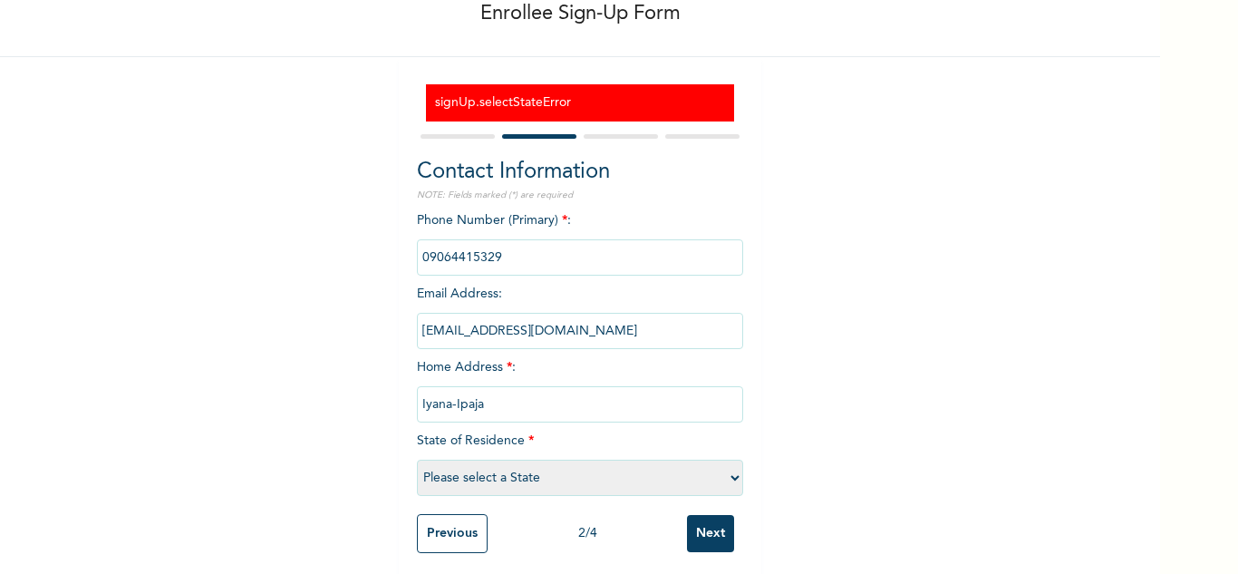
scroll to position [121, 0]
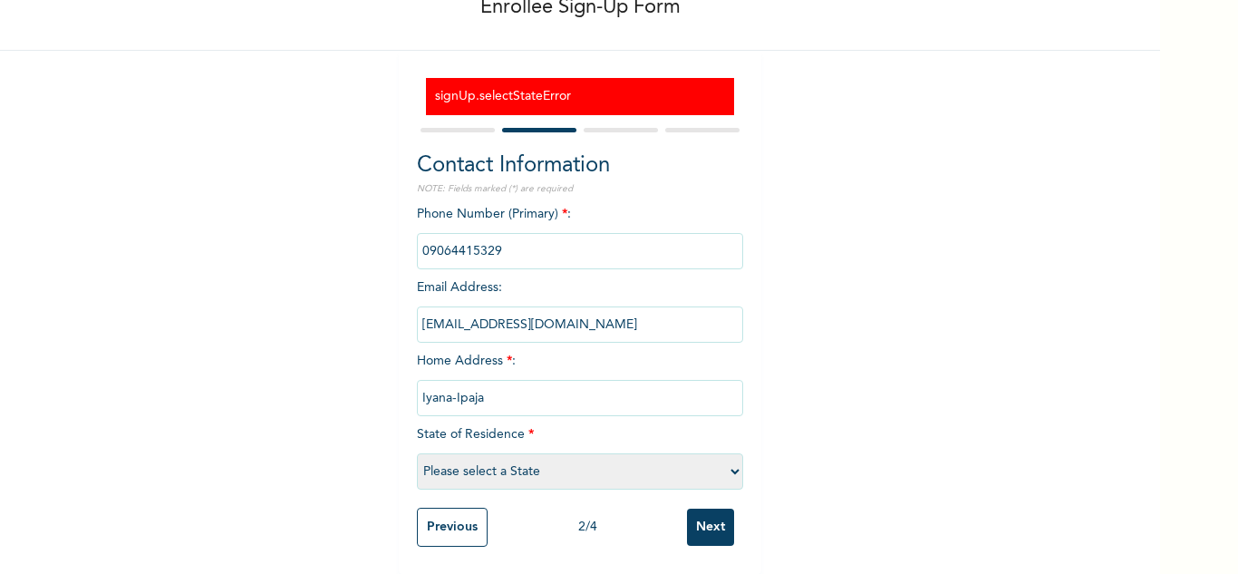
click at [563, 460] on select "Please select a State [PERSON_NAME] (FCT) [PERSON_NAME] Ibom [GEOGRAPHIC_DATA] …" at bounding box center [580, 471] width 326 height 36
select select "25"
click at [417, 453] on select "Please select a State [PERSON_NAME] (FCT) [PERSON_NAME] Ibom [GEOGRAPHIC_DATA] …" at bounding box center [580, 471] width 326 height 36
click at [705, 509] on input "Next" at bounding box center [710, 527] width 47 height 37
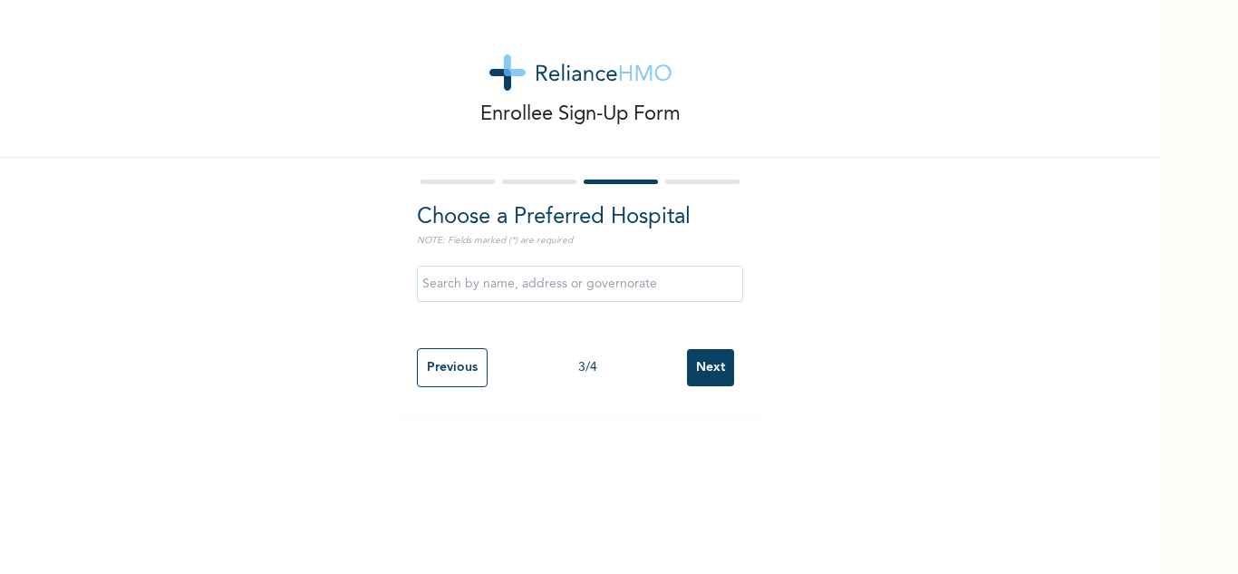
click at [727, 329] on div at bounding box center [580, 298] width 326 height 82
click at [713, 359] on input "Next" at bounding box center [710, 367] width 47 height 37
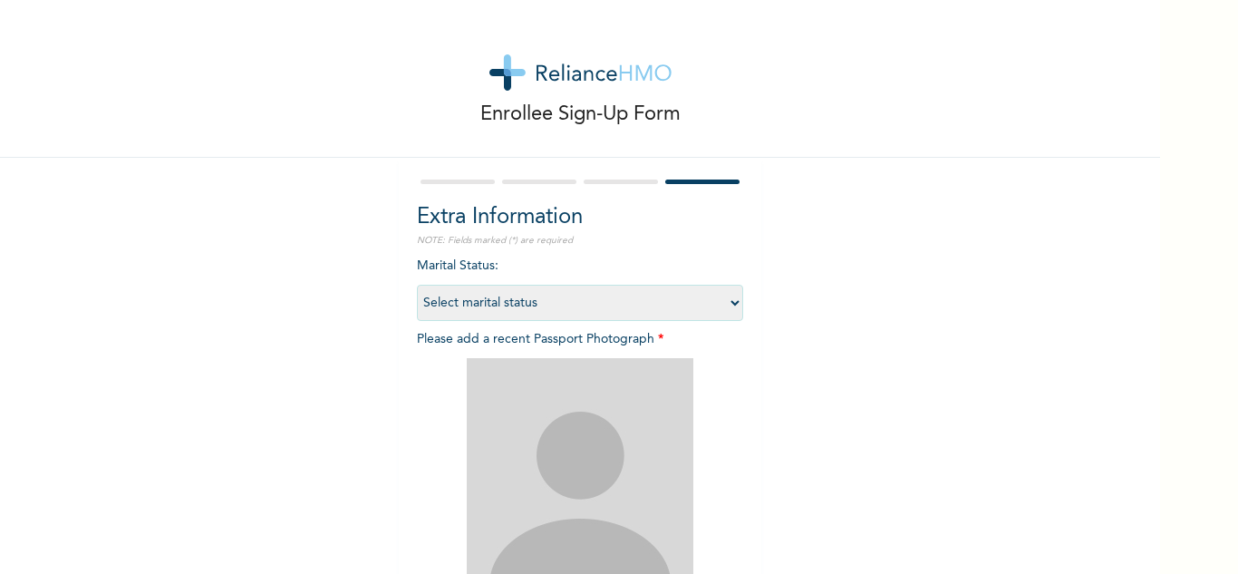
scroll to position [220, 0]
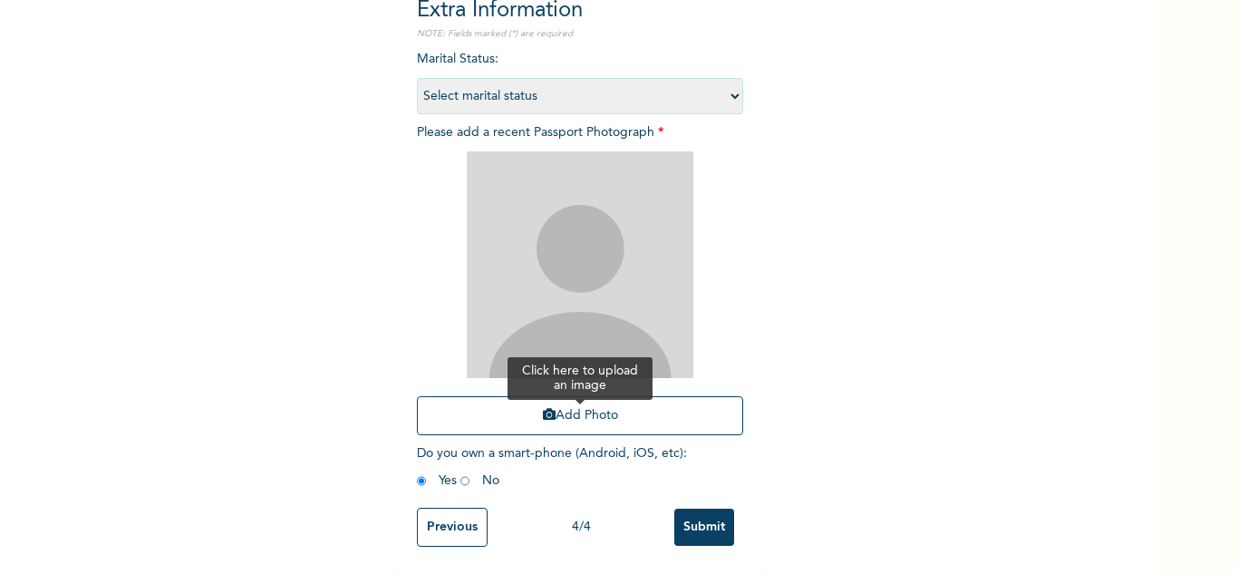
click at [569, 398] on button "Add Photo" at bounding box center [580, 415] width 326 height 39
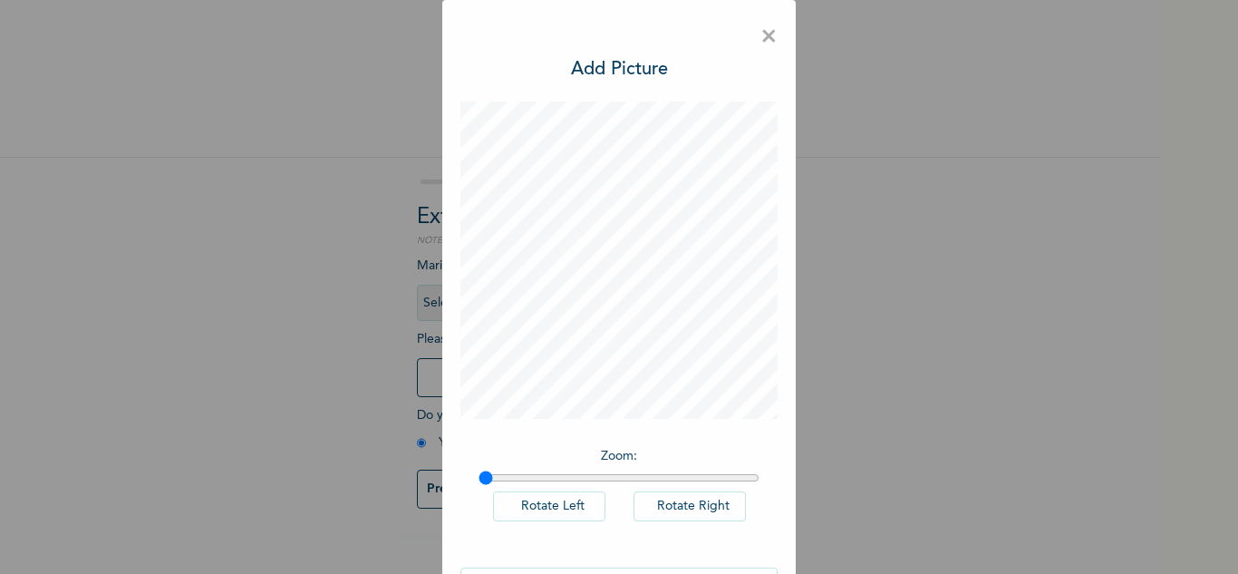
scroll to position [59, 0]
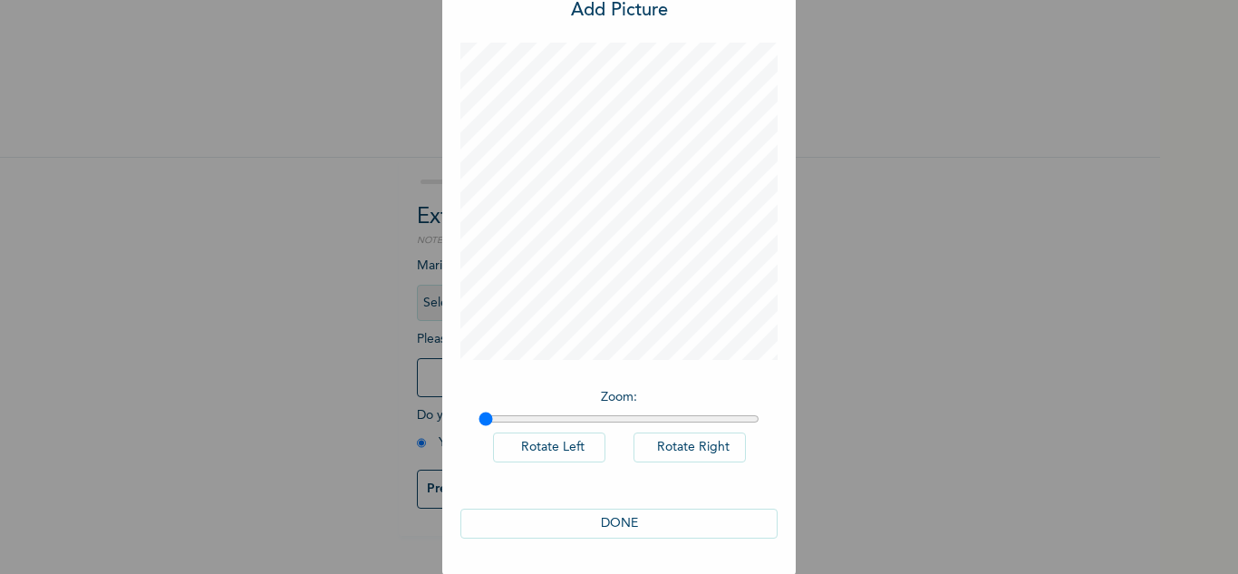
click at [625, 527] on button "DONE" at bounding box center [618, 524] width 317 height 30
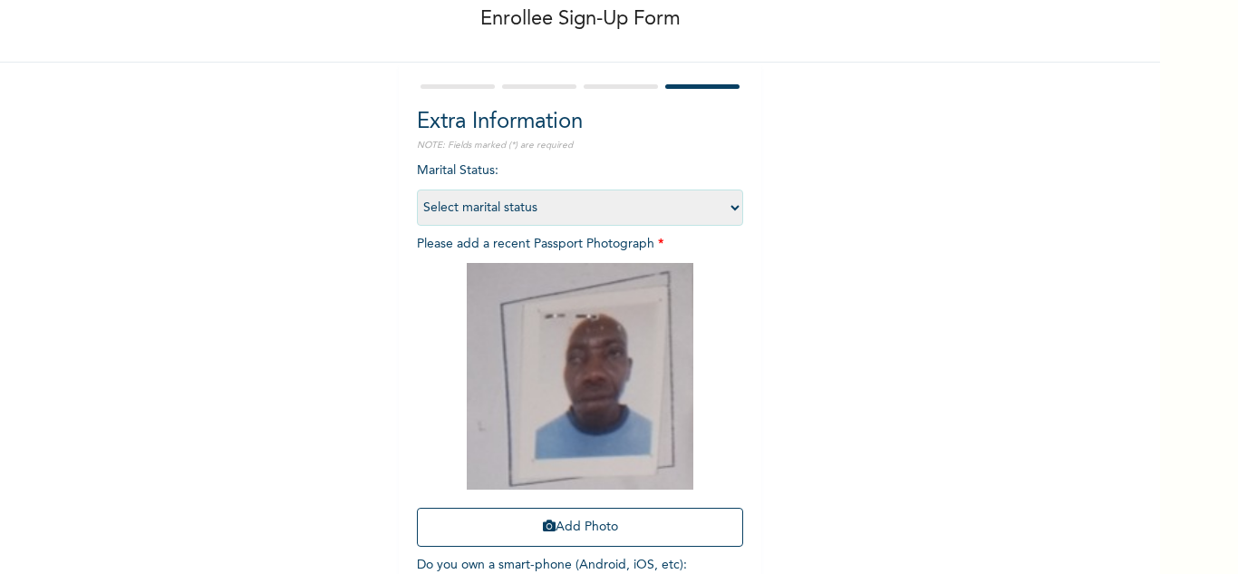
scroll to position [220, 0]
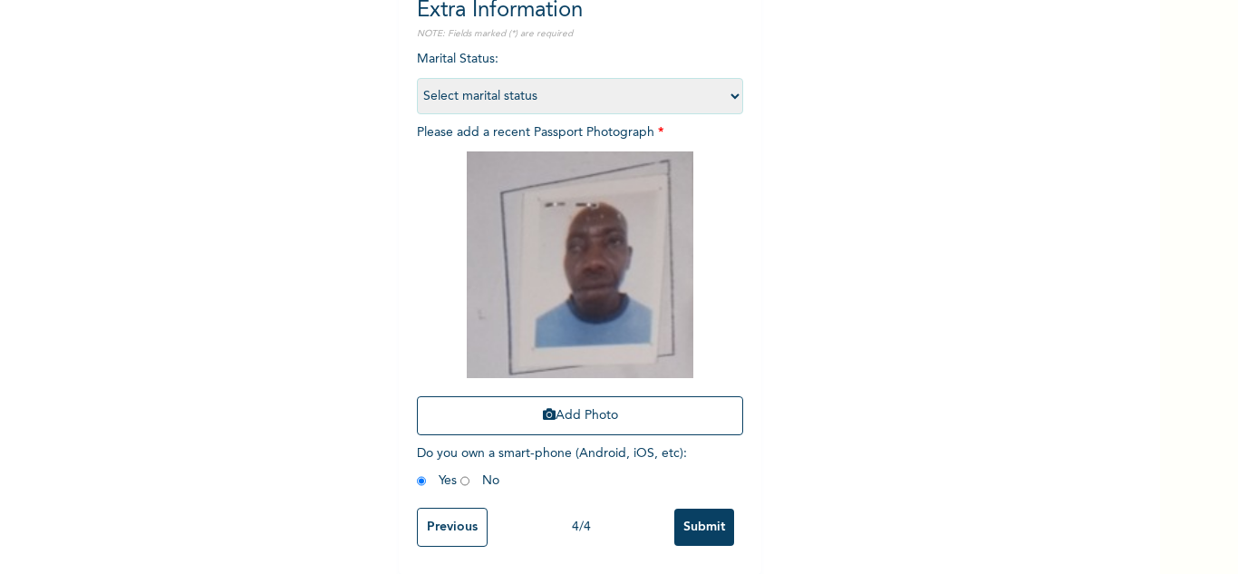
click at [703, 511] on input "Submit" at bounding box center [704, 527] width 60 height 37
